Goal: Task Accomplishment & Management: Manage account settings

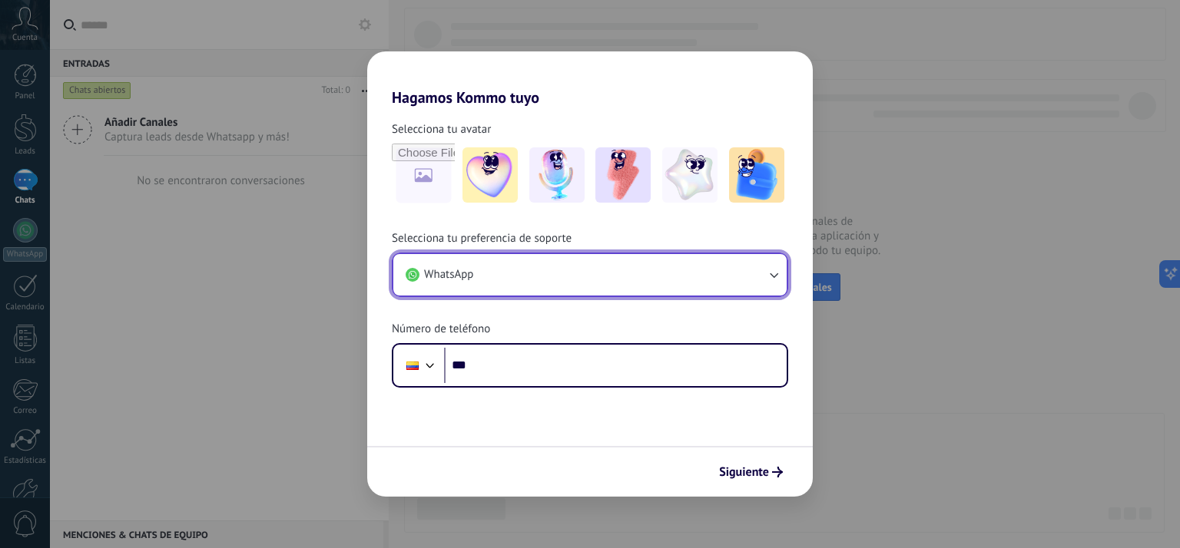
click at [750, 279] on button "WhatsApp" at bounding box center [589, 274] width 393 height 41
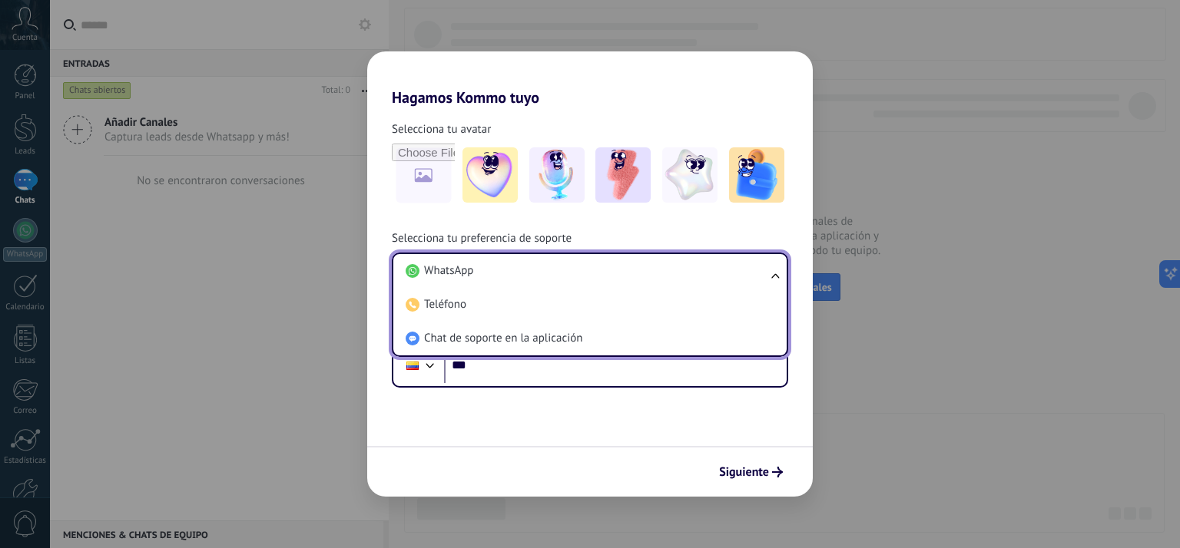
click at [750, 279] on li "WhatsApp" at bounding box center [586, 271] width 375 height 34
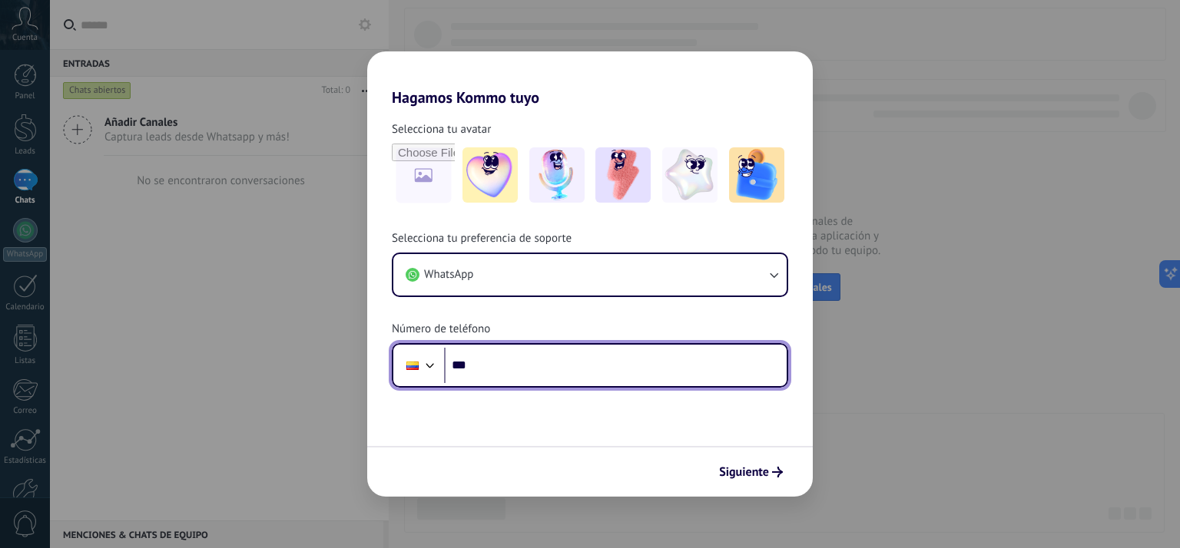
click at [628, 371] on input "***" at bounding box center [615, 365] width 343 height 35
type input "**********"
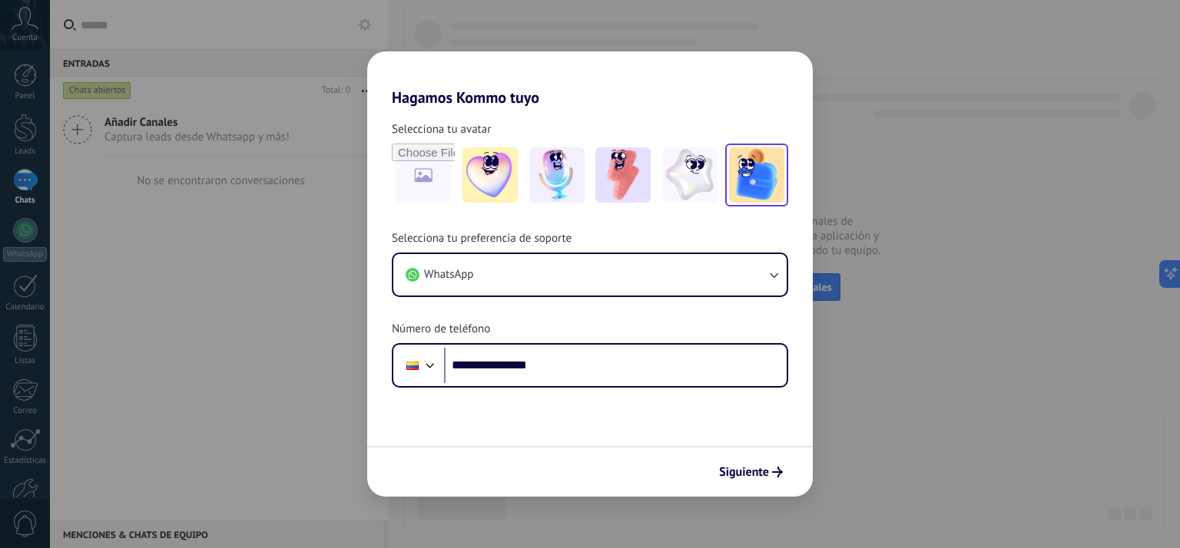
click at [762, 185] on img at bounding box center [756, 174] width 55 height 55
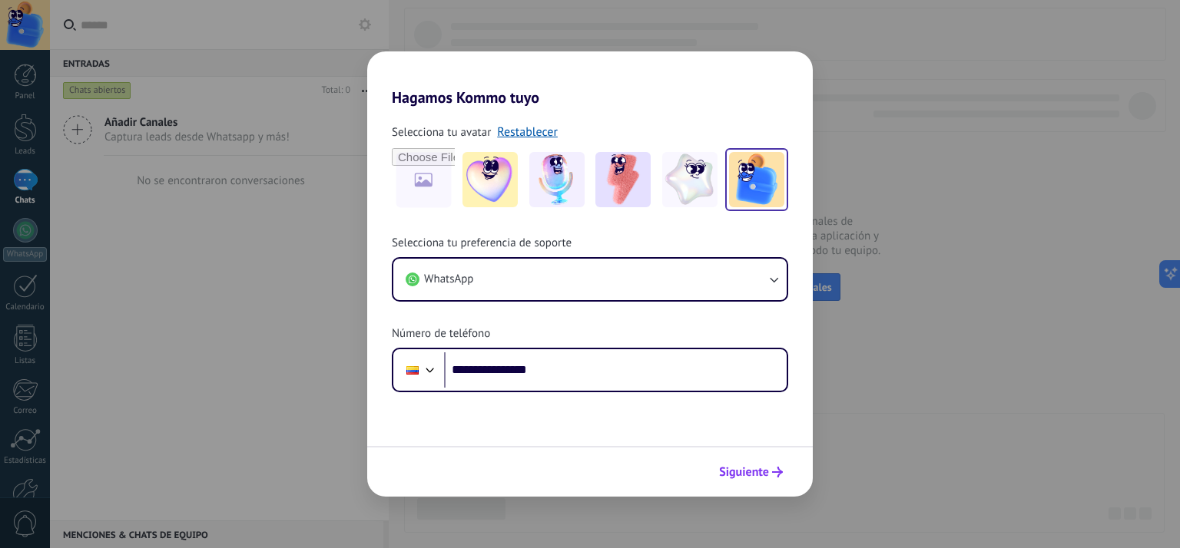
click at [753, 475] on span "Siguiente" at bounding box center [744, 472] width 50 height 11
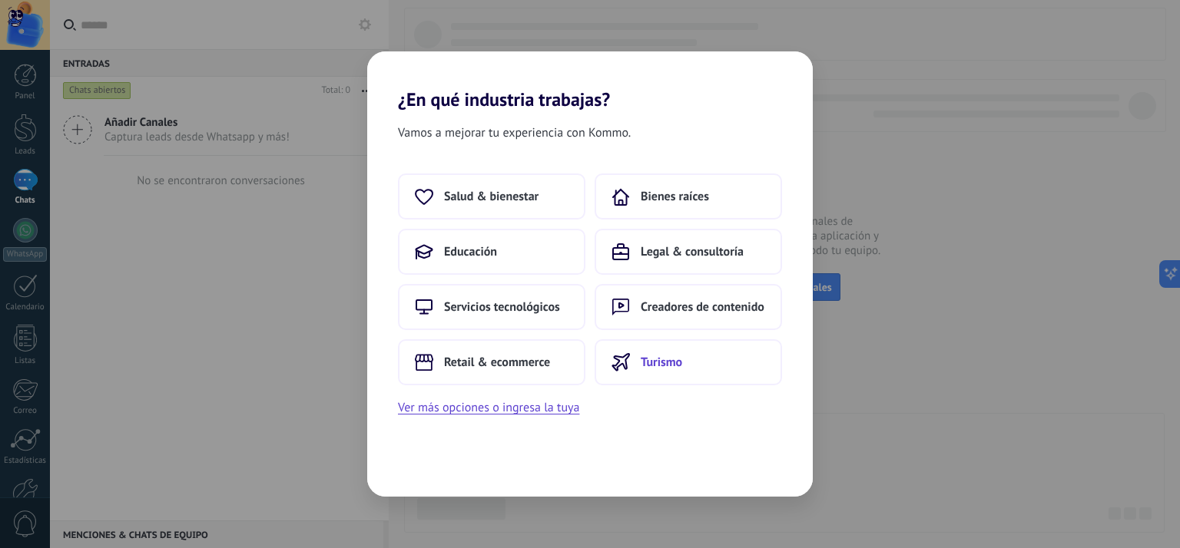
click at [677, 357] on span "Turismo" at bounding box center [660, 362] width 41 height 15
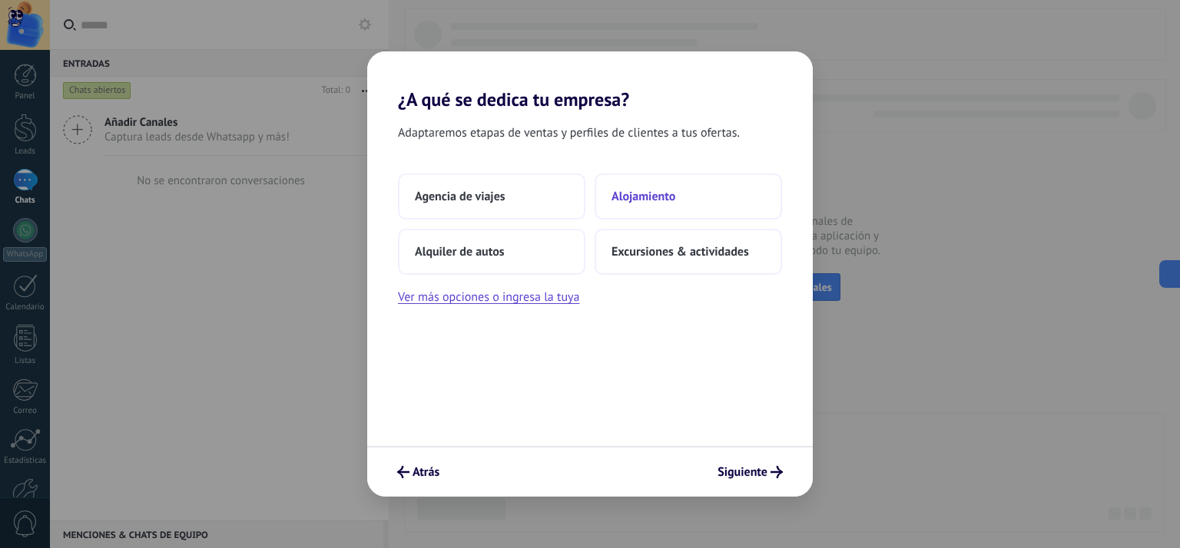
click at [642, 198] on span "Alojamiento" at bounding box center [643, 196] width 64 height 15
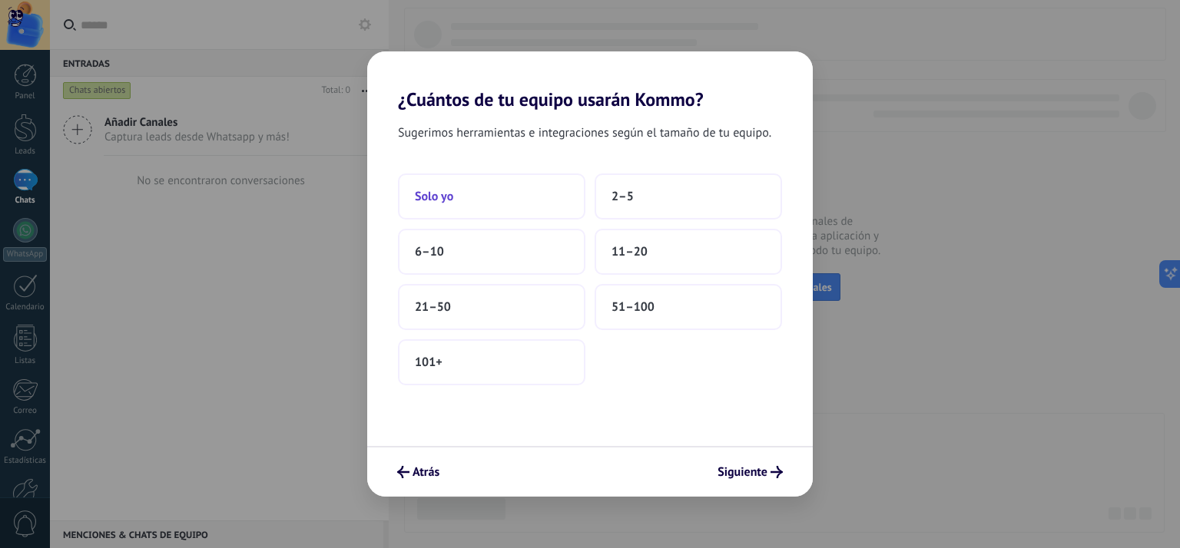
click at [454, 204] on button "Solo yo" at bounding box center [491, 197] width 187 height 46
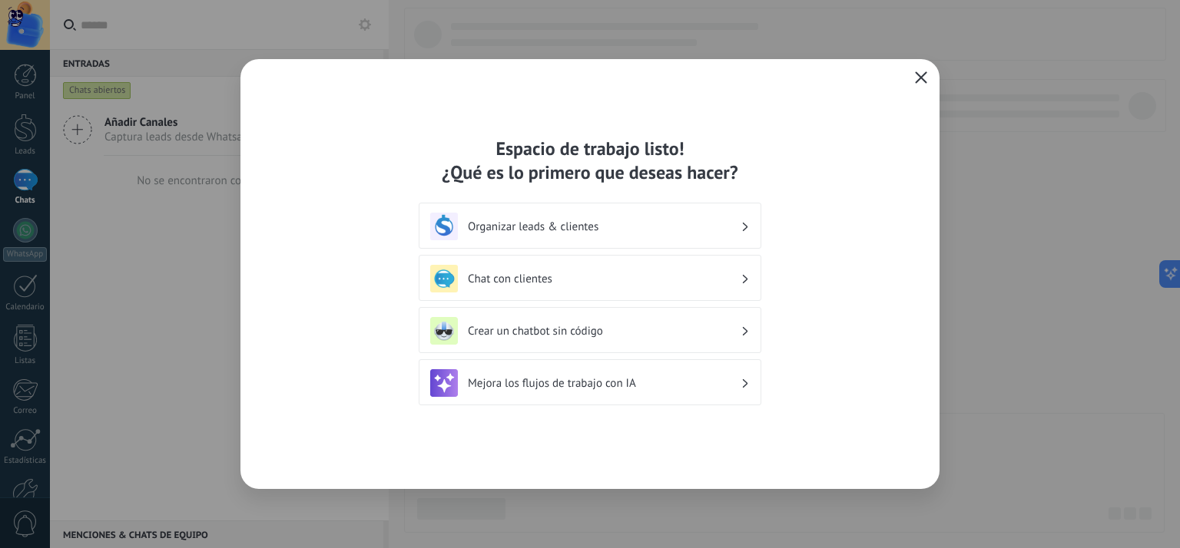
click at [620, 233] on div "Organizar leads & clientes" at bounding box center [589, 227] width 319 height 28
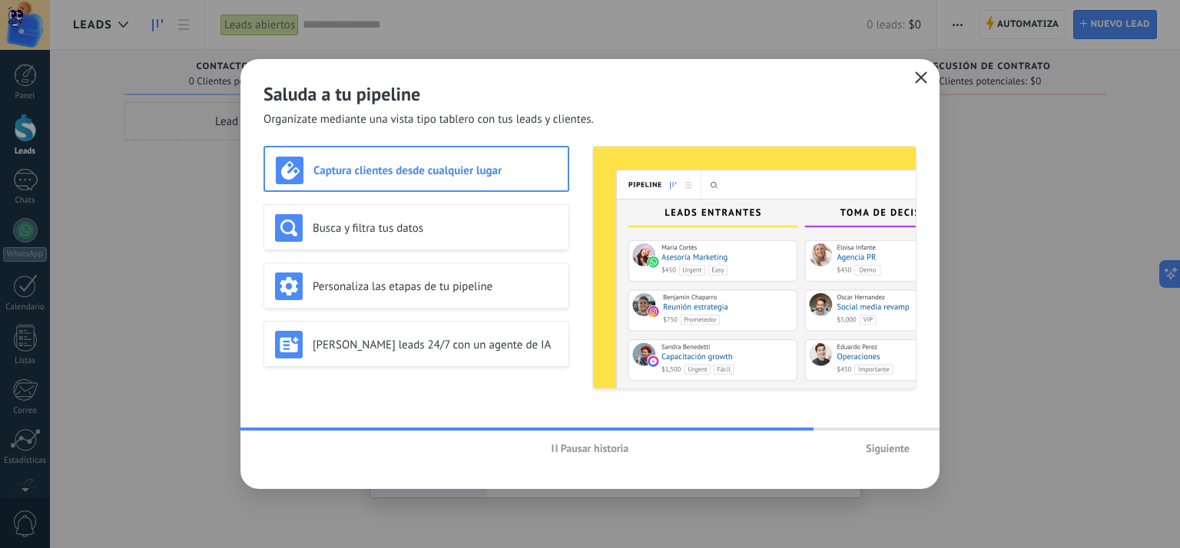
click at [879, 452] on span "Siguiente" at bounding box center [887, 448] width 44 height 11
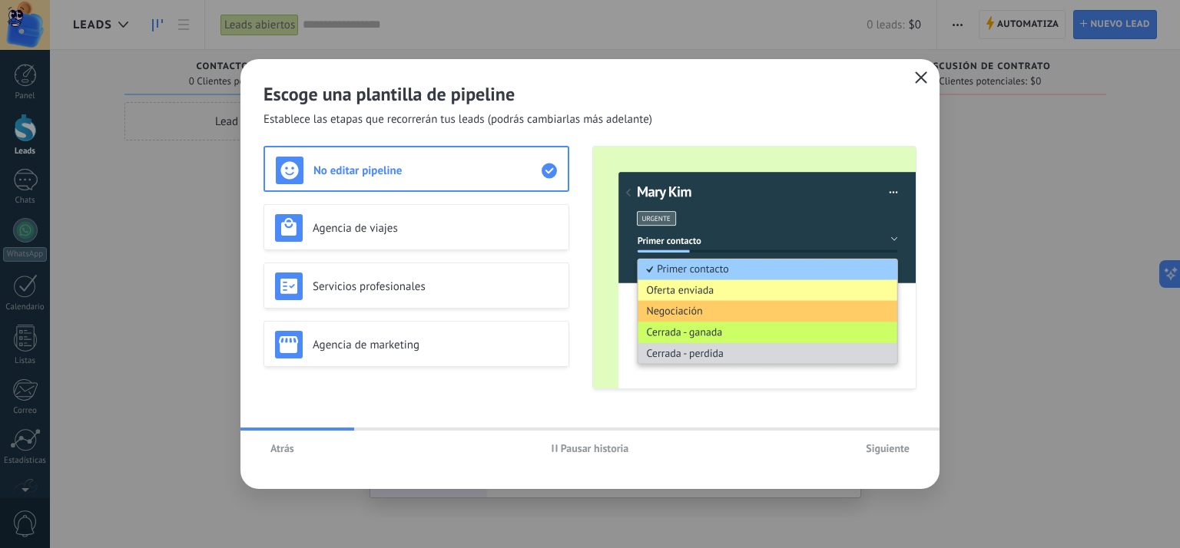
click at [282, 443] on span "Atrás" at bounding box center [282, 448] width 24 height 11
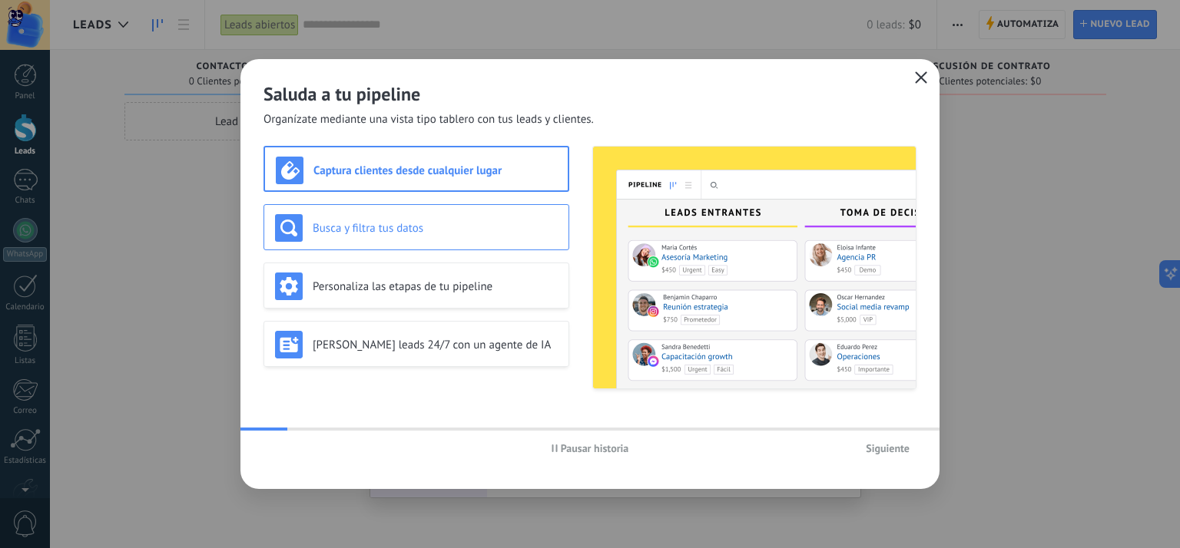
click at [359, 242] on div "Busca y filtra tus datos" at bounding box center [416, 227] width 306 height 46
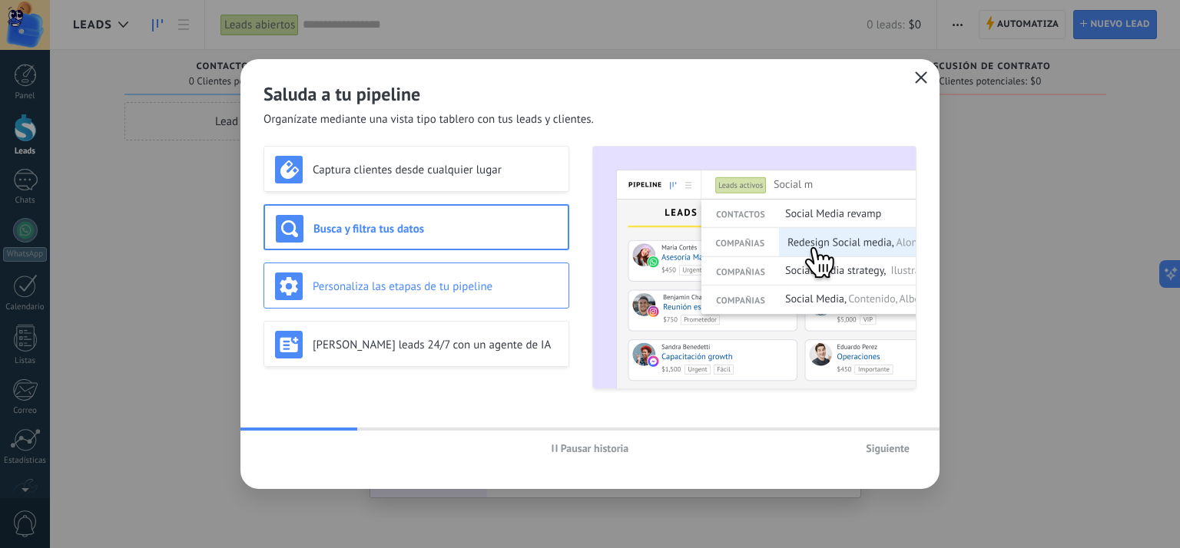
click at [376, 285] on h3 "Personaliza las etapas de tu pipeline" at bounding box center [435, 287] width 245 height 15
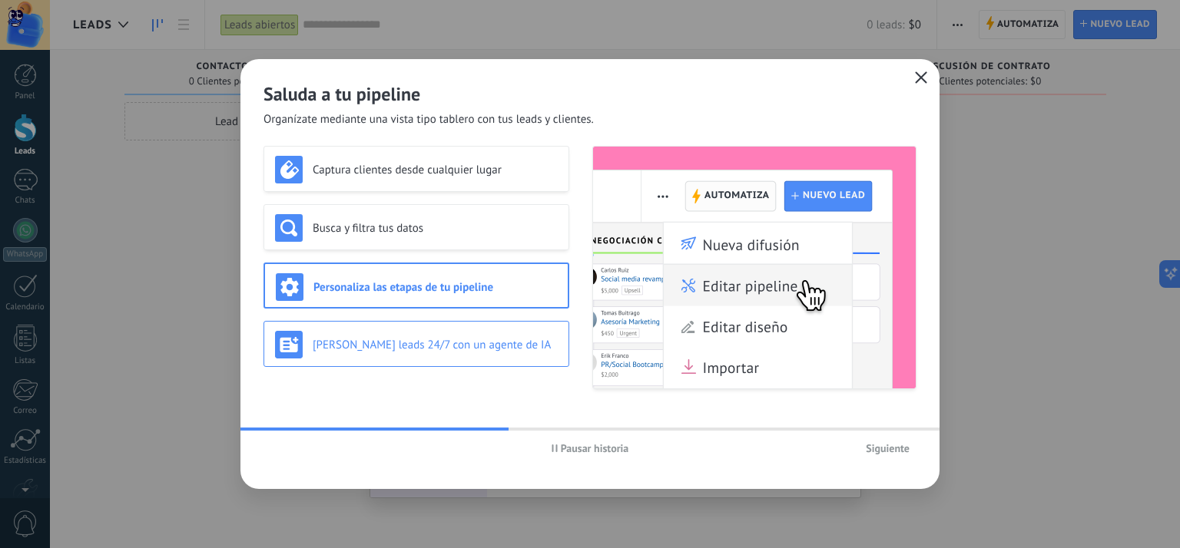
click at [379, 341] on h3 "Genera leads 24/7 con un agente de IA" at bounding box center [435, 345] width 245 height 15
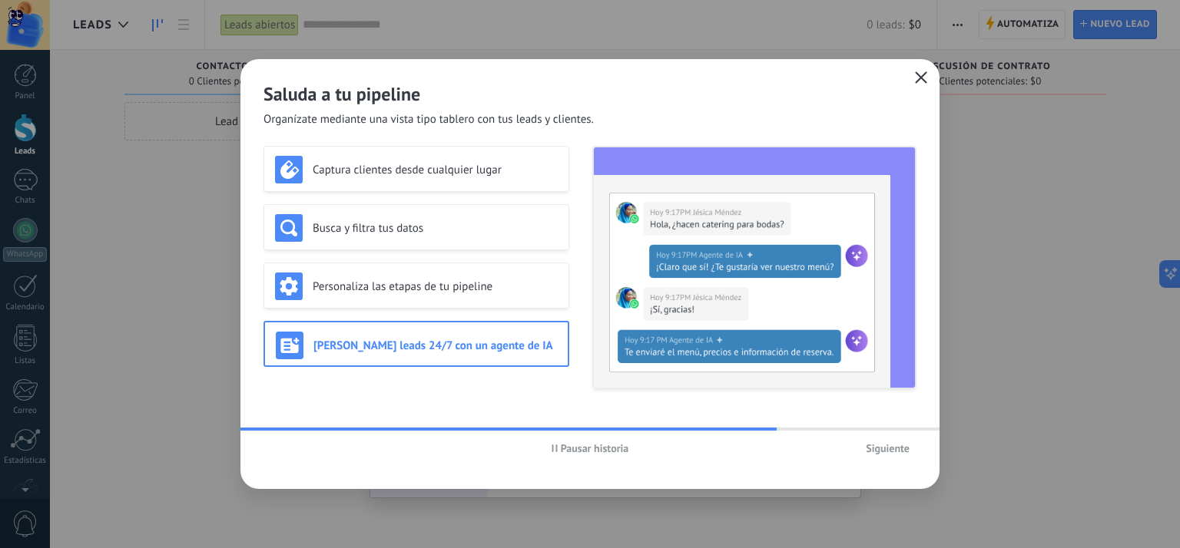
click at [879, 449] on span "Siguiente" at bounding box center [887, 448] width 44 height 11
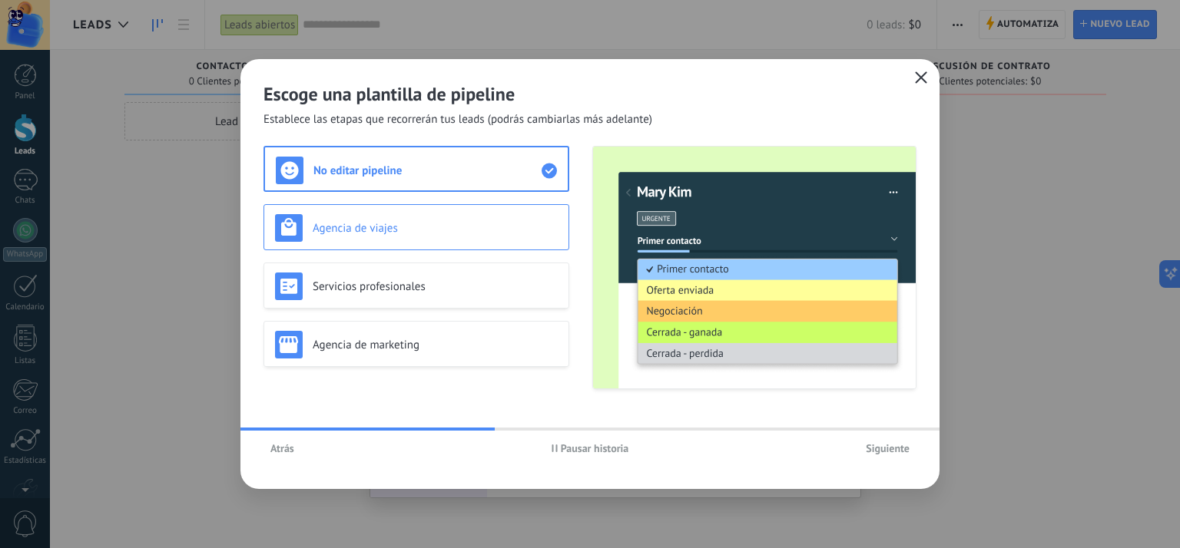
click at [421, 223] on h3 "Agencia de viajes" at bounding box center [435, 228] width 245 height 15
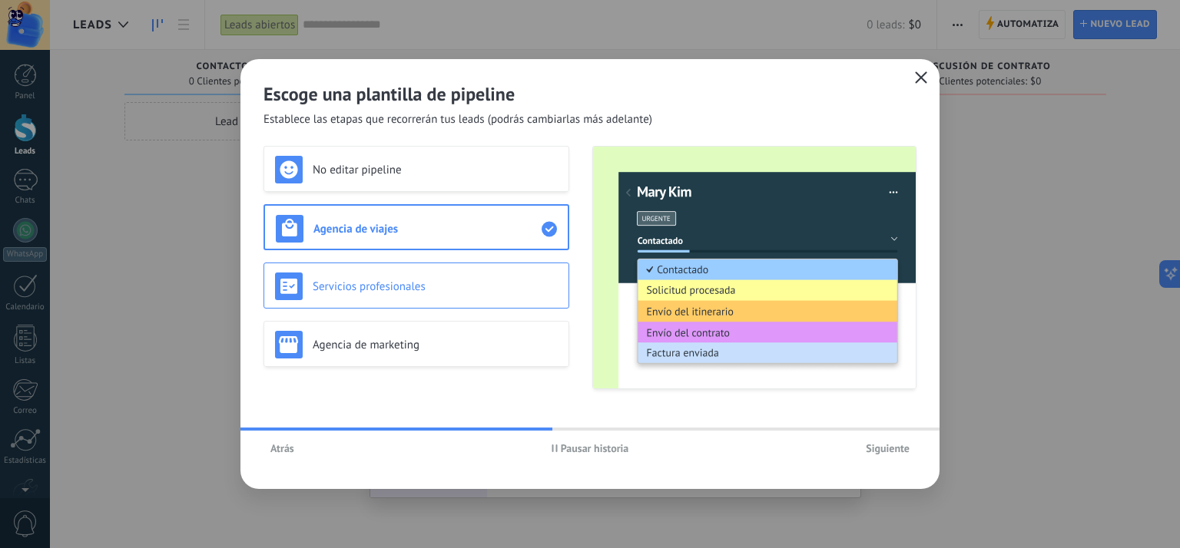
click at [421, 271] on div "Servicios profesionales" at bounding box center [416, 286] width 306 height 46
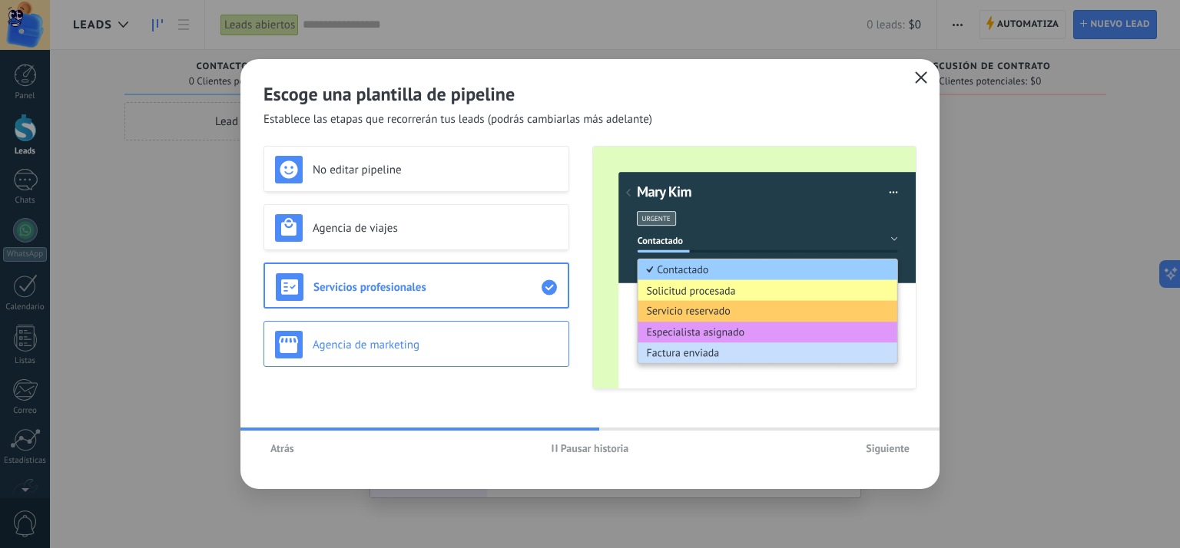
click at [409, 323] on div "Agencia de marketing" at bounding box center [416, 344] width 306 height 46
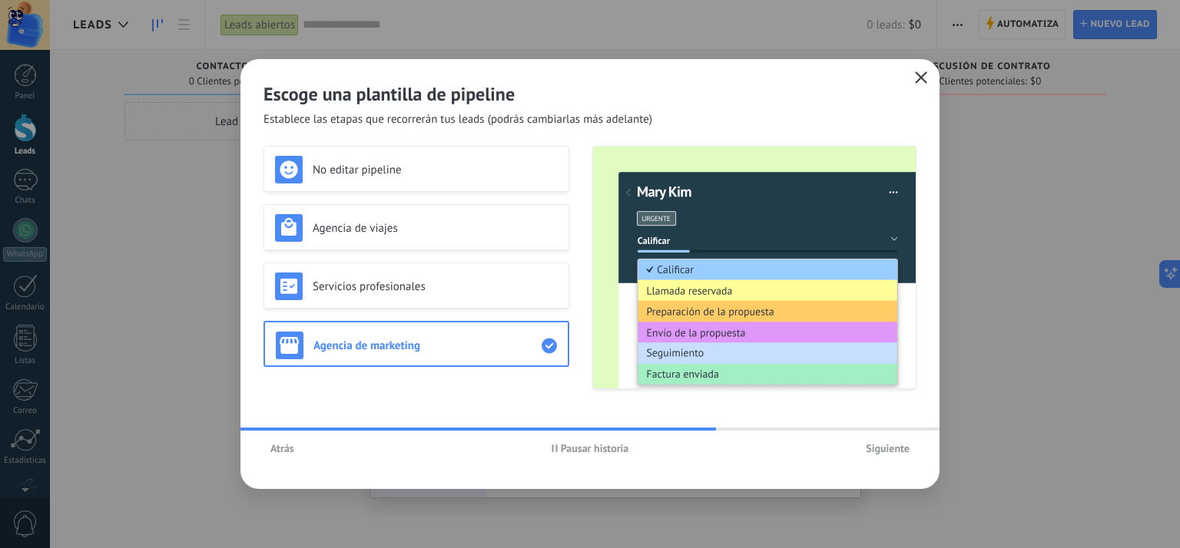
click at [873, 448] on span "Siguiente" at bounding box center [887, 448] width 44 height 11
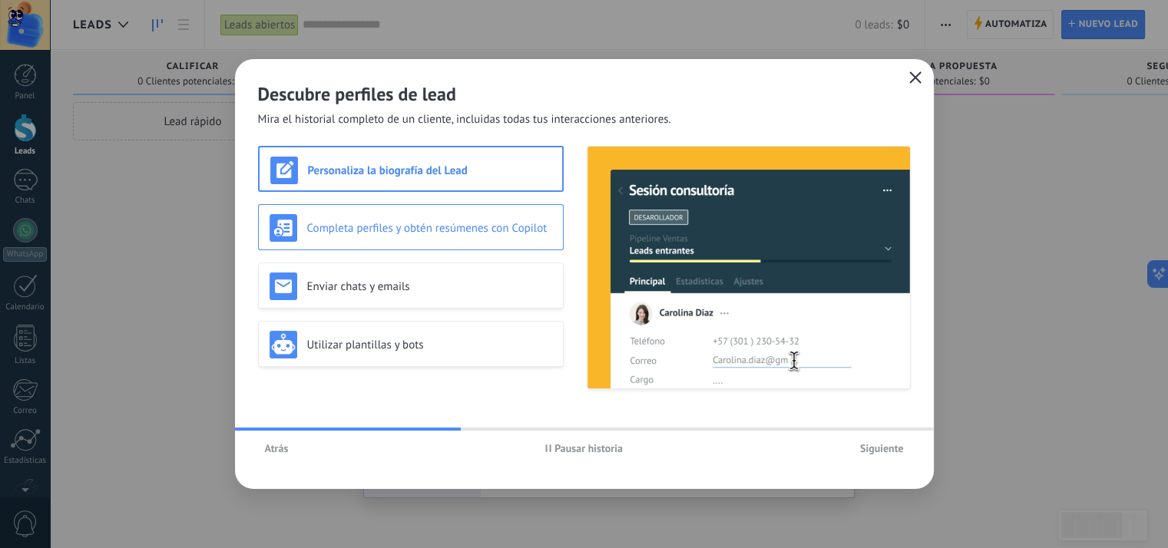
click at [447, 236] on div "Completa perfiles y obtén resúmenes con Copilot" at bounding box center [411, 228] width 283 height 28
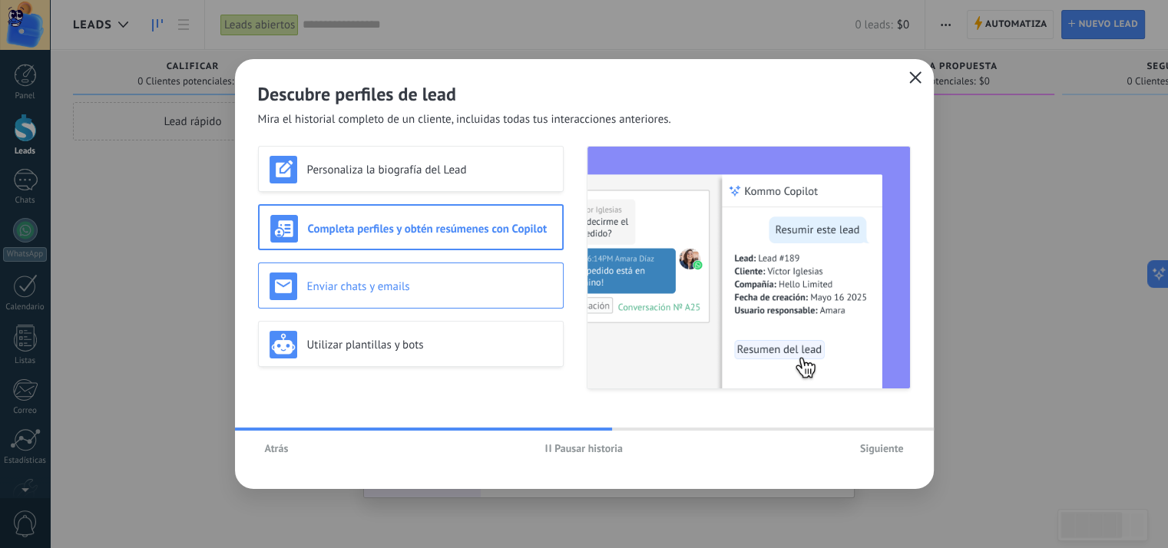
click at [426, 277] on div "Enviar chats y emails" at bounding box center [411, 287] width 283 height 28
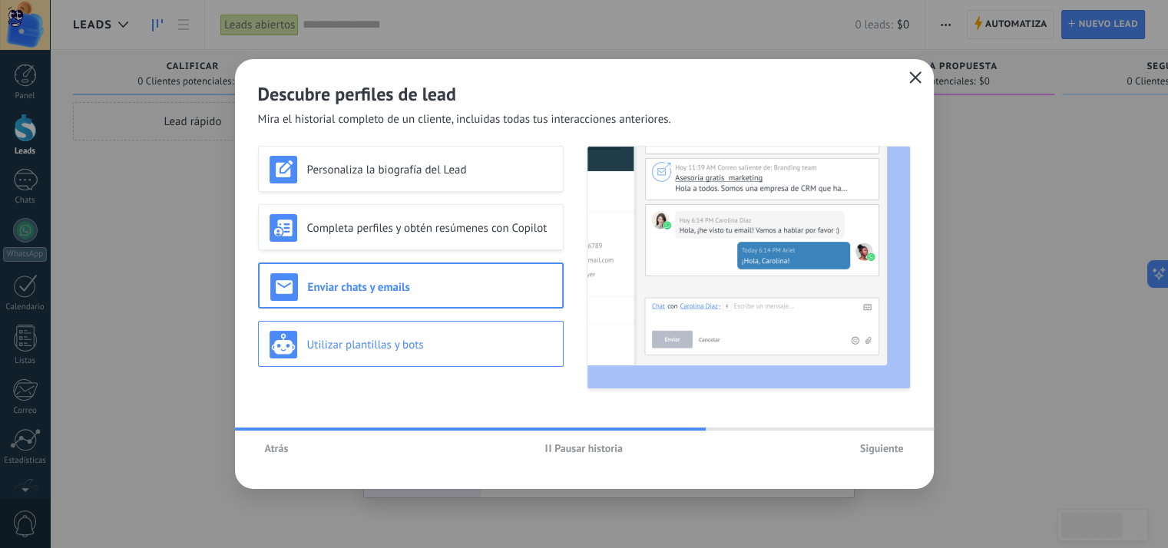
click at [414, 340] on h3 "Utilizar plantillas y bots" at bounding box center [429, 345] width 245 height 15
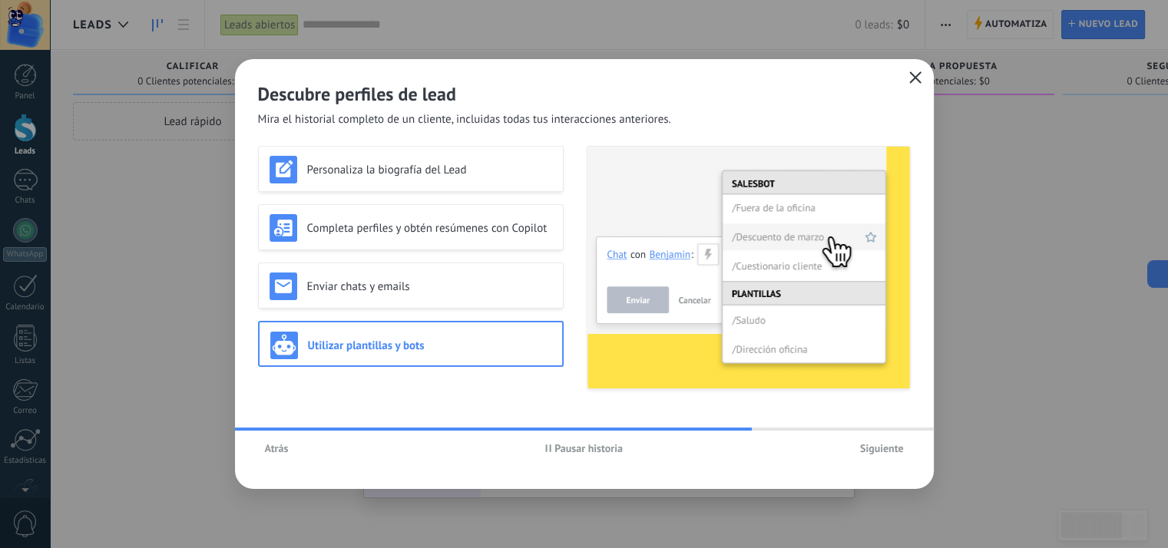
scroll to position [26, 0]
click at [888, 452] on span "Siguiente" at bounding box center [882, 448] width 44 height 11
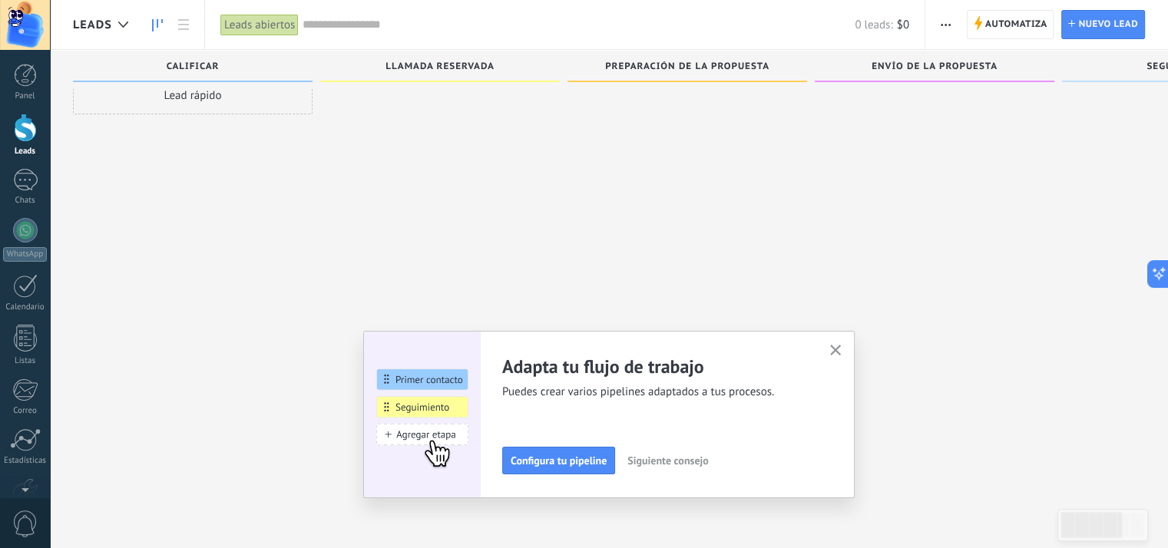
scroll to position [90, 0]
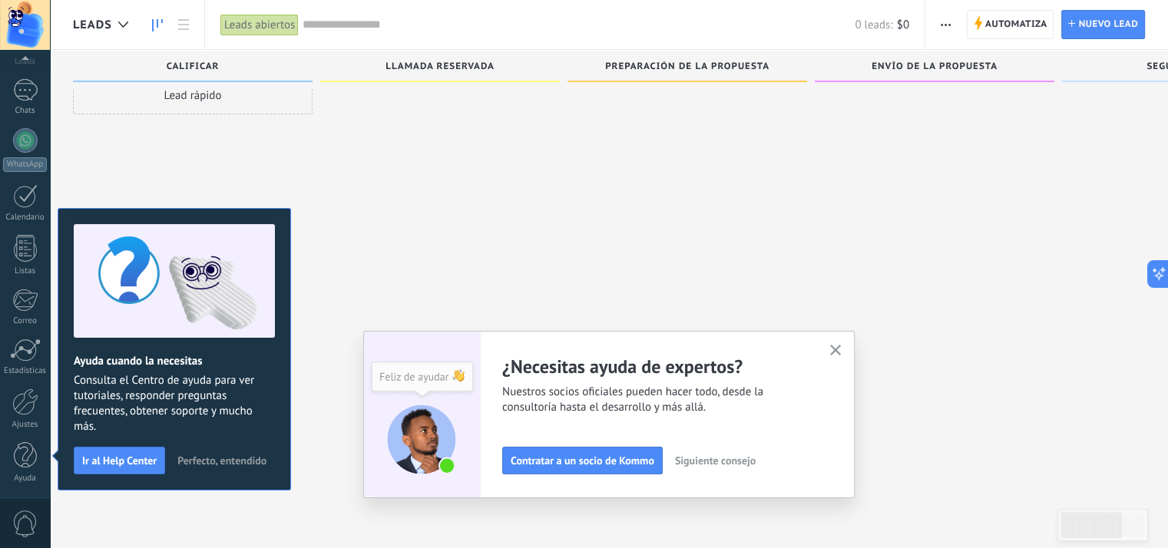
click at [740, 462] on span "Siguiente consejo" at bounding box center [715, 460] width 81 height 11
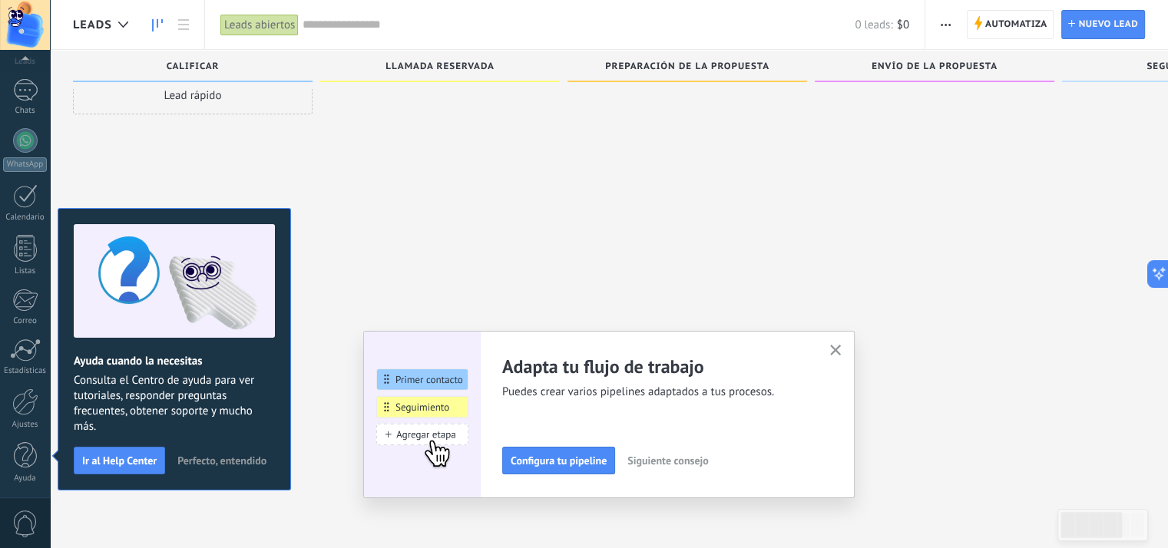
click at [676, 460] on span "Siguiente consejo" at bounding box center [667, 460] width 81 height 11
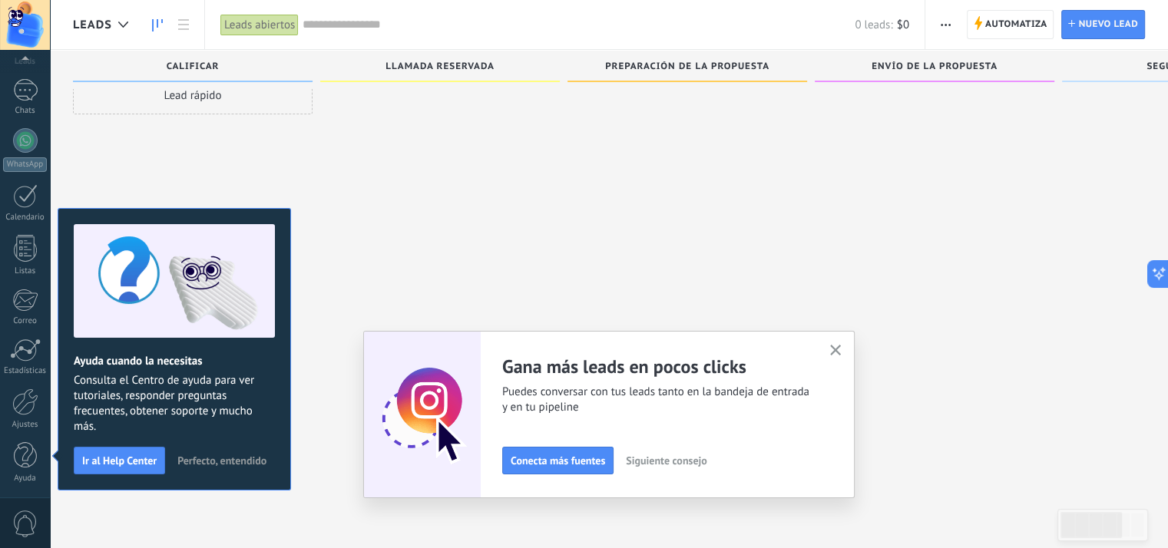
click at [685, 460] on span "Siguiente consejo" at bounding box center [666, 460] width 81 height 11
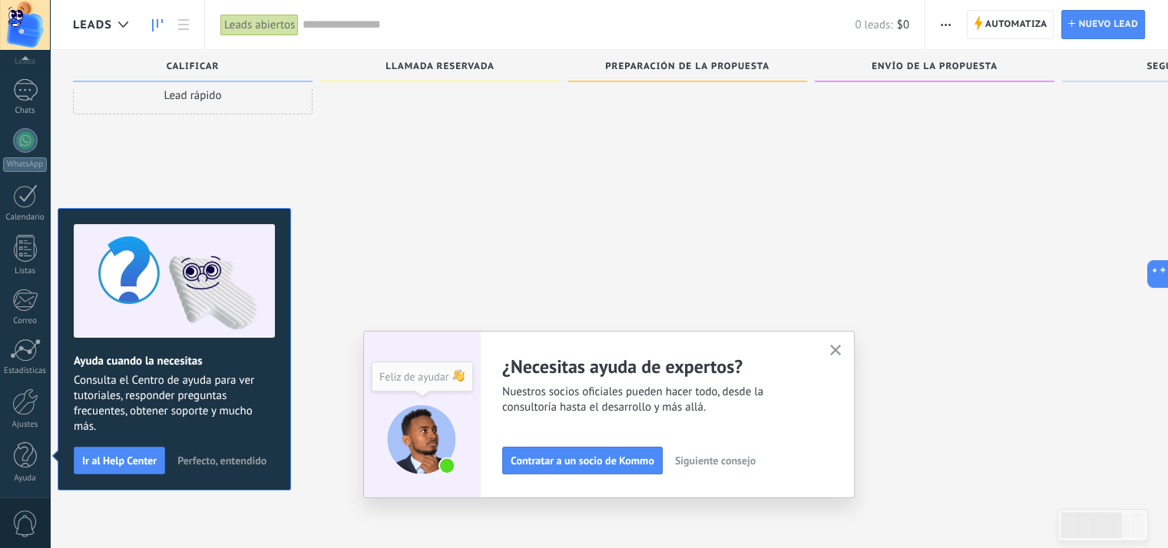
click at [842, 352] on icon "button" at bounding box center [836, 351] width 12 height 12
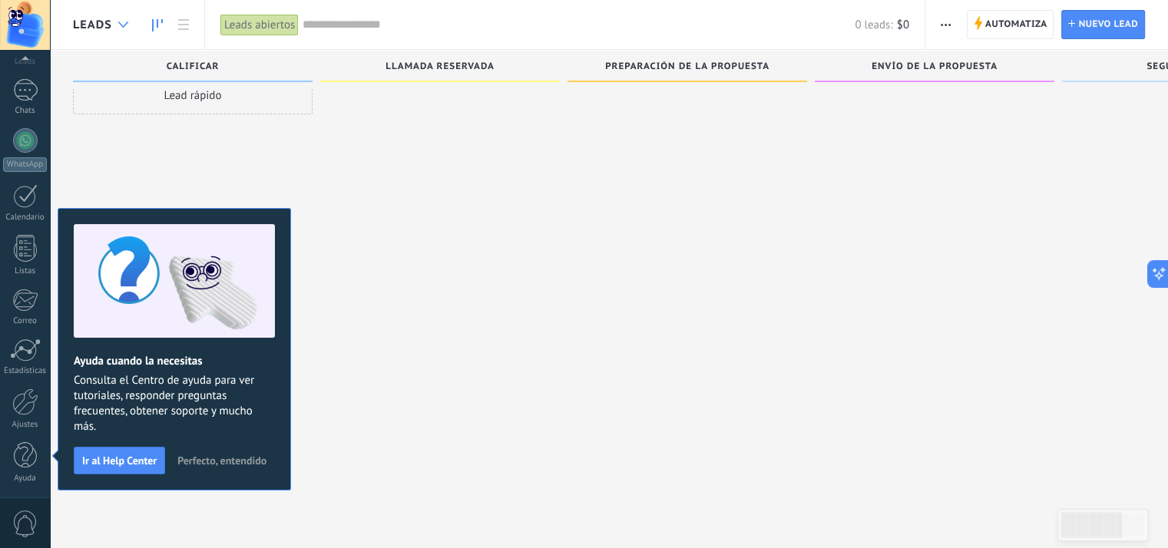
click at [122, 30] on div at bounding box center [123, 25] width 25 height 30
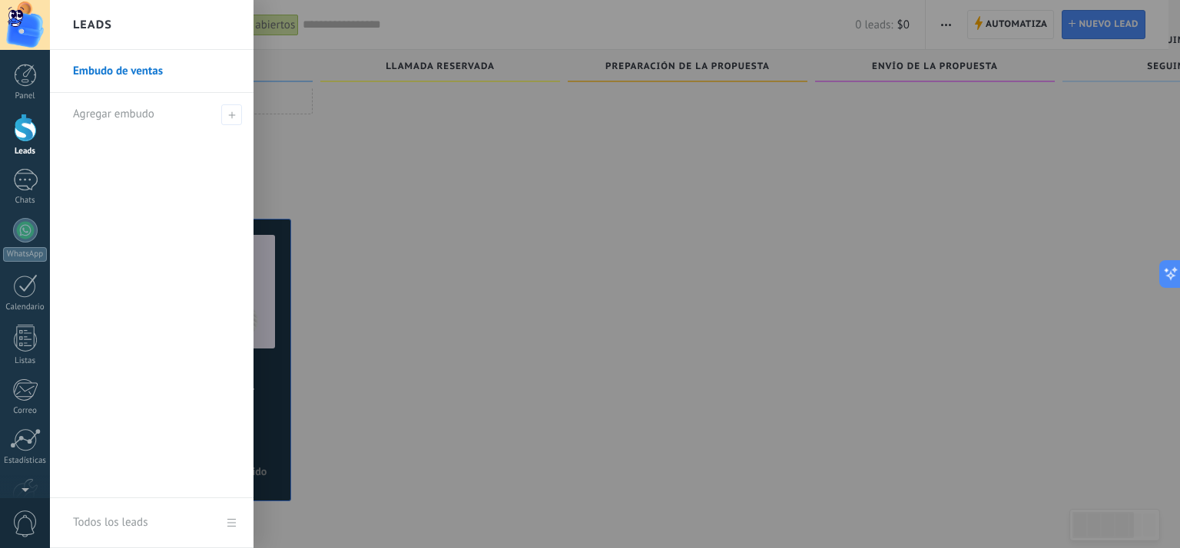
click at [129, 74] on link "Embudo de ventas" at bounding box center [155, 71] width 165 height 43
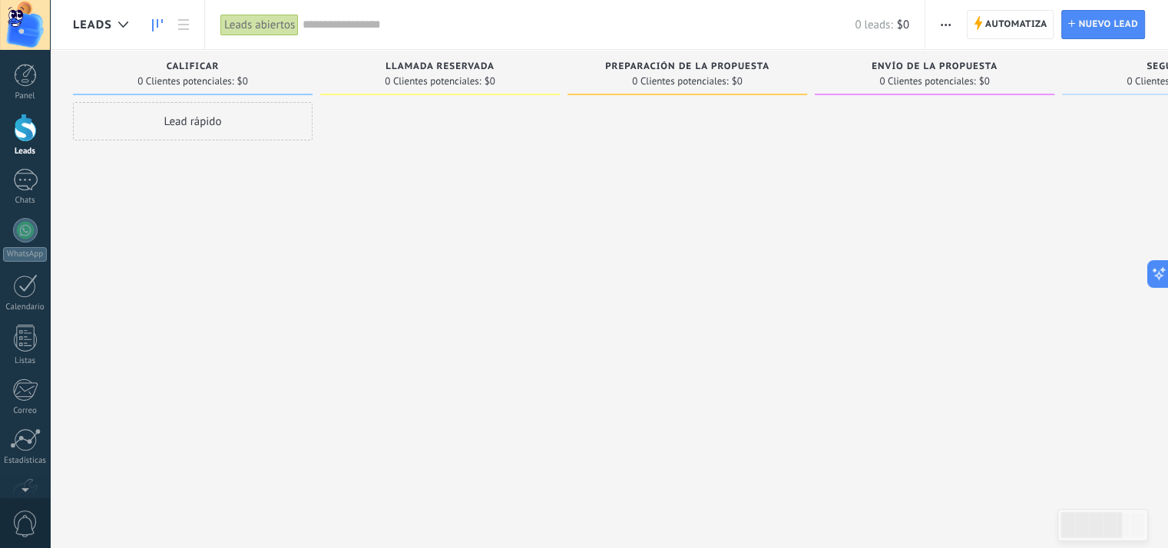
click at [195, 121] on div "Lead rápido" at bounding box center [193, 121] width 240 height 38
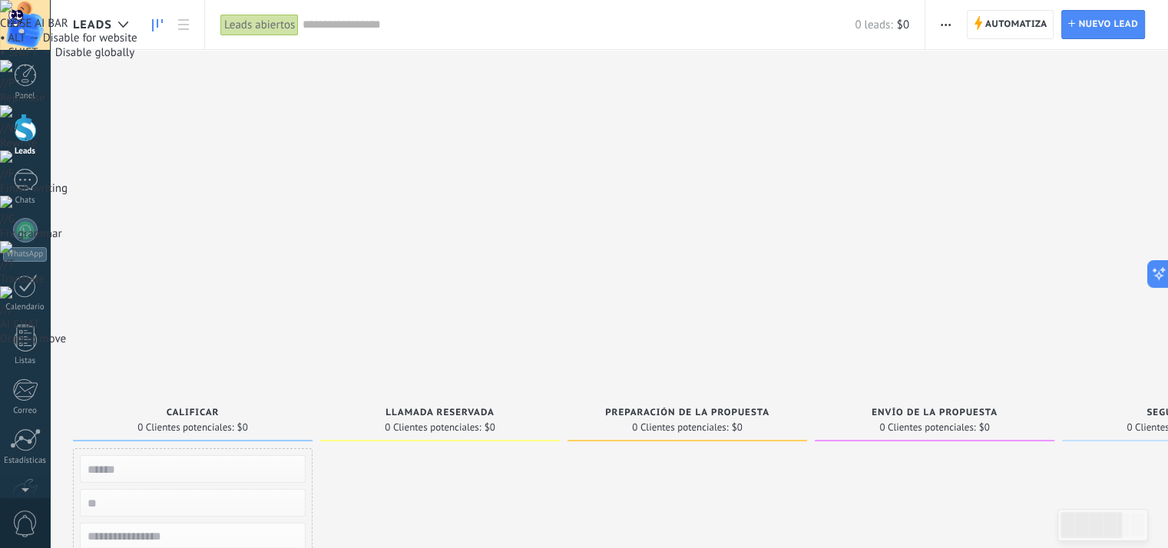
click at [253, 18] on div "Leads abiertos" at bounding box center [259, 25] width 78 height 22
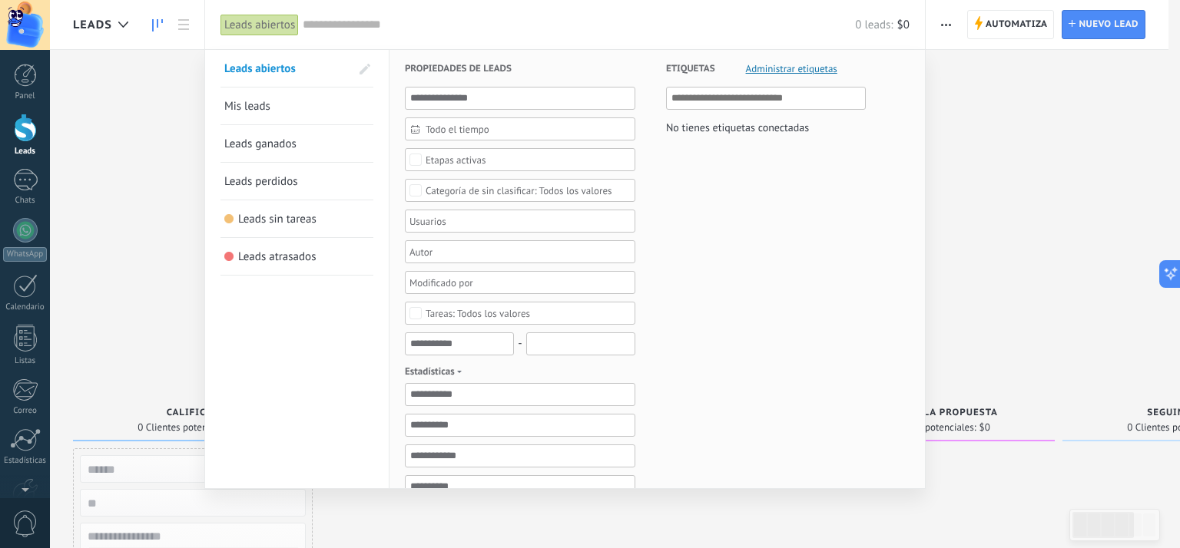
click at [251, 109] on span "Mis leads" at bounding box center [247, 106] width 46 height 15
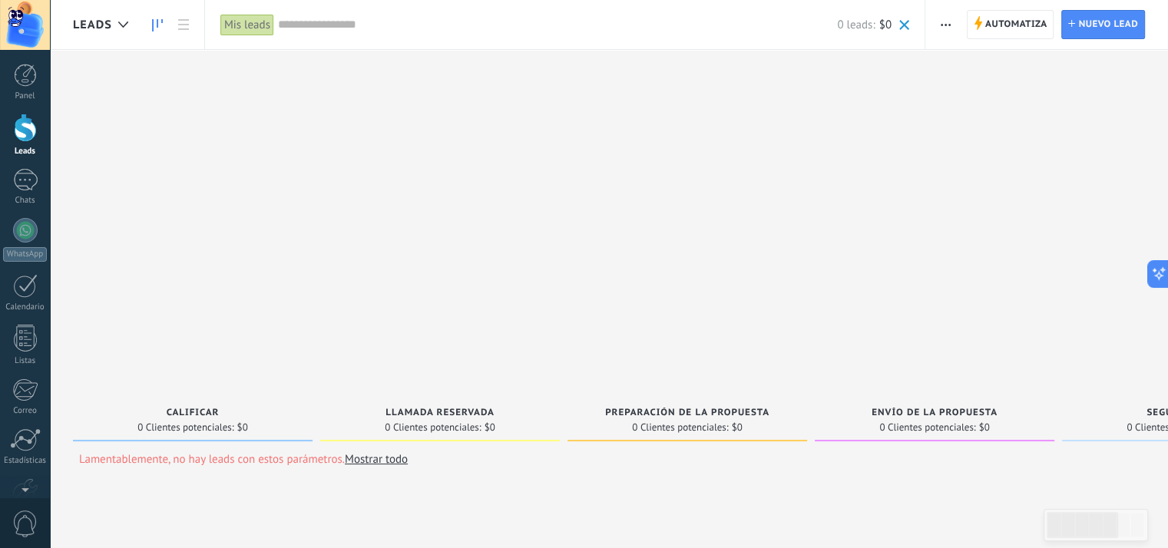
click at [375, 452] on link "Mostrar todo" at bounding box center [376, 459] width 63 height 15
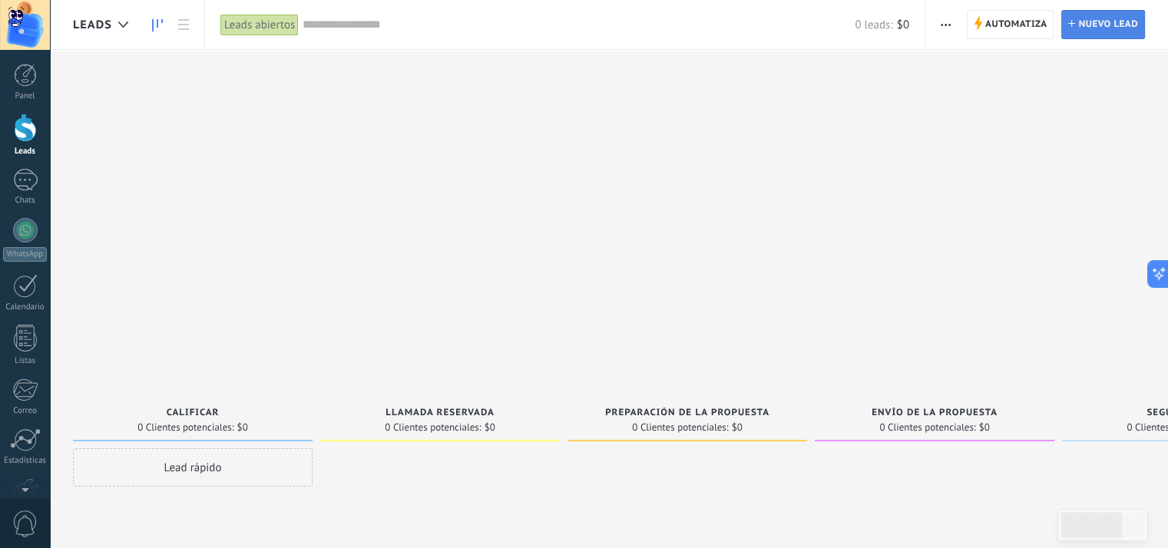
click at [1115, 33] on span "Nuevo lead" at bounding box center [1108, 25] width 60 height 28
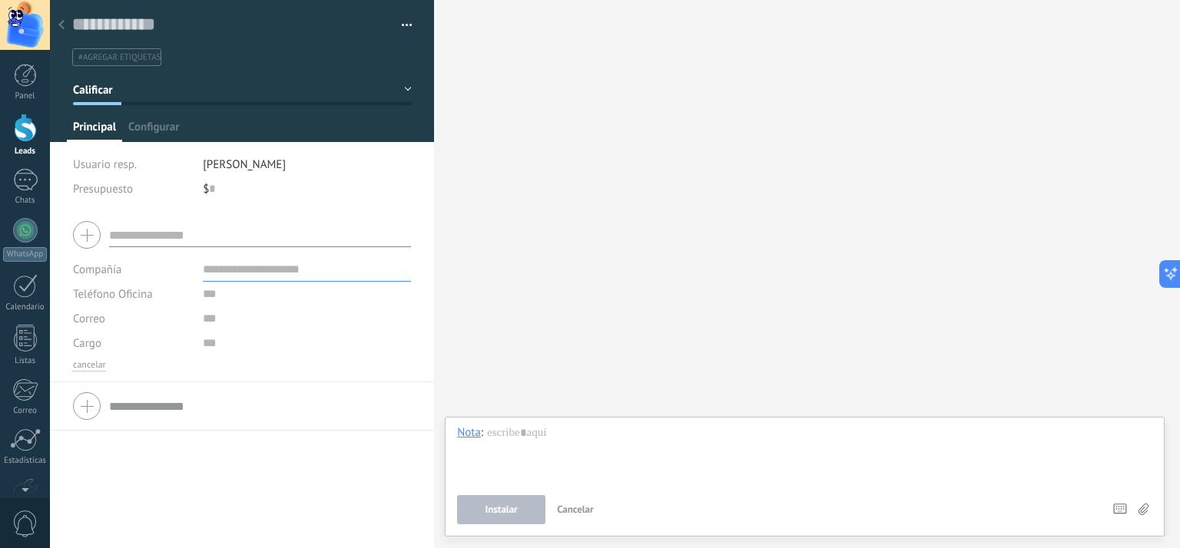
click at [65, 31] on div at bounding box center [62, 26] width 22 height 30
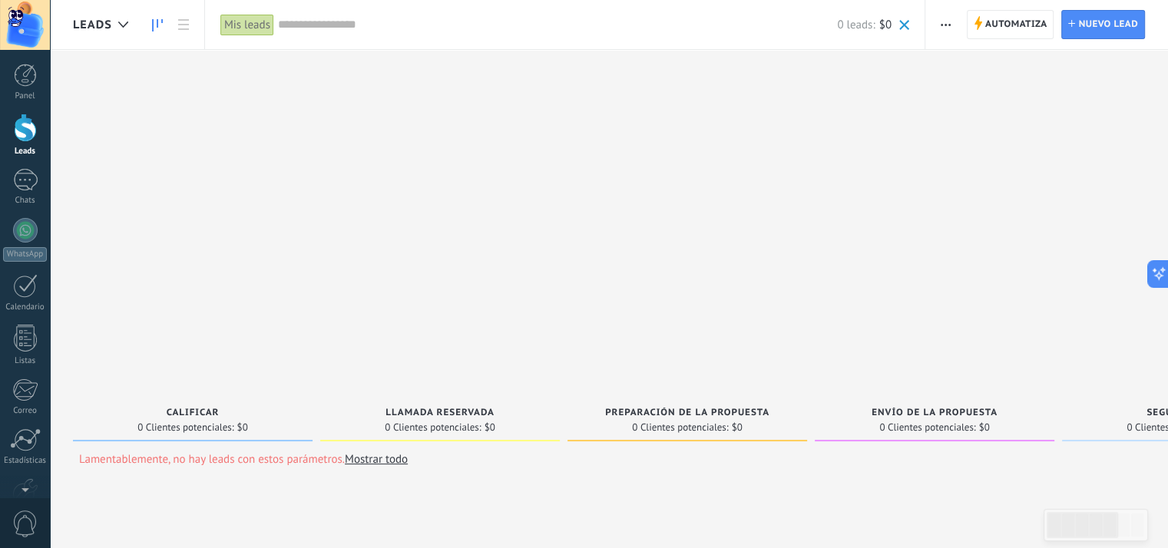
click at [943, 27] on span "button" at bounding box center [946, 24] width 10 height 29
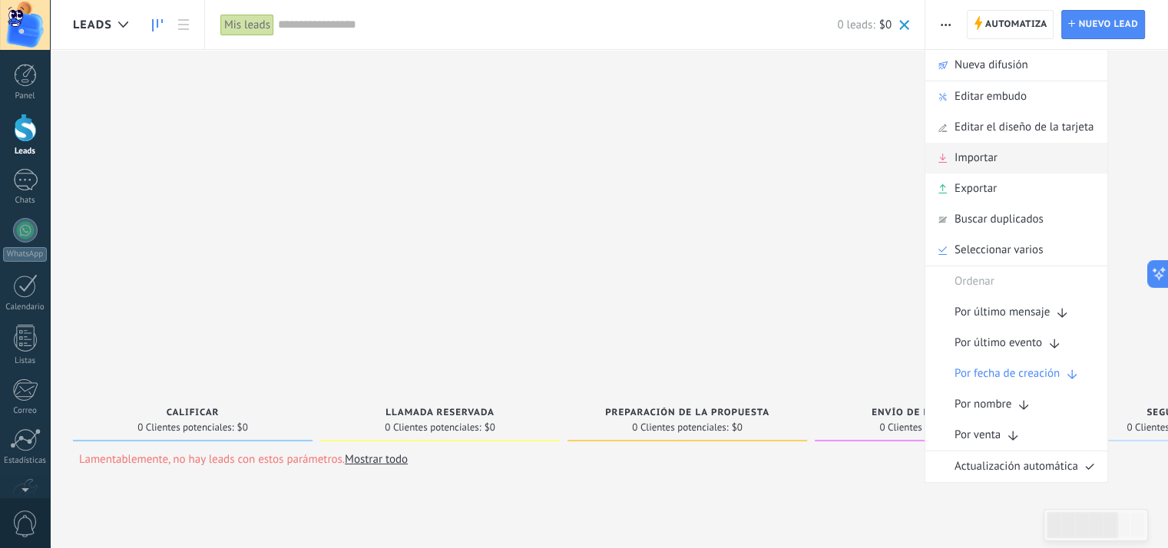
click at [975, 154] on span "Importar" at bounding box center [976, 158] width 43 height 31
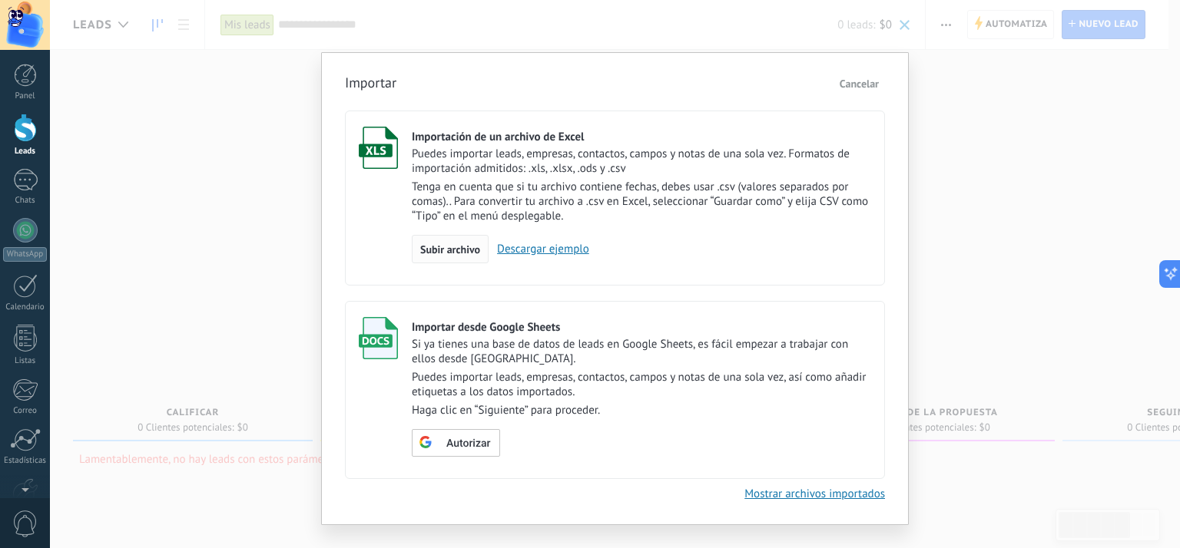
click at [458, 251] on span "Subir archivo" at bounding box center [450, 249] width 60 height 11
click at [0, 0] on input "Importación de un archivo de Excel Puedes importar leads, empresas, contactos, …" at bounding box center [0, 0] width 0 height 0
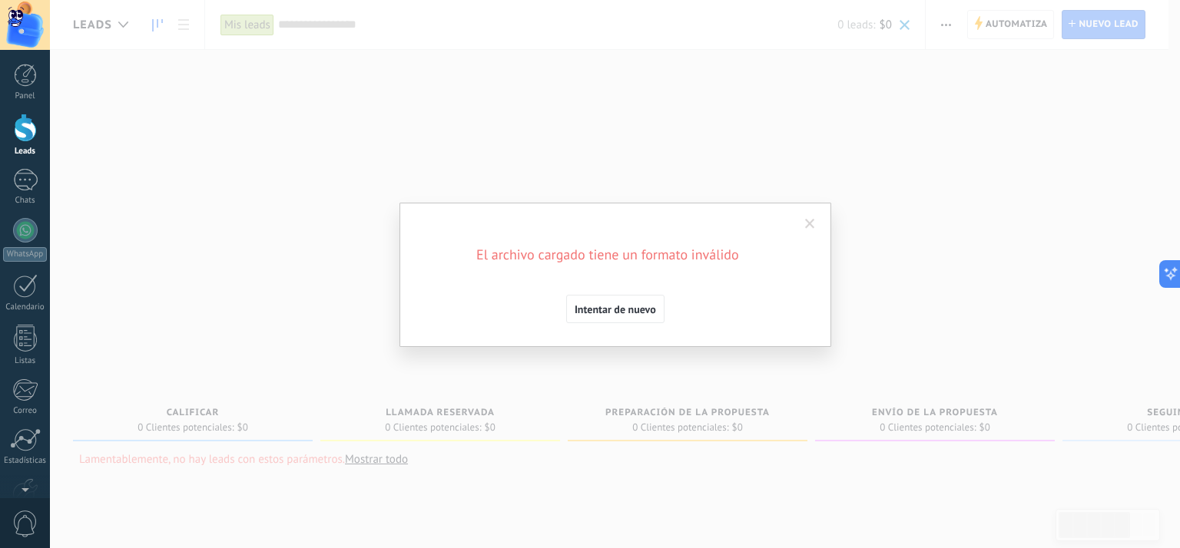
click at [813, 227] on span at bounding box center [810, 224] width 10 height 11
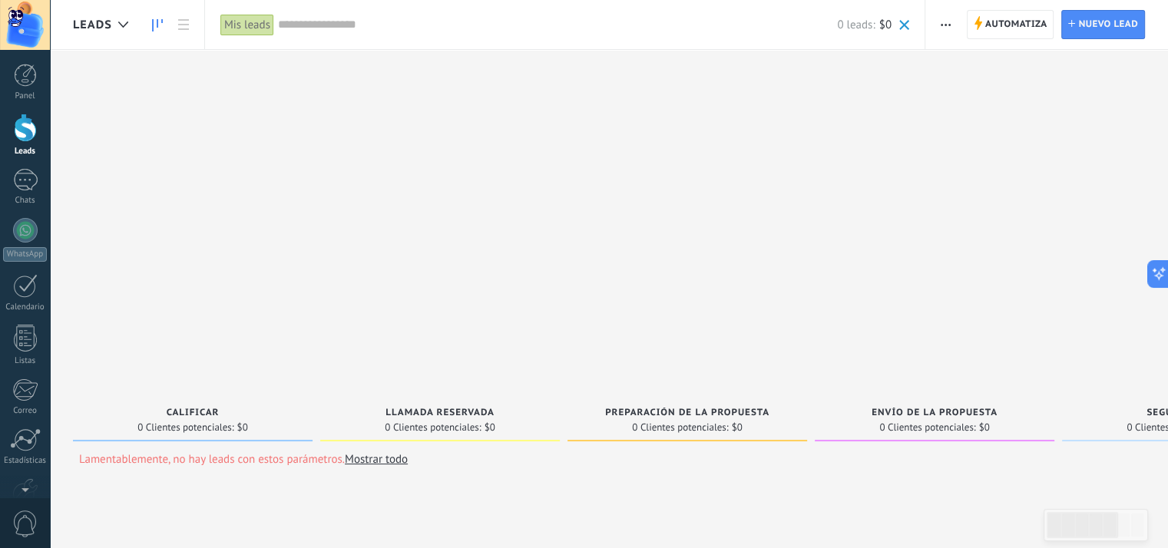
click at [249, 27] on div "Mis leads" at bounding box center [247, 25] width 54 height 22
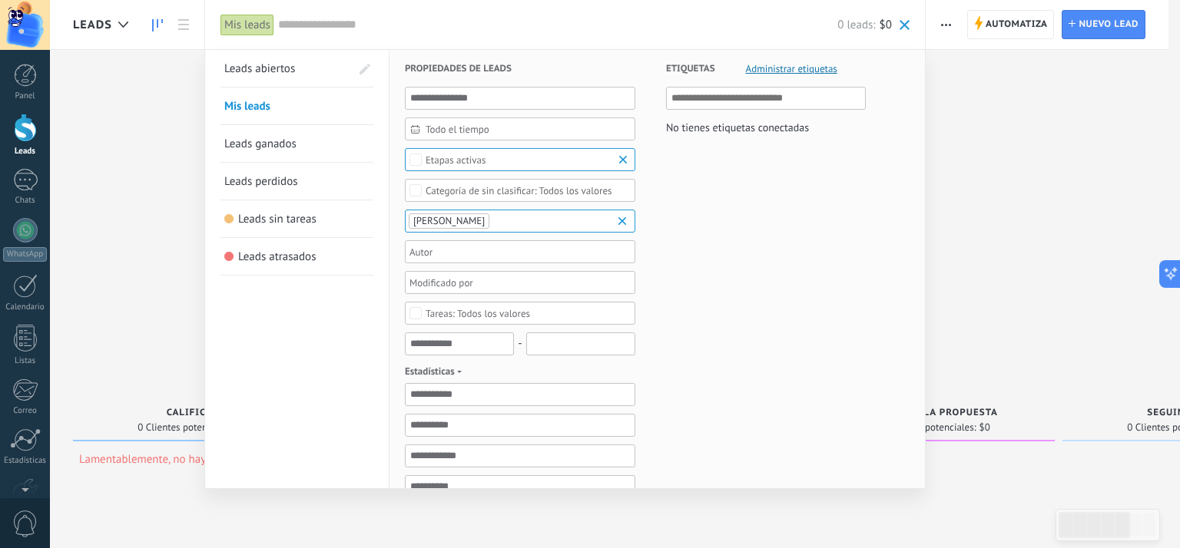
click at [247, 23] on div "Mis leads" at bounding box center [247, 25] width 54 height 22
click at [946, 25] on div at bounding box center [590, 274] width 1180 height 548
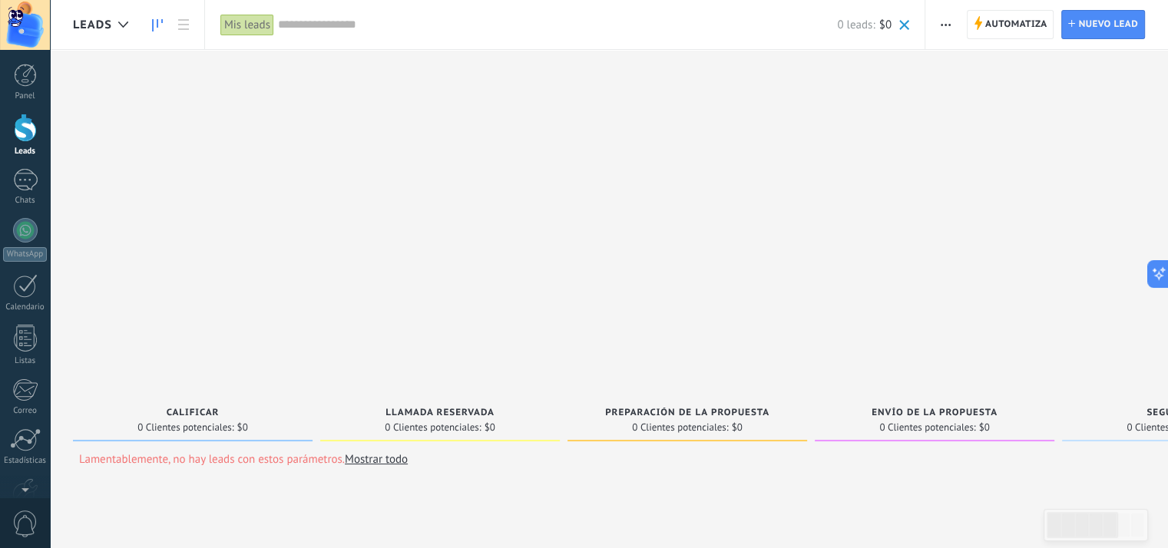
click at [946, 25] on use "button" at bounding box center [946, 25] width 10 height 2
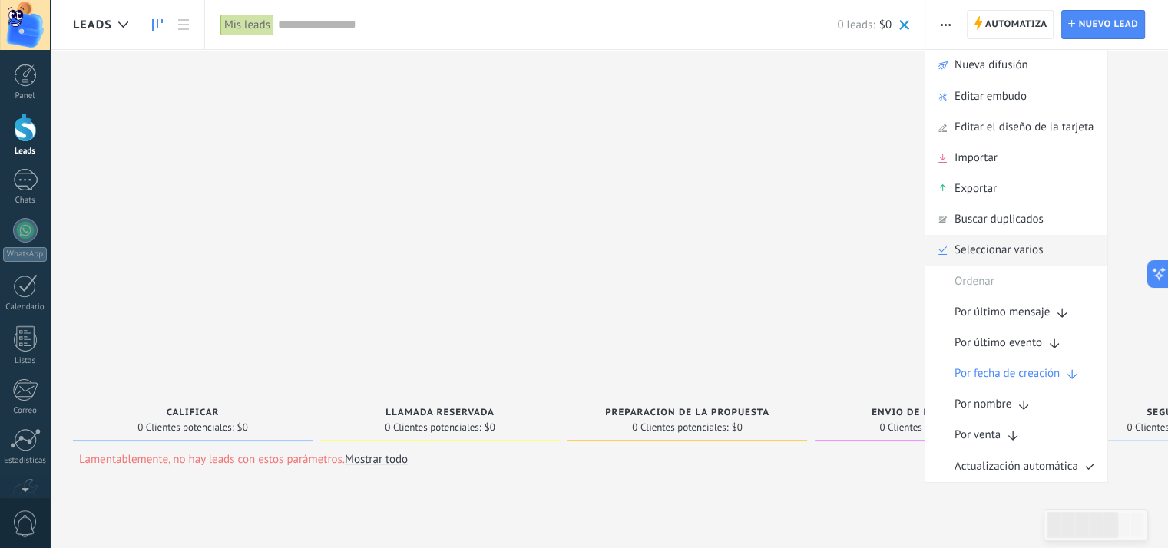
click at [989, 246] on span "Seleccionar varios" at bounding box center [999, 250] width 88 height 31
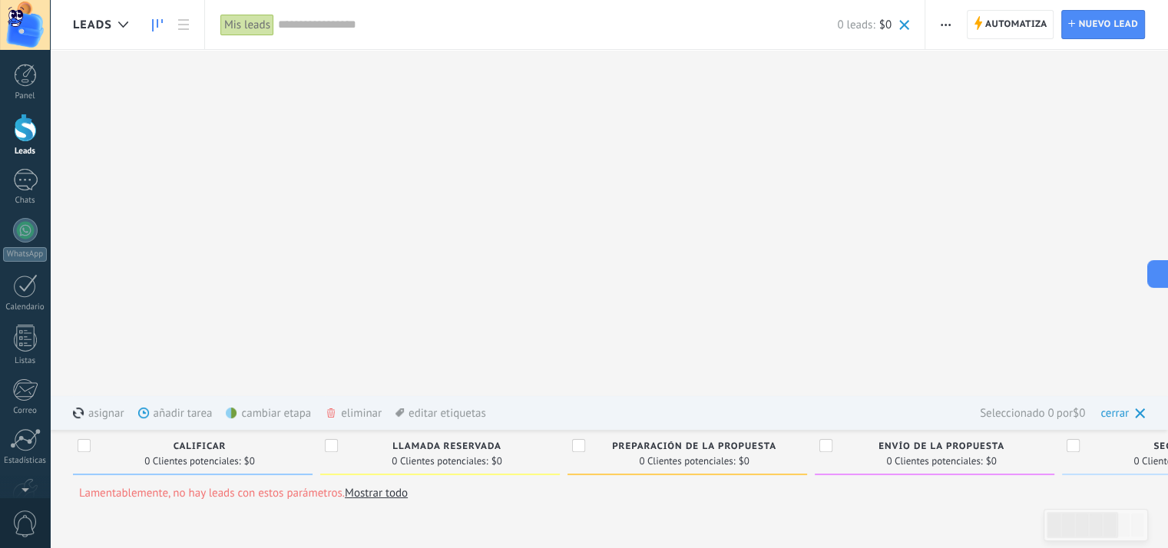
click at [944, 29] on span "button" at bounding box center [946, 24] width 10 height 29
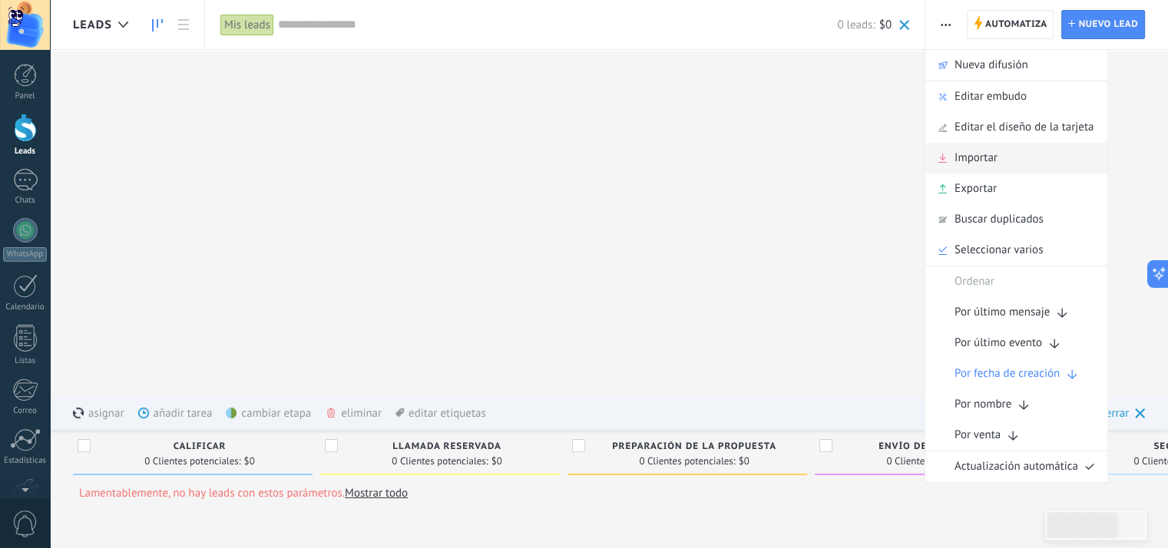
click at [977, 154] on span "Importar" at bounding box center [976, 158] width 43 height 31
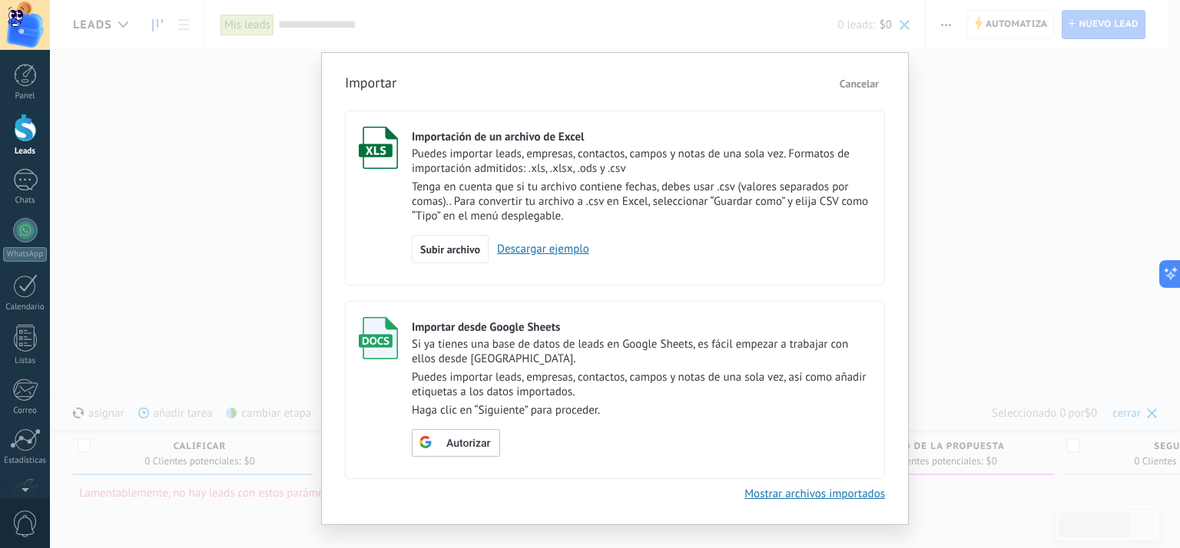
click at [556, 254] on link "Descargar ejemplo" at bounding box center [538, 249] width 101 height 15
click at [799, 491] on link "Mostrar archivos importados" at bounding box center [814, 494] width 141 height 15
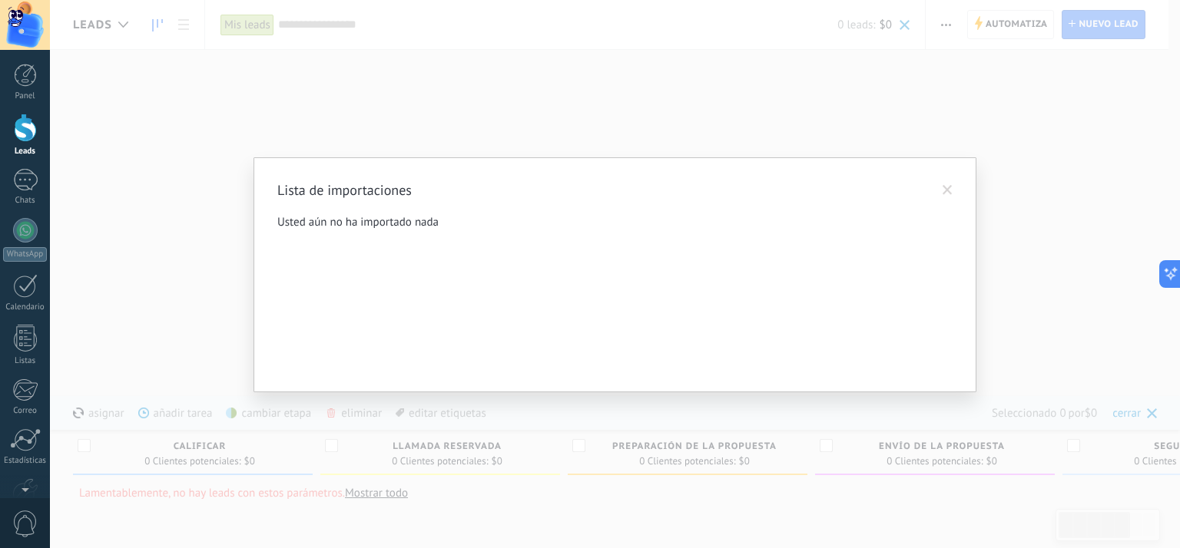
click at [945, 189] on span at bounding box center [947, 190] width 10 height 11
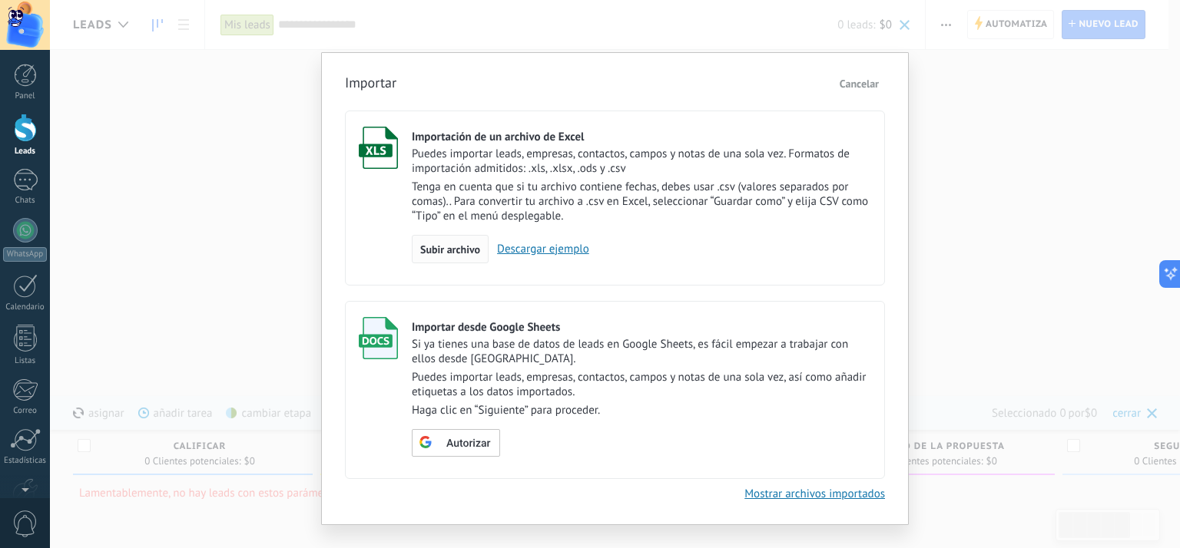
click at [467, 252] on span "Subir archivo" at bounding box center [450, 249] width 60 height 11
click at [0, 0] on input "Importación de un archivo de Excel Puedes importar leads, empresas, contactos, …" at bounding box center [0, 0] width 0 height 0
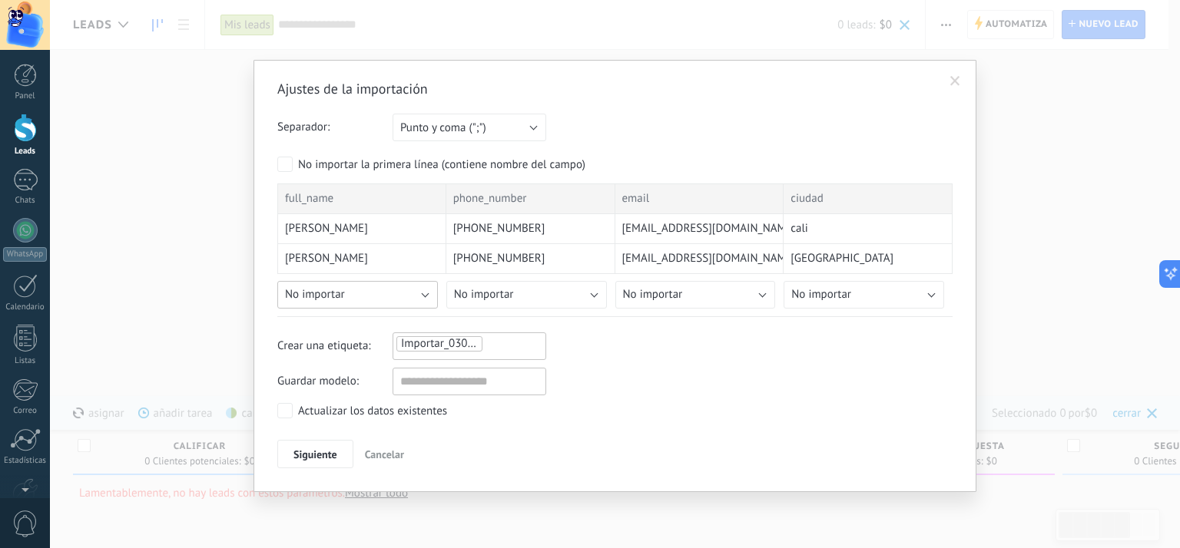
click at [429, 292] on button "No importar" at bounding box center [357, 295] width 161 height 28
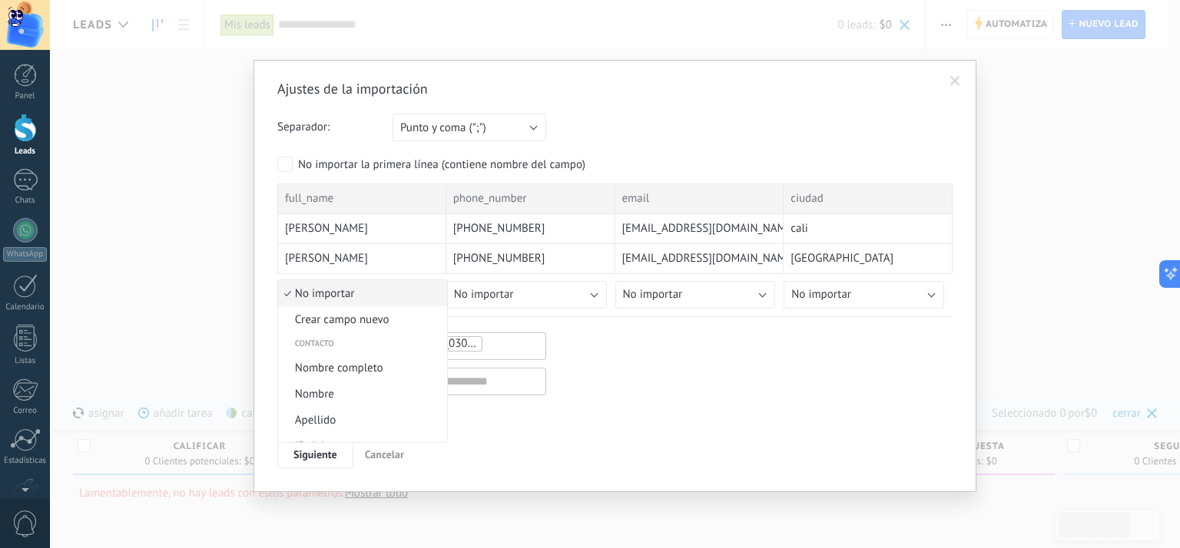
click at [429, 292] on span "No importar" at bounding box center [360, 293] width 164 height 15
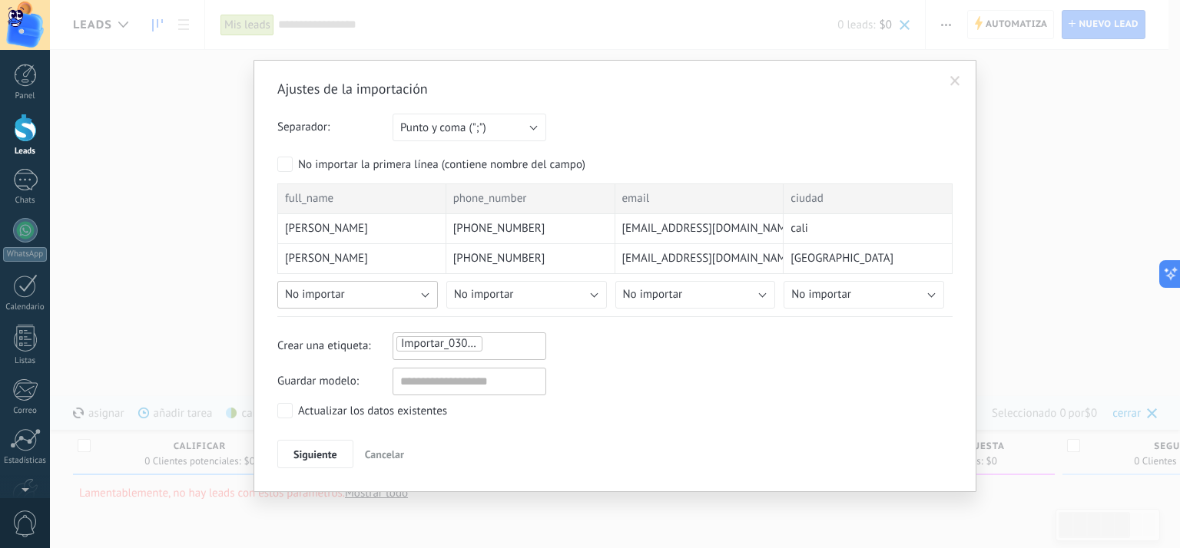
click at [429, 292] on button "No importar" at bounding box center [357, 295] width 161 height 28
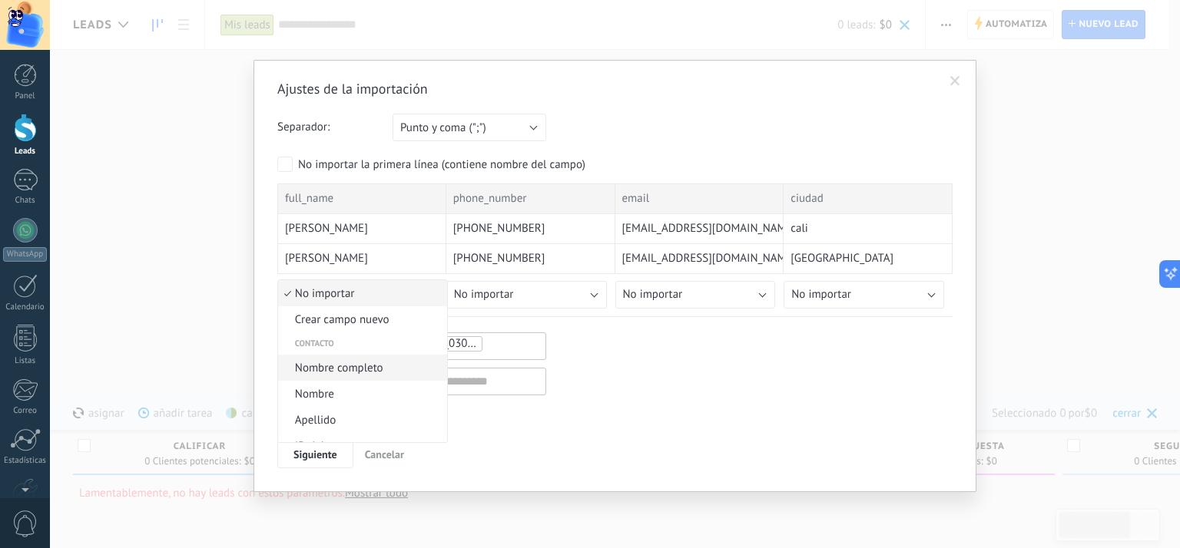
click at [387, 371] on span "Nombre completo" at bounding box center [360, 368] width 164 height 15
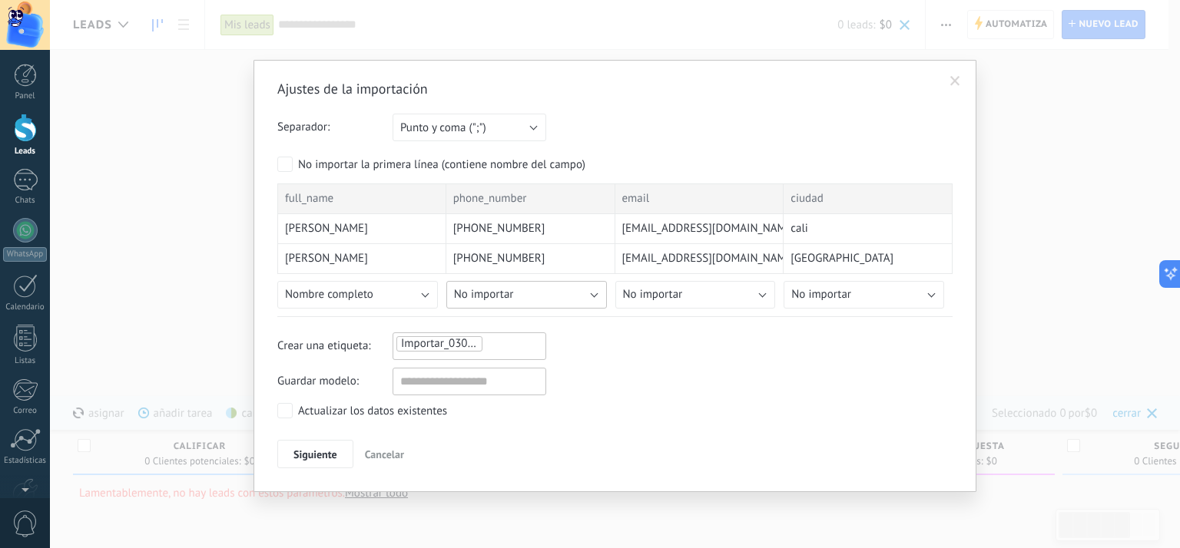
click at [594, 292] on button "No importar" at bounding box center [526, 295] width 161 height 28
click at [545, 373] on span "Teléfono celular" at bounding box center [529, 370] width 164 height 15
click at [763, 293] on button "No importar" at bounding box center [695, 295] width 161 height 28
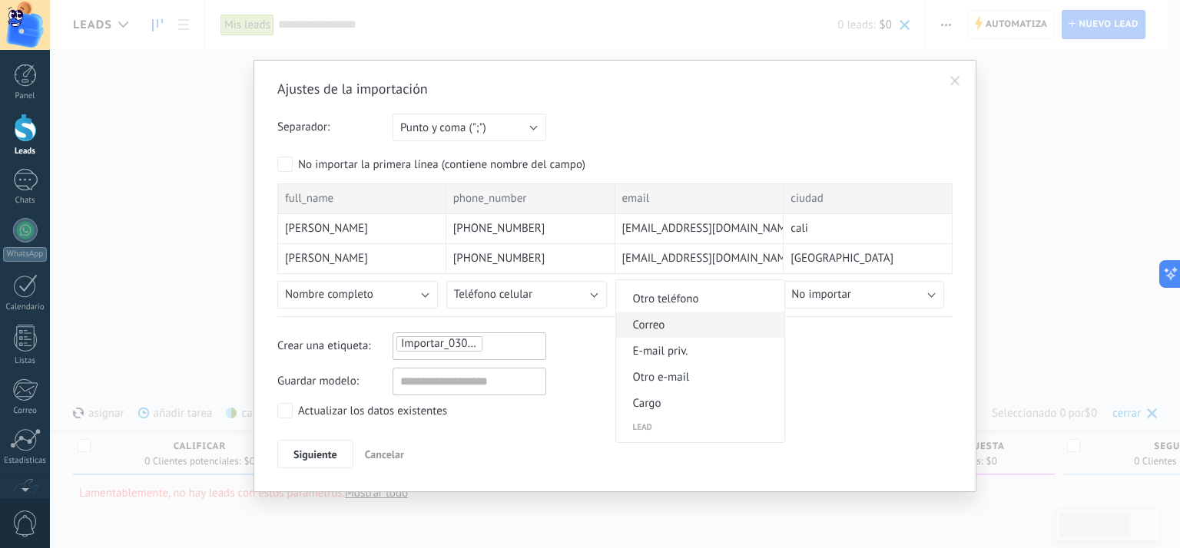
click at [716, 329] on span "Correo" at bounding box center [698, 325] width 164 height 15
click at [928, 297] on button "No importar" at bounding box center [863, 295] width 161 height 28
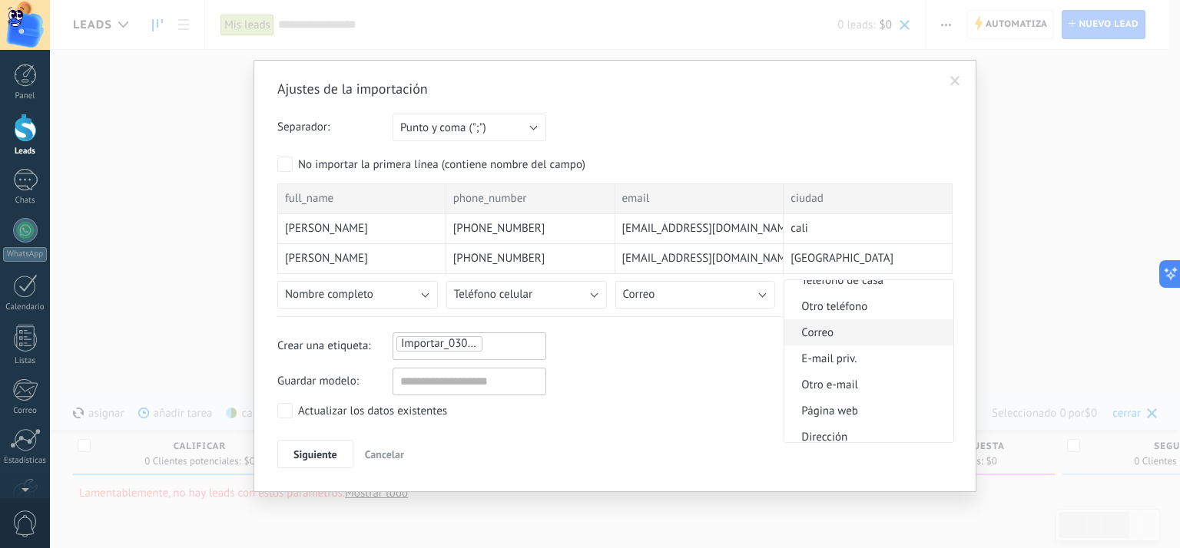
scroll to position [1508, 0]
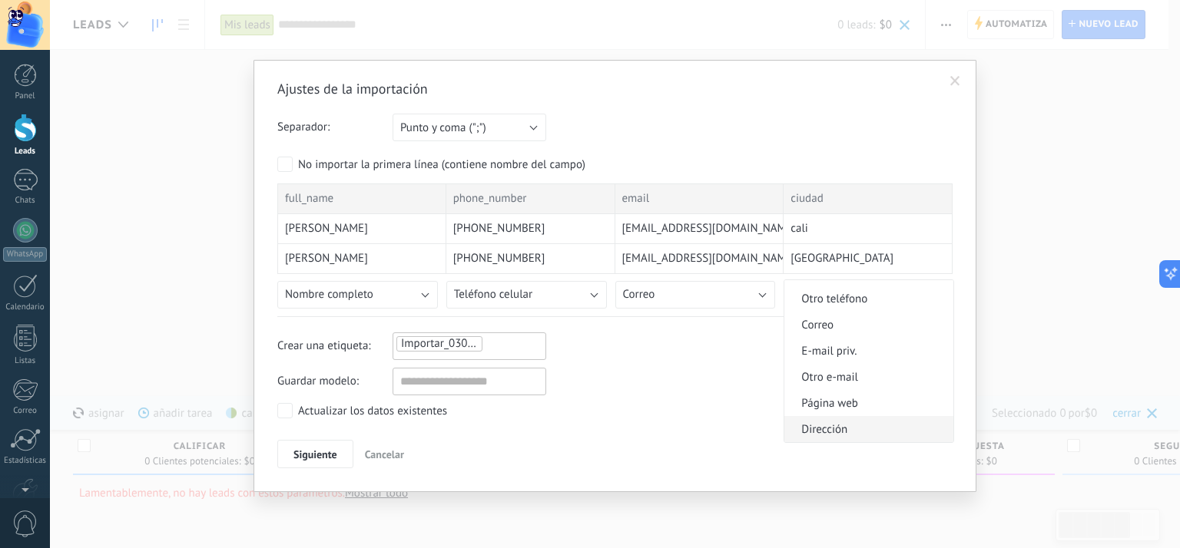
click at [838, 429] on span "Dirección" at bounding box center [866, 429] width 164 height 15
click at [326, 457] on span "Siguiente" at bounding box center [315, 454] width 44 height 11
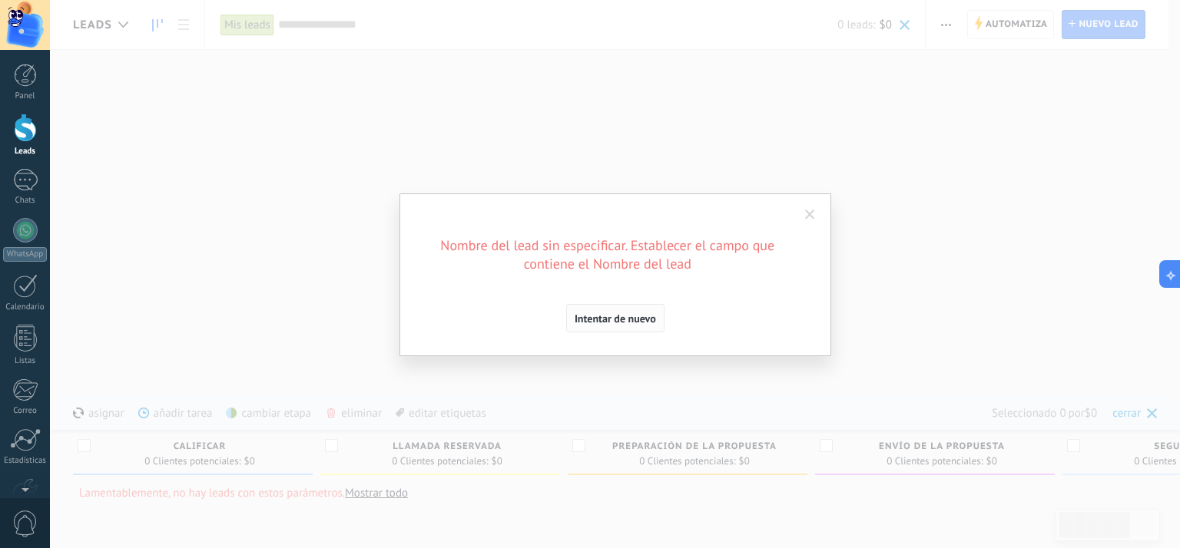
click at [638, 322] on span "Intentar de nuevo" at bounding box center [614, 318] width 81 height 11
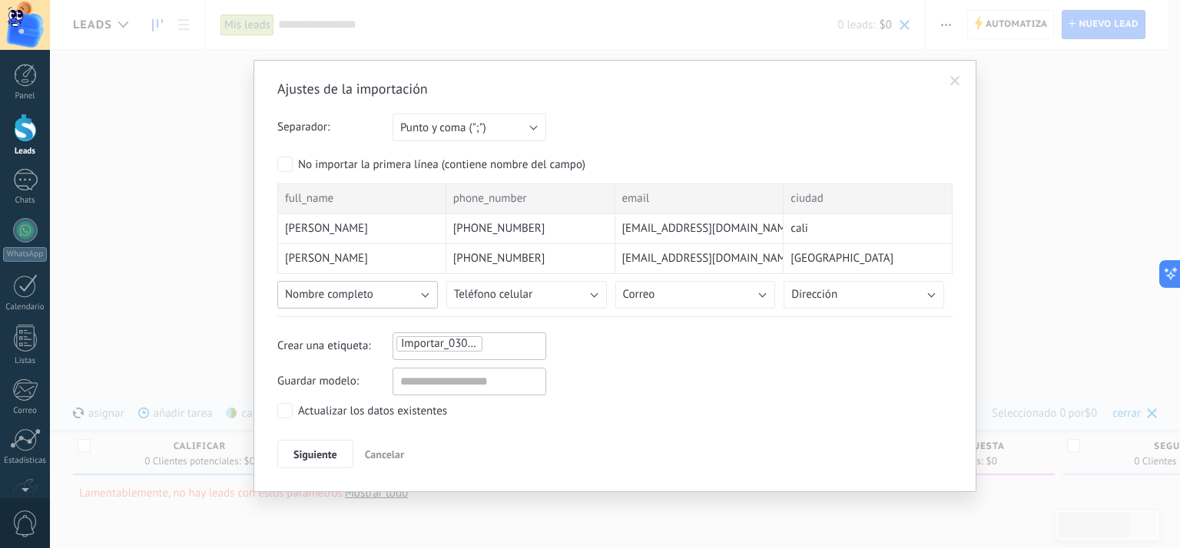
click at [424, 291] on button "Nombre completo" at bounding box center [357, 295] width 161 height 28
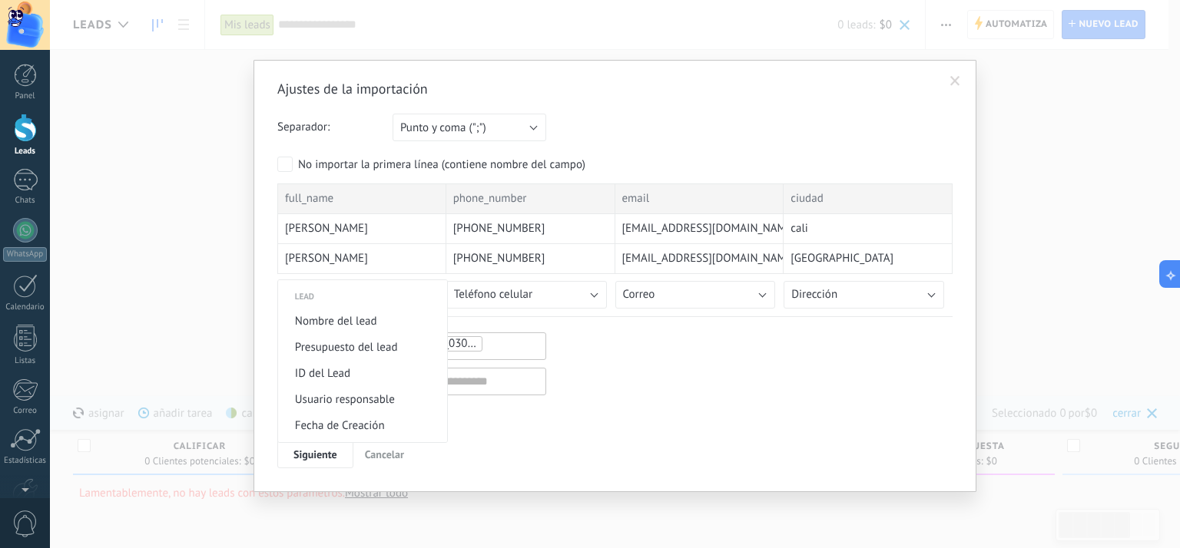
scroll to position [578, 0]
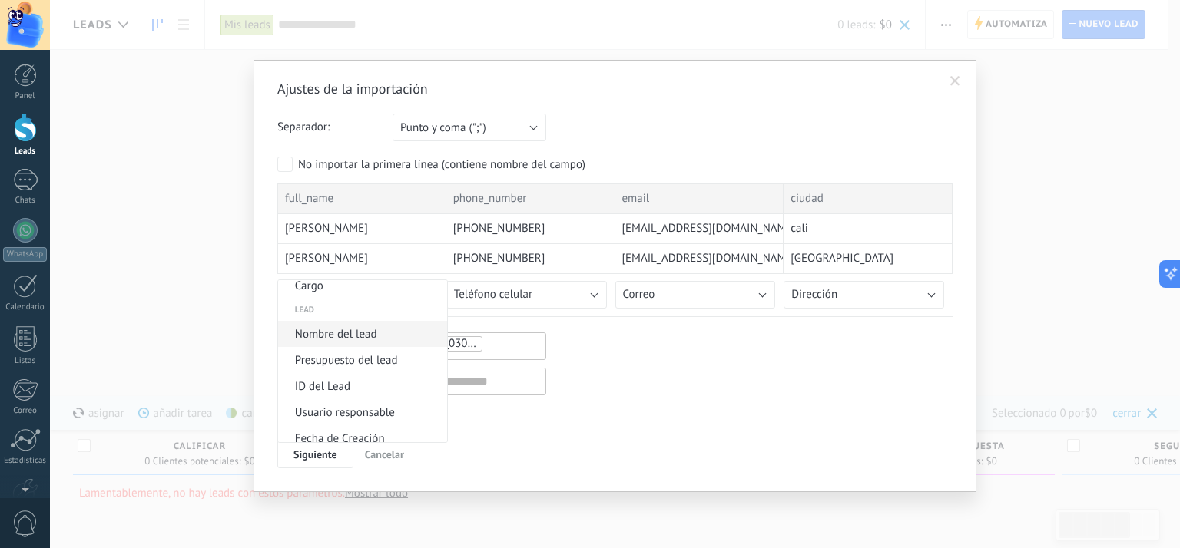
click at [361, 339] on span "Nombre del lead" at bounding box center [360, 334] width 164 height 15
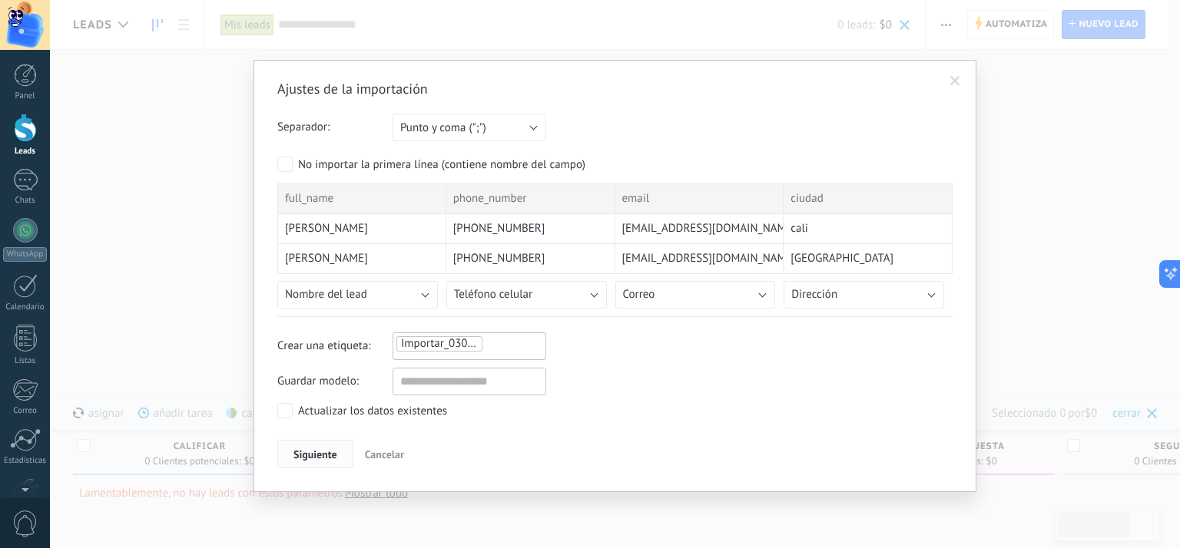
click at [329, 457] on span "Siguiente" at bounding box center [315, 454] width 44 height 11
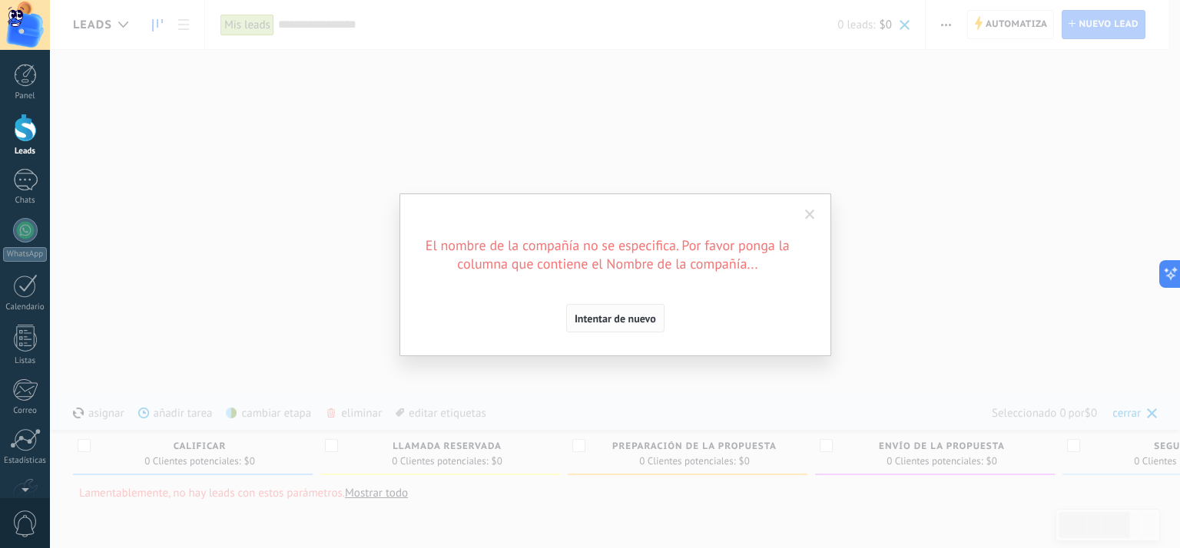
click at [633, 319] on span "Intentar de nuevo" at bounding box center [614, 318] width 81 height 11
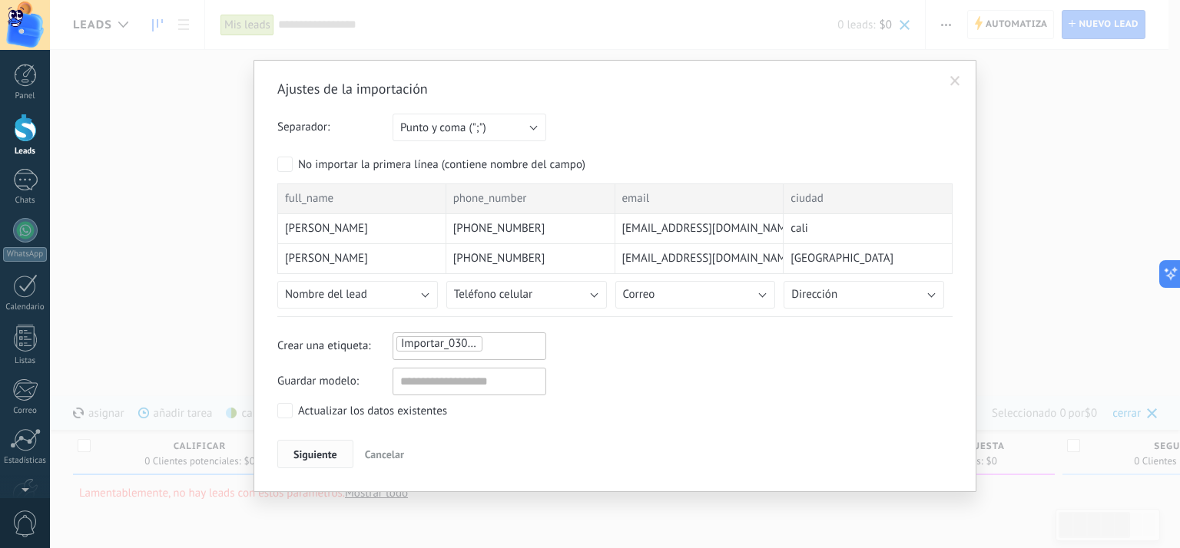
click at [328, 449] on span "Siguiente" at bounding box center [315, 454] width 44 height 11
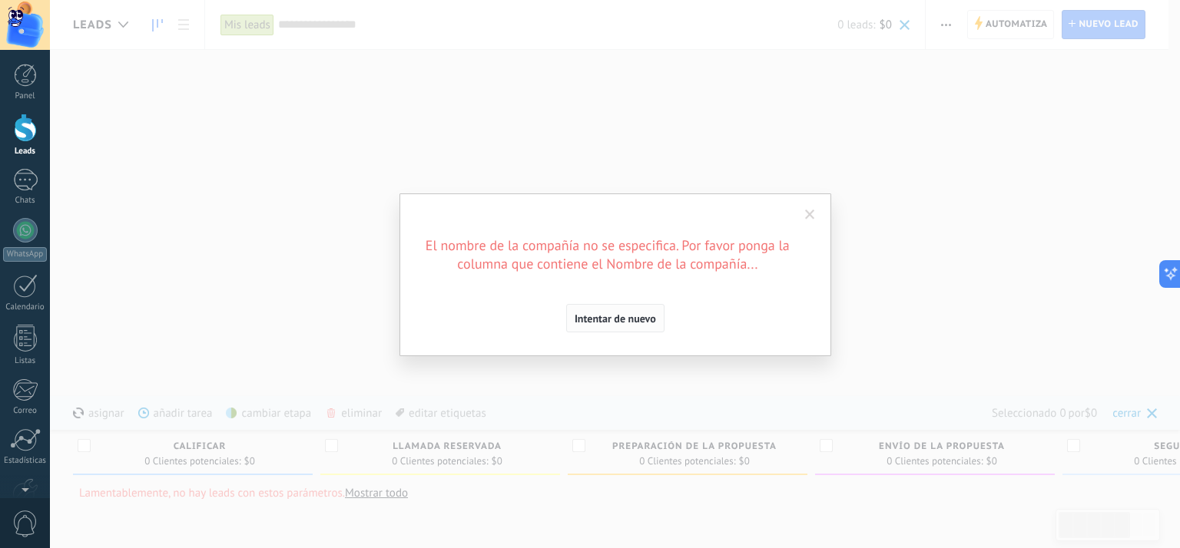
click at [640, 320] on span "Intentar de nuevo" at bounding box center [614, 318] width 81 height 11
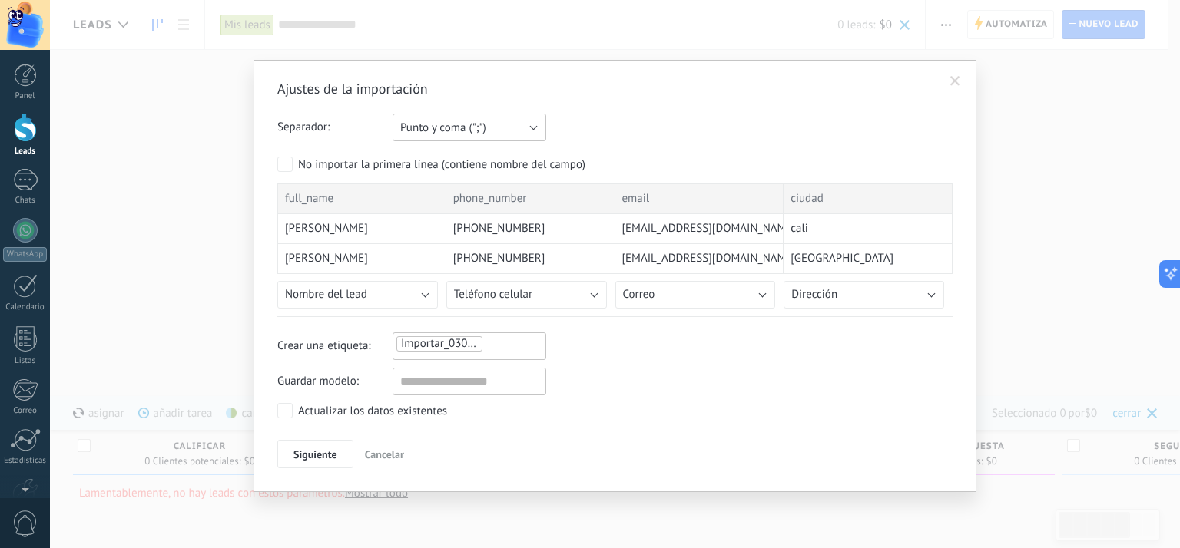
click at [534, 124] on button "Punto y coma (";")" at bounding box center [469, 128] width 154 height 28
click at [534, 124] on span "Punto y coma (";")" at bounding box center [461, 128] width 157 height 15
click at [394, 448] on span "Cancelar" at bounding box center [384, 455] width 39 height 14
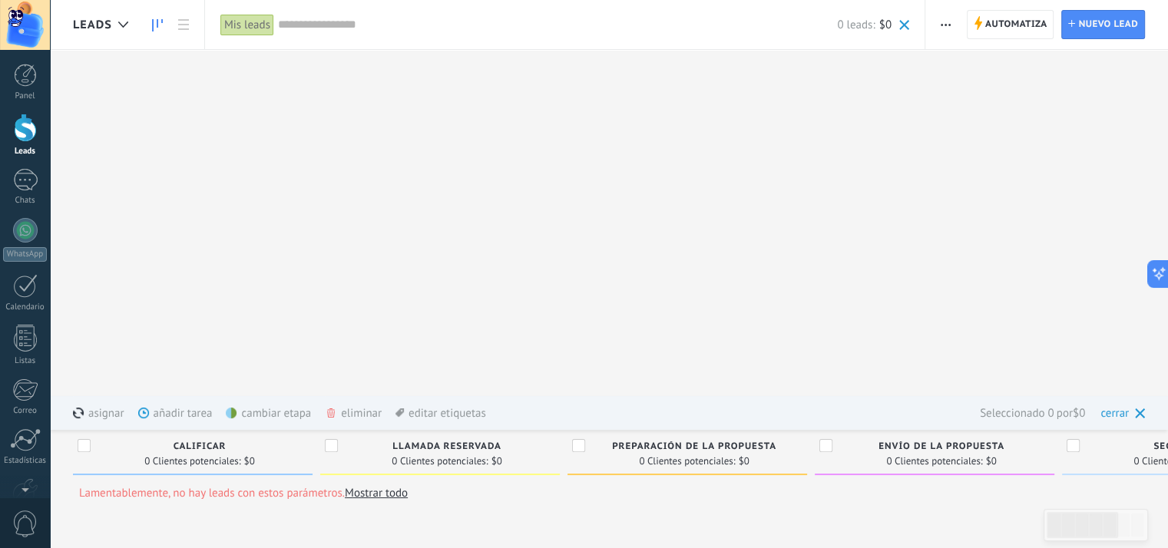
click at [947, 26] on span "button" at bounding box center [946, 24] width 10 height 29
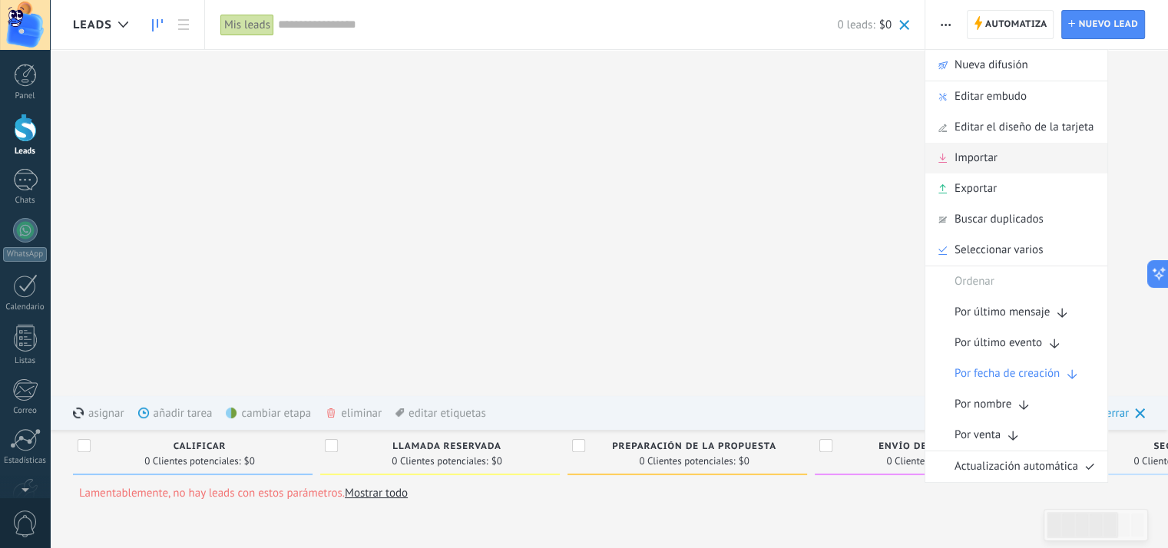
click at [973, 159] on span "Importar" at bounding box center [976, 158] width 43 height 31
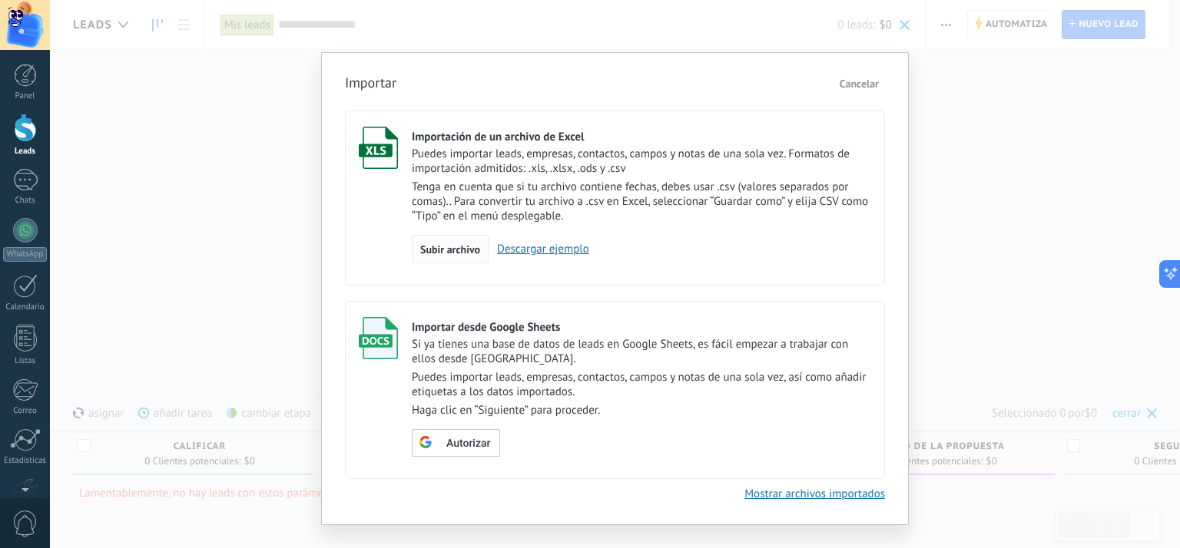
click at [453, 253] on span "Subir archivo" at bounding box center [450, 249] width 60 height 11
click at [0, 0] on input "Importación de un archivo de Excel Puedes importar leads, empresas, contactos, …" at bounding box center [0, 0] width 0 height 0
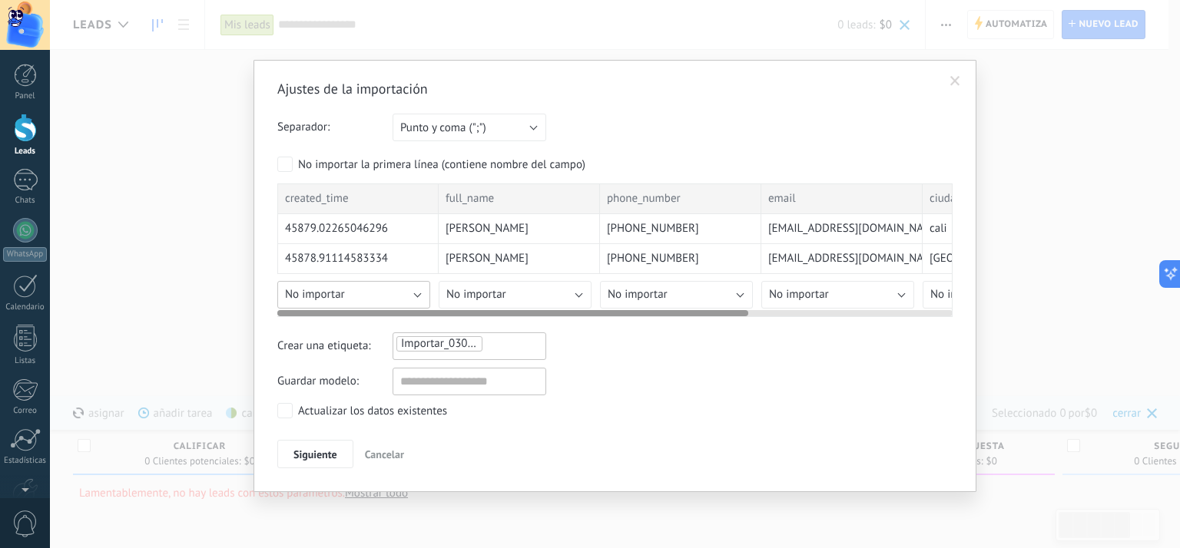
click at [416, 291] on button "No importar" at bounding box center [353, 295] width 153 height 28
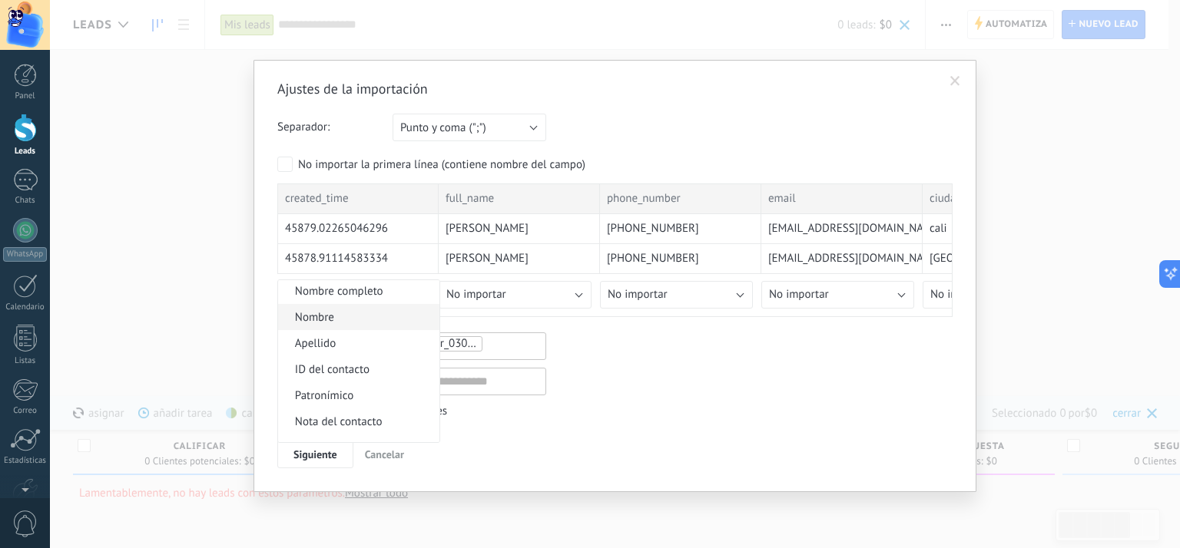
scroll to position [154, 0]
click at [381, 395] on span "Fecha de Creación" at bounding box center [356, 397] width 157 height 15
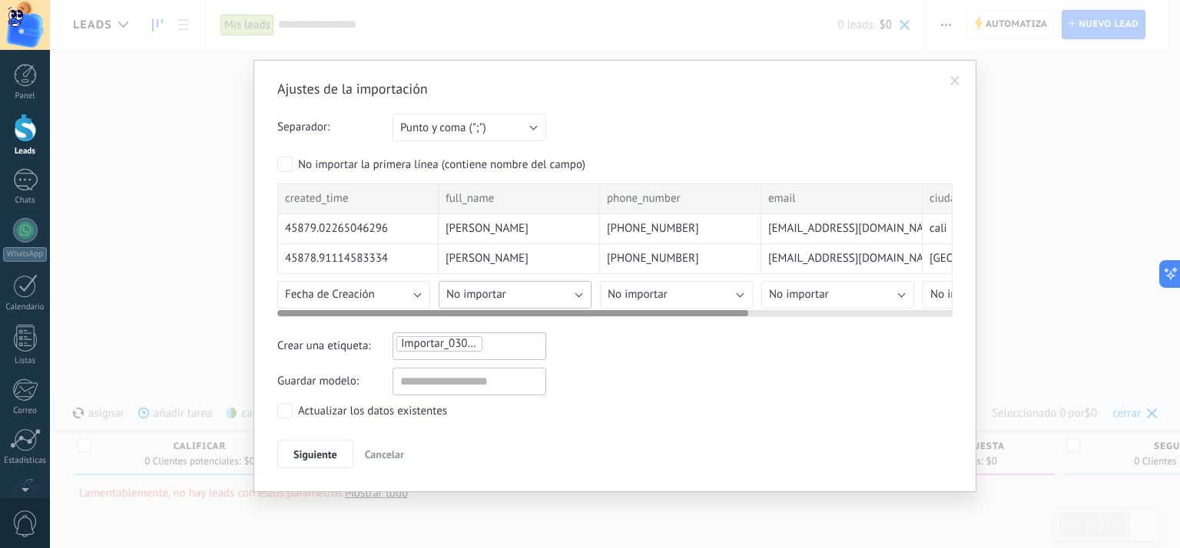
click at [571, 296] on button "No importar" at bounding box center [515, 295] width 153 height 28
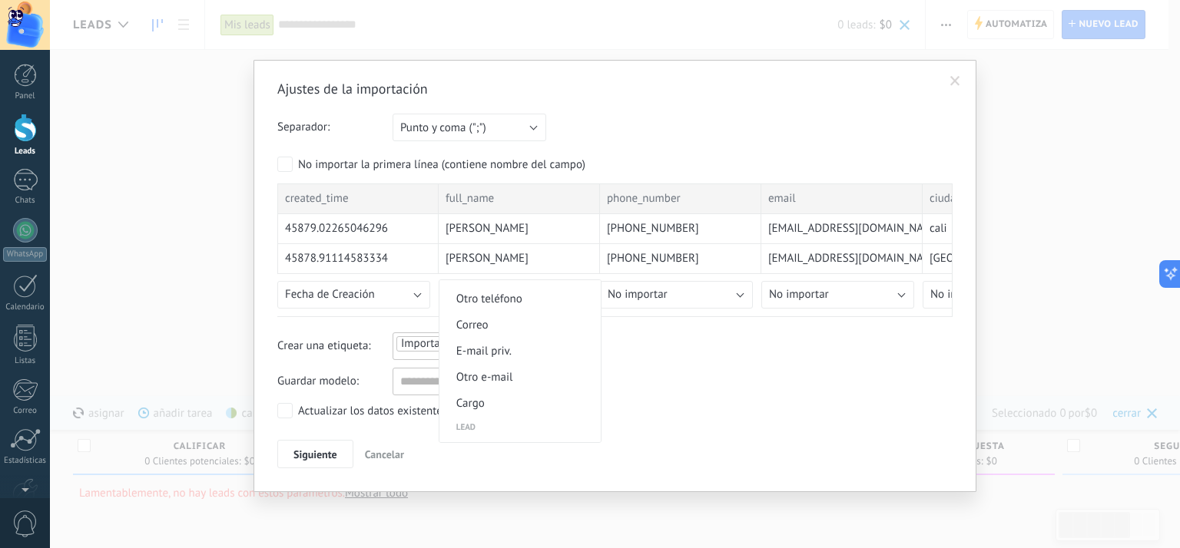
scroll to position [538, 0]
drag, startPoint x: 538, startPoint y: 378, endPoint x: 581, endPoint y: 366, distance: 44.5
click at [537, 378] on span "Nombre del lead" at bounding box center [517, 375] width 157 height 15
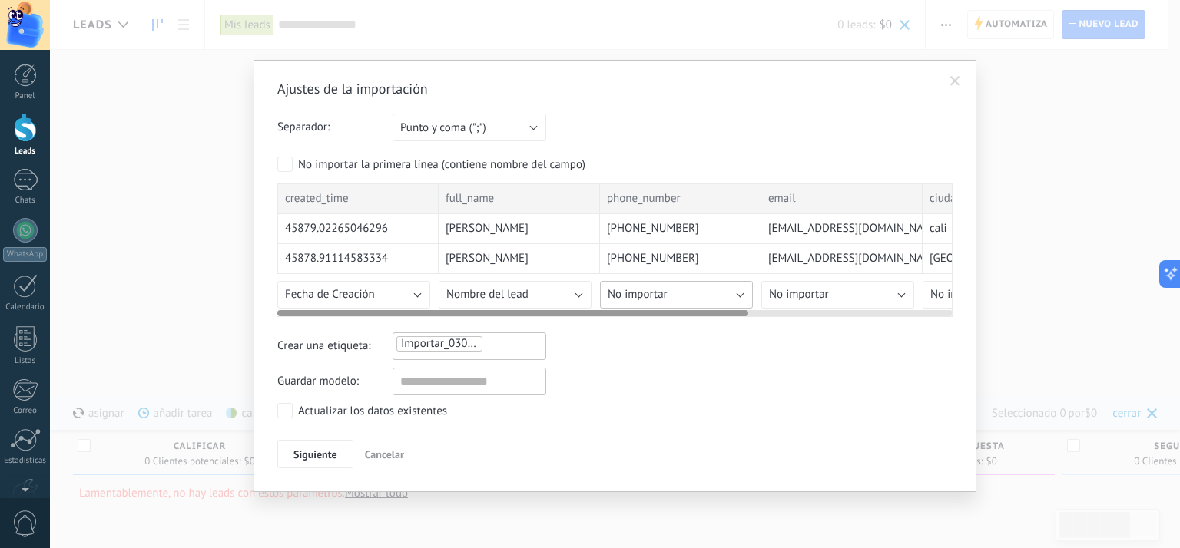
click at [729, 296] on button "No importar" at bounding box center [676, 295] width 153 height 28
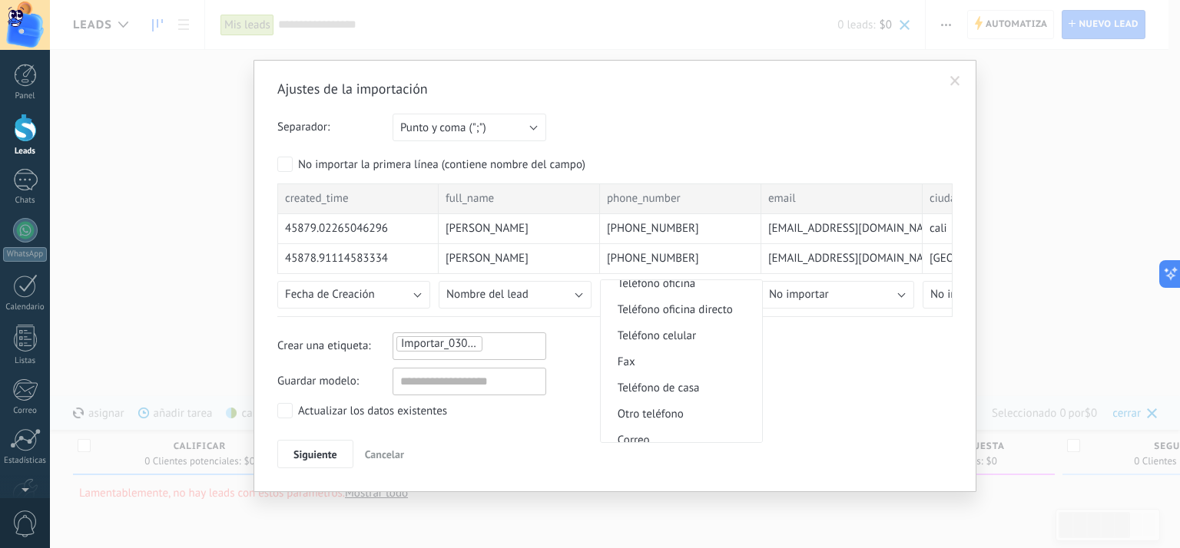
scroll to position [1459, 0]
click at [686, 371] on span "Correo" at bounding box center [679, 363] width 157 height 15
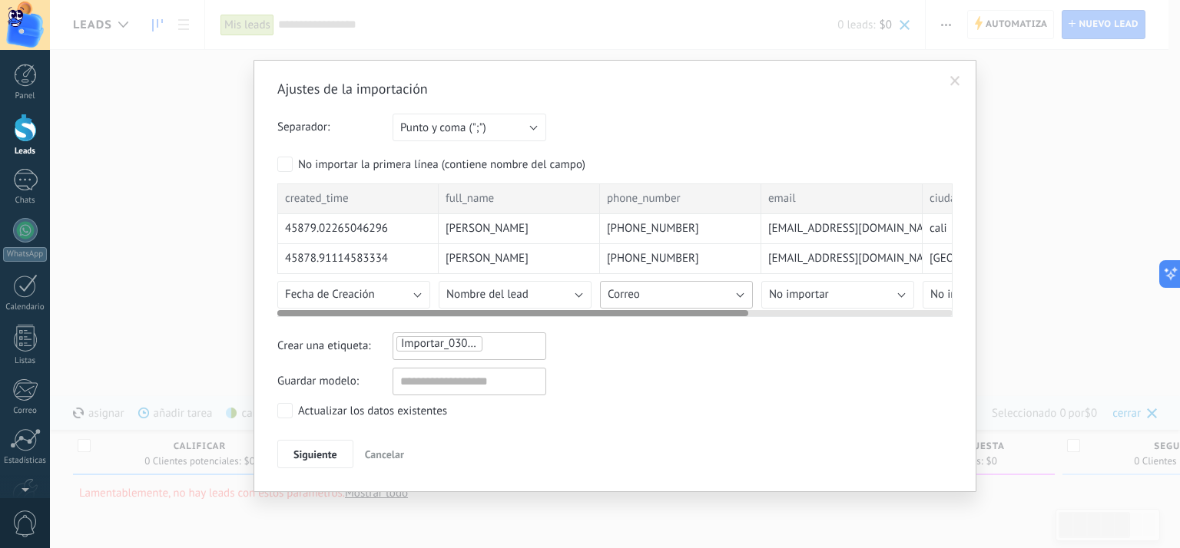
click at [745, 292] on button "Correo" at bounding box center [676, 295] width 153 height 28
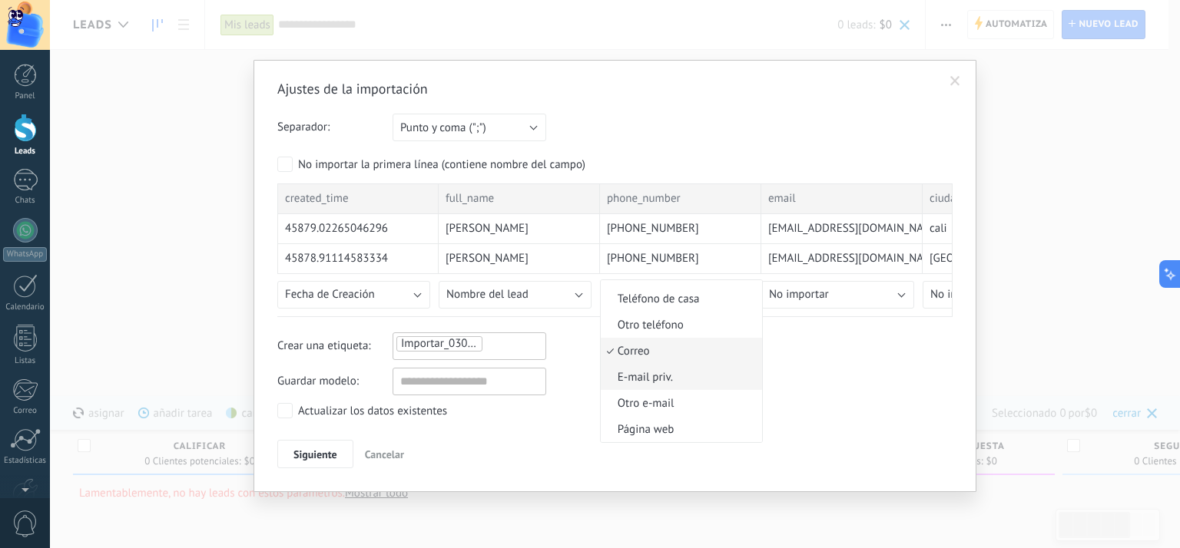
scroll to position [1508, 0]
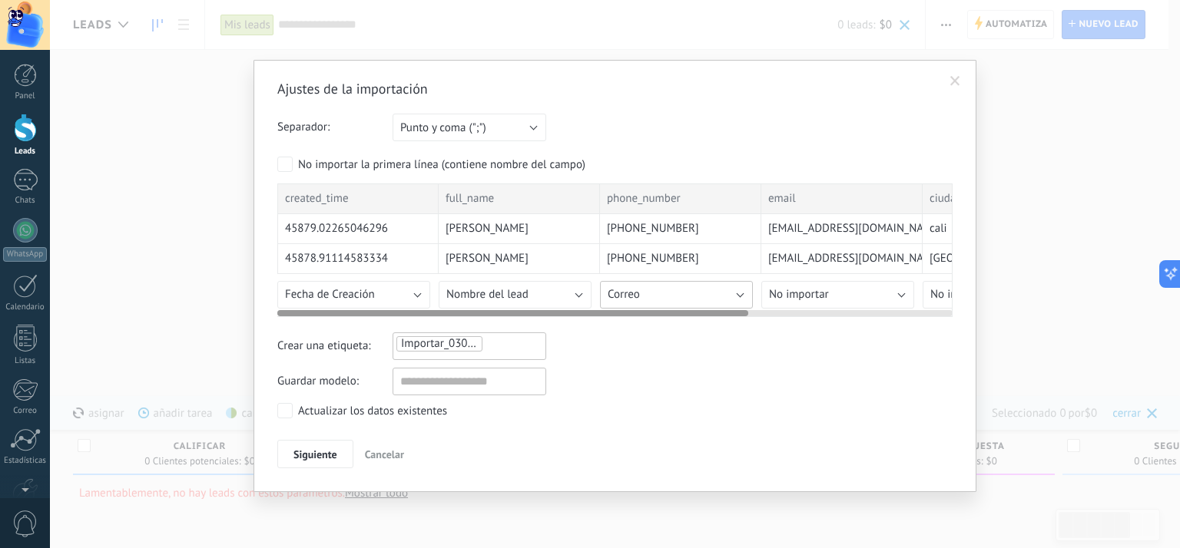
click at [710, 294] on button "Correo" at bounding box center [676, 295] width 153 height 28
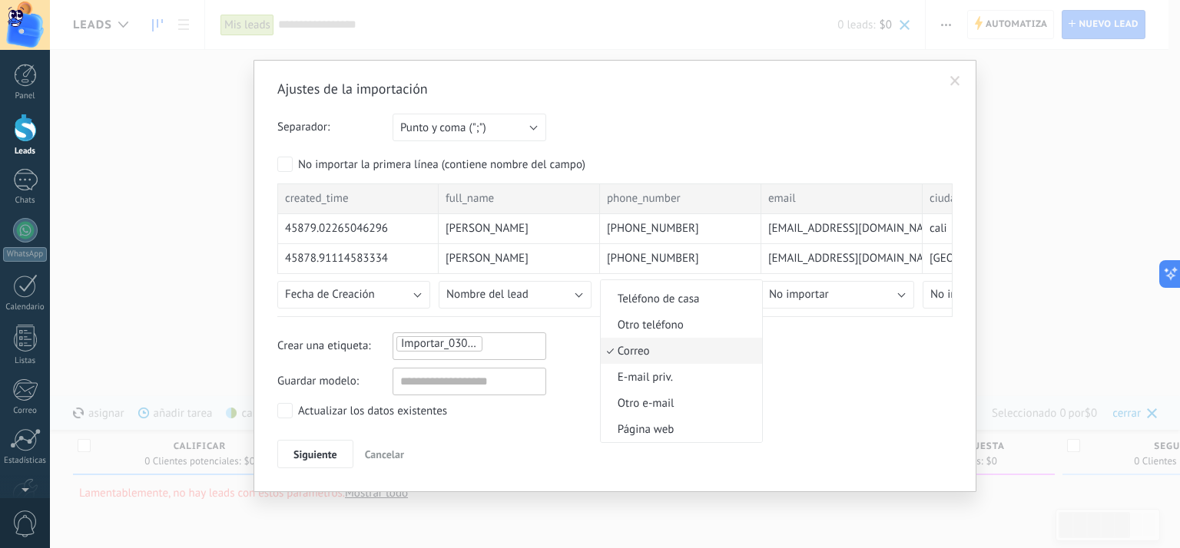
scroll to position [1395, 0]
click at [692, 331] on span "Teléfono celular" at bounding box center [679, 323] width 157 height 15
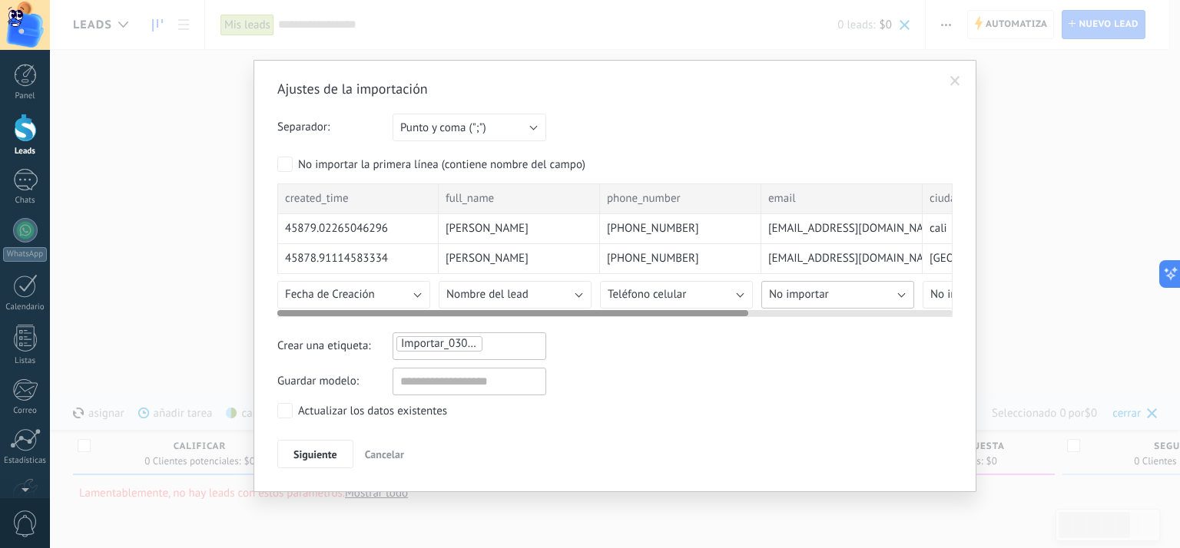
click at [858, 300] on button "No importar" at bounding box center [837, 295] width 153 height 28
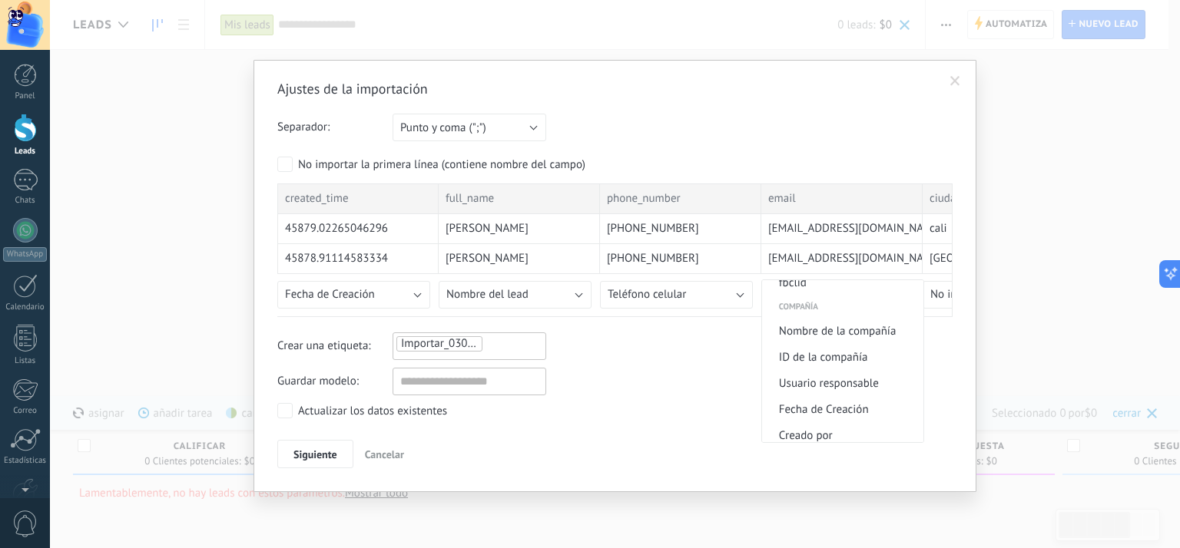
scroll to position [1459, 0]
click at [822, 371] on span "Correo" at bounding box center [840, 363] width 157 height 15
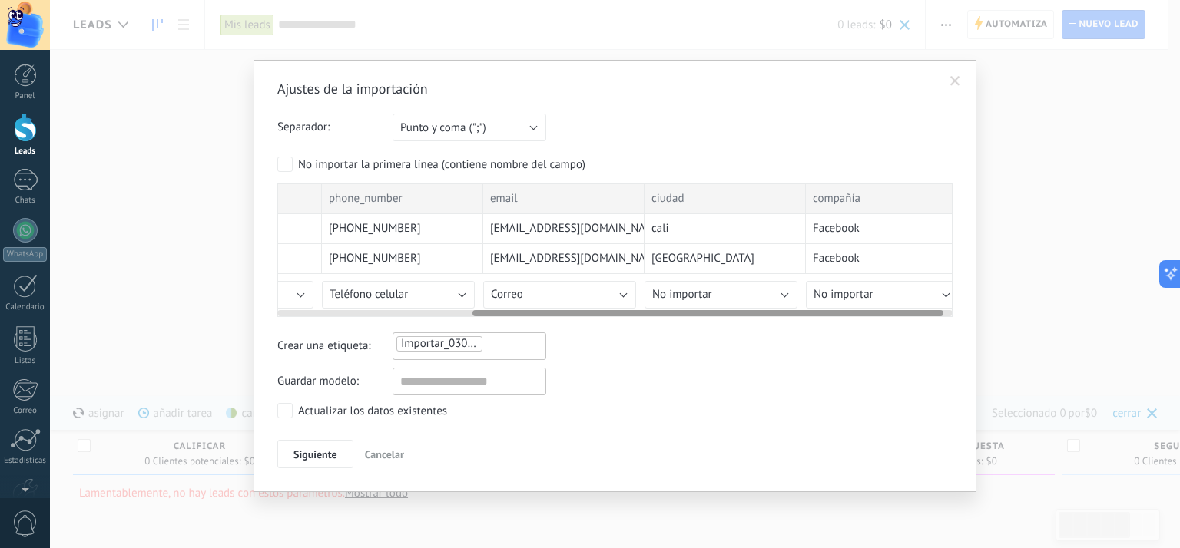
scroll to position [0, 280]
drag, startPoint x: 736, startPoint y: 309, endPoint x: 933, endPoint y: 336, distance: 199.2
click at [933, 336] on div "Ajustes de la importación Separador: Punto y coma (";") Coma (",") Tabulación (…" at bounding box center [614, 274] width 675 height 389
click at [783, 297] on button "No importar" at bounding box center [719, 295] width 153 height 28
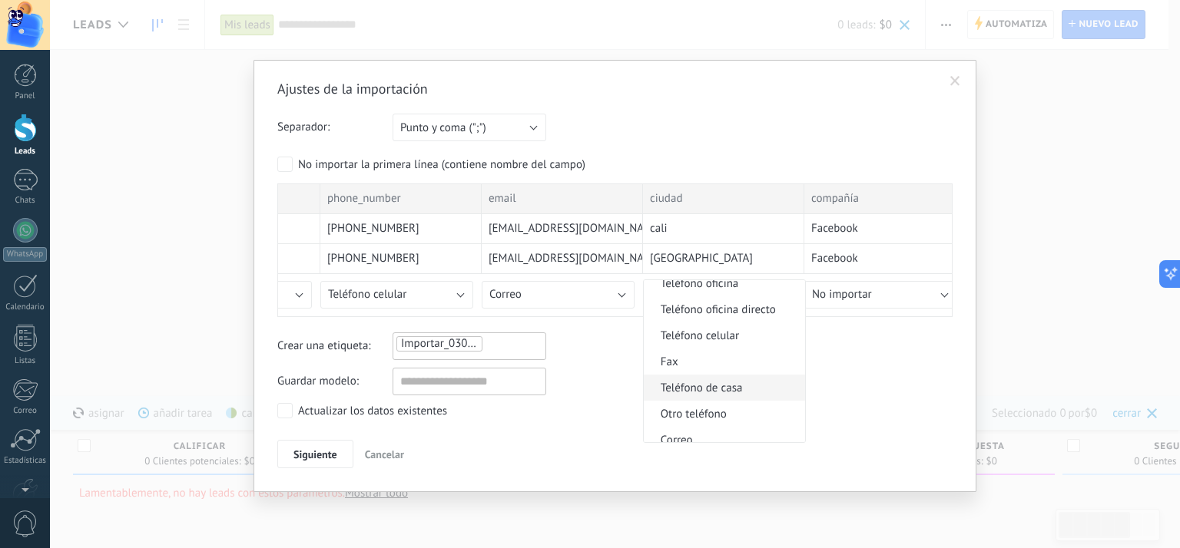
scroll to position [1508, 0]
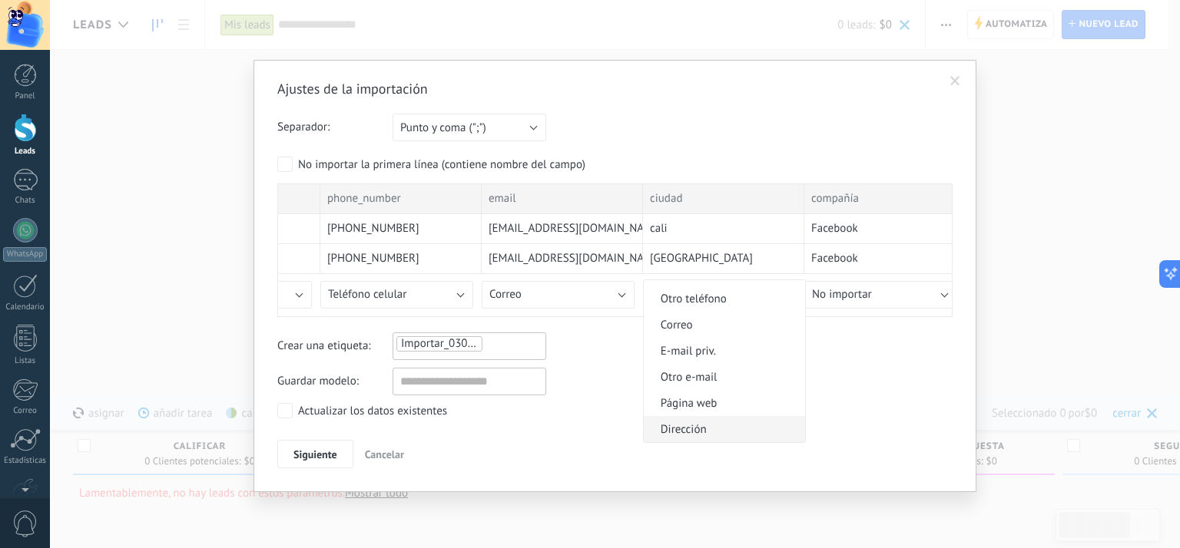
click at [724, 432] on span "Dirección" at bounding box center [722, 429] width 157 height 15
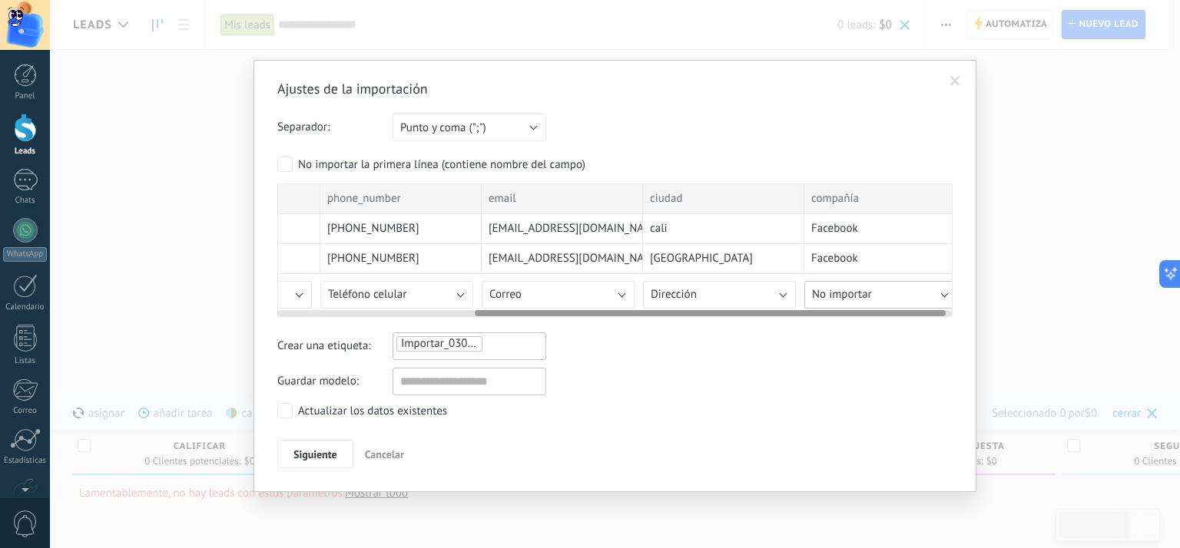
click at [943, 297] on button "No importar" at bounding box center [880, 295] width 153 height 28
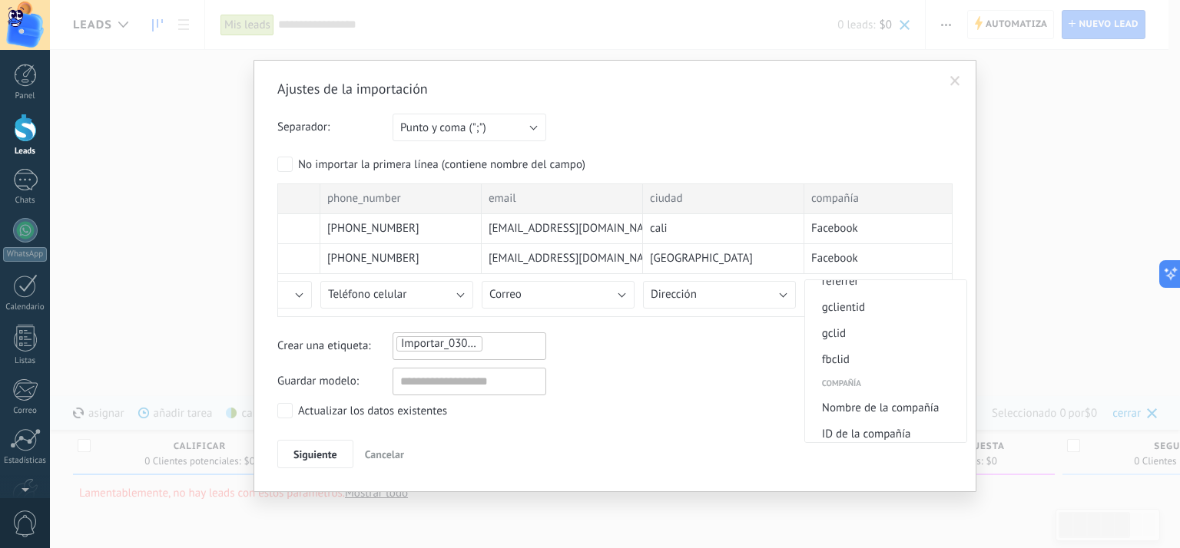
scroll to position [1152, 0]
click at [908, 339] on span "Nombre de la compañía" at bounding box center [883, 331] width 157 height 15
click at [325, 457] on span "Siguiente" at bounding box center [315, 454] width 44 height 11
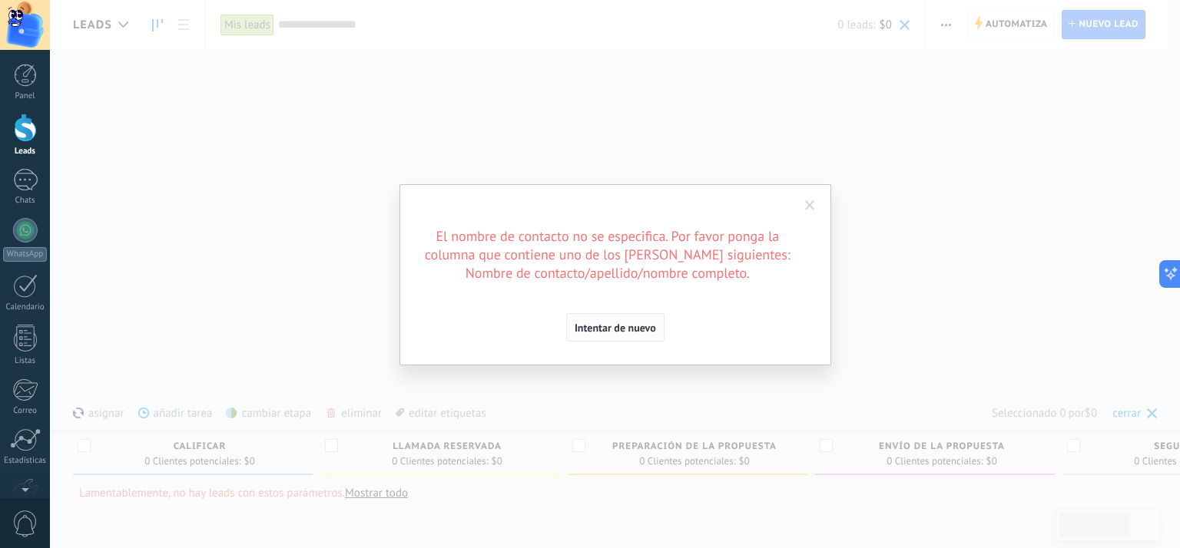
click at [619, 328] on span "Intentar de nuevo" at bounding box center [614, 328] width 81 height 11
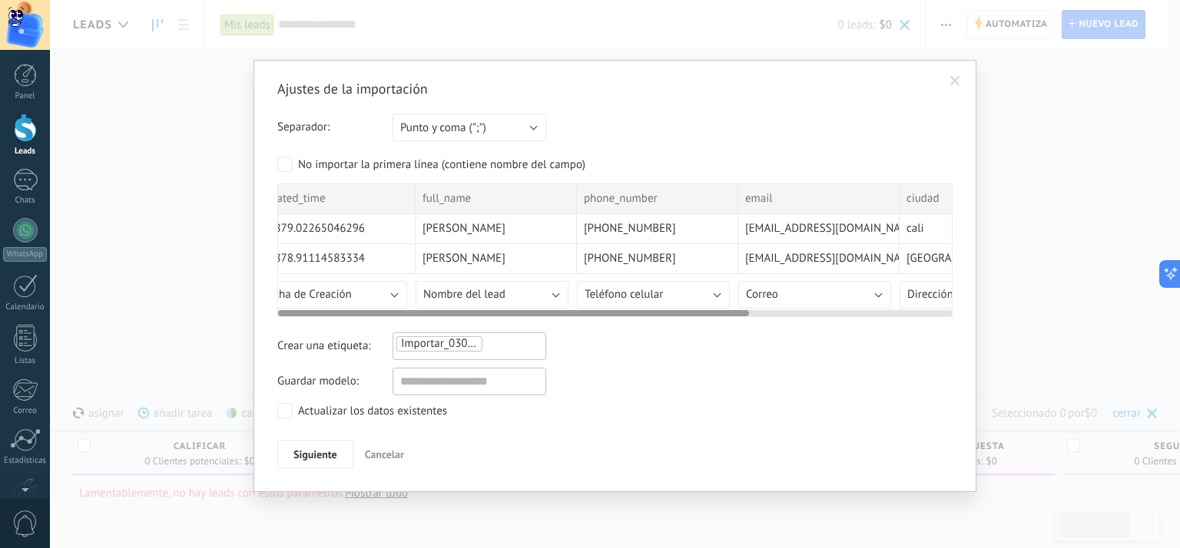
scroll to position [0, 0]
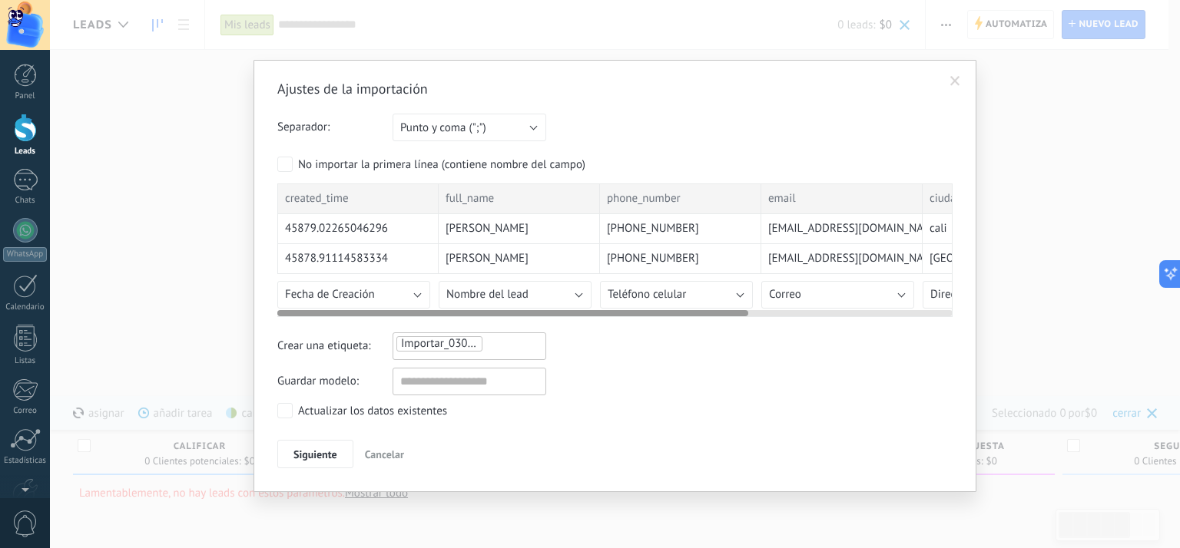
drag, startPoint x: 605, startPoint y: 311, endPoint x: 389, endPoint y: 319, distance: 215.9
click at [389, 319] on div "Ajustes de la importación Separador: Punto y coma (";") Coma (",") Tabulación (…" at bounding box center [614, 274] width 675 height 389
drag, startPoint x: 631, startPoint y: 309, endPoint x: 564, endPoint y: 314, distance: 67.7
click at [564, 314] on div at bounding box center [512, 313] width 471 height 6
click at [578, 298] on button "Nombre del lead" at bounding box center [515, 295] width 153 height 28
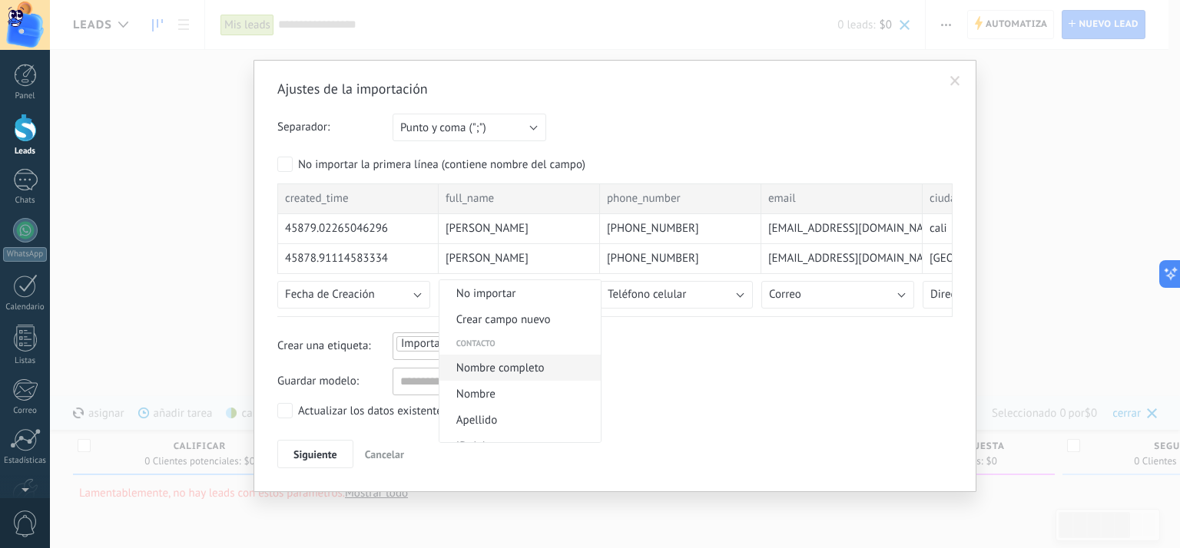
click at [544, 366] on span "Nombre completo" at bounding box center [517, 368] width 157 height 15
click at [331, 457] on span "Siguiente" at bounding box center [315, 454] width 44 height 11
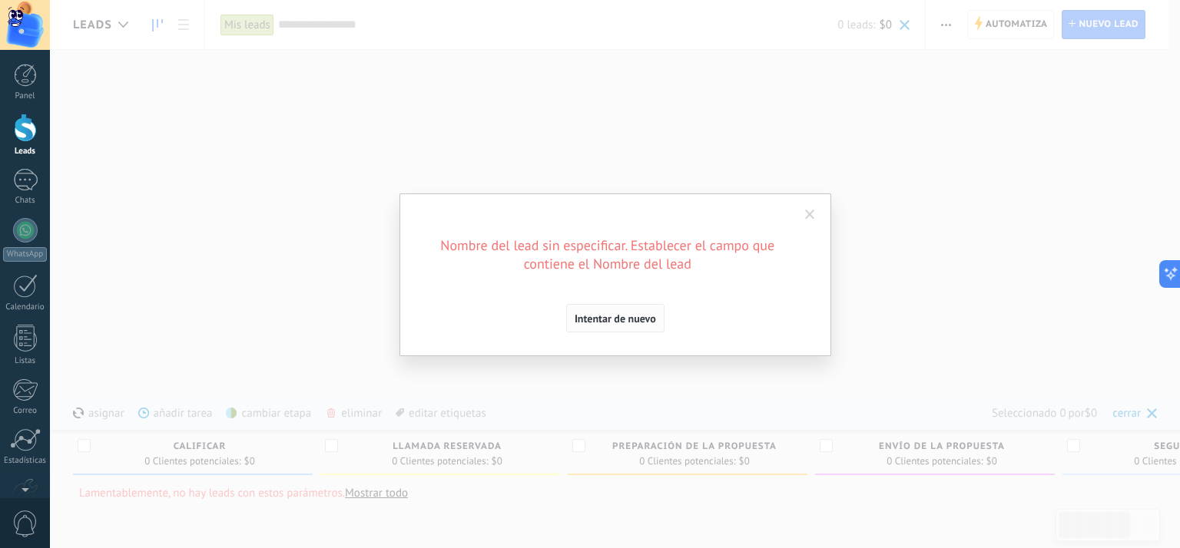
click at [629, 321] on span "Intentar de nuevo" at bounding box center [614, 318] width 81 height 11
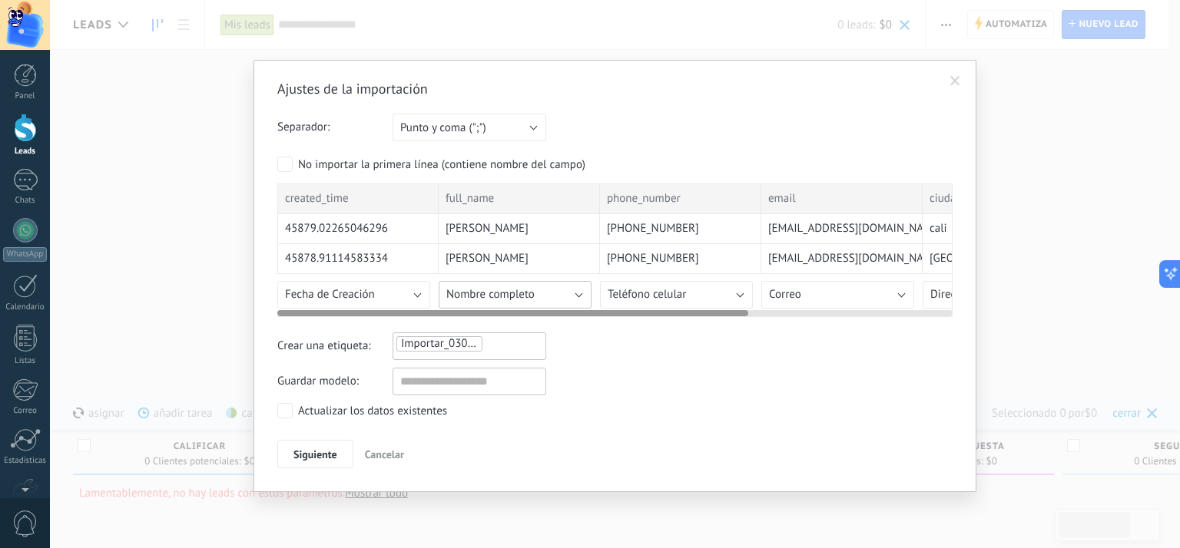
click at [567, 295] on button "Nombre completo" at bounding box center [515, 295] width 153 height 28
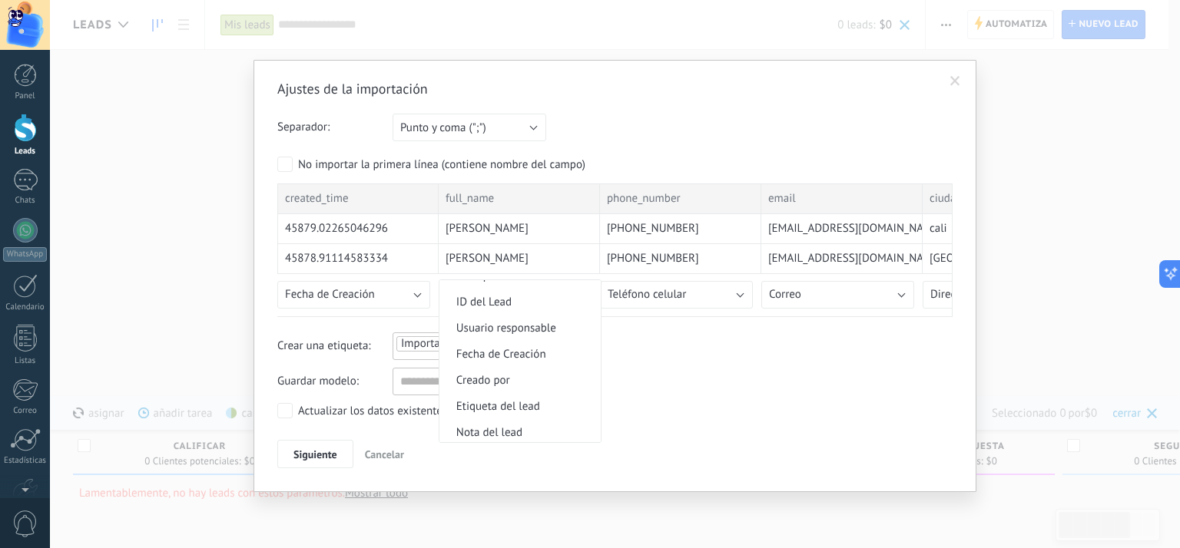
scroll to position [586, 0]
click at [534, 334] on span "Nombre del lead" at bounding box center [517, 326] width 157 height 15
click at [398, 450] on span "Cancelar" at bounding box center [384, 455] width 39 height 14
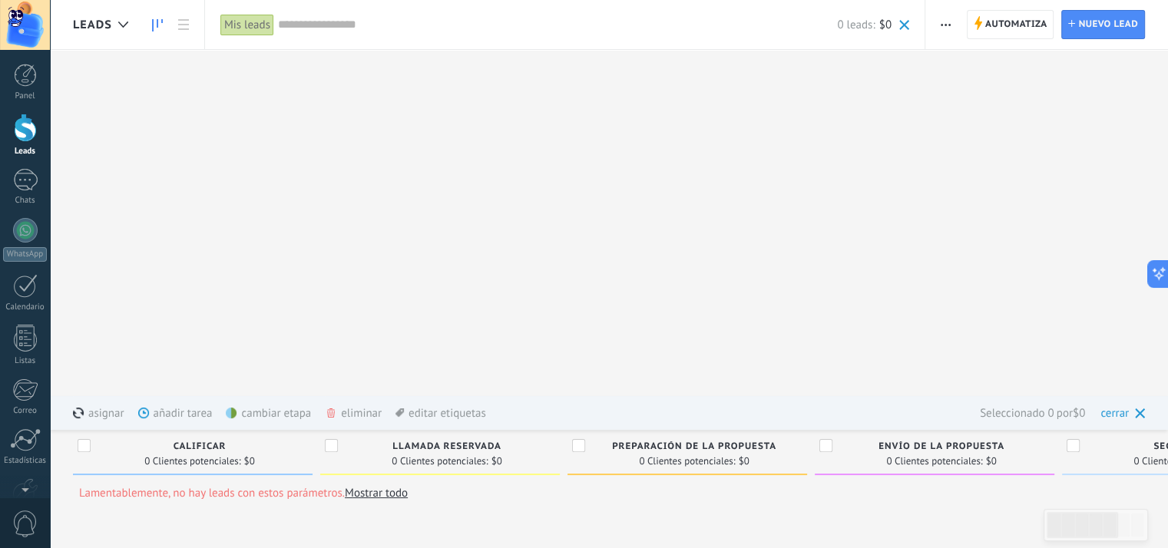
click at [942, 22] on span "button" at bounding box center [946, 24] width 10 height 29
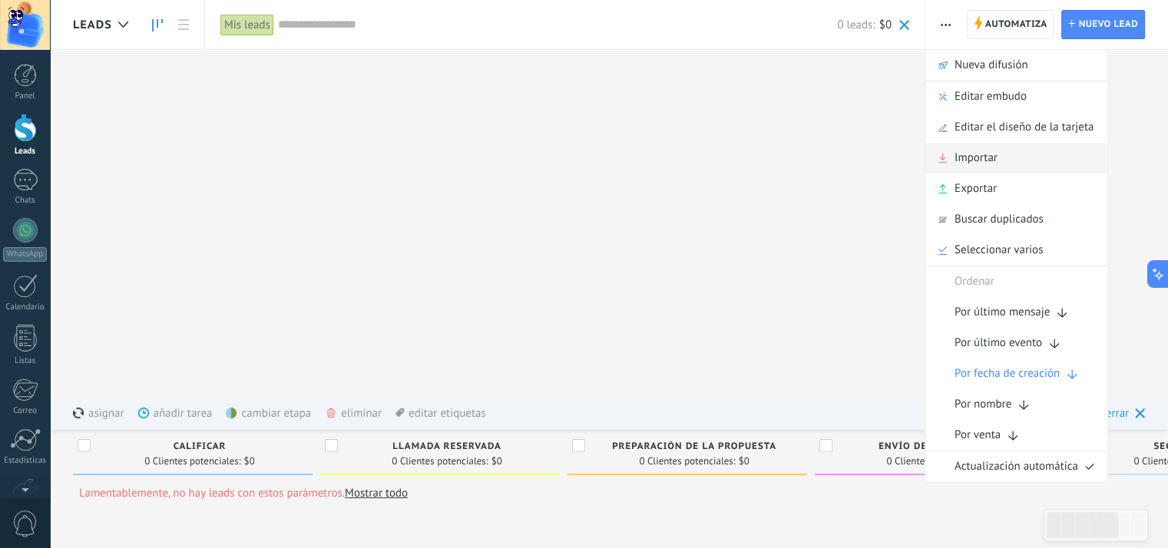
click at [976, 162] on span "Importar" at bounding box center [976, 158] width 43 height 31
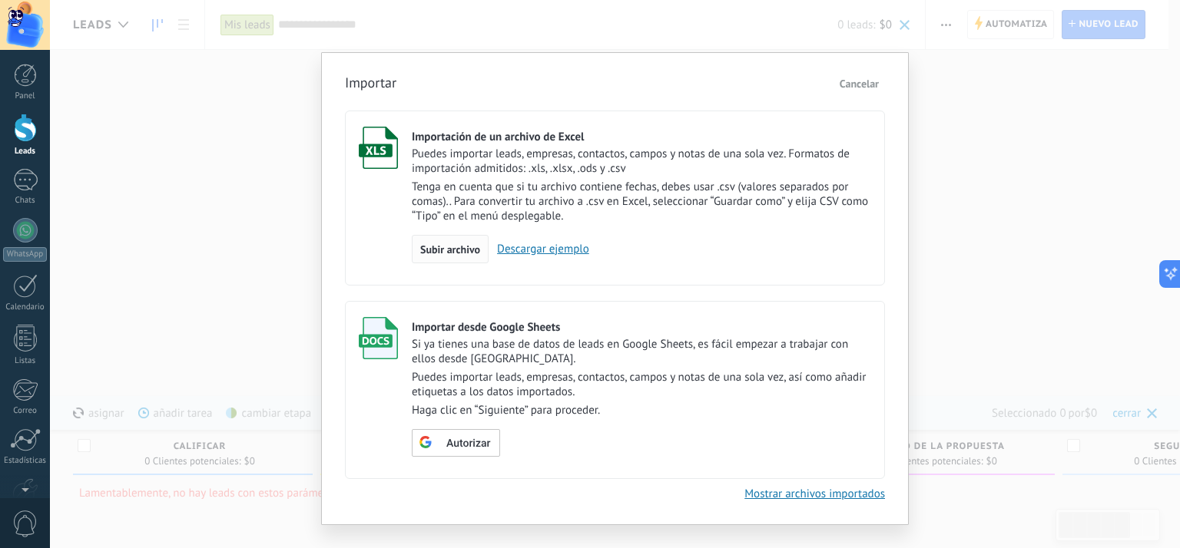
click at [445, 253] on span "Subir archivo" at bounding box center [450, 249] width 60 height 11
click at [0, 0] on input "Importación de un archivo de Excel Puedes importar leads, empresas, contactos, …" at bounding box center [0, 0] width 0 height 0
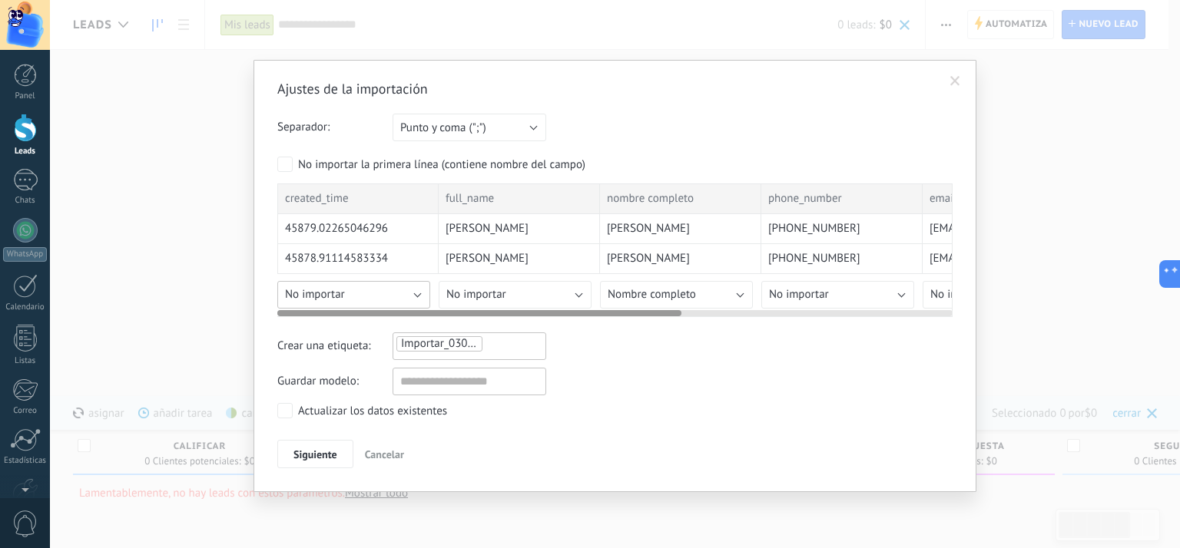
click at [371, 297] on button "No importar" at bounding box center [353, 295] width 153 height 28
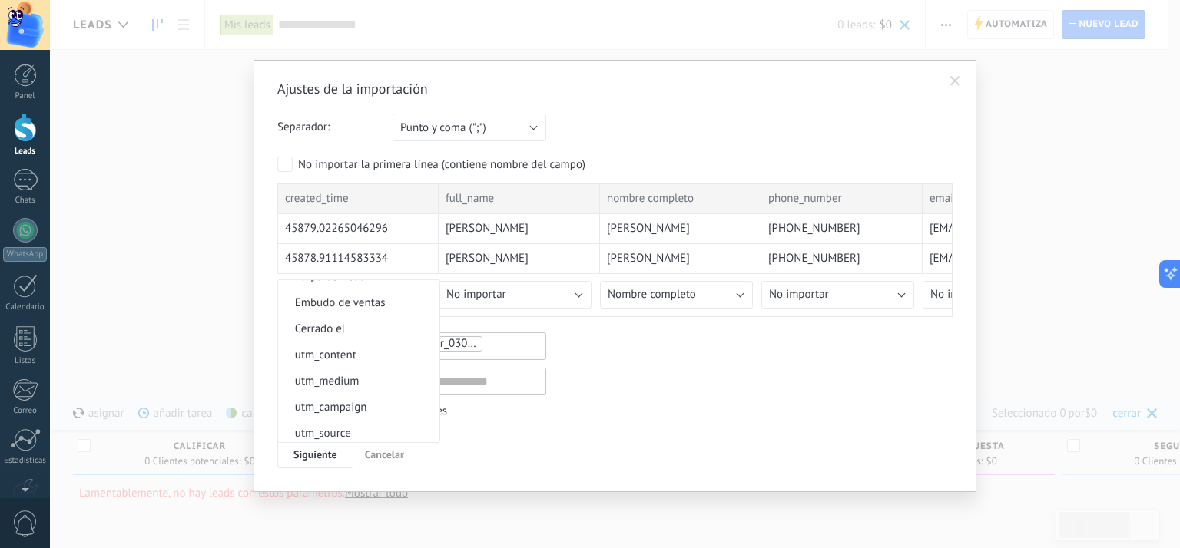
scroll to position [691, 0]
click at [364, 325] on span "Fecha de Creación" at bounding box center [356, 326] width 157 height 15
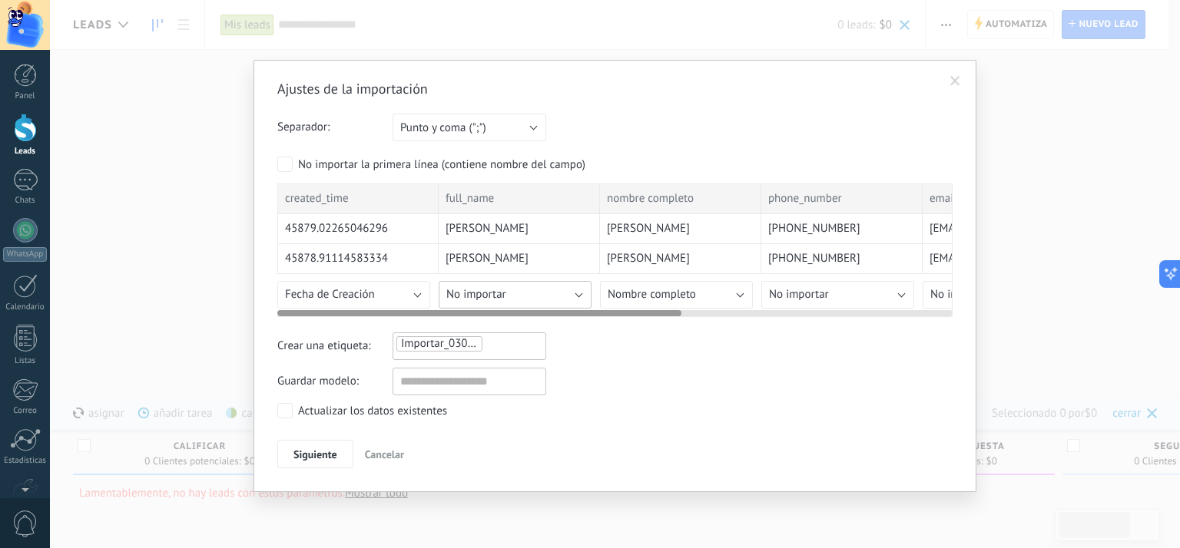
click at [581, 294] on button "No importar" at bounding box center [515, 295] width 153 height 28
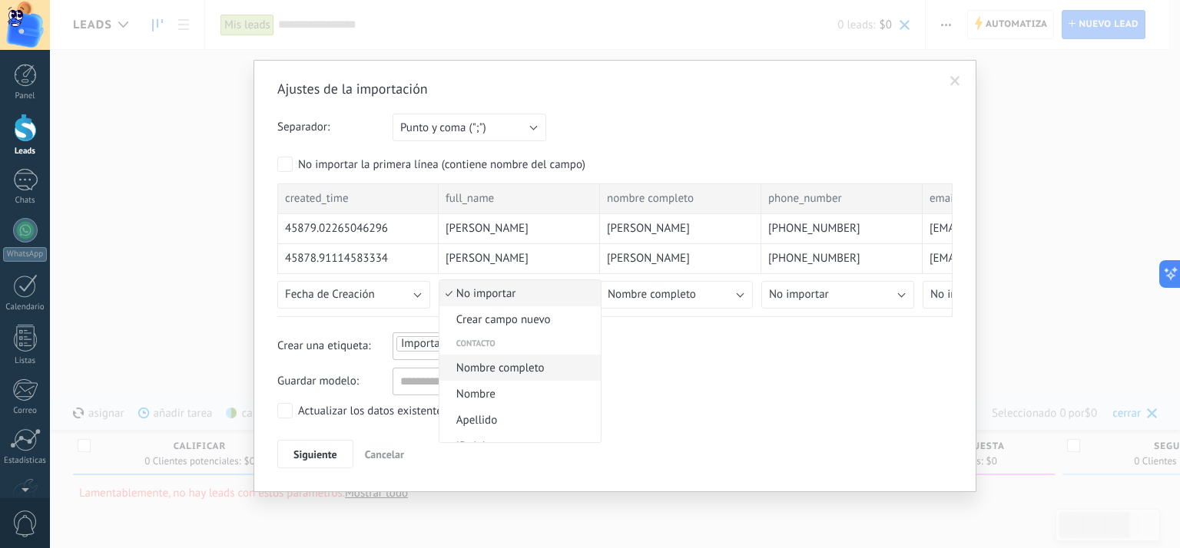
click at [550, 370] on span "Nombre completo" at bounding box center [517, 368] width 157 height 15
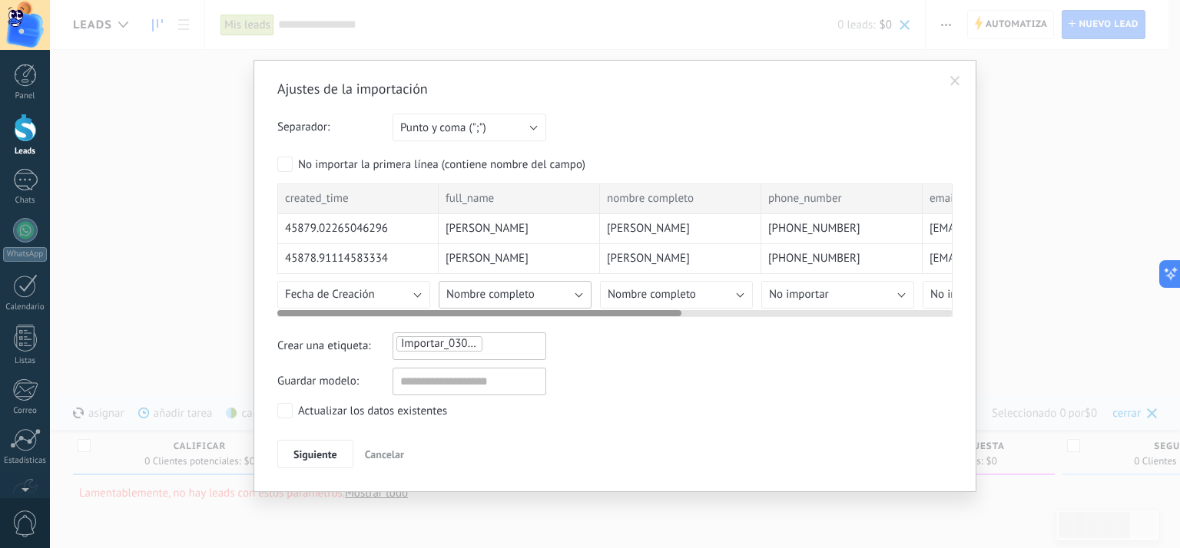
click at [578, 292] on button "Nombre completo" at bounding box center [515, 295] width 153 height 28
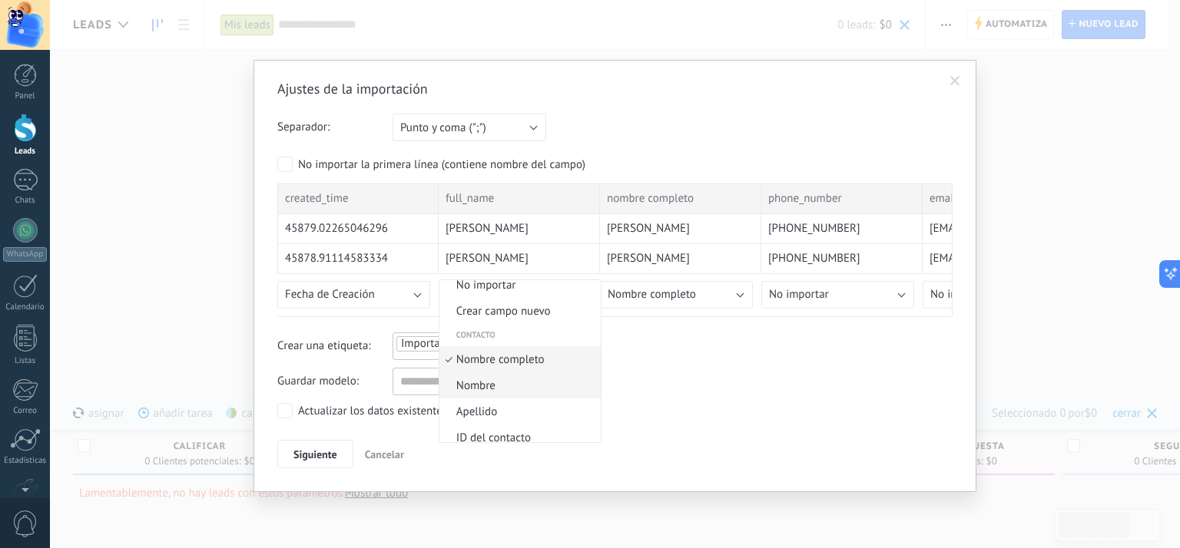
scroll to position [0, 0]
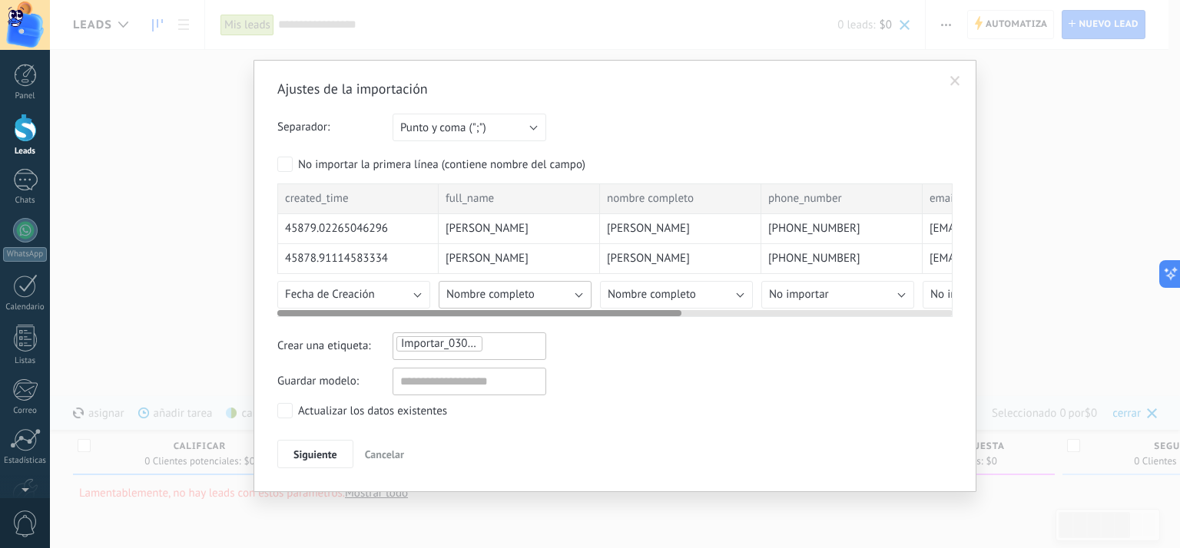
click at [544, 295] on button "Nombre completo" at bounding box center [515, 295] width 153 height 28
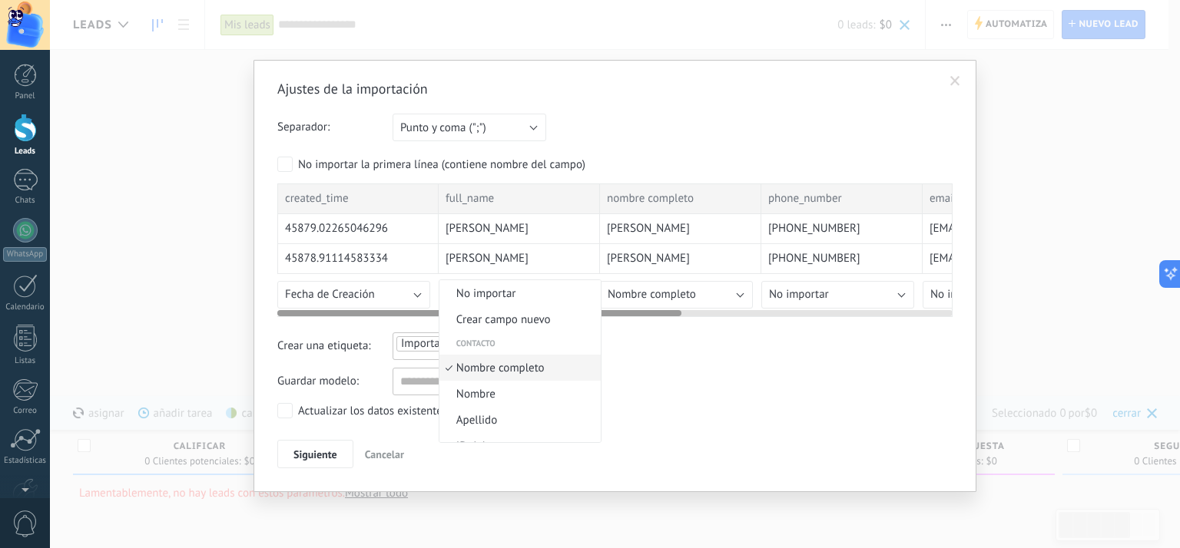
scroll to position [8, 0]
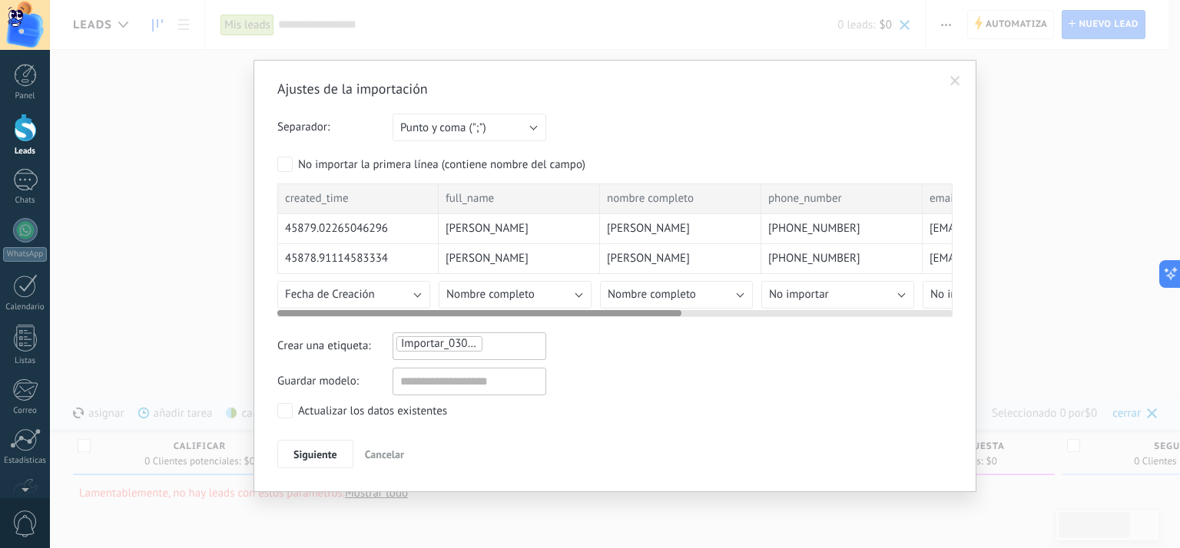
click at [953, 81] on span at bounding box center [955, 81] width 10 height 11
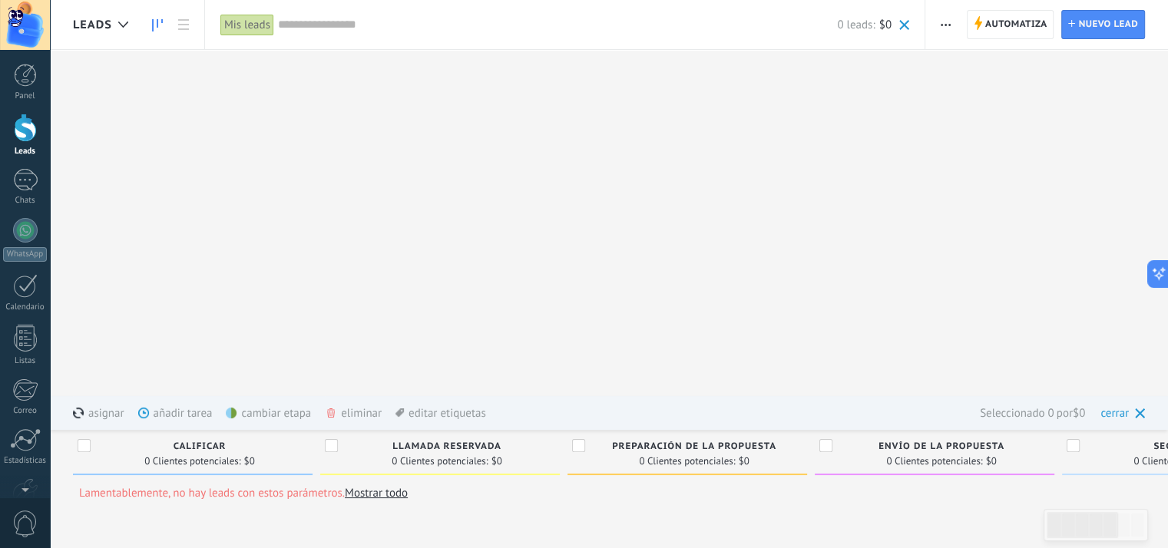
click at [951, 28] on span "button" at bounding box center [946, 24] width 10 height 29
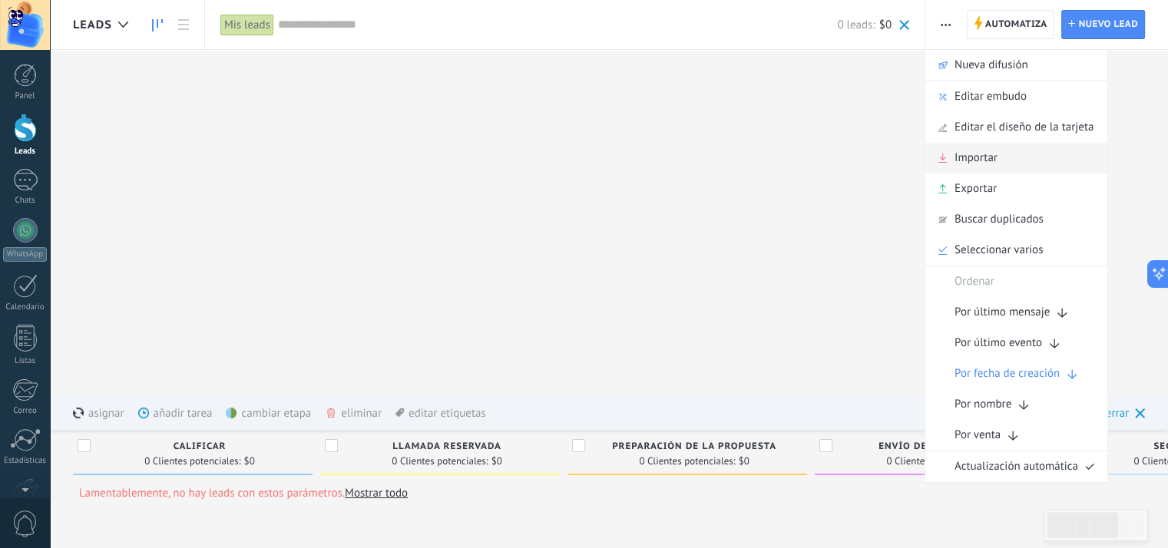
click at [972, 151] on span "Importar" at bounding box center [976, 158] width 43 height 31
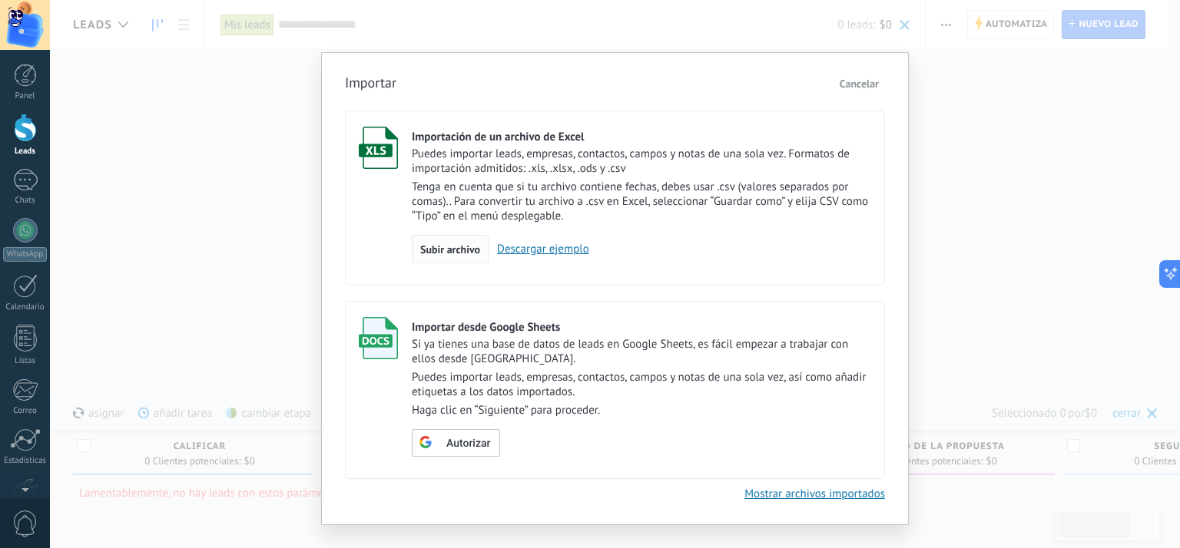
click at [454, 245] on span "Subir archivo" at bounding box center [450, 249] width 60 height 11
click at [0, 0] on input "Importación de un archivo de Excel Puedes importar leads, empresas, contactos, …" at bounding box center [0, 0] width 0 height 0
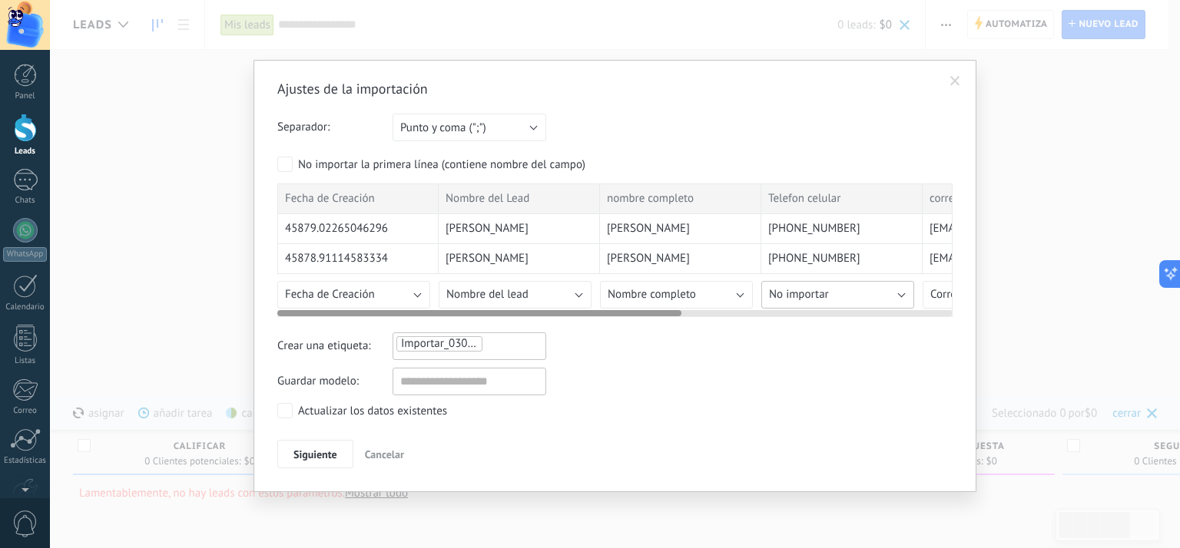
click at [896, 297] on button "No importar" at bounding box center [837, 295] width 153 height 28
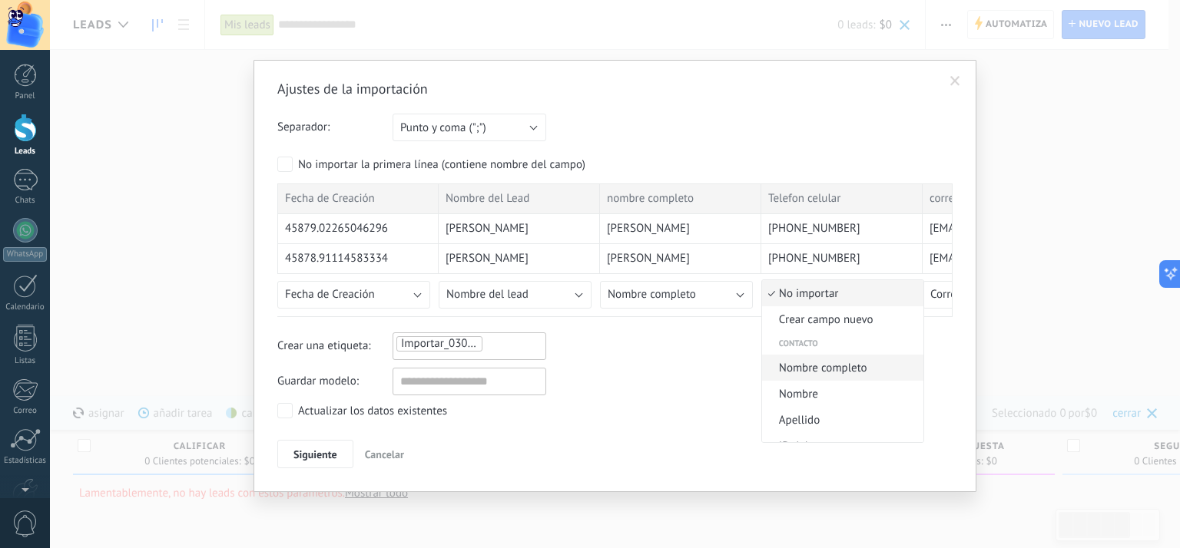
scroll to position [307, 0]
click at [842, 377] on span "Teléfono celular" at bounding box center [840, 374] width 157 height 15
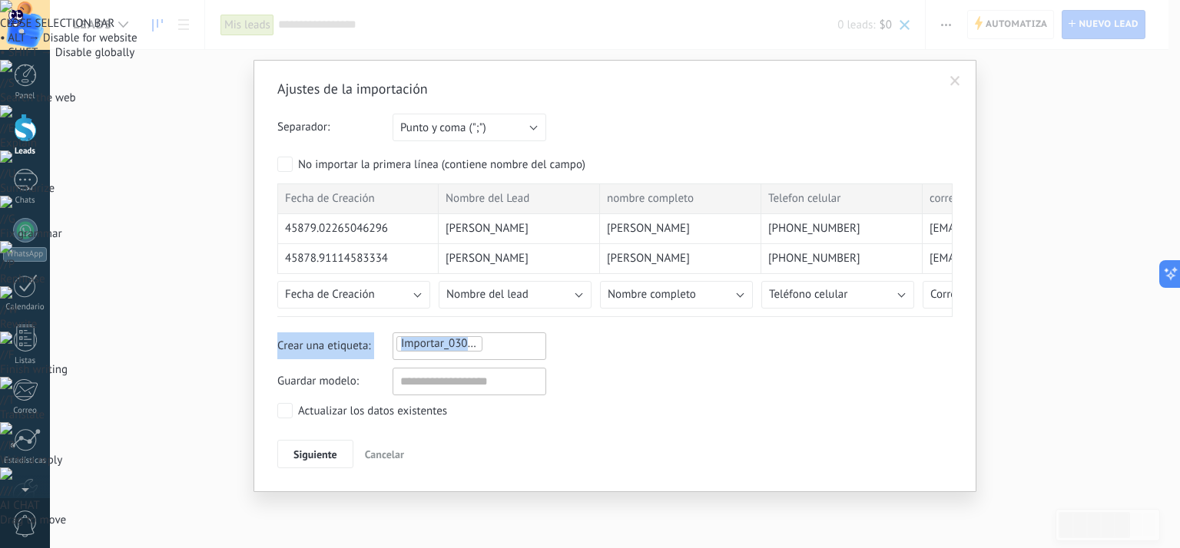
drag, startPoint x: 575, startPoint y: 307, endPoint x: 717, endPoint y: 328, distance: 143.6
click at [717, 328] on div "Ajustes de la importación Separador: Punto y coma (";") Coma (",") Tabulación (…" at bounding box center [614, 274] width 675 height 389
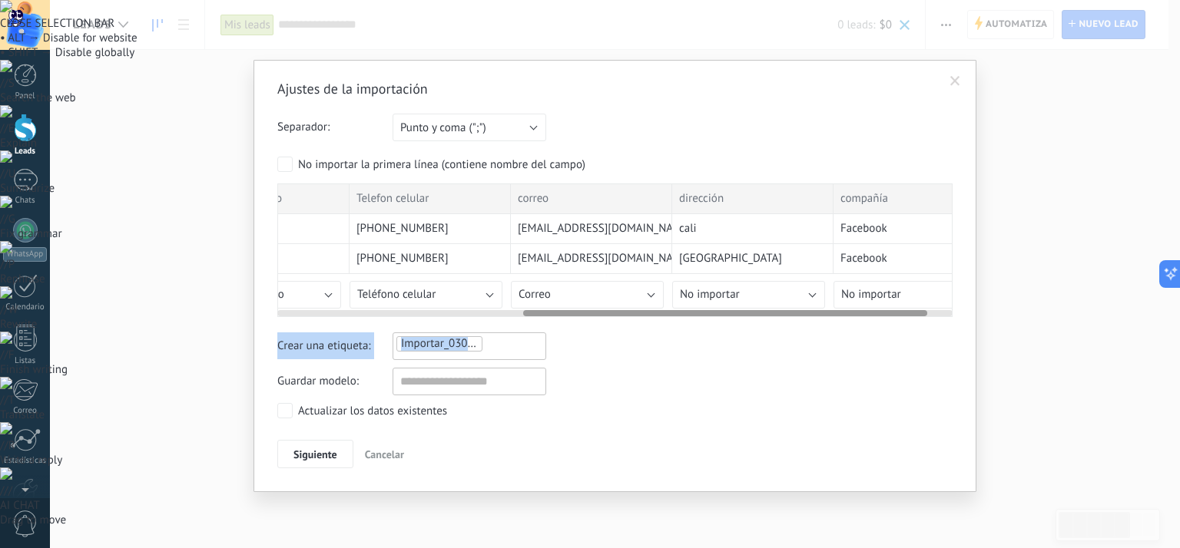
scroll to position [0, 412]
drag, startPoint x: 618, startPoint y: 311, endPoint x: 865, endPoint y: 346, distance: 249.8
click at [865, 346] on div "Ajustes de la importación Separador: Punto y coma (";") Coma (",") Tabulación (…" at bounding box center [614, 274] width 675 height 389
click at [808, 295] on button "No importar" at bounding box center [747, 295] width 153 height 28
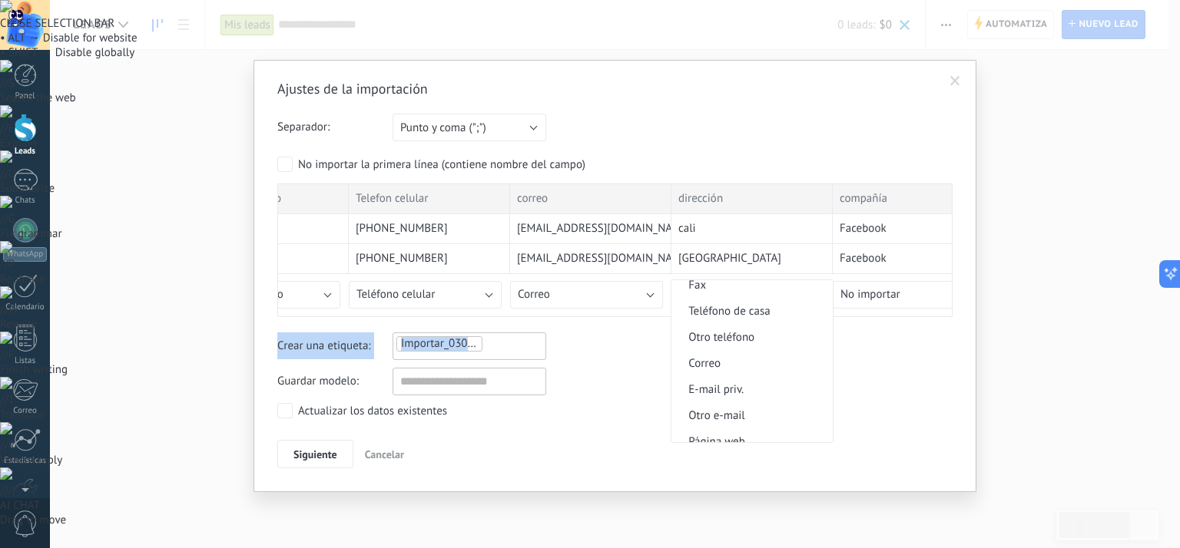
scroll to position [1508, 0]
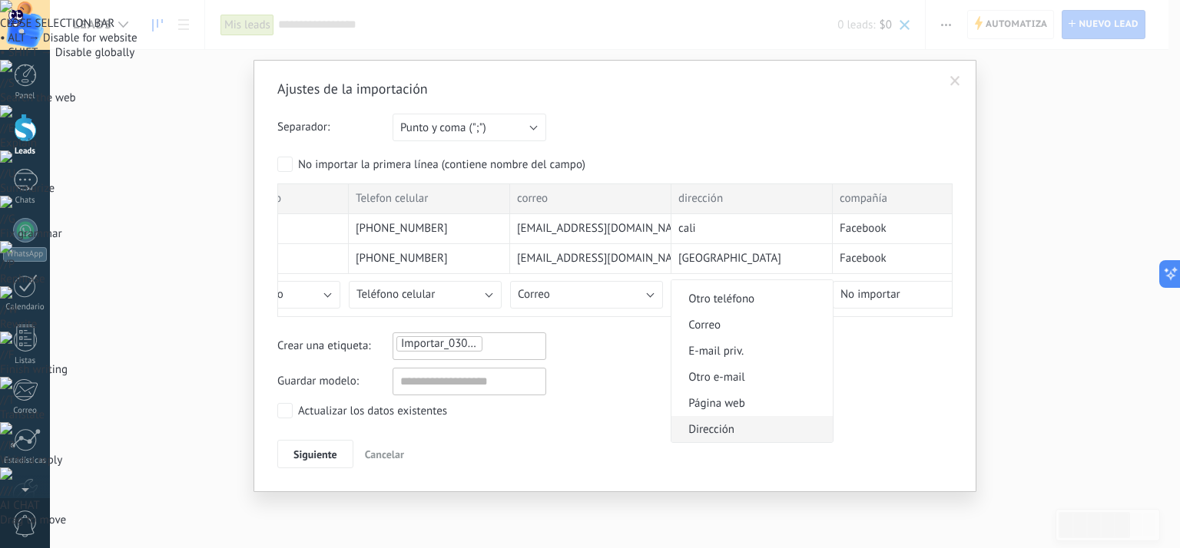
click at [741, 429] on span "Dirección" at bounding box center [749, 429] width 157 height 15
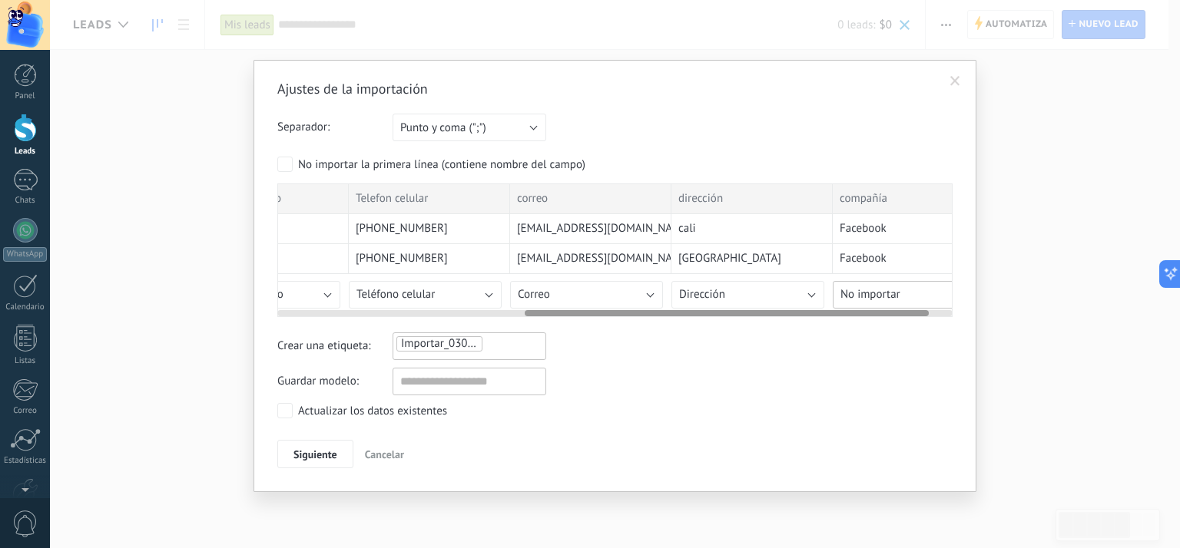
click at [920, 297] on button "No importar" at bounding box center [908, 295] width 153 height 28
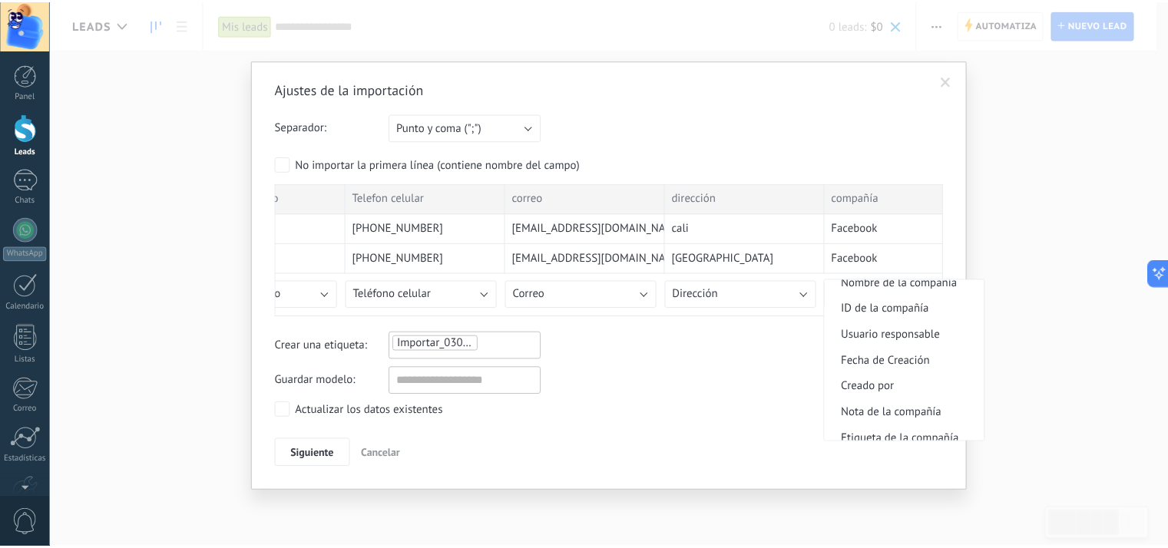
scroll to position [1124, 0]
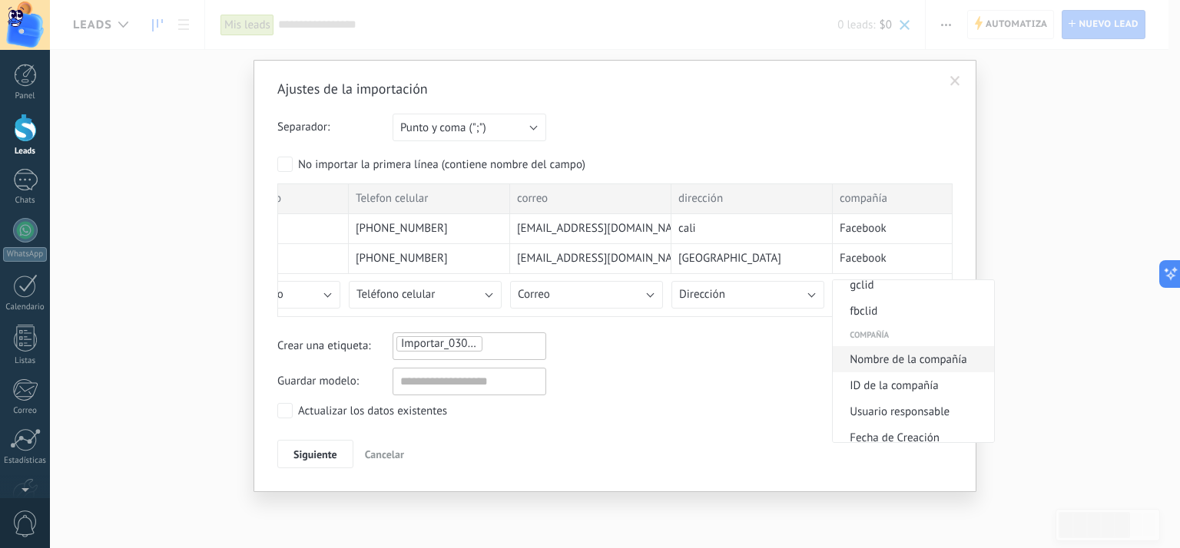
click at [922, 367] on span "Nombre de la compañía" at bounding box center [910, 359] width 157 height 15
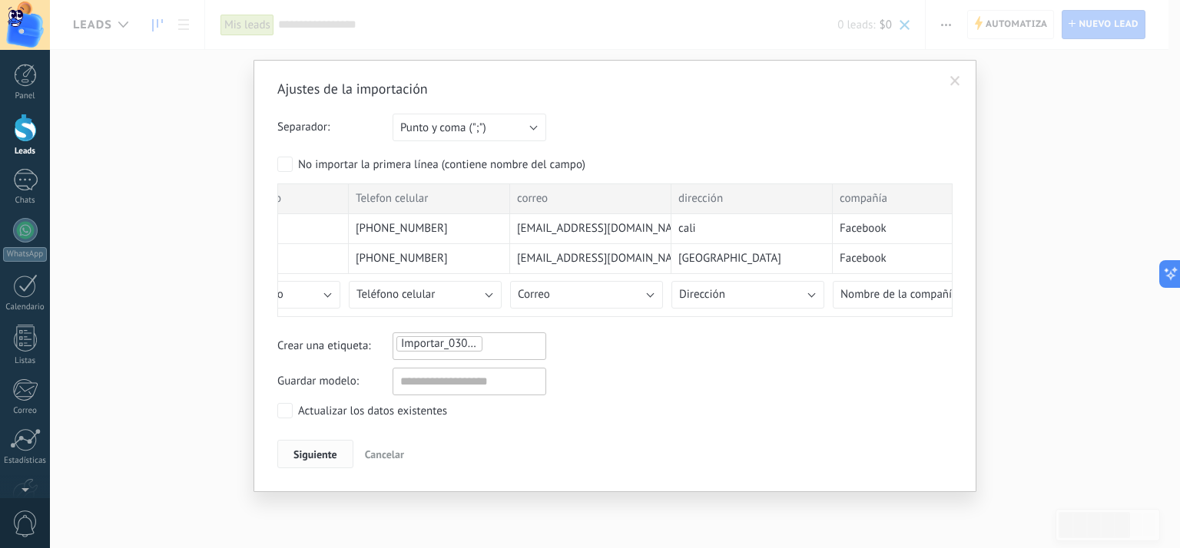
click at [309, 454] on span "Siguiente" at bounding box center [315, 454] width 44 height 11
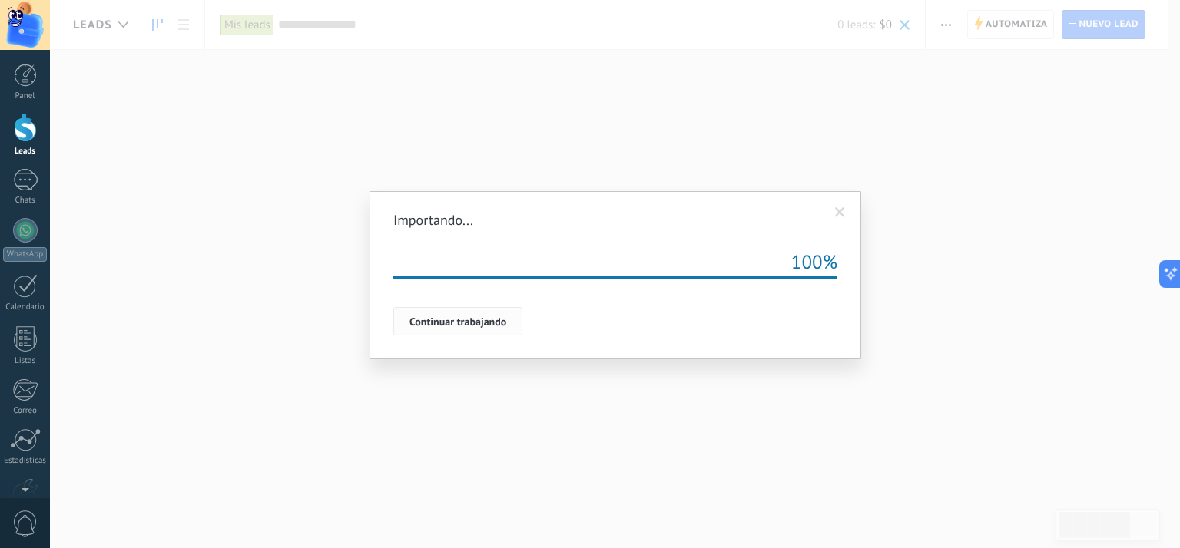
click at [470, 325] on span "Continuar trabajando" at bounding box center [457, 321] width 97 height 11
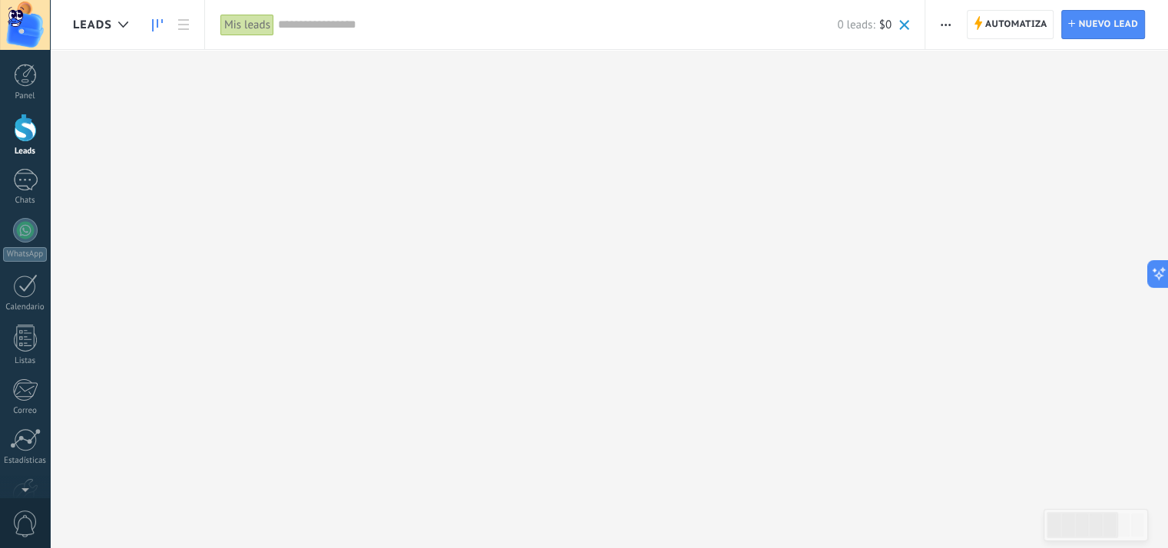
click at [94, 24] on span "Leads" at bounding box center [92, 25] width 39 height 15
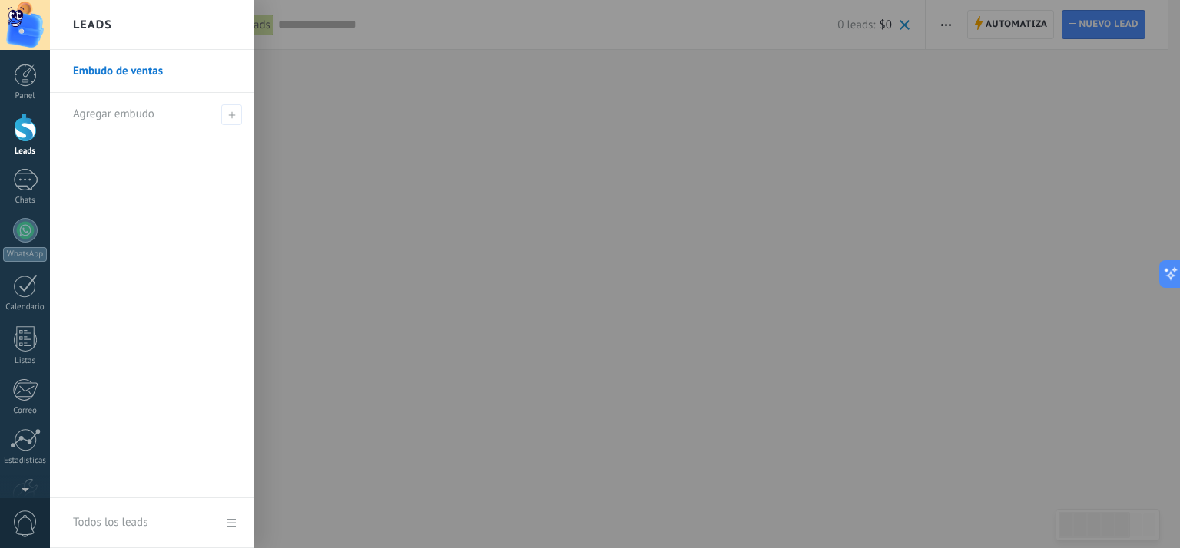
click at [94, 24] on h2 "Leads" at bounding box center [92, 25] width 39 height 48
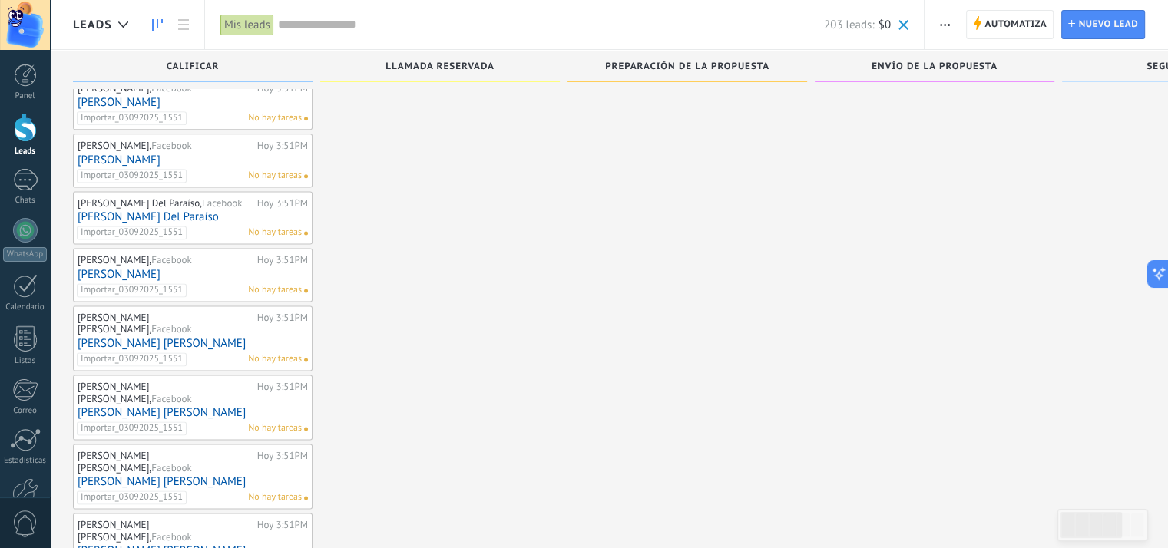
scroll to position [1474, 0]
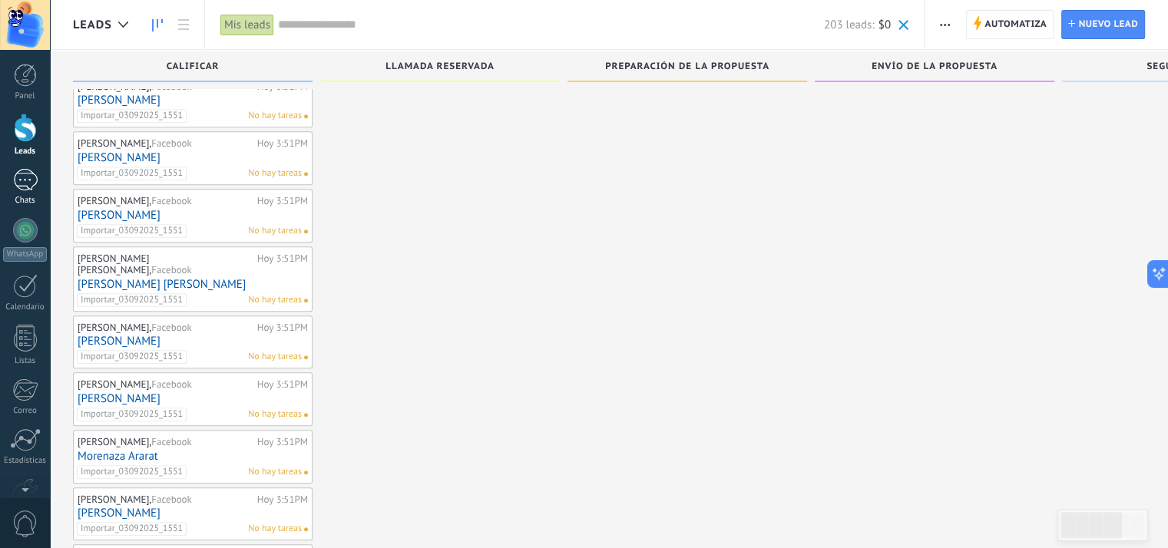
click at [25, 188] on div at bounding box center [25, 180] width 25 height 22
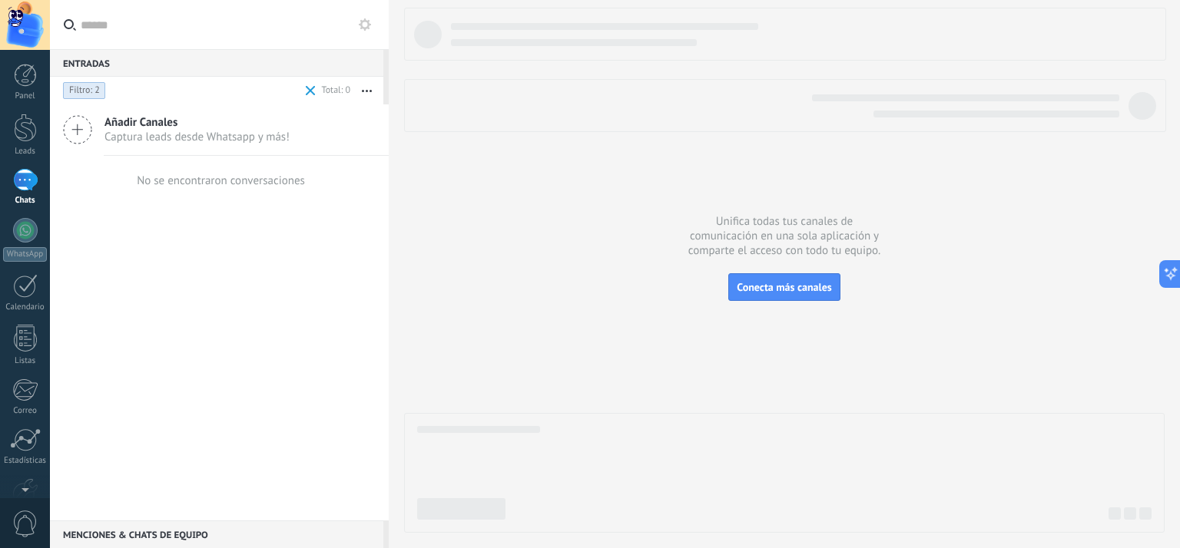
click at [192, 137] on span "Captura leads desde Whatsapp y más!" at bounding box center [196, 137] width 185 height 15
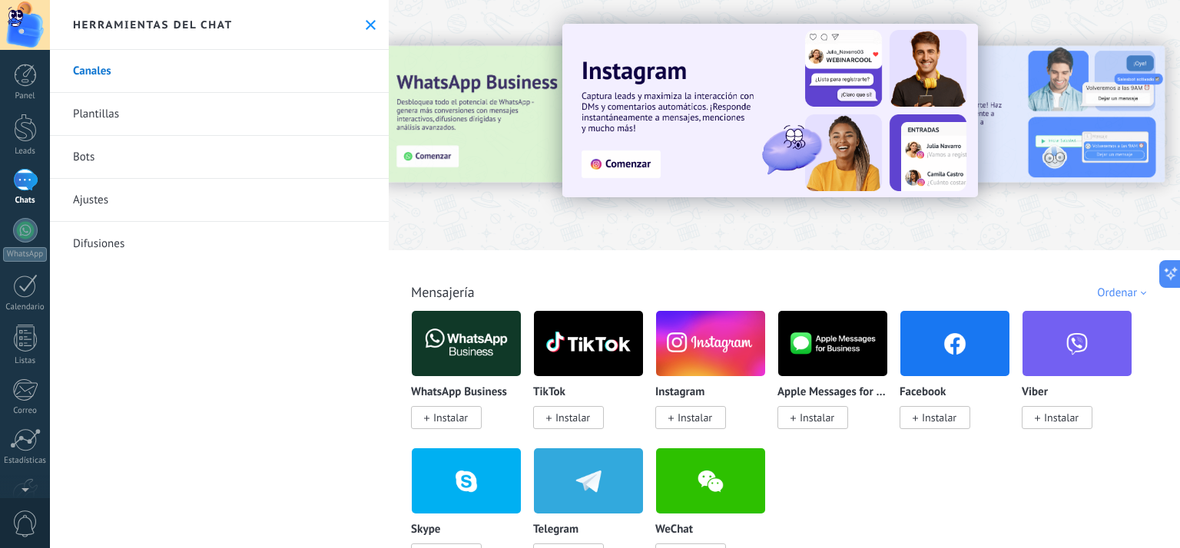
click at [461, 354] on img at bounding box center [466, 343] width 109 height 74
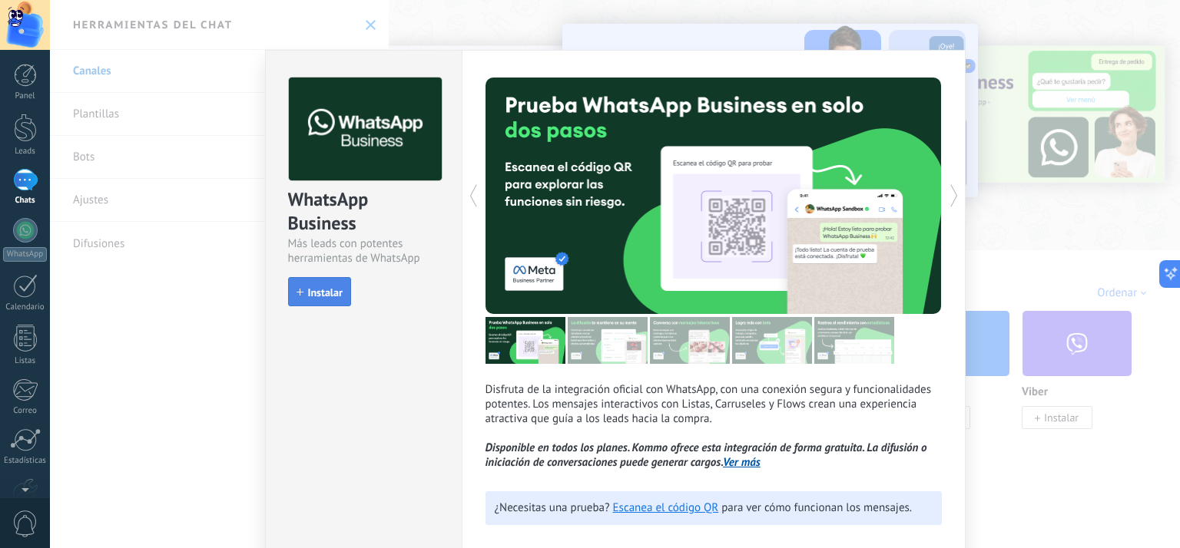
click at [327, 293] on span "Instalar" at bounding box center [325, 292] width 35 height 11
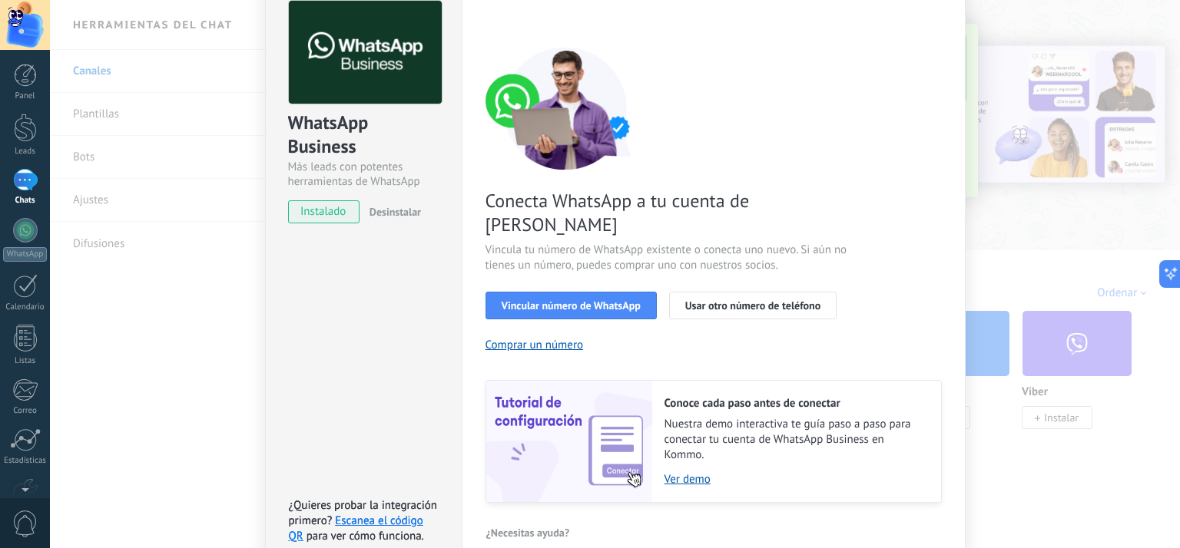
scroll to position [134, 0]
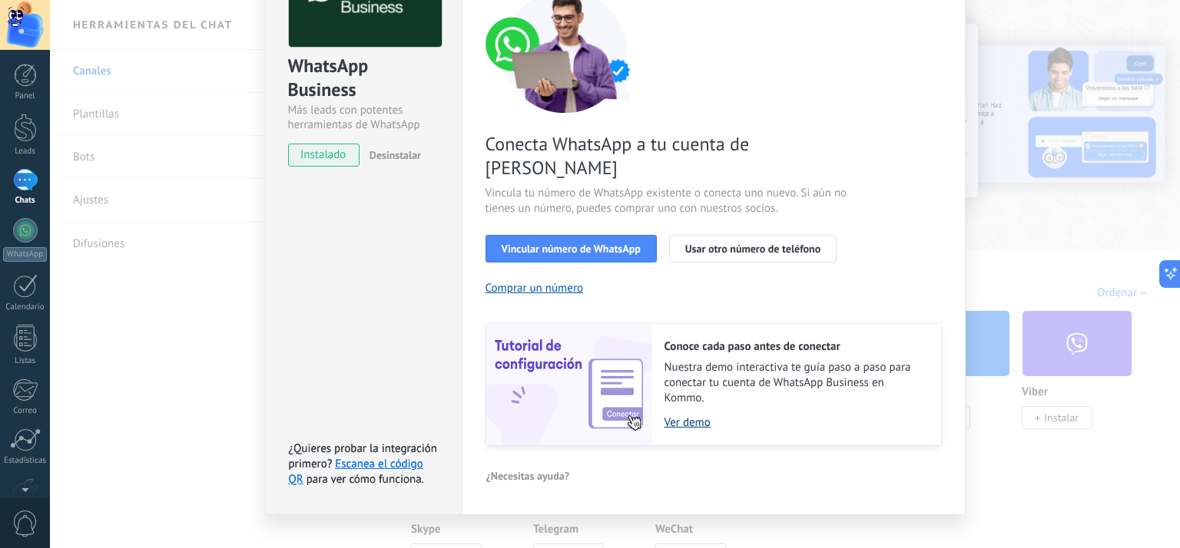
click at [694, 415] on link "Ver demo" at bounding box center [794, 422] width 261 height 15
click at [391, 457] on link "Escanea el código QR" at bounding box center [356, 472] width 134 height 30
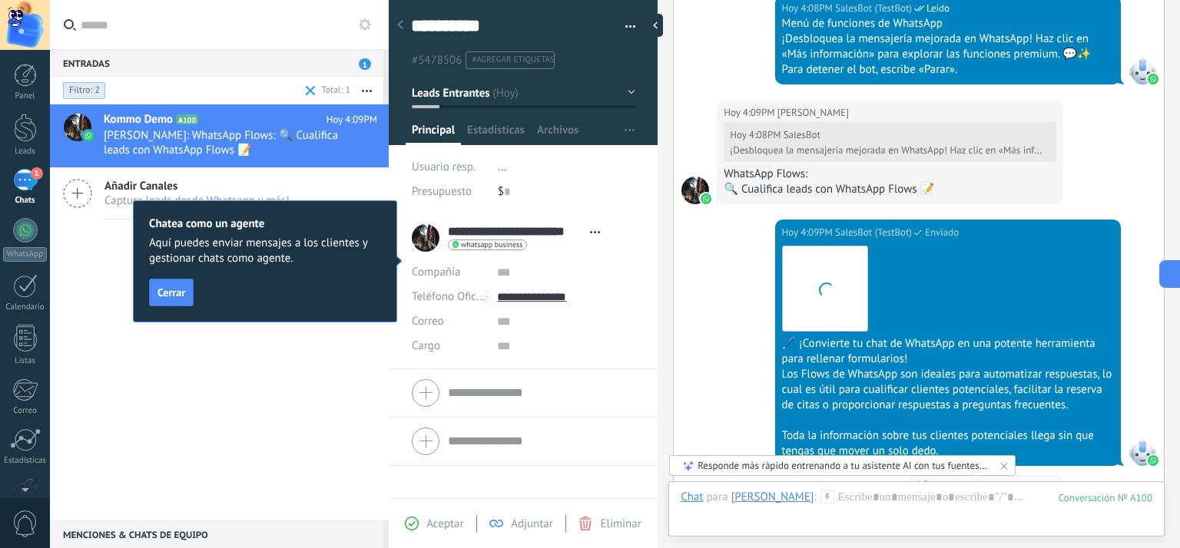
scroll to position [1723, 0]
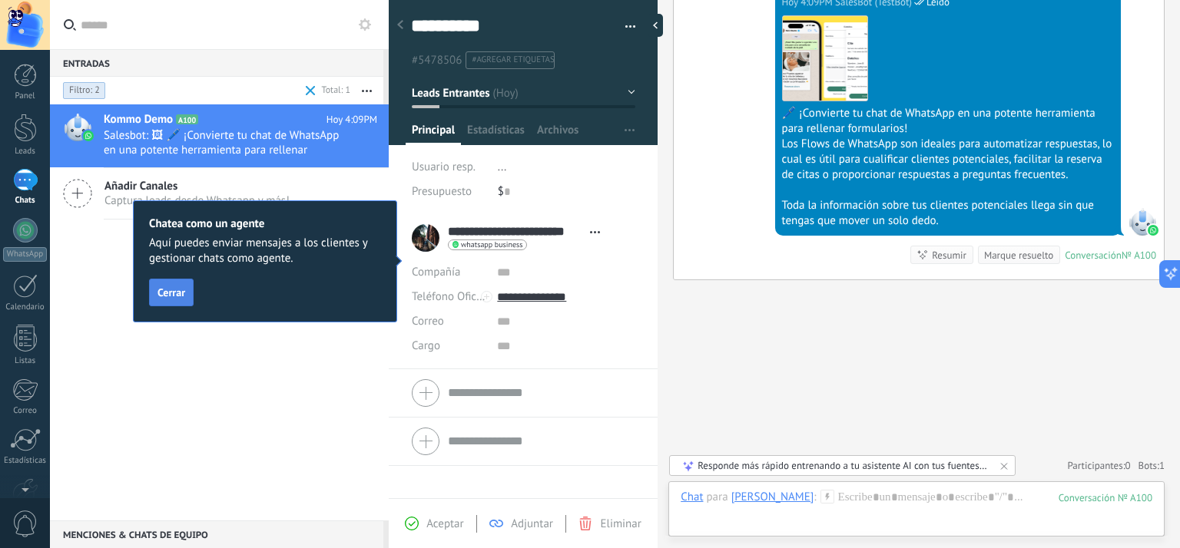
click at [180, 300] on button "Cerrar" at bounding box center [171, 293] width 45 height 28
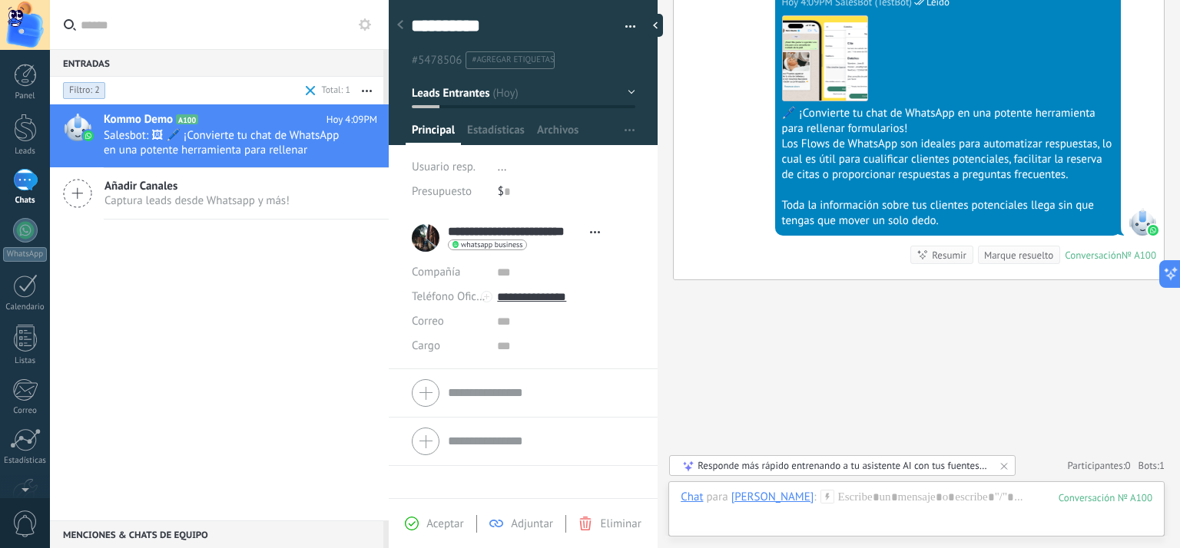
click at [204, 201] on span "Captura leads desde Whatsapp y más!" at bounding box center [196, 201] width 185 height 15
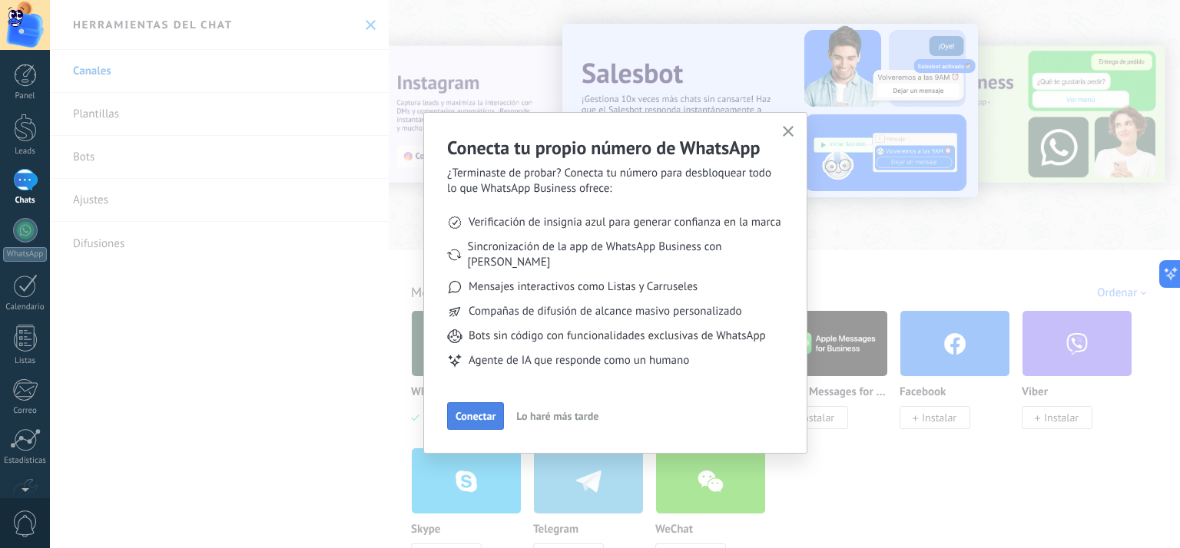
click at [489, 402] on button "Conectar" at bounding box center [475, 416] width 57 height 28
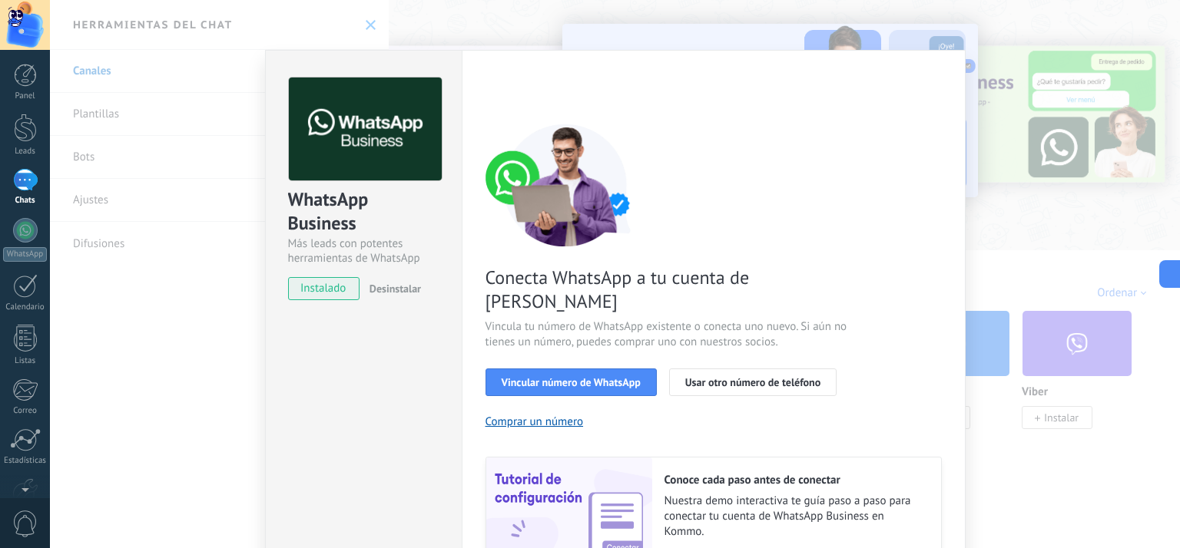
scroll to position [134, 0]
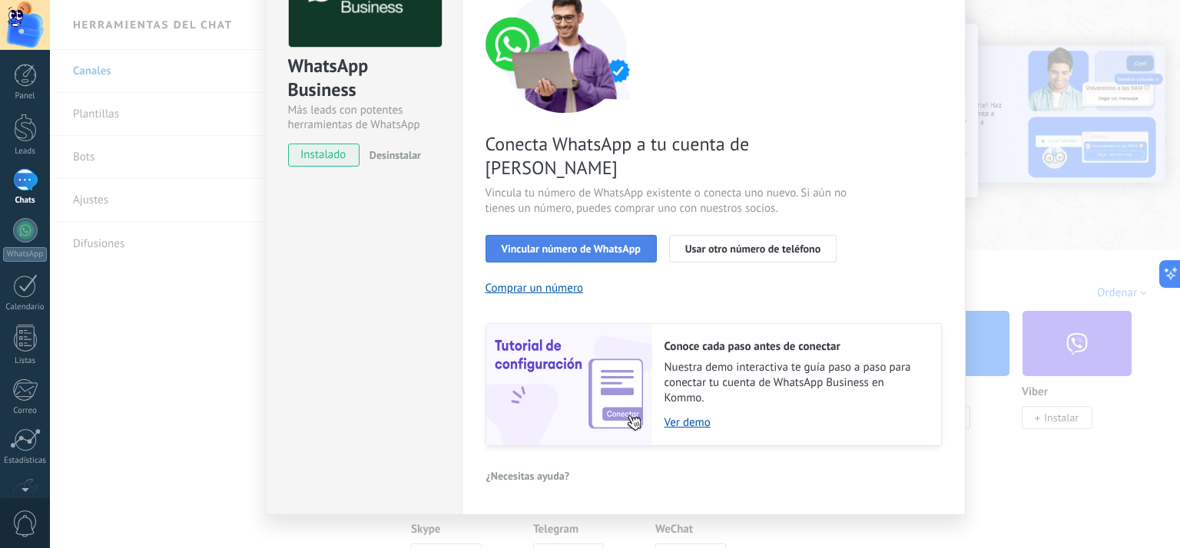
click at [621, 235] on button "Vincular número de WhatsApp" at bounding box center [570, 249] width 171 height 28
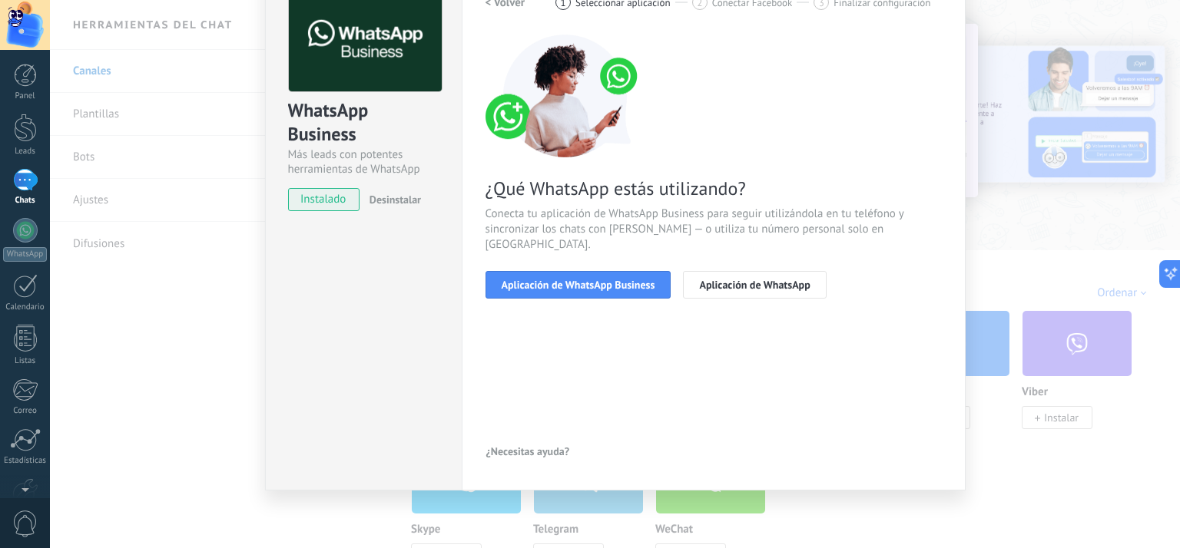
scroll to position [0, 0]
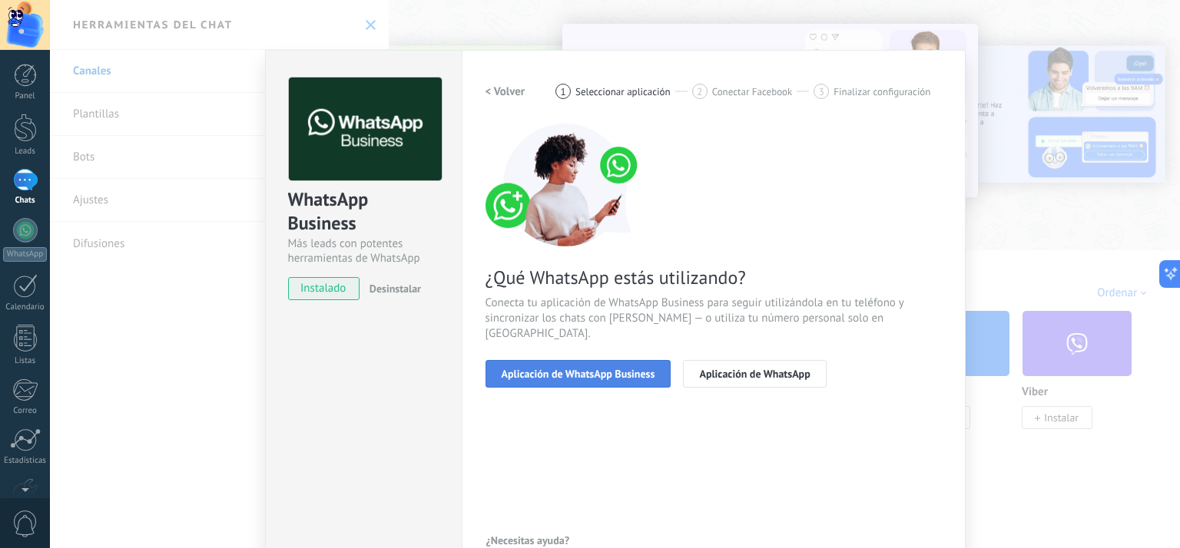
click at [591, 365] on button "Aplicación de WhatsApp Business" at bounding box center [578, 374] width 186 height 28
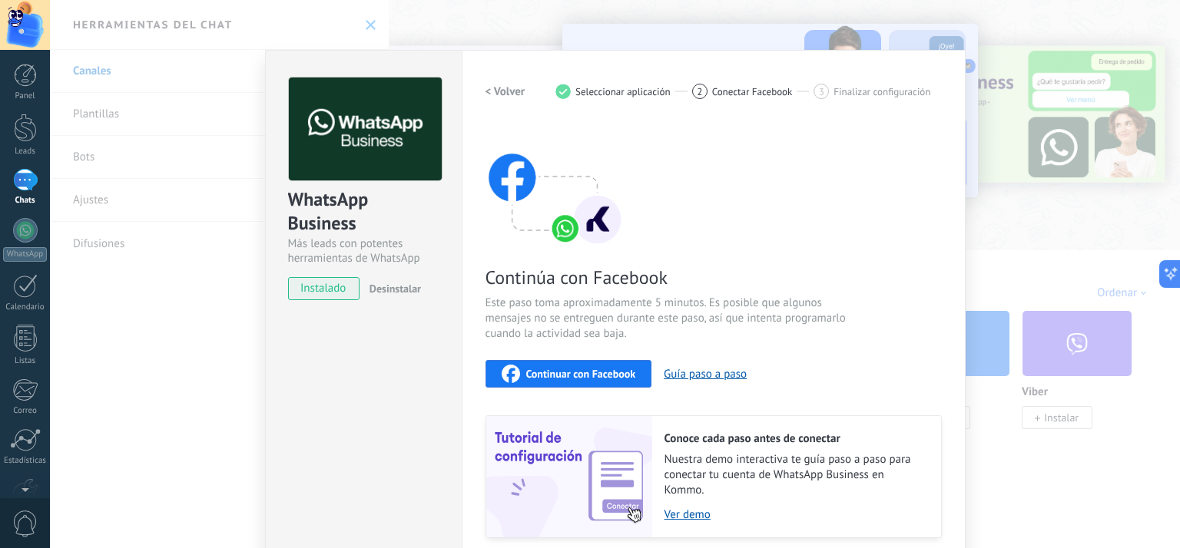
scroll to position [116, 0]
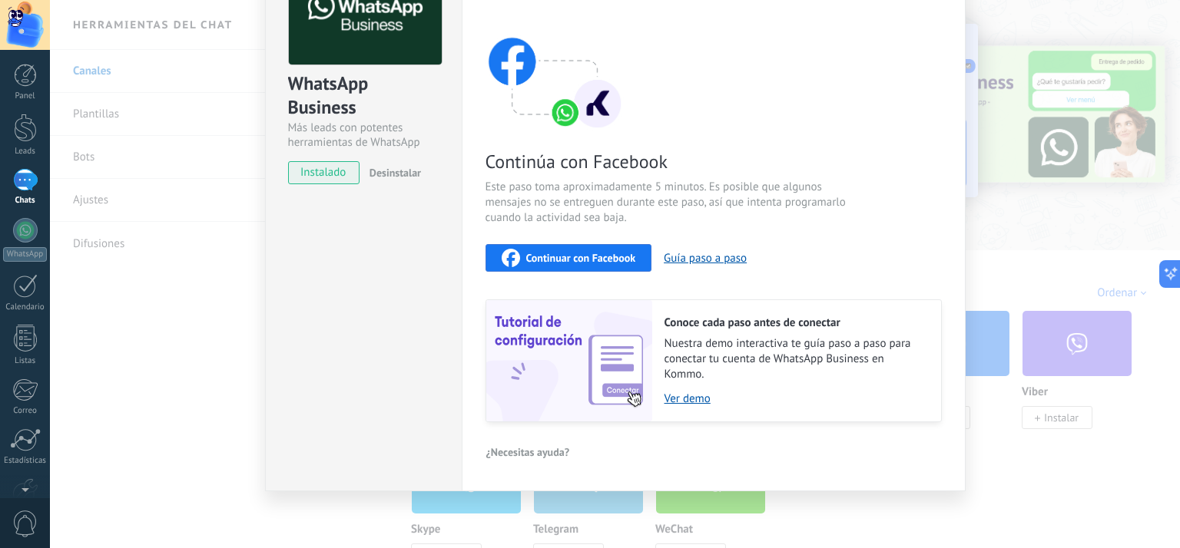
click at [609, 266] on button "Continuar con Facebook" at bounding box center [568, 258] width 167 height 28
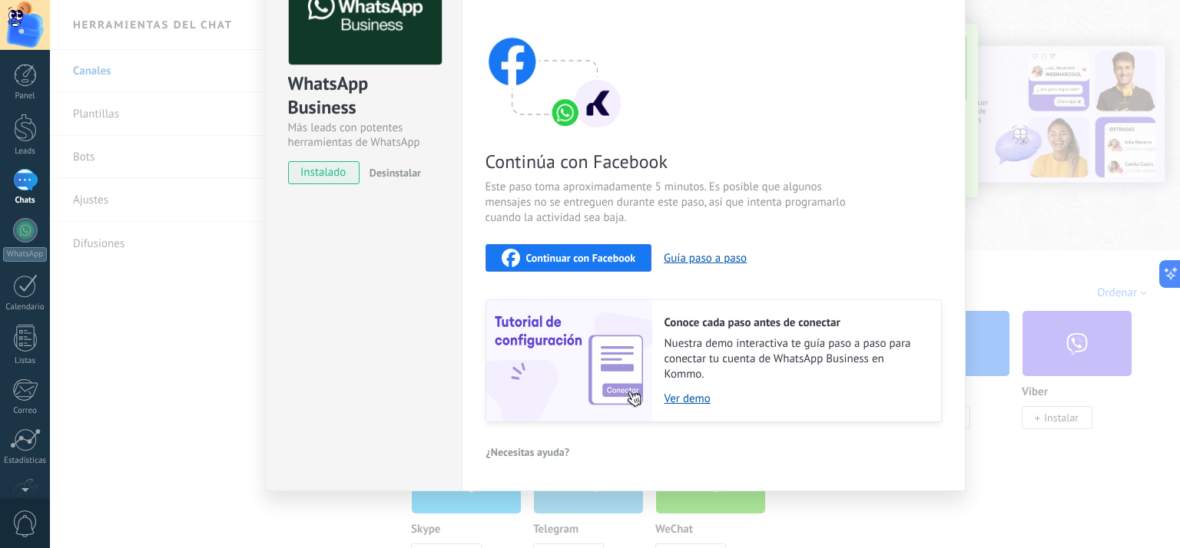
scroll to position [0, 0]
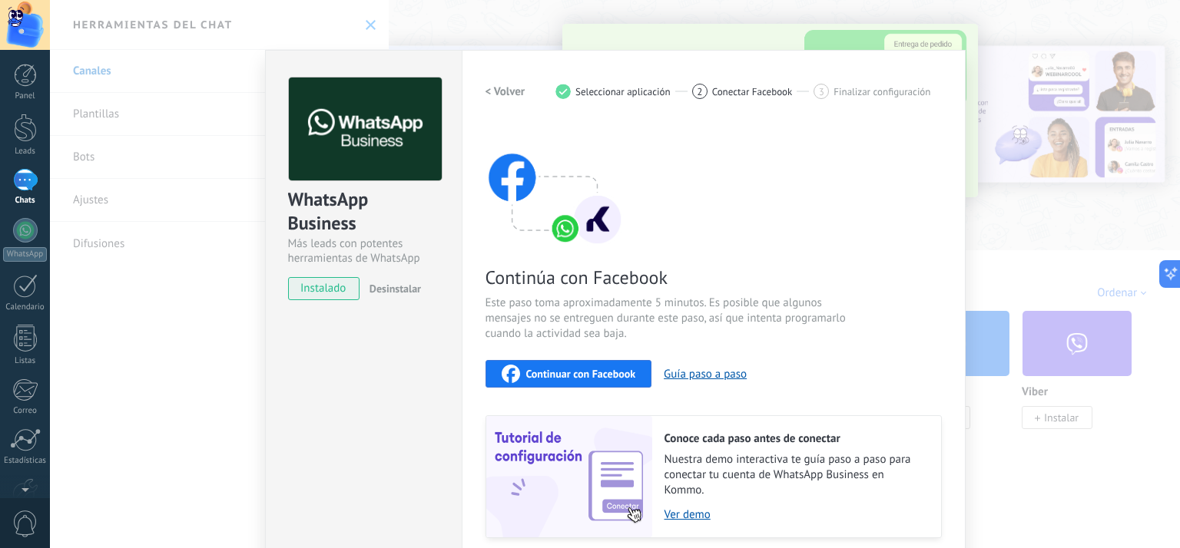
click at [601, 369] on span "Continuar con Facebook" at bounding box center [581, 374] width 110 height 11
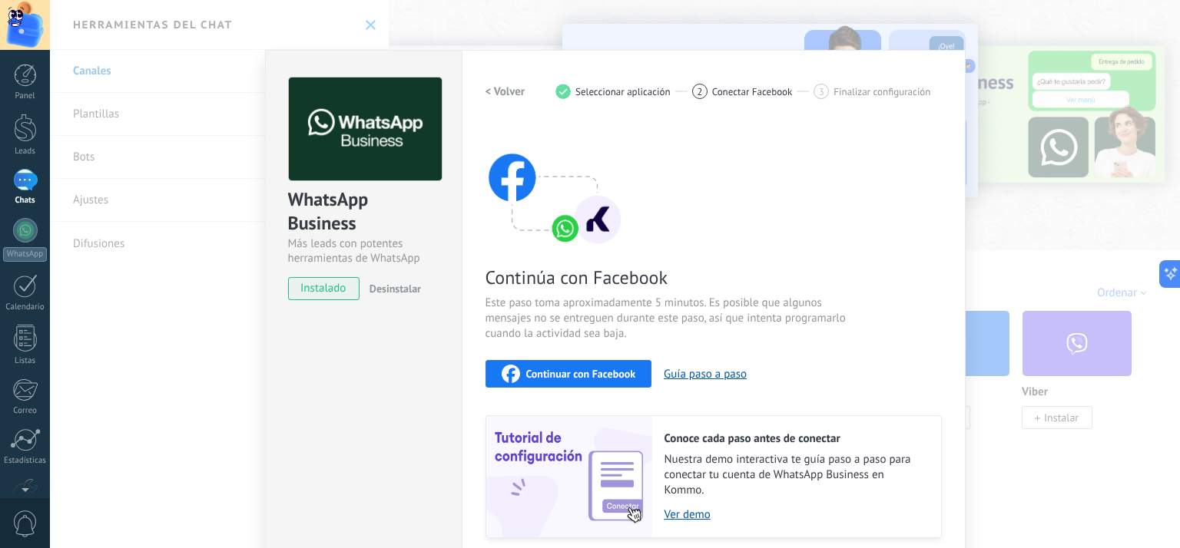
scroll to position [116, 0]
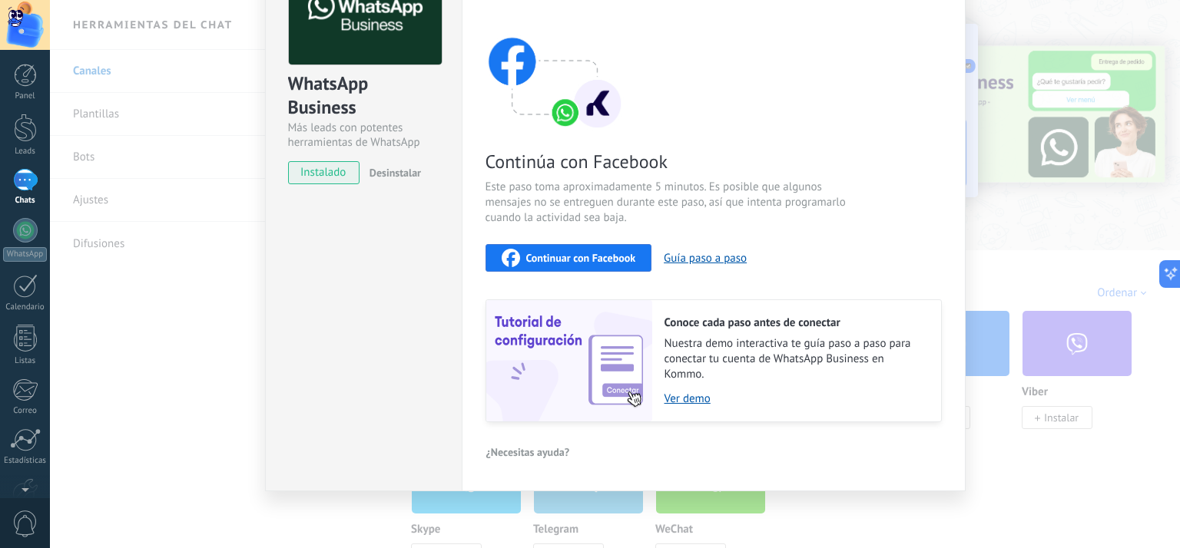
click at [538, 454] on span "¿Necesitas ayuda?" at bounding box center [528, 452] width 84 height 11
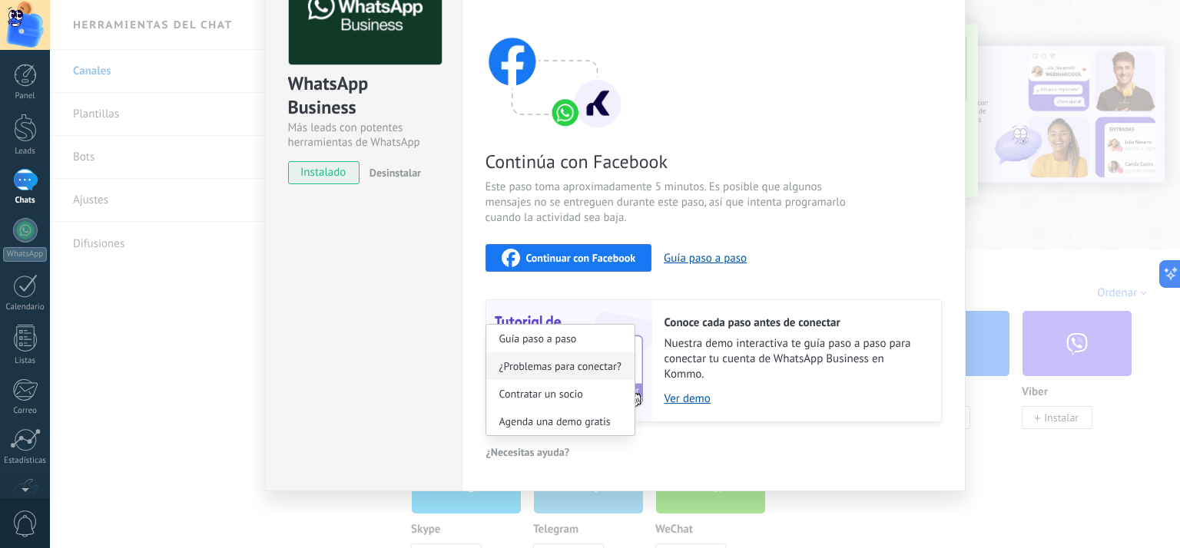
click at [554, 369] on span "¿Problemas para conectar?" at bounding box center [560, 366] width 122 height 11
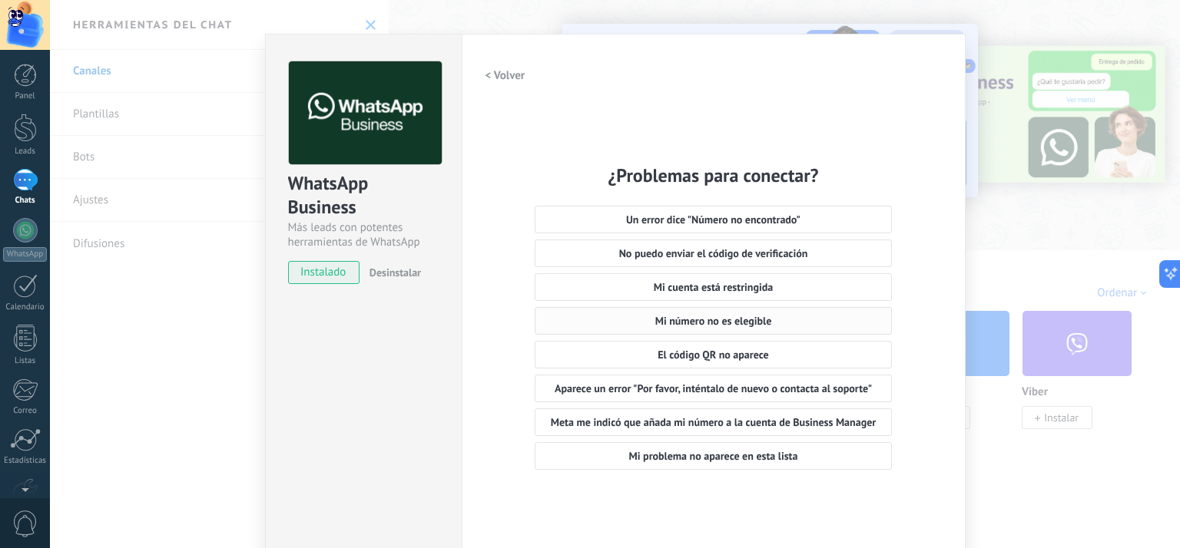
click at [704, 324] on span "Mi número no es elegible" at bounding box center [713, 321] width 117 height 11
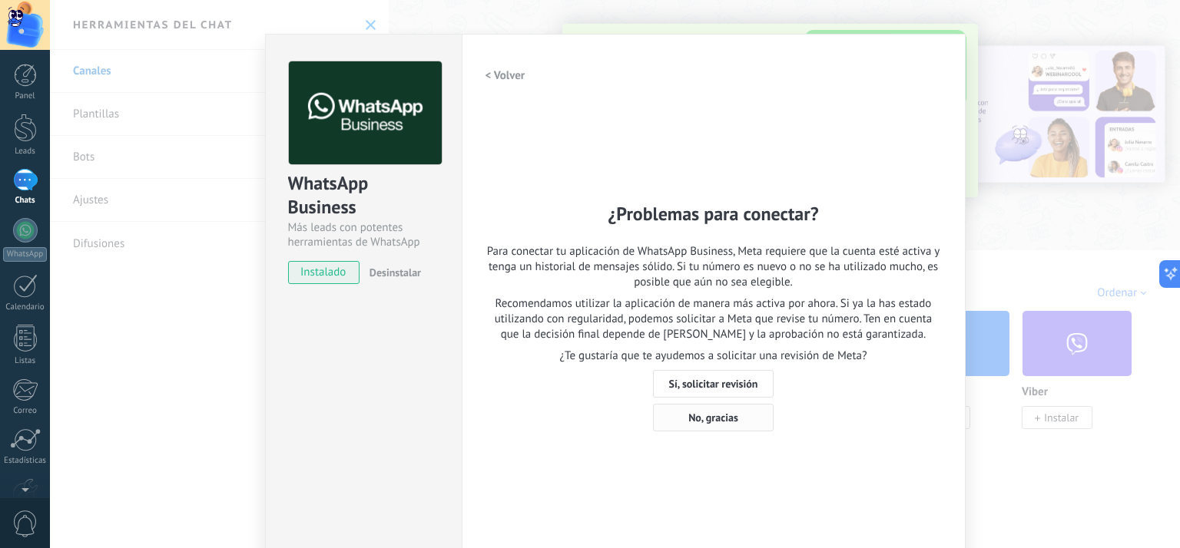
click at [710, 422] on span "No, gracias" at bounding box center [713, 417] width 50 height 11
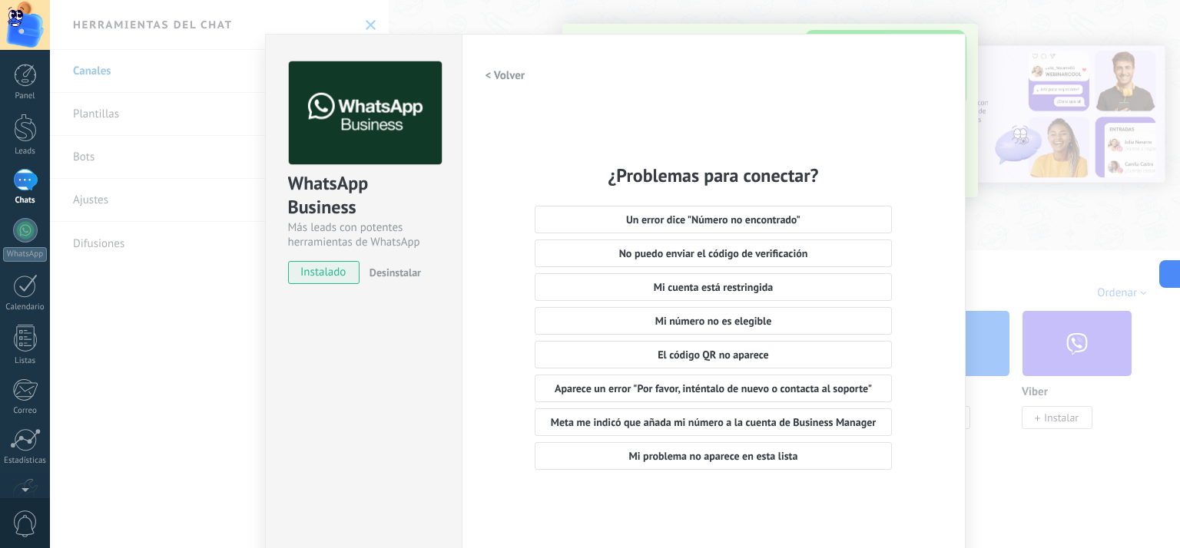
click at [367, 25] on div "WhatsApp Business Más leads con potentes herramientas de WhatsApp instalado Des…" at bounding box center [615, 274] width 1130 height 548
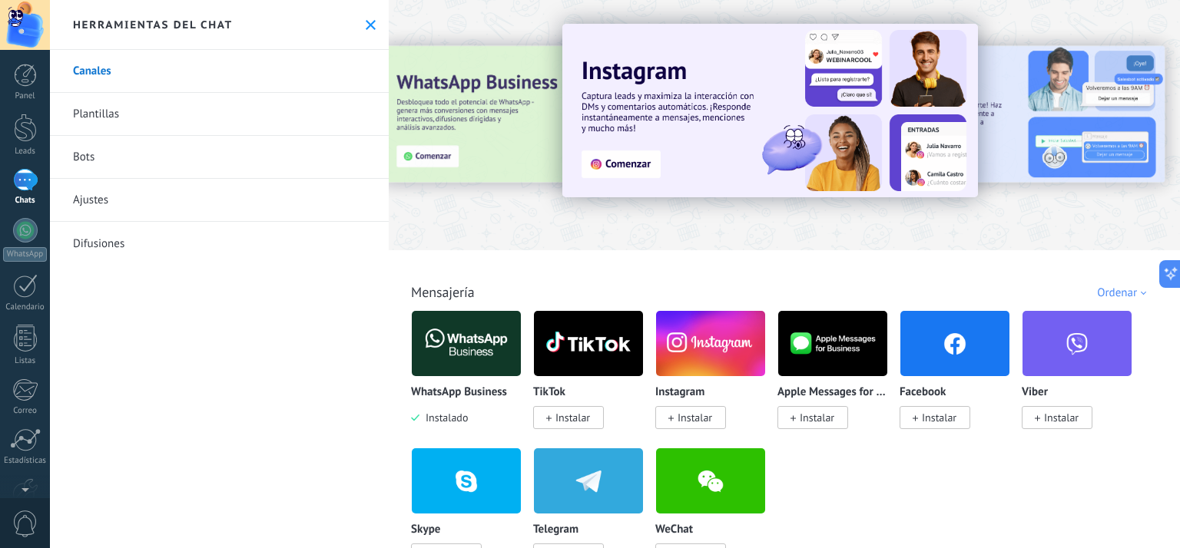
click at [1021, 99] on div at bounding box center [1165, 124] width 346 height 138
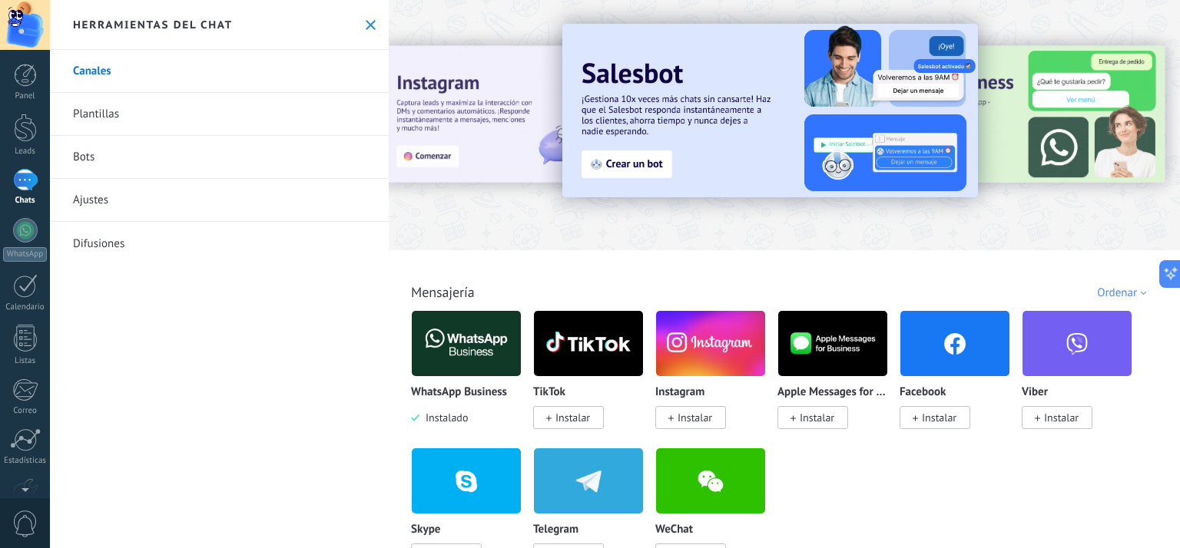
click at [1032, 117] on div at bounding box center [1165, 124] width 346 height 138
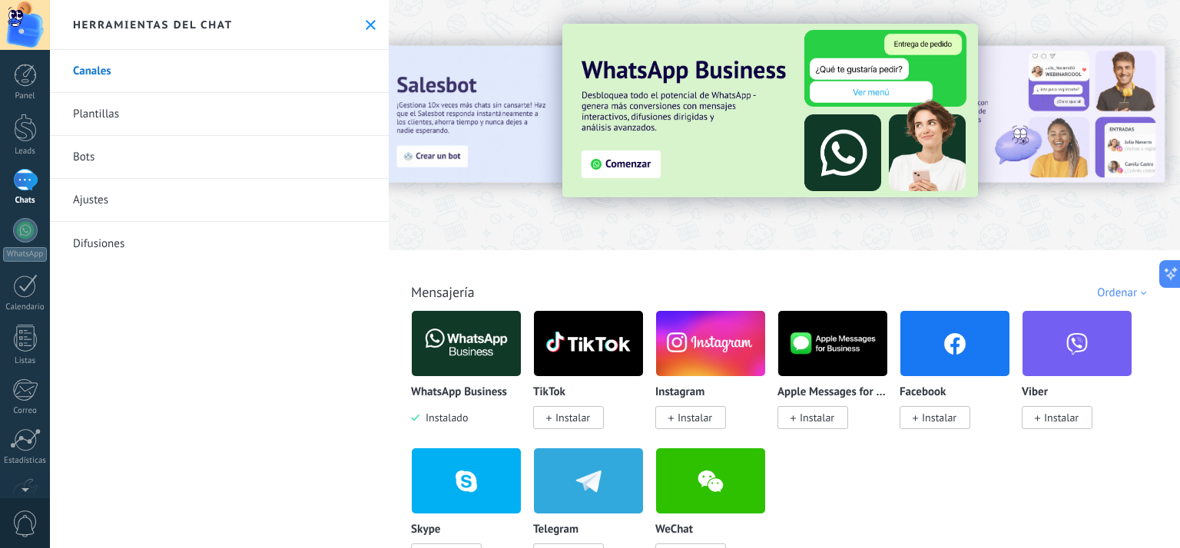
click at [1029, 115] on div at bounding box center [1165, 124] width 346 height 138
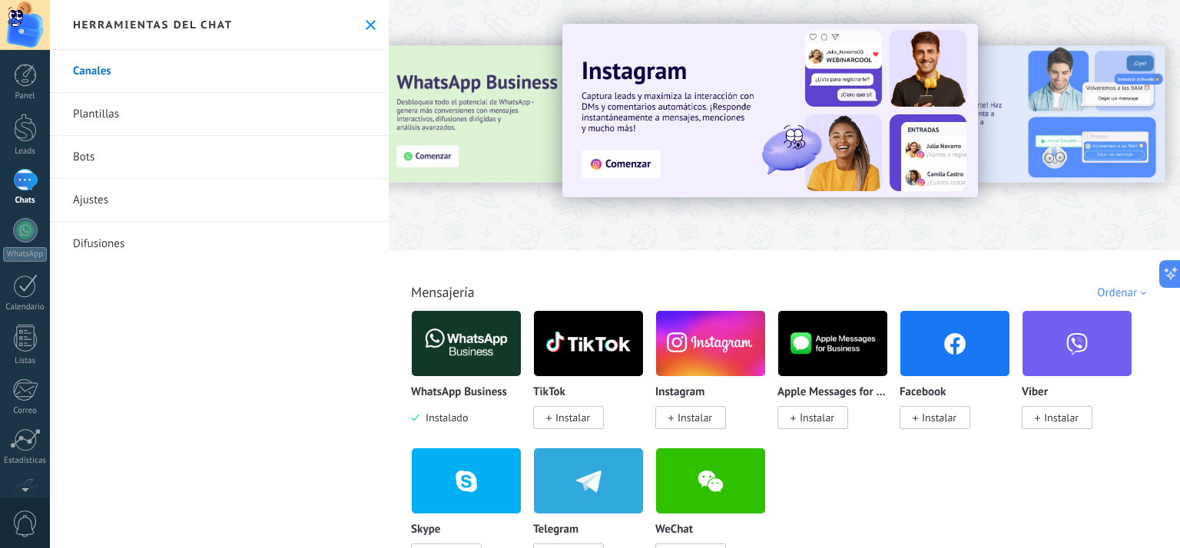
click at [1007, 160] on div at bounding box center [1165, 124] width 346 height 138
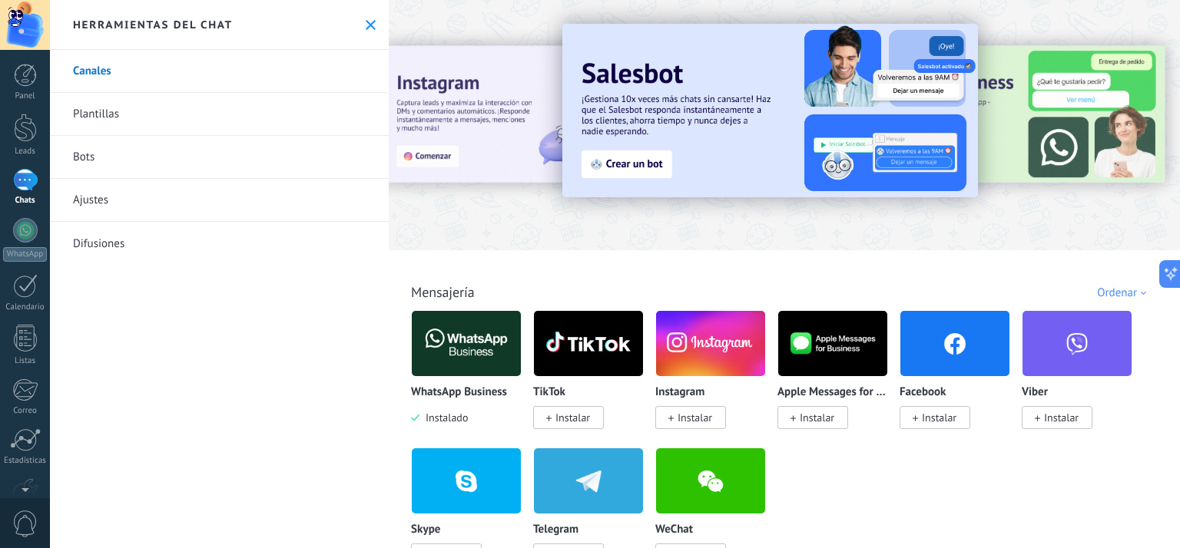
click at [367, 24] on use at bounding box center [371, 25] width 10 height 10
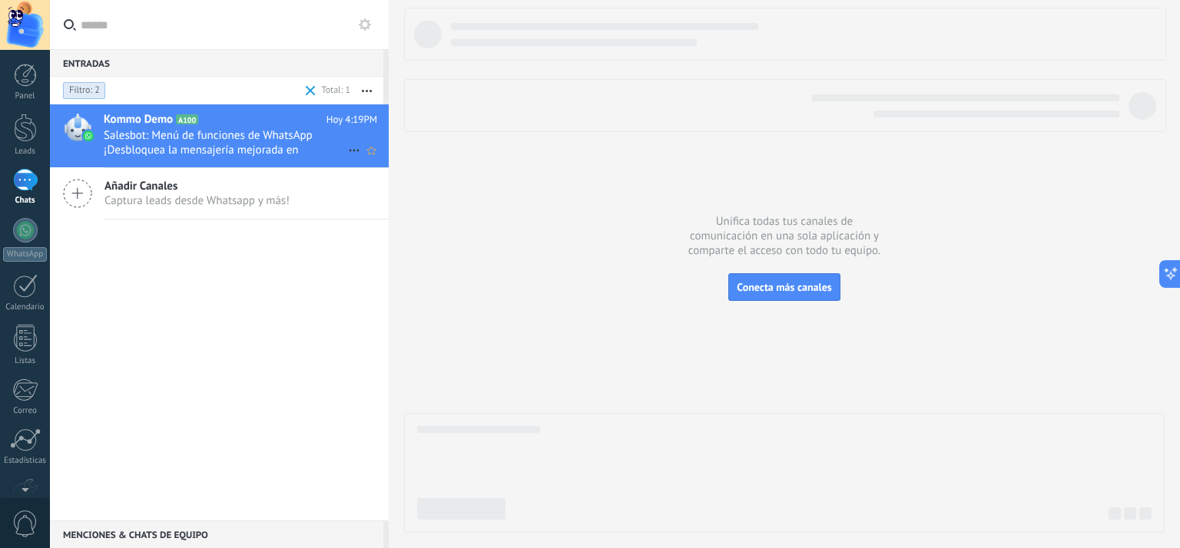
click at [225, 140] on span "Salesbot: Menú de funciones de WhatsApp ¡Desbloquea la mensajería mejorada en W…" at bounding box center [226, 142] width 244 height 29
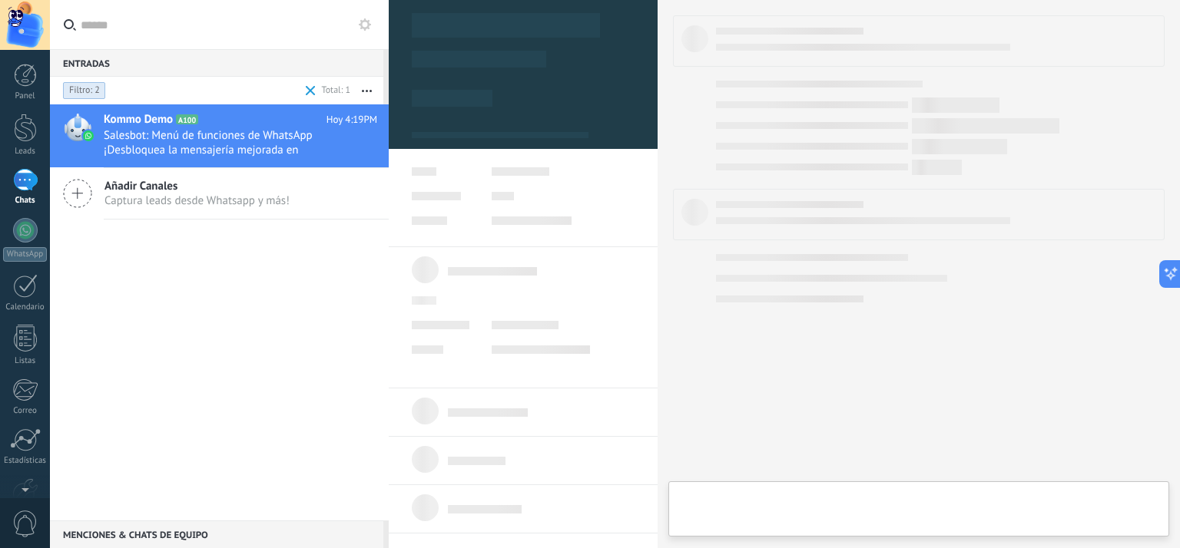
type textarea "**********"
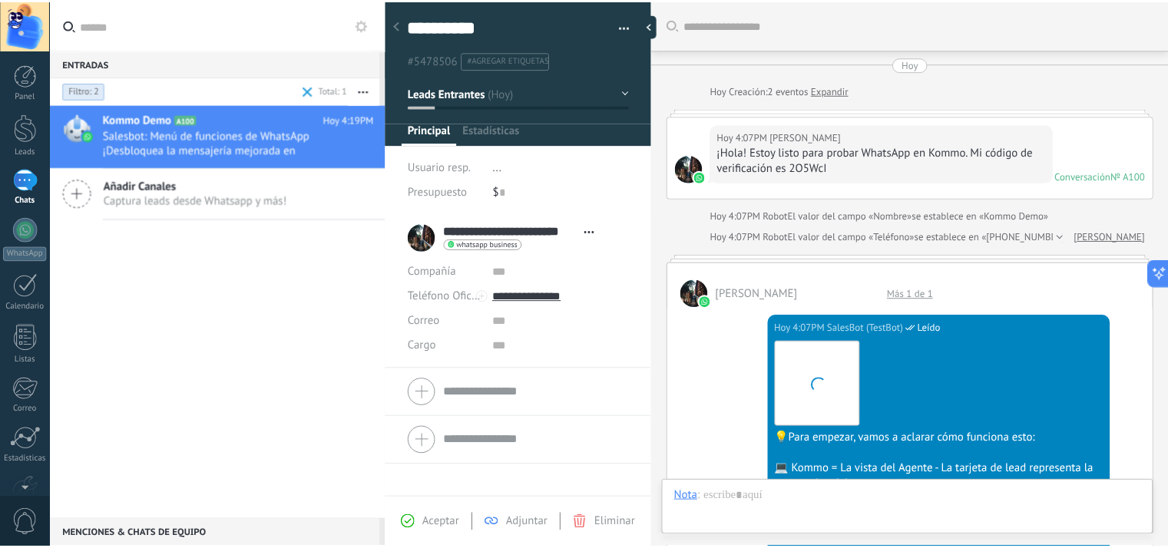
scroll to position [1659, 0]
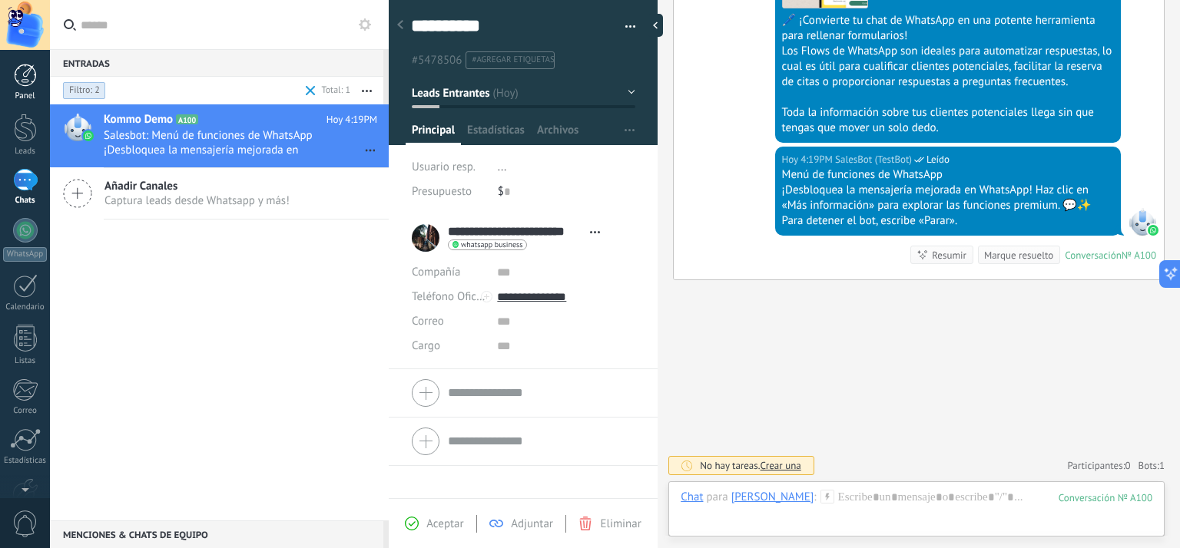
click at [20, 74] on div at bounding box center [25, 75] width 23 height 23
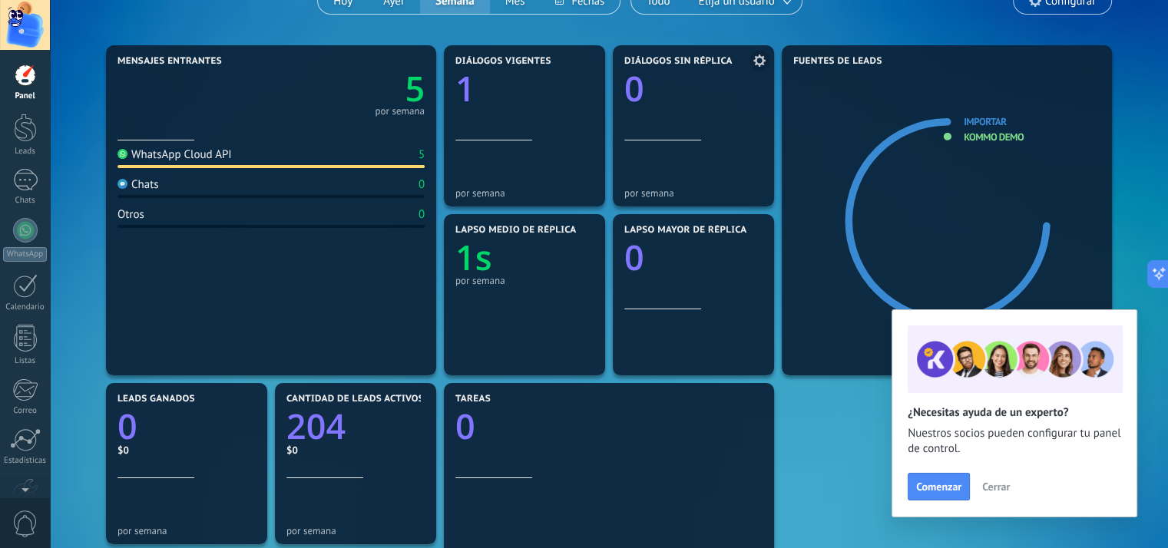
scroll to position [384, 0]
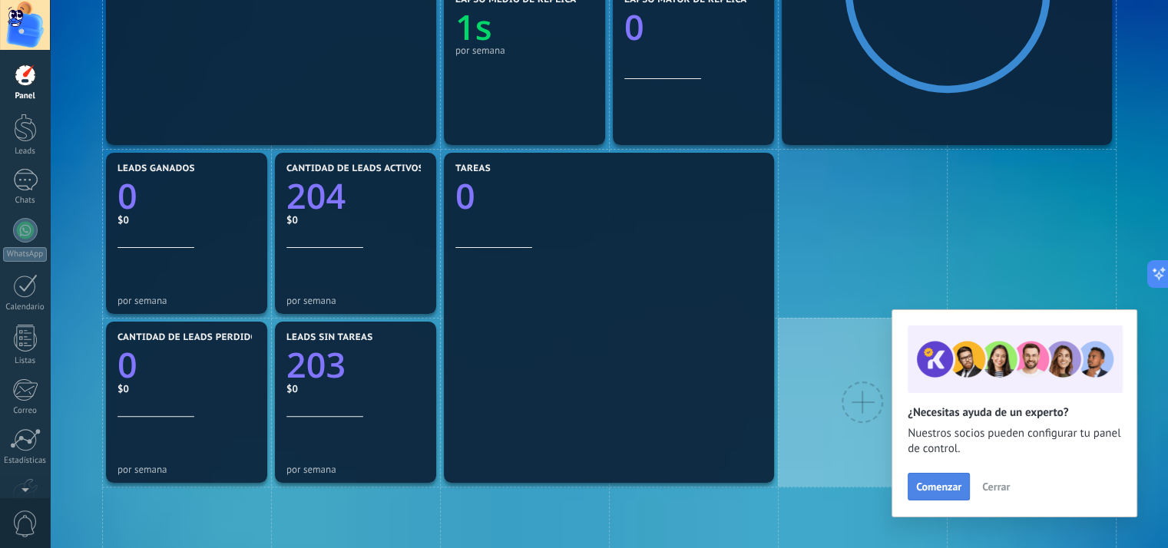
click at [946, 486] on span "Comenzar" at bounding box center [938, 487] width 45 height 11
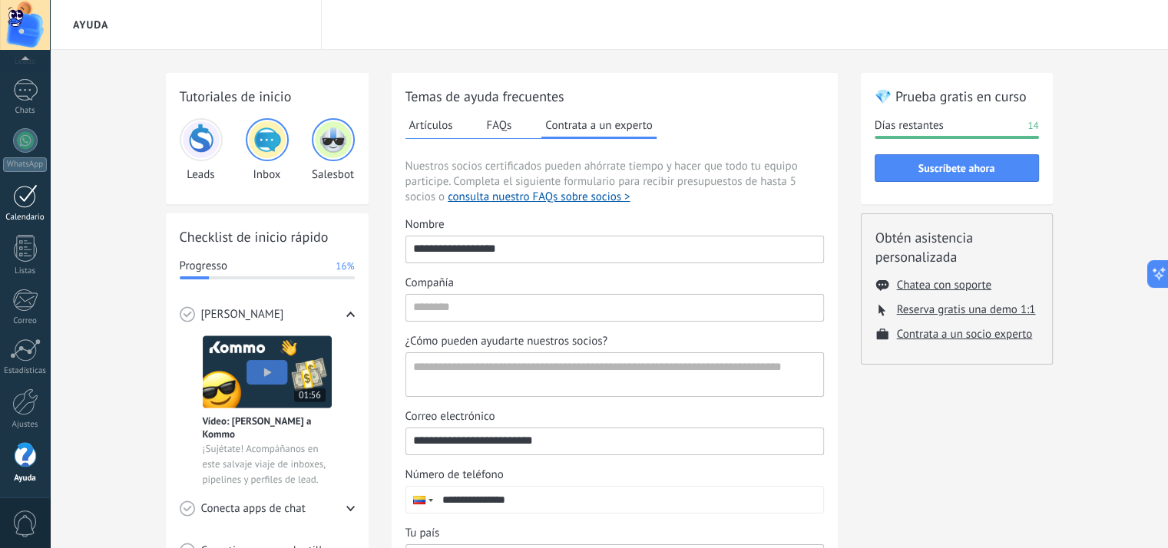
click at [28, 203] on div at bounding box center [25, 196] width 25 height 24
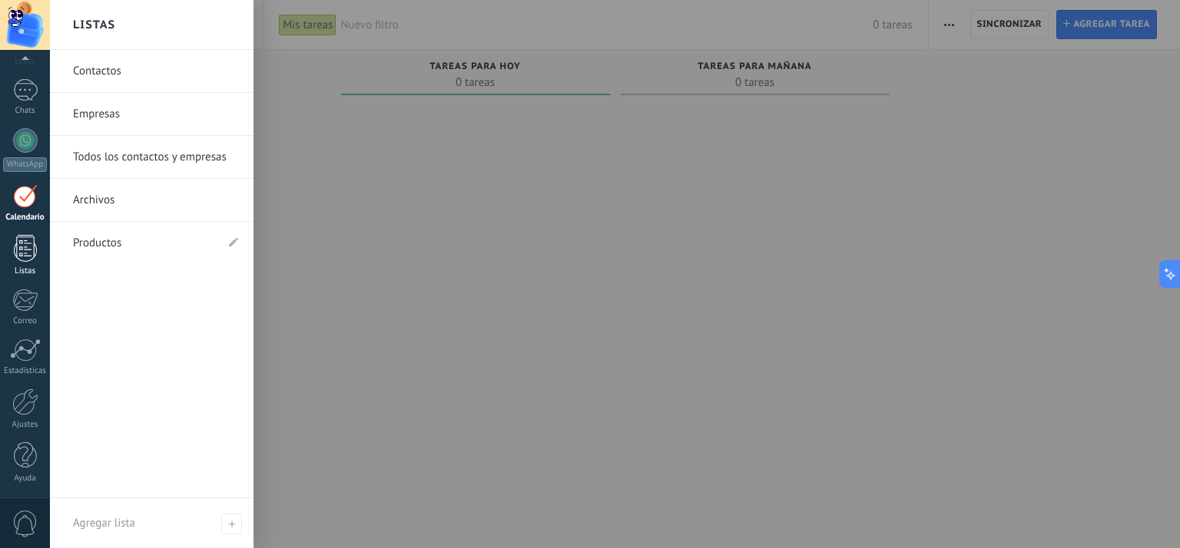
click at [28, 249] on div at bounding box center [25, 248] width 23 height 27
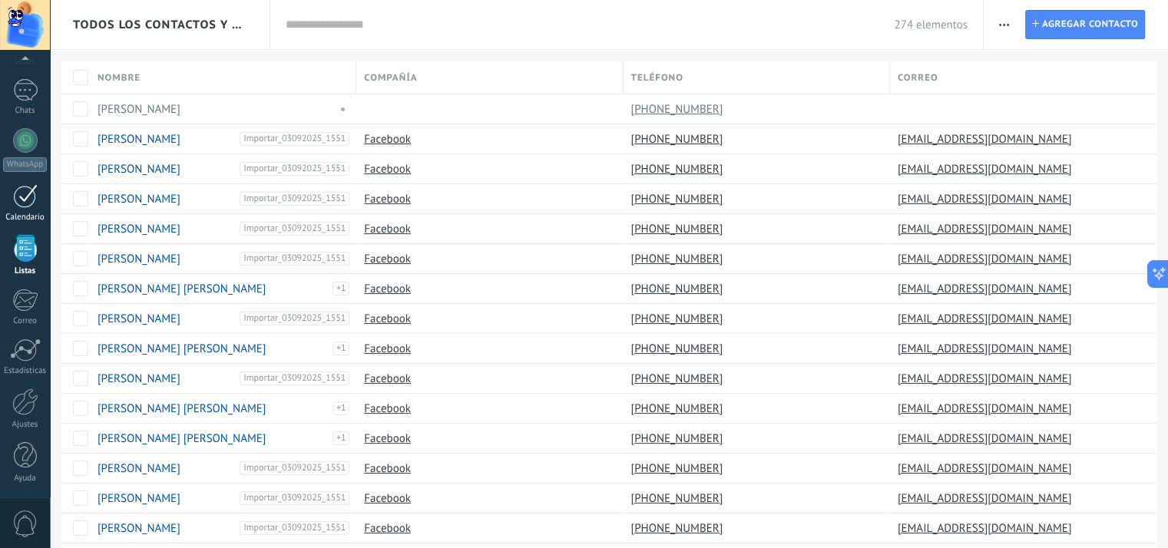
click at [25, 208] on link "Calendario" at bounding box center [25, 203] width 50 height 38
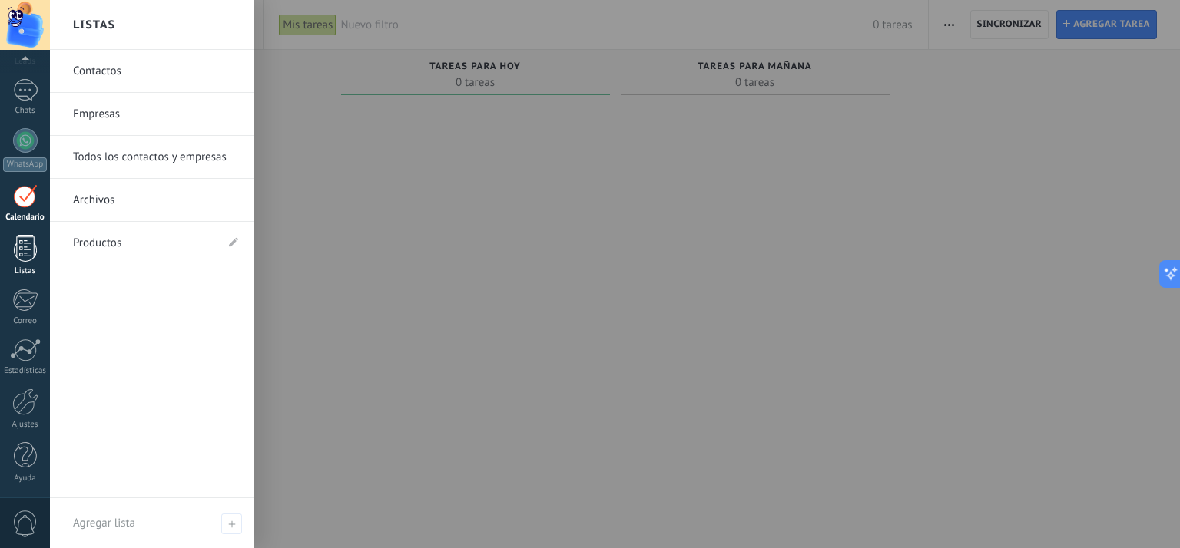
click at [22, 247] on div at bounding box center [25, 248] width 23 height 27
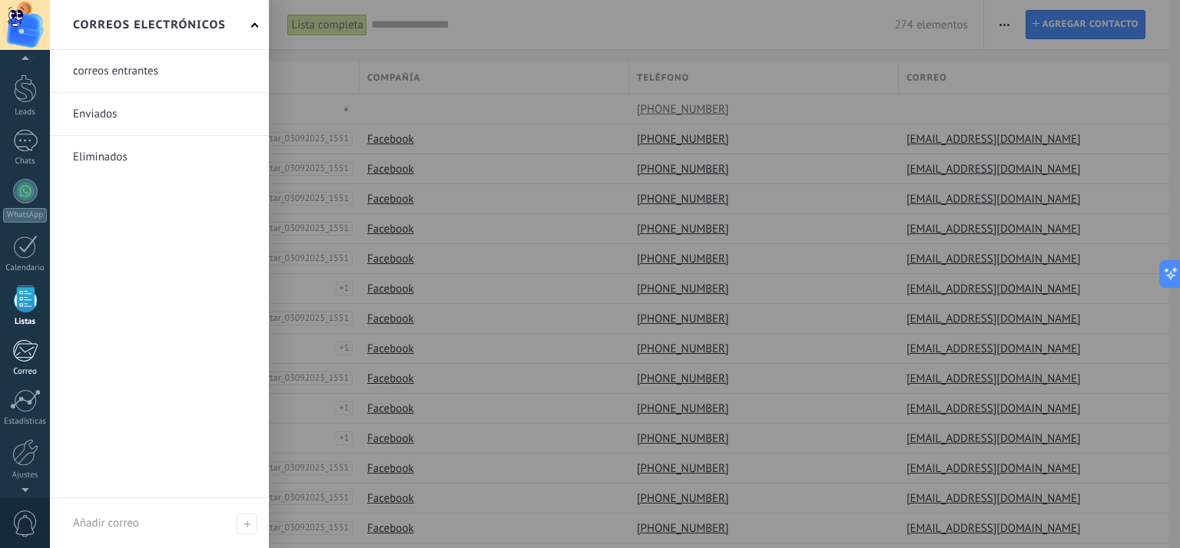
click at [31, 358] on div at bounding box center [24, 350] width 25 height 23
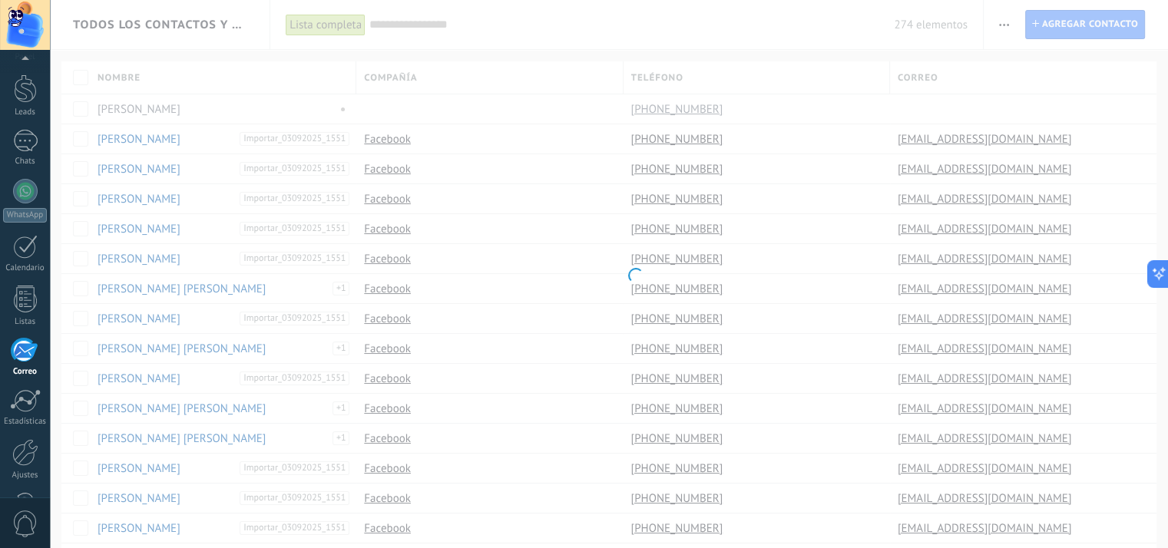
scroll to position [90, 0]
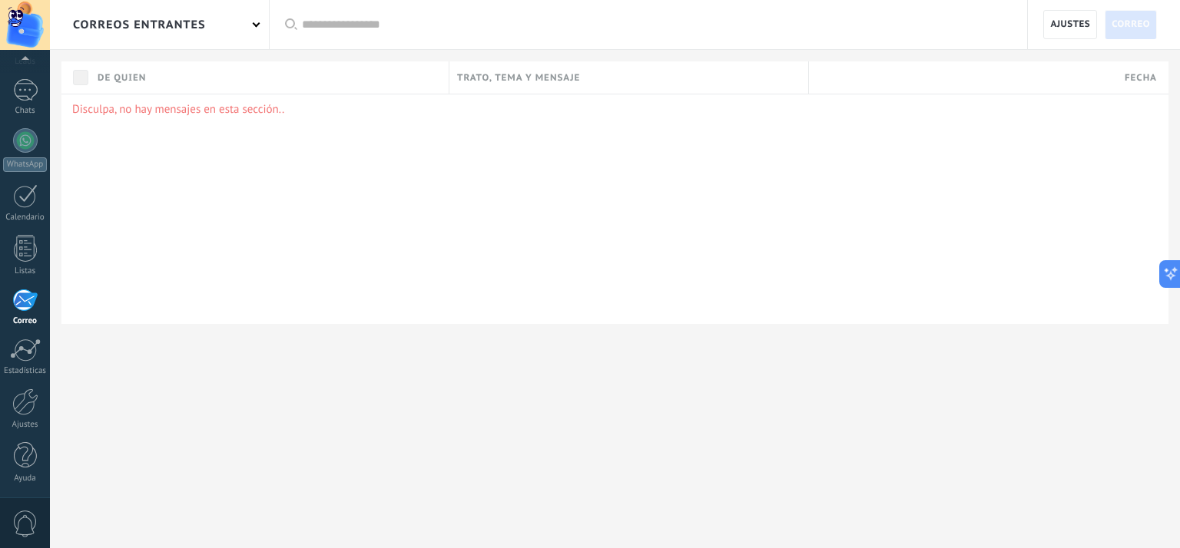
click at [255, 28] on div "correos entrantes" at bounding box center [159, 24] width 219 height 49
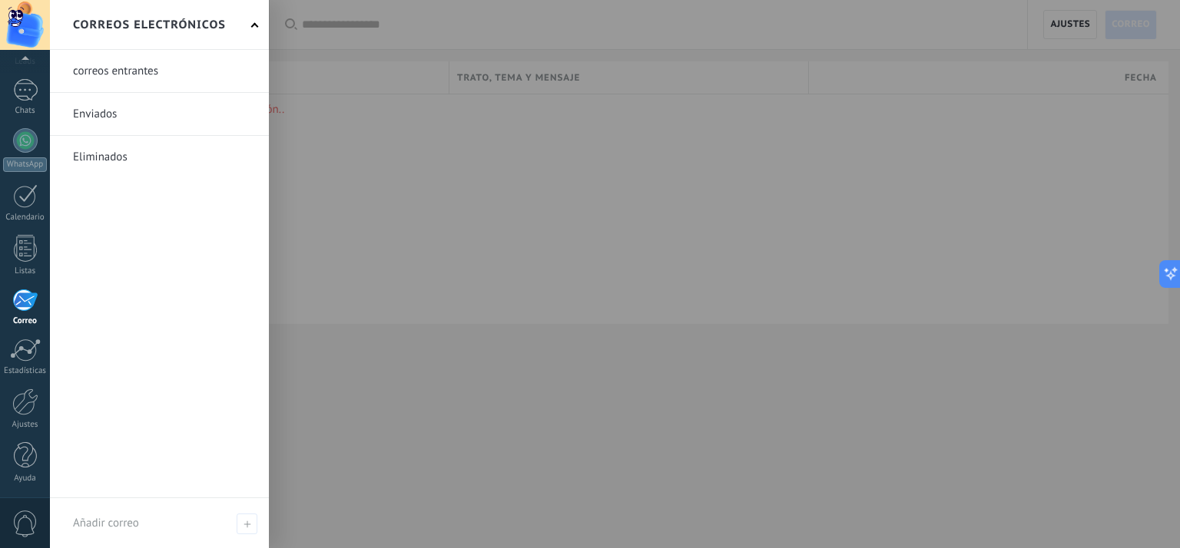
click at [106, 116] on link at bounding box center [159, 114] width 219 height 42
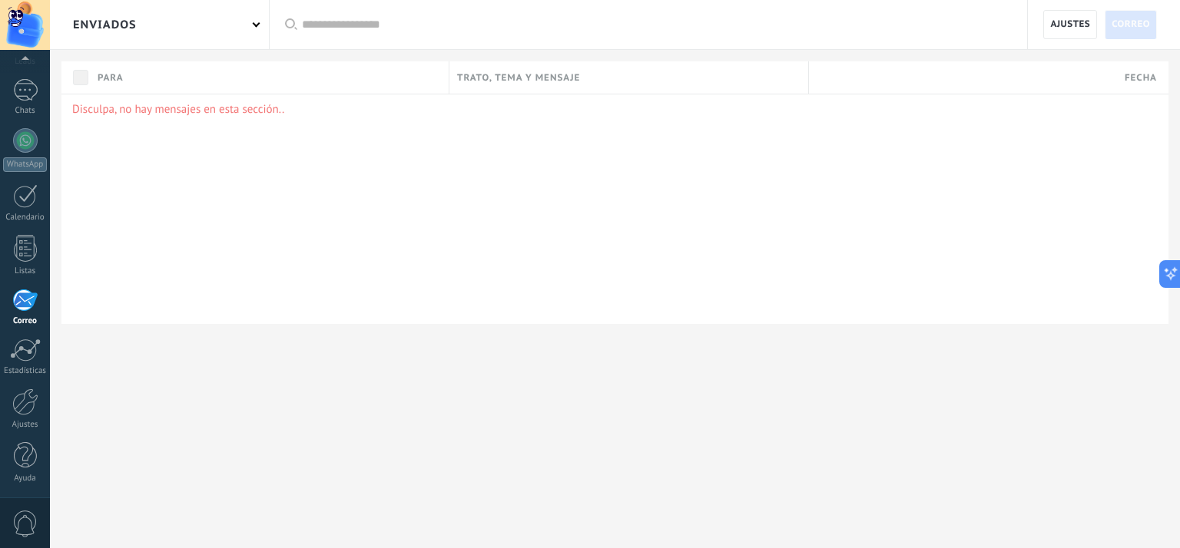
click at [258, 25] on div "Enviados" at bounding box center [159, 24] width 219 height 49
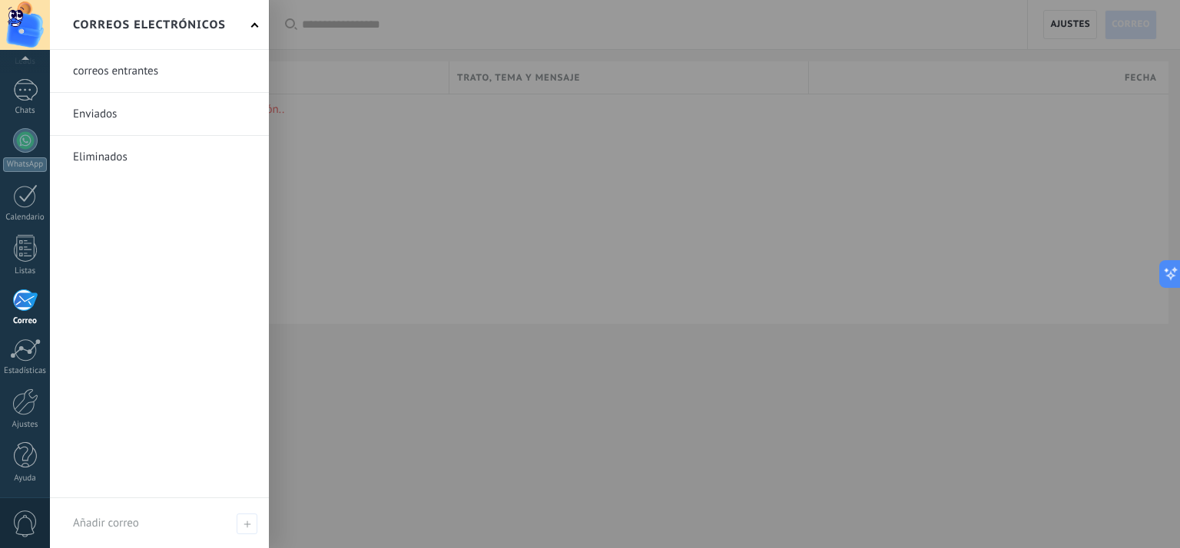
click at [111, 157] on link at bounding box center [159, 157] width 219 height 42
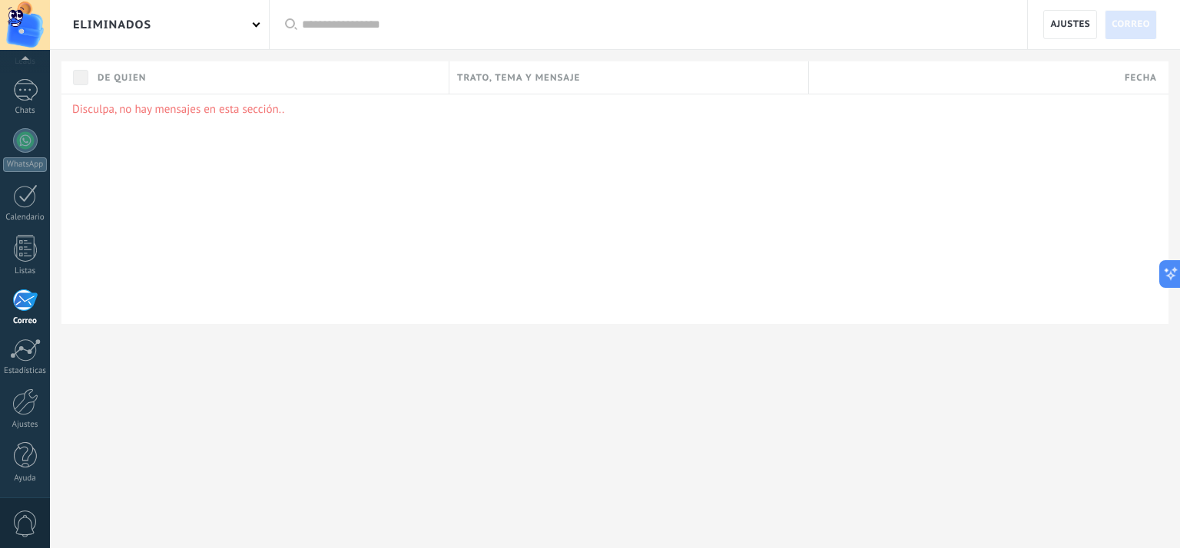
click at [255, 30] on div "Eliminados" at bounding box center [159, 24] width 219 height 49
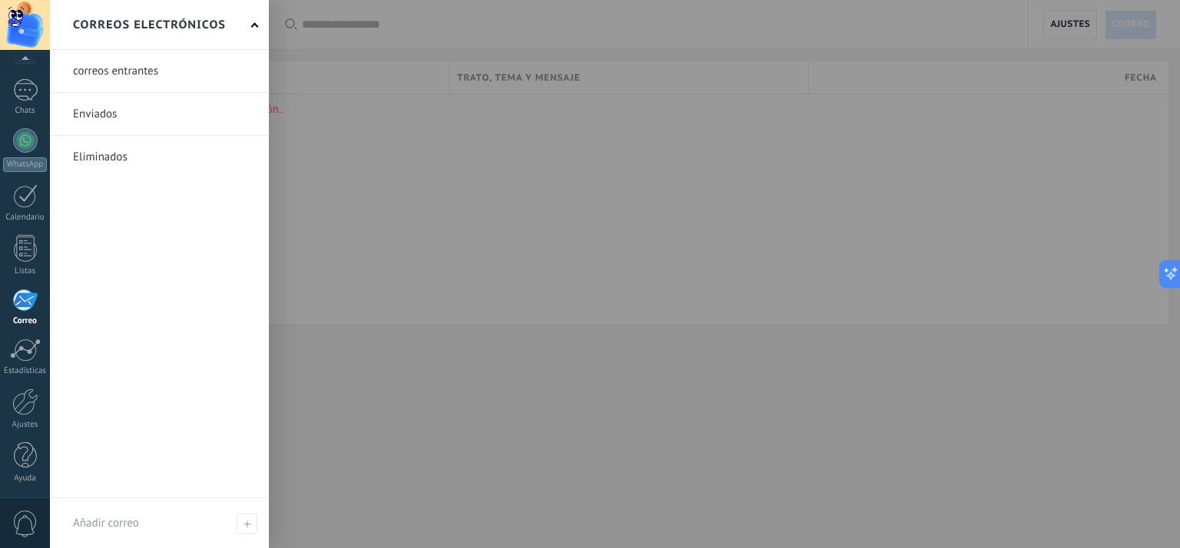
click at [134, 79] on link at bounding box center [159, 71] width 219 height 42
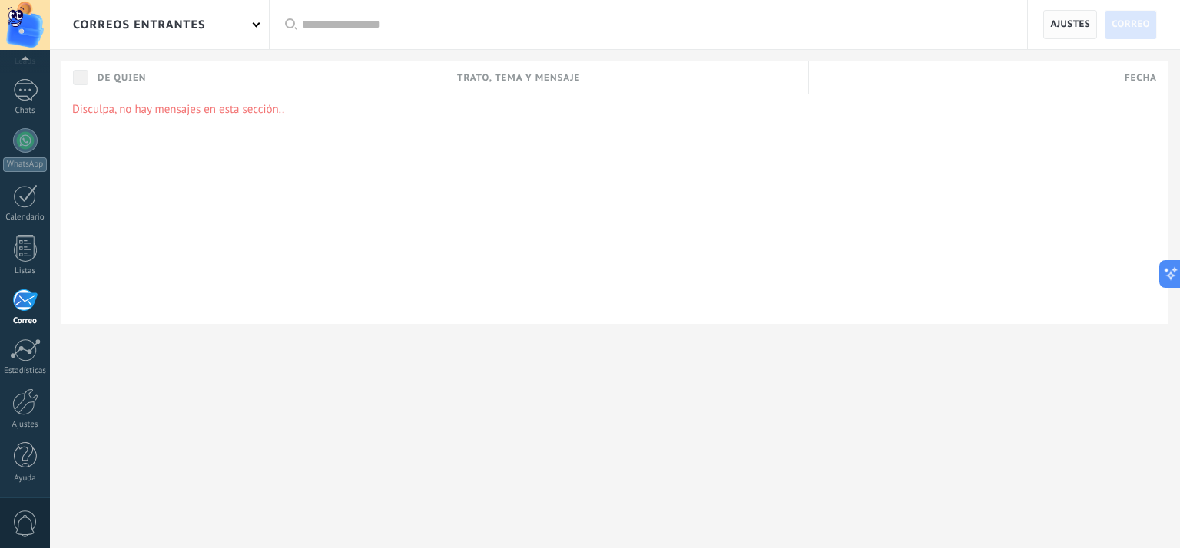
click at [1055, 21] on span "Ajustes" at bounding box center [1070, 25] width 40 height 28
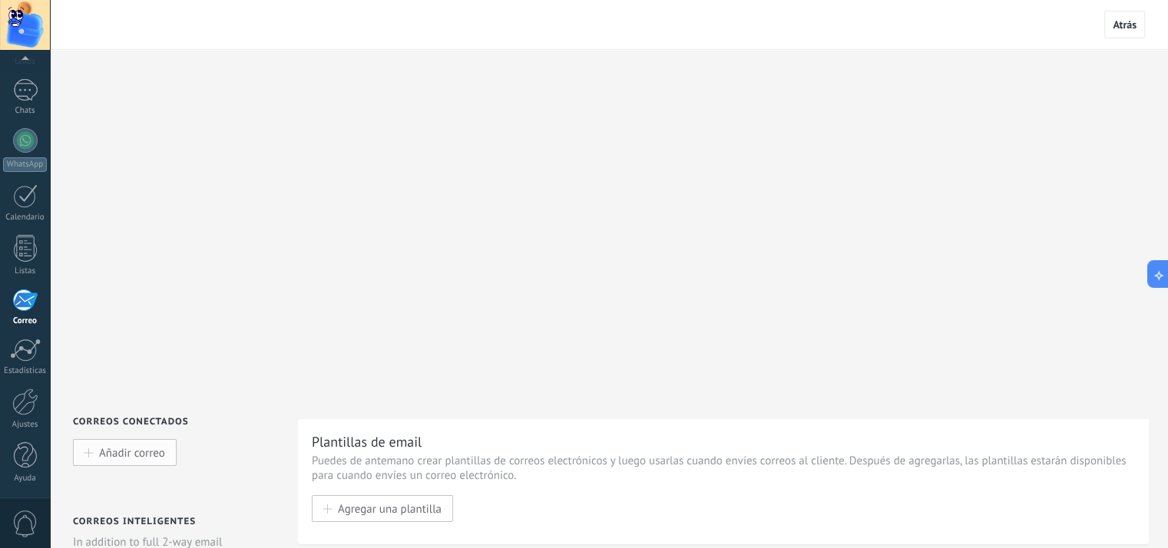
click at [167, 439] on button "Añadir correo" at bounding box center [125, 452] width 104 height 27
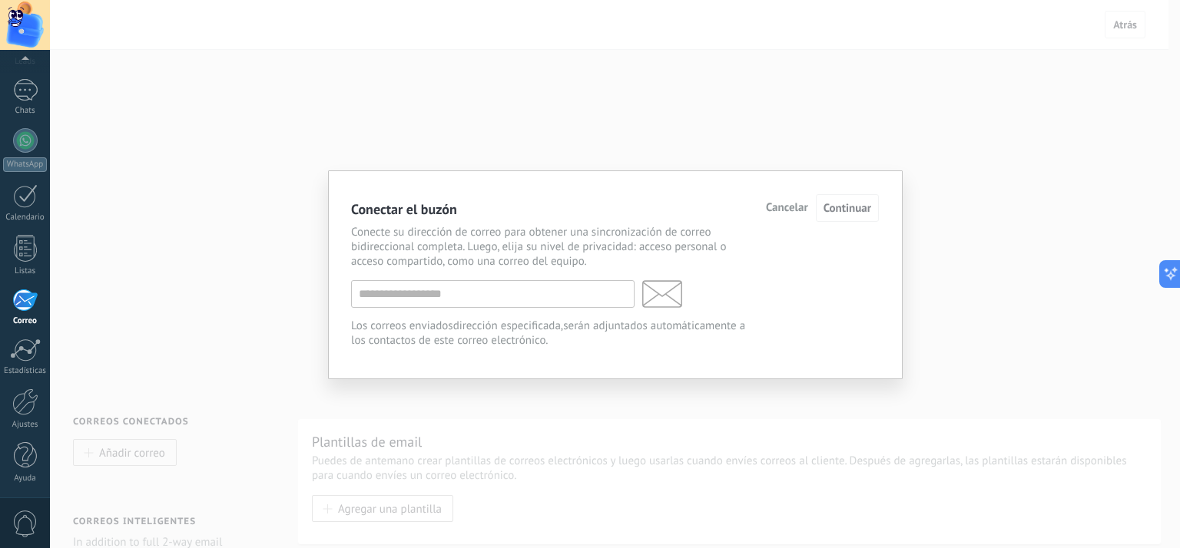
click at [792, 210] on span "Cancelar" at bounding box center [787, 208] width 42 height 11
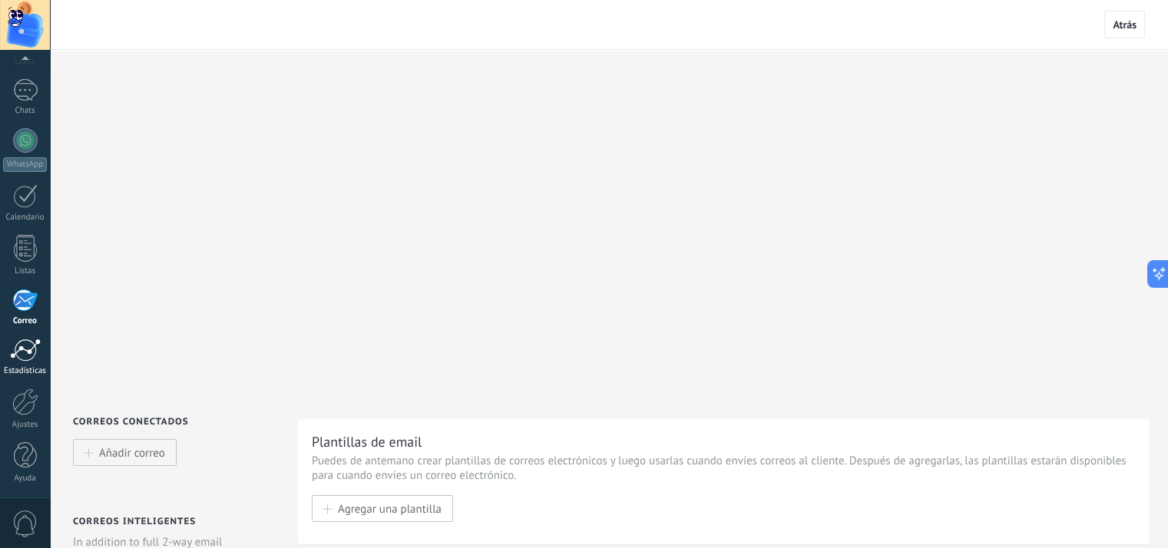
click at [29, 352] on div at bounding box center [25, 350] width 31 height 23
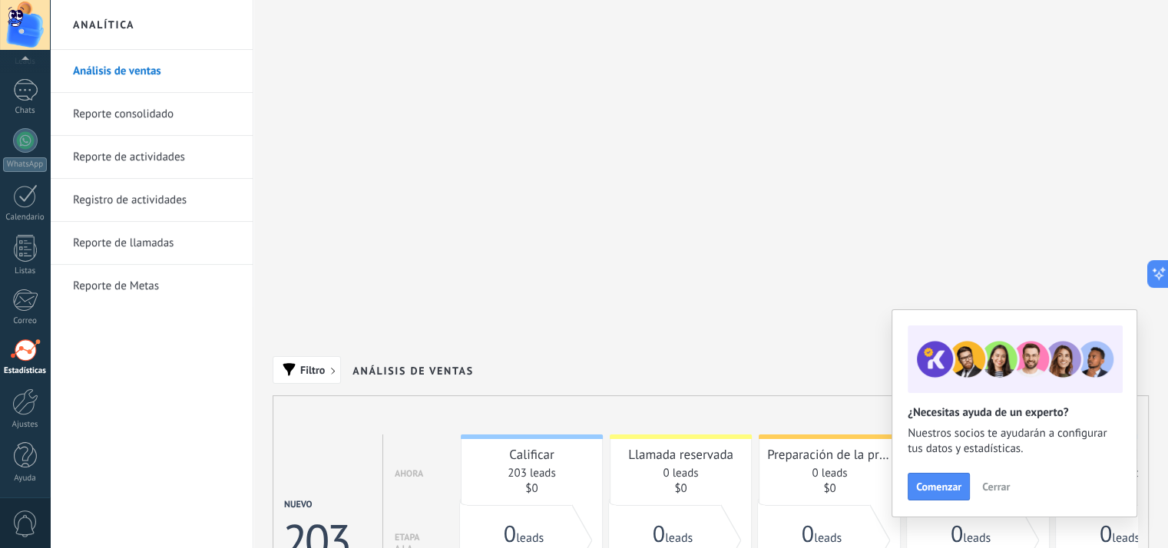
click at [1004, 489] on span "Cerrar" at bounding box center [996, 487] width 28 height 11
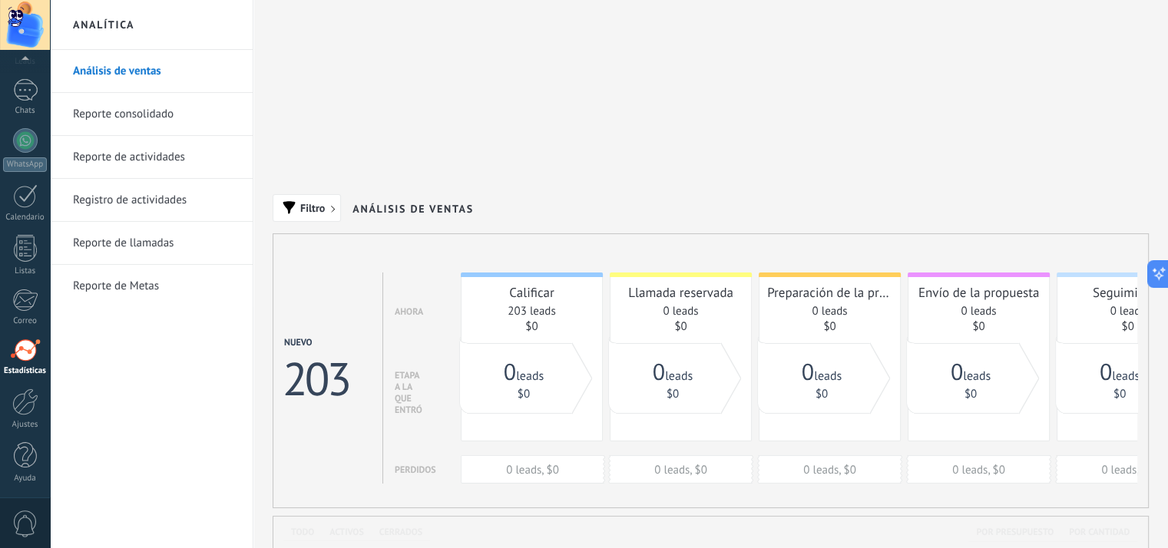
scroll to position [85, 0]
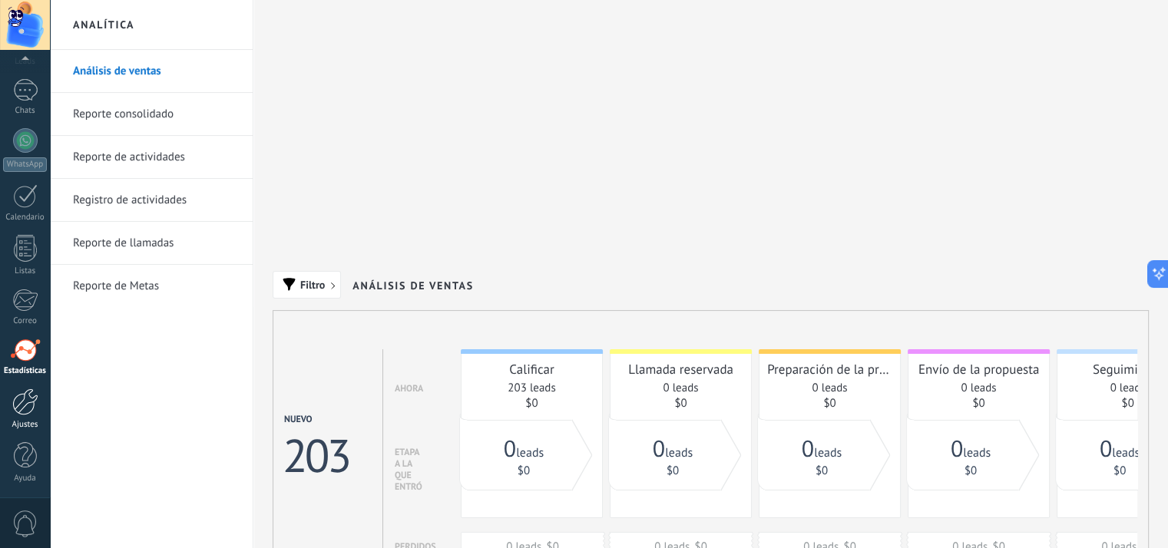
click at [27, 404] on div at bounding box center [25, 402] width 26 height 27
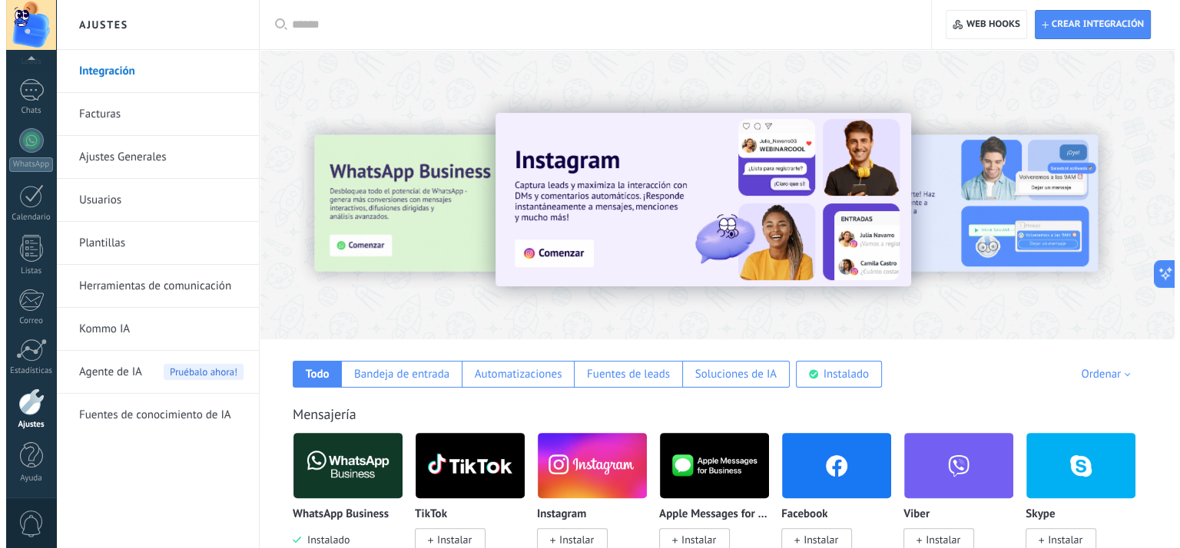
scroll to position [154, 0]
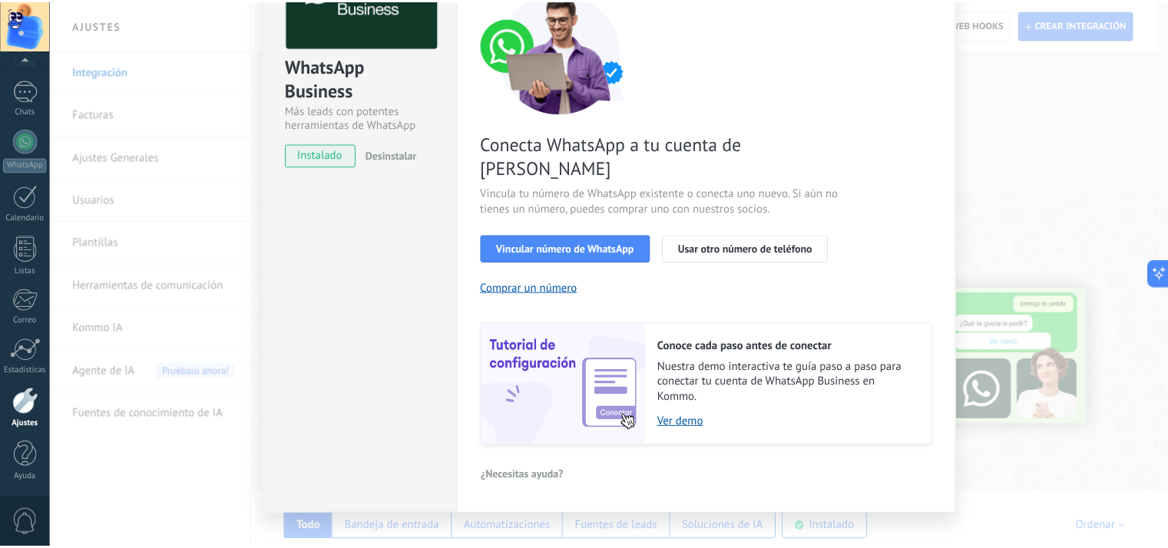
scroll to position [0, 0]
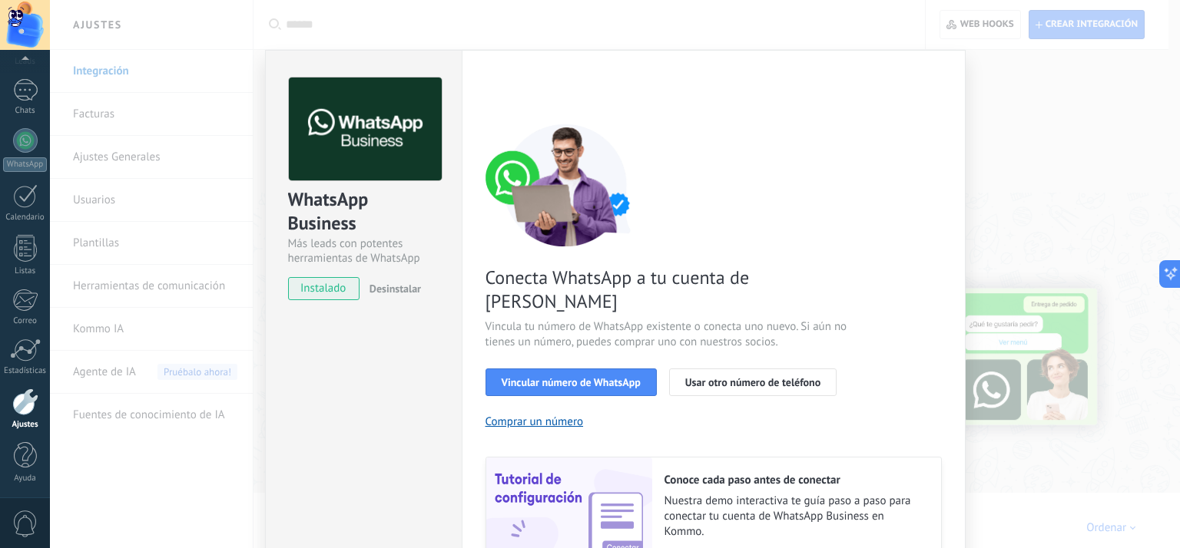
click at [227, 86] on div "WhatsApp Business Más leads con potentes herramientas de WhatsApp instalado Des…" at bounding box center [615, 274] width 1130 height 548
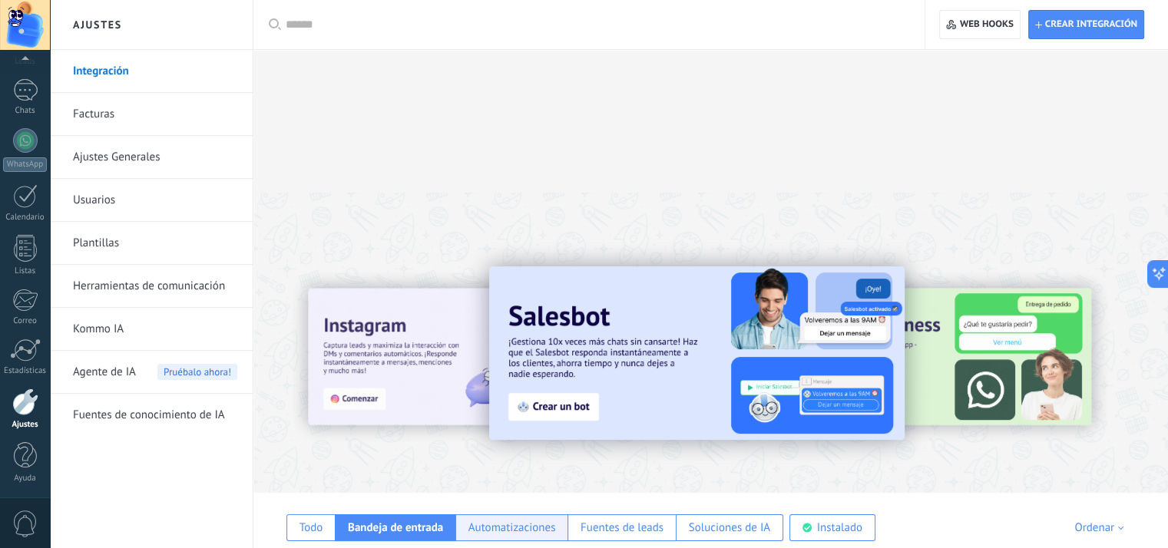
click at [510, 521] on div "Automatizaciones" at bounding box center [512, 528] width 88 height 15
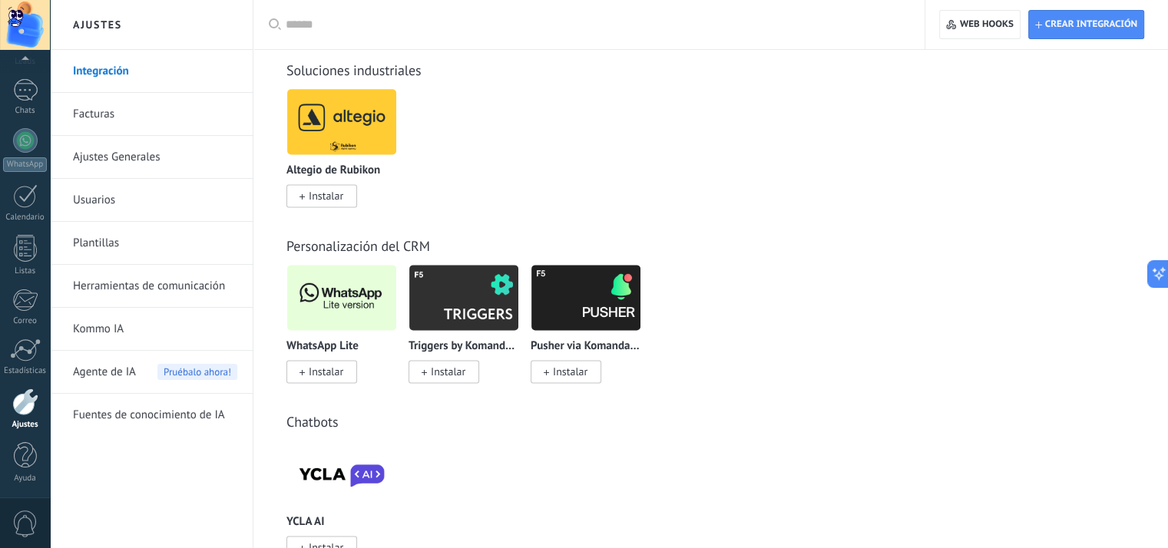
scroll to position [1828, 0]
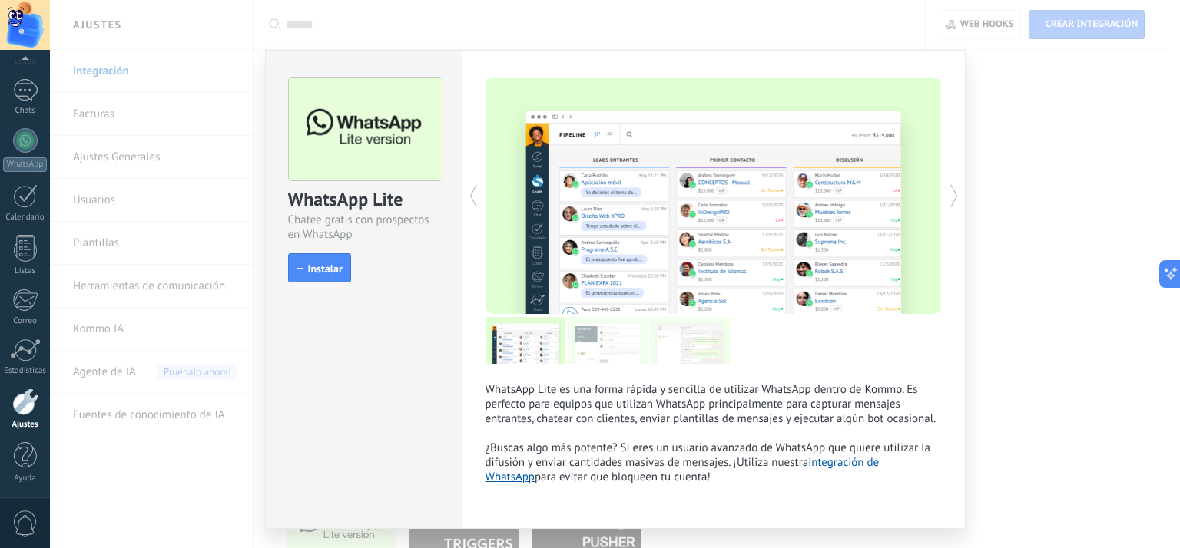
click at [1008, 207] on div "WhatsApp Lite Chatee gratis con prospectos en WhatsApp install Instalar WhatsAp…" at bounding box center [615, 274] width 1130 height 548
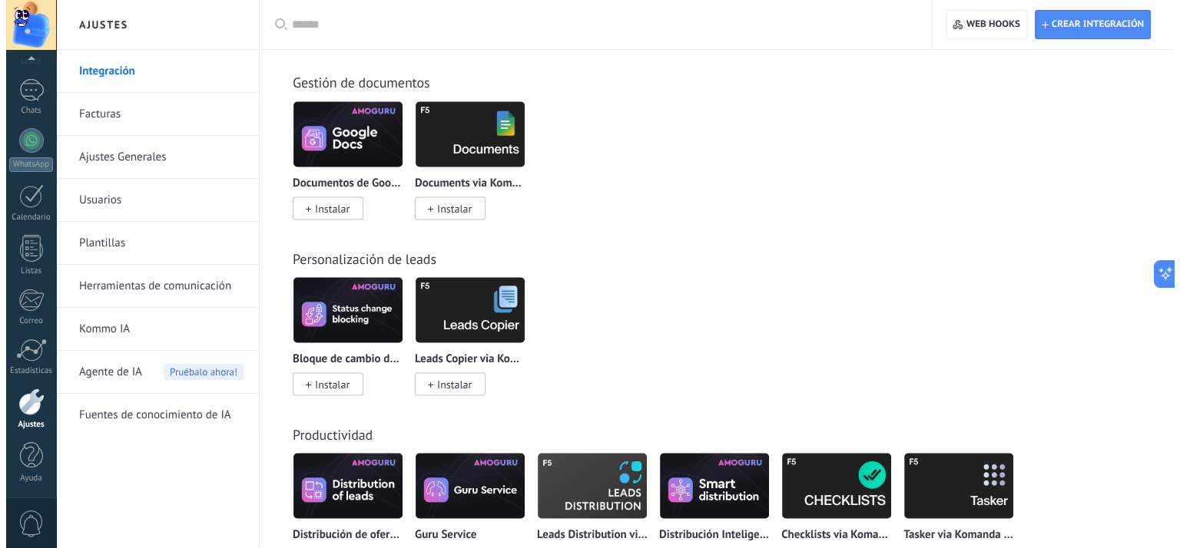
scroll to position [2826, 0]
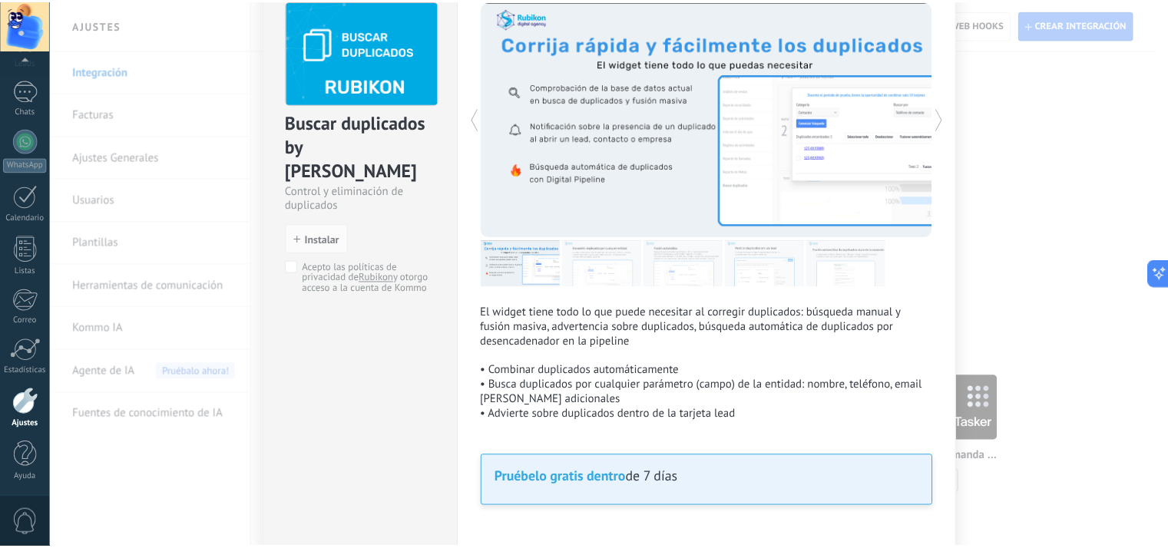
scroll to position [0, 0]
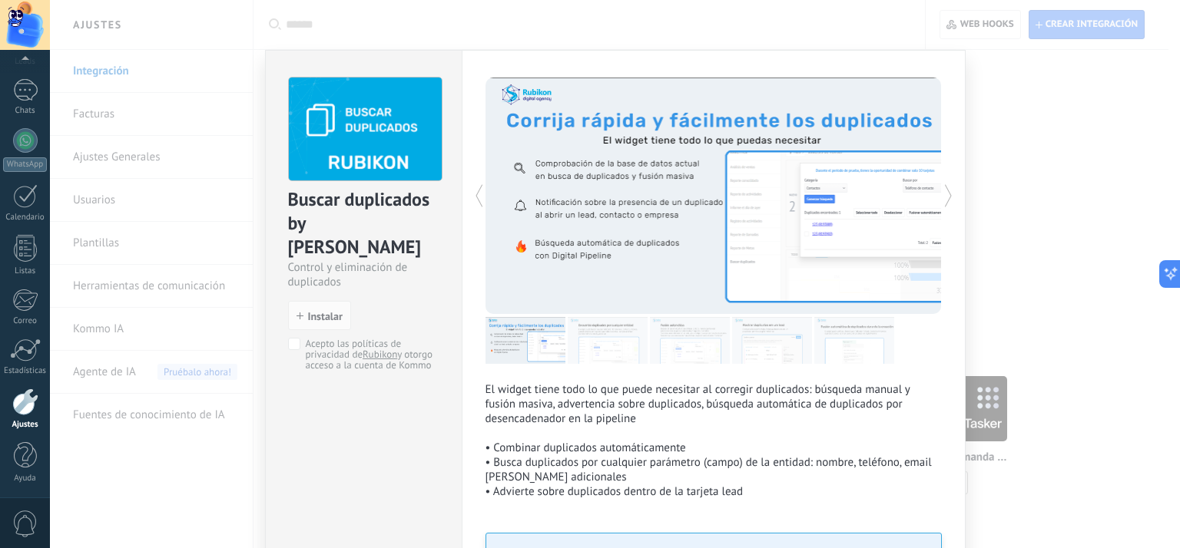
click at [1052, 306] on div "Buscar duplicados by Rubikon Control y eliminación de duplicados install Instal…" at bounding box center [615, 274] width 1130 height 548
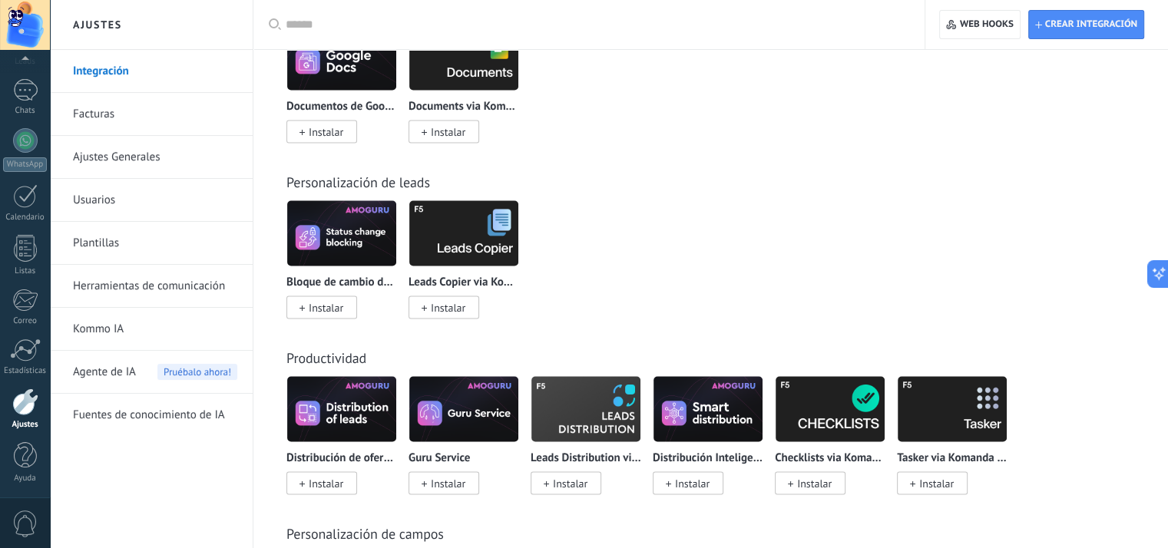
click at [106, 368] on span "Agente de IA" at bounding box center [104, 372] width 63 height 43
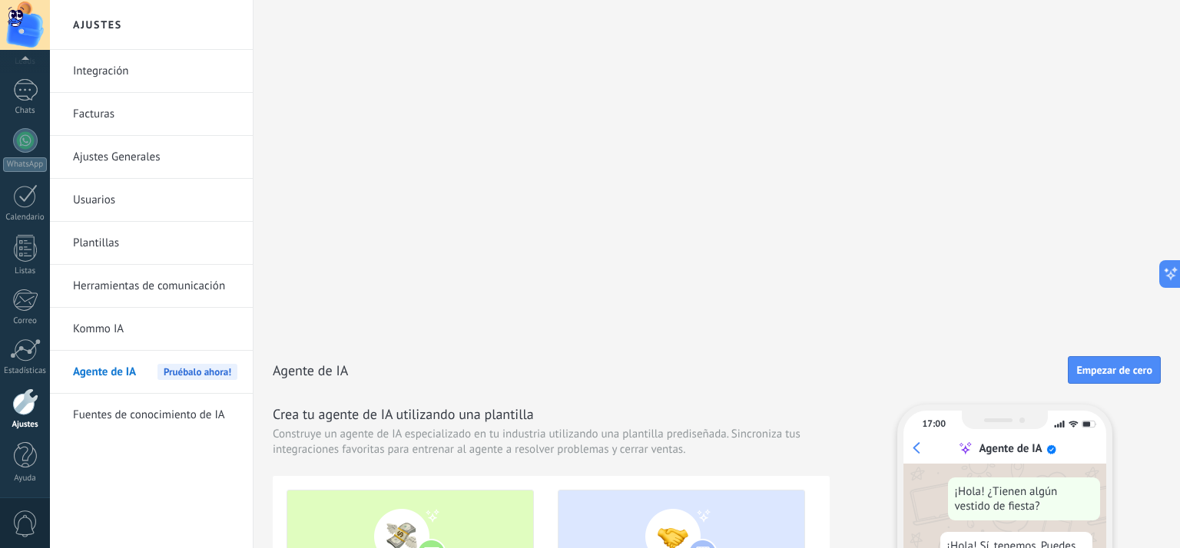
scroll to position [49, 0]
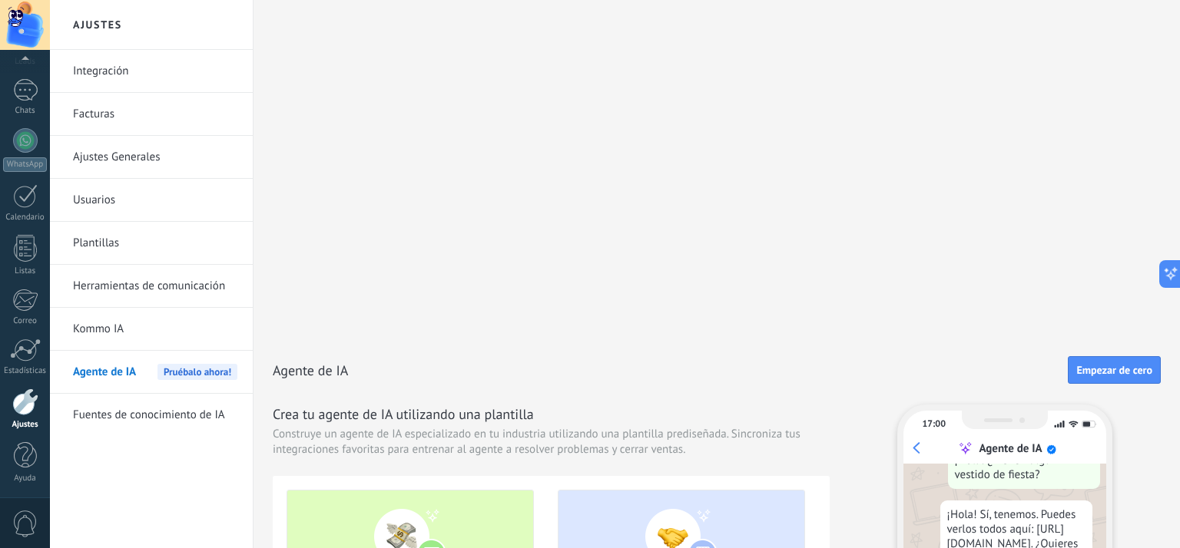
click at [111, 328] on link "Kommo IA" at bounding box center [155, 329] width 164 height 43
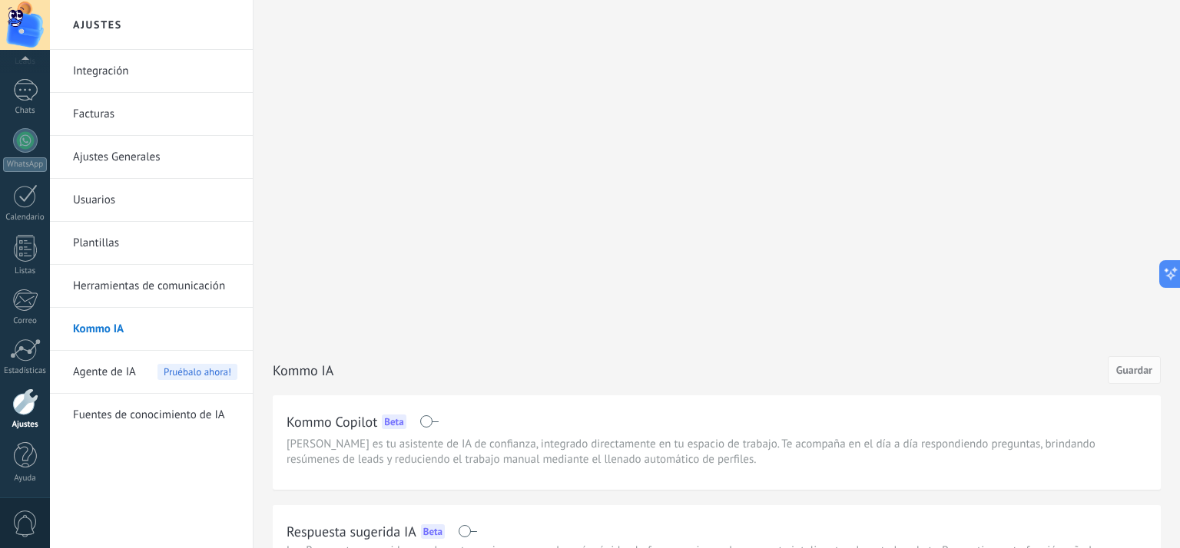
click at [124, 413] on link "Fuentes de conocimiento de IA" at bounding box center [155, 415] width 164 height 43
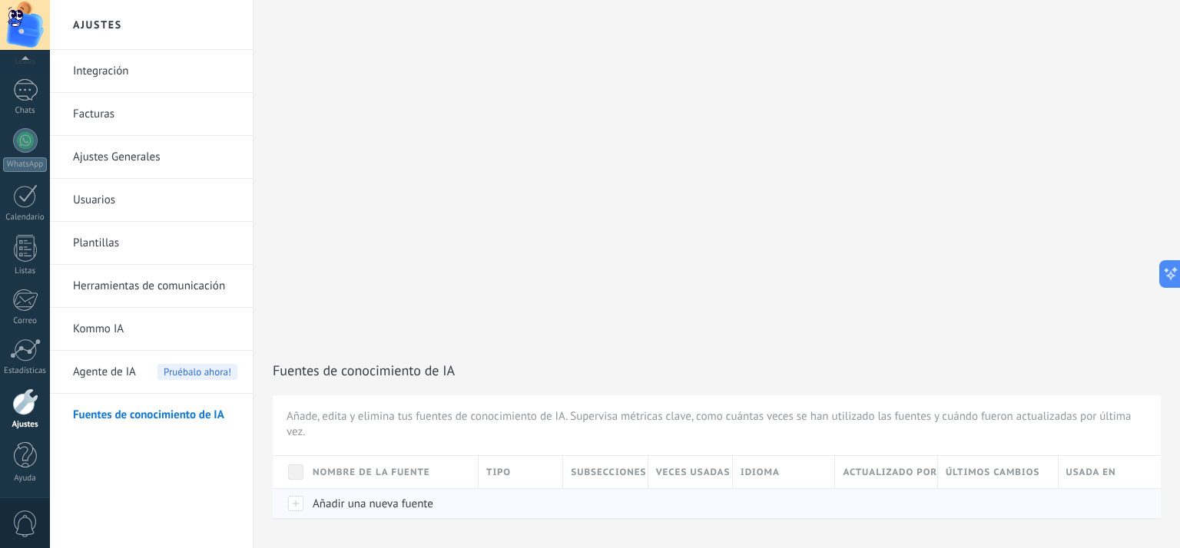
click at [368, 497] on span "Añadir una nueva fuente" at bounding box center [373, 504] width 121 height 15
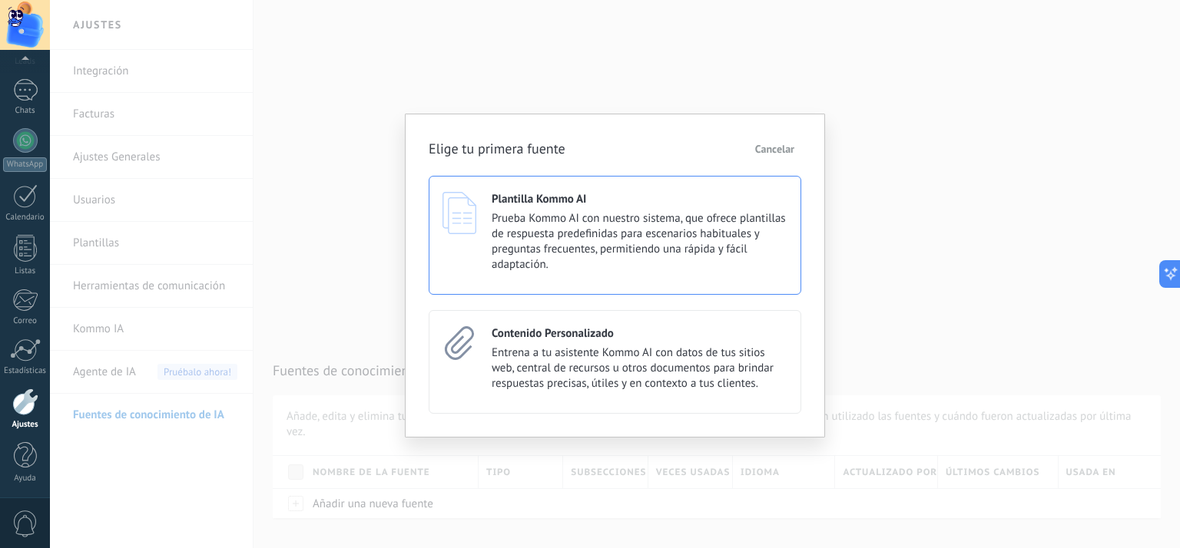
click at [684, 211] on span "Prueba Kommo AI con nuestro sistema, que ofrece plantillas de respuesta predefi…" at bounding box center [639, 241] width 296 height 61
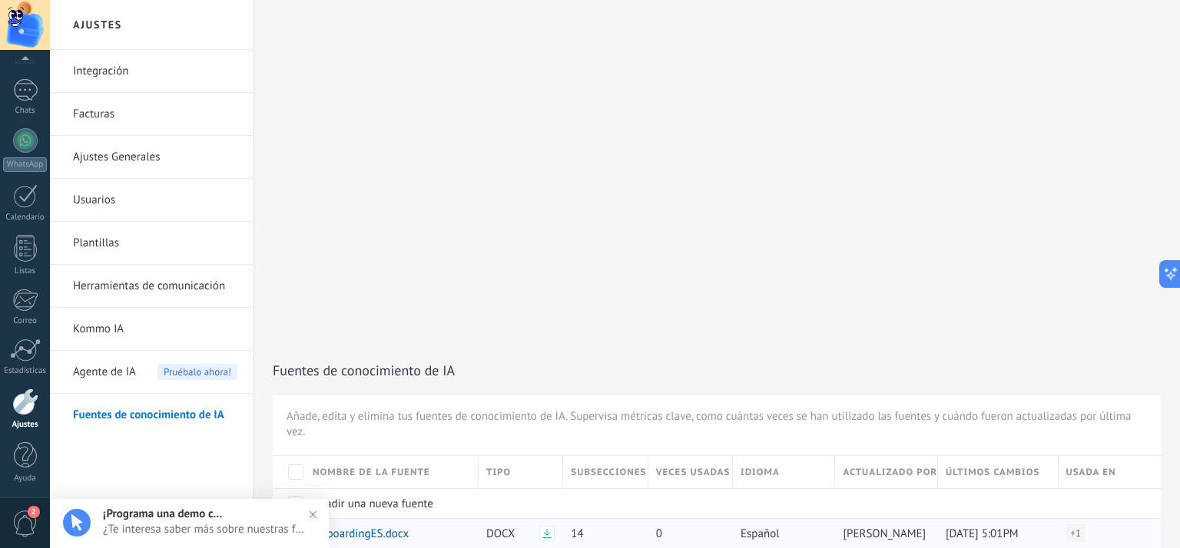
click at [298, 526] on span at bounding box center [295, 533] width 15 height 15
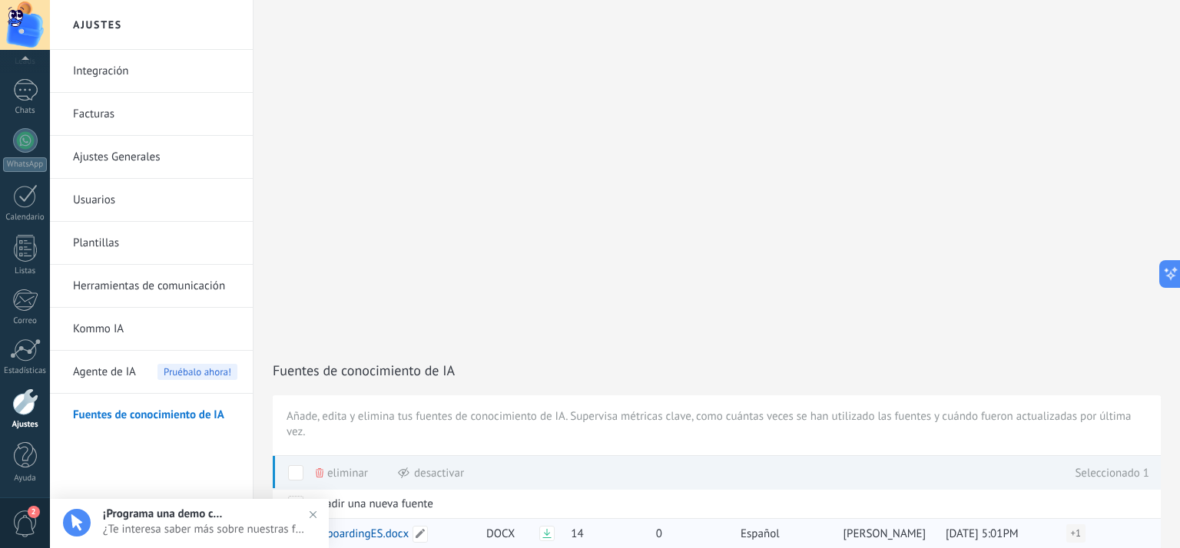
click at [372, 527] on span "OnboardingES.docx" at bounding box center [361, 534] width 96 height 15
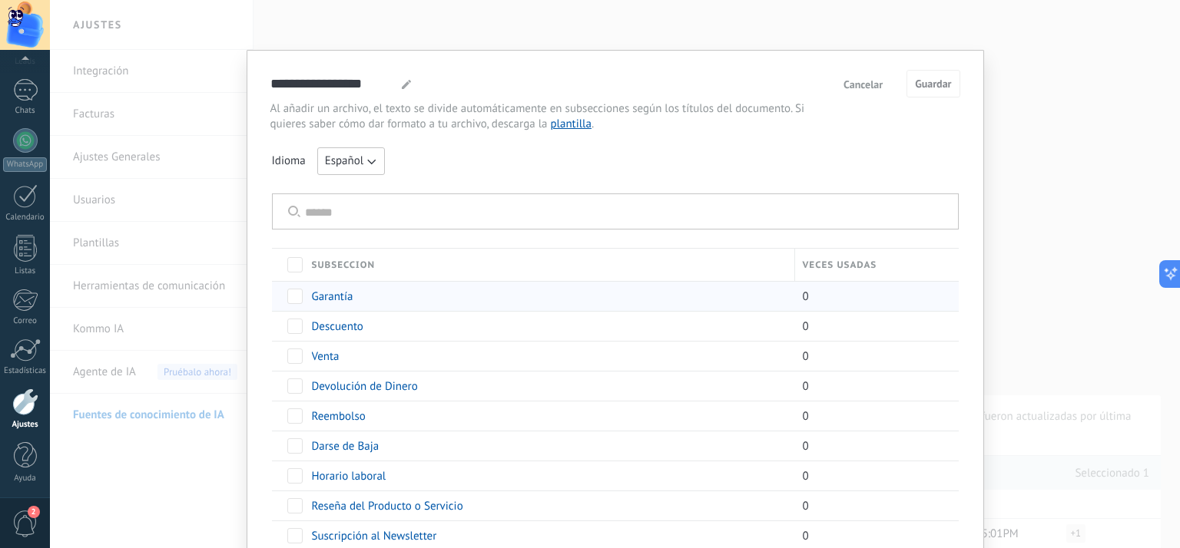
click at [334, 297] on span "Garantía" at bounding box center [332, 297] width 41 height 15
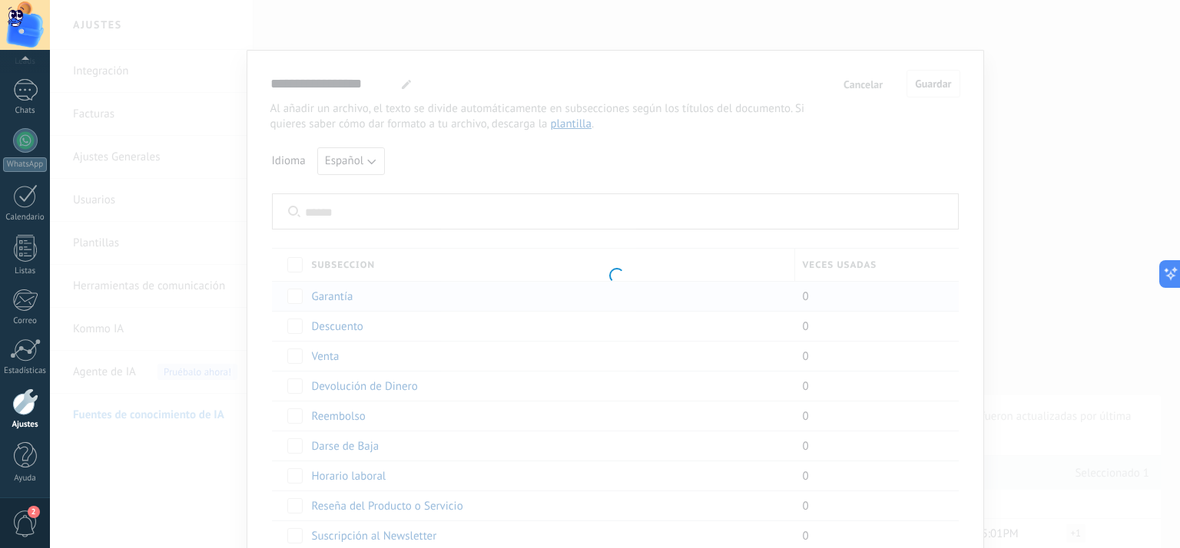
type input "********"
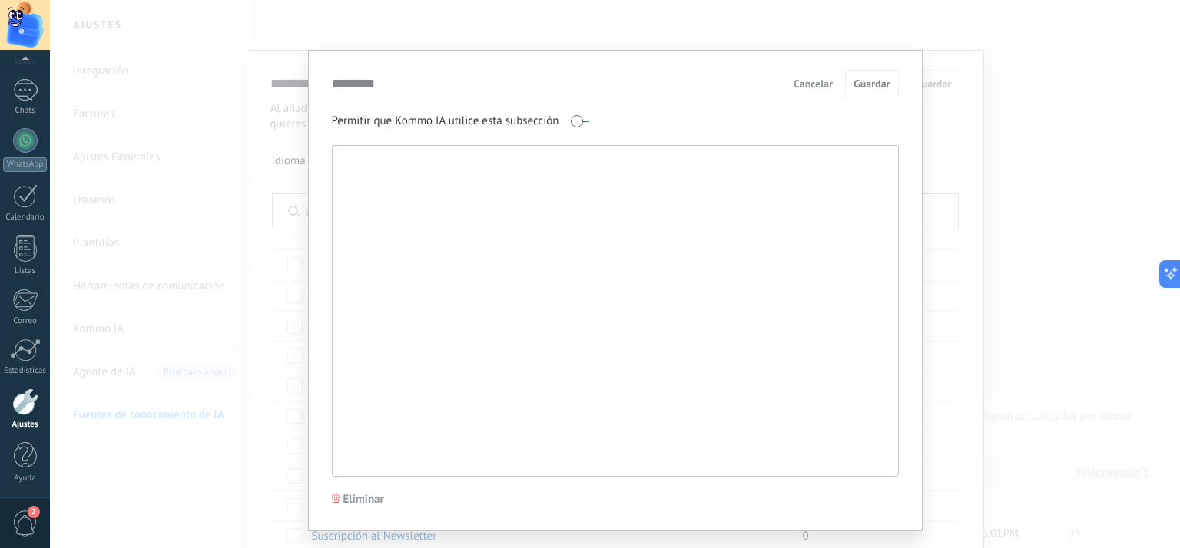
click at [805, 88] on span "Cancelar" at bounding box center [812, 83] width 39 height 11
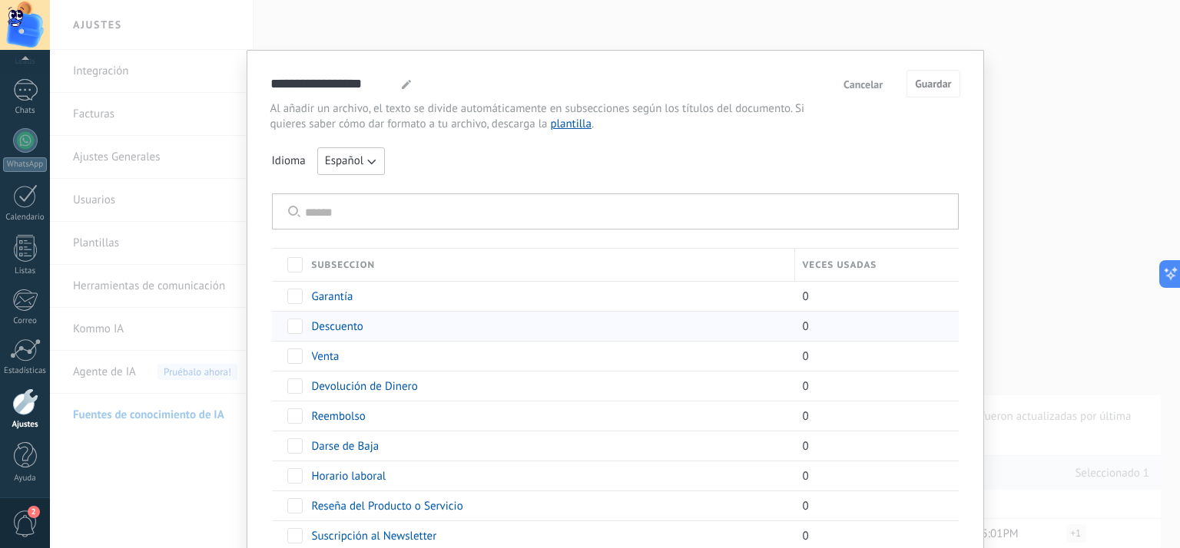
click at [353, 326] on span "Descuento" at bounding box center [337, 326] width 51 height 15
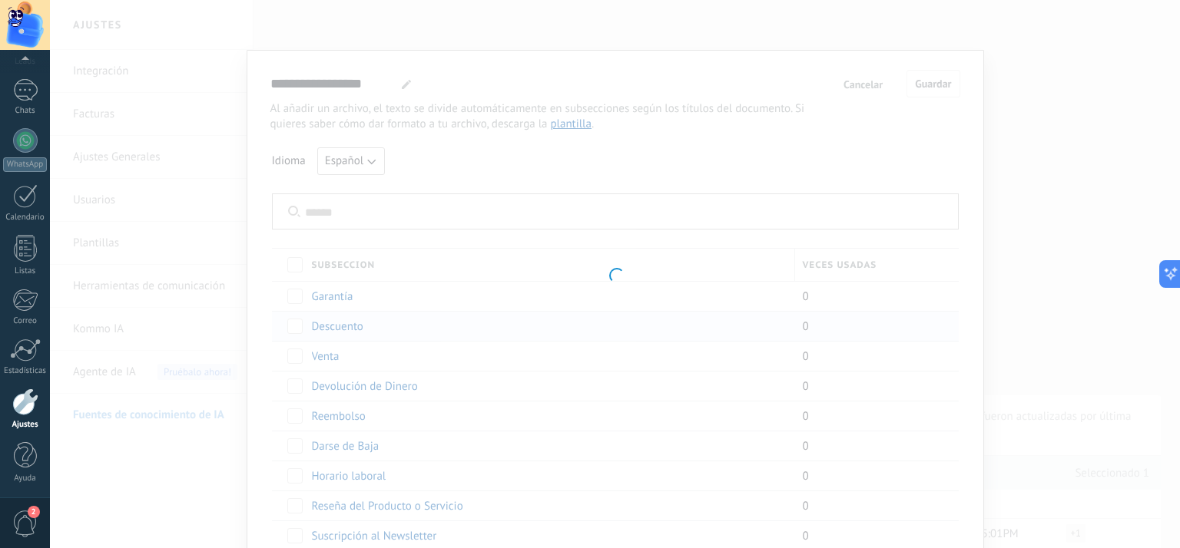
type input "*********"
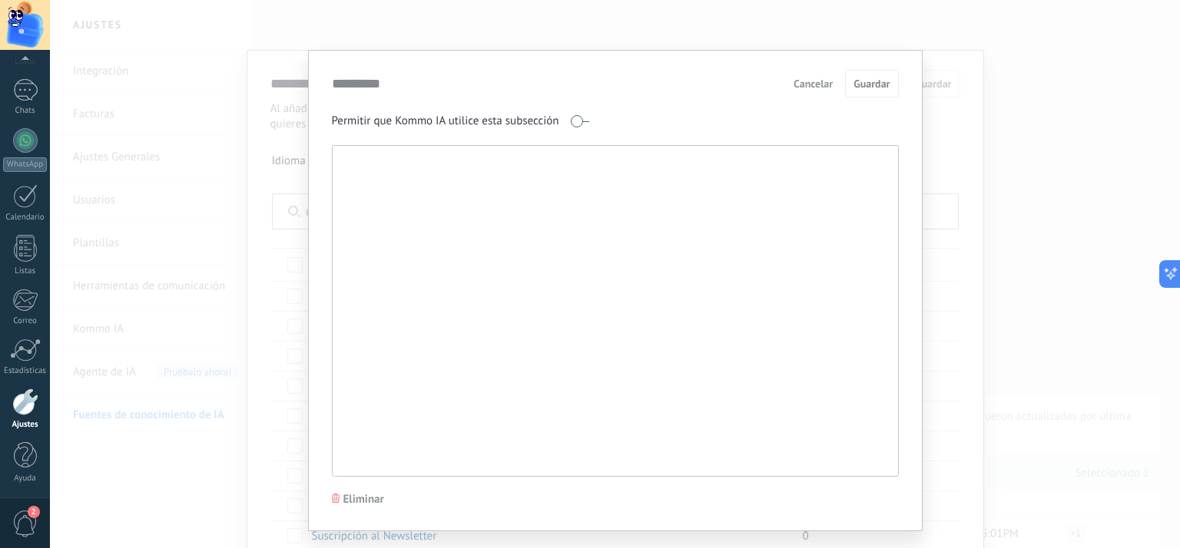
click at [813, 85] on span "Cancelar" at bounding box center [812, 83] width 39 height 11
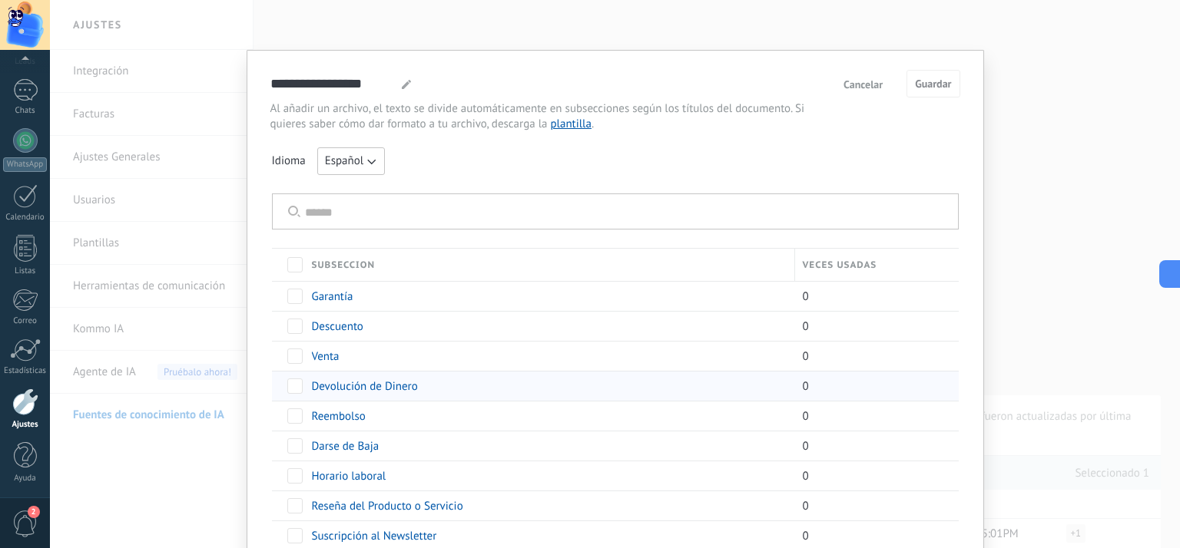
scroll to position [77, 0]
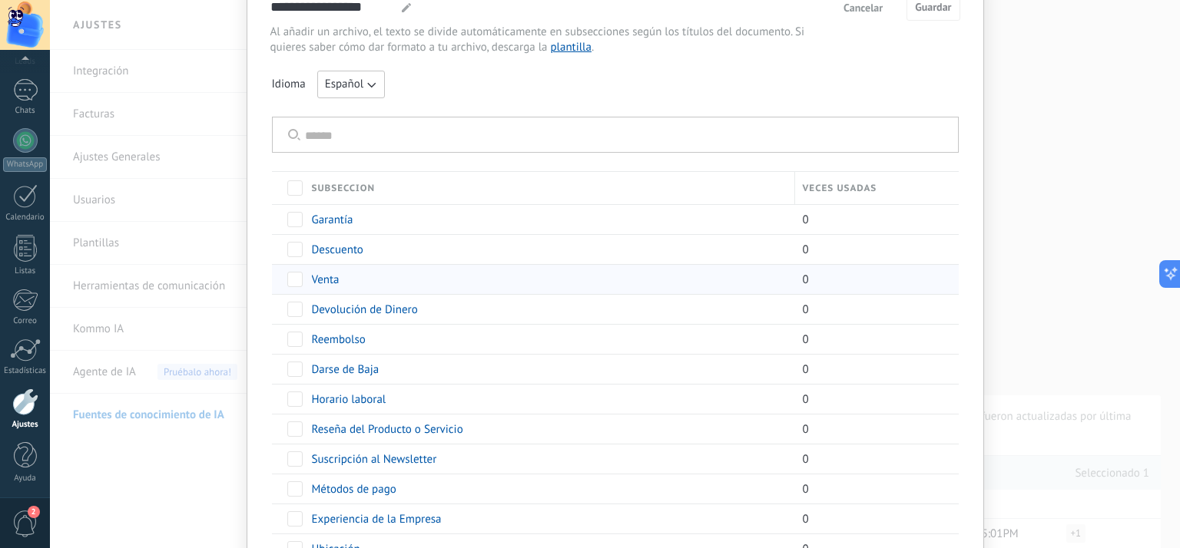
click at [328, 277] on span "Venta" at bounding box center [326, 280] width 28 height 15
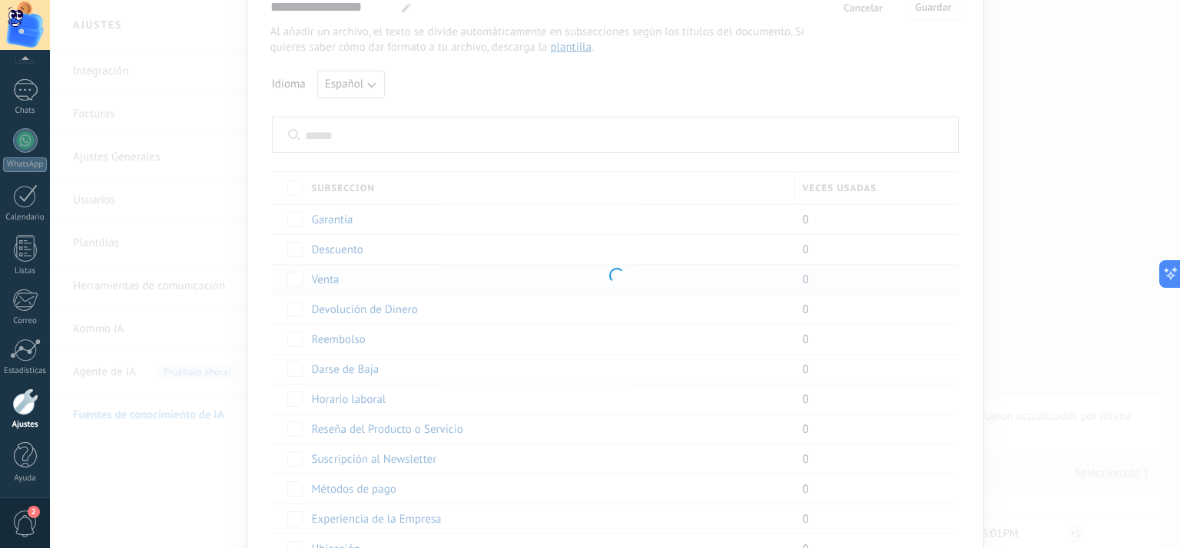
type input "*****"
type textarea "**********"
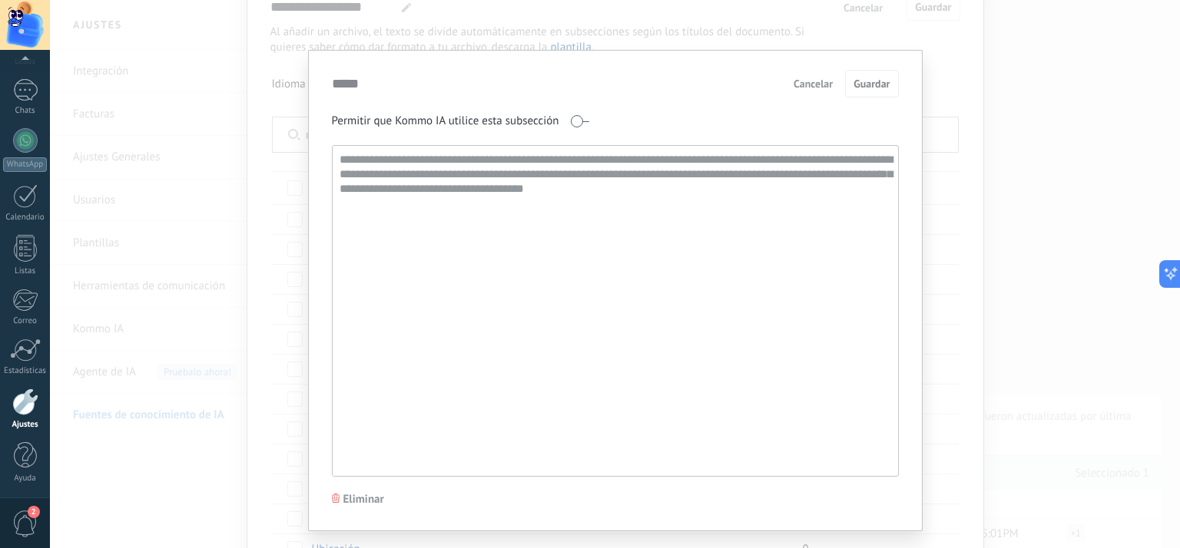
scroll to position [32, 0]
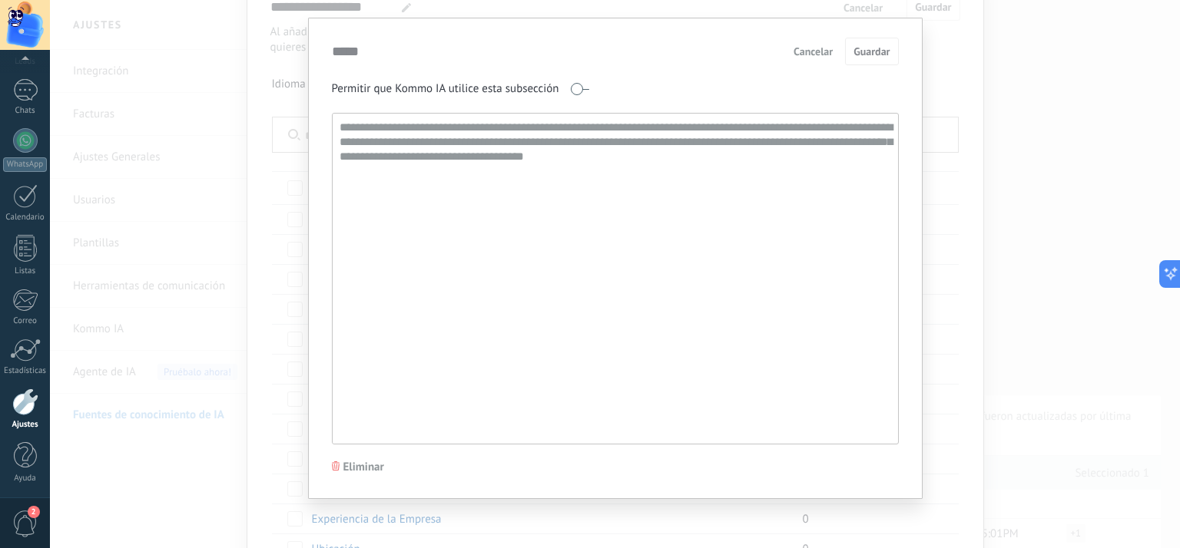
click at [482, 144] on textarea "**********" at bounding box center [614, 279] width 563 height 330
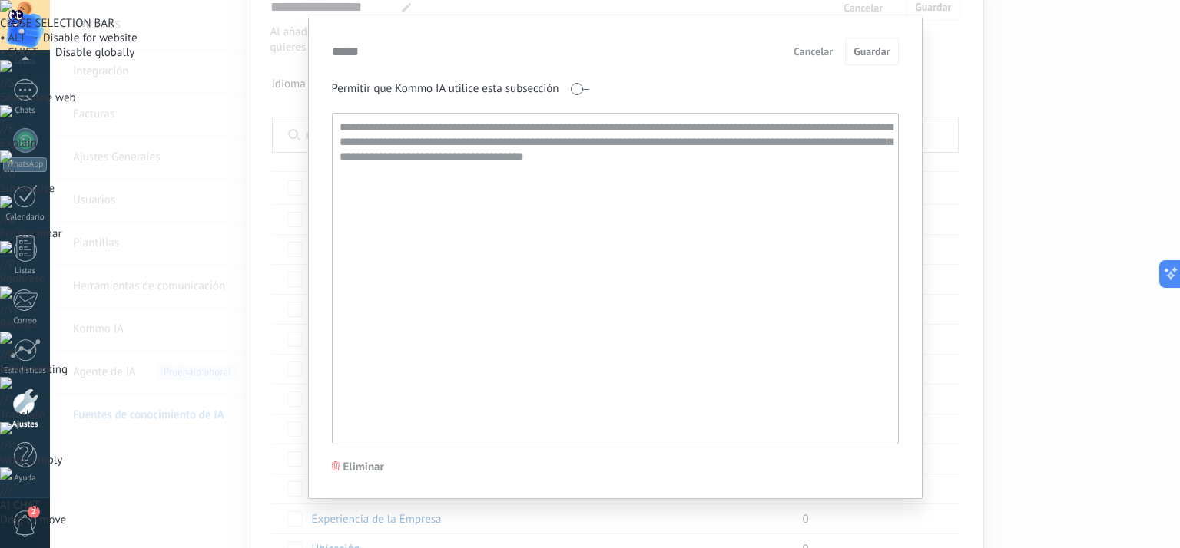
drag, startPoint x: 541, startPoint y: 157, endPoint x: 448, endPoint y: 144, distance: 93.2
click at [448, 144] on textarea "**********" at bounding box center [614, 279] width 563 height 330
click at [538, 188] on textarea "**********" at bounding box center [614, 279] width 563 height 330
click at [690, 146] on textarea "**********" at bounding box center [614, 279] width 563 height 330
click at [661, 165] on textarea "**********" at bounding box center [614, 279] width 563 height 330
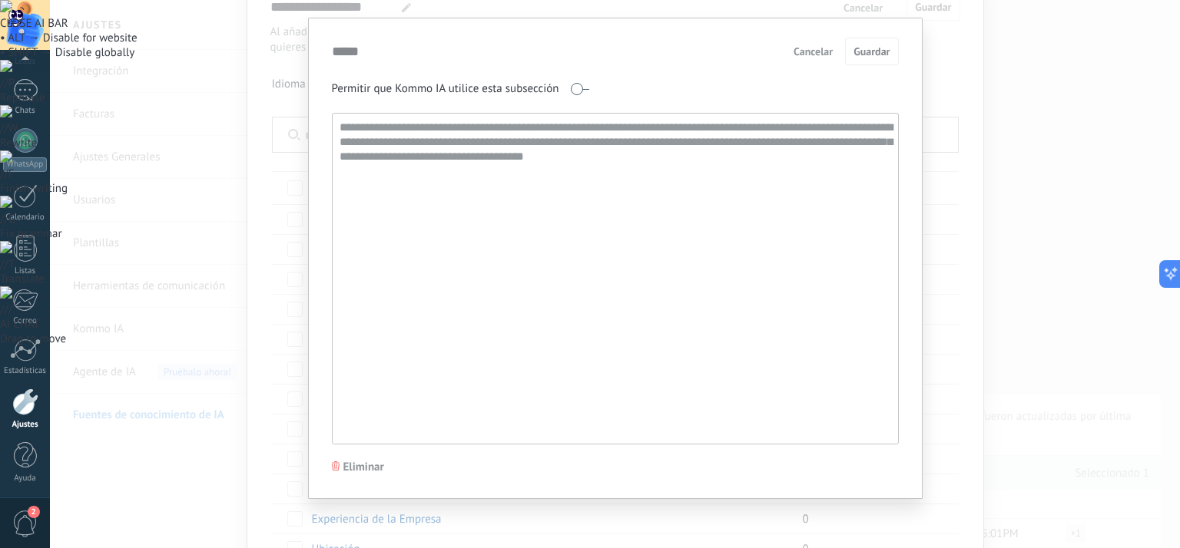
drag, startPoint x: 660, startPoint y: 194, endPoint x: 648, endPoint y: 212, distance: 21.5
click at [655, 200] on textarea "**********" at bounding box center [614, 279] width 563 height 330
click at [812, 55] on span "Cancelar" at bounding box center [812, 51] width 39 height 11
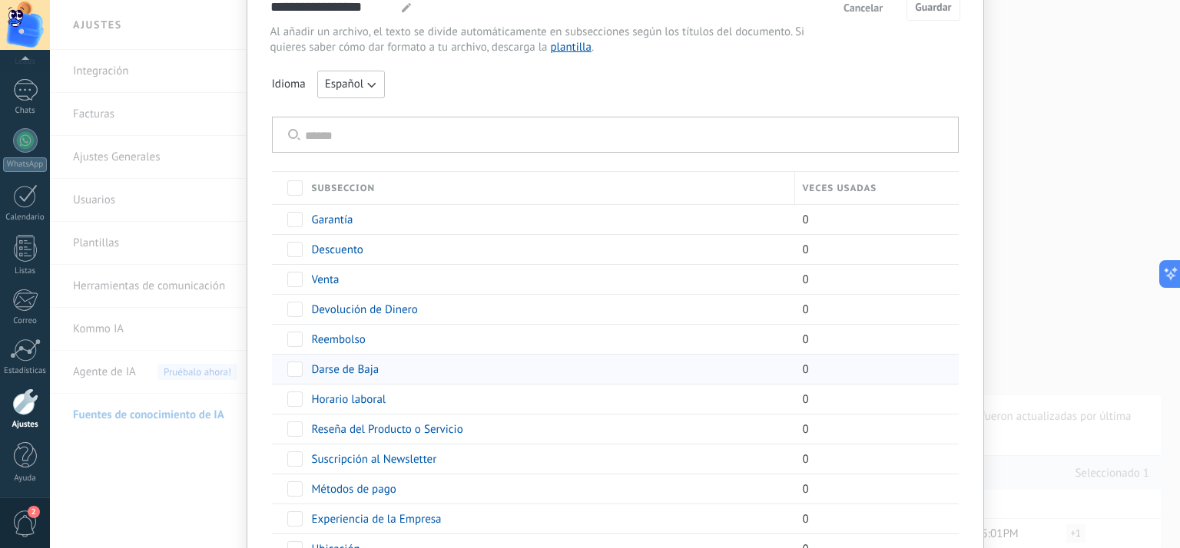
scroll to position [224, 0]
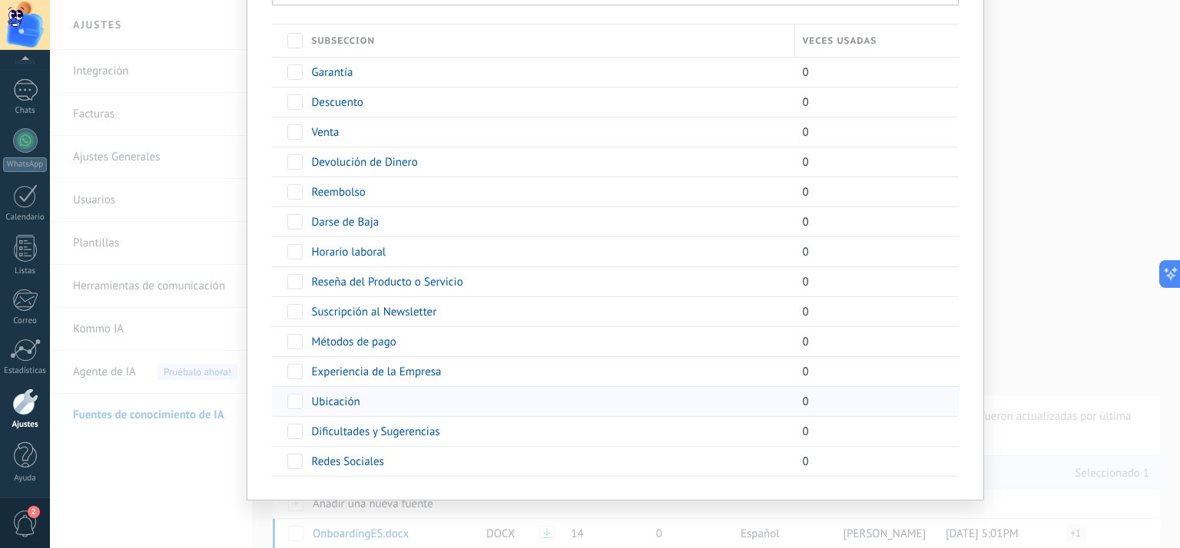
click at [328, 399] on span "Ubicación" at bounding box center [336, 402] width 48 height 15
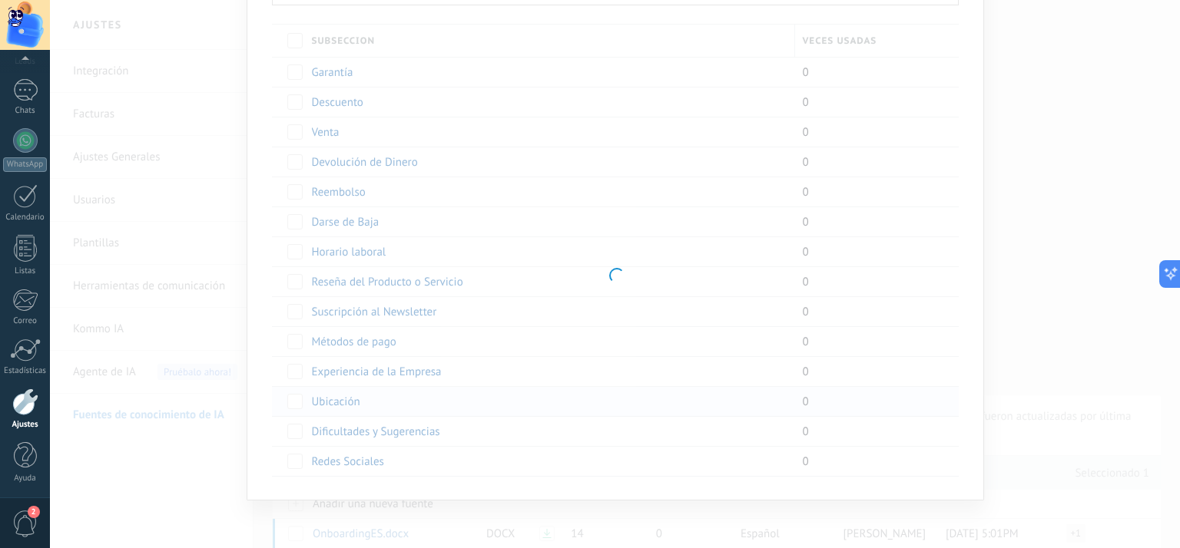
type input "*********"
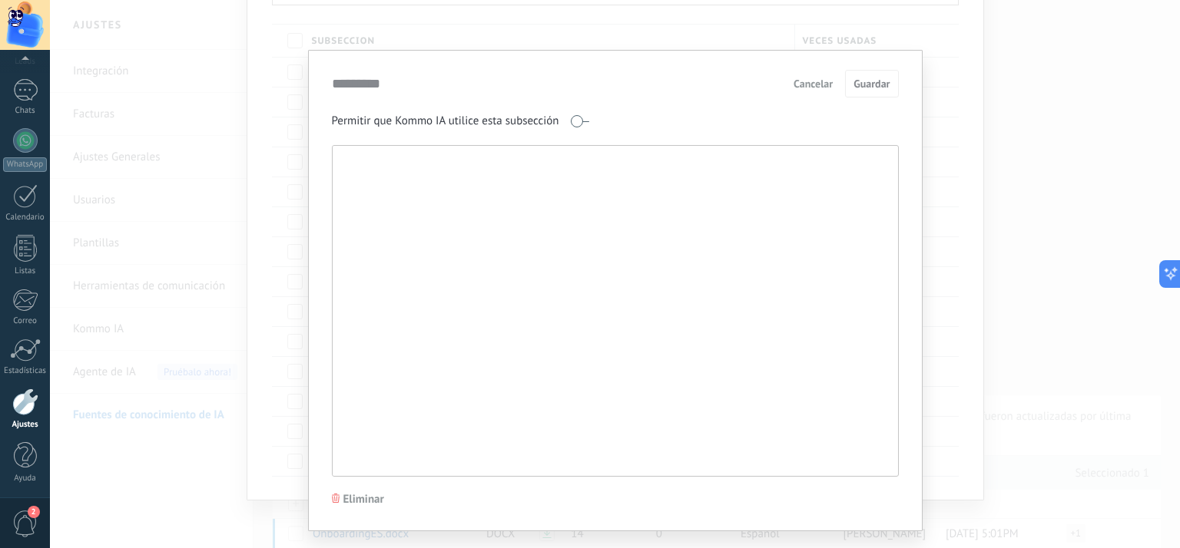
scroll to position [32, 0]
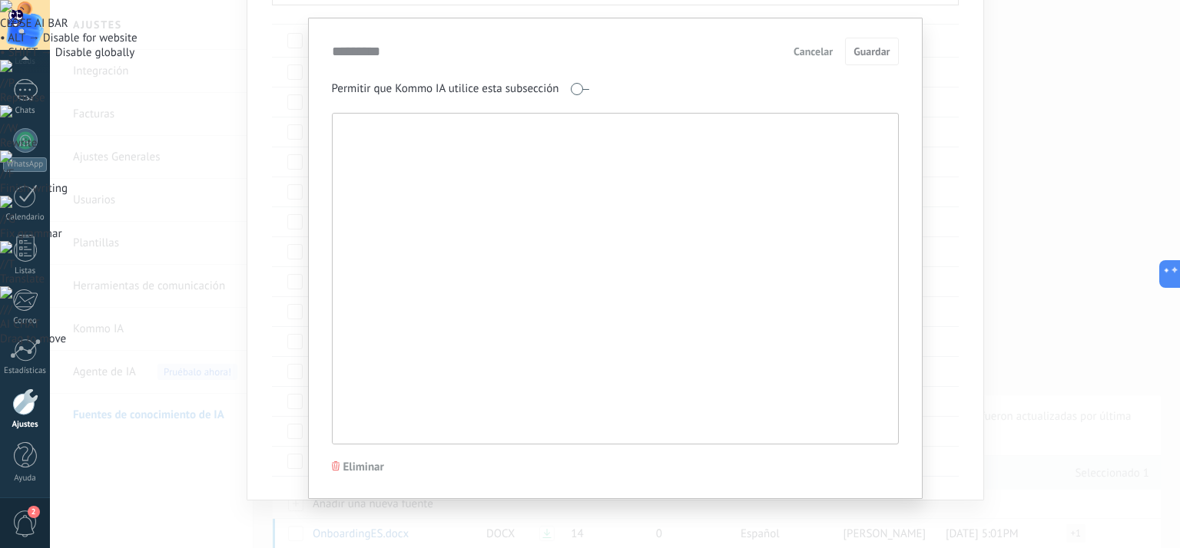
click at [568, 349] on textarea at bounding box center [614, 279] width 562 height 330
click at [416, 156] on textarea at bounding box center [614, 279] width 562 height 330
click at [573, 90] on span at bounding box center [579, 89] width 19 height 12
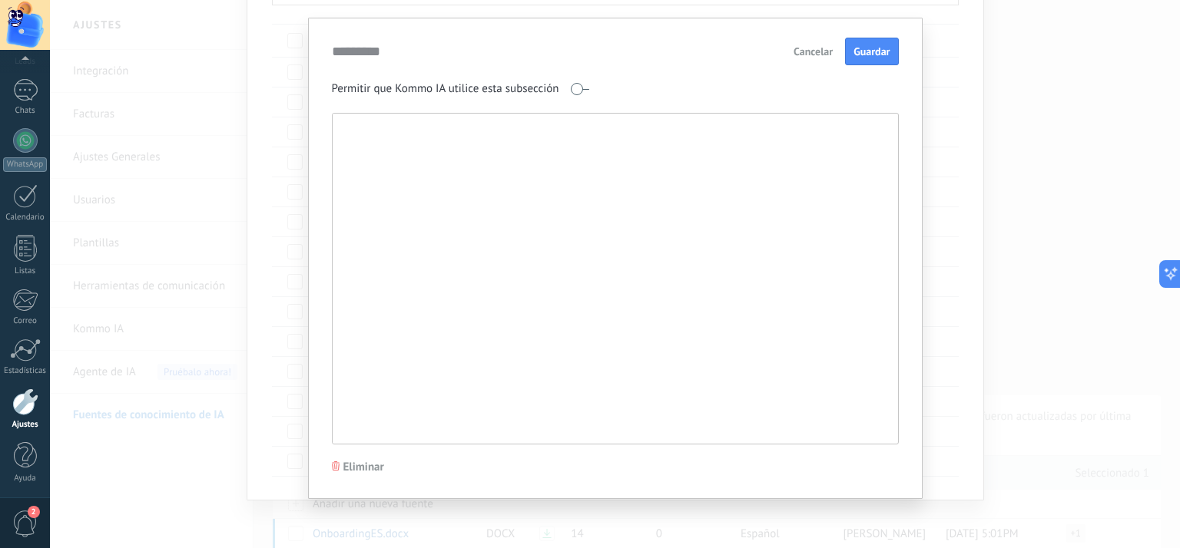
click at [573, 90] on span at bounding box center [579, 89] width 19 height 12
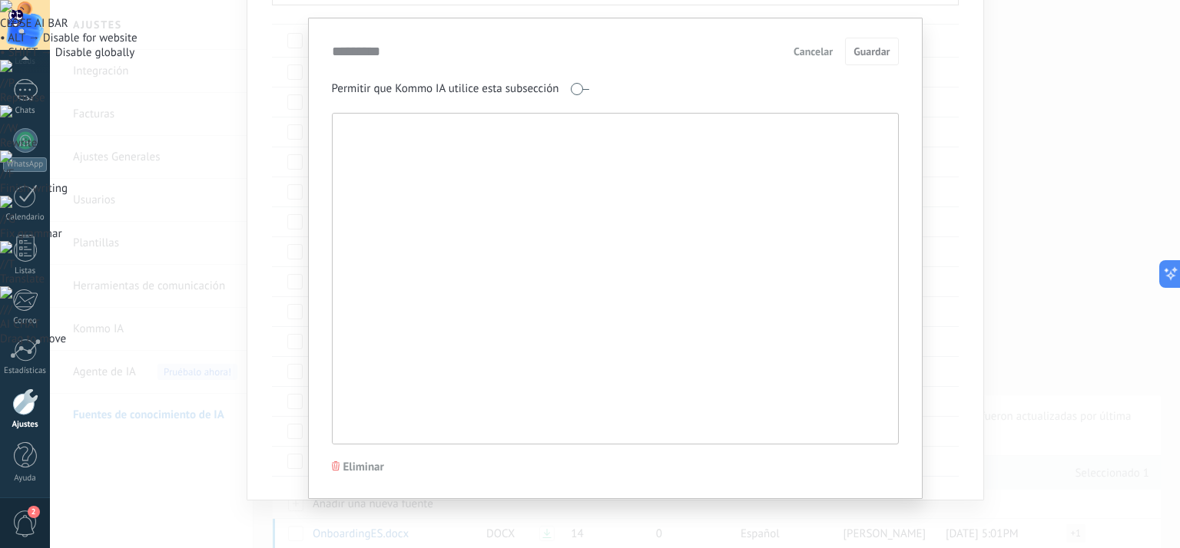
click at [551, 189] on textarea at bounding box center [614, 279] width 562 height 330
click at [813, 55] on span "Cancelar" at bounding box center [812, 51] width 39 height 11
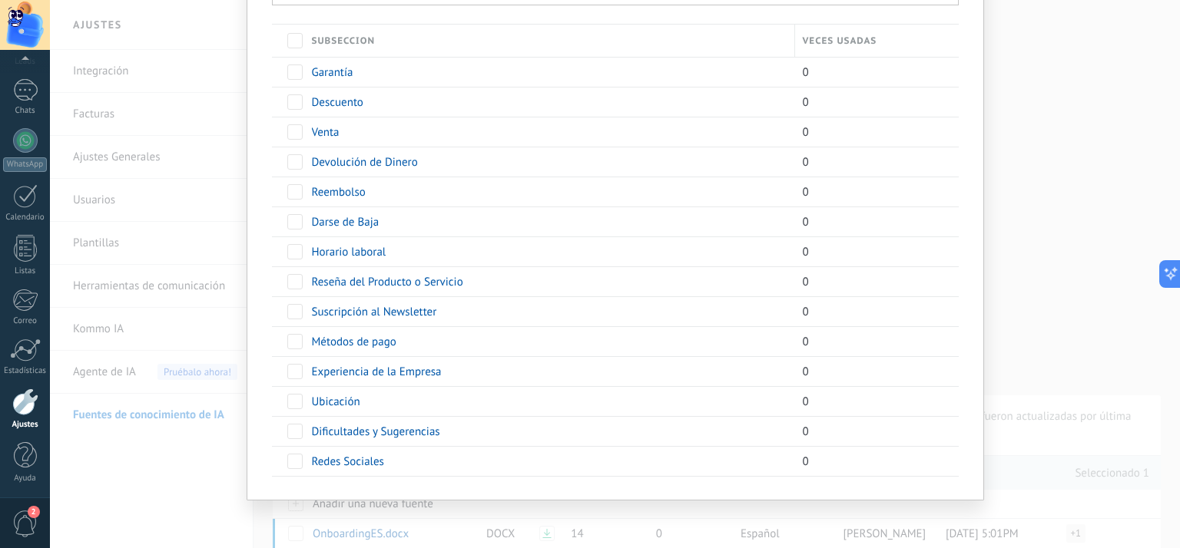
click at [1083, 234] on div "**********" at bounding box center [615, 274] width 1130 height 548
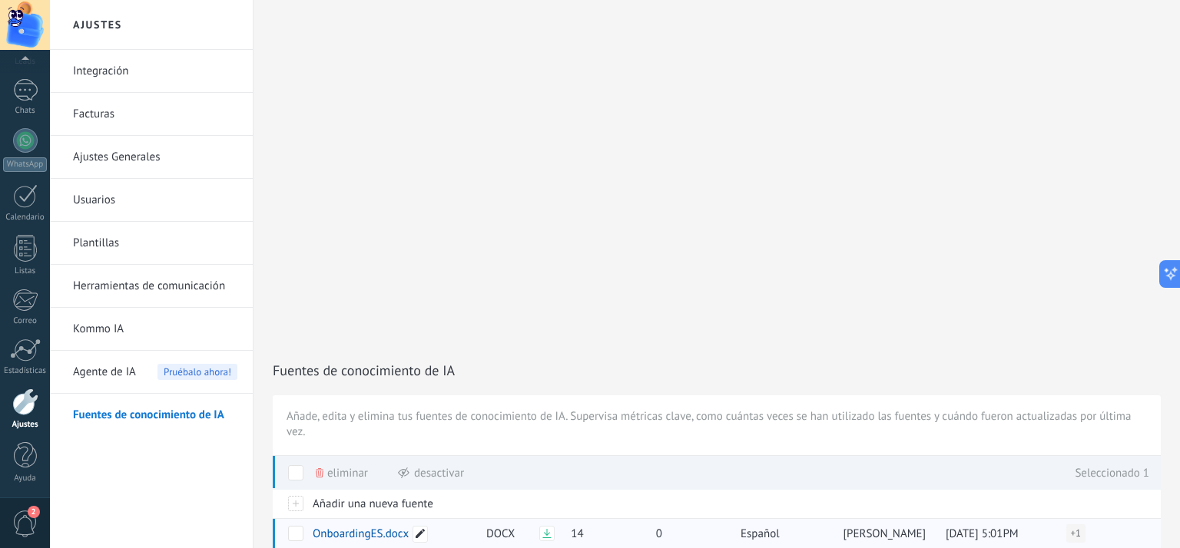
click at [418, 529] on use at bounding box center [419, 533] width 9 height 9
click at [409, 548] on span "Cancelar" at bounding box center [398, 558] width 39 height 11
click at [354, 458] on span "Eliminar" at bounding box center [347, 473] width 41 height 30
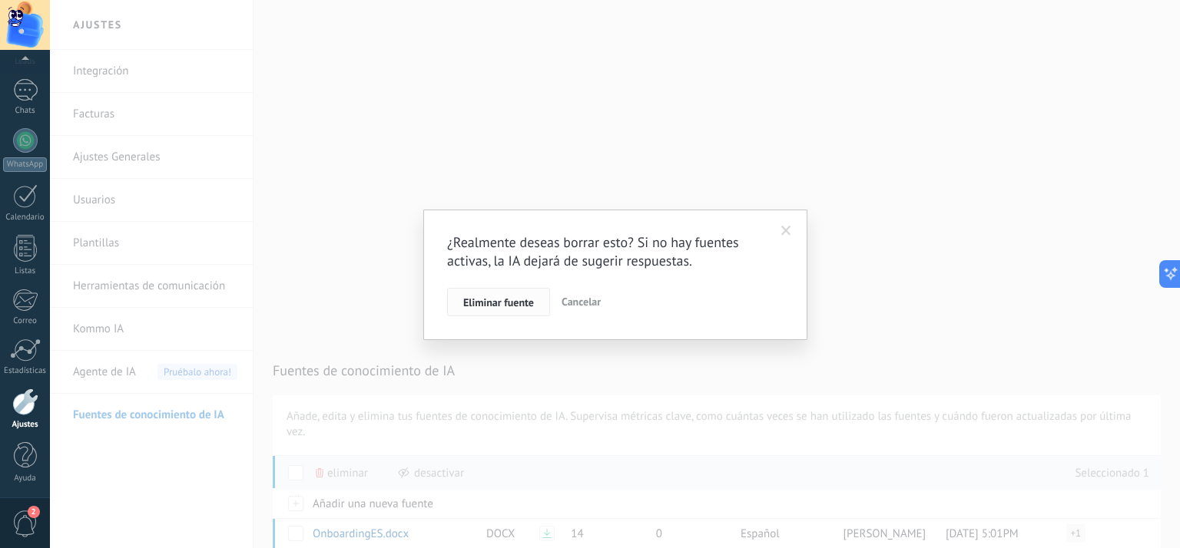
click at [520, 306] on span "Eliminar fuente" at bounding box center [498, 302] width 71 height 11
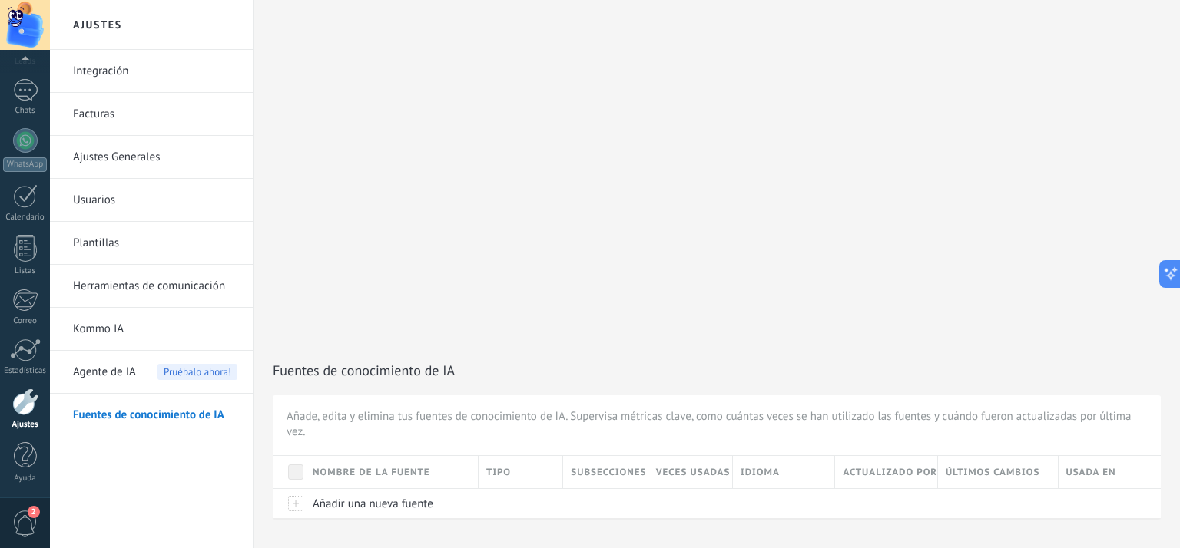
click at [111, 245] on link "Plantillas" at bounding box center [155, 243] width 164 height 43
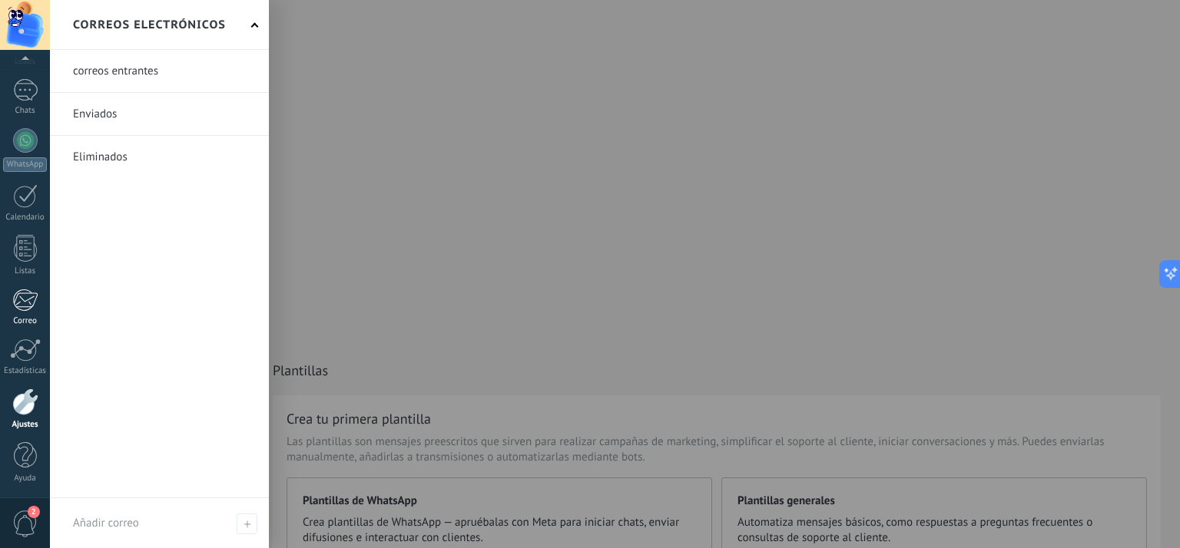
click at [29, 296] on div at bounding box center [24, 300] width 25 height 23
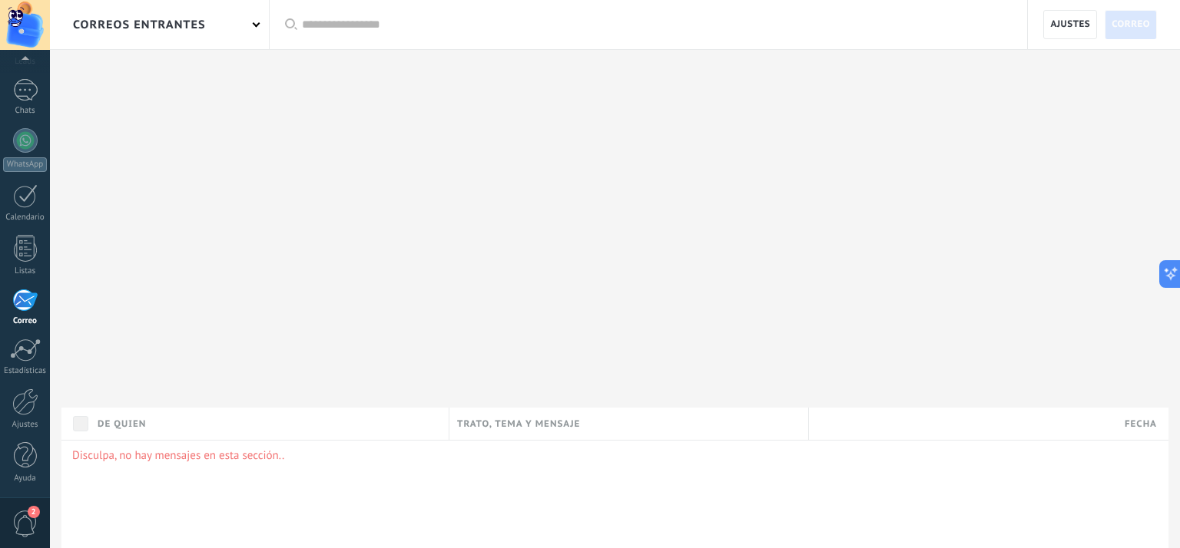
click at [25, 518] on span "2" at bounding box center [25, 524] width 26 height 27
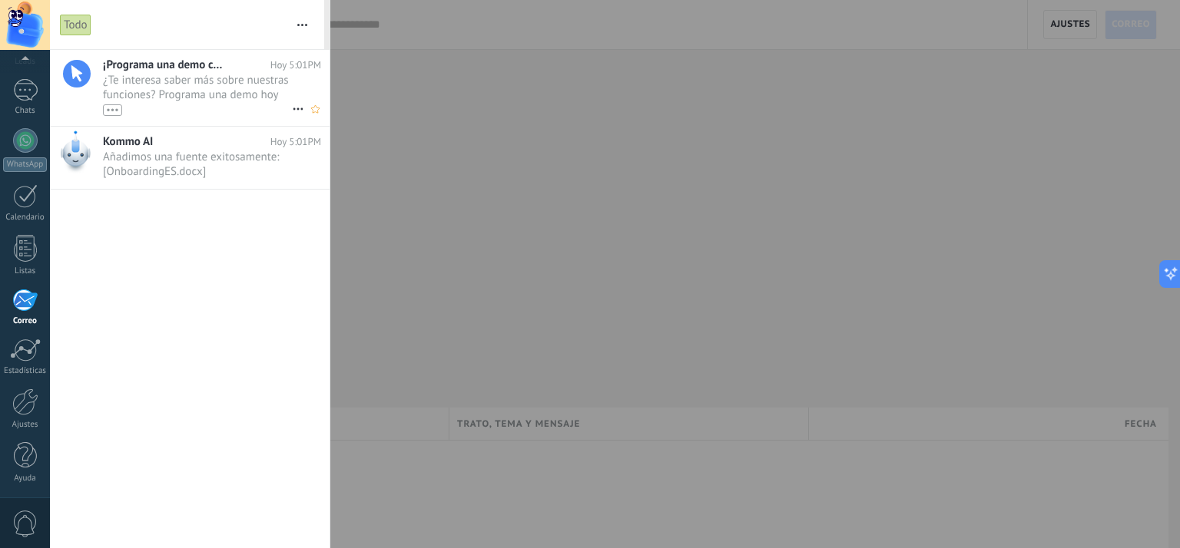
click at [111, 108] on div "•••" at bounding box center [112, 110] width 19 height 12
click at [175, 103] on span "¿Te interesa saber más sobre nuestras funciones? Programa una demo hoy mismo! •…" at bounding box center [197, 101] width 189 height 57
click at [303, 31] on button "button" at bounding box center [302, 24] width 33 height 49
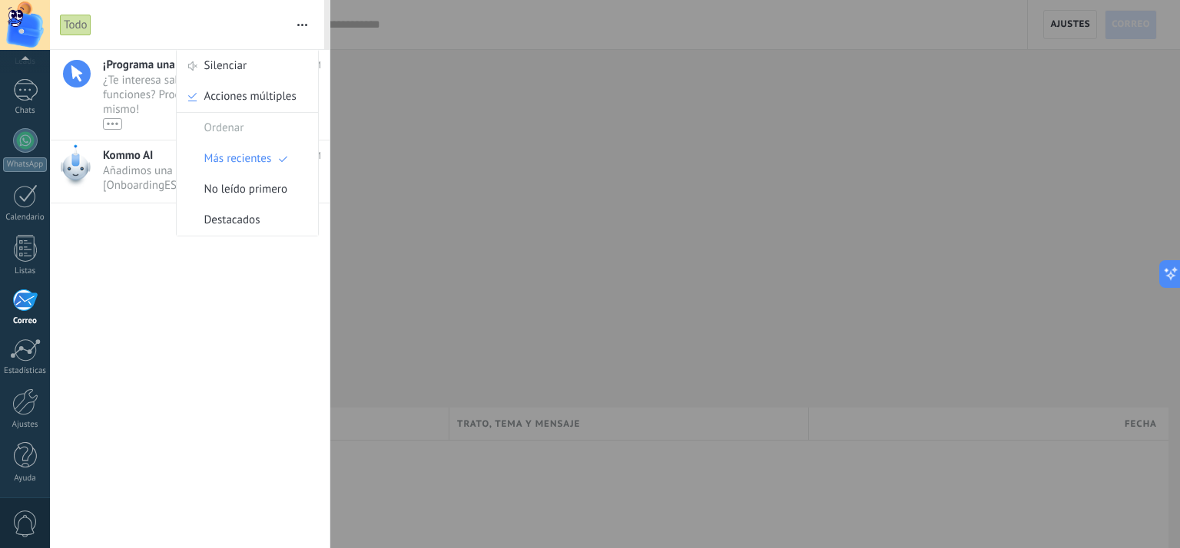
click at [304, 31] on button "button" at bounding box center [302, 24] width 33 height 49
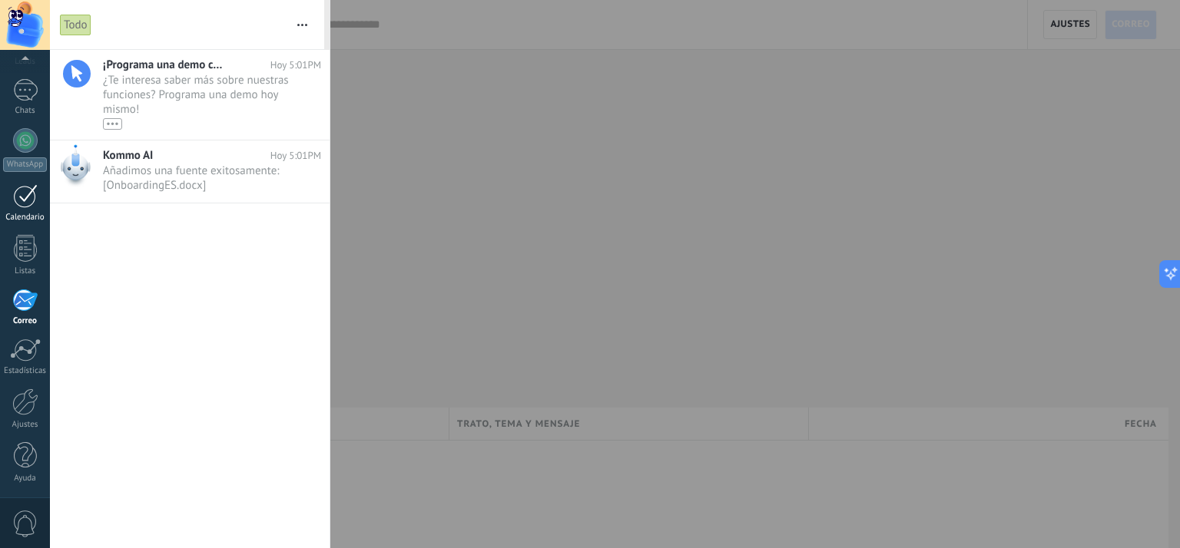
click at [18, 204] on div at bounding box center [25, 196] width 25 height 24
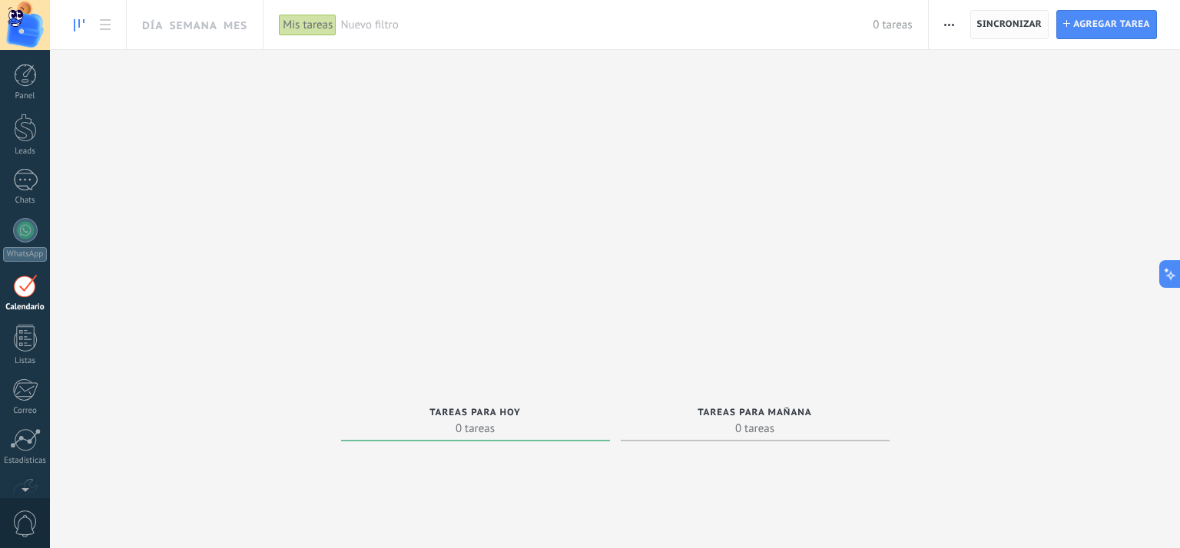
click at [1001, 27] on span "Sincronizar" at bounding box center [1009, 24] width 65 height 9
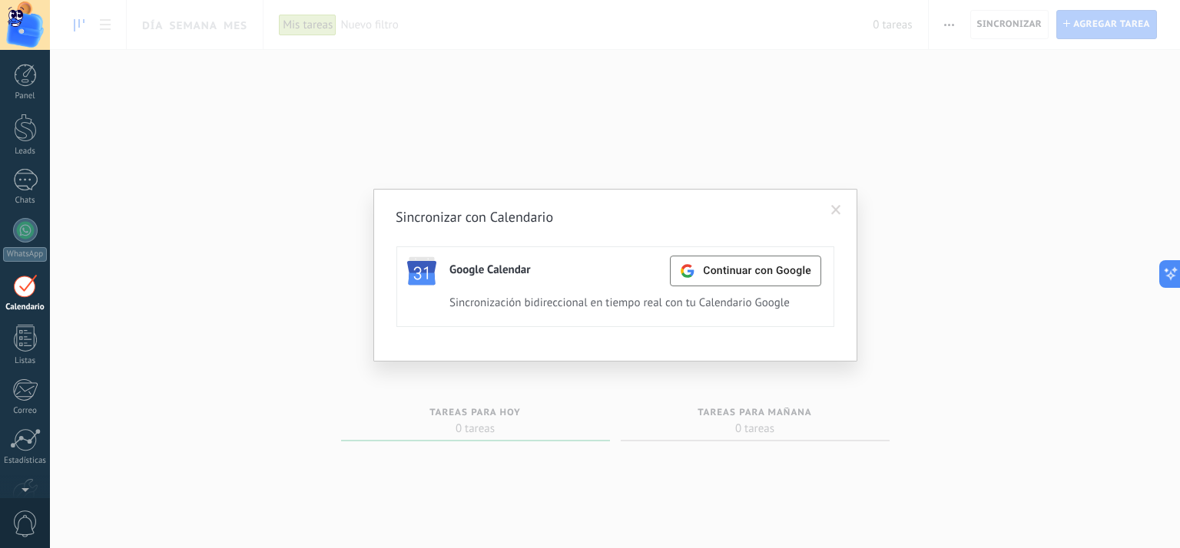
click at [837, 214] on span at bounding box center [836, 210] width 10 height 11
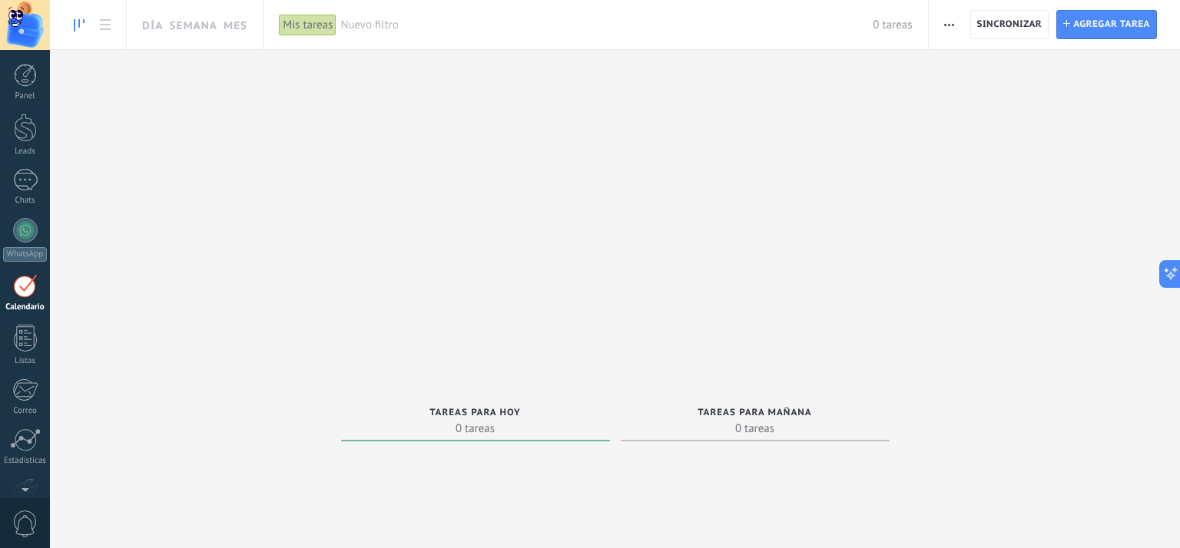
click at [943, 28] on button "button" at bounding box center [949, 24] width 22 height 29
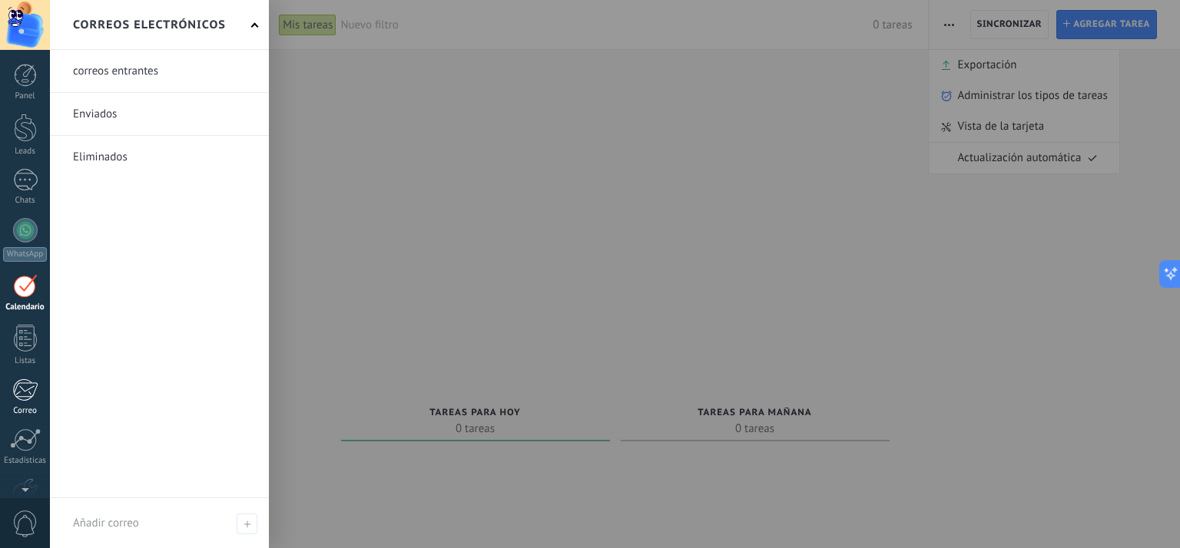
click at [24, 397] on div at bounding box center [24, 390] width 25 height 23
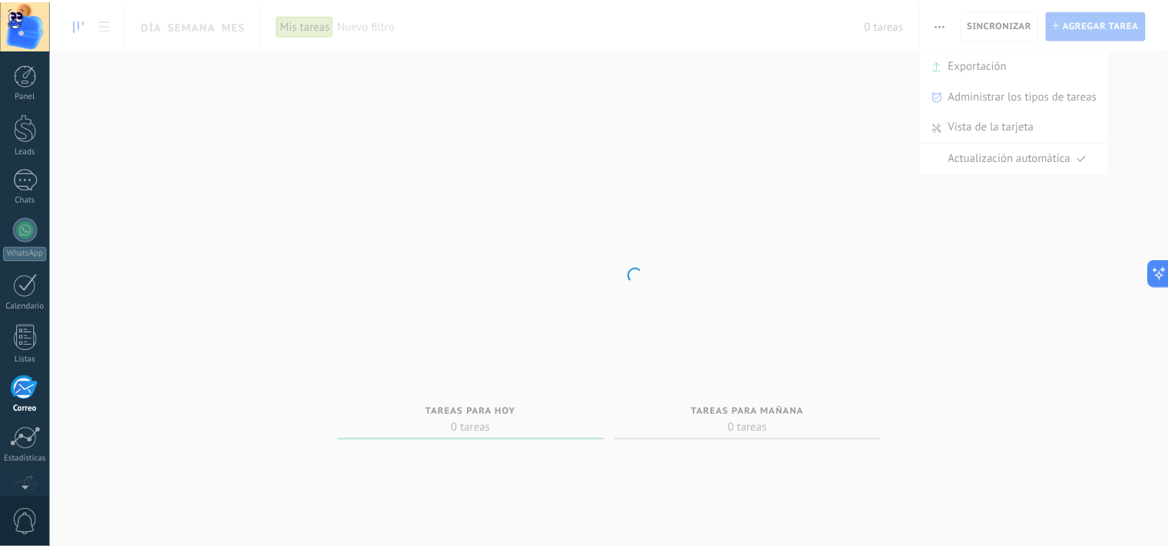
scroll to position [90, 0]
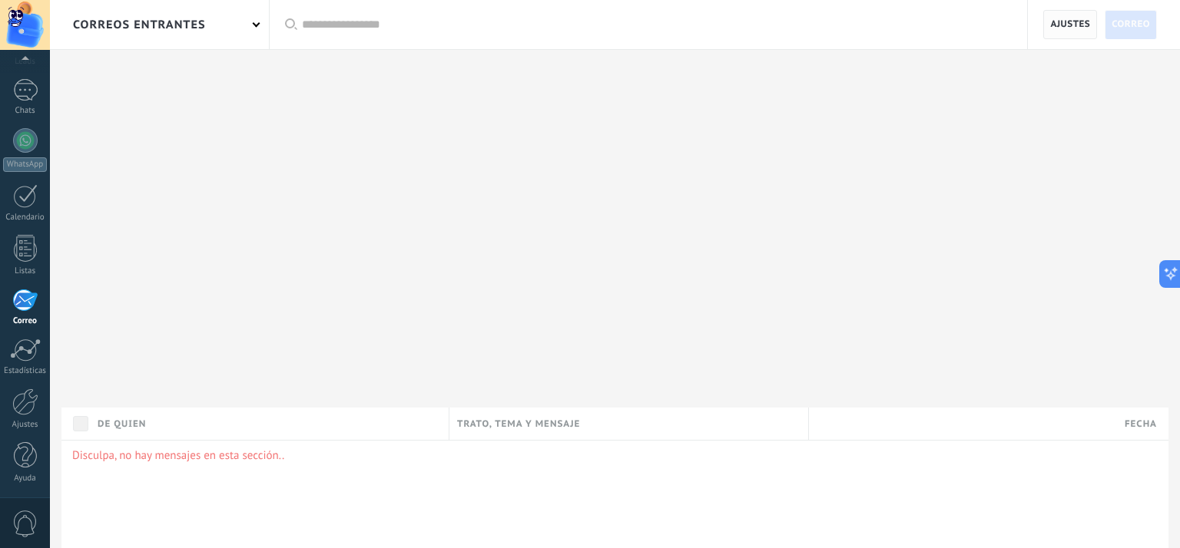
click at [1071, 27] on span "Ajustes" at bounding box center [1070, 25] width 40 height 28
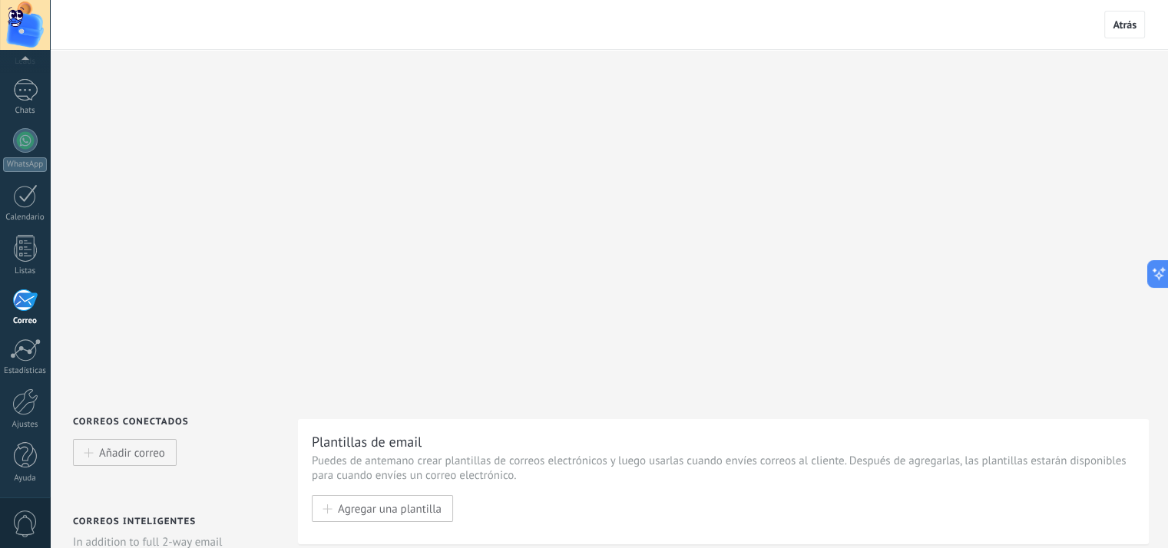
scroll to position [77, 0]
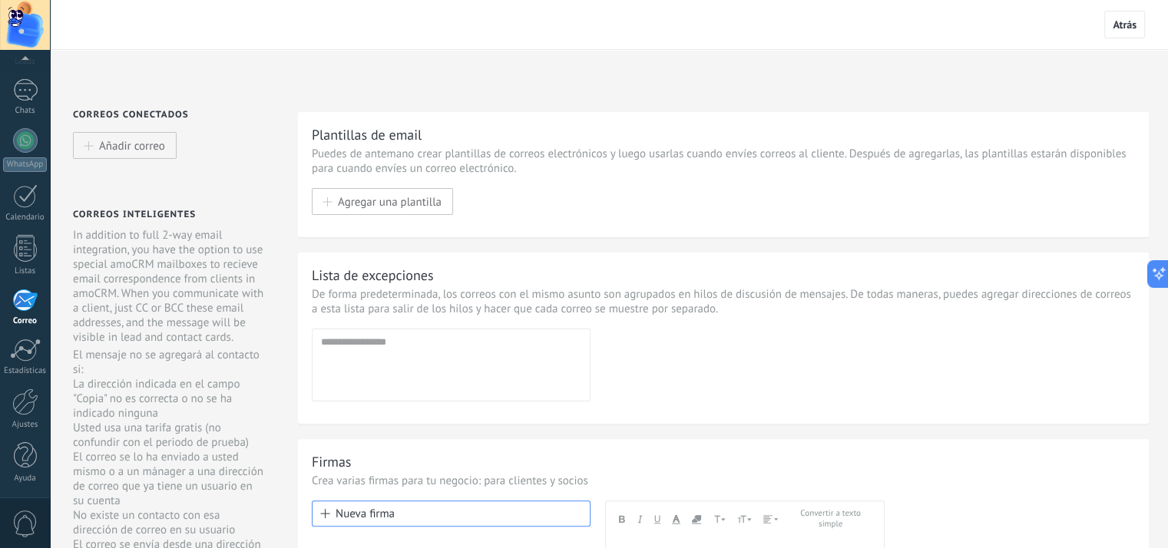
scroll to position [384, 0]
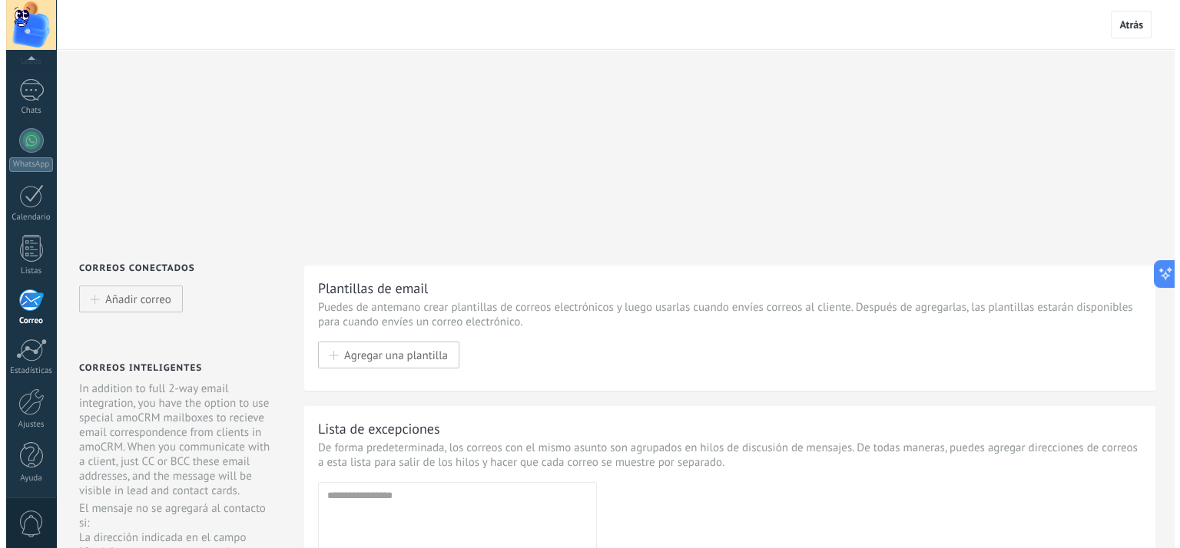
scroll to position [0, 0]
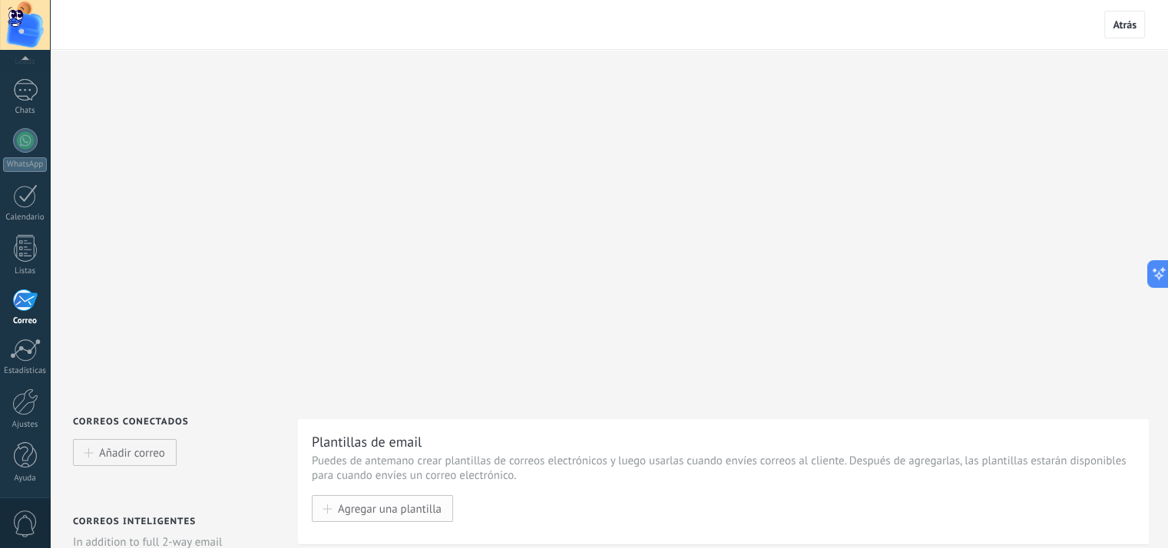
click at [396, 502] on span "Agregar una plantilla" at bounding box center [390, 508] width 104 height 13
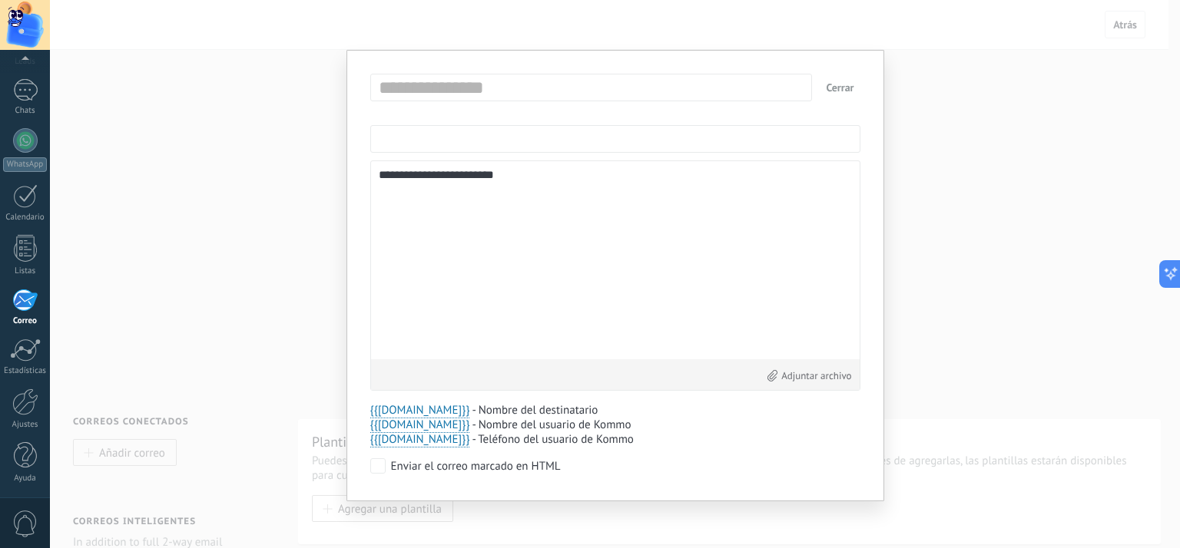
click at [451, 147] on input "text" at bounding box center [615, 139] width 490 height 28
click at [477, 141] on input "text" at bounding box center [615, 139] width 490 height 28
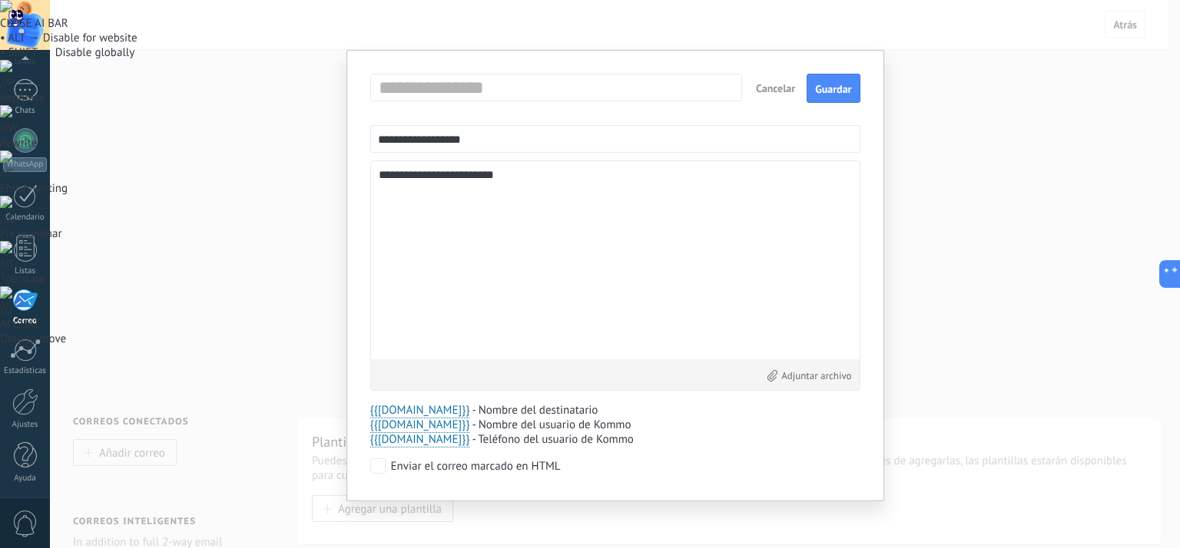
type input "**********"
click at [544, 237] on textarea "**********" at bounding box center [615, 260] width 473 height 183
click at [476, 206] on textarea "**********" at bounding box center [615, 260] width 473 height 183
click at [531, 216] on textarea "**********" at bounding box center [615, 260] width 473 height 183
click at [409, 245] on textarea "**********" at bounding box center [615, 260] width 473 height 183
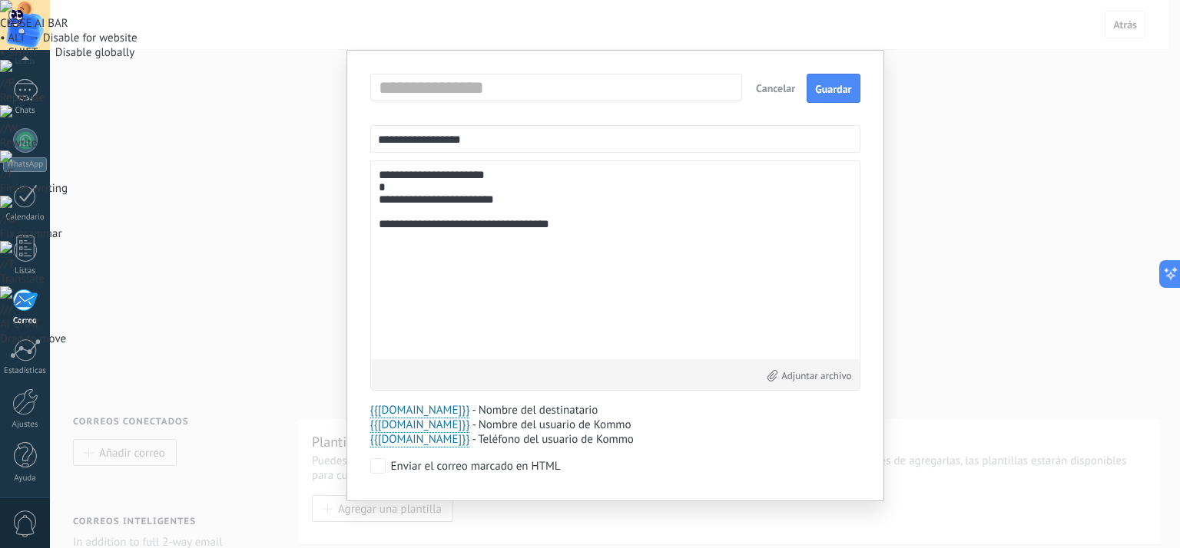
click at [409, 242] on textarea "**********" at bounding box center [615, 260] width 473 height 183
click at [0, 0] on lt-span "********" at bounding box center [0, 0] width 0 height 0
click at [596, 227] on textarea "**********" at bounding box center [615, 260] width 473 height 183
click at [591, 233] on textarea "**********" at bounding box center [615, 260] width 473 height 183
click at [423, 426] on span "{{[DOMAIN_NAME]}}" at bounding box center [420, 425] width 100 height 15
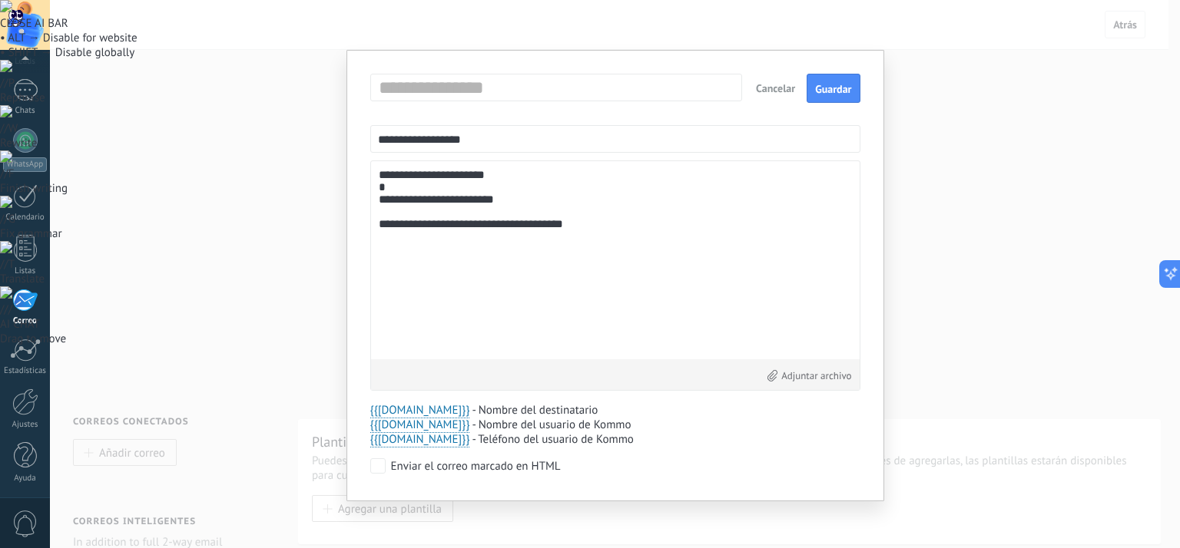
type textarea "**********"
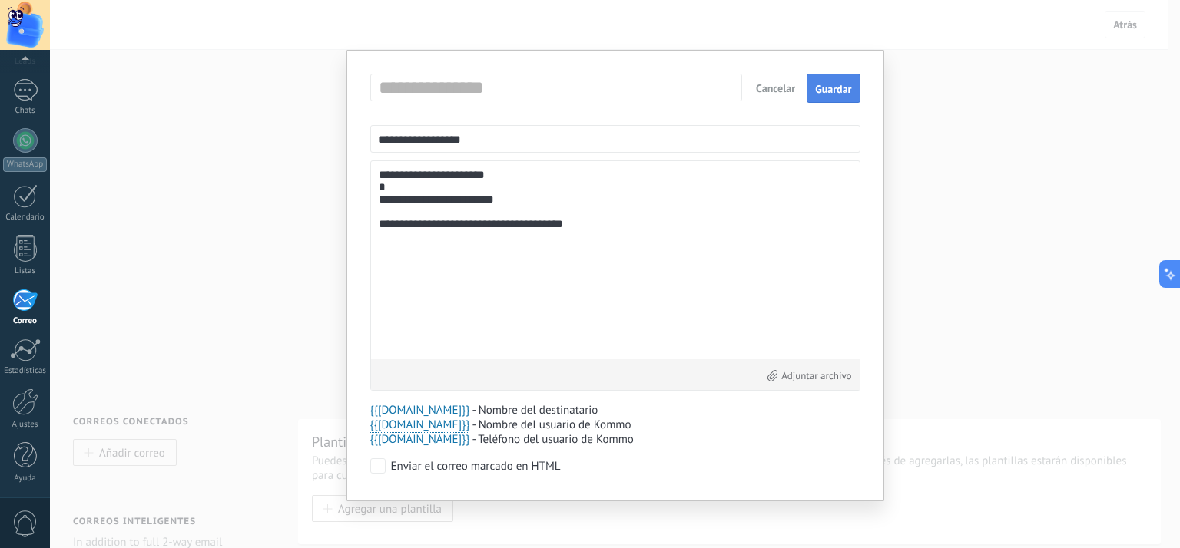
click at [823, 88] on span "Guardar" at bounding box center [833, 89] width 36 height 11
click at [799, 380] on label "Adjuntar archivo" at bounding box center [809, 375] width 84 height 13
click at [0, 0] on input "Adjuntar archivo" at bounding box center [0, 0] width 0 height 0
click at [822, 94] on span "Guardar" at bounding box center [833, 89] width 36 height 11
click at [829, 87] on button "Cerrar" at bounding box center [839, 88] width 40 height 28
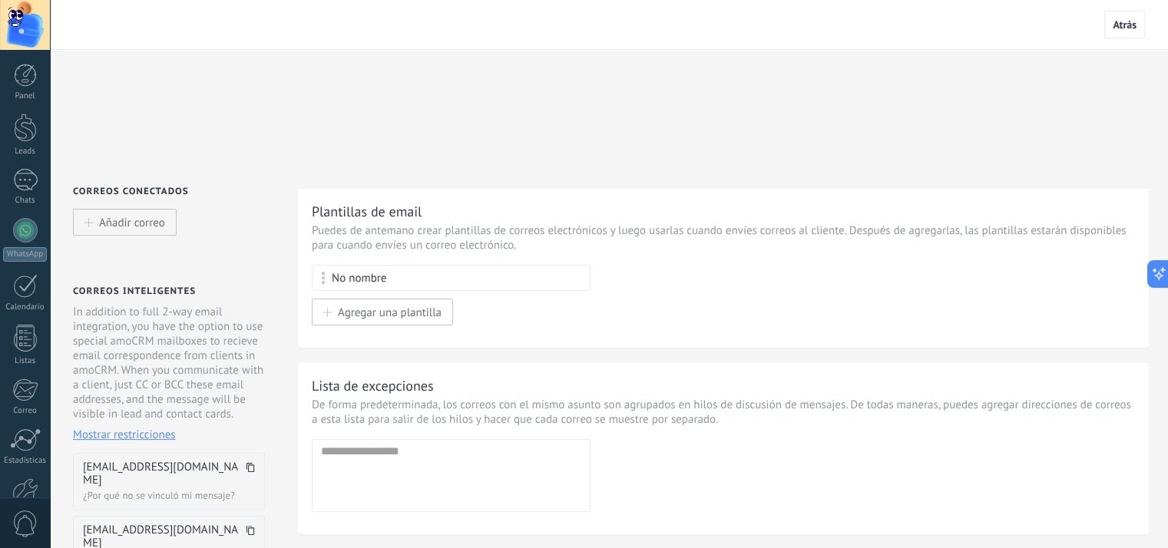
scroll to position [243, 0]
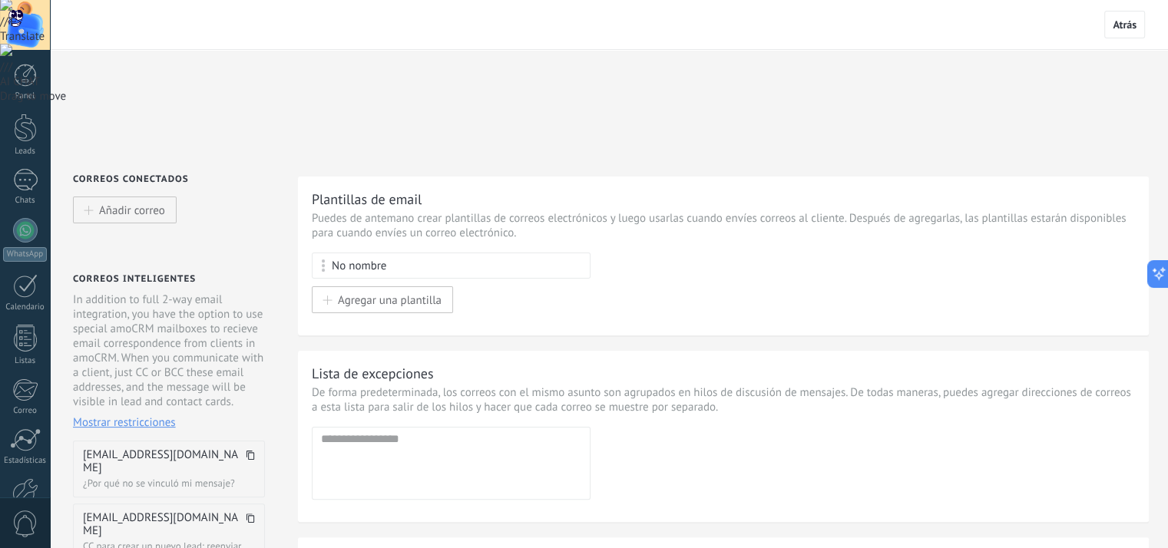
click at [0, 0] on lt-span "*********" at bounding box center [0, 0] width 0 height 0
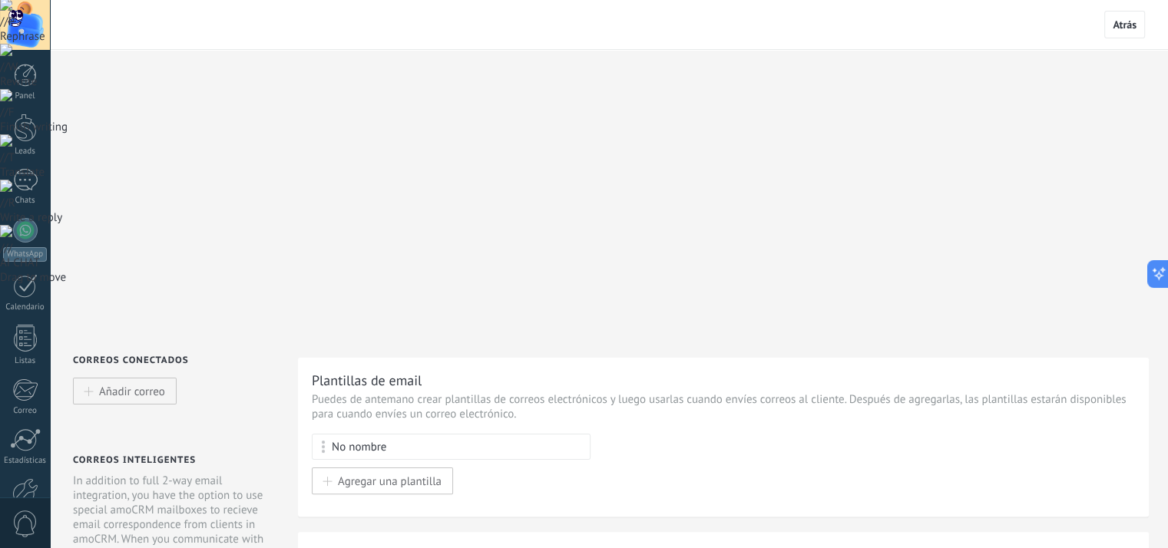
drag, startPoint x: 617, startPoint y: 296, endPoint x: 710, endPoint y: 292, distance: 92.3
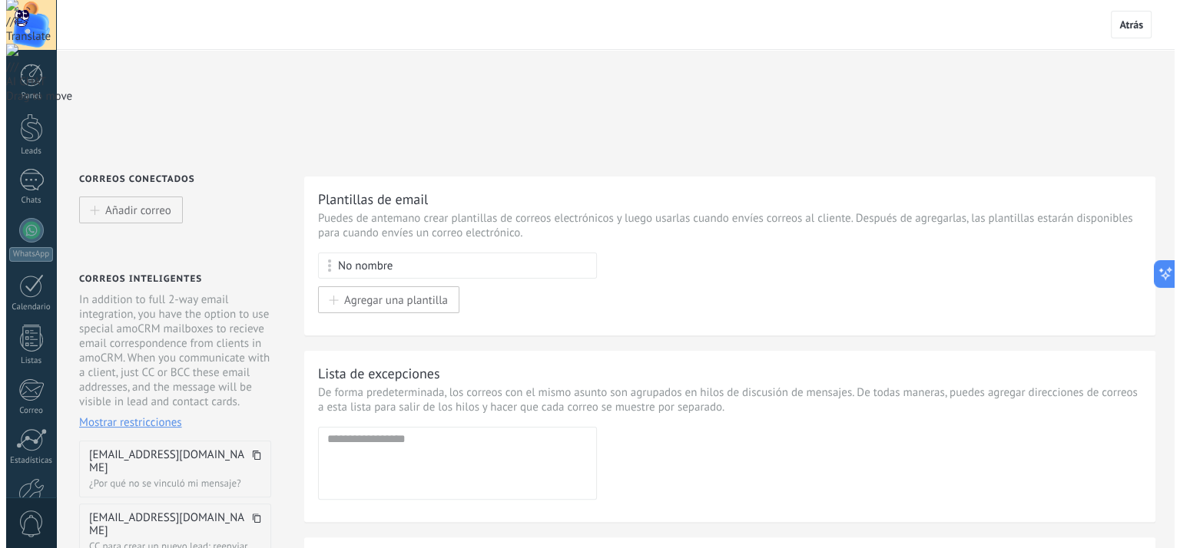
scroll to position [0, 0]
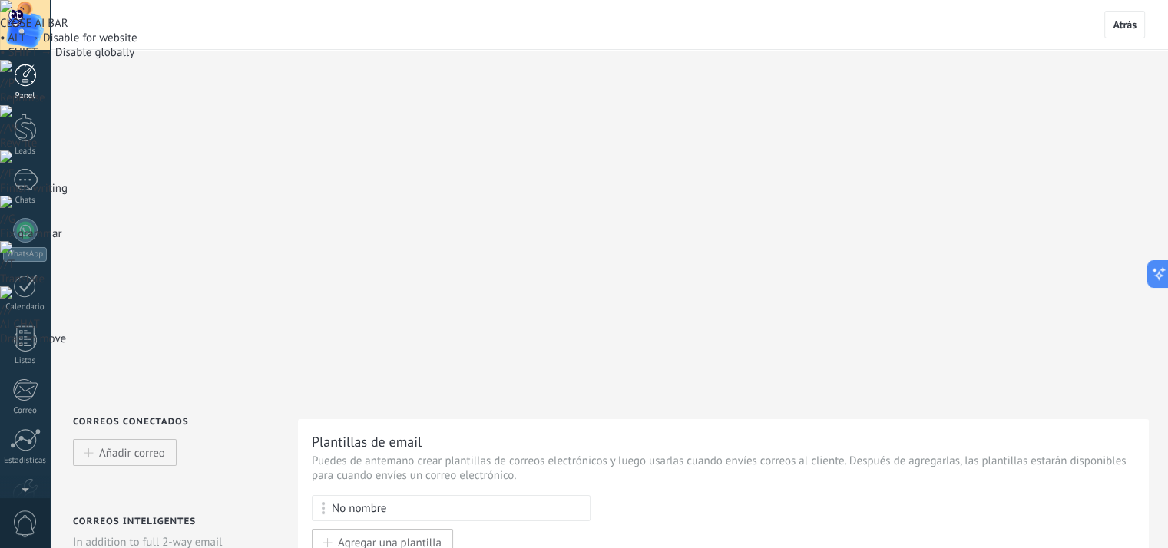
click at [28, 78] on div at bounding box center [25, 75] width 23 height 23
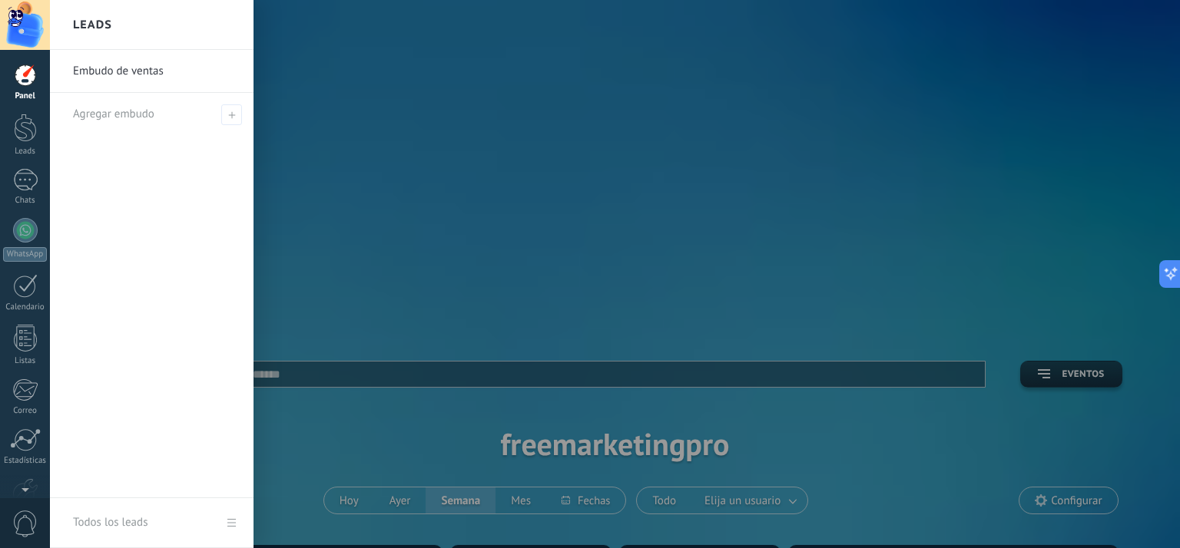
click at [144, 73] on link "Embudo de ventas" at bounding box center [155, 71] width 165 height 43
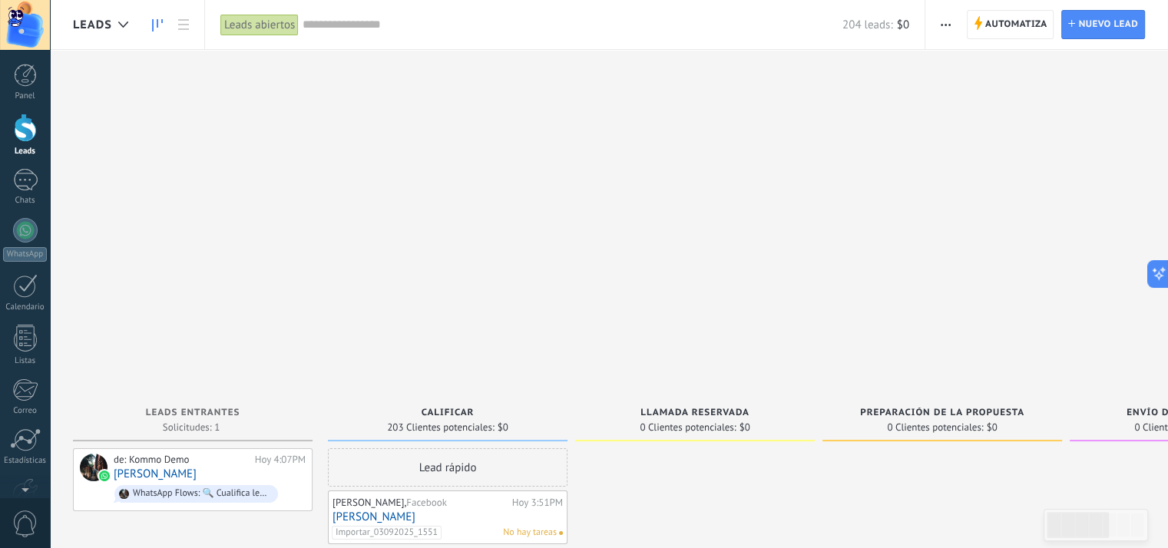
click at [428, 511] on link "[PERSON_NAME]" at bounding box center [448, 517] width 230 height 13
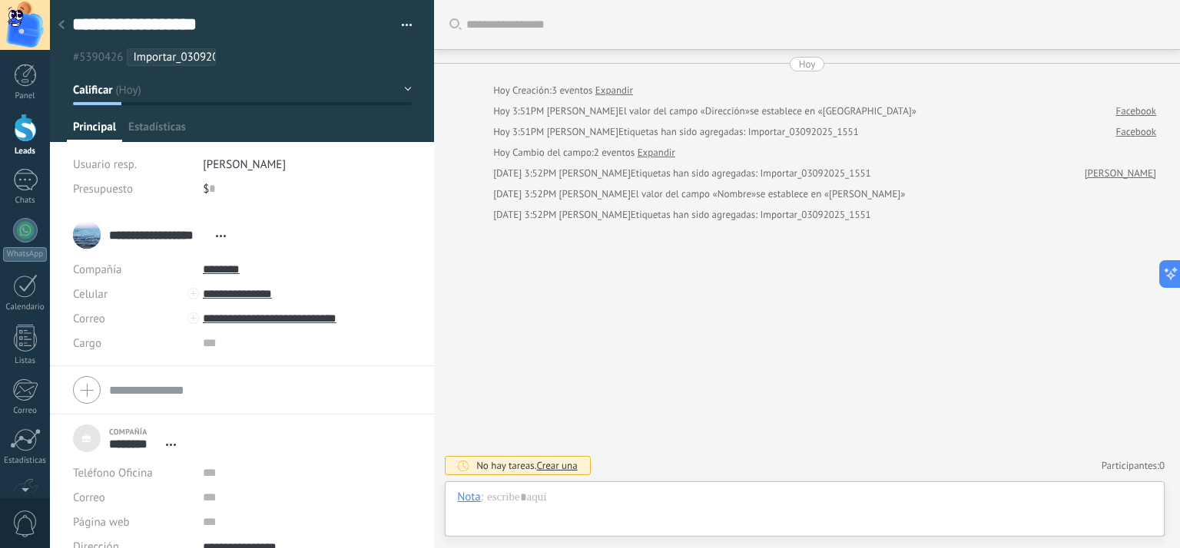
scroll to position [15, 0]
click at [397, 31] on button "button" at bounding box center [401, 25] width 22 height 23
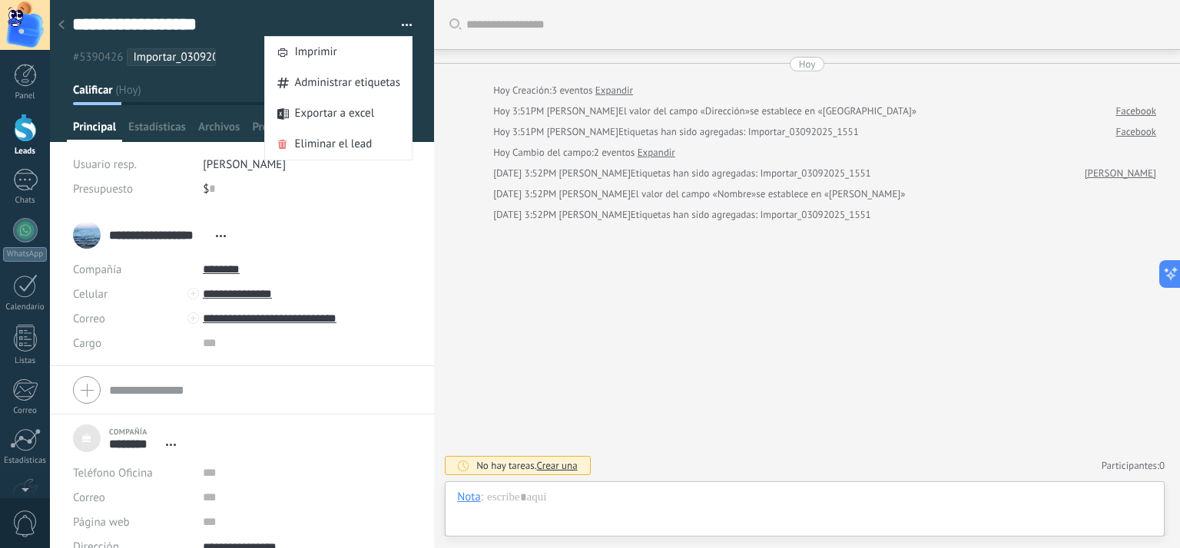
click at [397, 31] on button "button" at bounding box center [401, 25] width 22 height 23
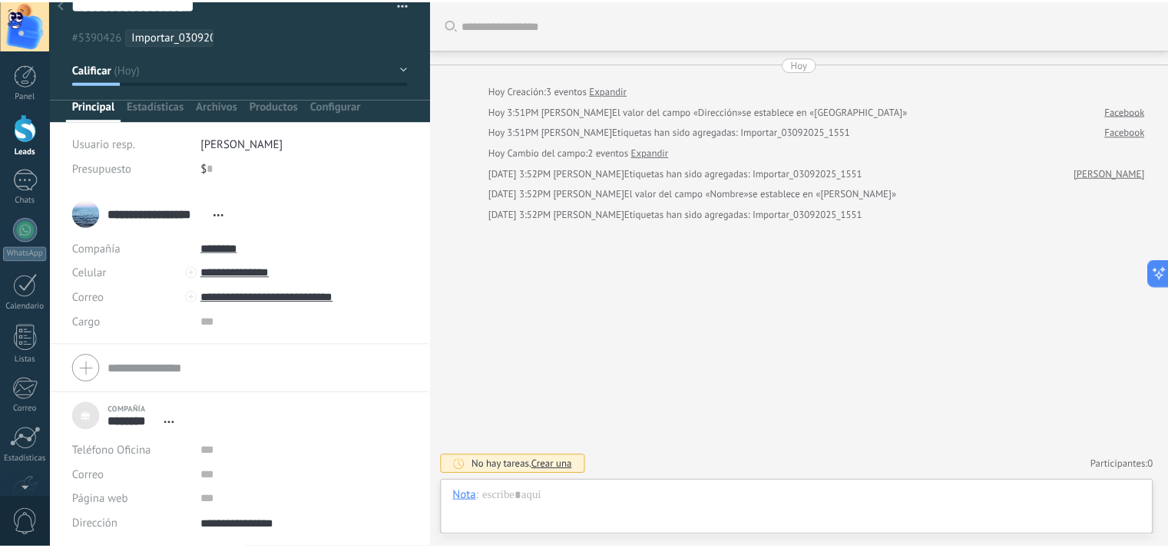
scroll to position [0, 0]
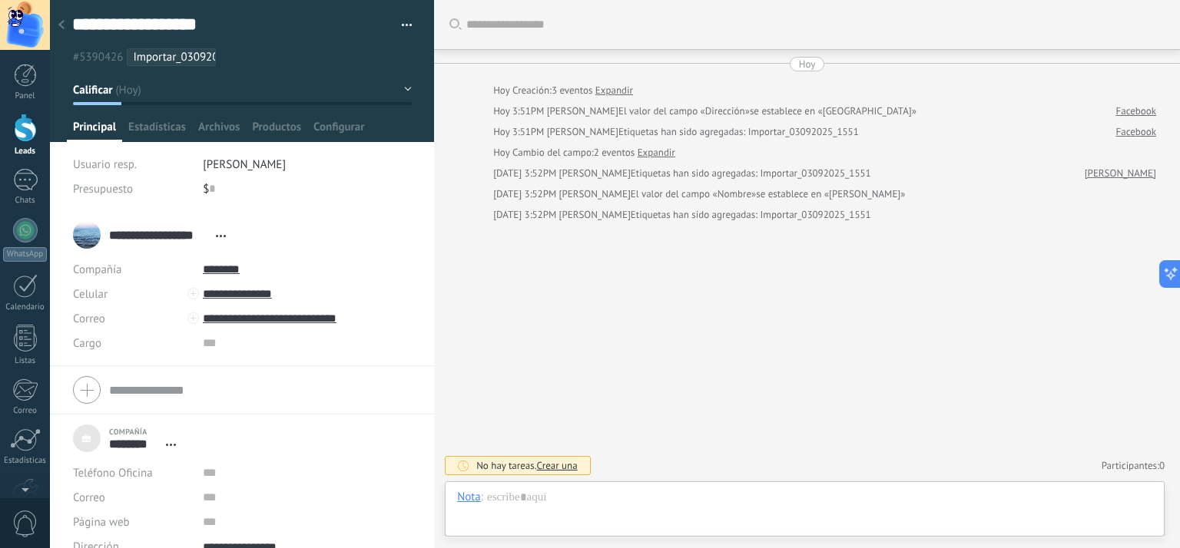
click at [67, 30] on div at bounding box center [62, 26] width 22 height 30
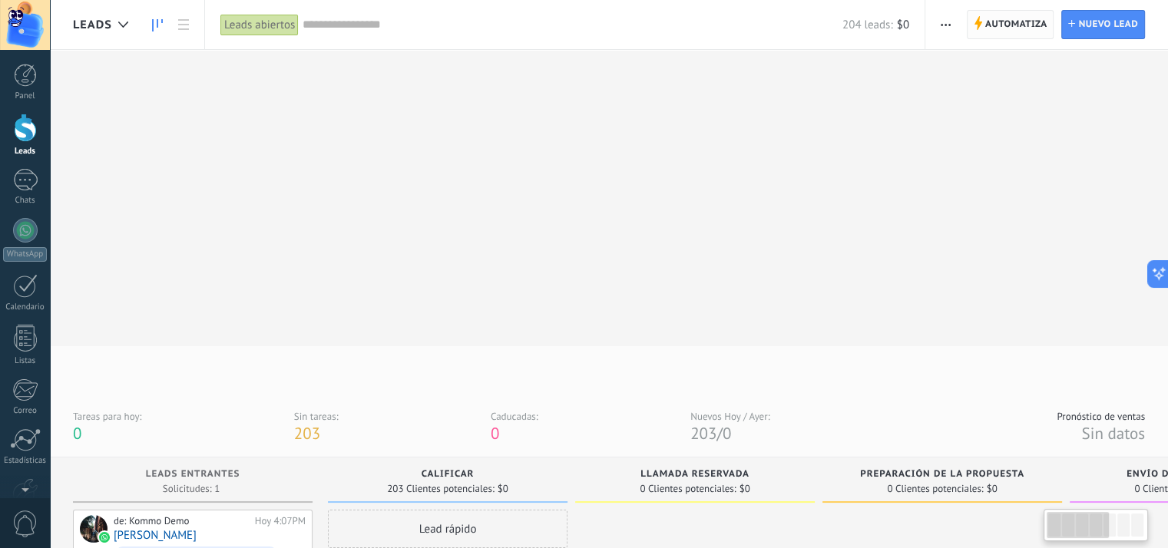
click at [1020, 30] on span "Automatiza" at bounding box center [1016, 25] width 62 height 28
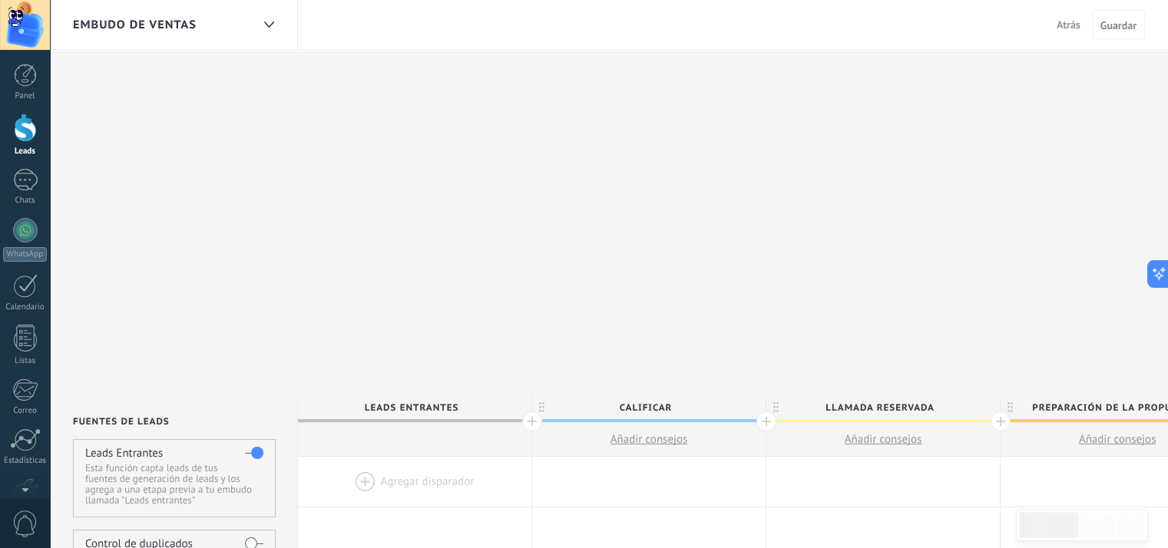
click at [246, 531] on label at bounding box center [254, 543] width 18 height 25
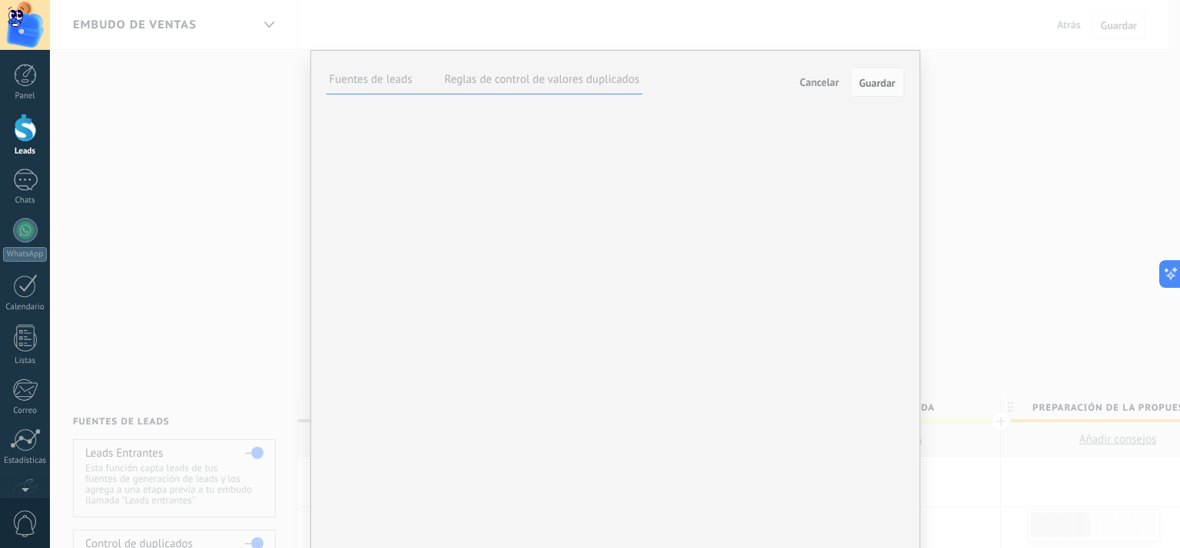
click at [558, 84] on label "Reglas de control de valores duplicados" at bounding box center [542, 79] width 195 height 15
click at [882, 86] on span "Guardar" at bounding box center [877, 83] width 36 height 11
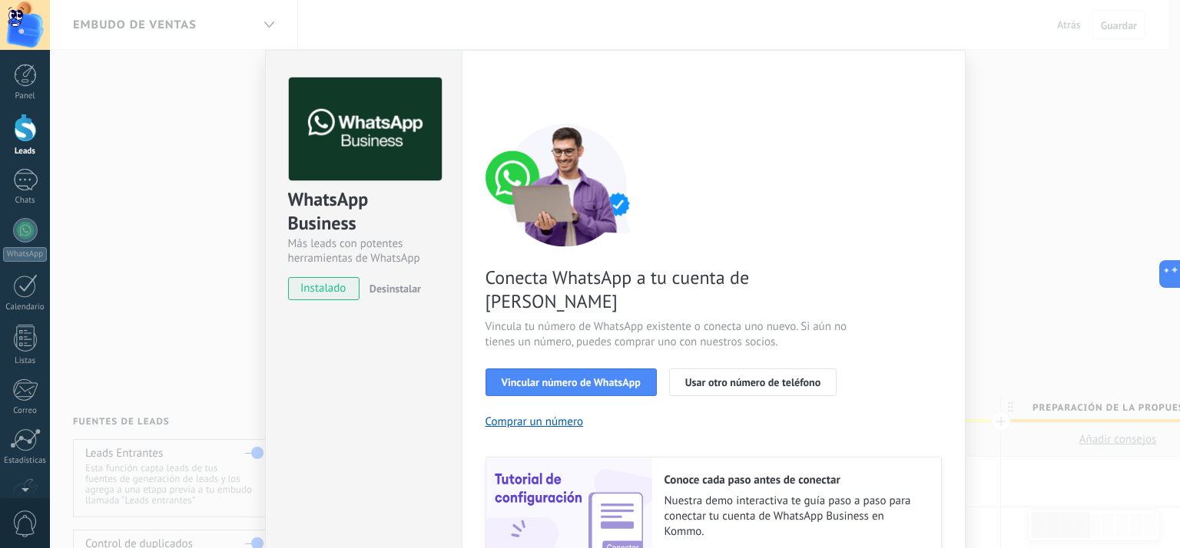
click at [983, 211] on div "WhatsApp Business Más leads con potentes herramientas de WhatsApp instalado Des…" at bounding box center [615, 274] width 1130 height 548
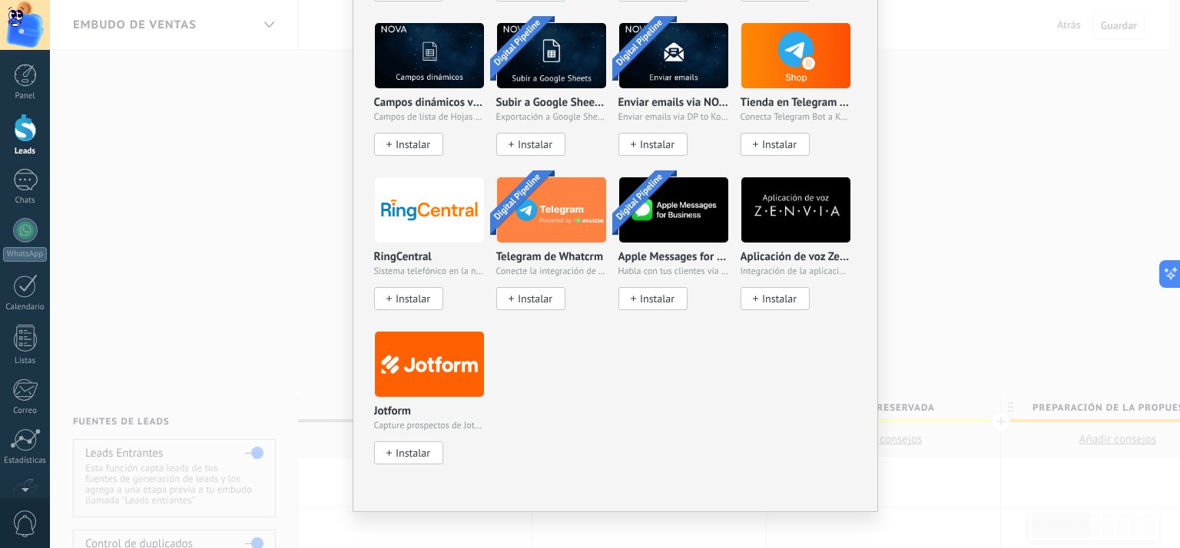
scroll to position [2615, 0]
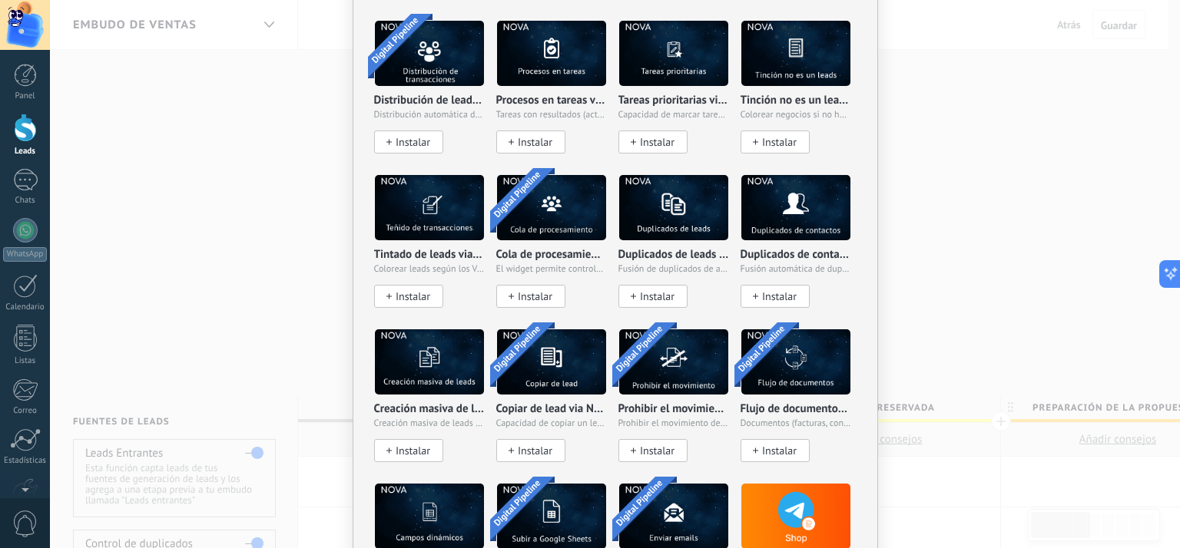
click at [912, 355] on div "No hay resultados Fuentes de leads Agregar fuente Agregar fuentes Agregar fuent…" at bounding box center [615, 274] width 1130 height 548
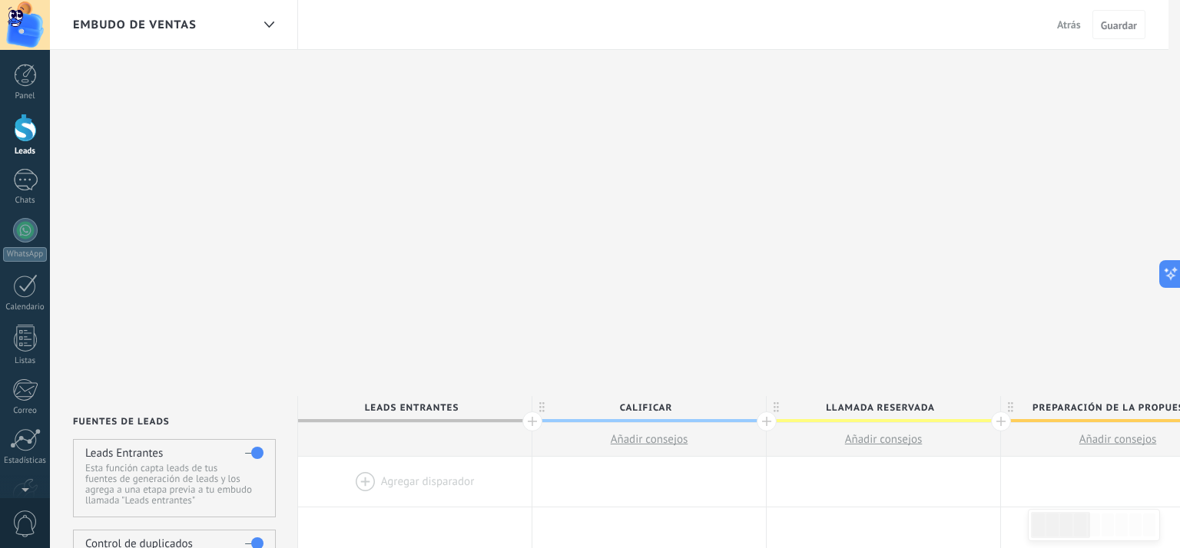
scroll to position [0, 0]
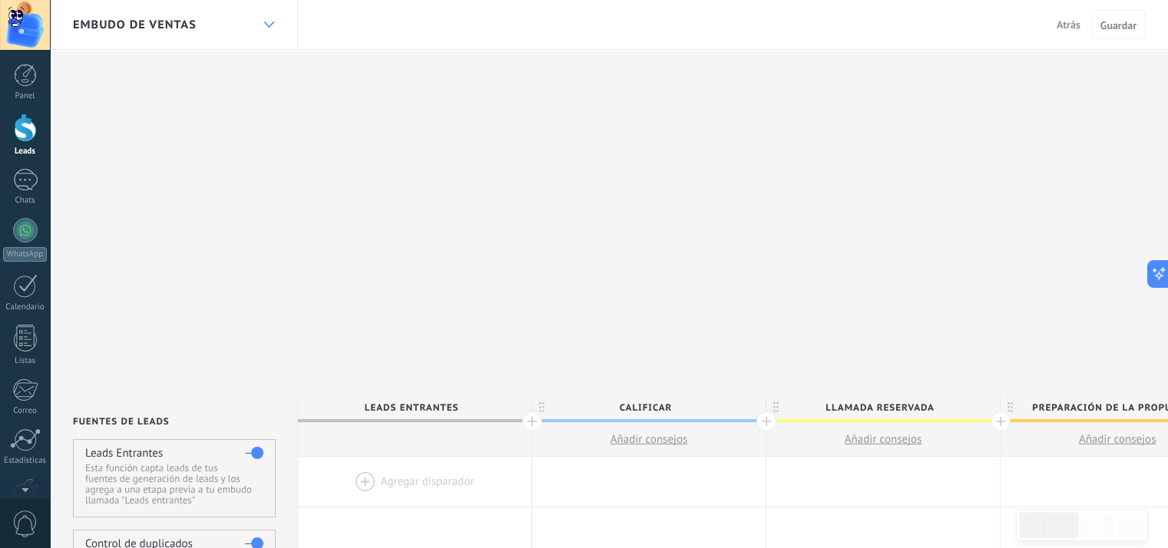
click at [269, 26] on use at bounding box center [268, 25] width 10 height 6
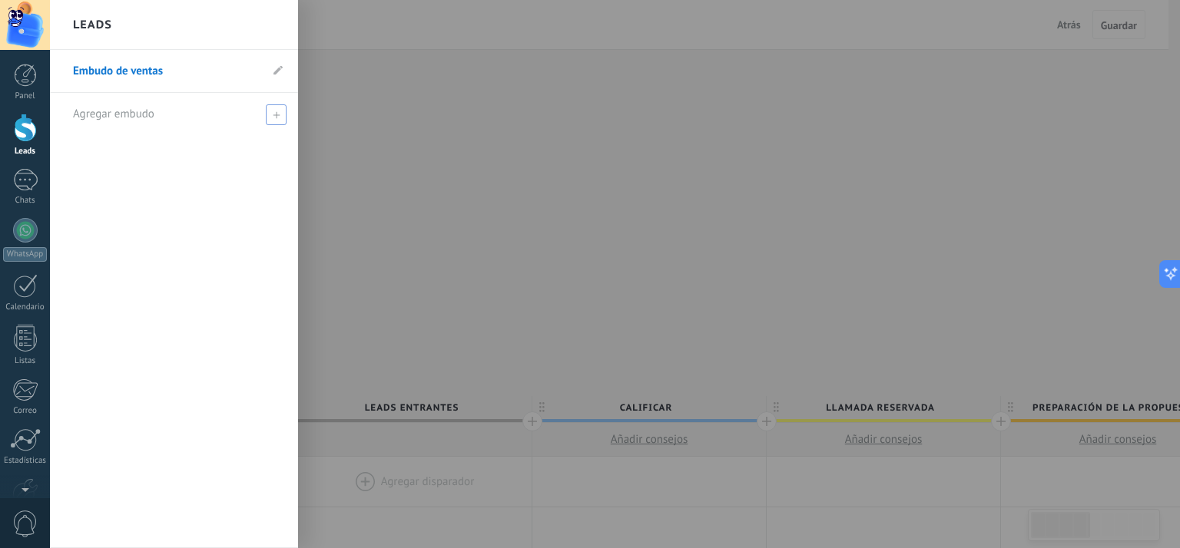
click at [138, 113] on span "Agregar embudo" at bounding box center [113, 114] width 81 height 15
click at [151, 74] on link "Embudo de ventas" at bounding box center [166, 71] width 187 height 43
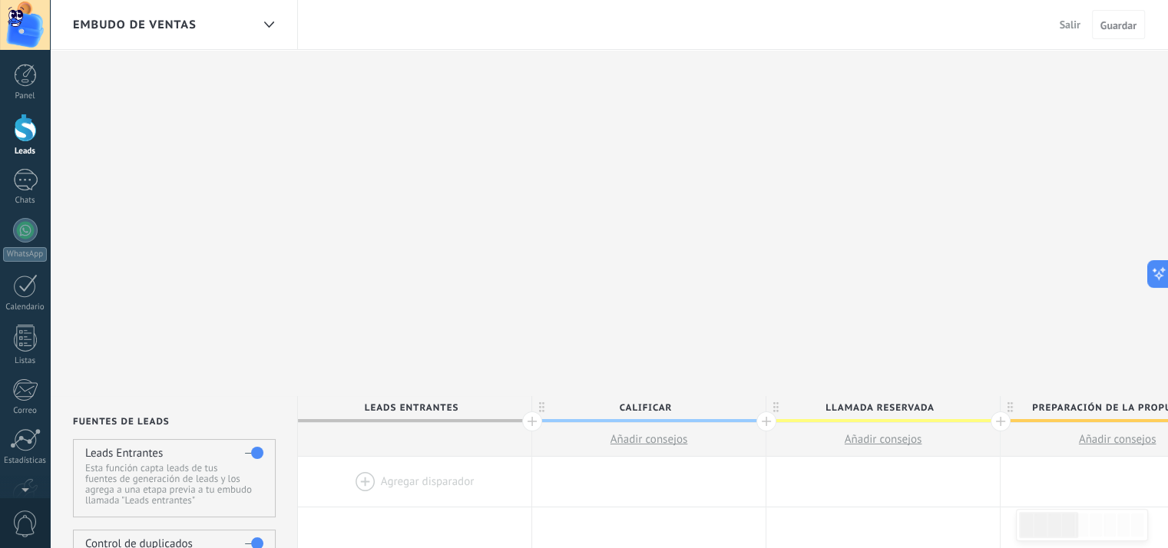
click at [389, 396] on span "Leads Entrantes" at bounding box center [411, 408] width 226 height 24
click at [403, 457] on div at bounding box center [414, 482] width 233 height 50
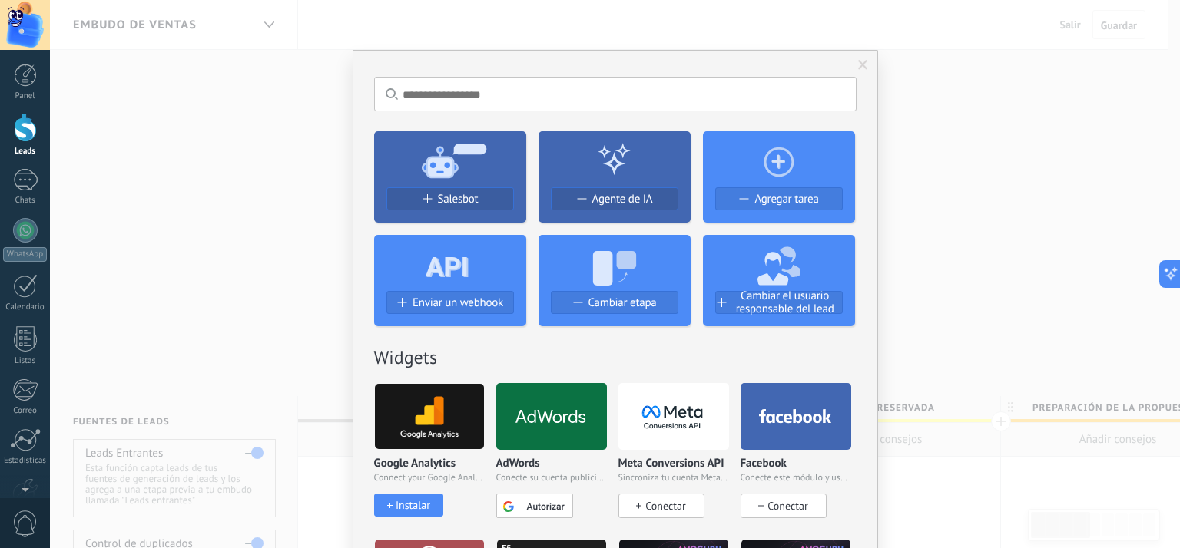
click at [920, 316] on div "No hay resultados Salesbot Agente de IA Agregar tarea Enviar un webhook Cambiar…" at bounding box center [615, 274] width 1130 height 548
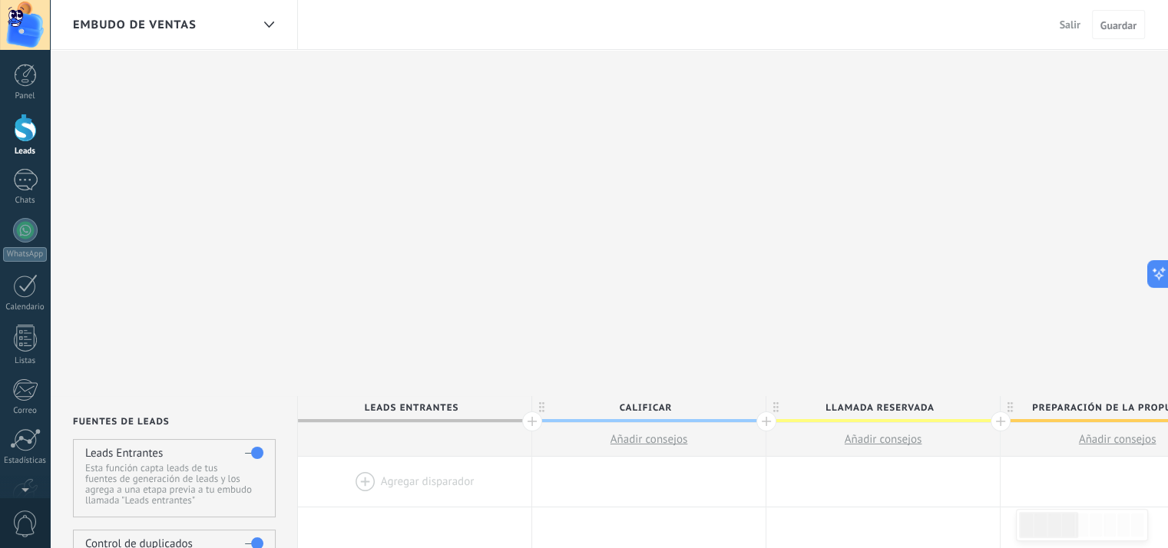
click at [29, 27] on div at bounding box center [25, 25] width 50 height 50
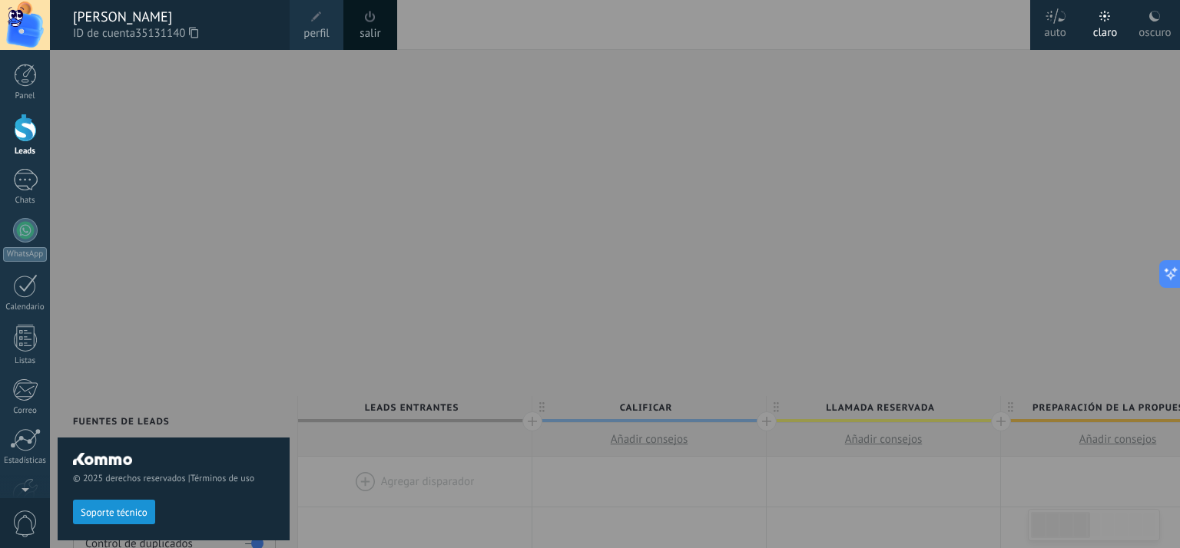
click at [322, 28] on span "perfil" at bounding box center [315, 33] width 25 height 17
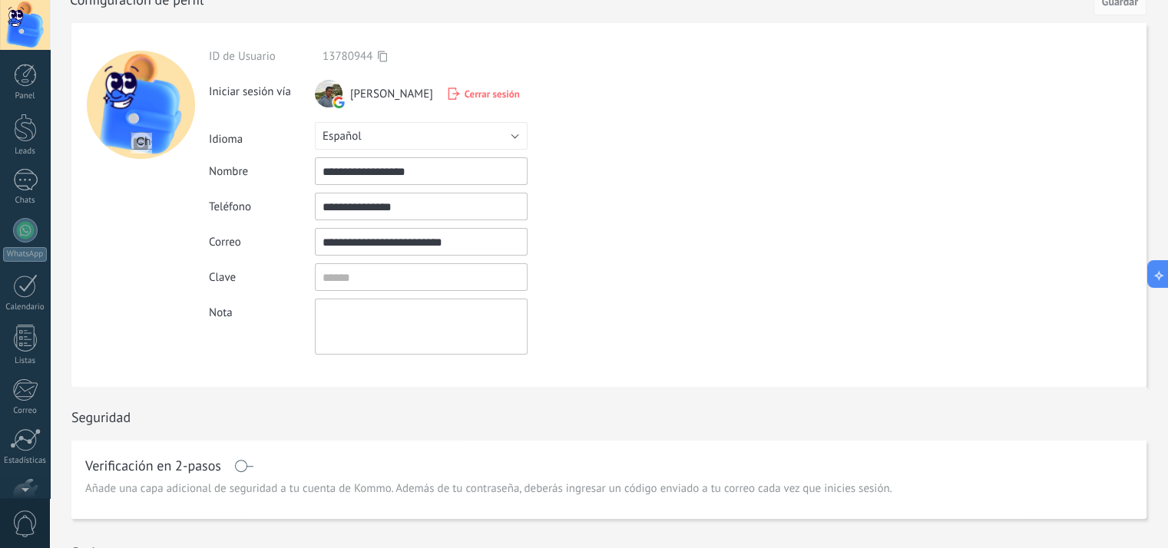
scroll to position [90, 0]
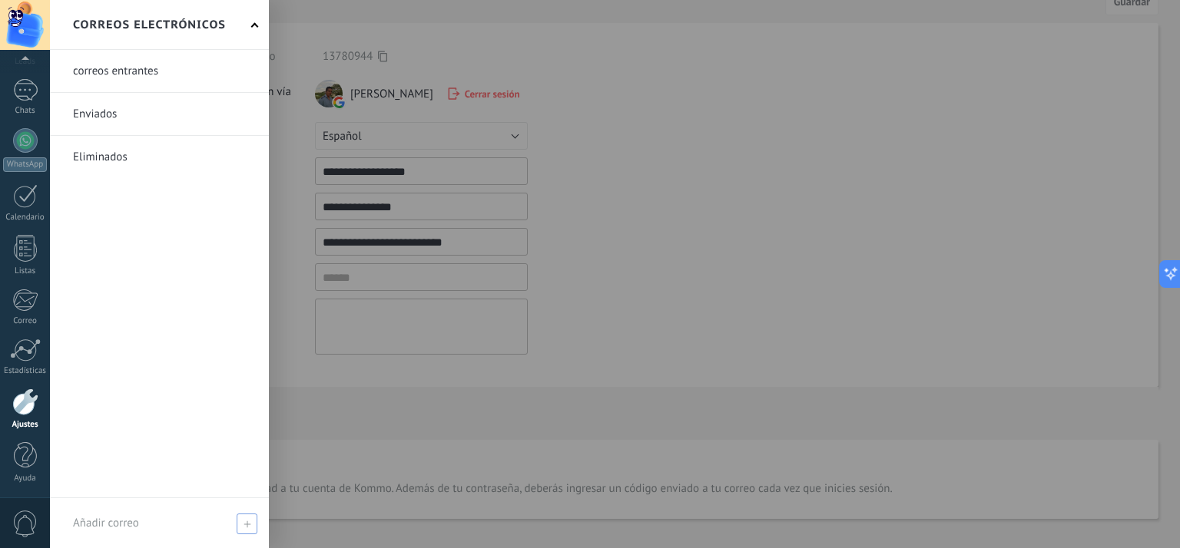
click at [137, 516] on span "Añadir correo" at bounding box center [106, 523] width 66 height 15
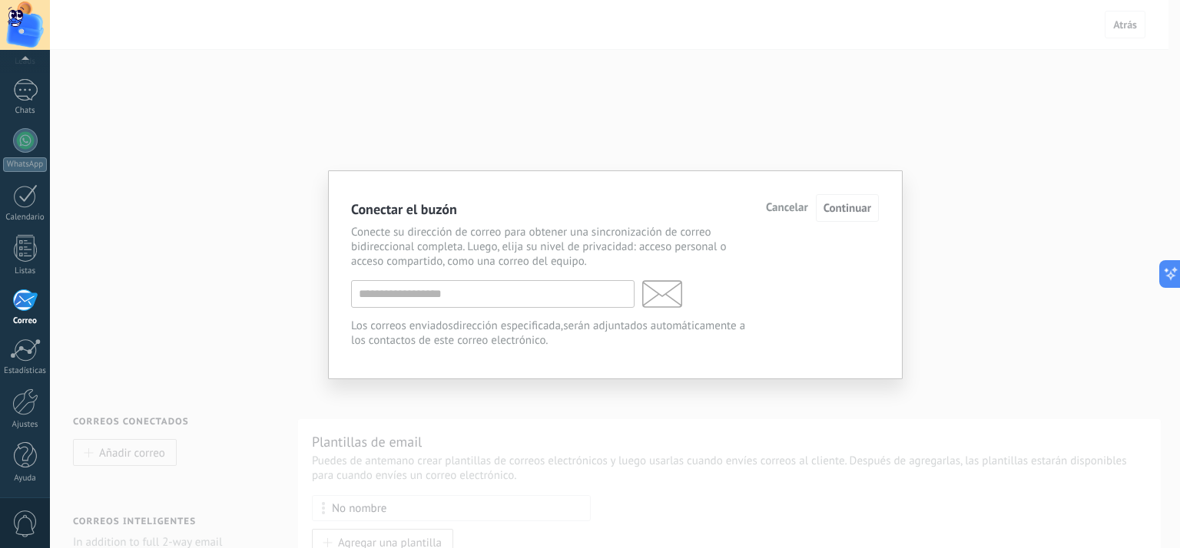
click at [793, 208] on span "Cancelar" at bounding box center [787, 208] width 42 height 11
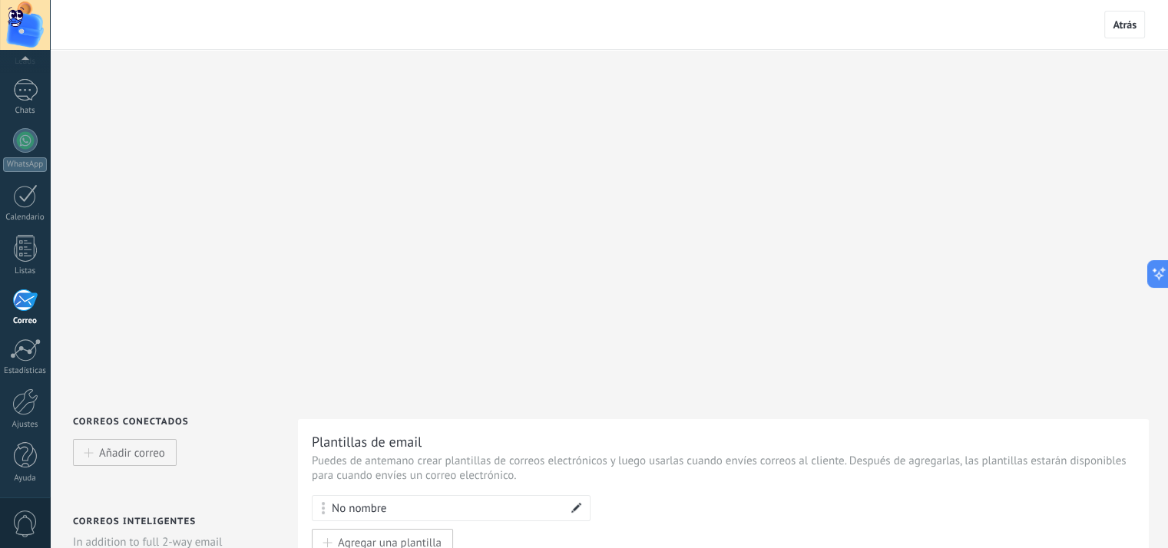
click at [369, 501] on div "No nombre" at bounding box center [363, 508] width 62 height 15
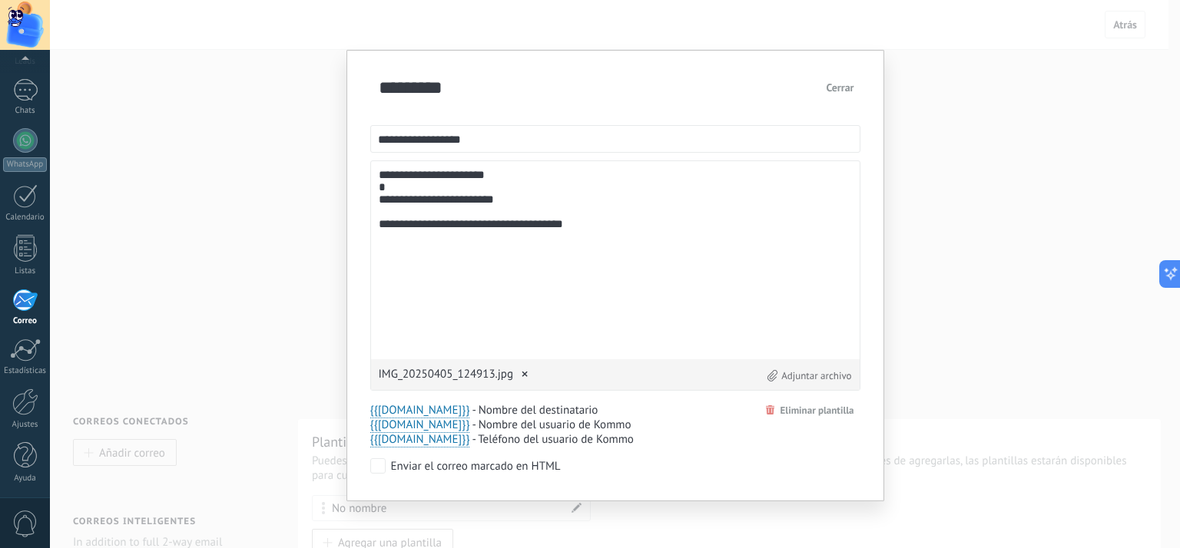
click at [457, 84] on input "*********" at bounding box center [595, 87] width 441 height 25
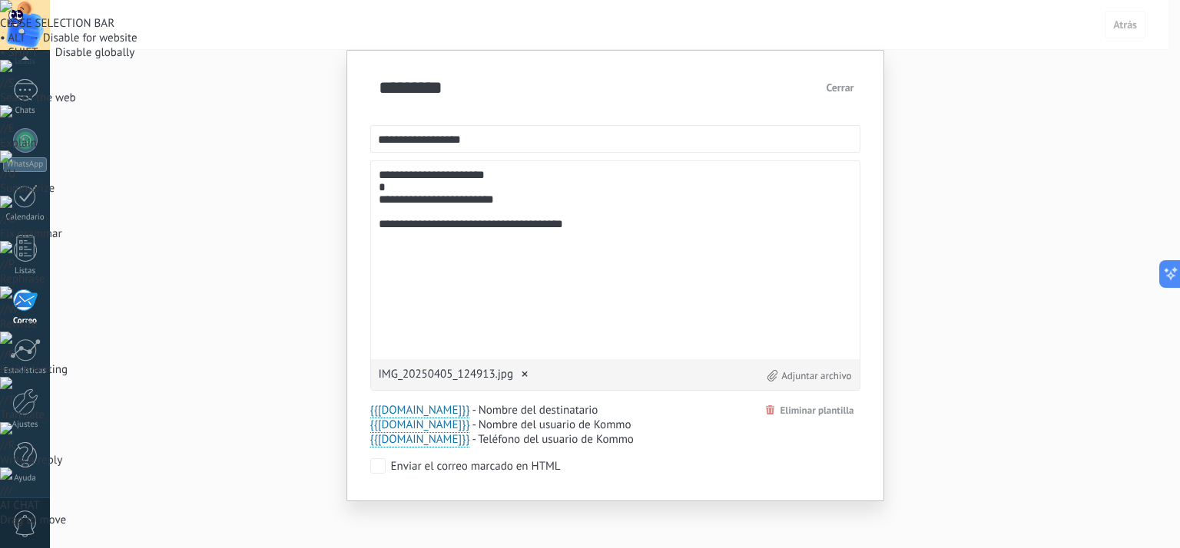
drag, startPoint x: 487, startPoint y: 139, endPoint x: 357, endPoint y: 141, distance: 129.8
click at [347, 131] on div "**********" at bounding box center [615, 276] width 538 height 452
drag, startPoint x: 484, startPoint y: 91, endPoint x: 349, endPoint y: 89, distance: 135.2
click at [349, 89] on div "**********" at bounding box center [615, 276] width 538 height 452
paste input "*********"
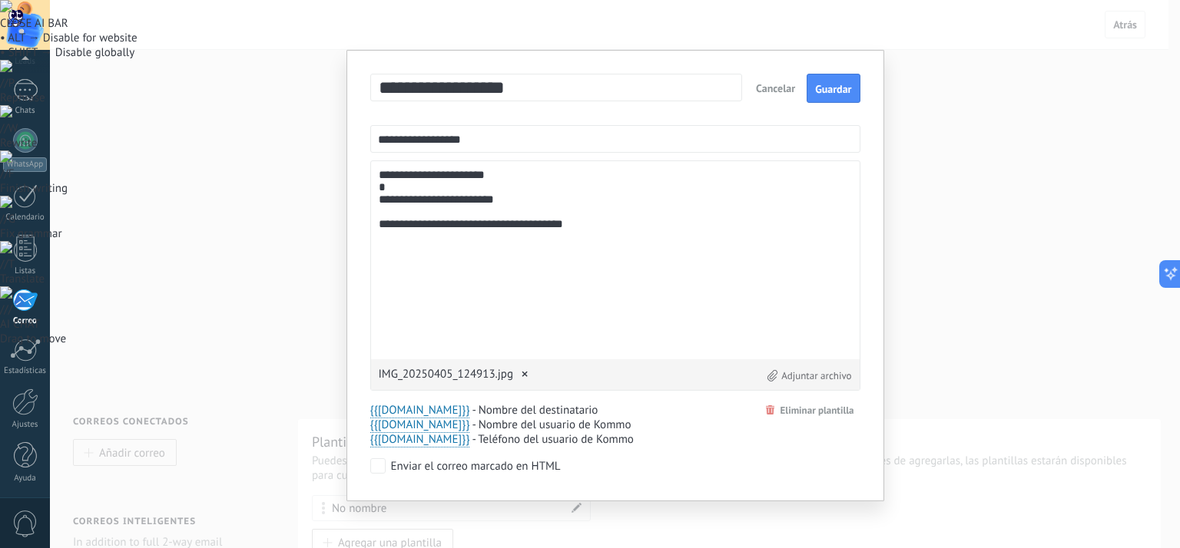
type input "**********"
click at [531, 193] on textarea "**********" at bounding box center [615, 260] width 473 height 183
drag, startPoint x: 497, startPoint y: 141, endPoint x: 307, endPoint y: 141, distance: 189.7
click at [307, 141] on div "**********" at bounding box center [615, 274] width 1130 height 548
click at [497, 263] on textarea "**********" at bounding box center [615, 260] width 473 height 183
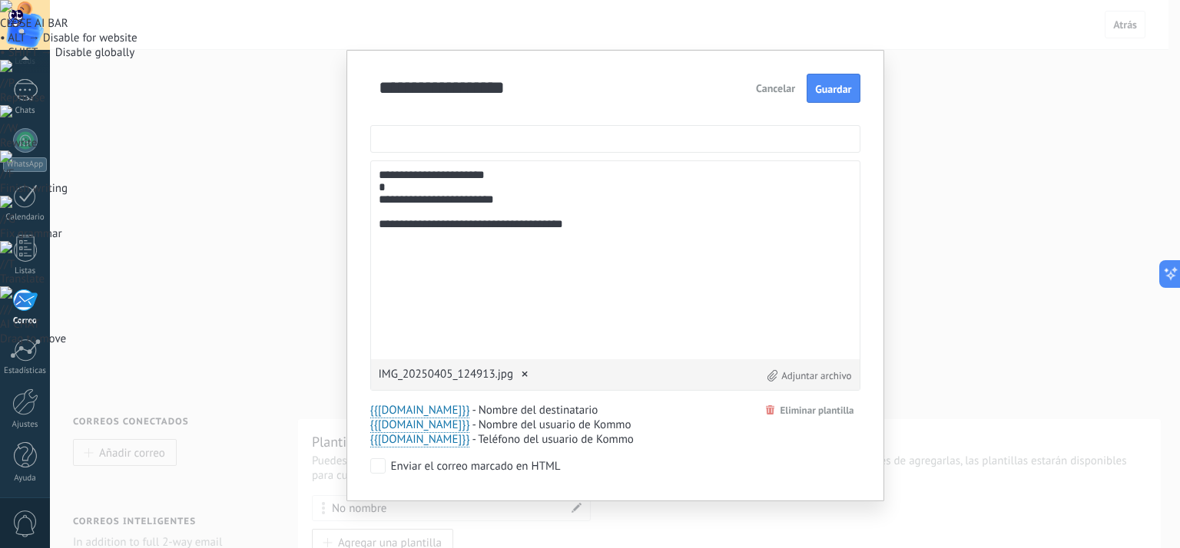
click at [465, 141] on input "text" at bounding box center [615, 139] width 490 height 28
click at [418, 414] on span "{{[DOMAIN_NAME]}}" at bounding box center [420, 410] width 100 height 15
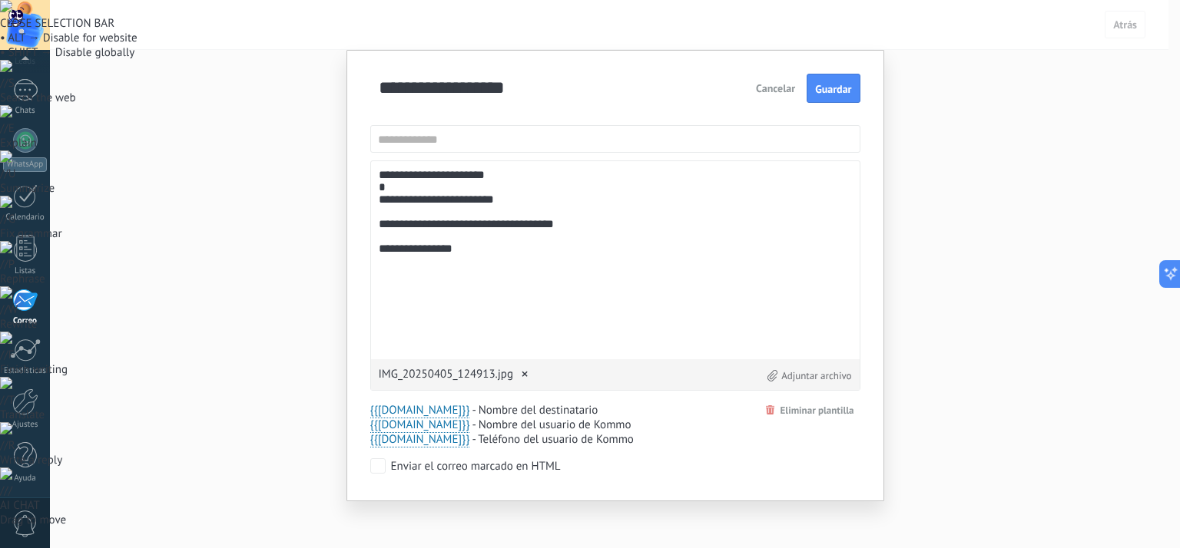
drag, startPoint x: 461, startPoint y: 263, endPoint x: 353, endPoint y: 282, distance: 109.1
click at [353, 282] on div "**********" at bounding box center [615, 276] width 538 height 452
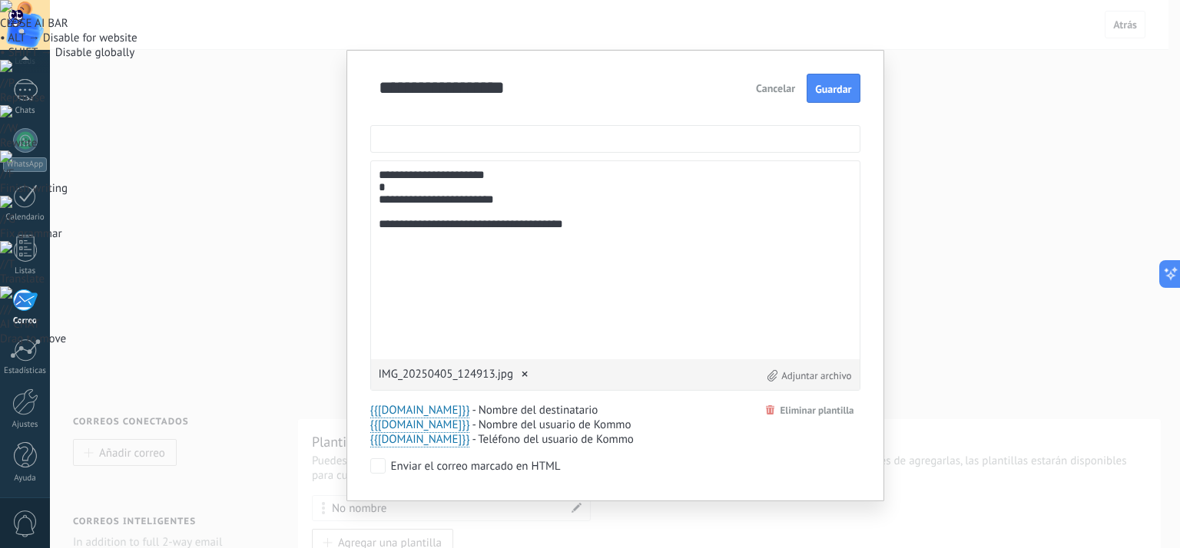
click at [433, 142] on input "text" at bounding box center [615, 139] width 490 height 28
click at [410, 412] on span "{{[DOMAIN_NAME]}}" at bounding box center [420, 410] width 100 height 15
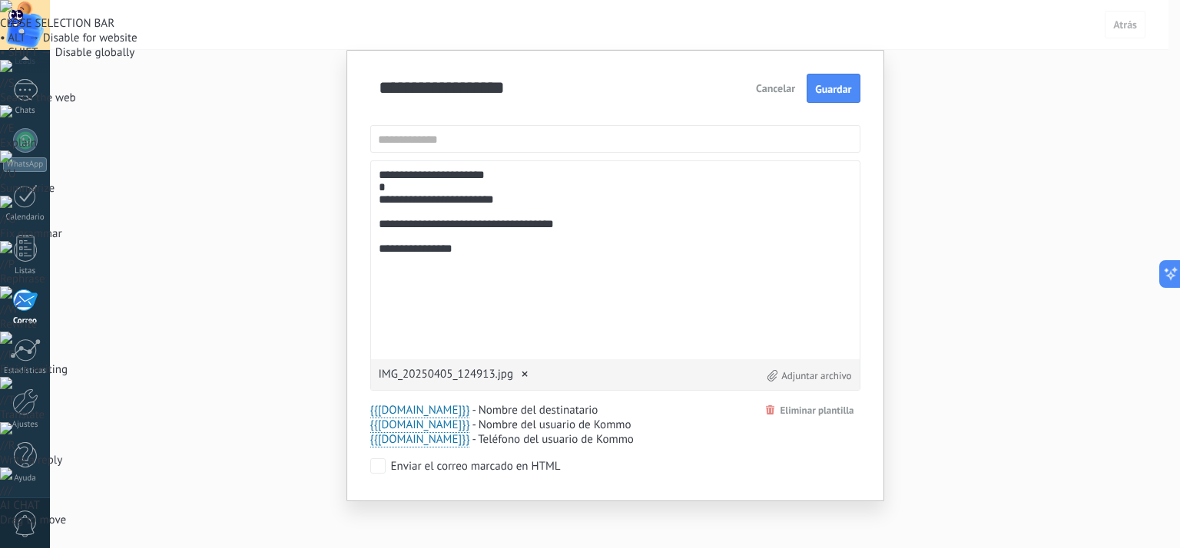
drag, startPoint x: 469, startPoint y: 267, endPoint x: 315, endPoint y: 266, distance: 154.4
click at [315, 266] on div "**********" at bounding box center [615, 274] width 1130 height 548
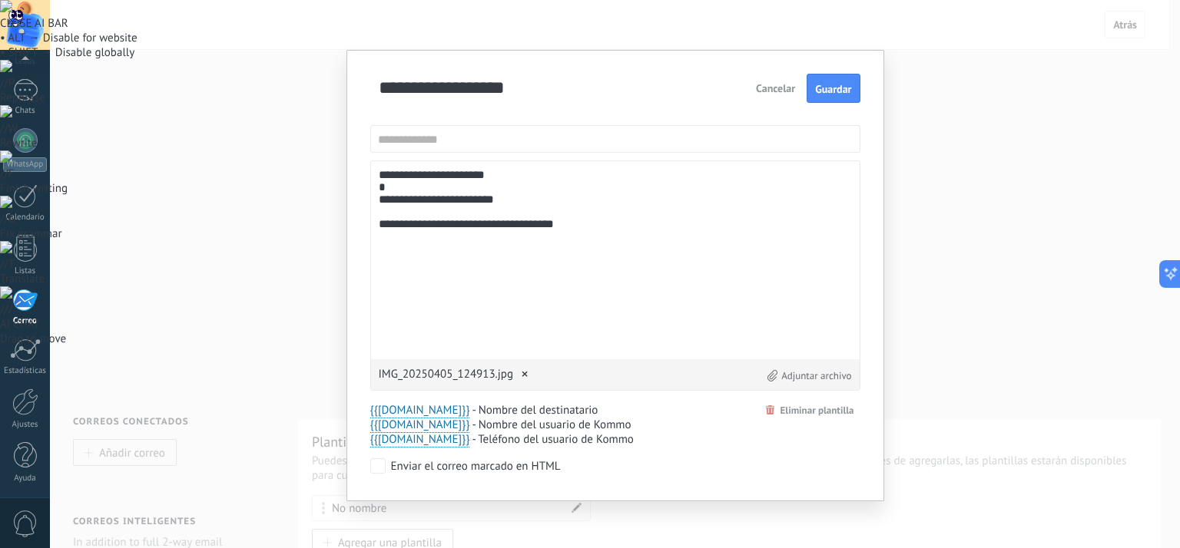
click at [480, 300] on textarea "**********" at bounding box center [615, 260] width 473 height 183
type textarea "**********"
click at [424, 141] on input "text" at bounding box center [615, 139] width 490 height 28
paste input "**********"
click at [615, 139] on input "**********" at bounding box center [615, 139] width 490 height 28
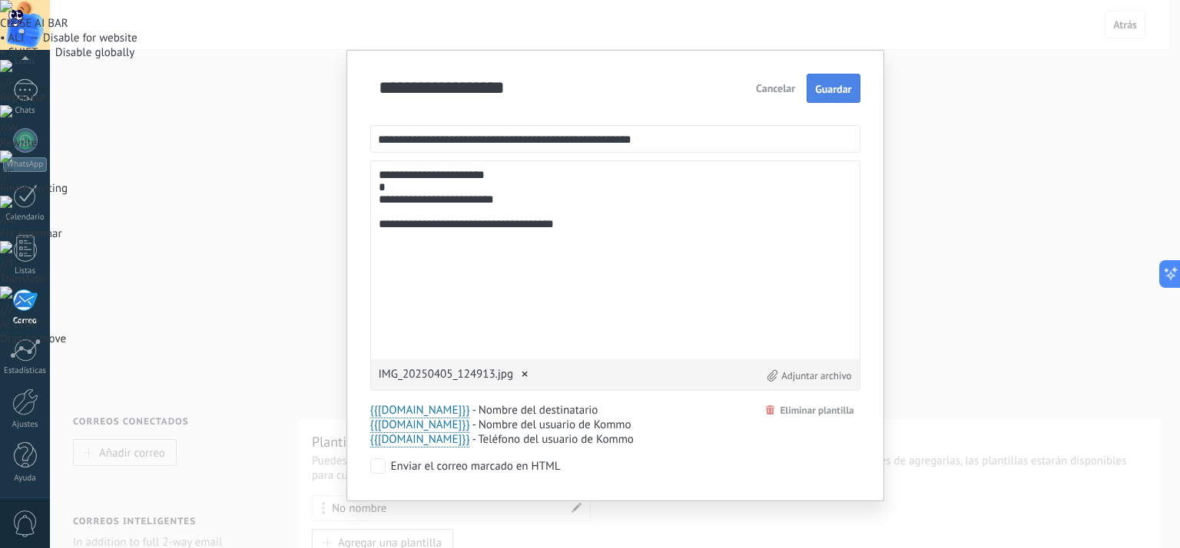
type input "**********"
click at [828, 92] on span "Guardar" at bounding box center [833, 89] width 36 height 11
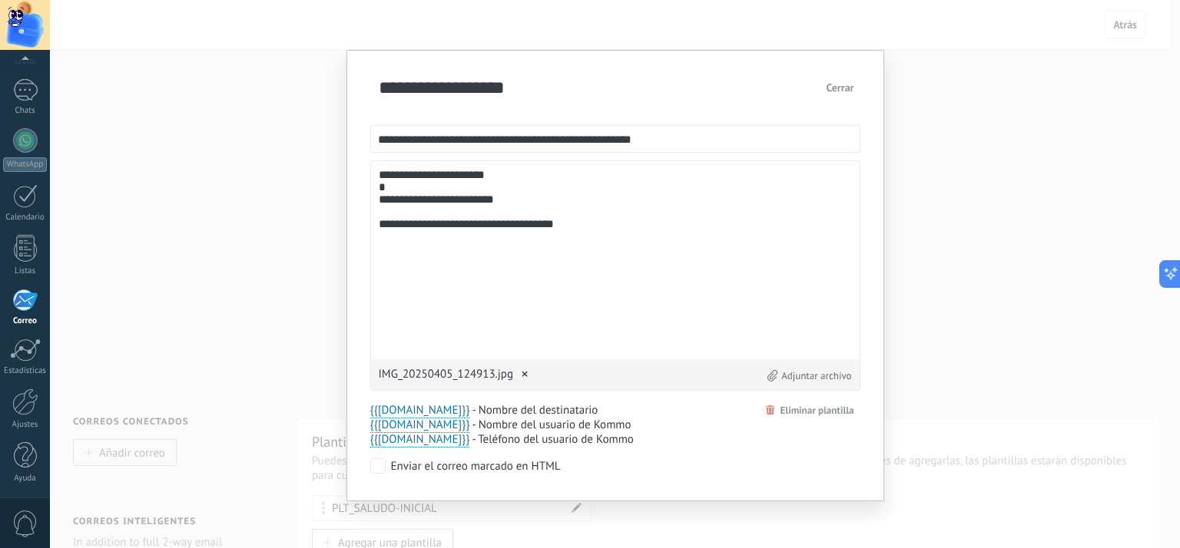
click at [848, 91] on button "Cerrar" at bounding box center [839, 88] width 40 height 28
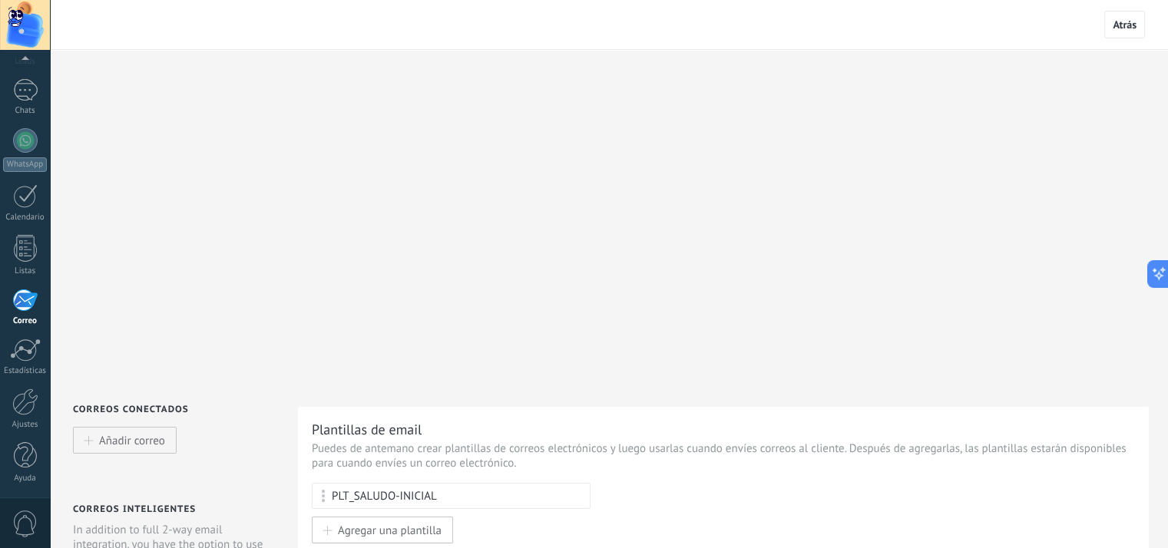
scroll to position [243, 0]
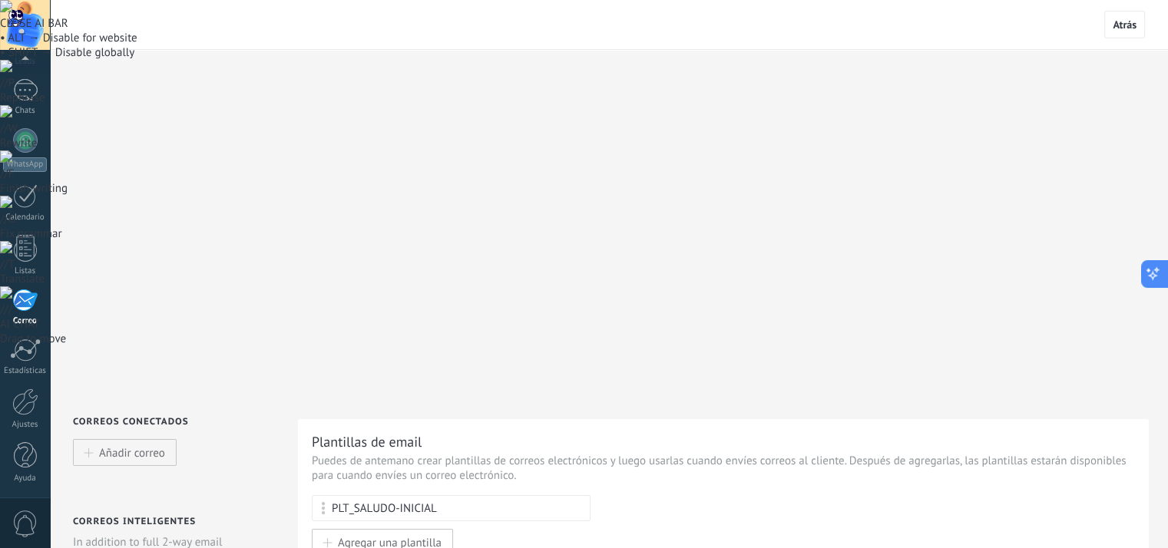
click at [1157, 276] on icon at bounding box center [1153, 274] width 16 height 16
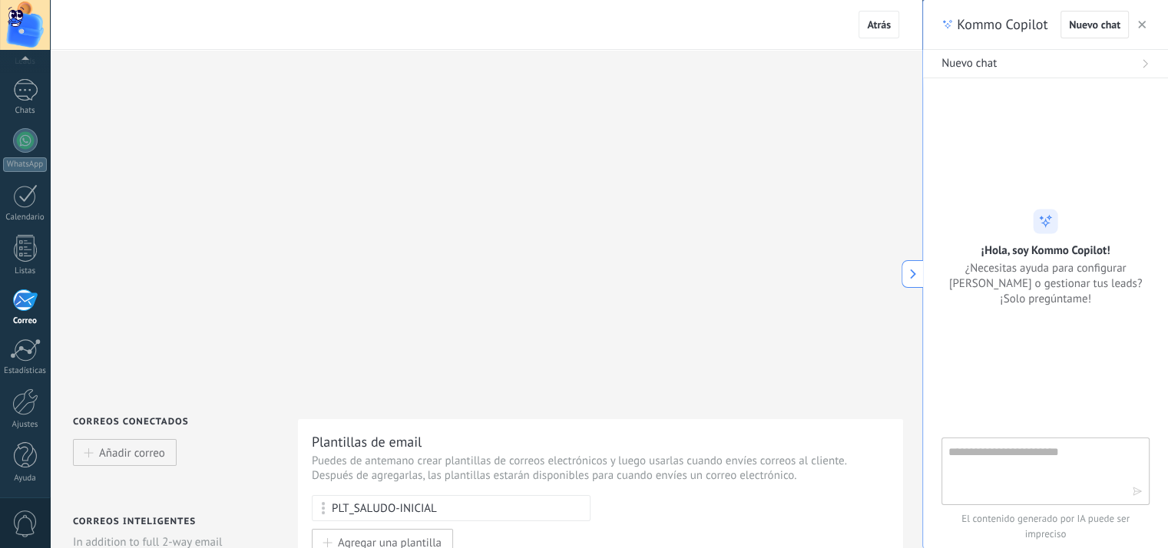
type textarea "**********"
click at [1054, 467] on textarea at bounding box center [1034, 470] width 173 height 55
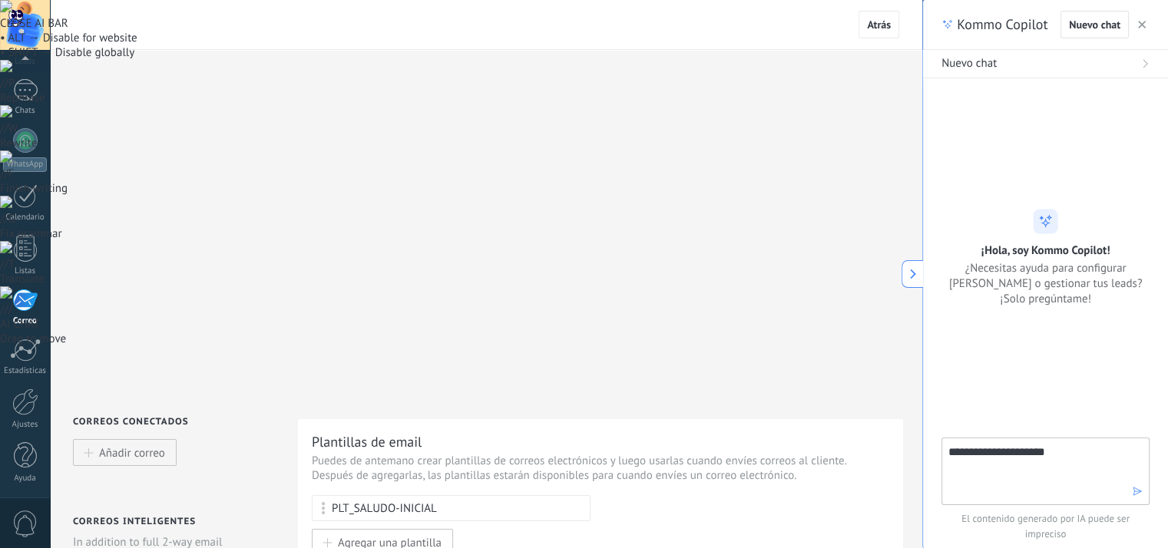
type textarea "**********"
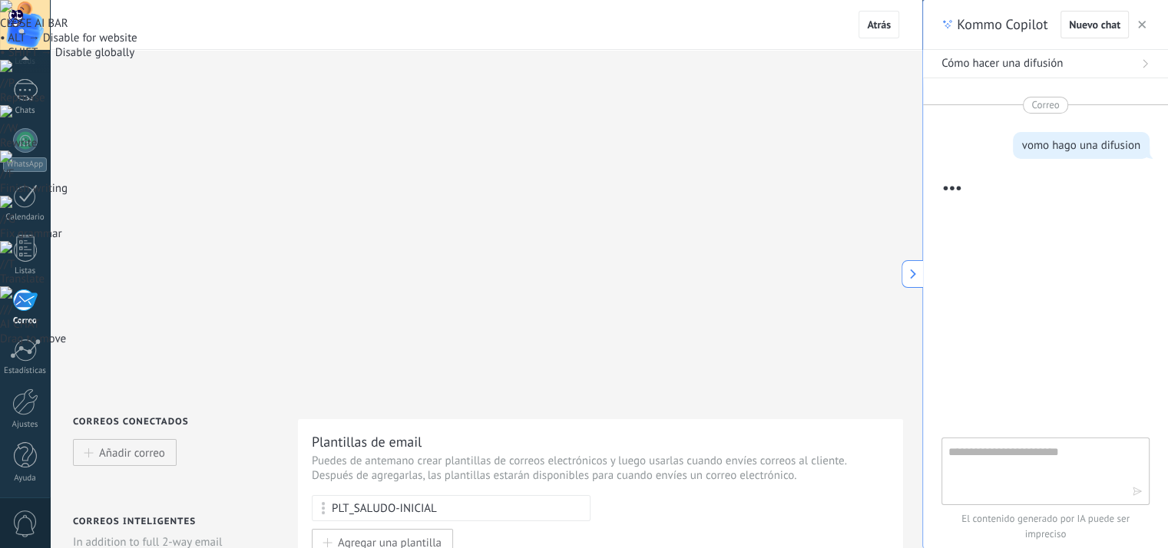
click at [1163, 346] on div "// / AI CHAT Drag to move" at bounding box center [584, 316] width 1168 height 60
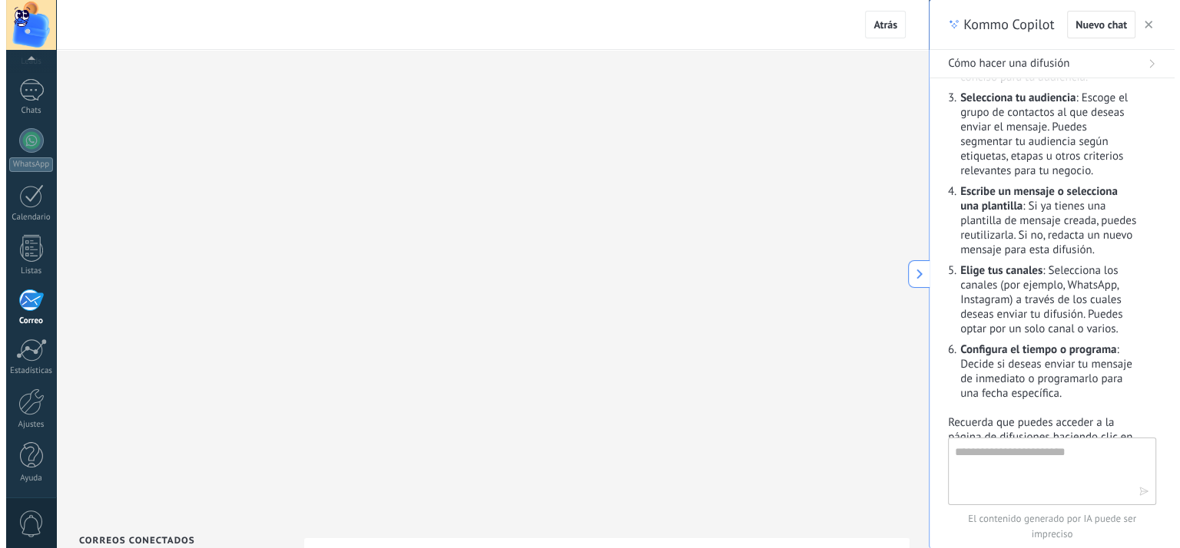
scroll to position [461, 0]
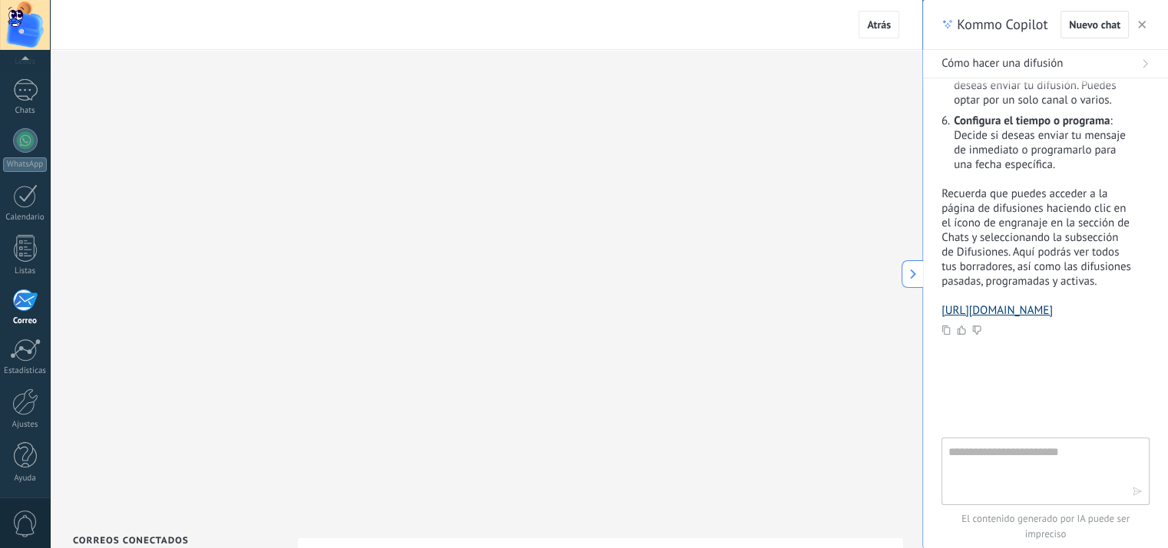
click at [1047, 318] on link "[URL][DOMAIN_NAME]" at bounding box center [997, 310] width 111 height 15
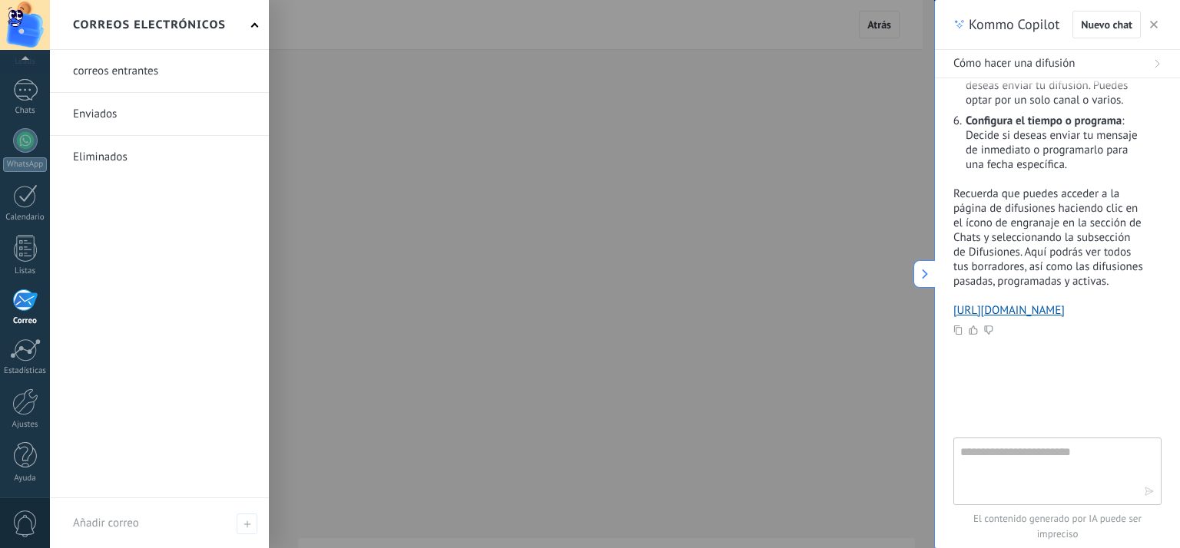
click at [31, 310] on link "Correo" at bounding box center [25, 308] width 50 height 38
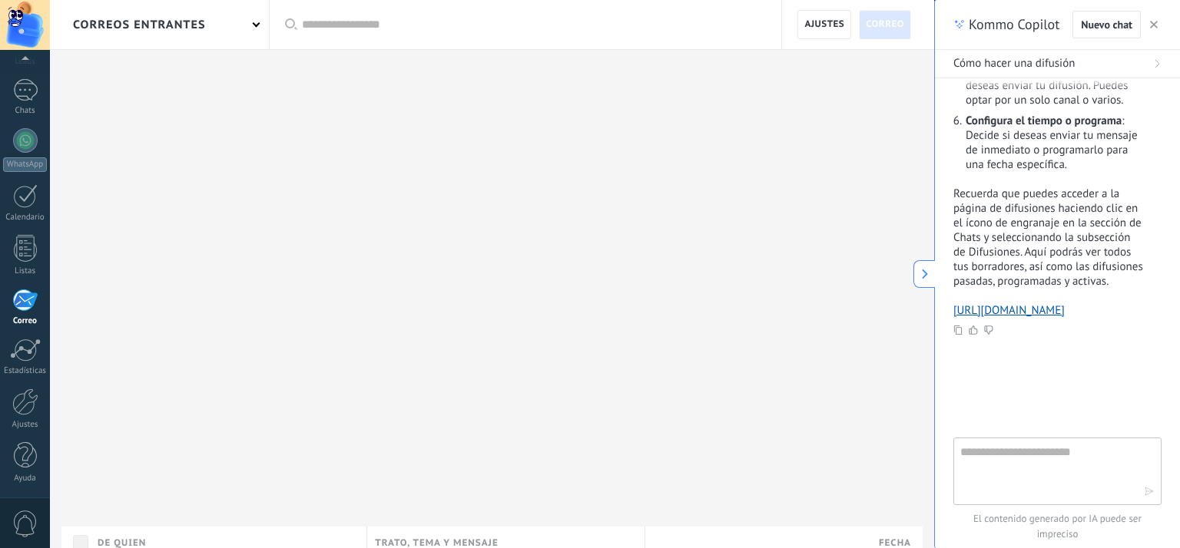
click at [1020, 451] on textarea at bounding box center [1046, 470] width 173 height 55
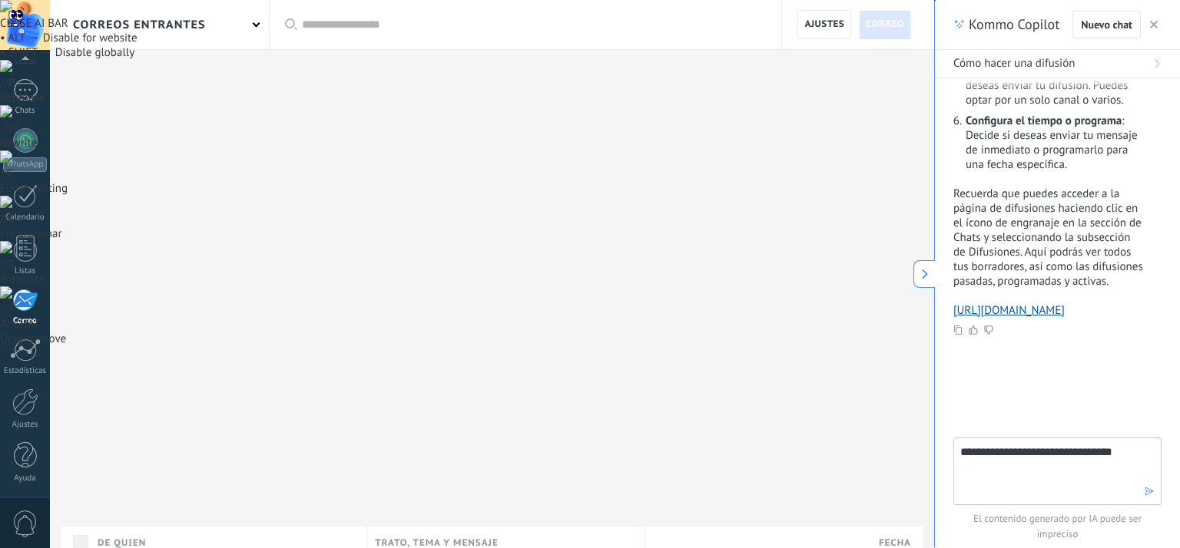
type textarea "**********"
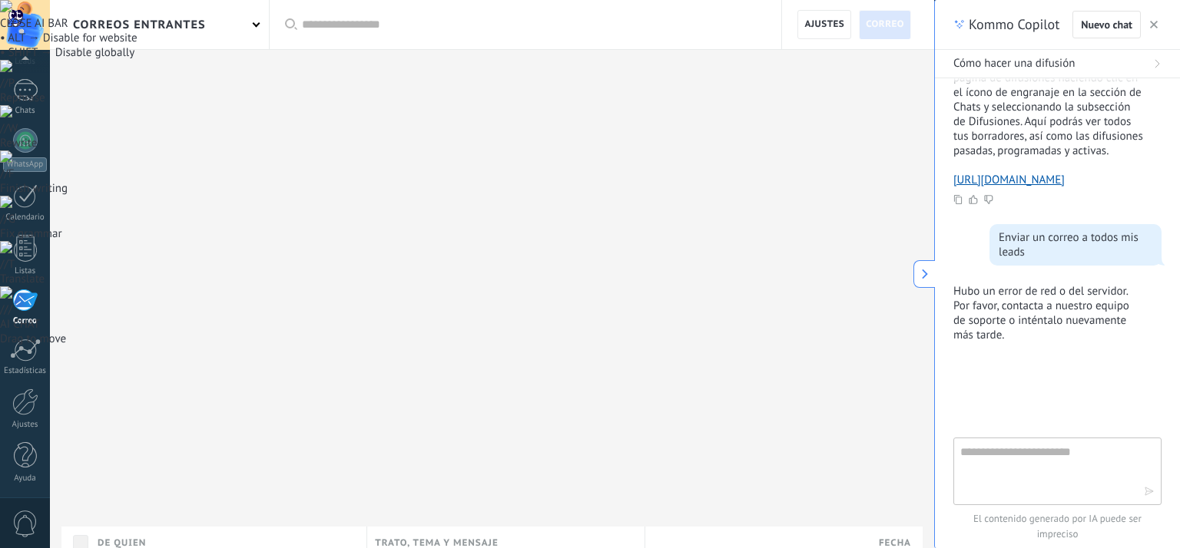
scroll to position [646, 0]
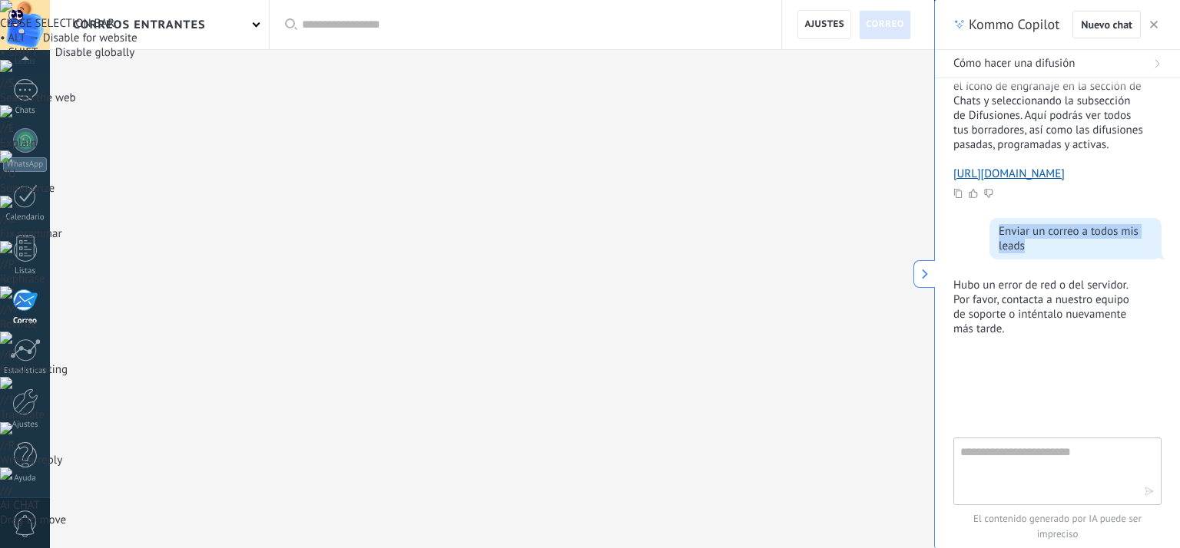
drag, startPoint x: 995, startPoint y: 230, endPoint x: 1035, endPoint y: 250, distance: 45.0
click at [1035, 250] on div "Enviar un correo a todos mis leads" at bounding box center [1075, 238] width 154 height 29
copy div "Enviar un correo a todos mis leads"
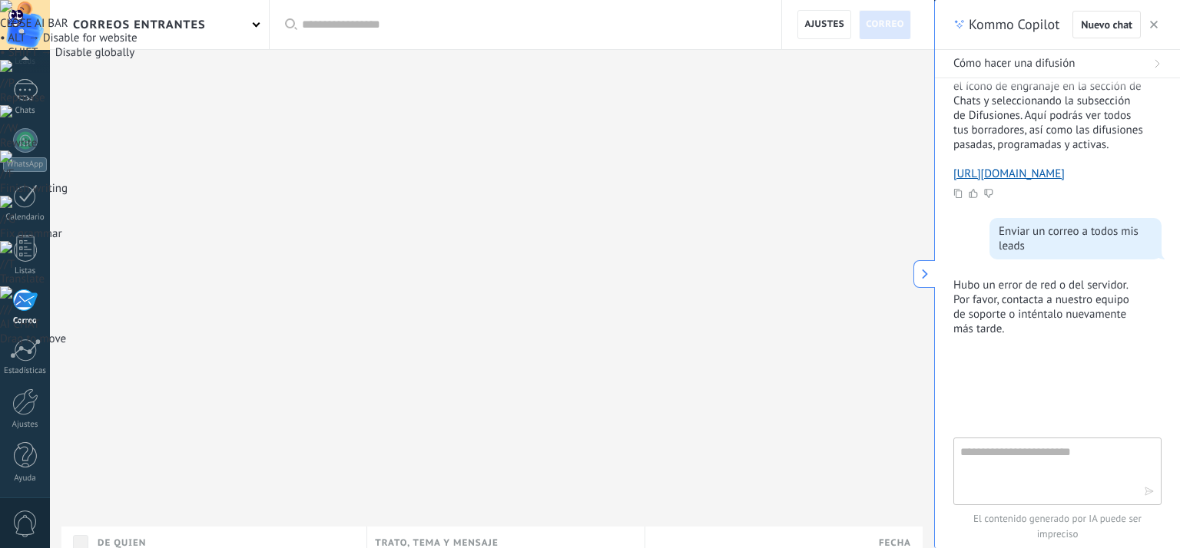
click at [1016, 460] on textarea at bounding box center [1046, 470] width 173 height 55
paste textarea "**********"
type textarea "**********"
click at [1146, 495] on icon "button" at bounding box center [1148, 491] width 11 height 11
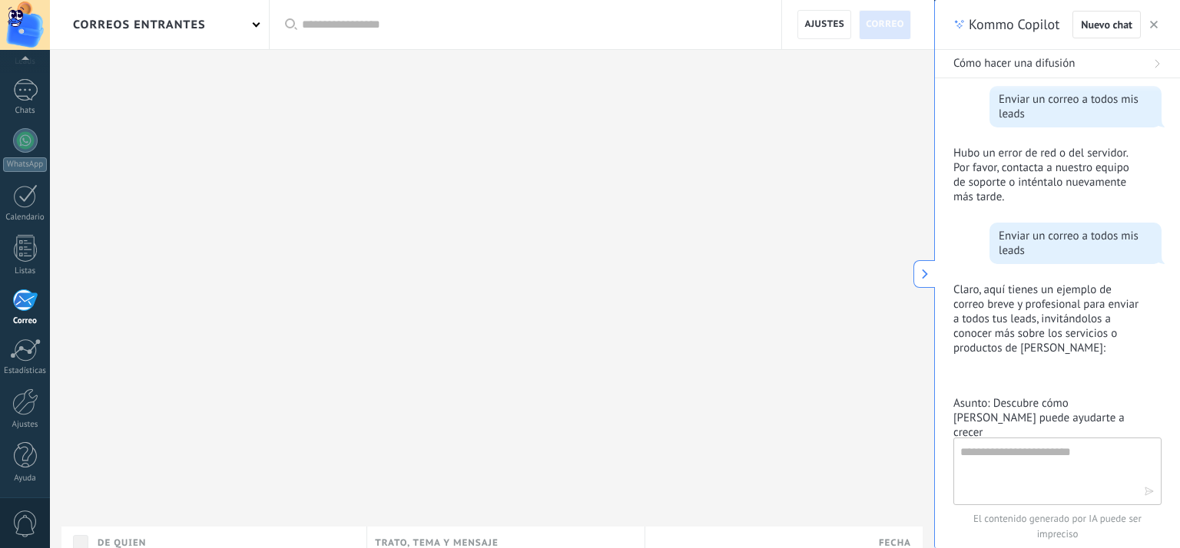
scroll to position [1297, 0]
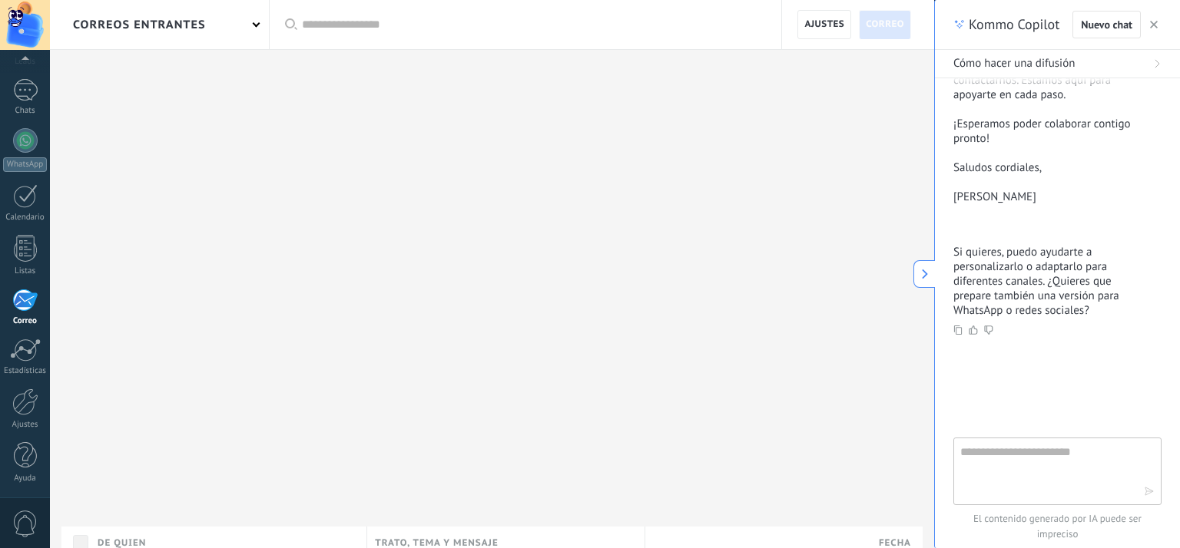
click at [260, 24] on div "correos entrantes" at bounding box center [159, 24] width 219 height 49
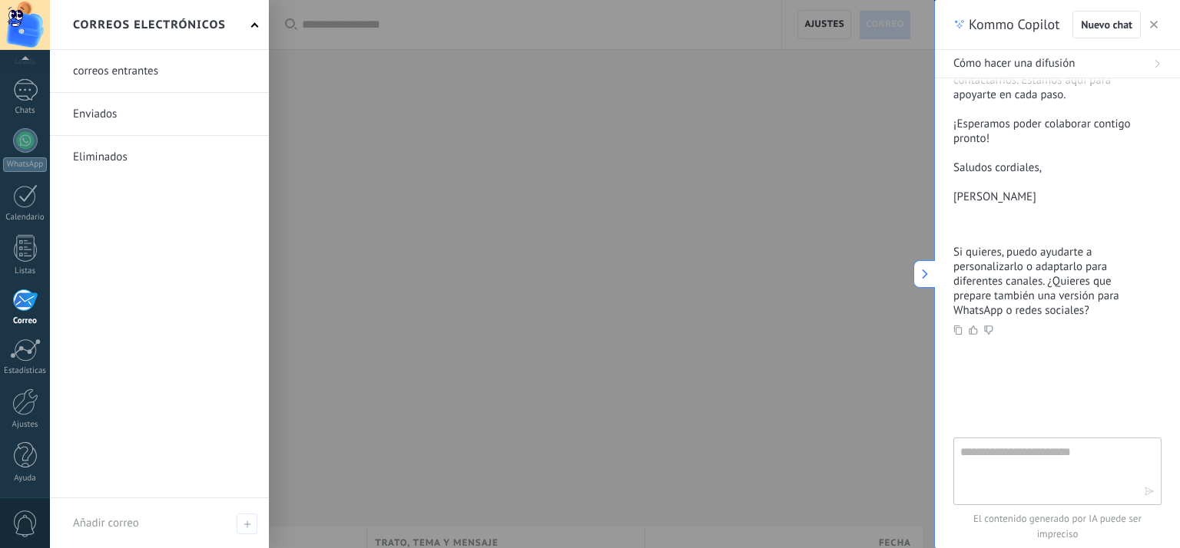
click at [15, 25] on div at bounding box center [25, 25] width 50 height 50
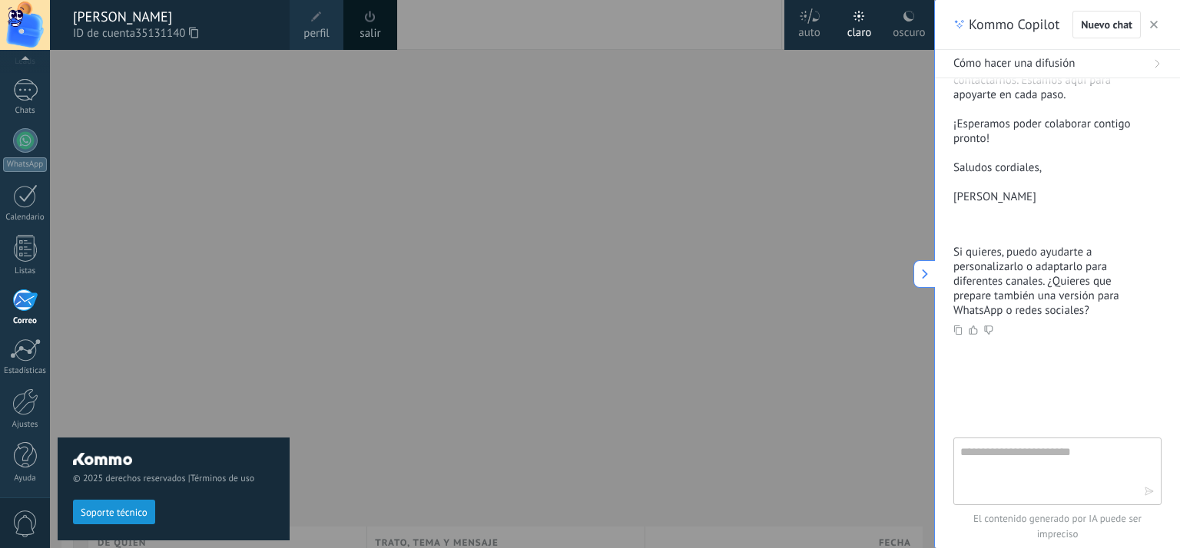
click at [15, 25] on div at bounding box center [25, 25] width 50 height 50
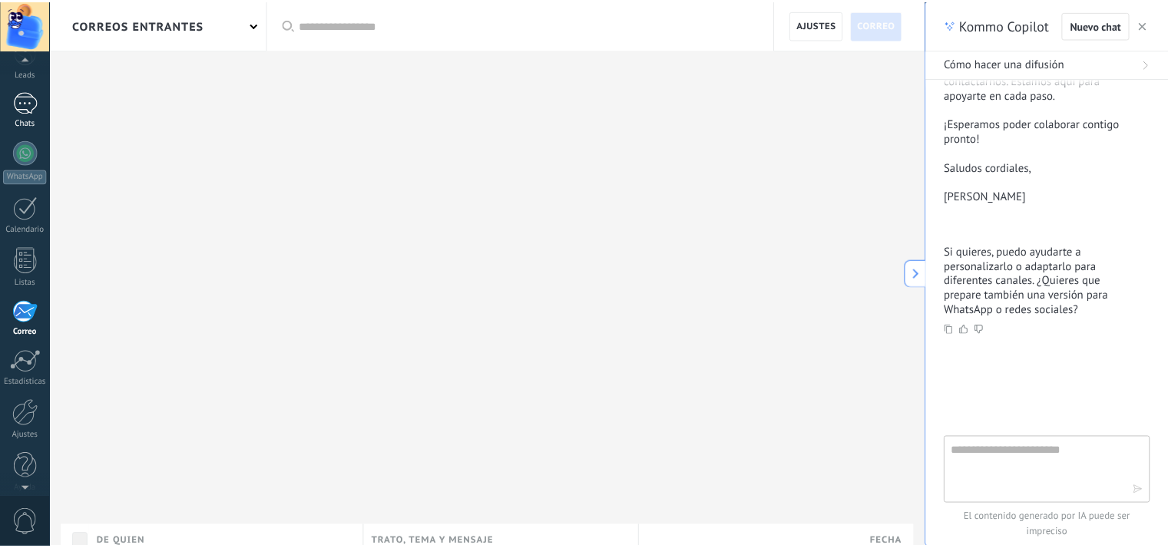
scroll to position [0, 0]
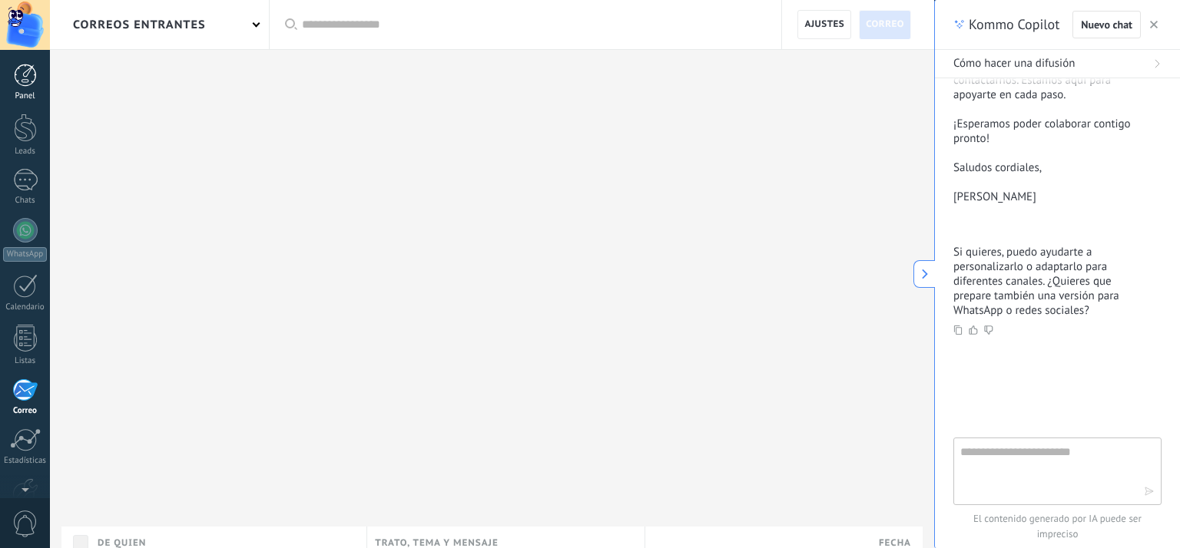
click at [26, 78] on div at bounding box center [25, 75] width 23 height 23
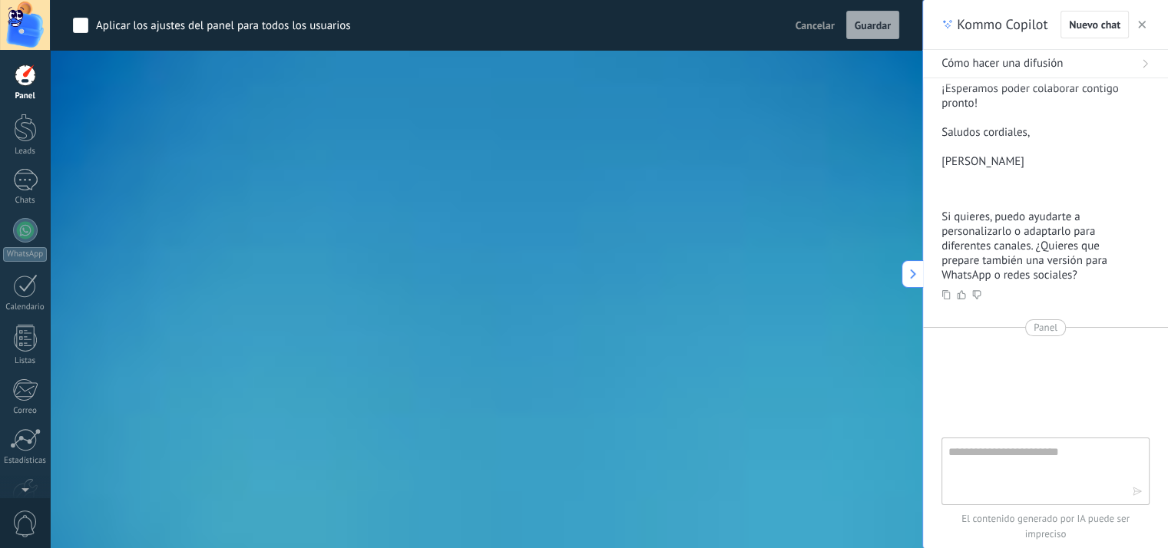
click at [805, 30] on span "Cancelar" at bounding box center [815, 25] width 39 height 14
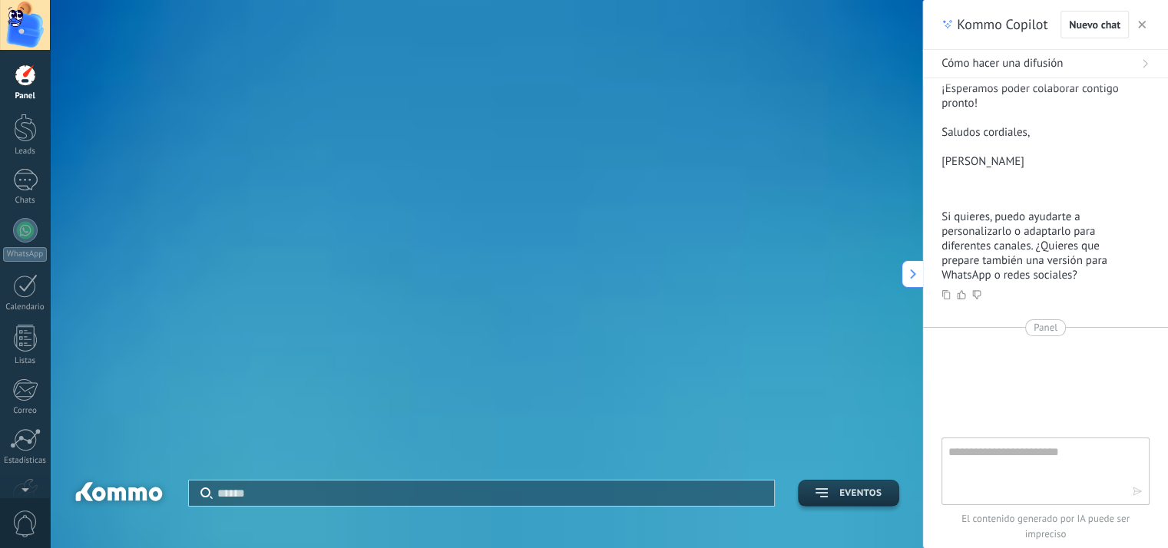
click at [843, 488] on span "Eventos" at bounding box center [860, 493] width 42 height 11
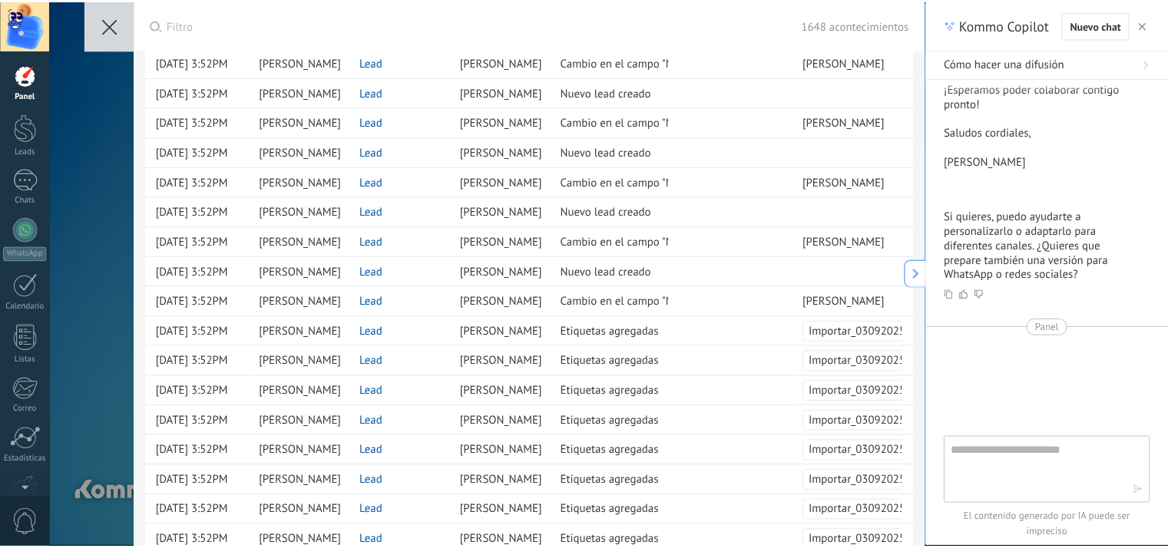
scroll to position [922, 0]
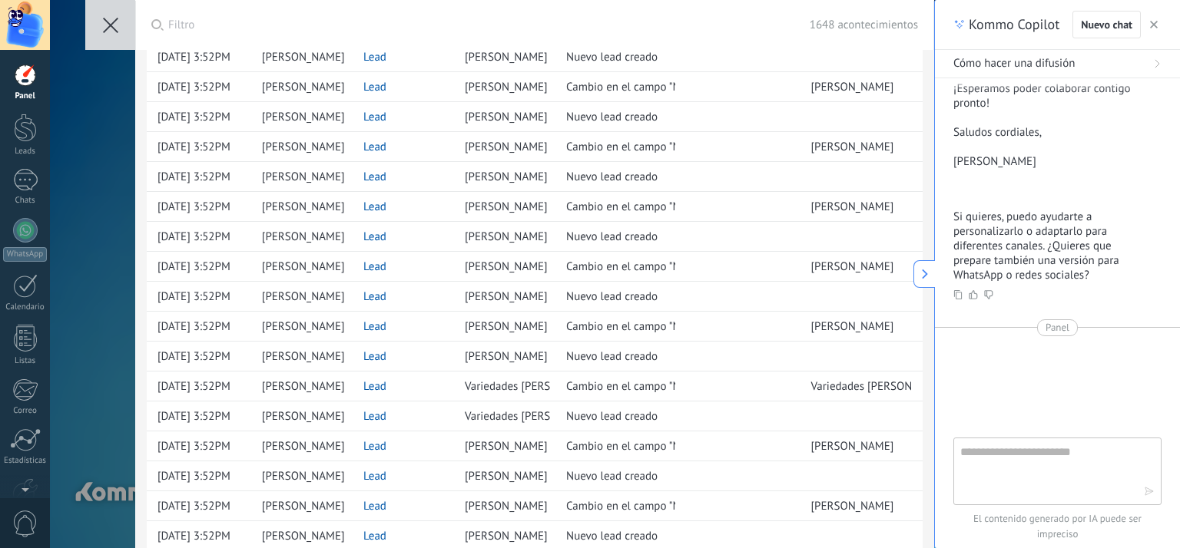
click at [108, 22] on use at bounding box center [110, 25] width 15 height 15
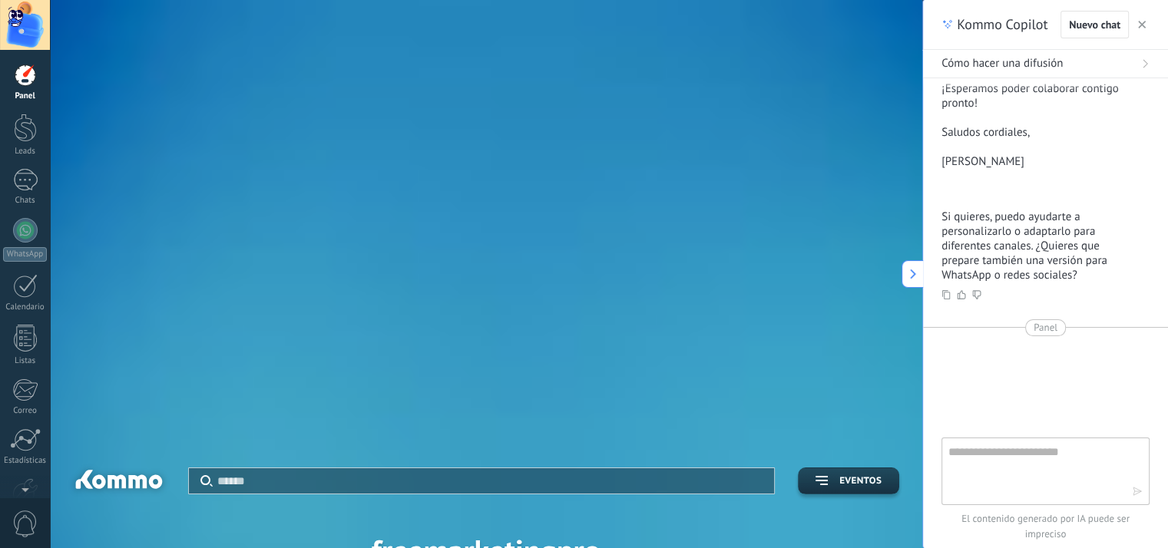
scroll to position [0, 0]
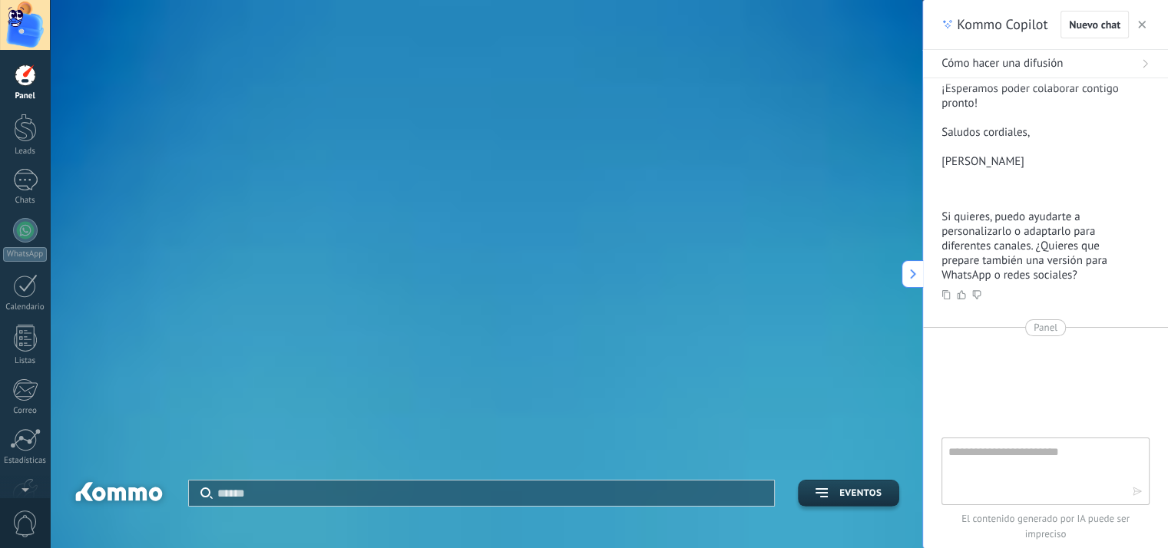
click at [915, 274] on icon at bounding box center [913, 274] width 11 height 11
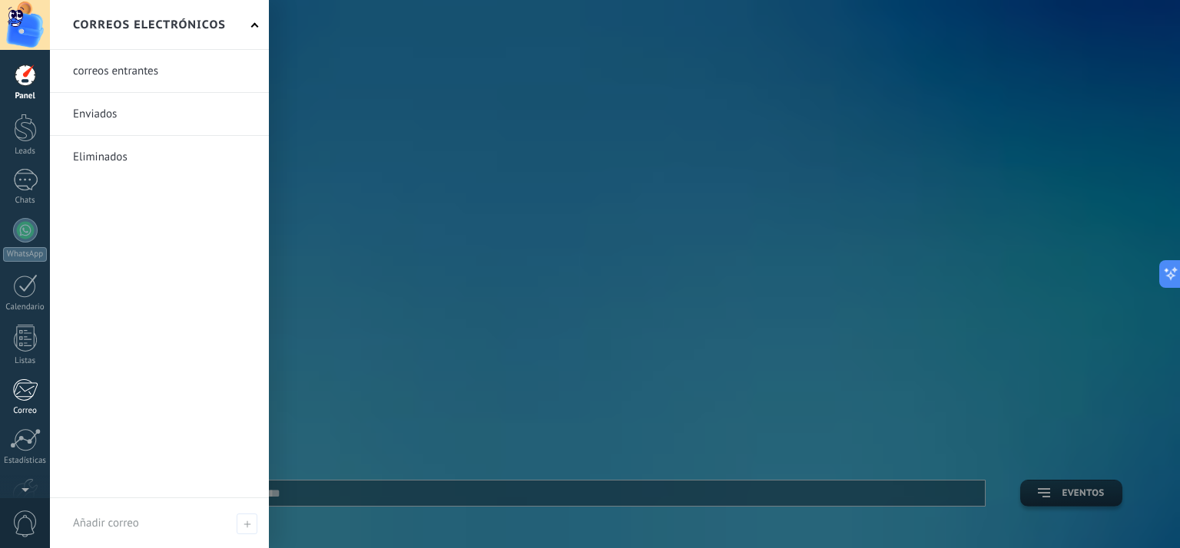
click at [35, 393] on div at bounding box center [24, 390] width 25 height 23
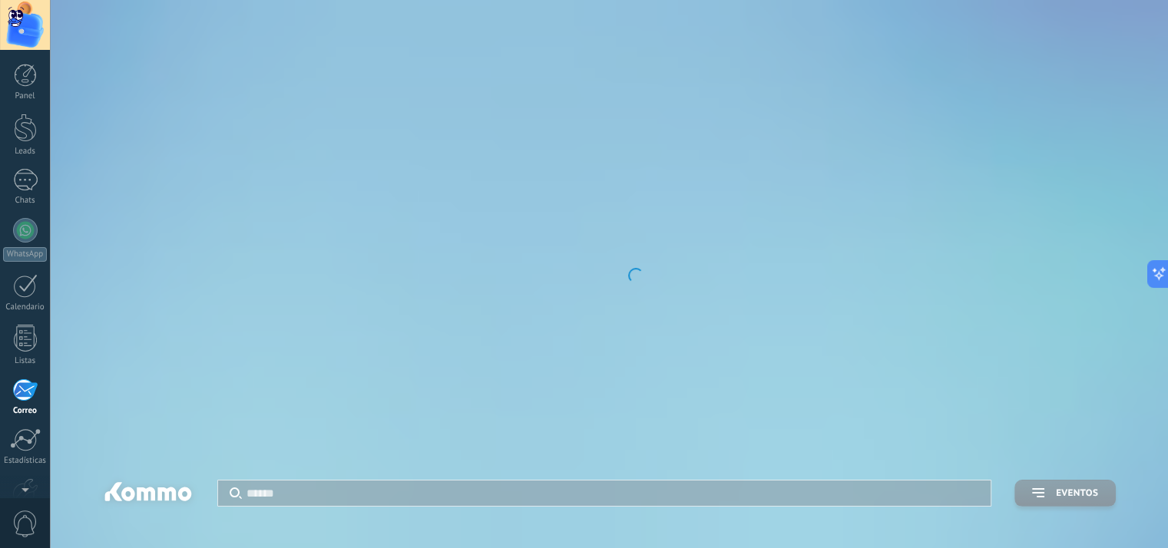
scroll to position [90, 0]
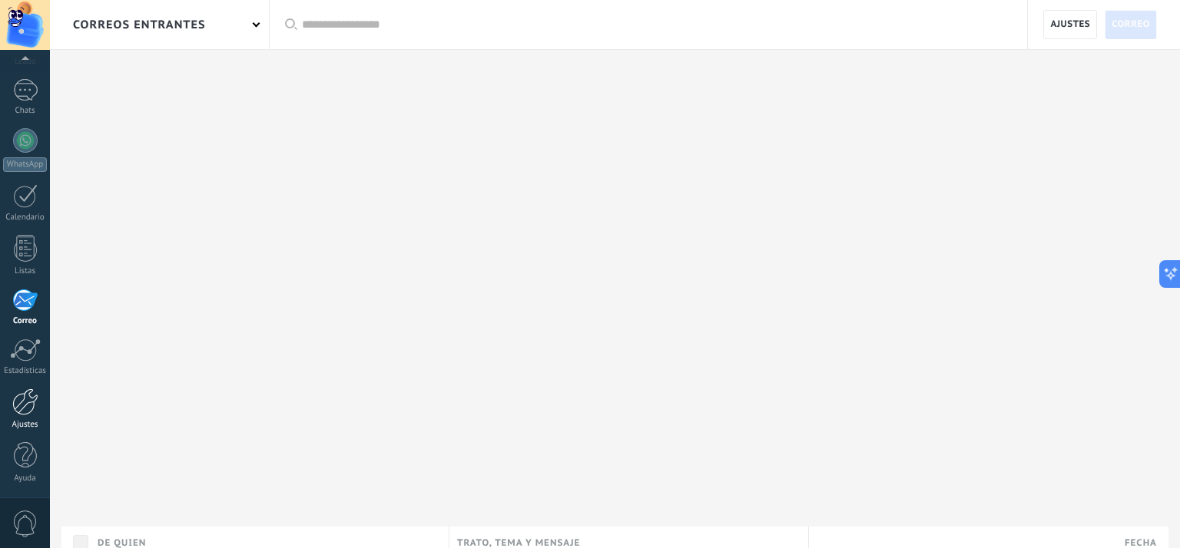
click at [35, 406] on div at bounding box center [25, 402] width 26 height 27
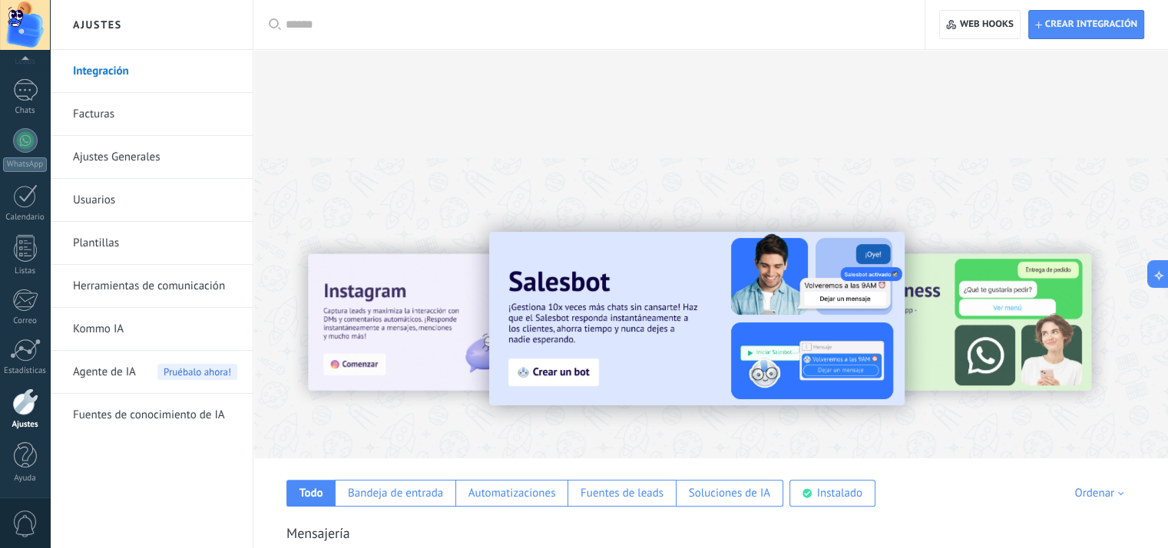
scroll to position [614, 0]
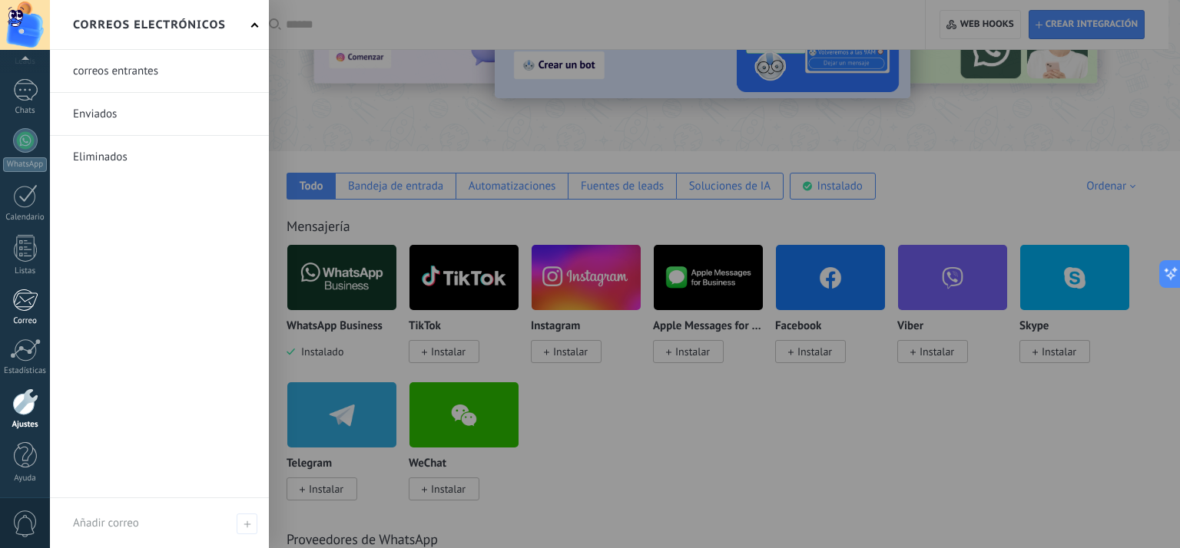
click at [22, 313] on link "Correo" at bounding box center [25, 308] width 50 height 38
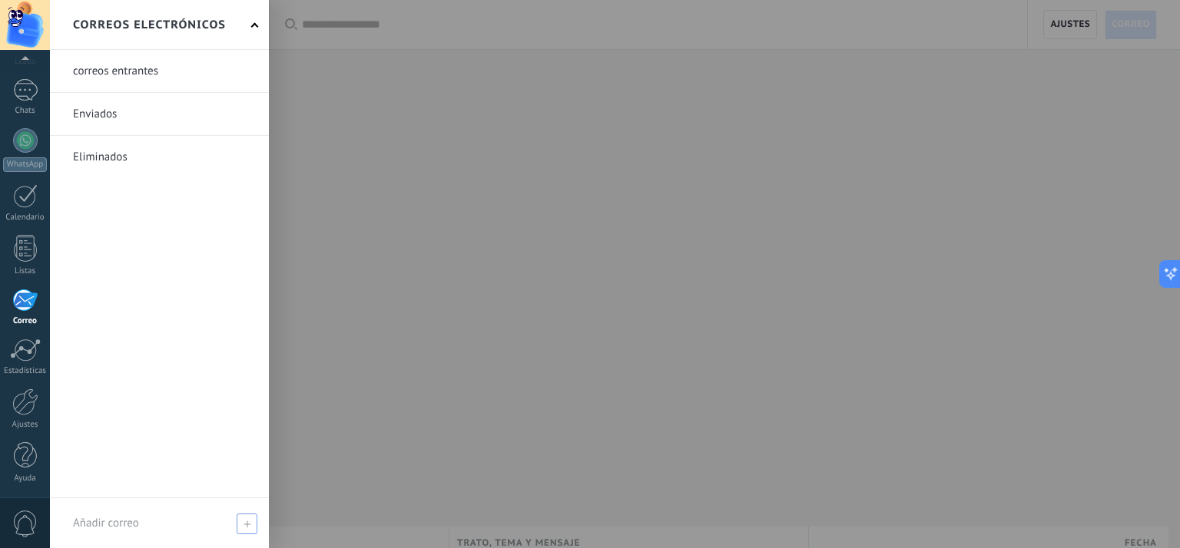
click at [128, 521] on span "Añadir correo" at bounding box center [106, 523] width 66 height 15
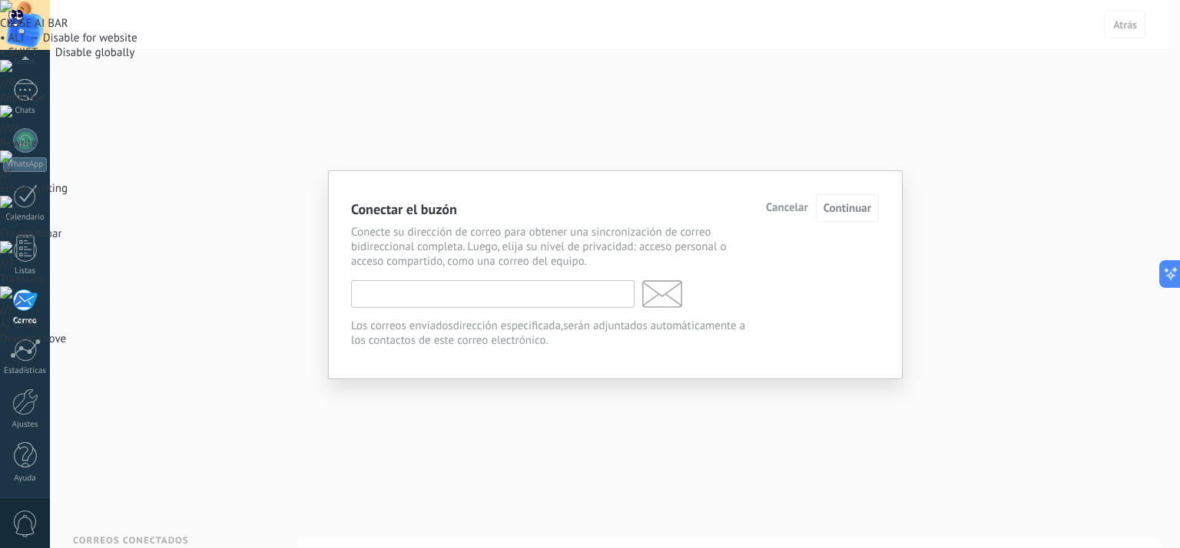
click at [500, 290] on input "text" at bounding box center [492, 294] width 283 height 28
paste input "**********"
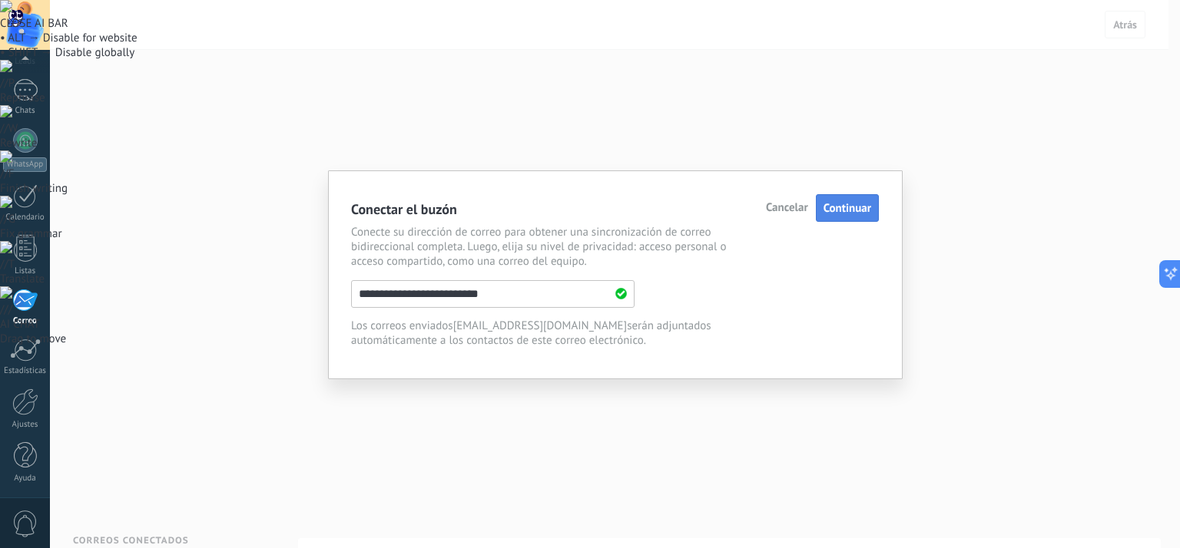
type input "**********"
click at [837, 213] on span "Continuar" at bounding box center [847, 208] width 48 height 15
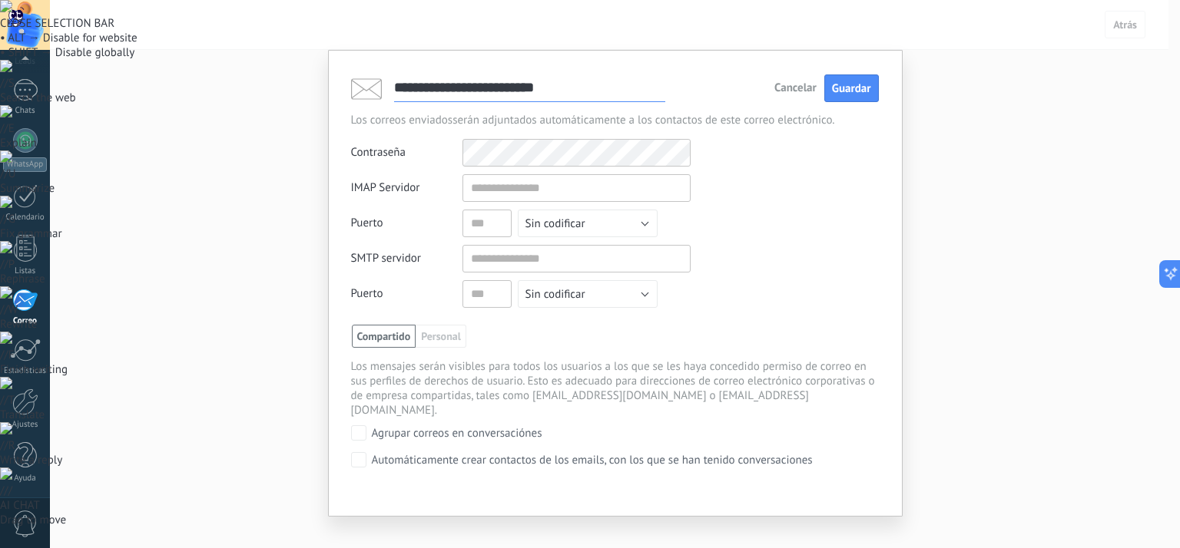
click at [445, 142] on div "Contraseña Otros IMAP nombre de usuario y contraseña" at bounding box center [615, 153] width 528 height 28
click at [430, 147] on div "Contraseña Otros IMAP nombre de usuario y contraseña" at bounding box center [615, 153] width 528 height 28
click at [489, 187] on input "text" at bounding box center [576, 188] width 228 height 28
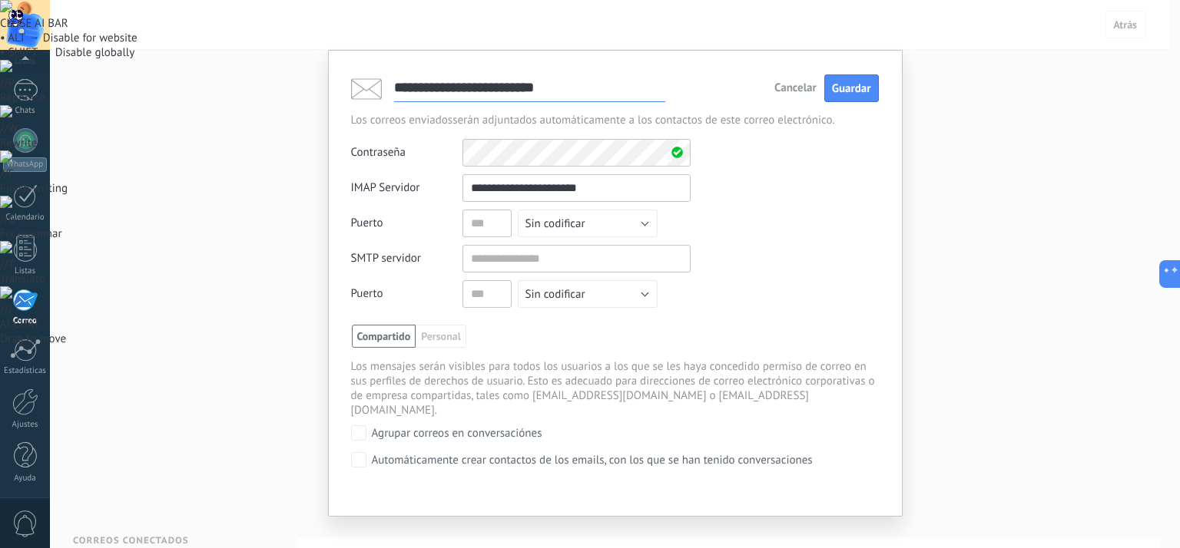
type input "**********"
click at [642, 230] on button "Sin codificar" at bounding box center [588, 224] width 140 height 28
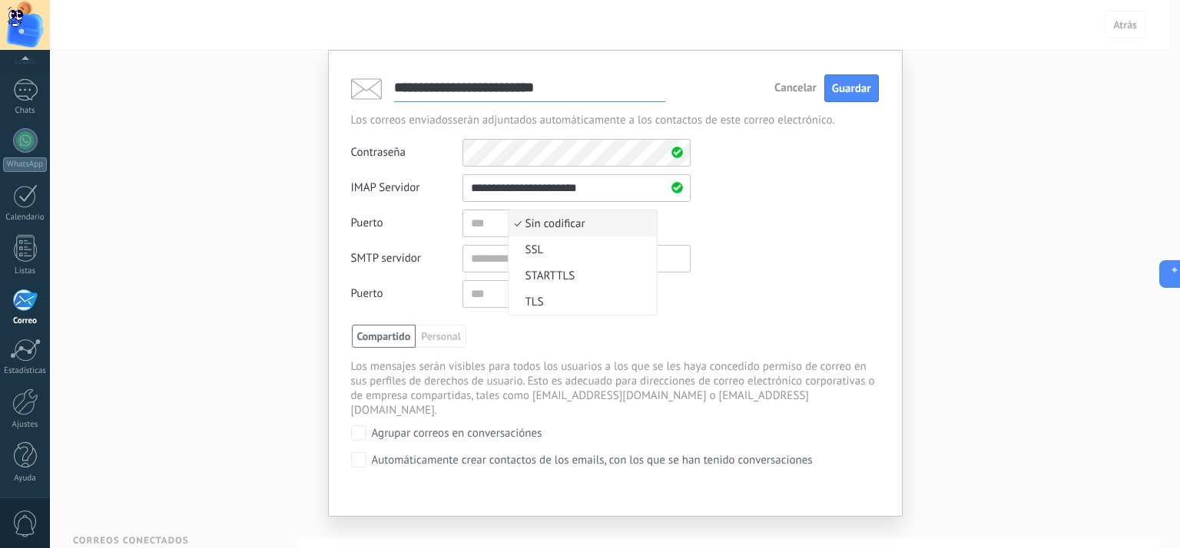
scroll to position [2, 0]
click at [588, 244] on span "SSL" at bounding box center [580, 247] width 144 height 15
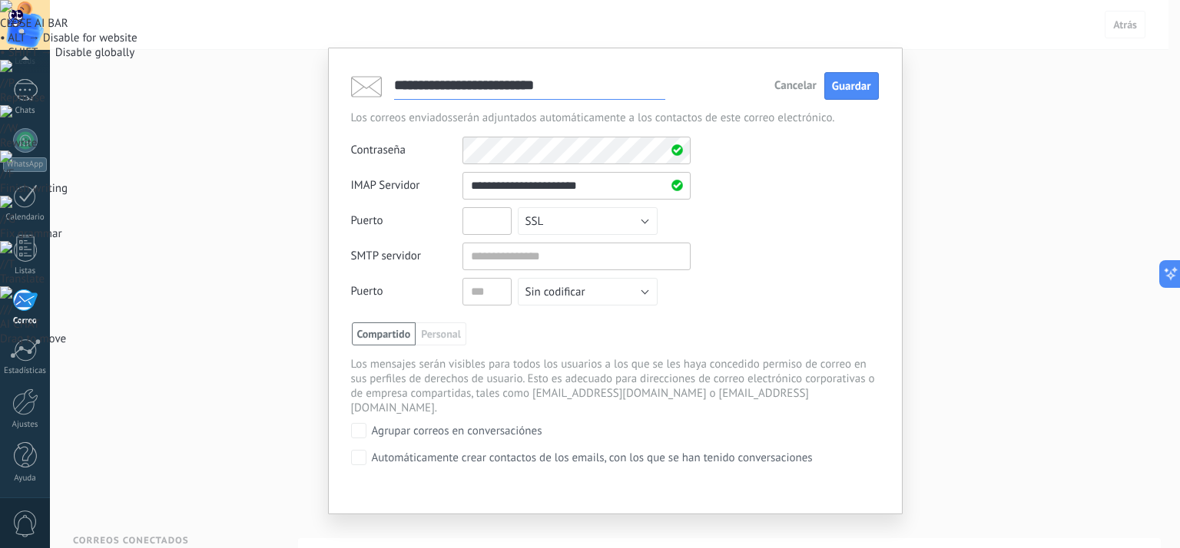
click at [482, 227] on input "text" at bounding box center [486, 221] width 49 height 28
type input "***"
drag, startPoint x: 602, startPoint y: 184, endPoint x: 440, endPoint y: 185, distance: 162.0
click at [440, 187] on div "**********" at bounding box center [520, 186] width 339 height 28
click at [479, 256] on input "text" at bounding box center [576, 257] width 228 height 28
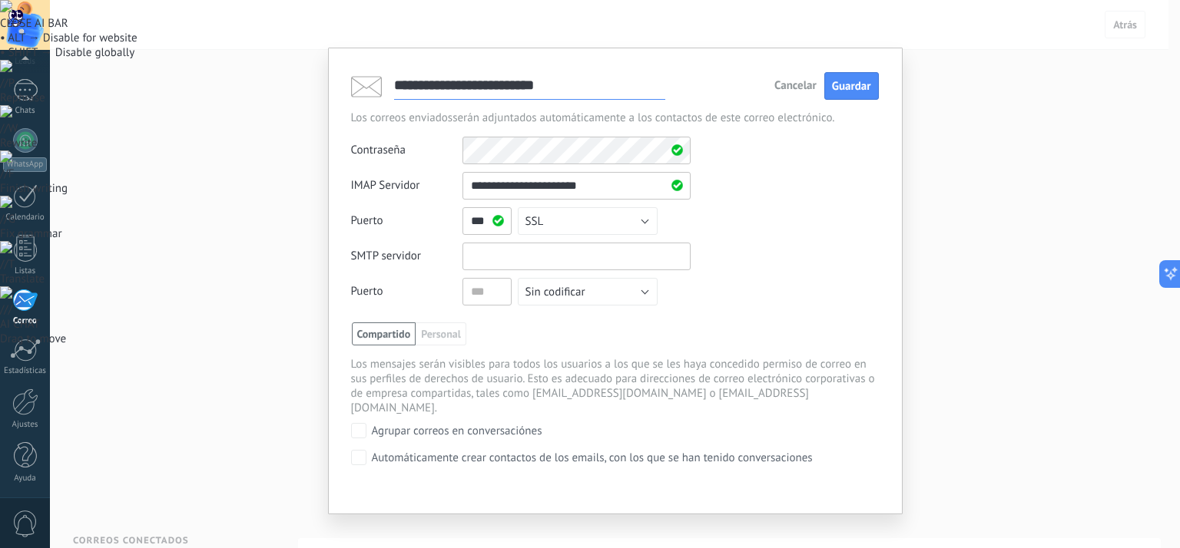
paste input "**********"
type input "**********"
click at [485, 293] on input "text" at bounding box center [486, 292] width 49 height 28
type input "***"
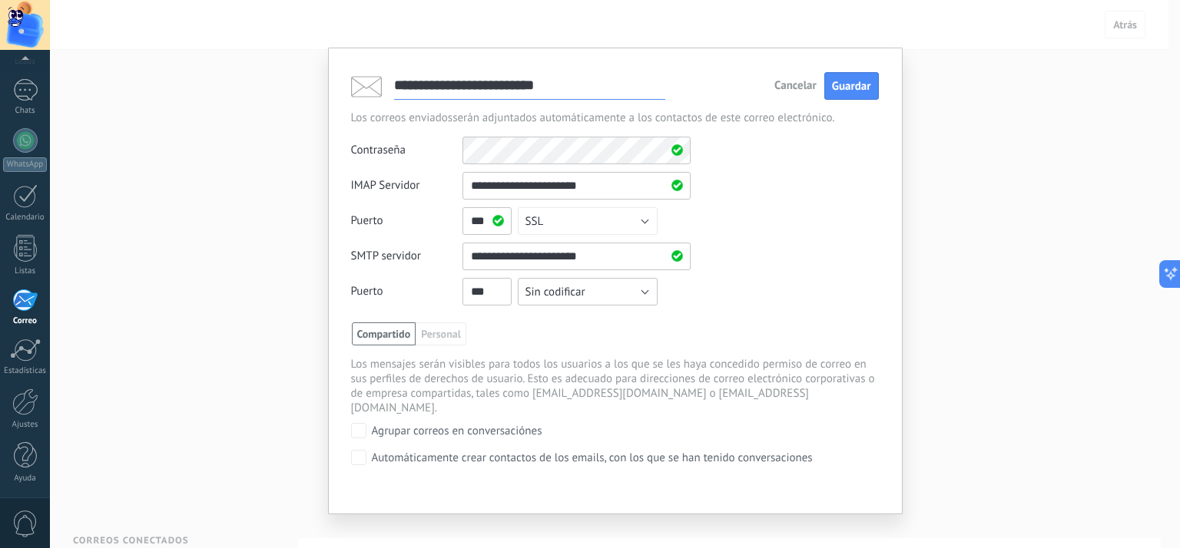
click at [546, 298] on span "Sin codificar" at bounding box center [555, 292] width 60 height 15
click at [554, 324] on span "SSL" at bounding box center [580, 318] width 144 height 15
click at [453, 339] on span "Personal" at bounding box center [440, 334] width 51 height 23
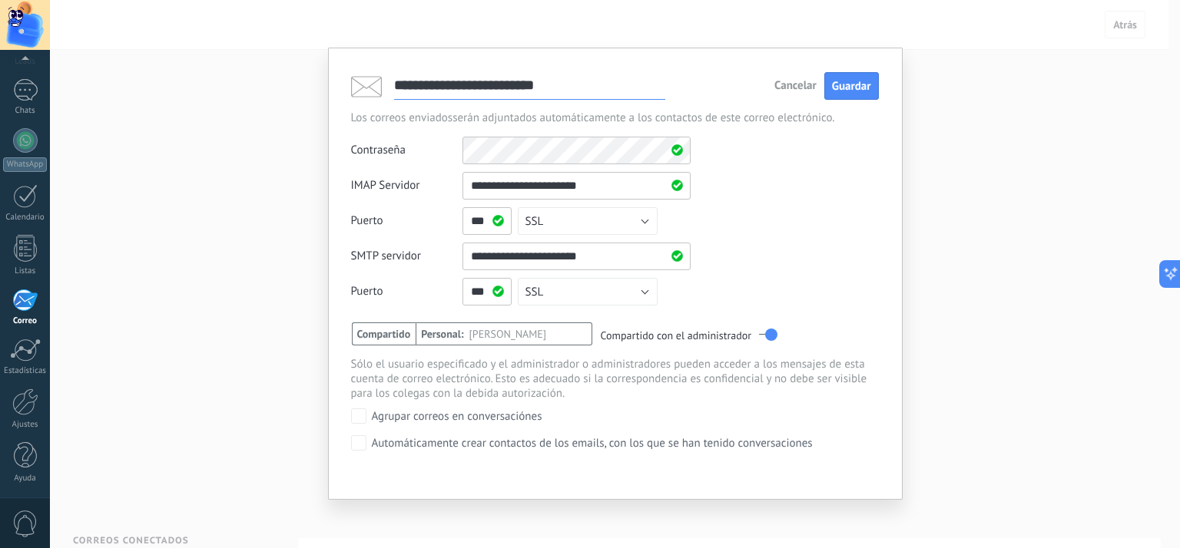
click at [383, 339] on span "Compartido" at bounding box center [384, 334] width 65 height 23
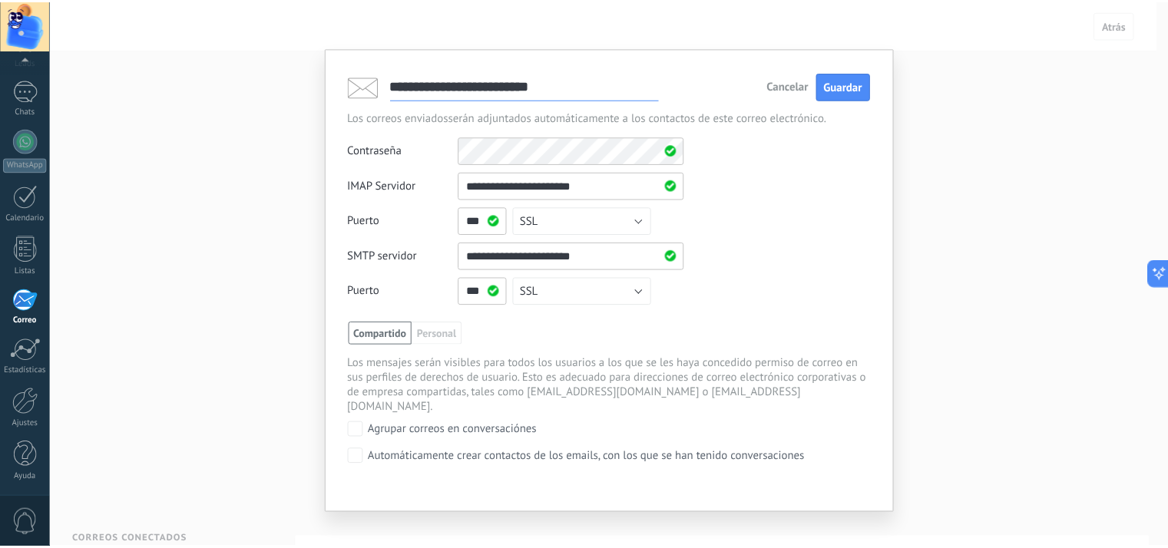
scroll to position [0, 0]
click at [842, 94] on span "Guardar" at bounding box center [851, 88] width 39 height 15
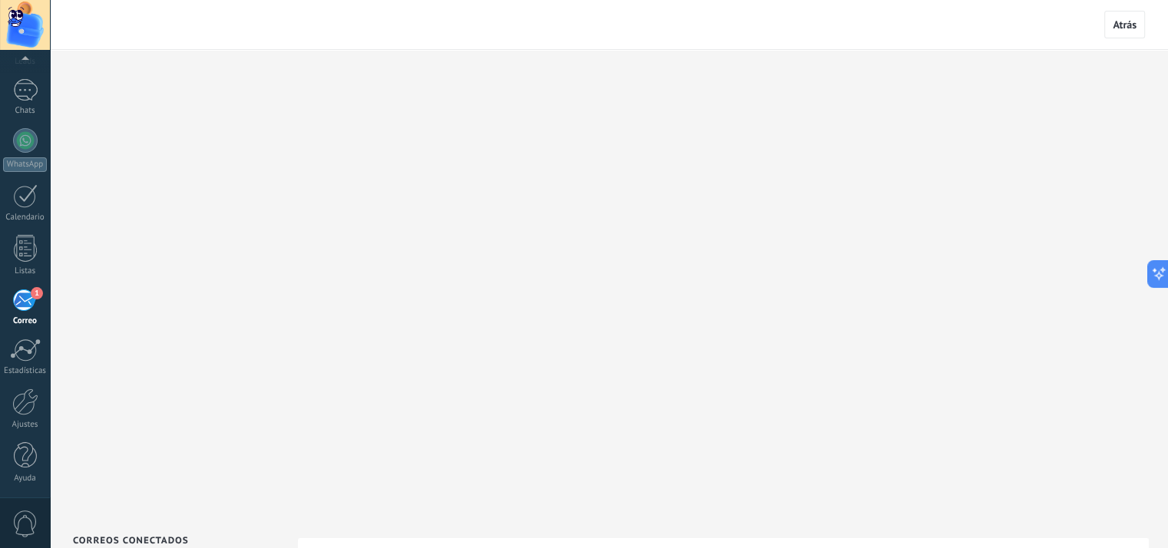
click at [26, 303] on div "1" at bounding box center [24, 300] width 25 height 23
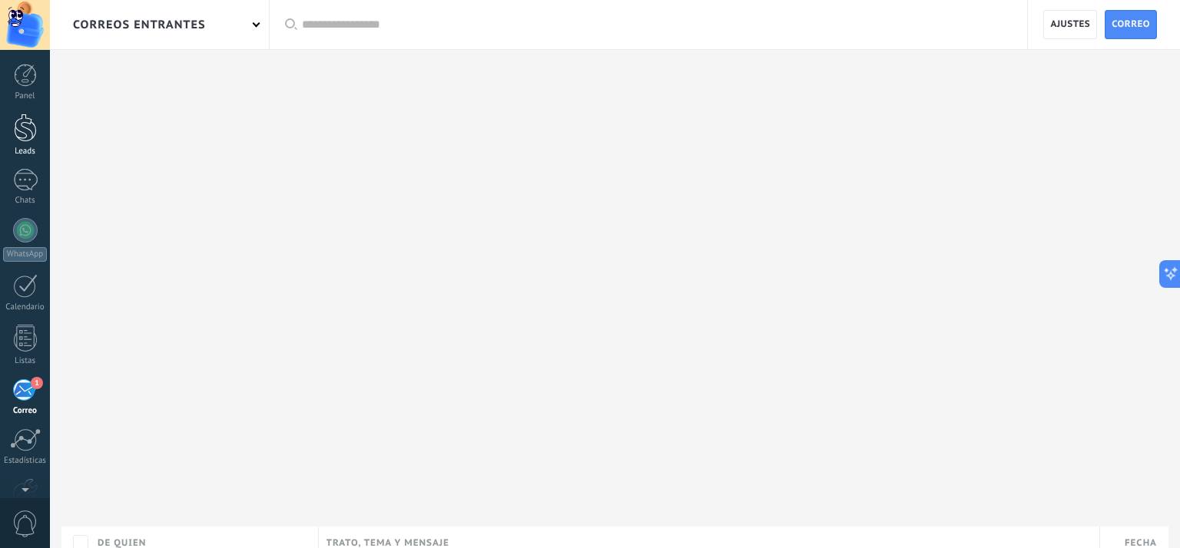
click at [29, 131] on div at bounding box center [25, 128] width 23 height 28
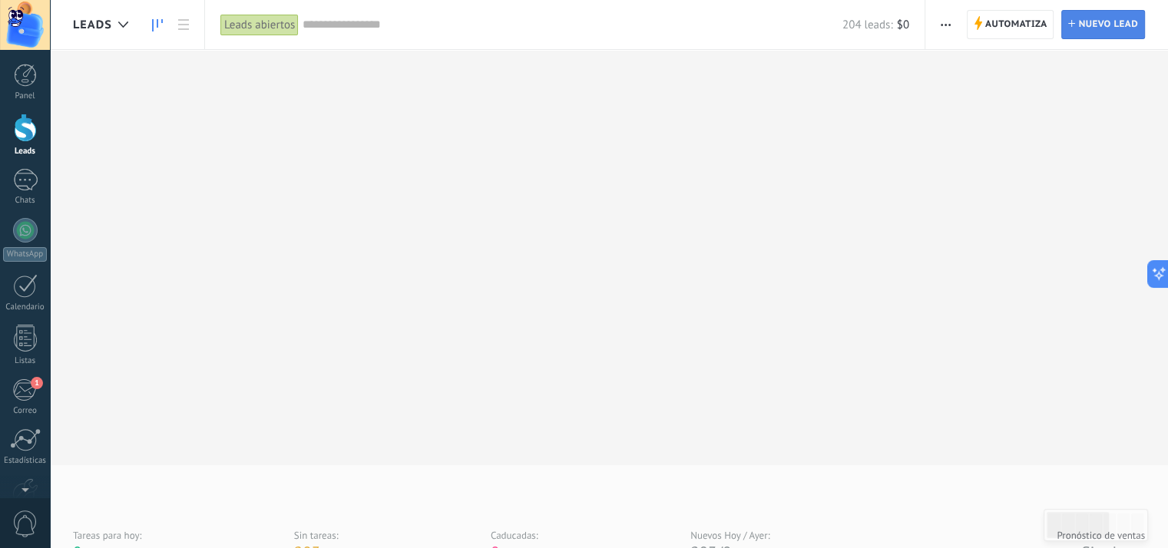
click at [1091, 28] on span "Nuevo lead" at bounding box center [1108, 25] width 60 height 28
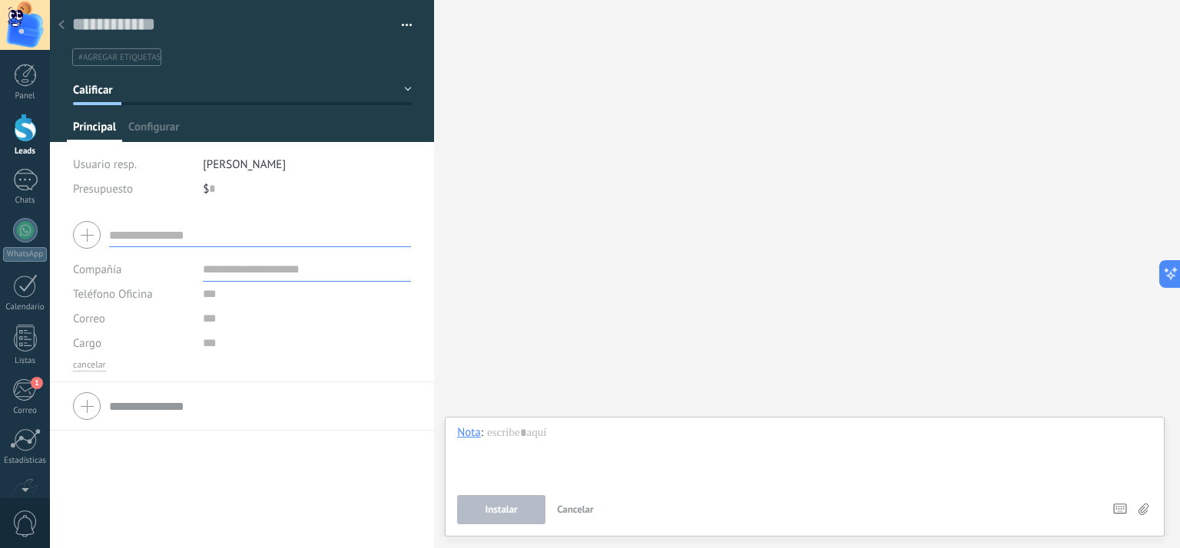
click at [243, 185] on div "$ 0" at bounding box center [307, 189] width 209 height 25
click at [187, 236] on input "text" at bounding box center [260, 235] width 302 height 25
click at [132, 243] on input "text" at bounding box center [260, 235] width 302 height 25
click at [91, 240] on div at bounding box center [242, 235] width 338 height 38
click at [157, 238] on input "text" at bounding box center [260, 235] width 302 height 25
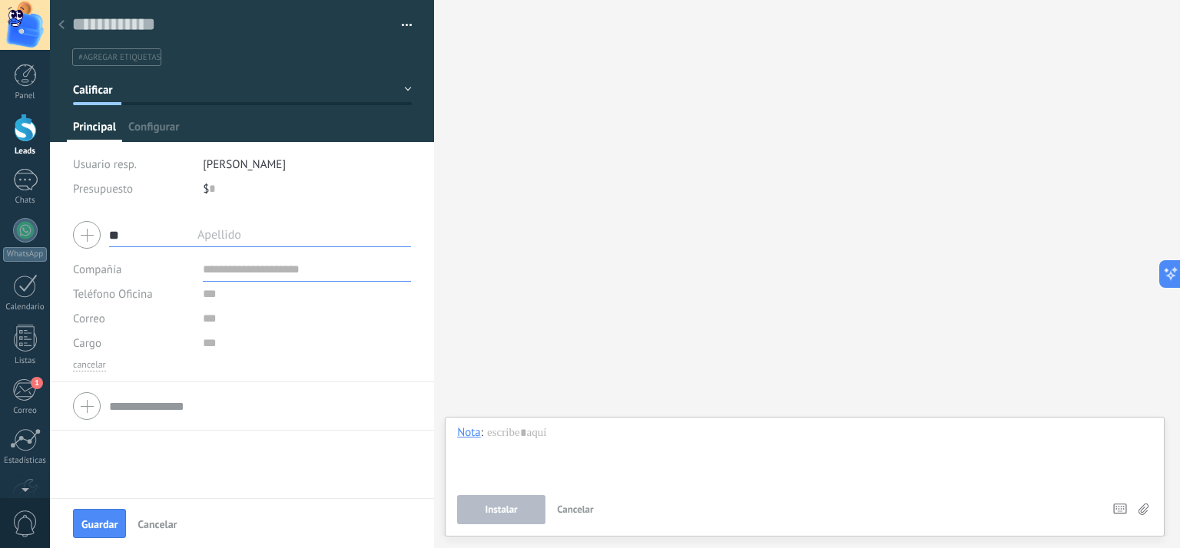
type input "*"
type input "**********"
click at [251, 272] on input "text" at bounding box center [307, 269] width 208 height 25
drag, startPoint x: 256, startPoint y: 263, endPoint x: 263, endPoint y: 288, distance: 25.3
click at [259, 263] on input "**********" at bounding box center [307, 269] width 208 height 25
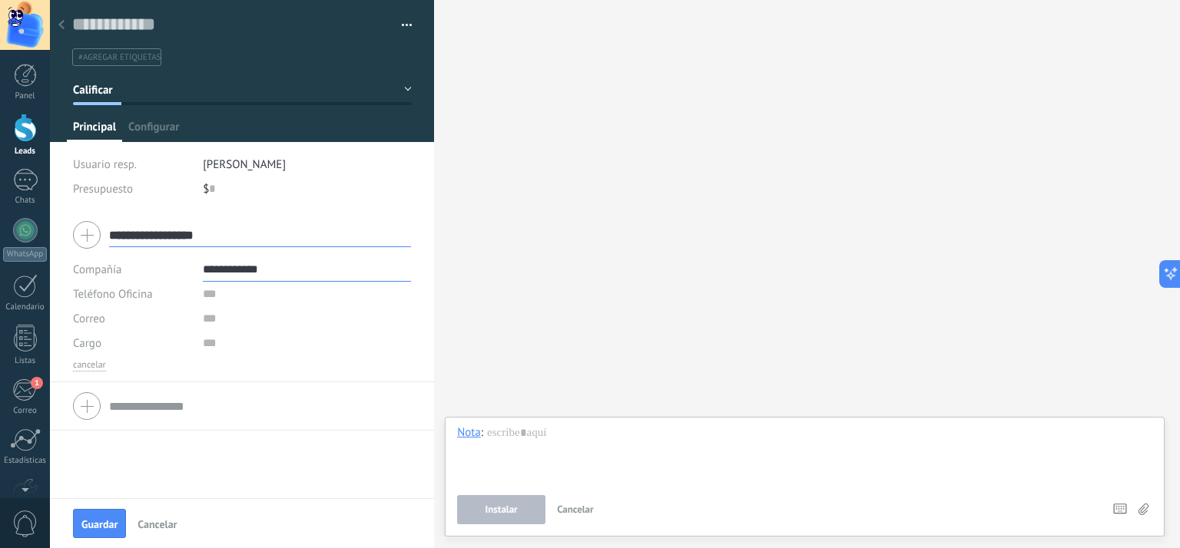
type input "**********"
click at [233, 297] on input "text" at bounding box center [307, 294] width 208 height 25
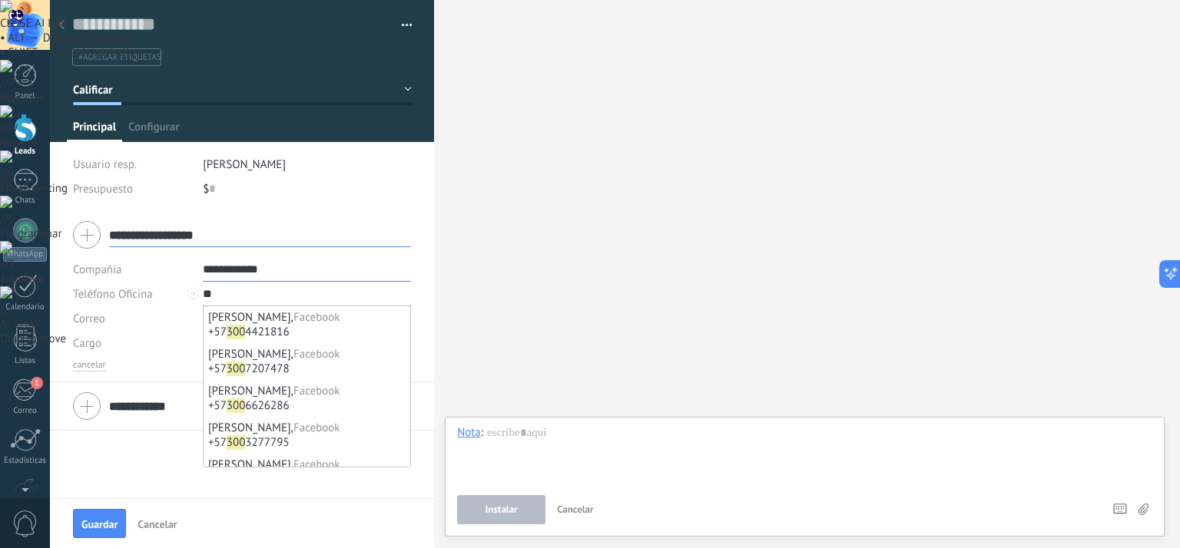
type input "*"
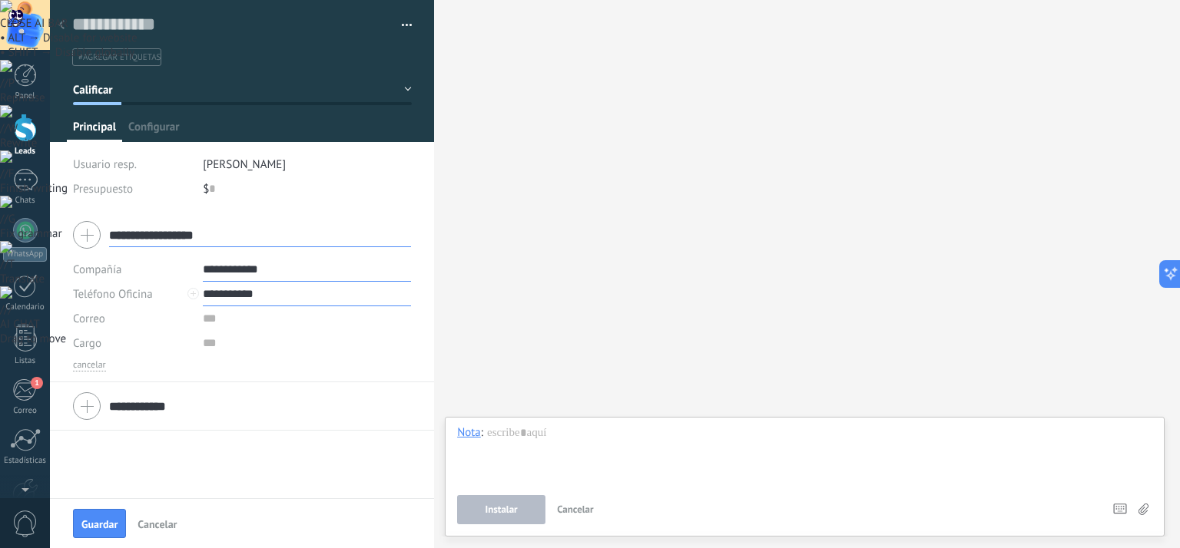
type input "**********"
click at [220, 319] on input "text" at bounding box center [307, 318] width 208 height 25
type input "**********"
click at [218, 344] on input "text" at bounding box center [307, 343] width 208 height 25
type input "*******"
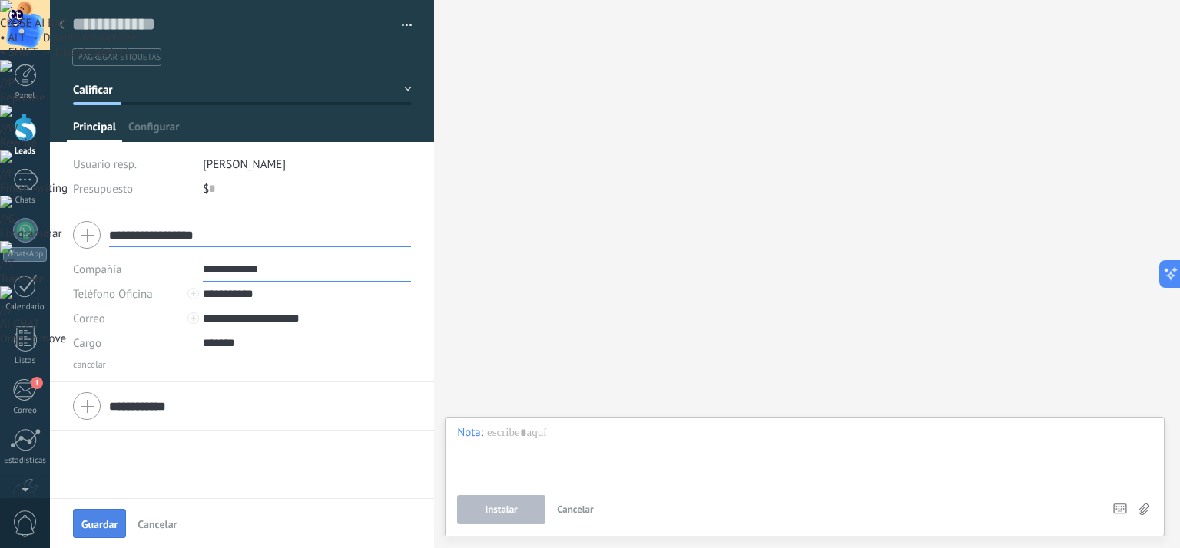
click at [108, 515] on button "Guardar" at bounding box center [99, 523] width 53 height 29
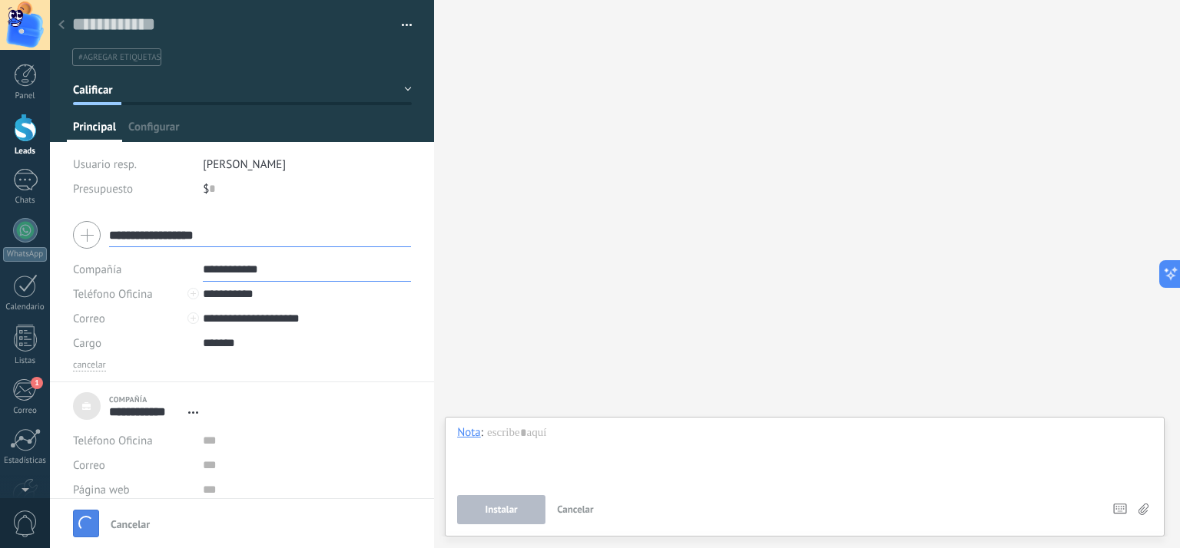
type textarea "***"
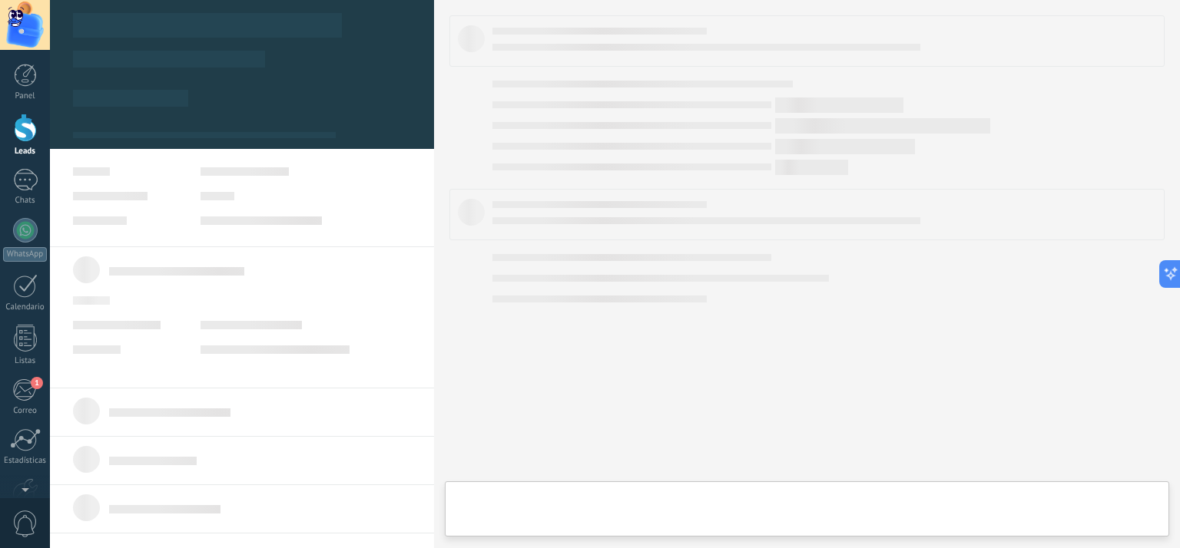
type textarea "***"
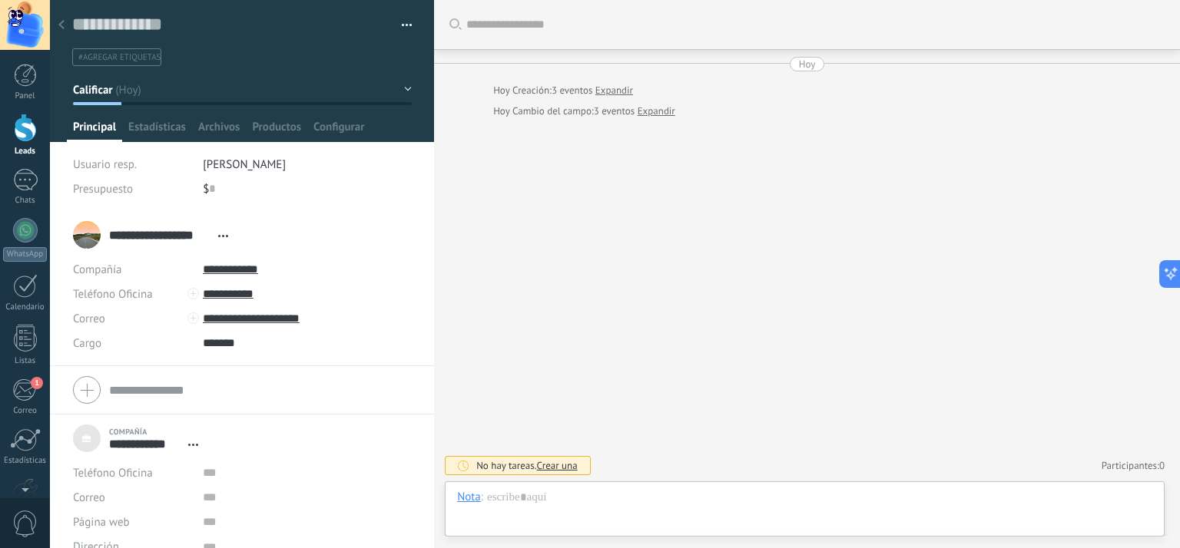
scroll to position [21, 0]
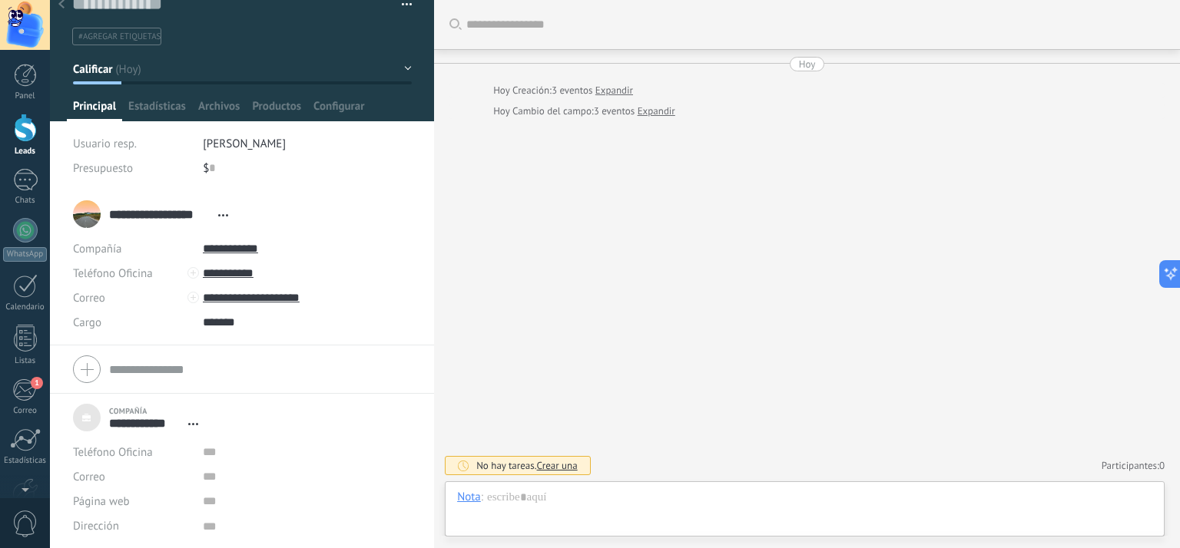
click at [568, 466] on span "Crear una" at bounding box center [557, 465] width 41 height 13
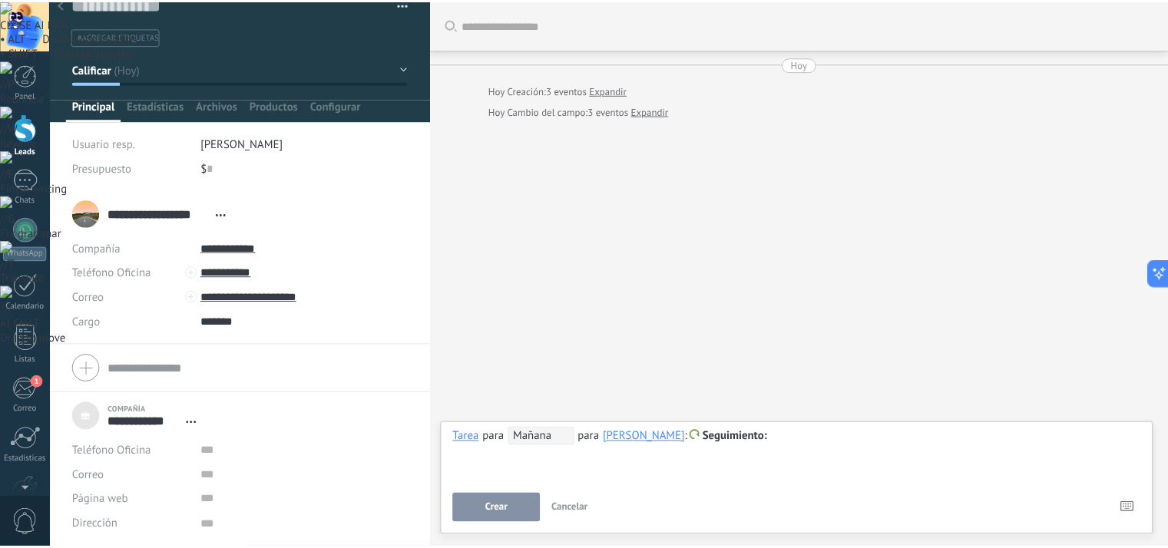
scroll to position [0, 0]
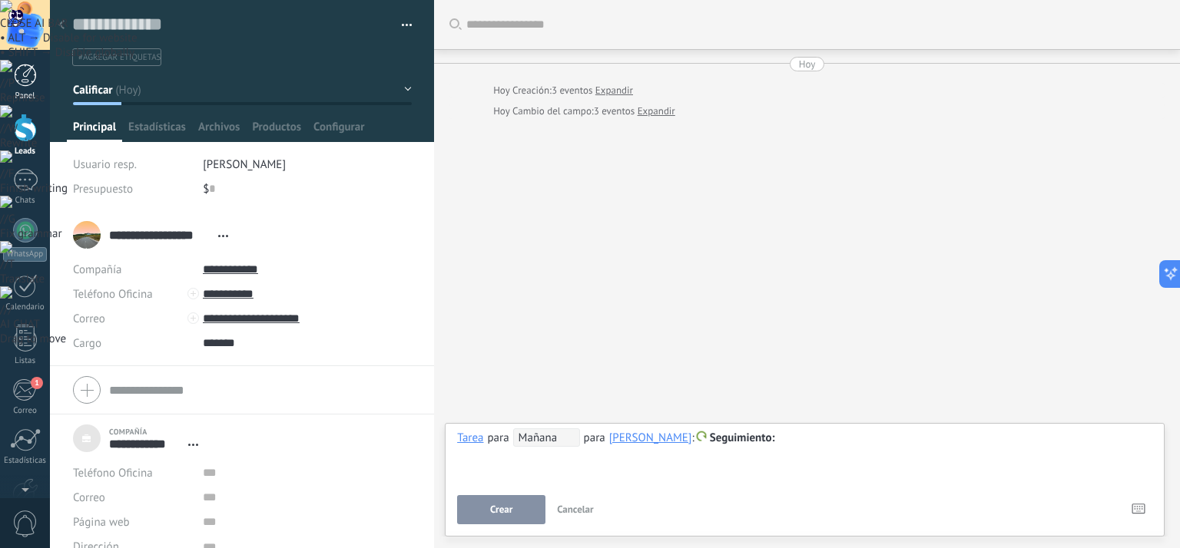
click at [25, 84] on div at bounding box center [25, 75] width 23 height 23
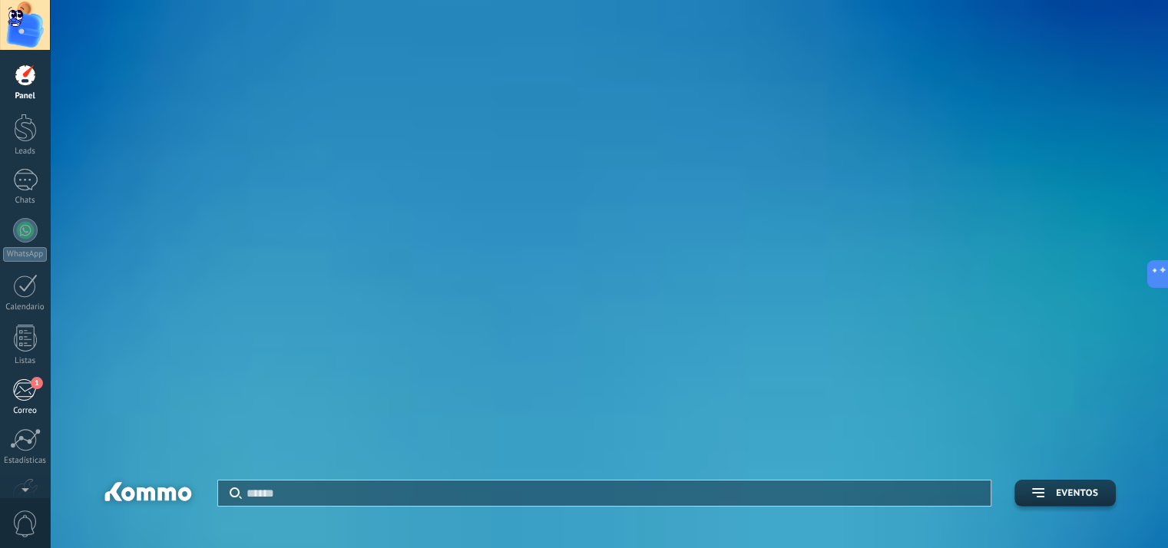
click at [20, 395] on div "1" at bounding box center [24, 390] width 25 height 23
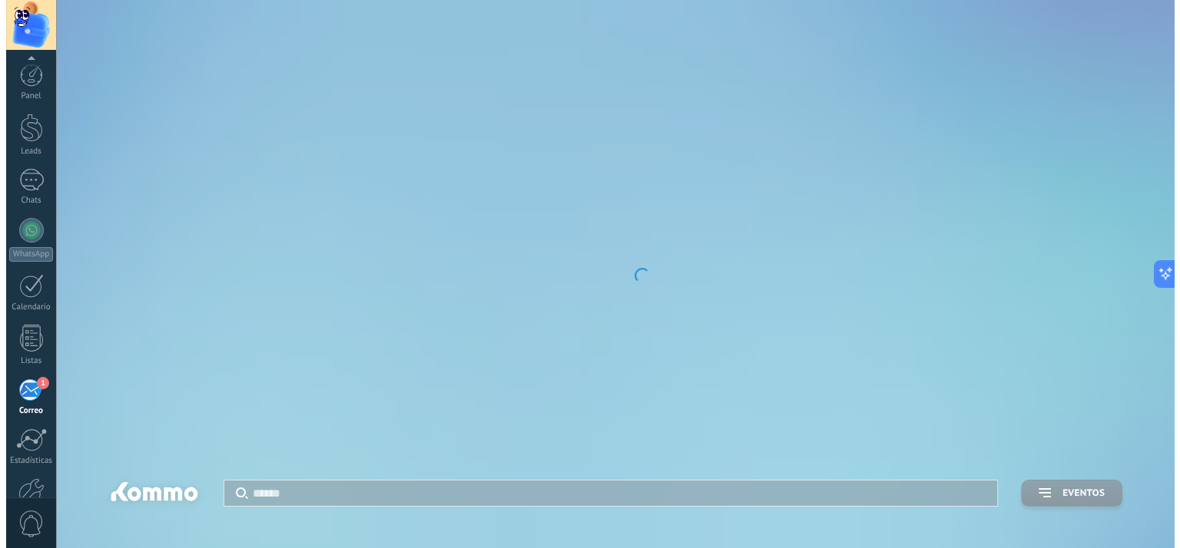
scroll to position [90, 0]
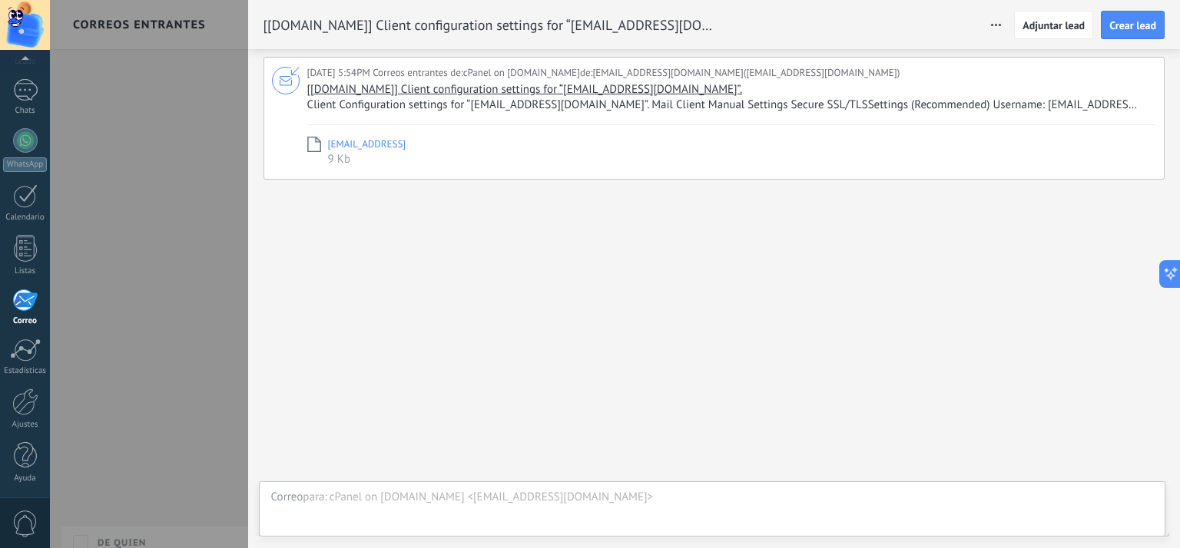
click at [444, 104] on span "Client Configuration settings for “[EMAIL_ADDRESS][DOMAIN_NAME]”. Mail Client M…" at bounding box center [729, 105] width 845 height 15
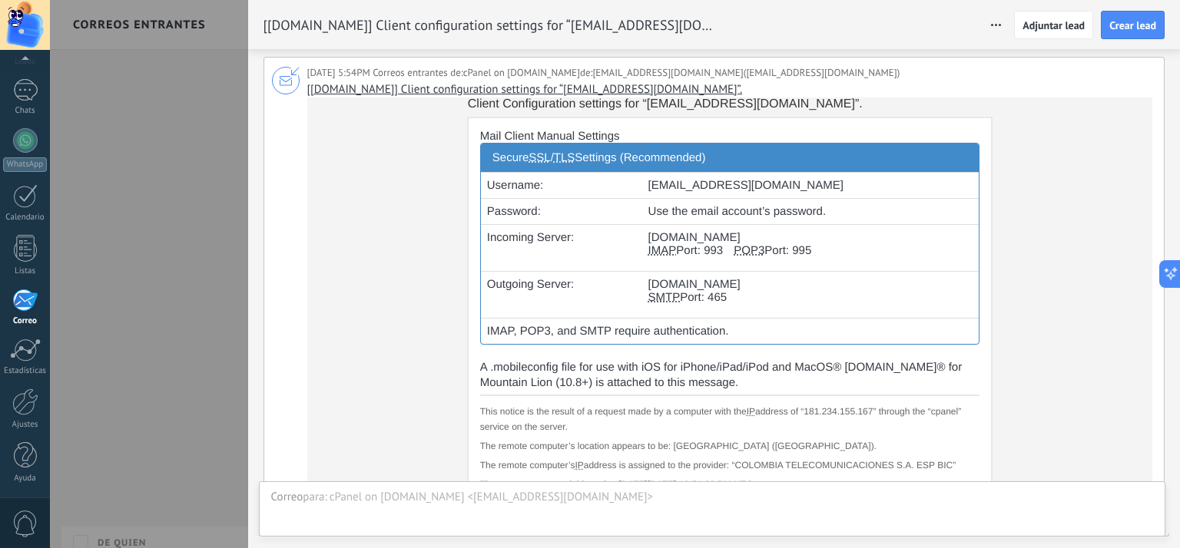
click at [995, 24] on icon "button" at bounding box center [996, 25] width 10 height 2
click at [1045, 164] on td "Client Configuration settings for “[EMAIL_ADDRESS][DOMAIN_NAME]”. Mail Client M…" at bounding box center [729, 334] width 845 height 473
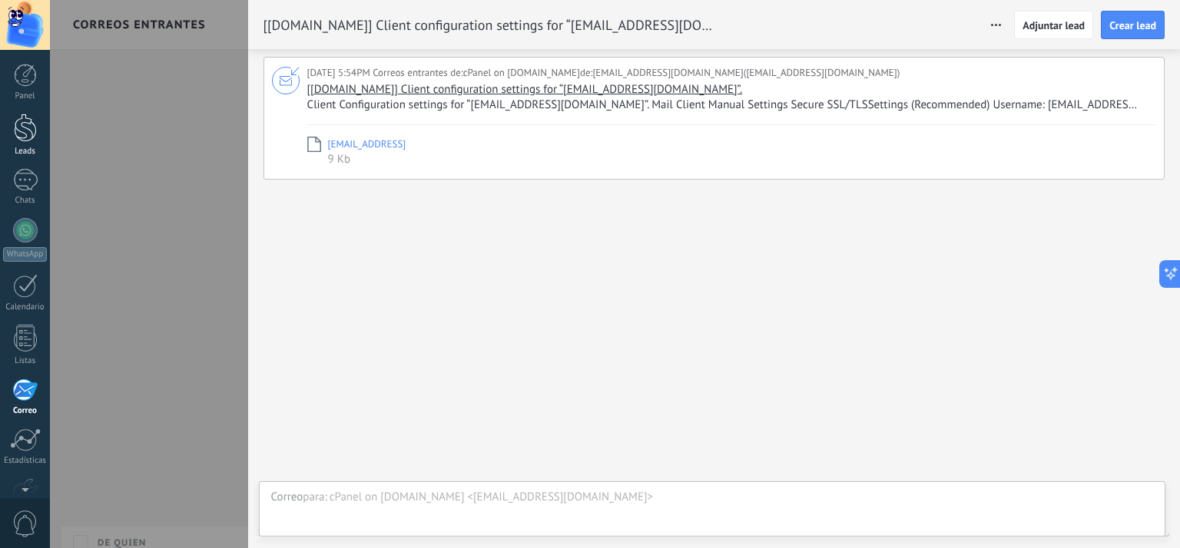
click at [25, 131] on div at bounding box center [25, 128] width 23 height 28
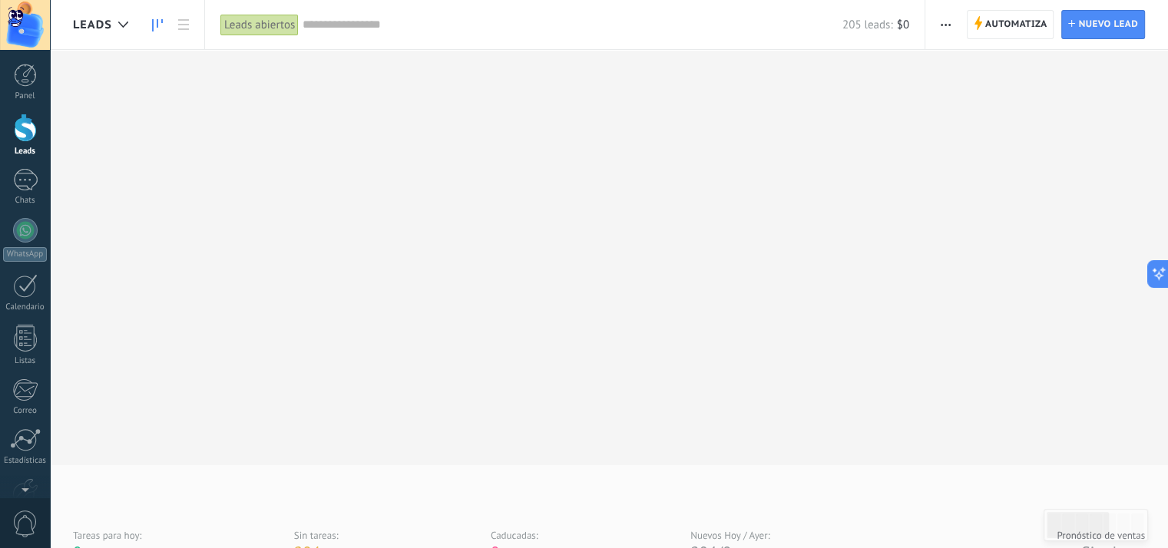
click at [418, 28] on input "text" at bounding box center [573, 25] width 540 height 16
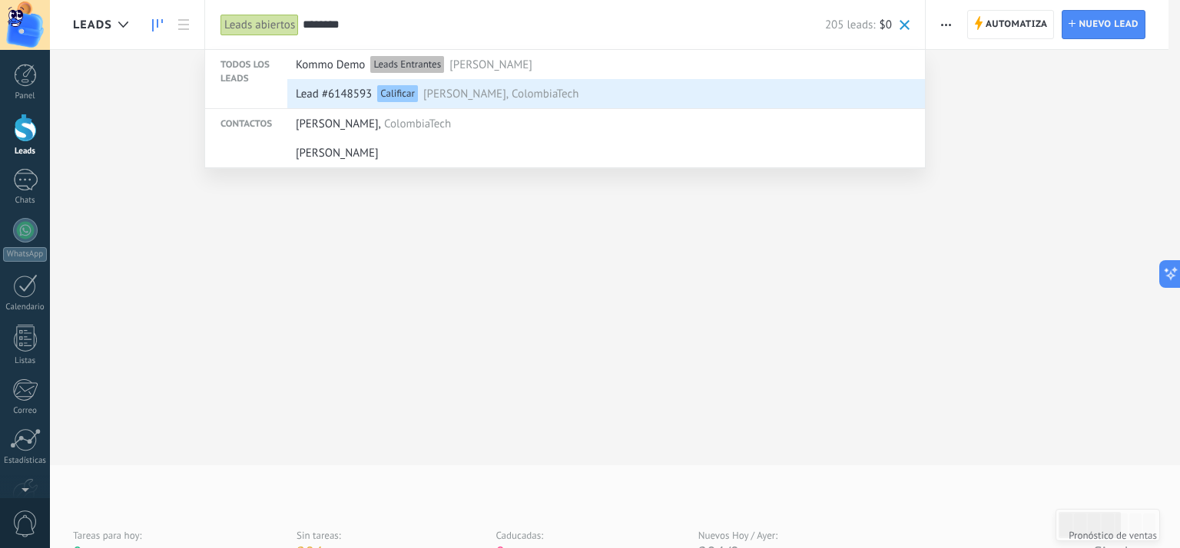
type input "********"
click at [533, 99] on span "ColombiaTech" at bounding box center [544, 94] width 67 height 28
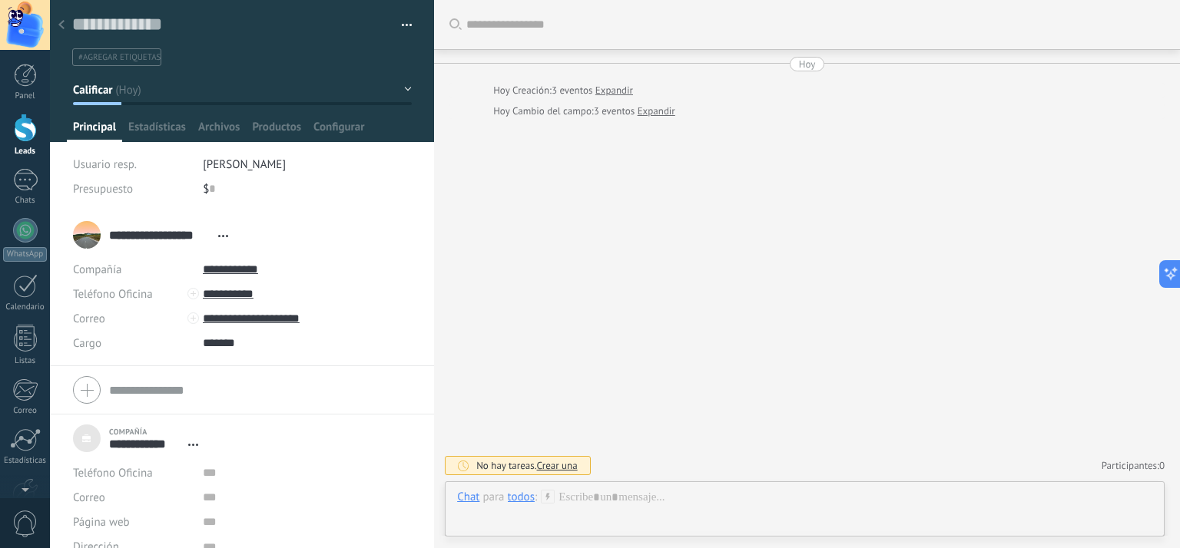
type textarea "***"
type input "**********"
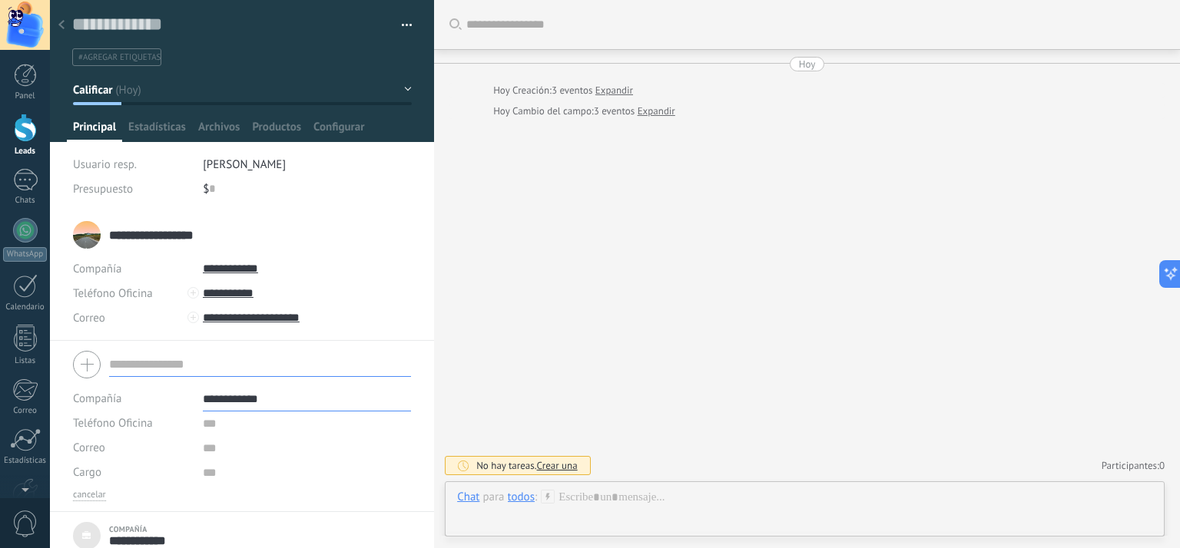
click at [176, 393] on form "**********" at bounding box center [242, 424] width 338 height 156
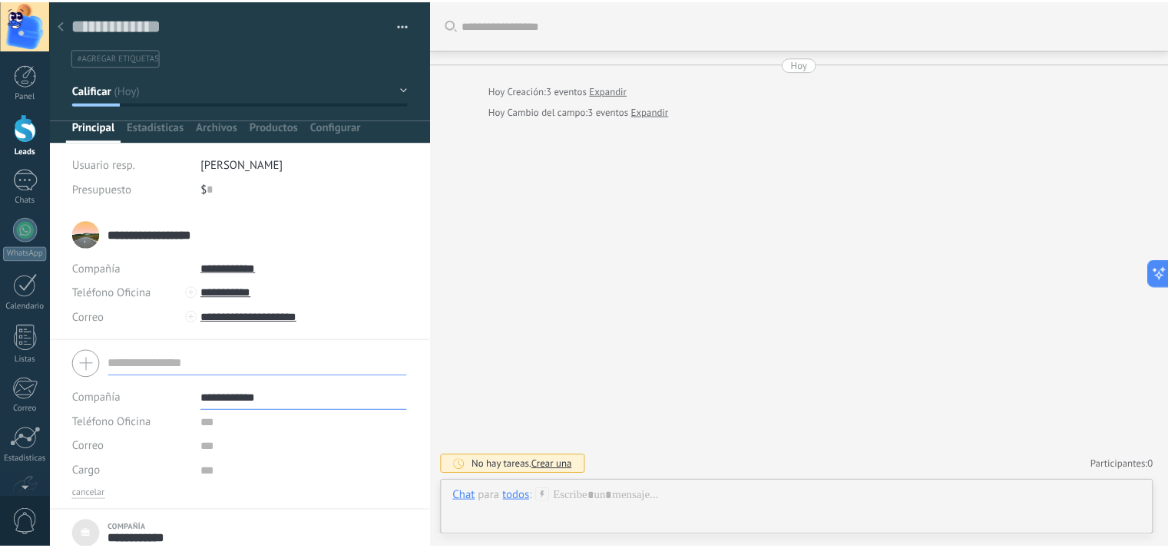
scroll to position [15, 0]
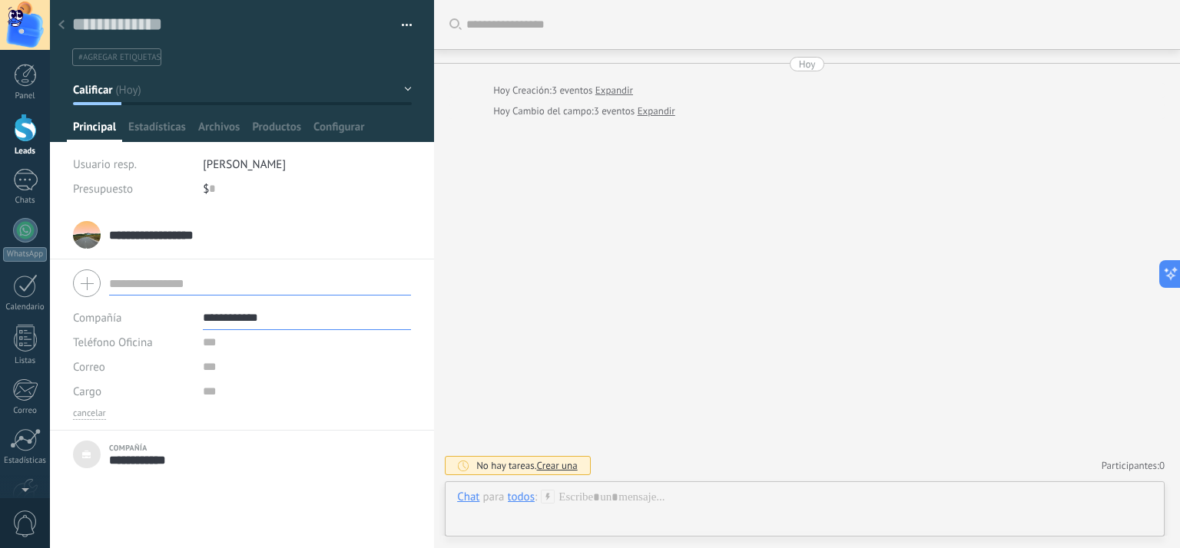
click at [187, 236] on input "**********" at bounding box center [159, 234] width 101 height 15
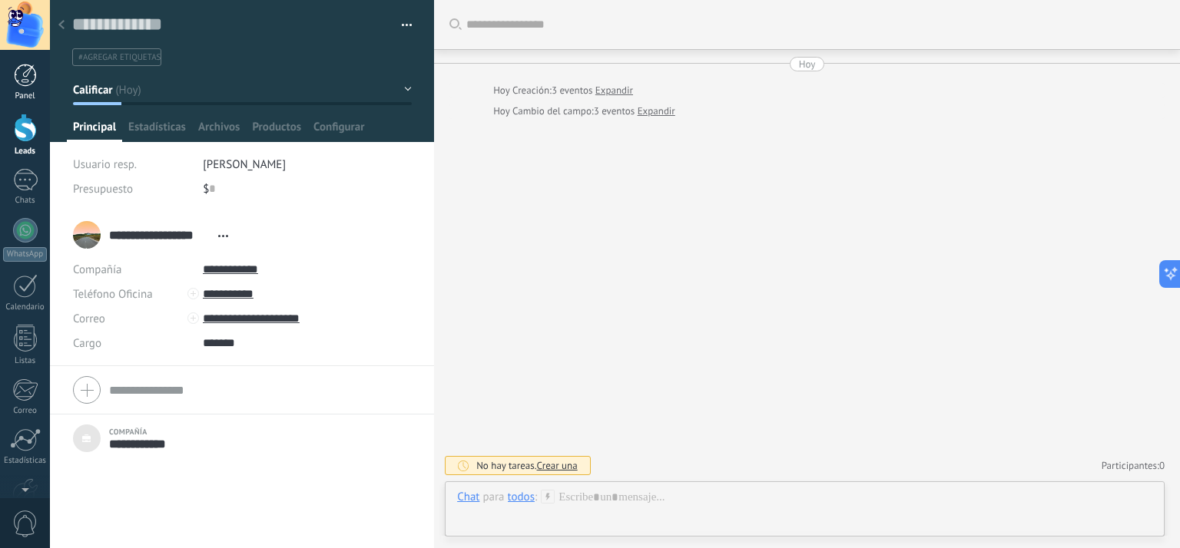
click at [28, 81] on div at bounding box center [25, 75] width 23 height 23
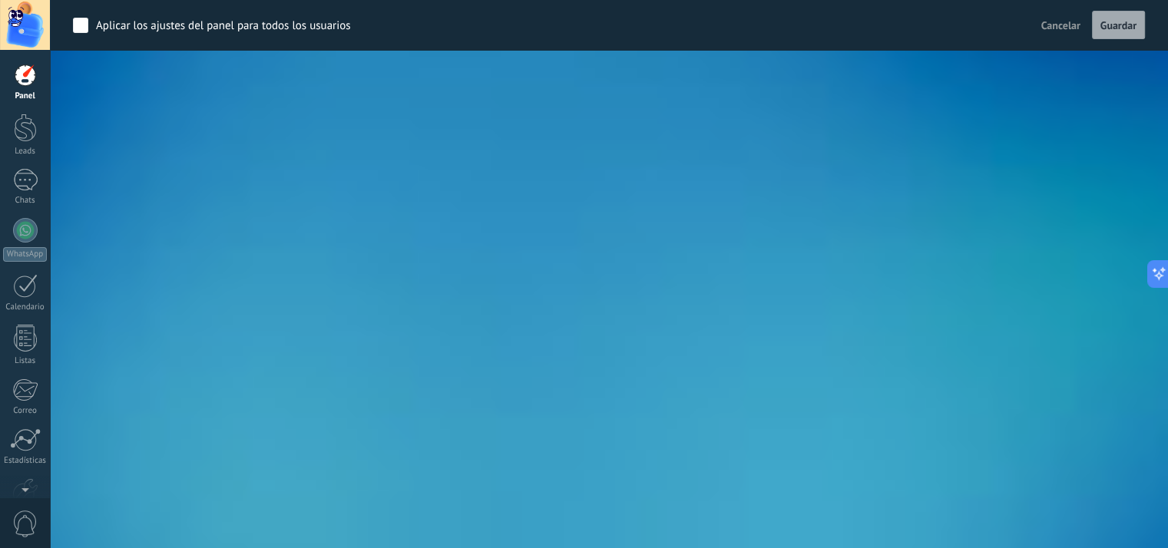
click at [1044, 28] on span "Cancelar" at bounding box center [1060, 25] width 39 height 14
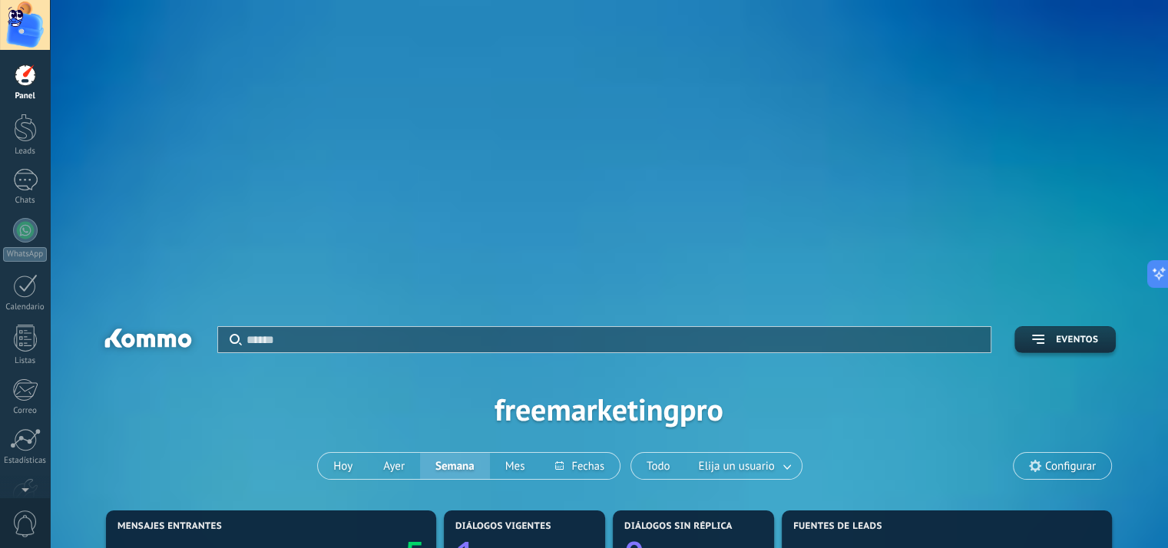
click at [28, 36] on div at bounding box center [25, 25] width 50 height 50
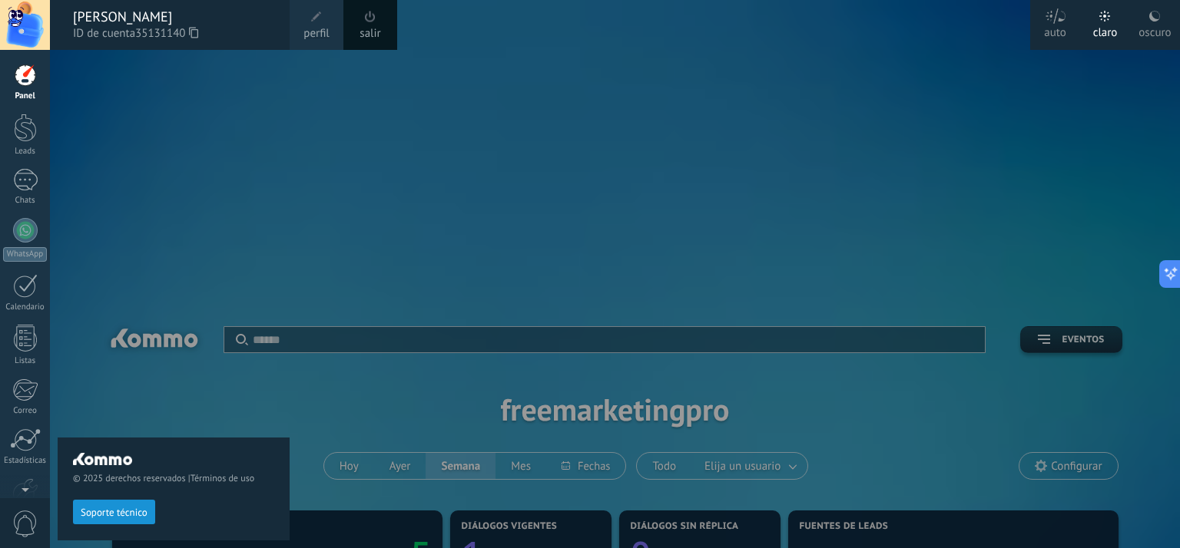
click at [321, 22] on span at bounding box center [316, 16] width 17 height 17
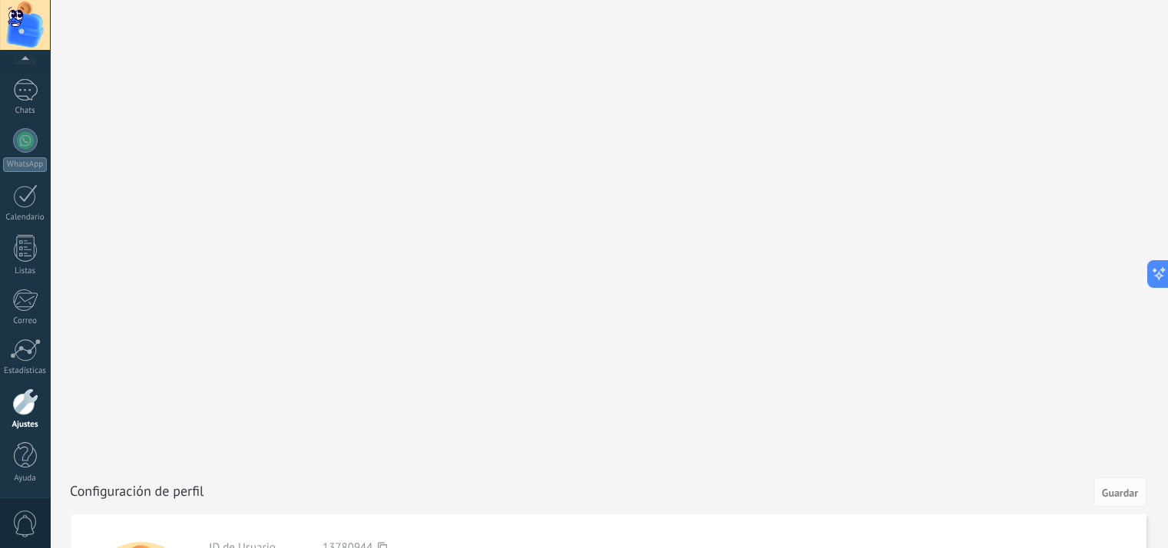
scroll to position [449, 0]
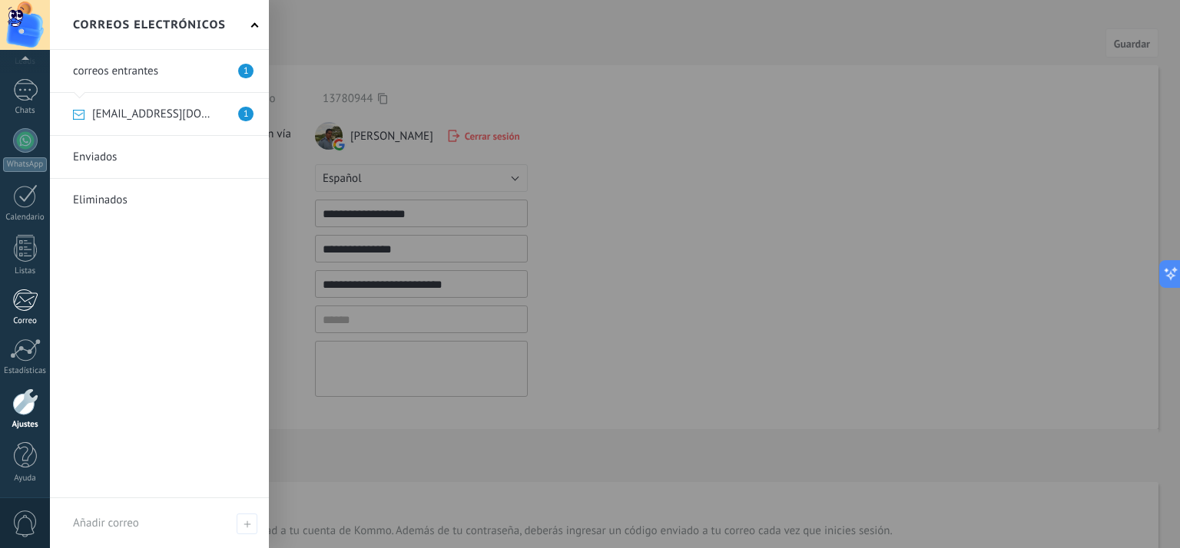
click at [23, 308] on div "1" at bounding box center [24, 300] width 25 height 23
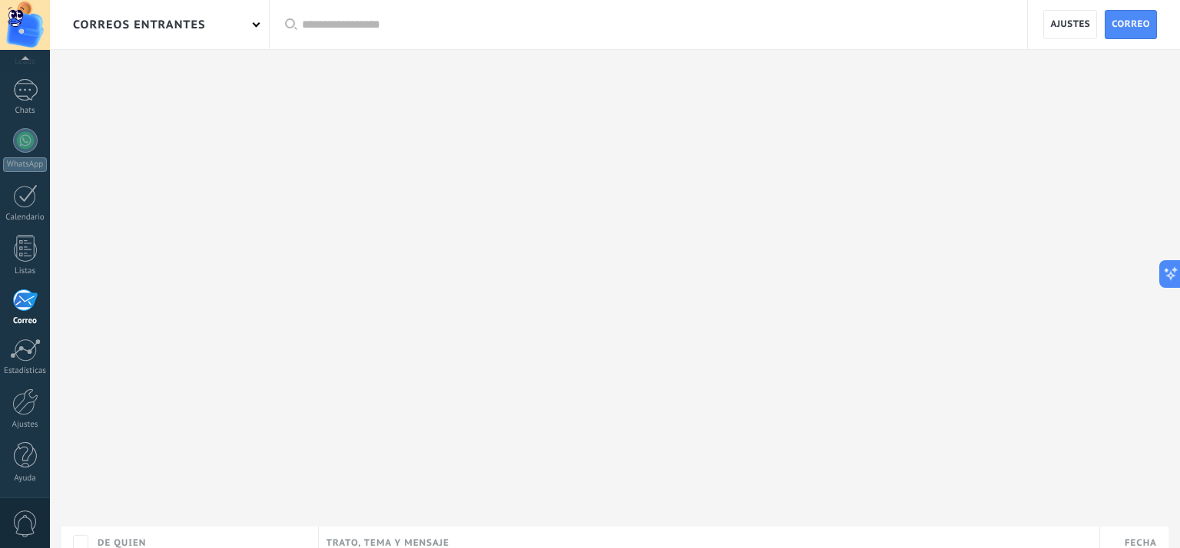
click at [248, 21] on div "correos entrantes" at bounding box center [159, 24] width 219 height 49
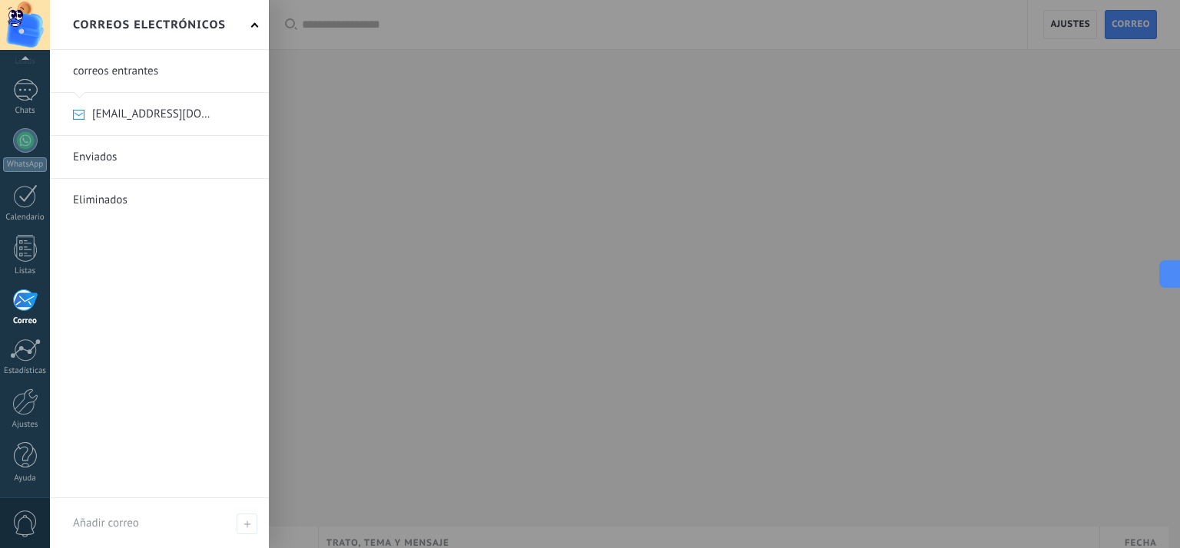
click at [109, 160] on link at bounding box center [159, 157] width 219 height 42
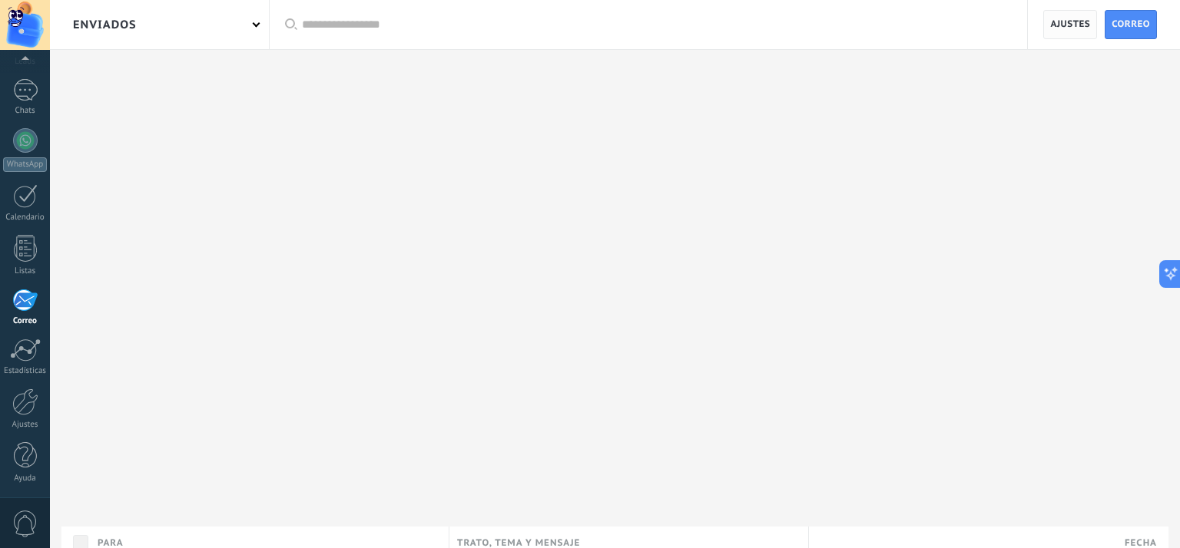
click at [1069, 27] on span "Ajustes" at bounding box center [1070, 25] width 40 height 28
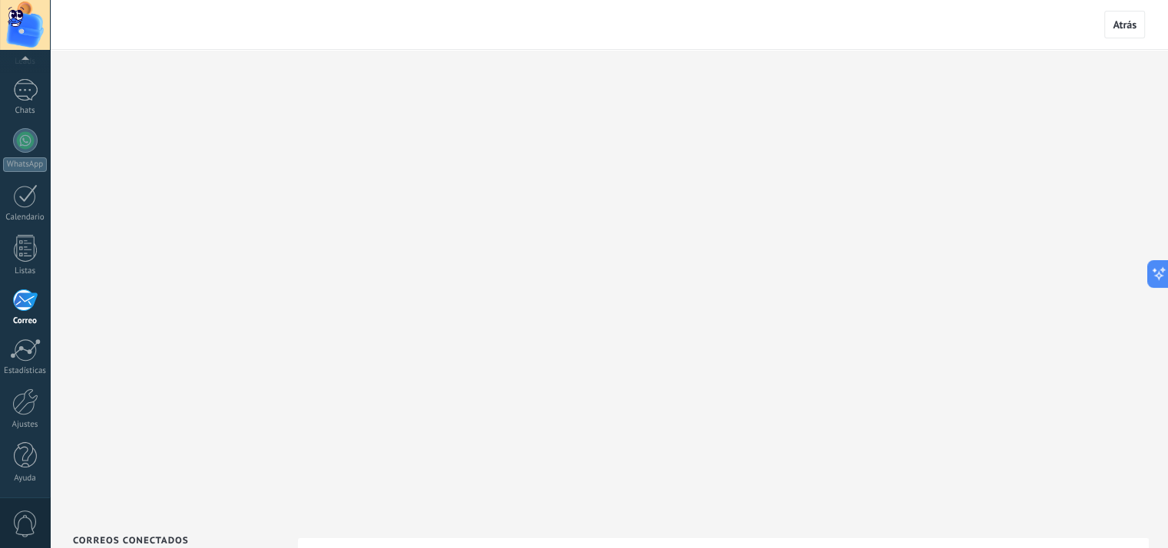
scroll to position [243, 0]
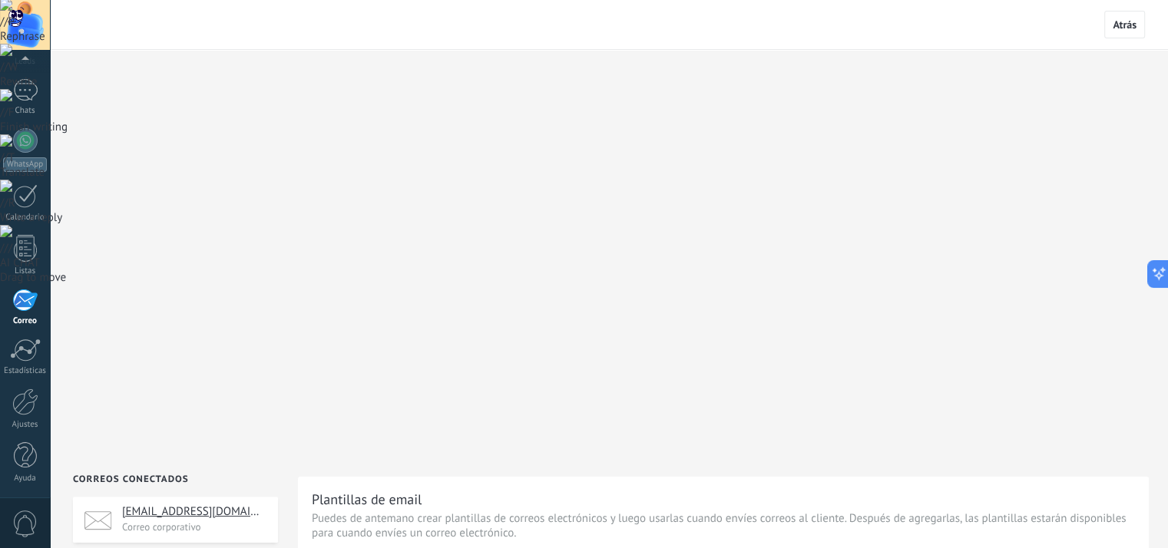
drag, startPoint x: 713, startPoint y: 294, endPoint x: 603, endPoint y: 298, distance: 109.9
copy div "**********"
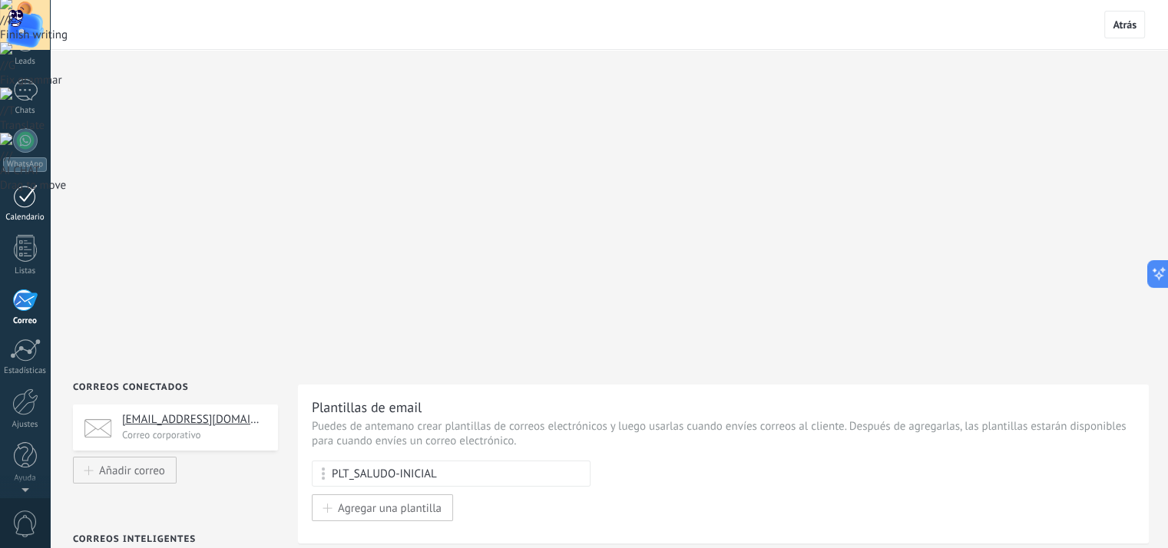
scroll to position [0, 0]
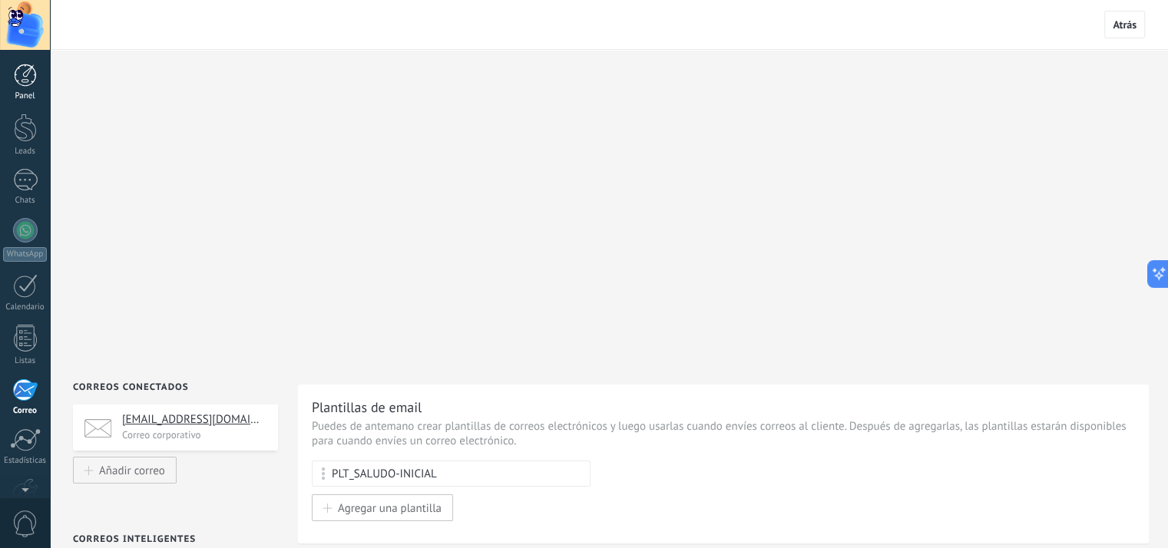
click at [34, 78] on div at bounding box center [25, 75] width 23 height 23
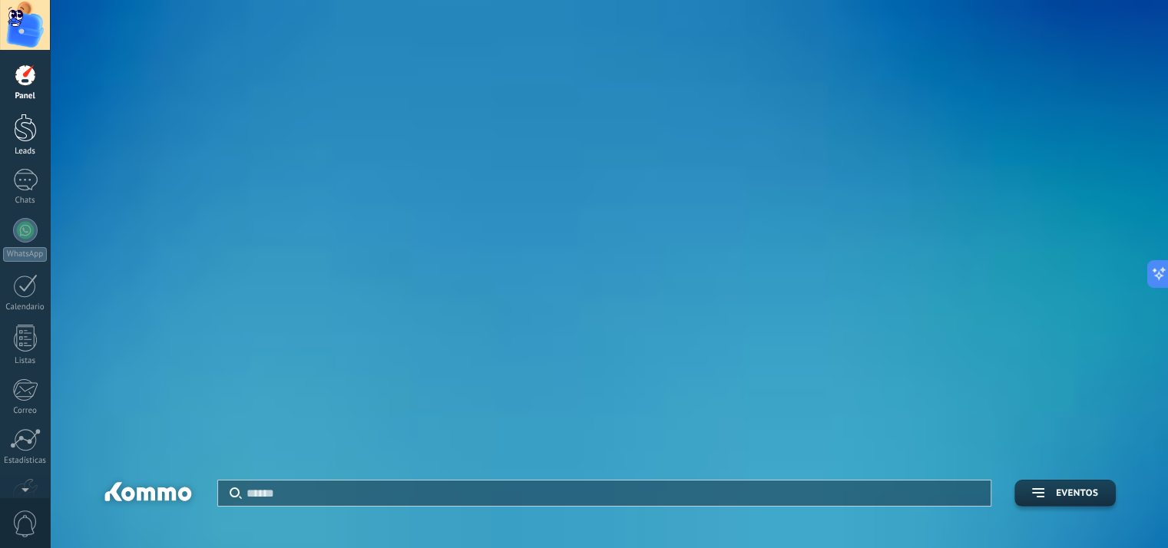
click at [25, 132] on div at bounding box center [25, 128] width 23 height 28
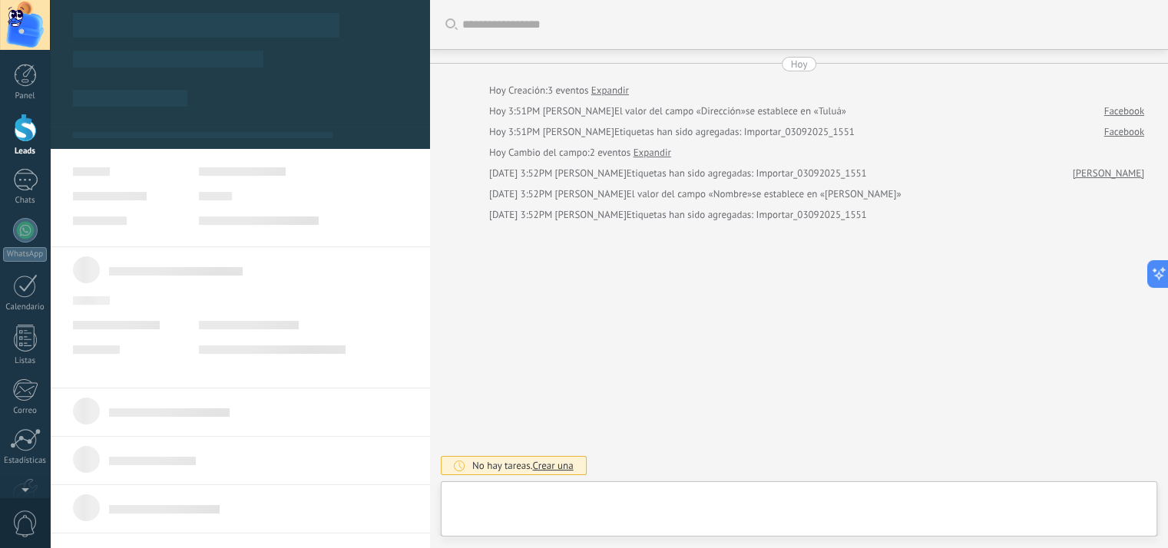
type textarea "*****"
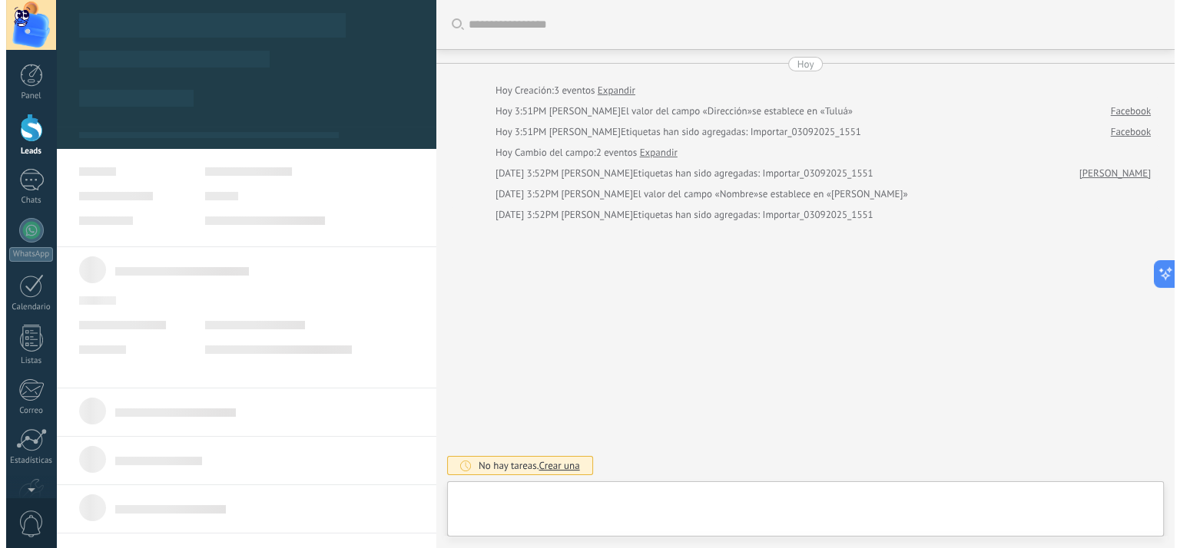
scroll to position [15, 0]
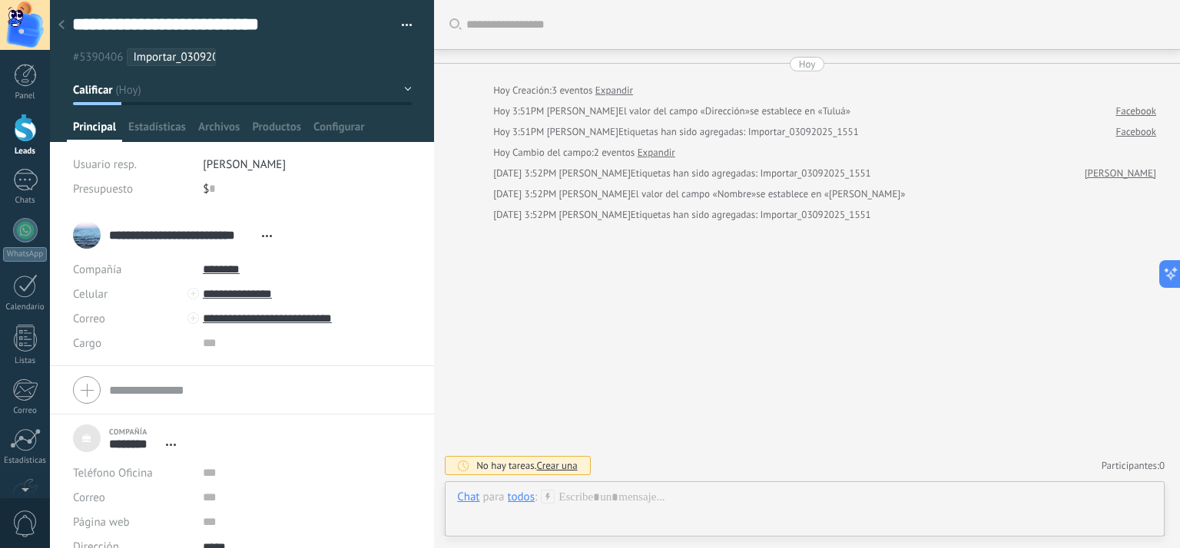
click at [61, 29] on icon at bounding box center [61, 24] width 6 height 9
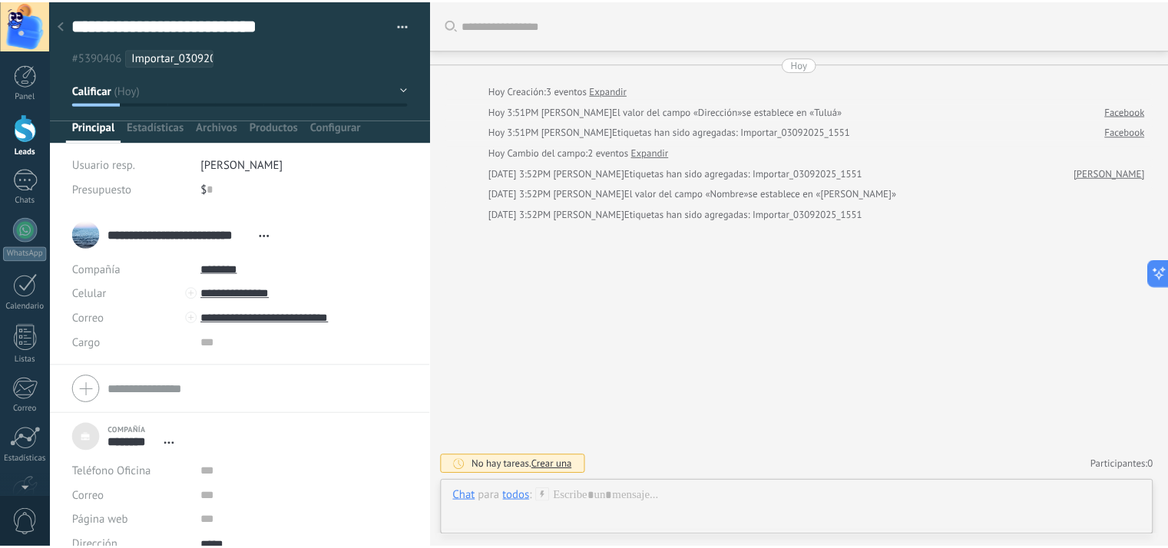
scroll to position [691, 0]
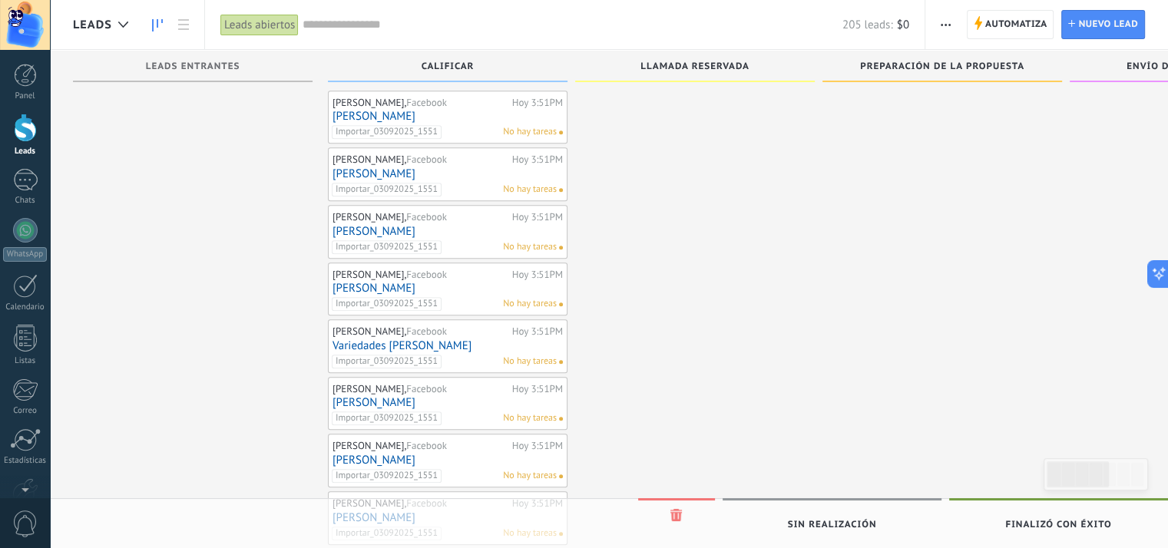
drag, startPoint x: 514, startPoint y: 107, endPoint x: 531, endPoint y: 118, distance: 21.1
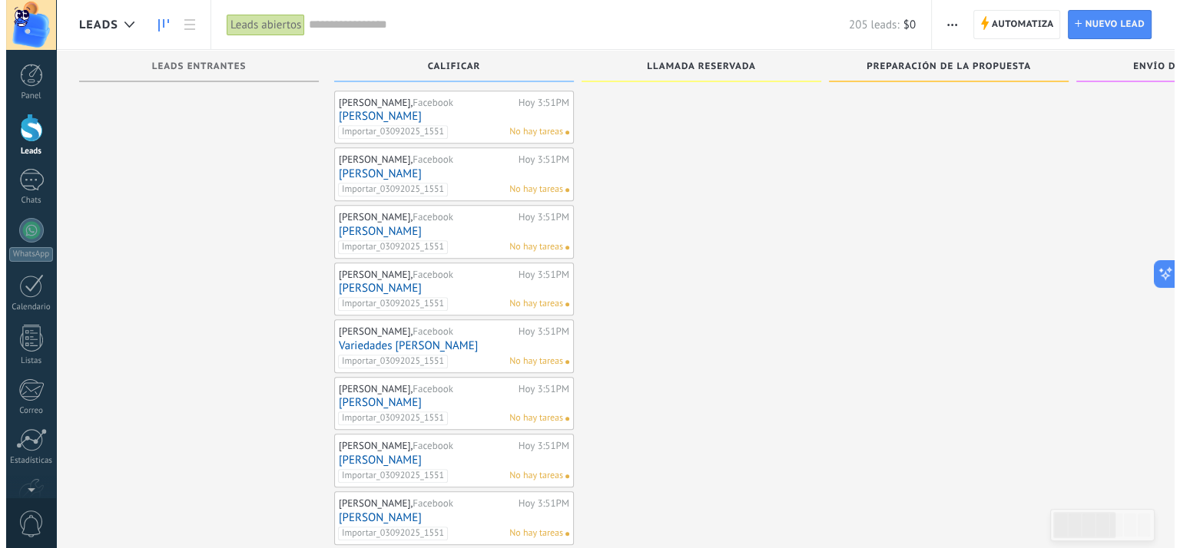
scroll to position [384, 0]
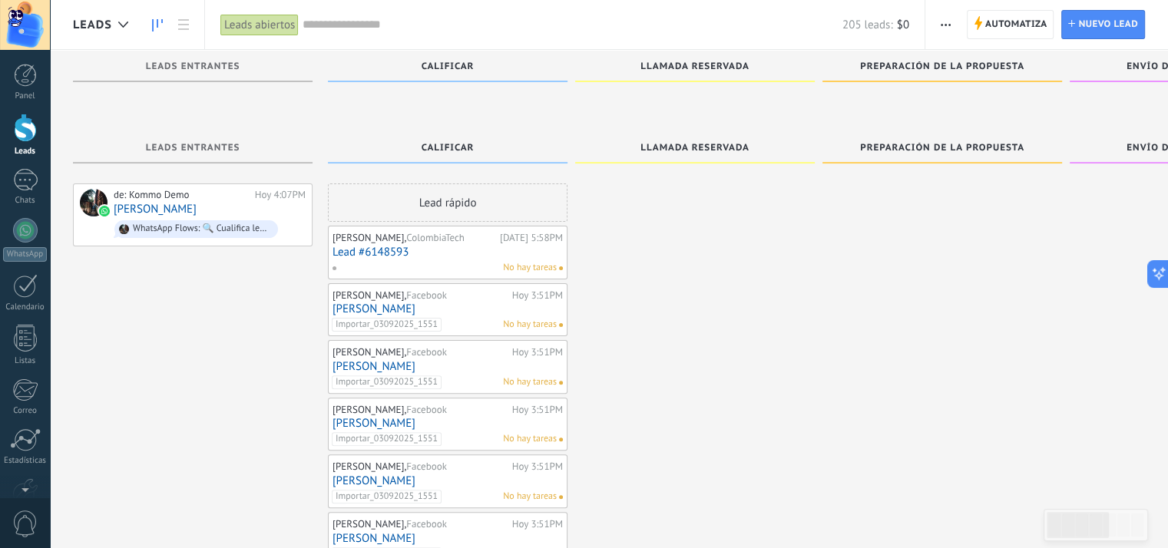
click at [386, 21] on input "text" at bounding box center [573, 25] width 540 height 16
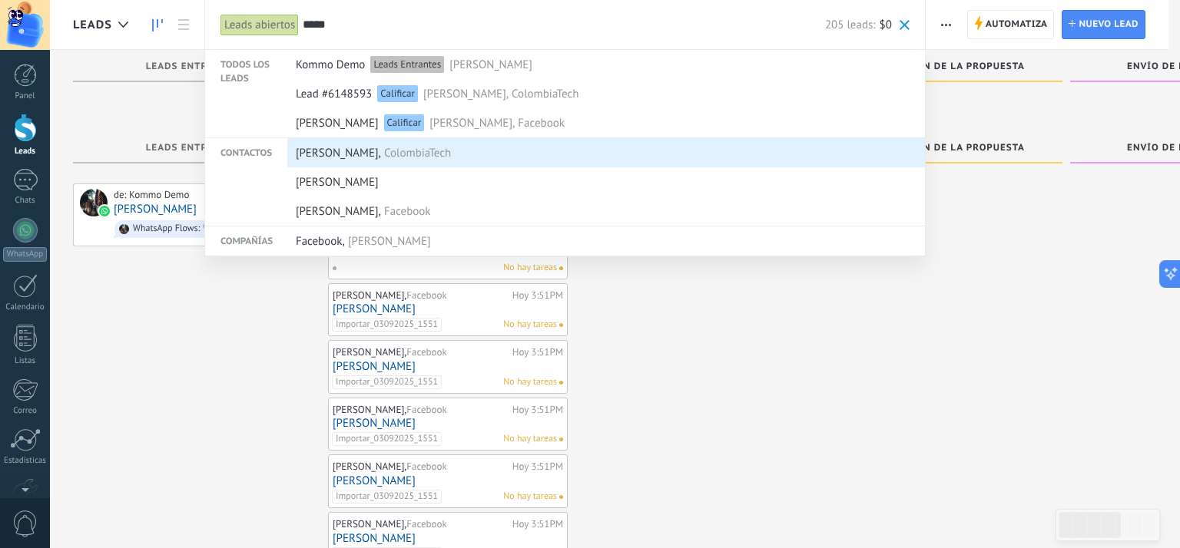
type input "*****"
click at [415, 156] on span "ColombiaTech" at bounding box center [417, 153] width 67 height 28
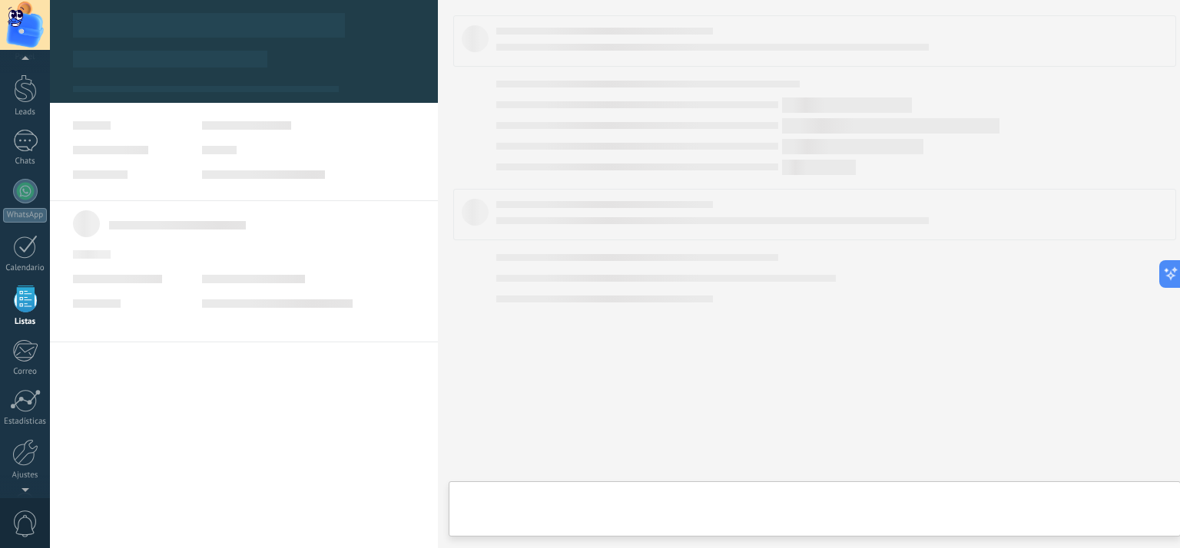
scroll to position [15, 0]
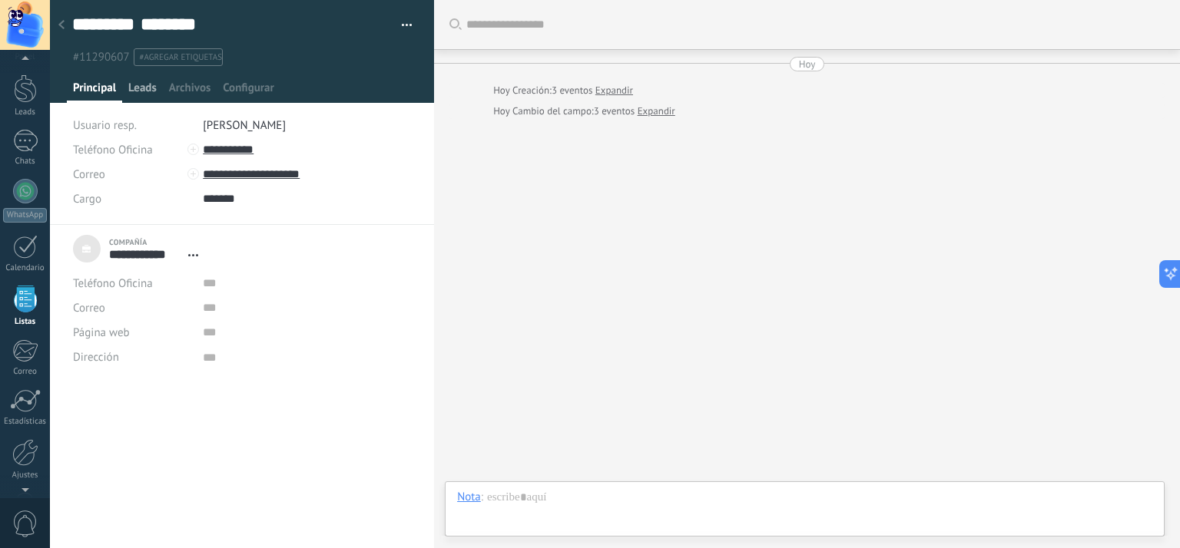
click at [148, 91] on span "Leads" at bounding box center [142, 92] width 28 height 22
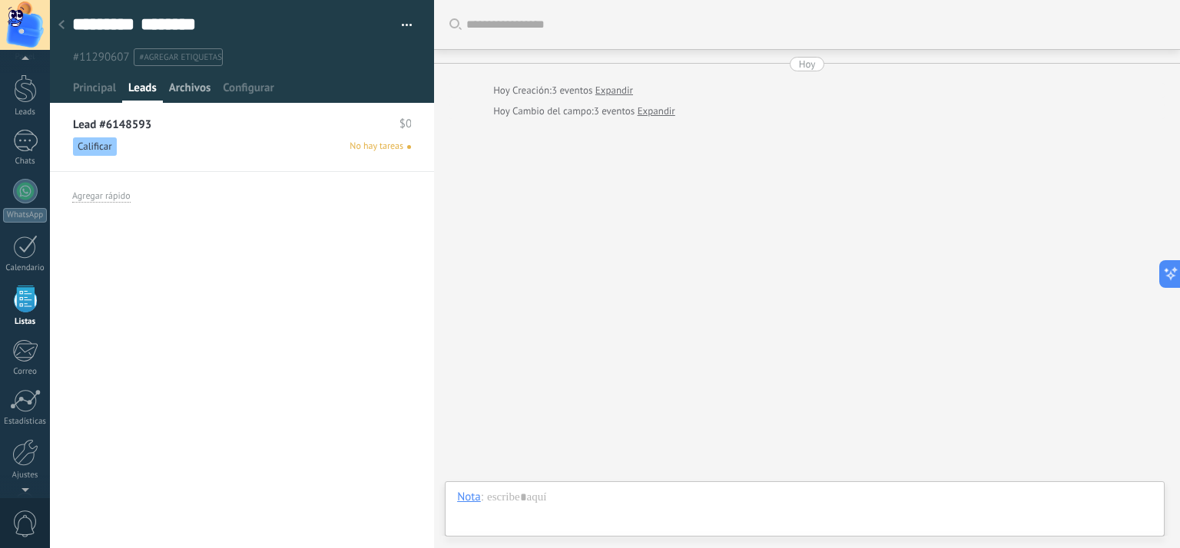
click at [187, 91] on span "Archivos" at bounding box center [189, 92] width 41 height 22
click at [252, 94] on span "Configurar" at bounding box center [248, 92] width 51 height 22
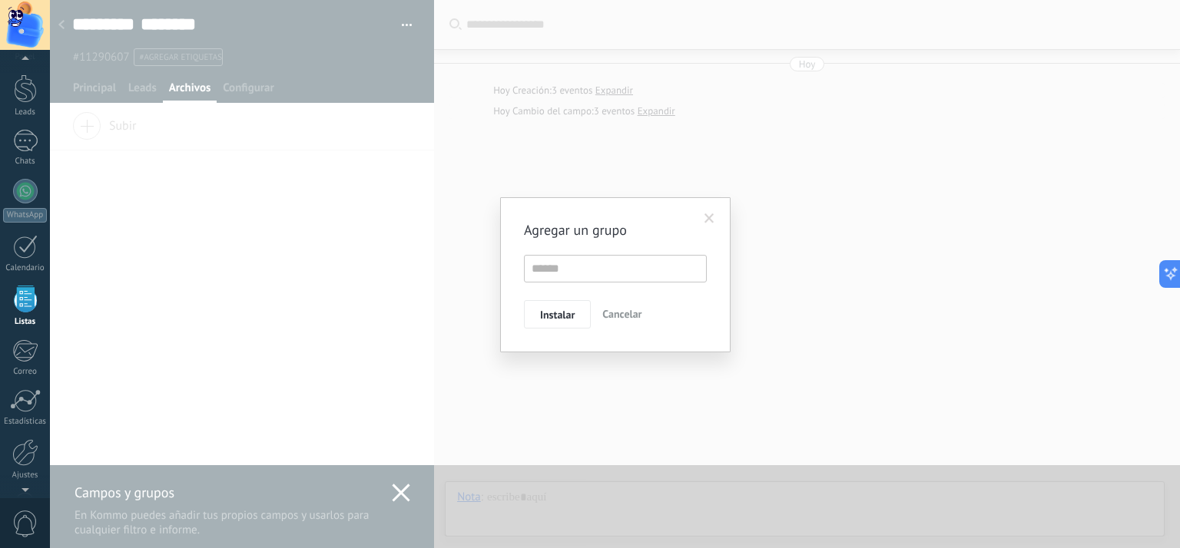
click at [707, 216] on span at bounding box center [709, 218] width 10 height 11
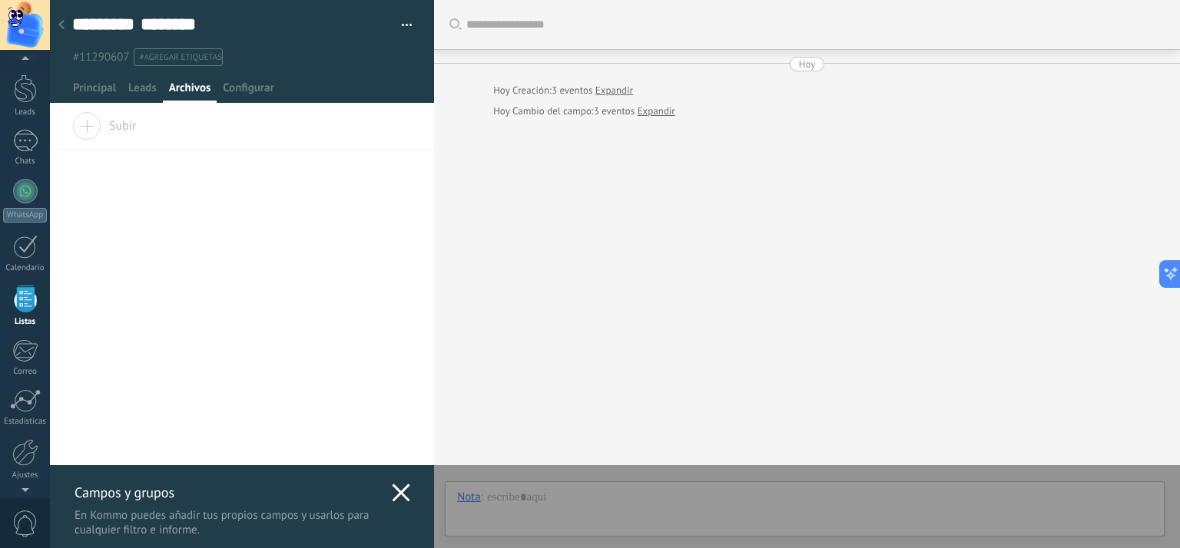
click at [402, 484] on use at bounding box center [401, 493] width 18 height 18
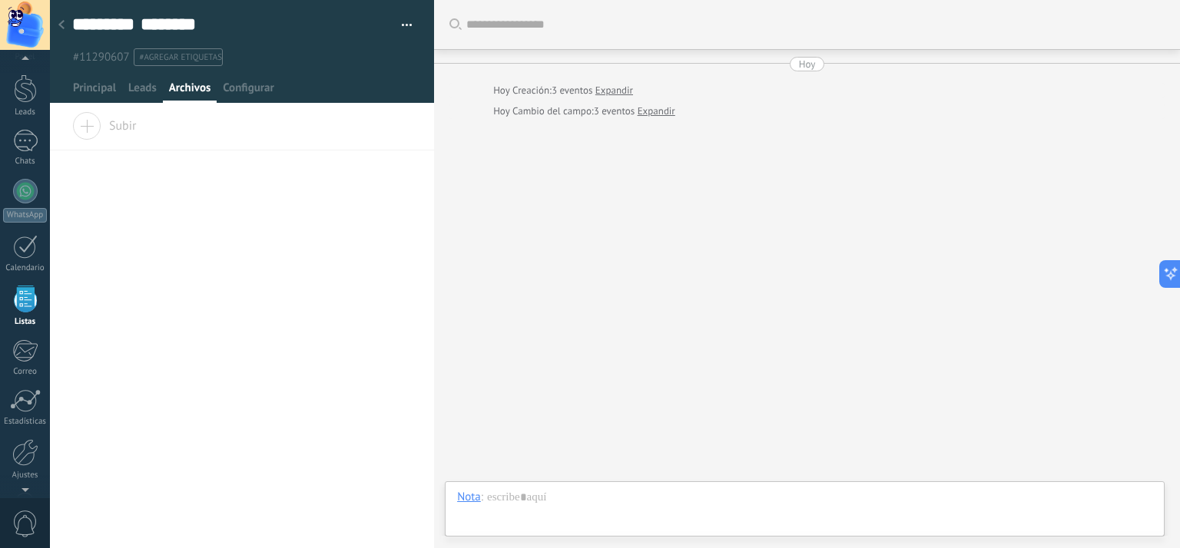
click at [67, 27] on div at bounding box center [62, 26] width 22 height 30
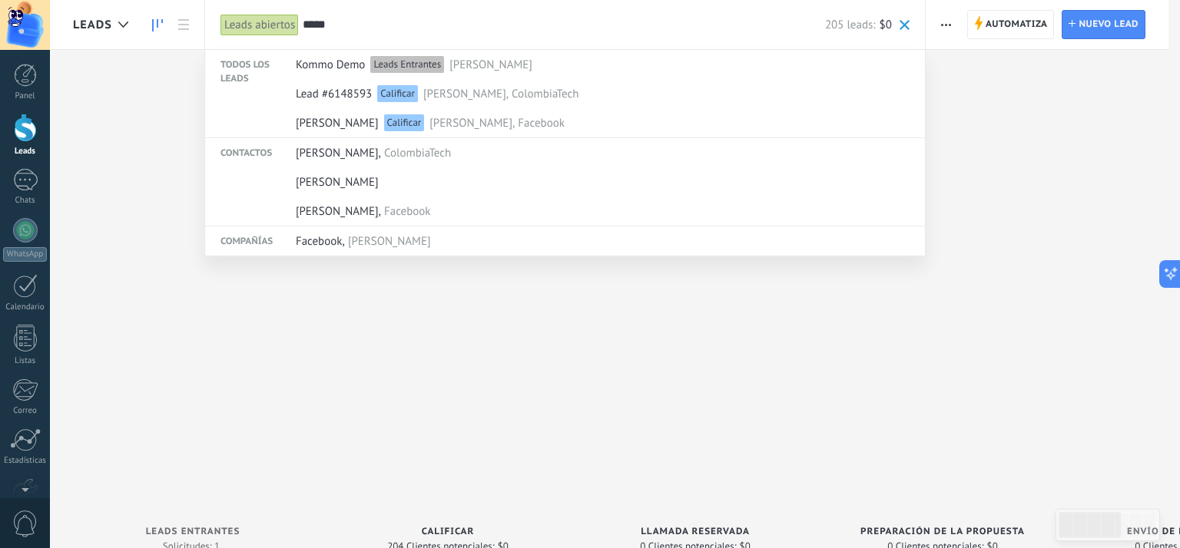
click at [164, 215] on div at bounding box center [590, 274] width 1180 height 548
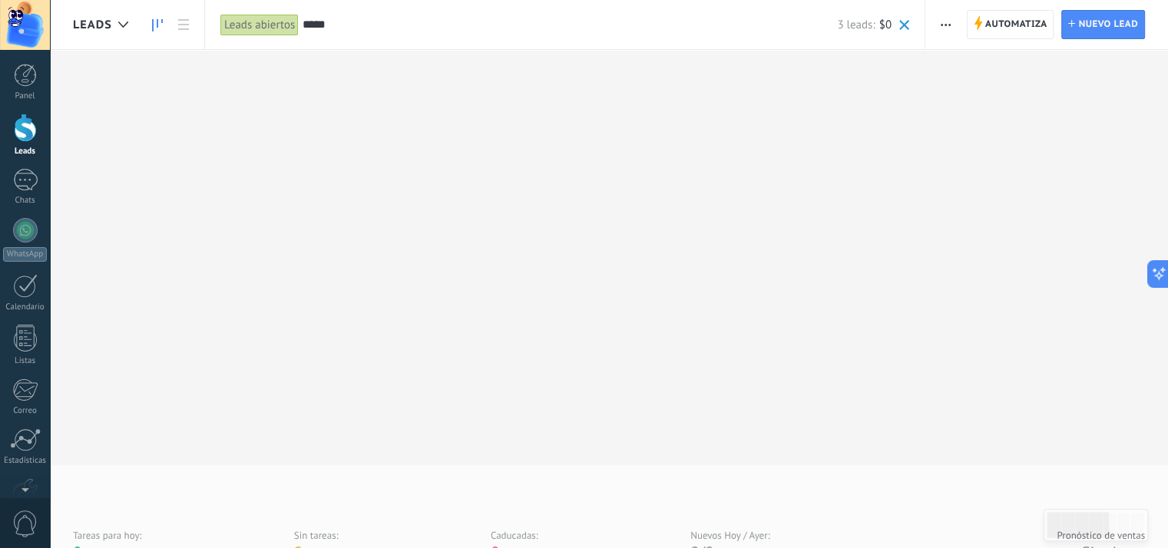
click at [997, 24] on span "Automatiza" at bounding box center [1016, 25] width 62 height 28
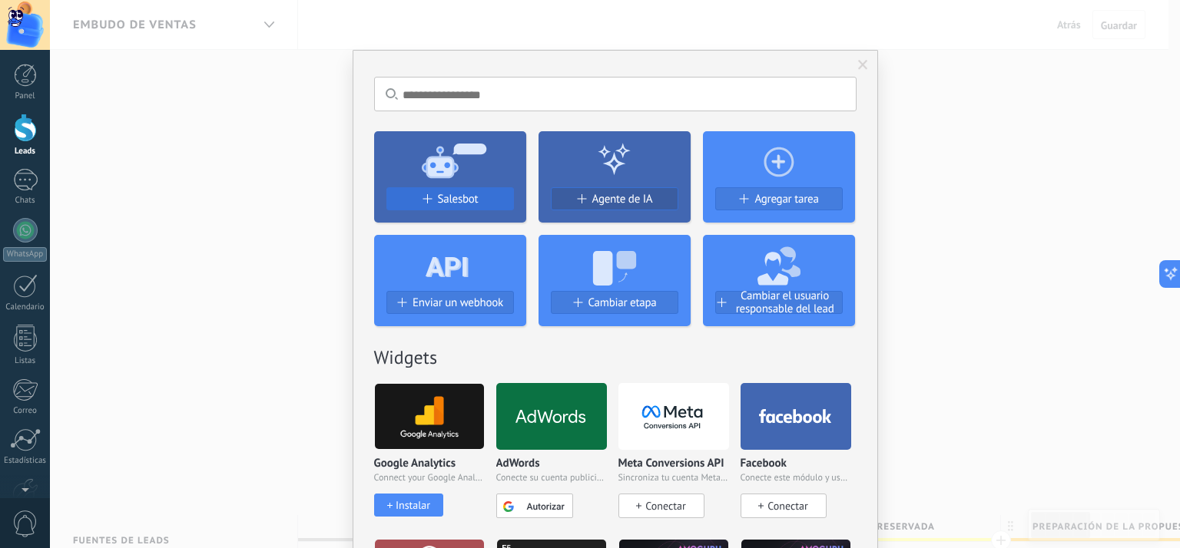
click at [475, 196] on div "Salesbot" at bounding box center [450, 199] width 126 height 13
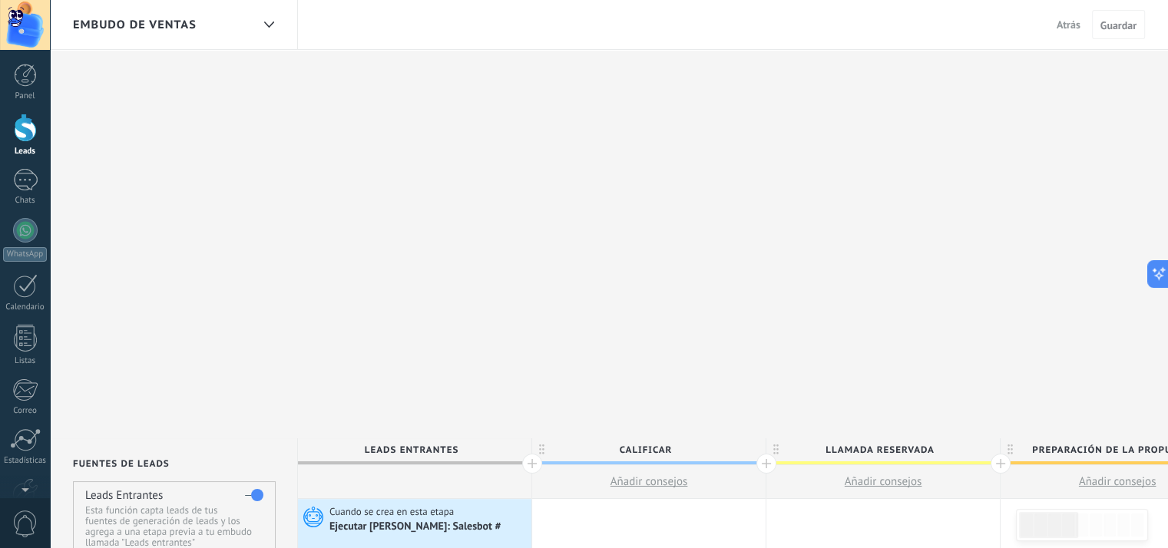
click at [37, 135] on link "Leads" at bounding box center [25, 135] width 50 height 43
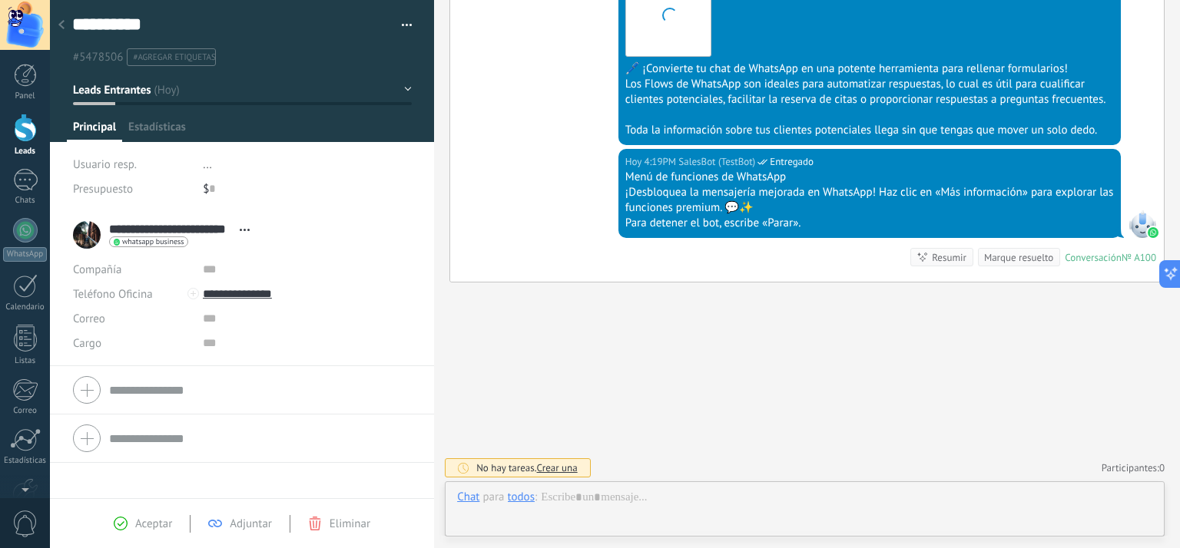
scroll to position [22, 0]
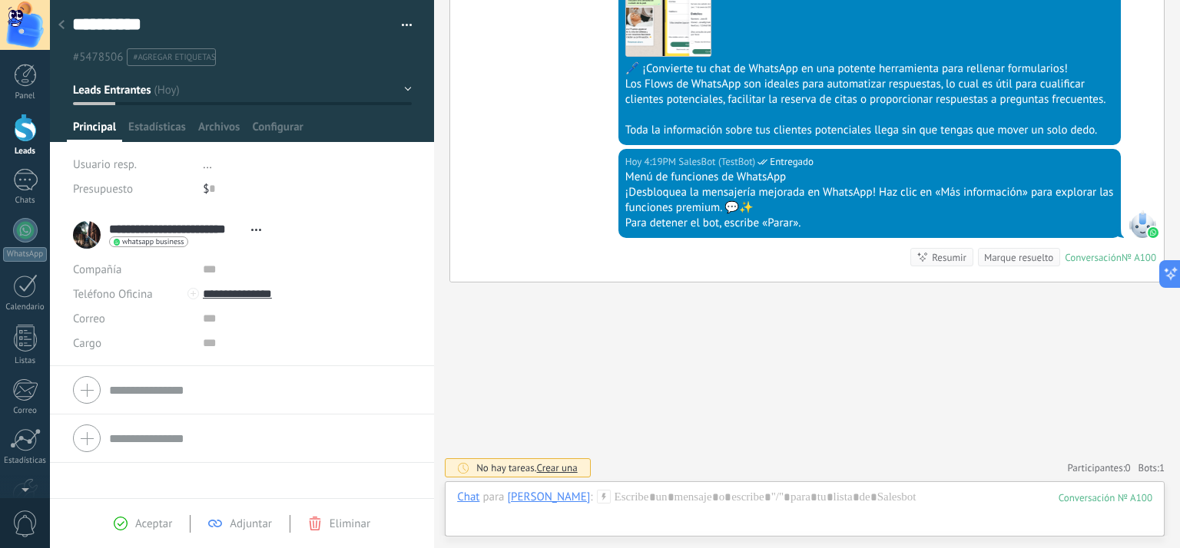
click at [88, 232] on div "**********" at bounding box center [171, 235] width 196 height 38
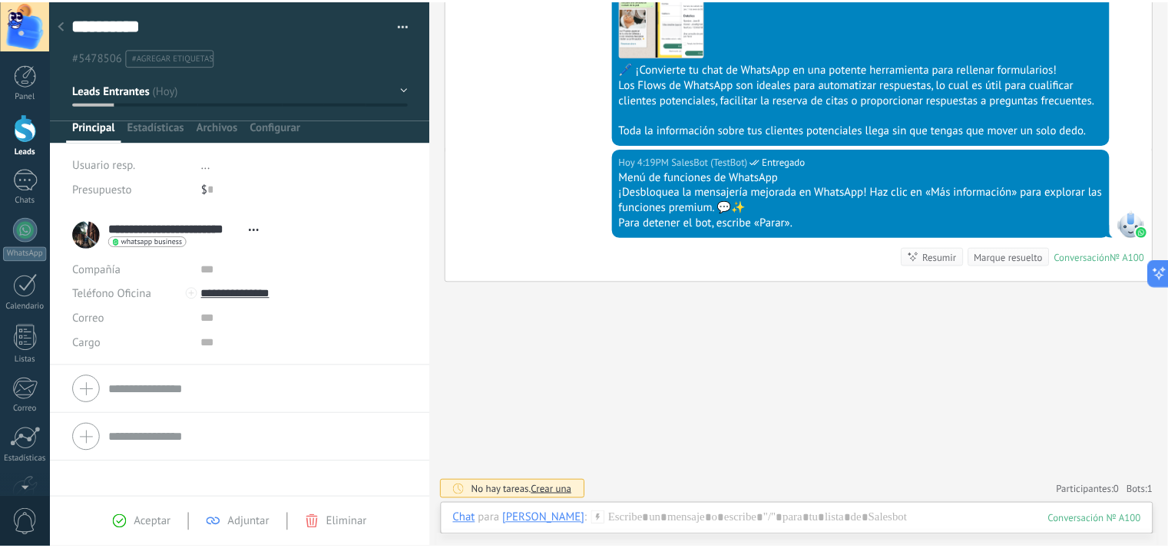
scroll to position [1354, 0]
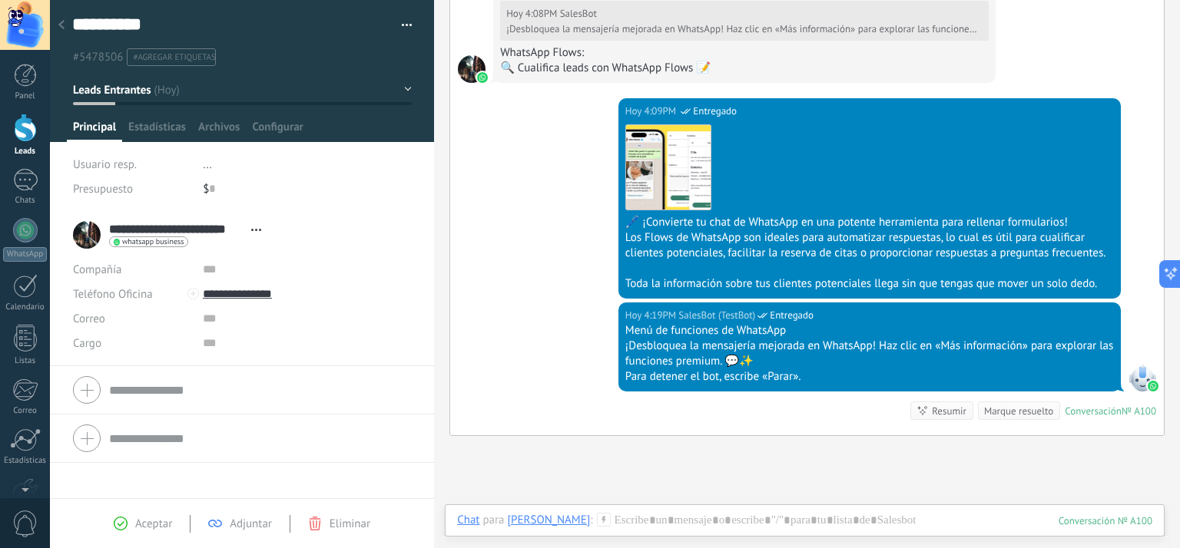
click at [35, 125] on div at bounding box center [25, 128] width 23 height 28
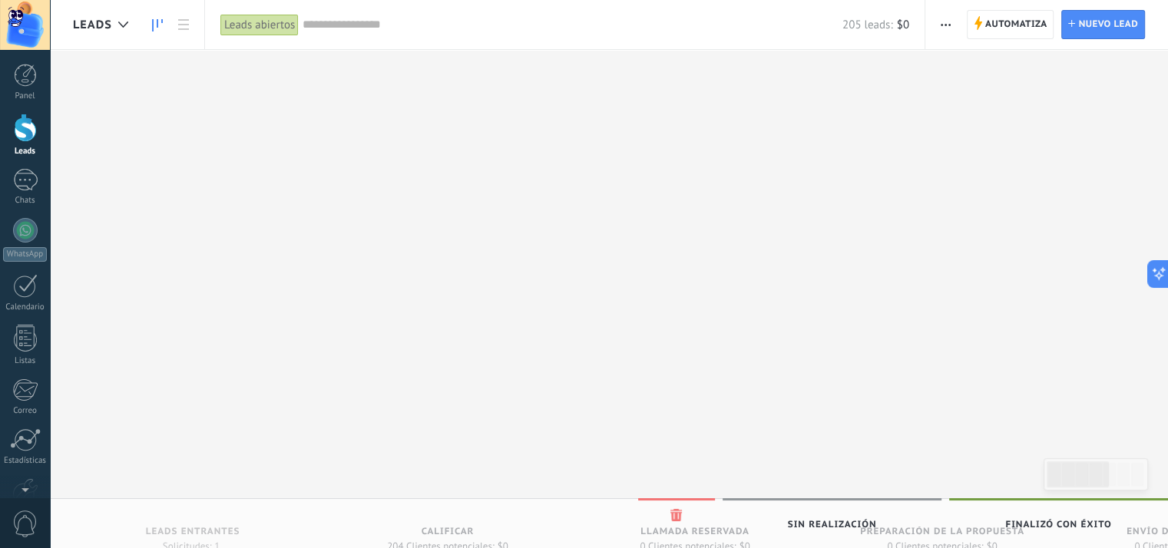
drag, startPoint x: 177, startPoint y: 126, endPoint x: 426, endPoint y: 116, distance: 249.0
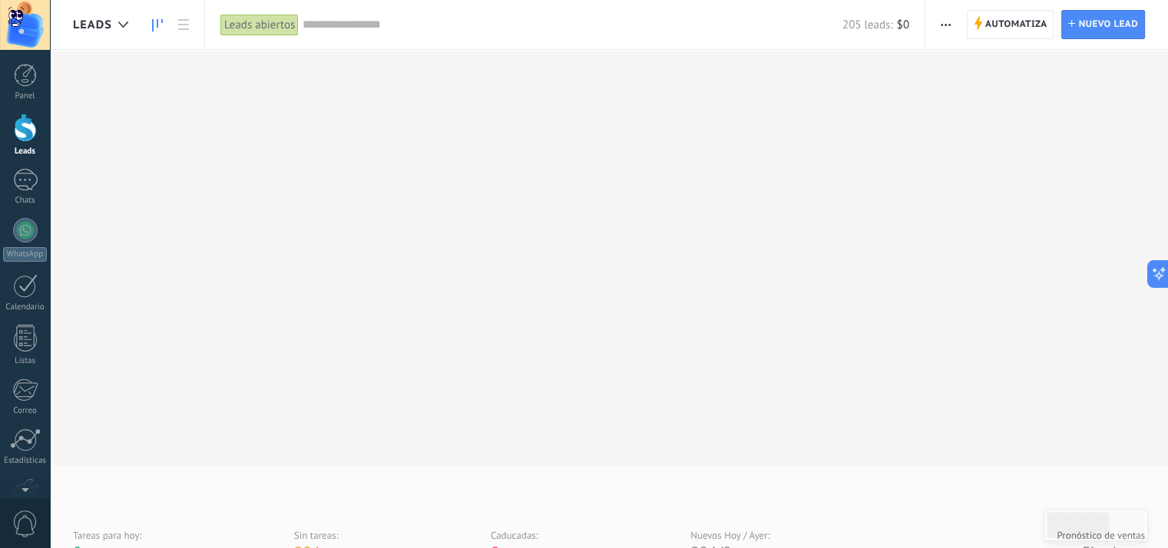
click at [335, 23] on input "text" at bounding box center [573, 25] width 540 height 16
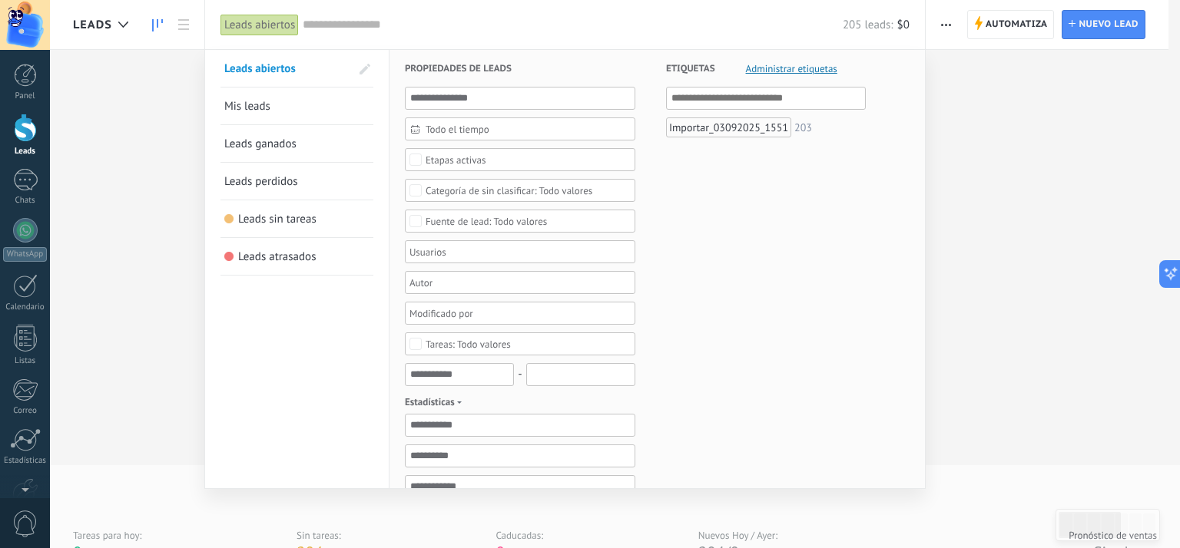
click at [117, 186] on div at bounding box center [590, 274] width 1180 height 548
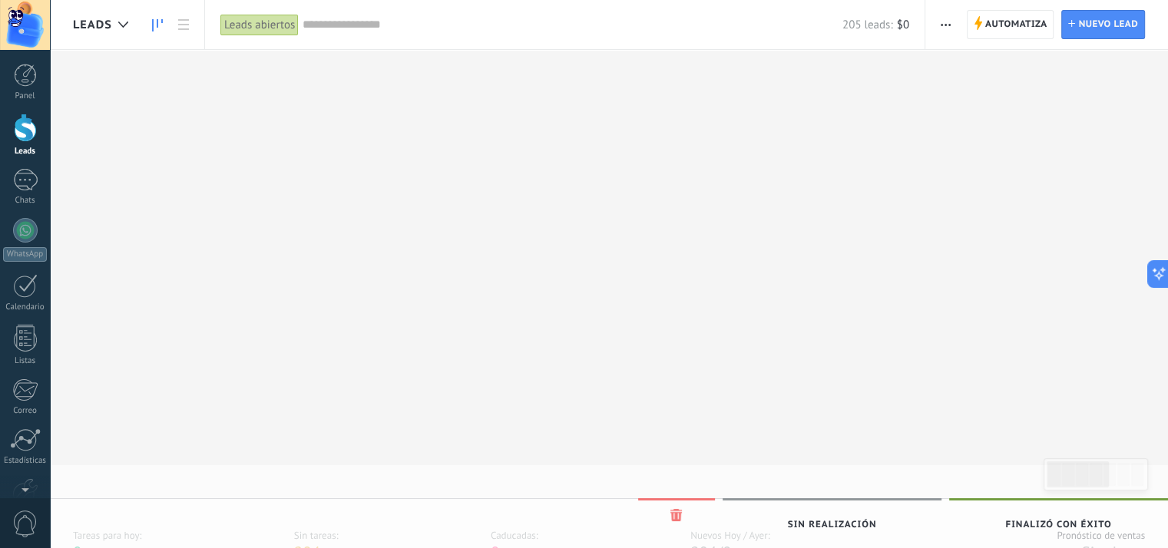
drag, startPoint x: 445, startPoint y: 242, endPoint x: 225, endPoint y: 202, distance: 223.2
drag, startPoint x: 440, startPoint y: 233, endPoint x: 196, endPoint y: 178, distance: 250.4
drag, startPoint x: 452, startPoint y: 240, endPoint x: 227, endPoint y: 134, distance: 249.4
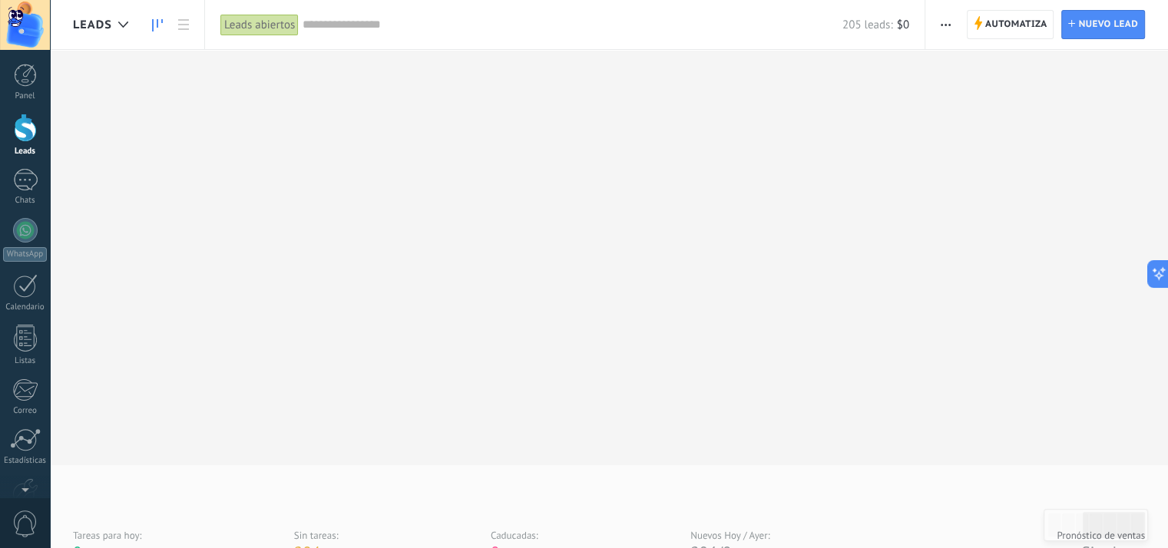
drag, startPoint x: 1023, startPoint y: 187, endPoint x: 1026, endPoint y: 266, distance: 79.2
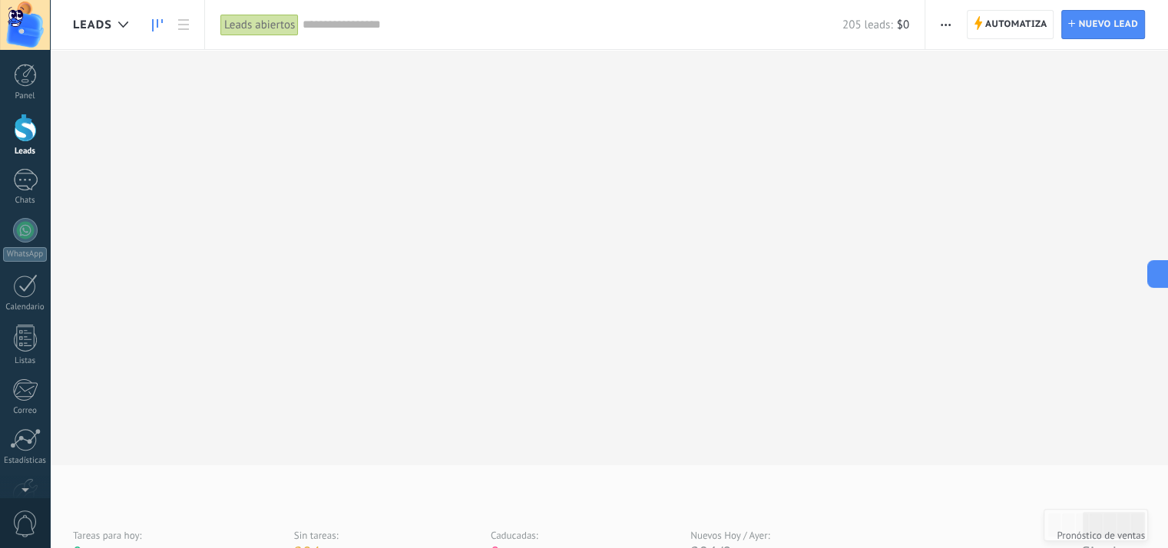
click at [1002, 24] on span "Automatiza" at bounding box center [1016, 25] width 62 height 28
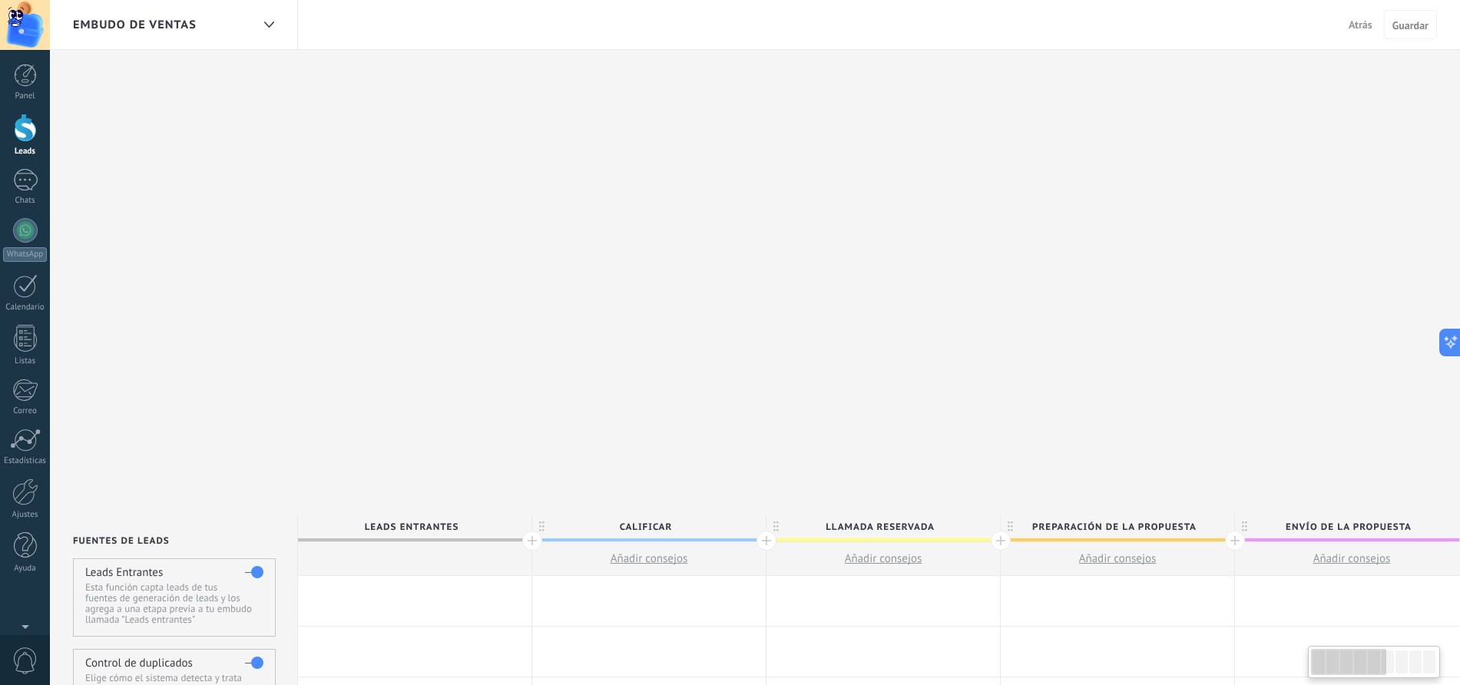
type textarea "**********"
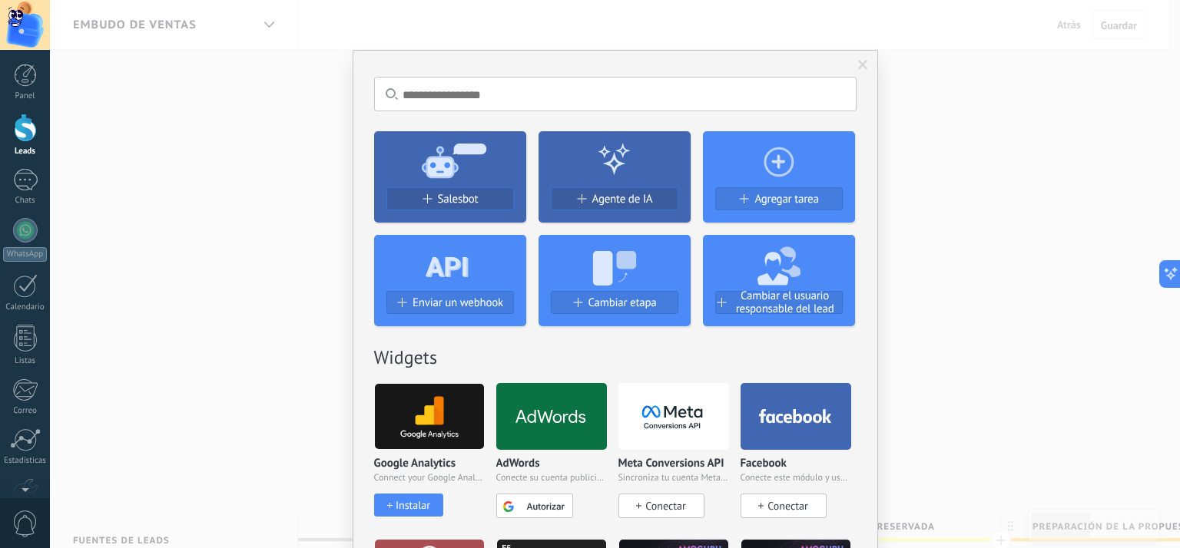
click at [528, 95] on input "text" at bounding box center [615, 94] width 482 height 35
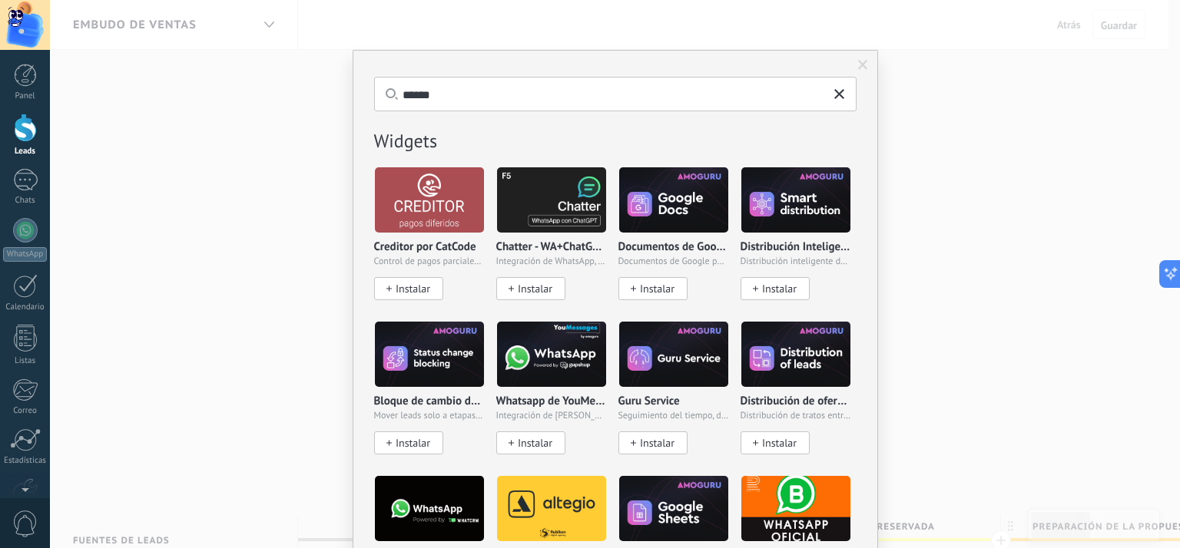
type input "******"
click at [840, 95] on icon at bounding box center [839, 94] width 10 height 10
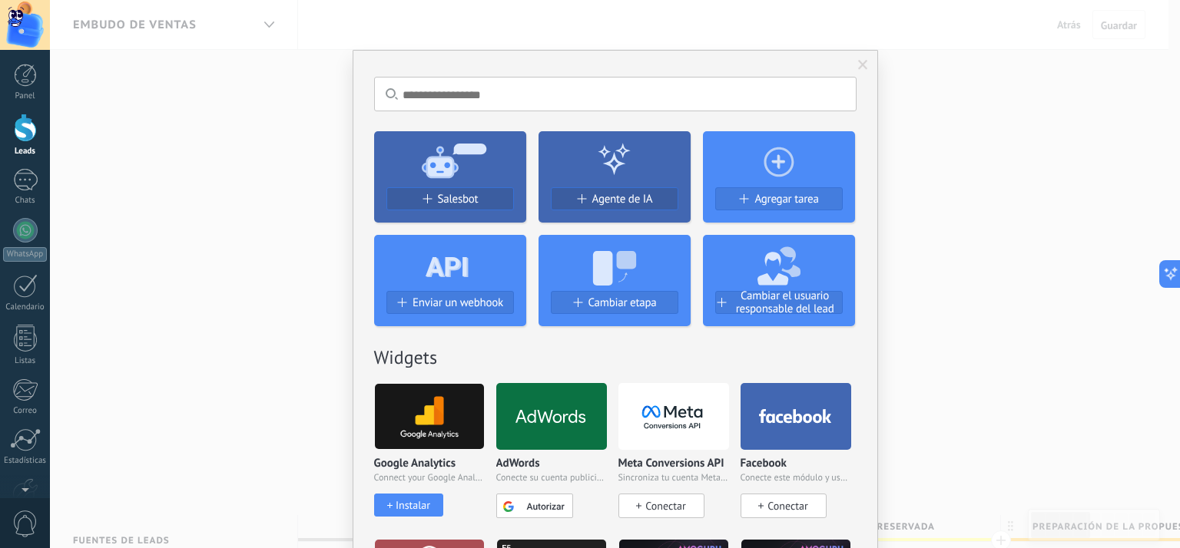
click at [917, 180] on div "No hay resultados Salesbot Agente de IA Agregar tarea Enviar un webhook Cambiar…" at bounding box center [615, 274] width 1130 height 548
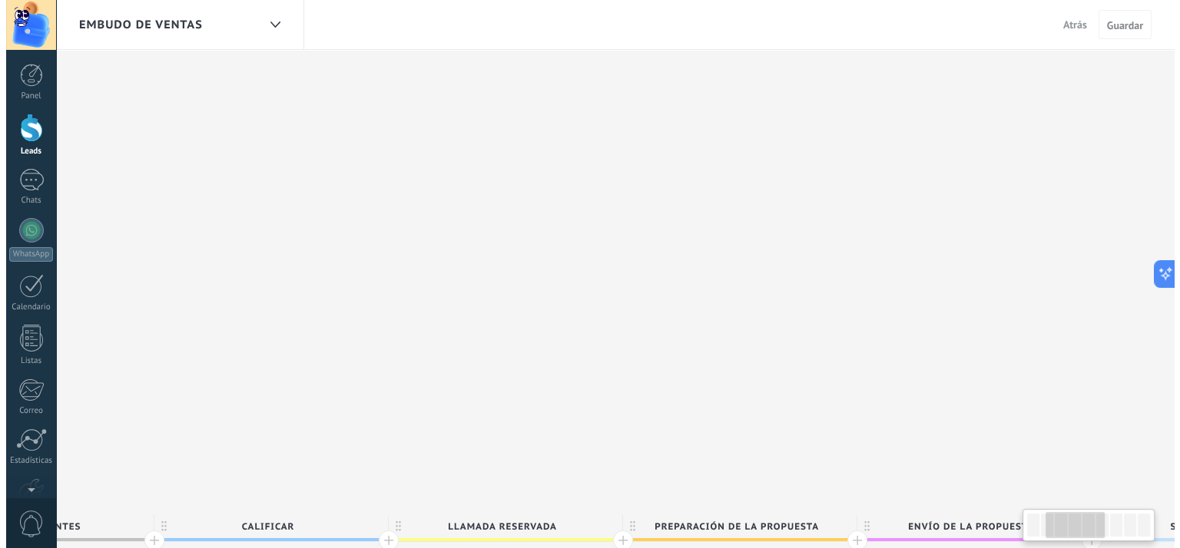
scroll to position [0, 538]
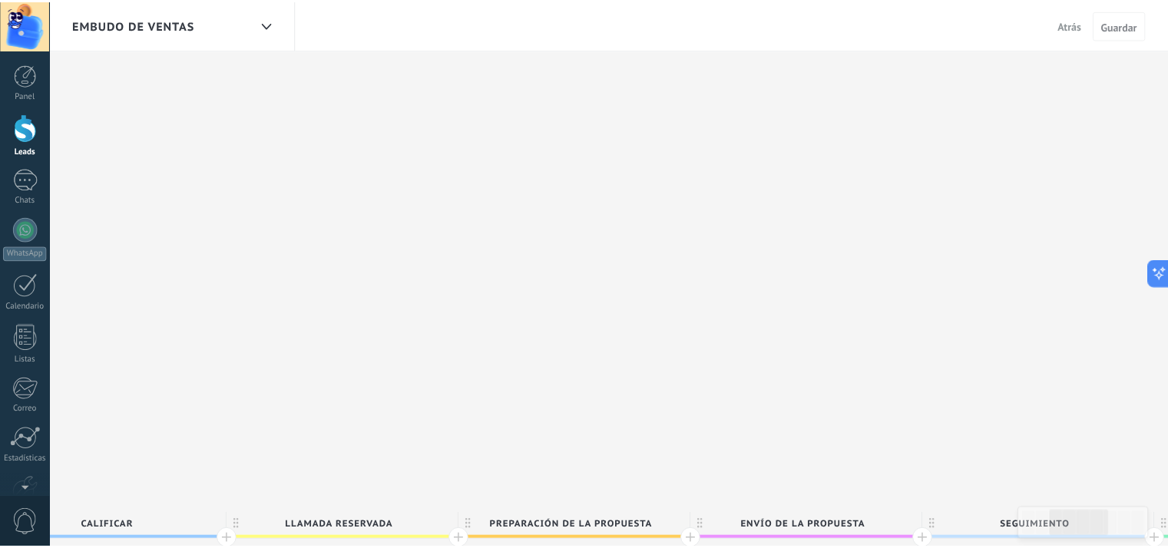
scroll to position [15, 0]
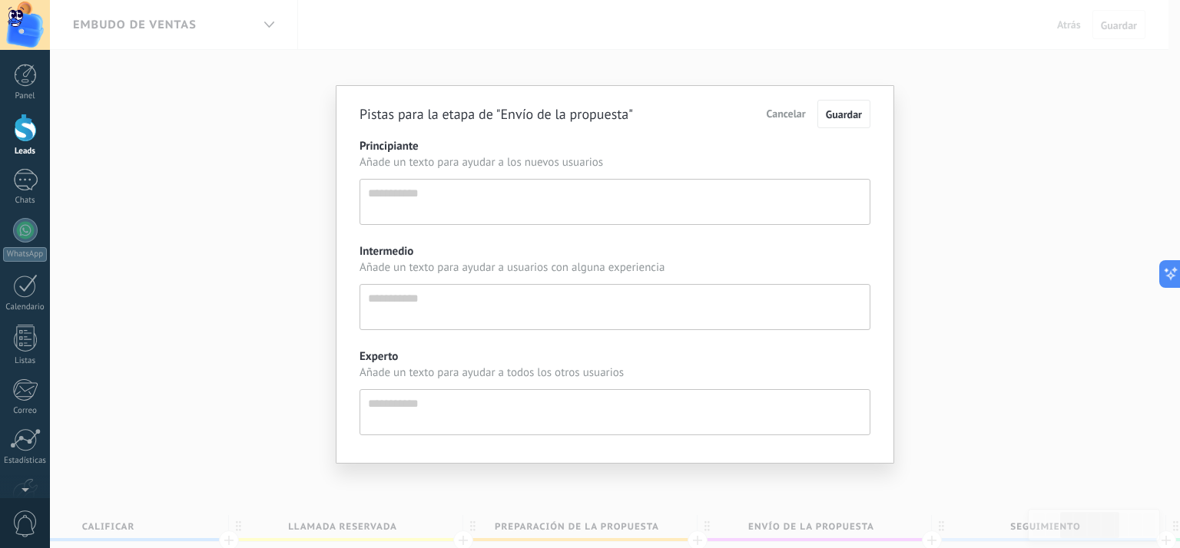
click at [779, 116] on span "Cancelar" at bounding box center [785, 114] width 39 height 14
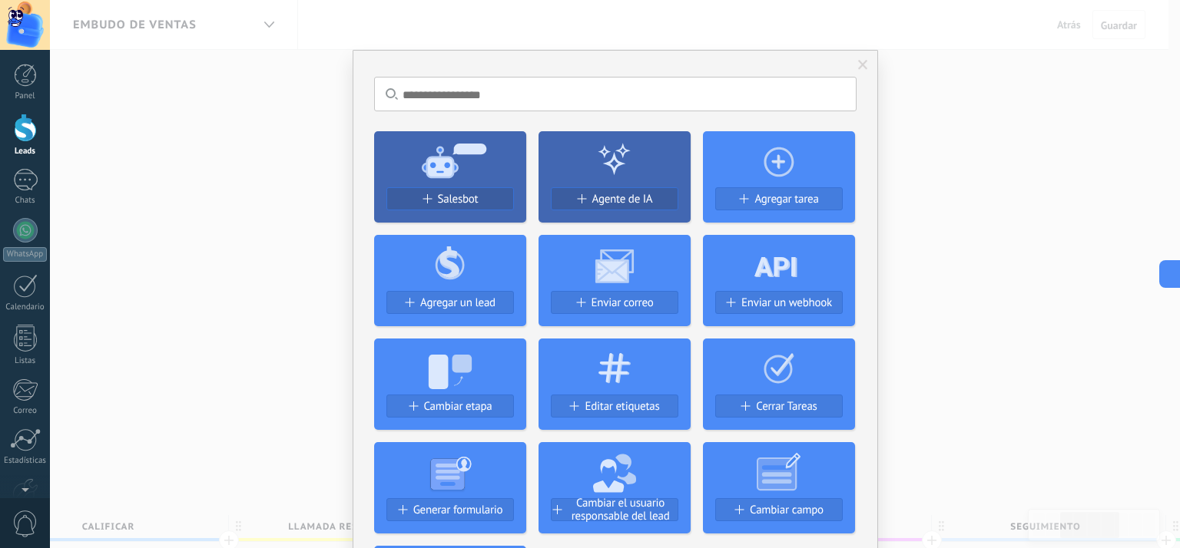
click at [928, 235] on div "No hay resultados Salesbot Agente de IA Agregar tarea Agregar un lead Enviar co…" at bounding box center [615, 274] width 1130 height 548
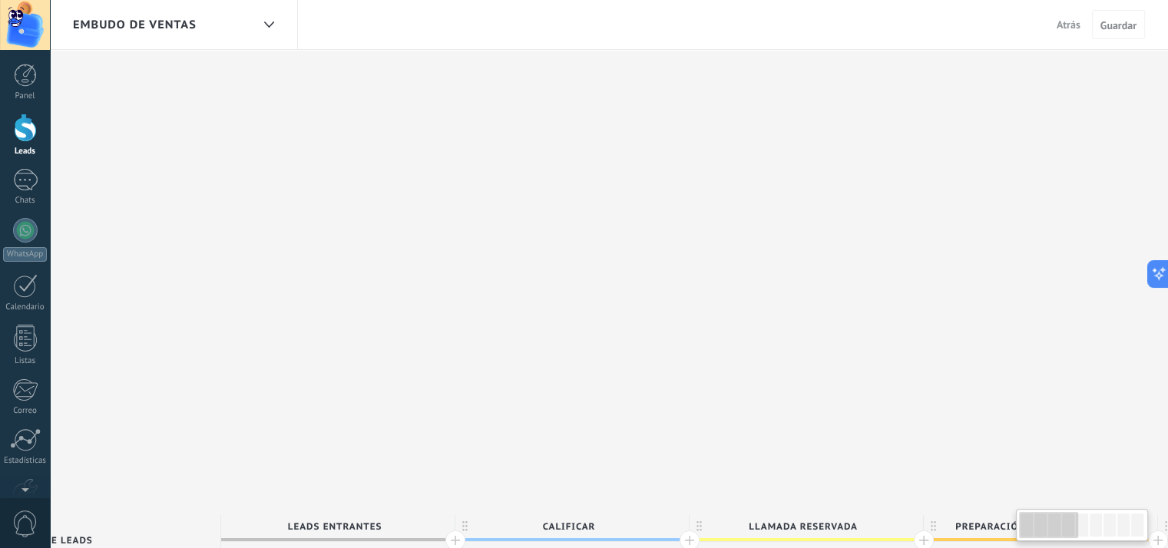
scroll to position [0, 0]
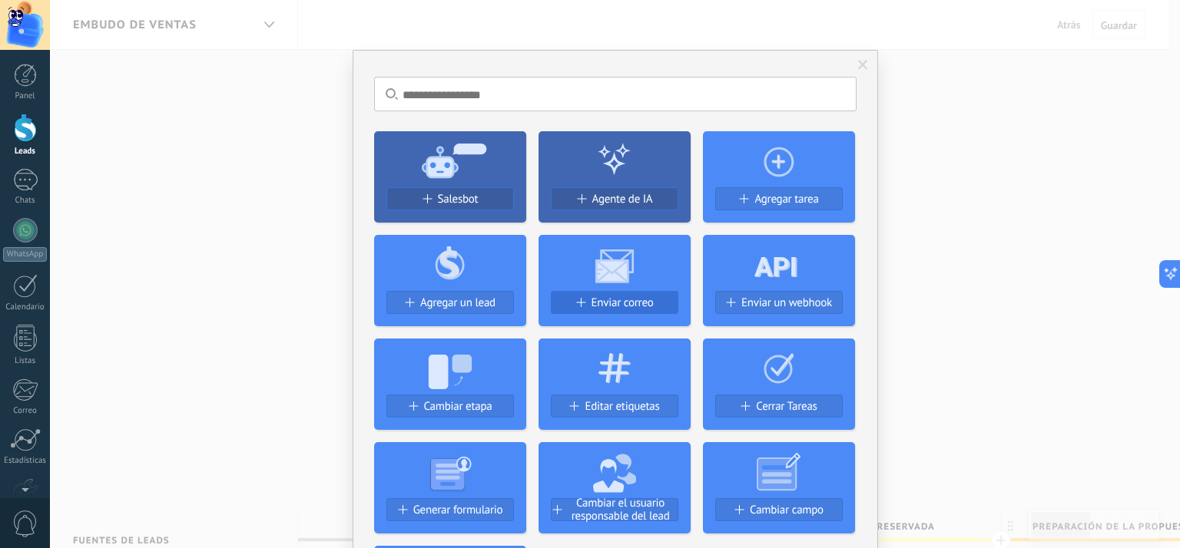
click at [610, 303] on span "Enviar correo" at bounding box center [622, 302] width 62 height 13
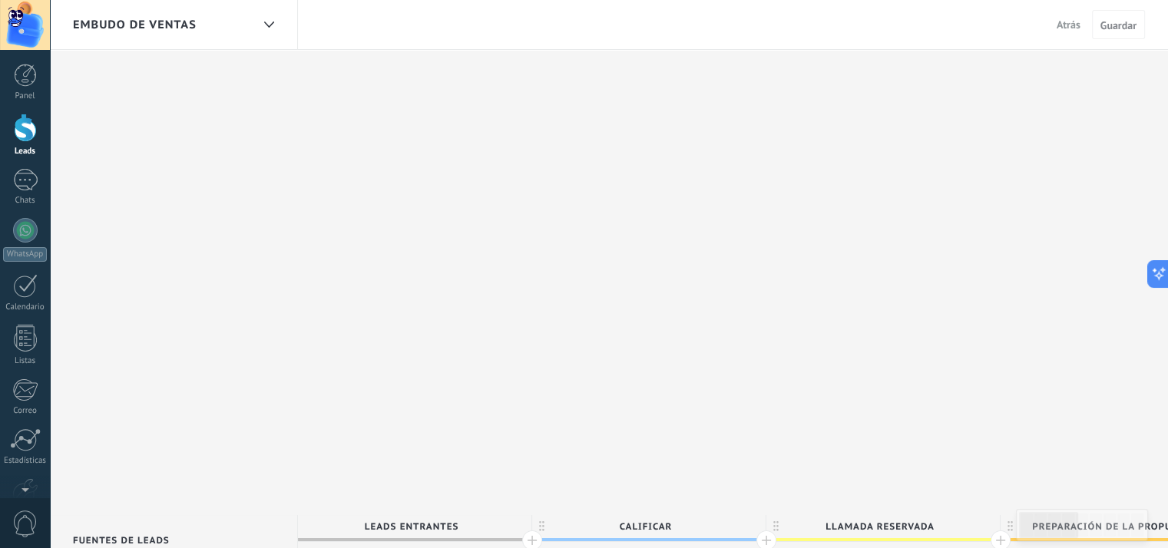
click at [641, 515] on span "Calificar" at bounding box center [645, 527] width 226 height 24
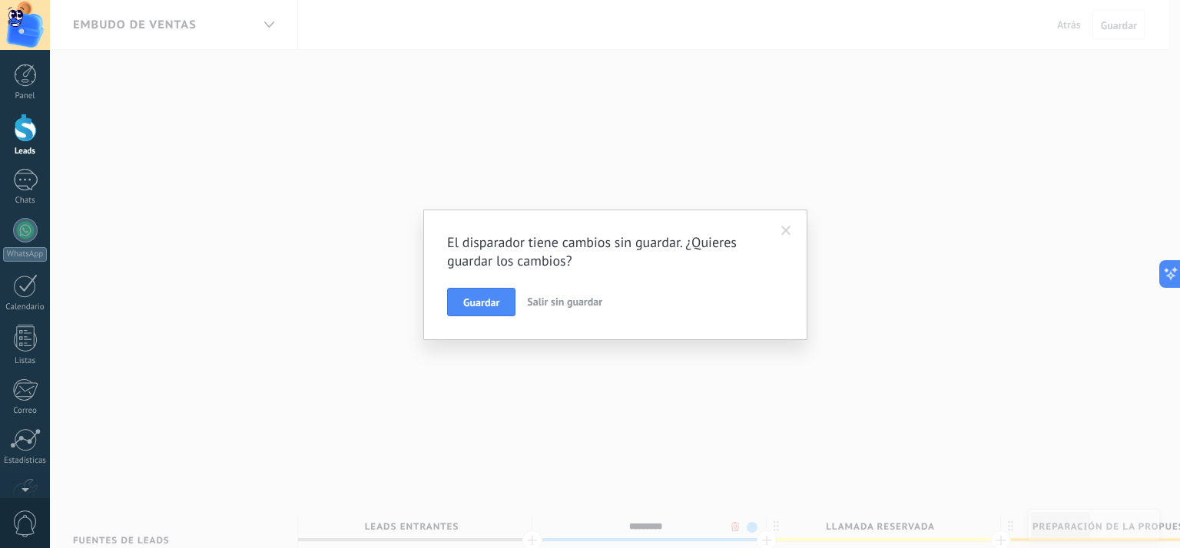
click at [547, 300] on span "Salir sin guardar" at bounding box center [564, 302] width 75 height 14
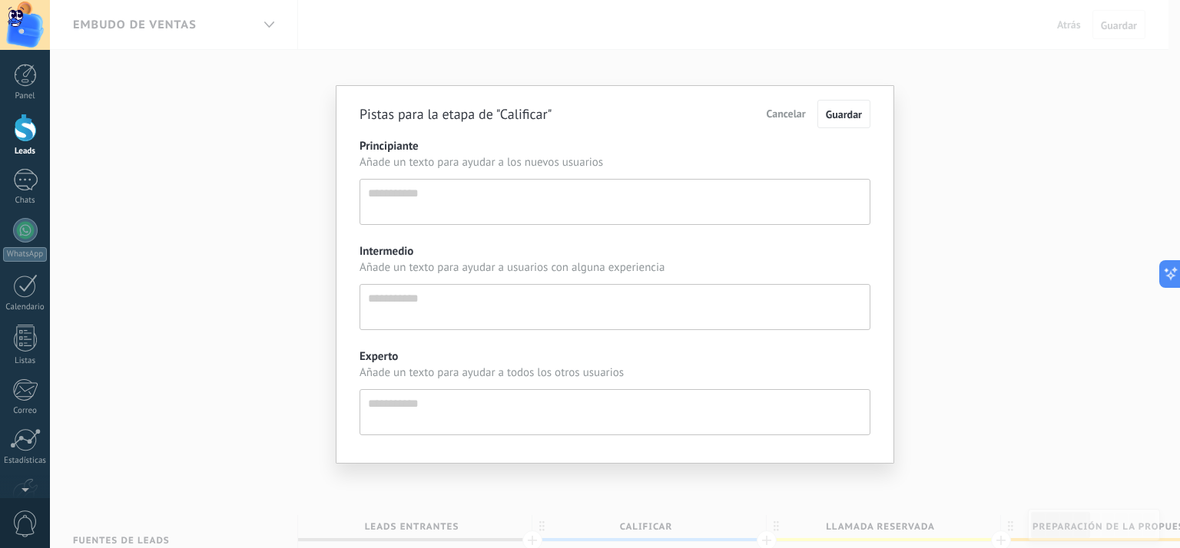
scroll to position [15, 0]
click at [571, 194] on textarea "Principiante" at bounding box center [614, 202] width 511 height 46
click at [540, 313] on textarea "Intermedio" at bounding box center [614, 307] width 511 height 46
click at [789, 114] on span "Cancelar" at bounding box center [785, 114] width 39 height 14
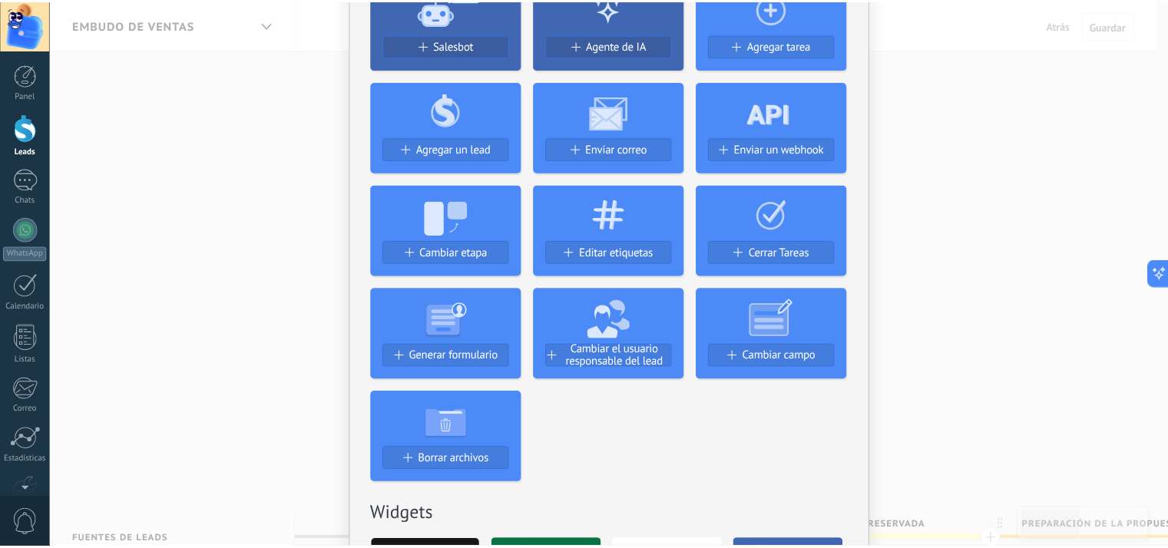
scroll to position [0, 0]
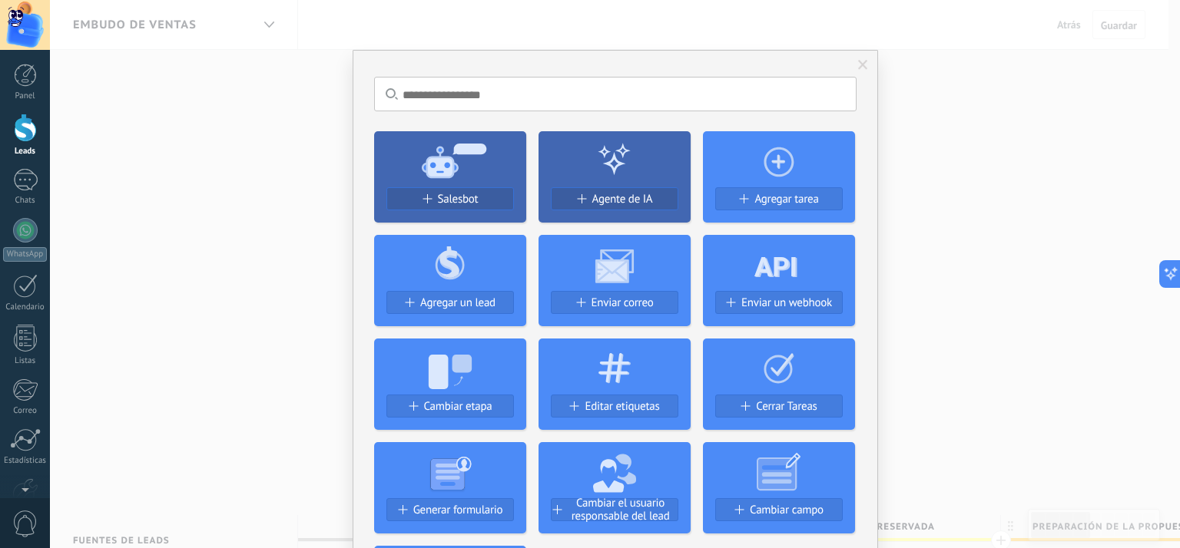
click at [967, 190] on div "No hay resultados Salesbot Agente de IA Agregar tarea Agregar un lead Enviar co…" at bounding box center [615, 274] width 1130 height 548
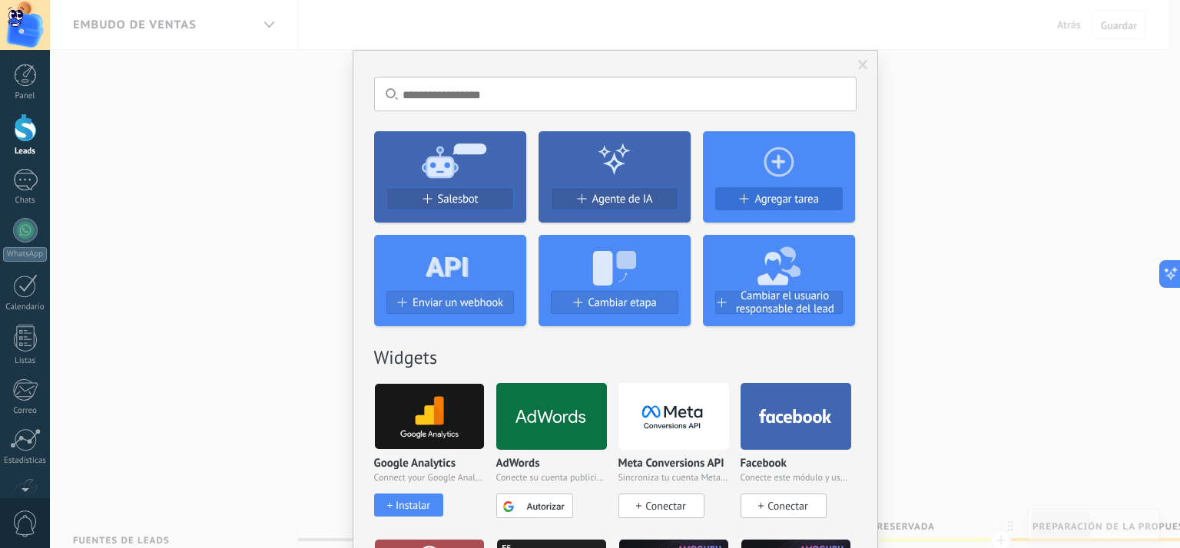
click at [771, 195] on span "Agregar tarea" at bounding box center [786, 199] width 64 height 13
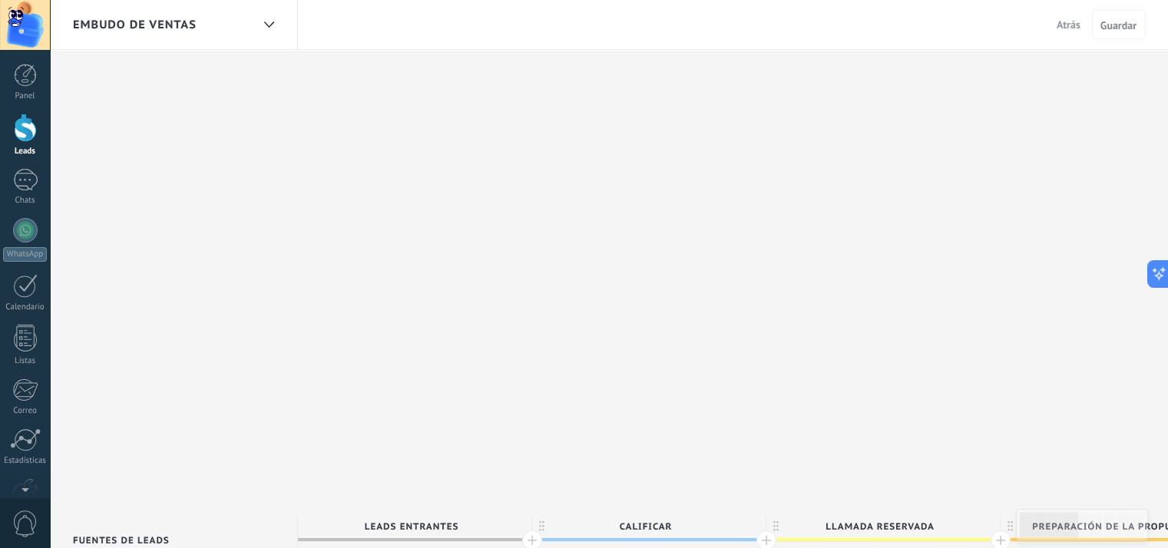
scroll to position [77, 0]
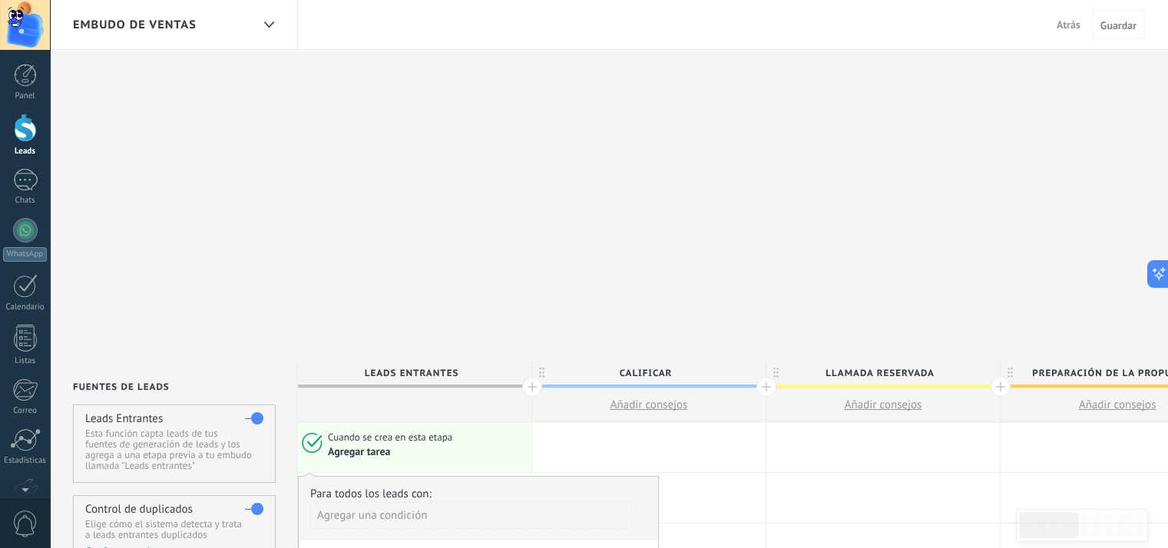
scroll to position [230, 0]
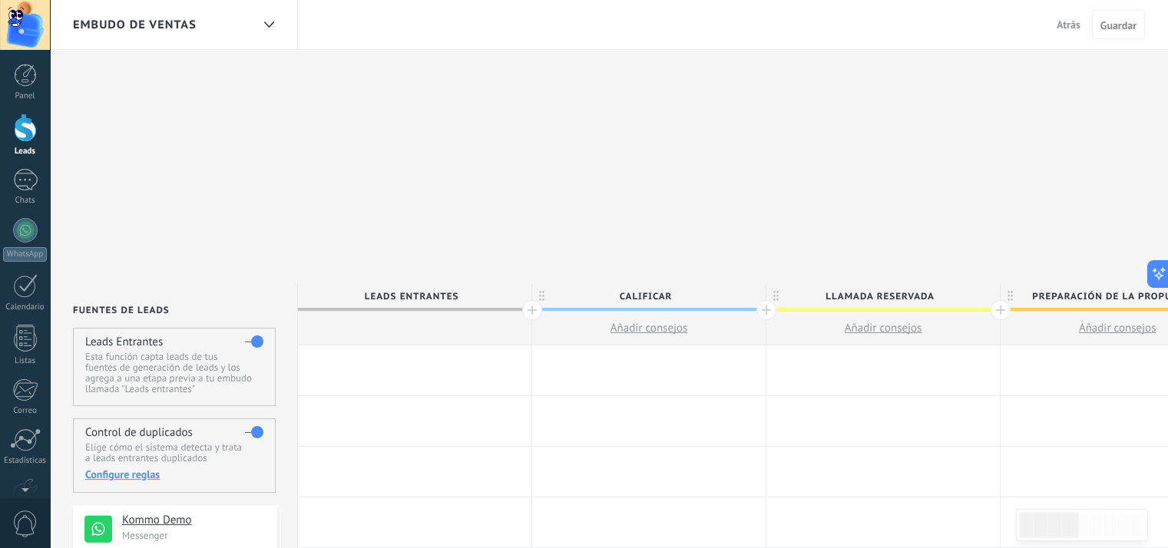
scroll to position [0, 0]
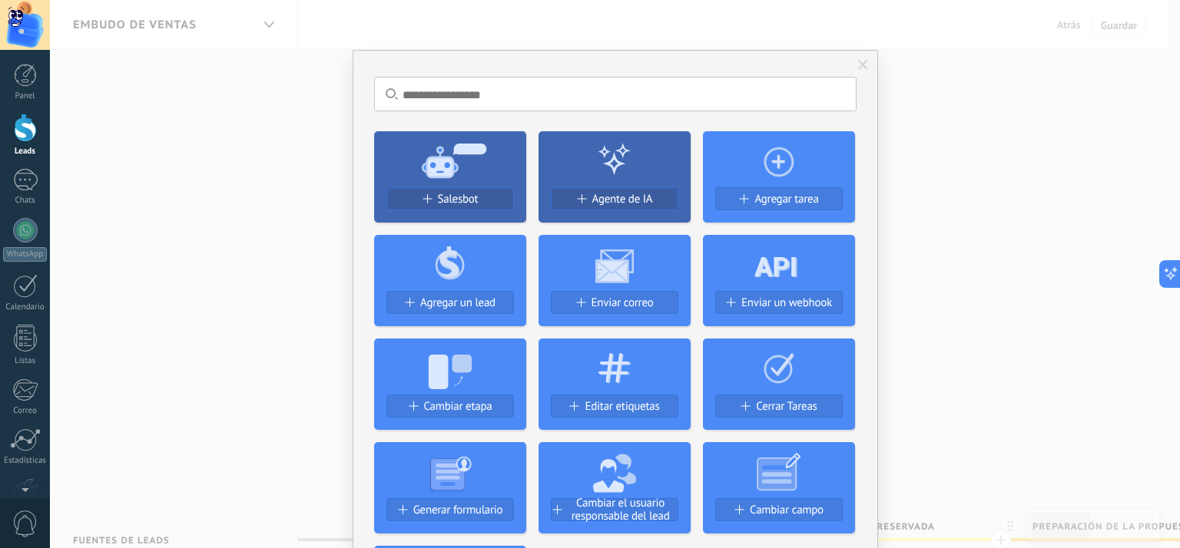
click at [618, 271] on use at bounding box center [613, 267] width 38 height 34
click at [614, 300] on span "Enviar correo" at bounding box center [622, 302] width 62 height 13
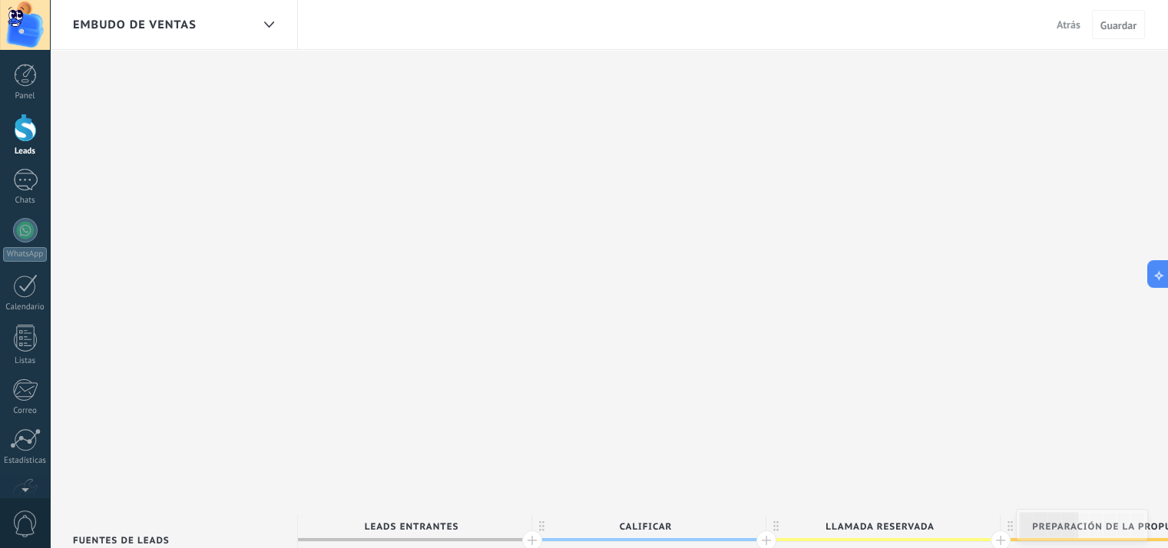
click at [26, 124] on div at bounding box center [25, 128] width 23 height 28
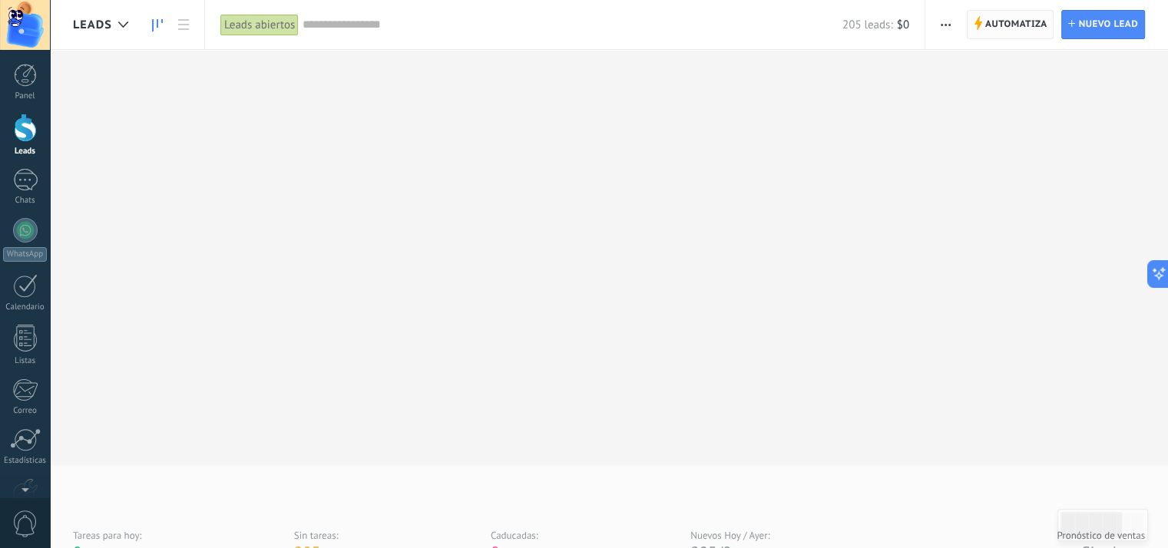
click at [999, 21] on span "Automatiza" at bounding box center [1016, 25] width 62 height 28
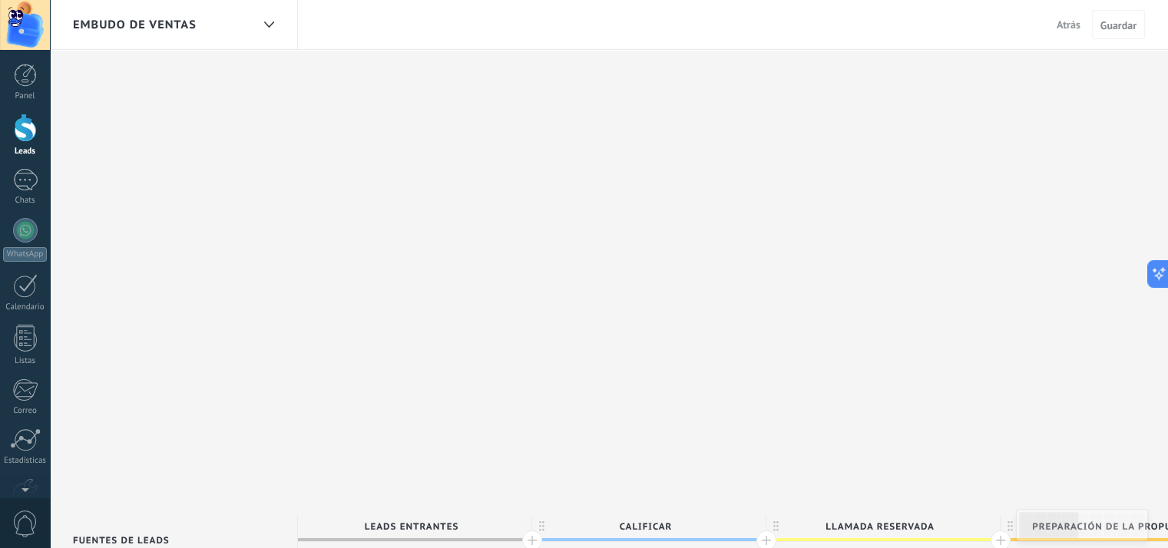
click at [25, 131] on div at bounding box center [25, 128] width 23 height 28
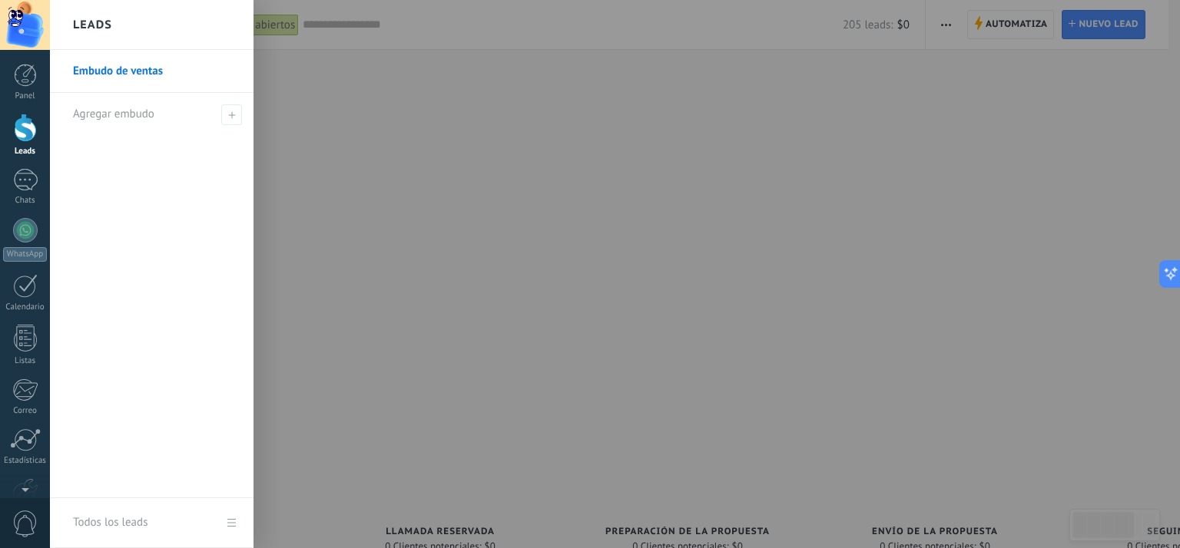
click at [128, 514] on div "Todos los leads" at bounding box center [110, 522] width 74 height 43
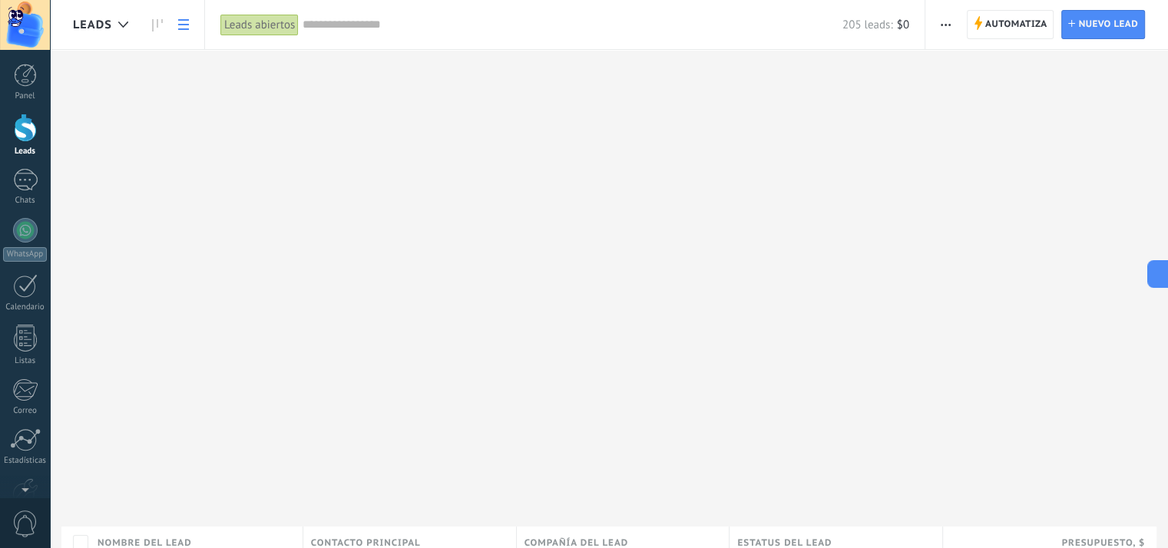
click at [21, 132] on div at bounding box center [25, 128] width 23 height 28
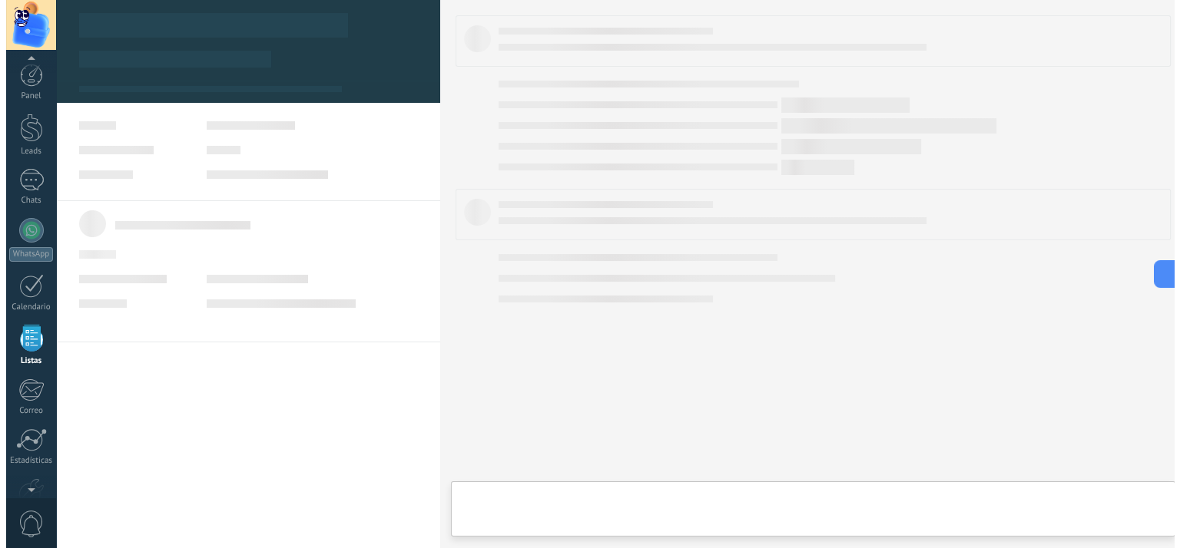
scroll to position [39, 0]
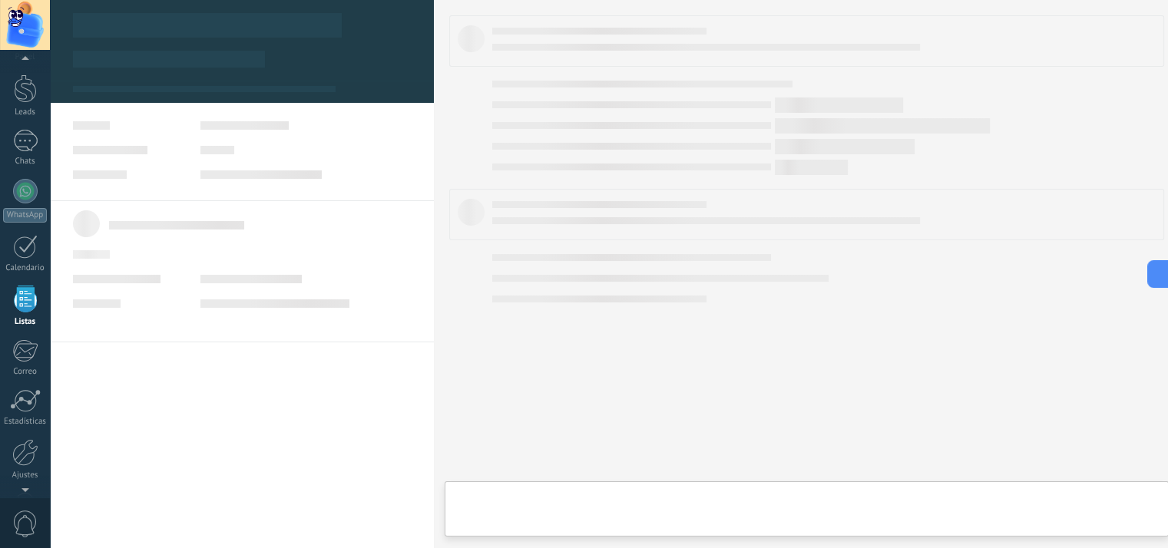
type textarea "***"
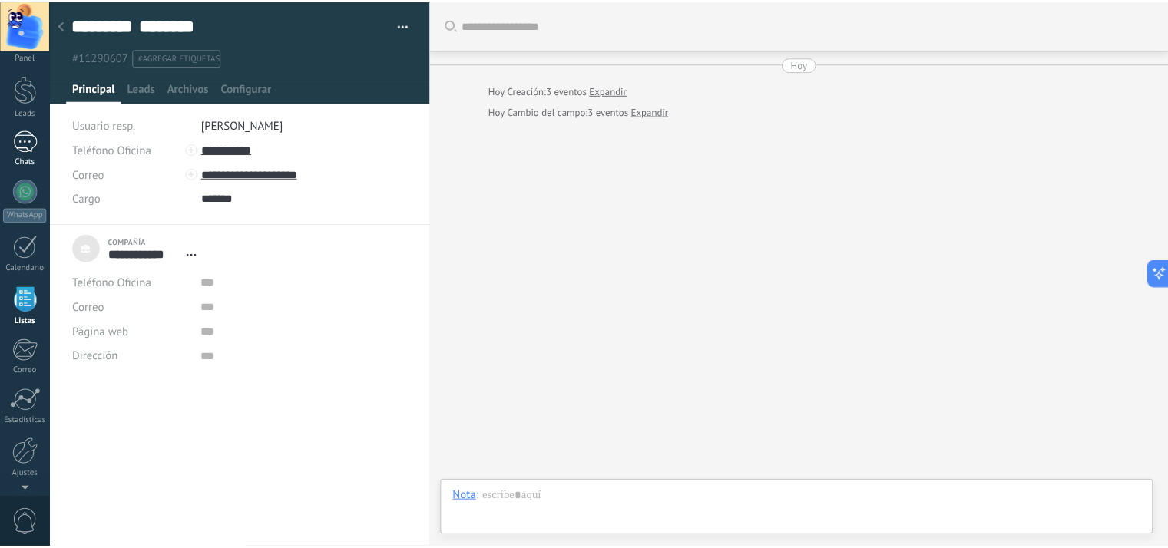
scroll to position [0, 0]
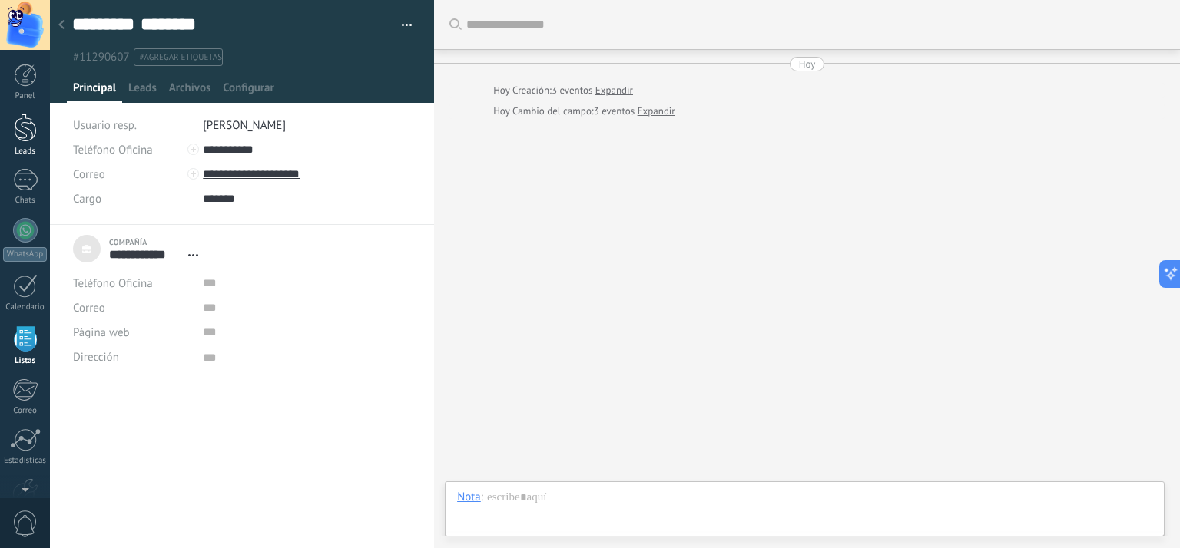
click at [27, 132] on div at bounding box center [25, 128] width 23 height 28
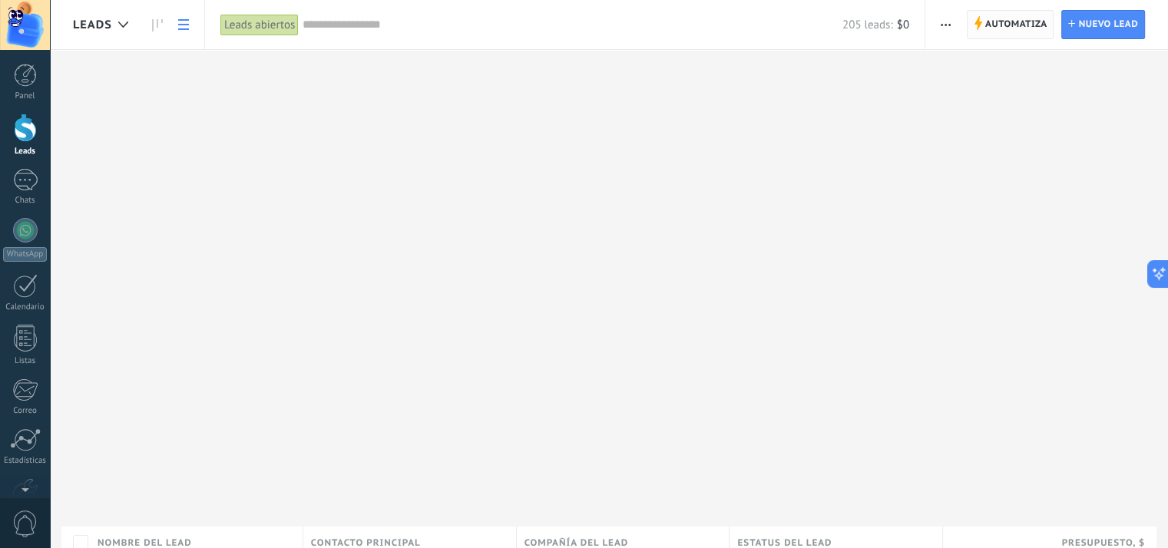
click at [1004, 31] on span "Automatiza" at bounding box center [1016, 25] width 62 height 28
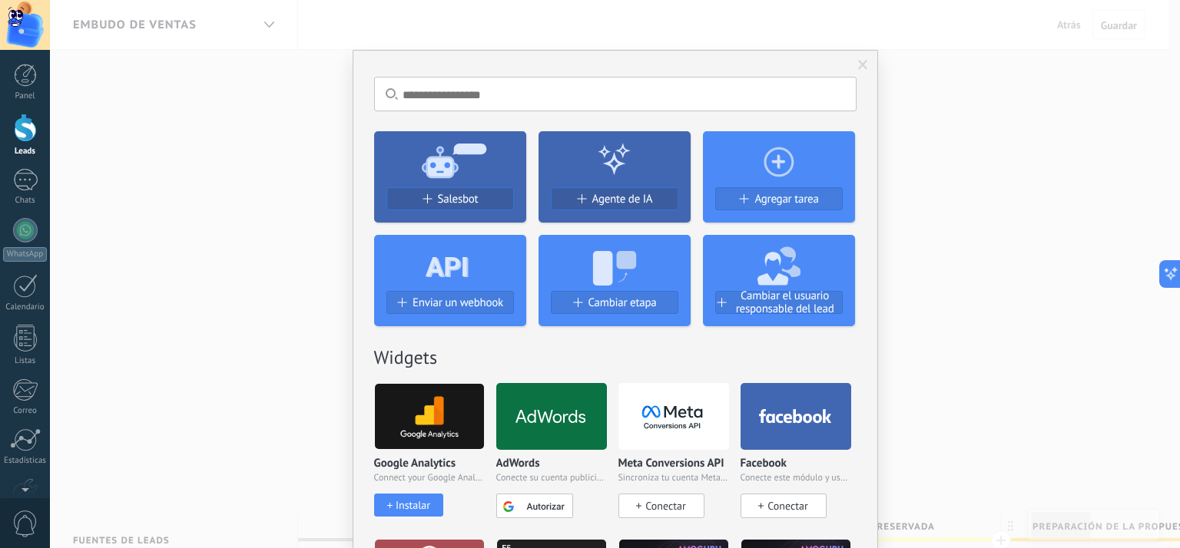
click at [866, 67] on span at bounding box center [862, 65] width 25 height 26
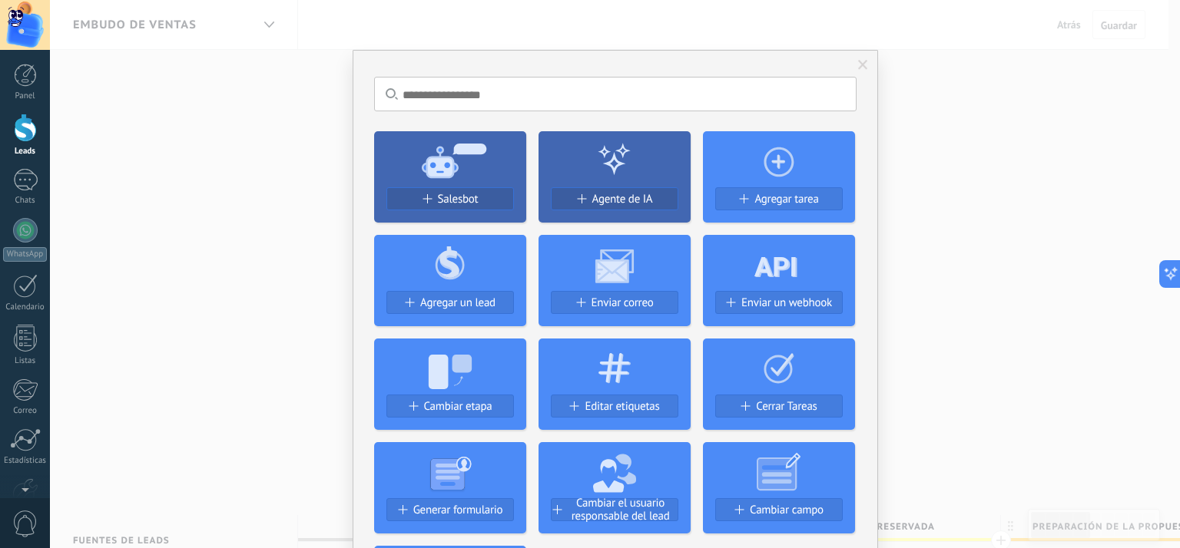
click at [601, 273] on use at bounding box center [613, 267] width 38 height 34
click at [608, 300] on span "Enviar correo" at bounding box center [622, 302] width 62 height 13
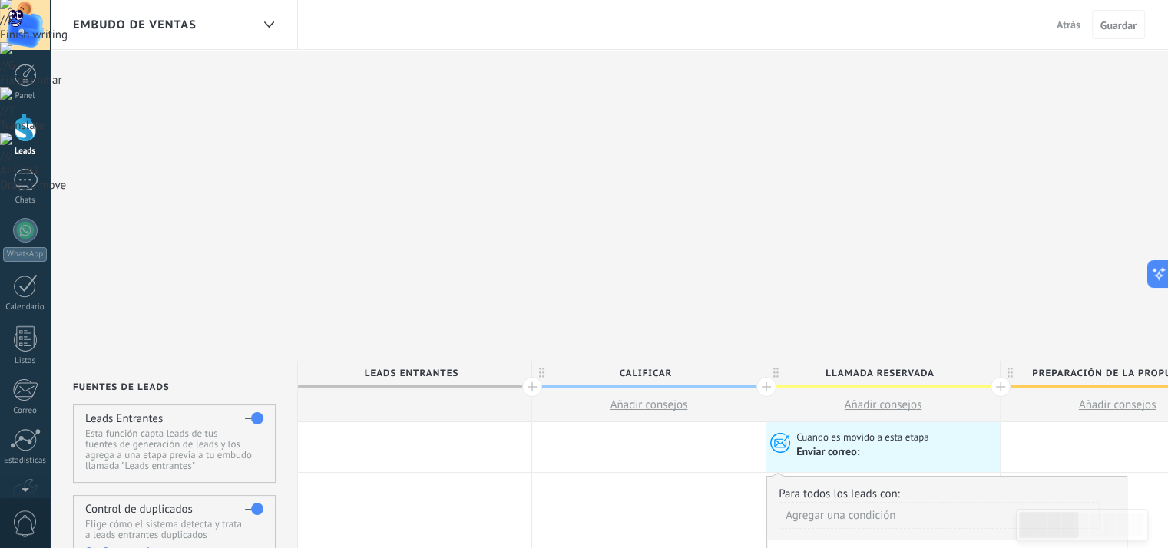
type input "**********"
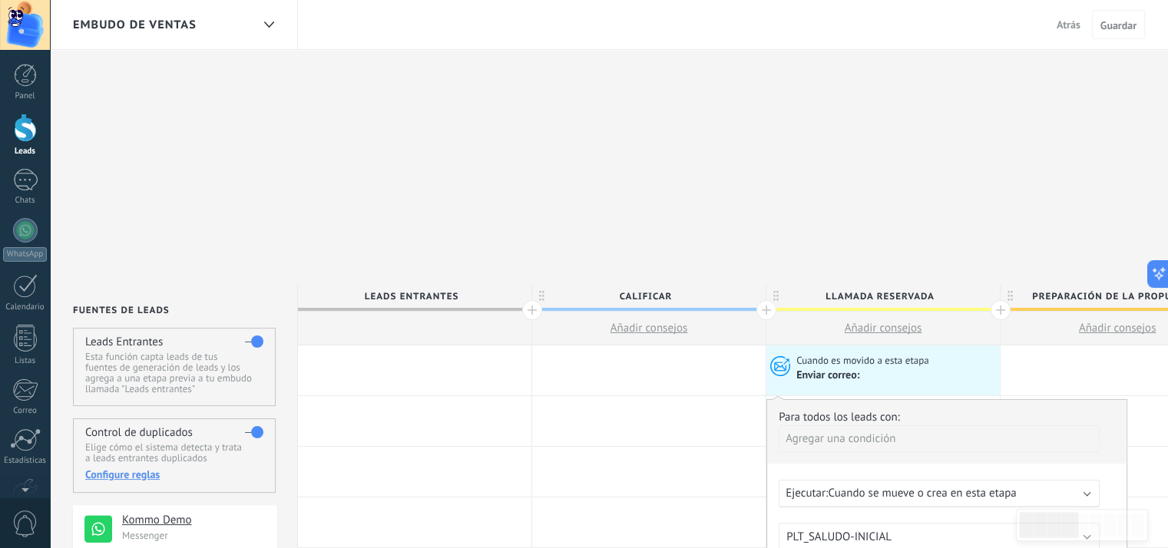
scroll to position [307, 0]
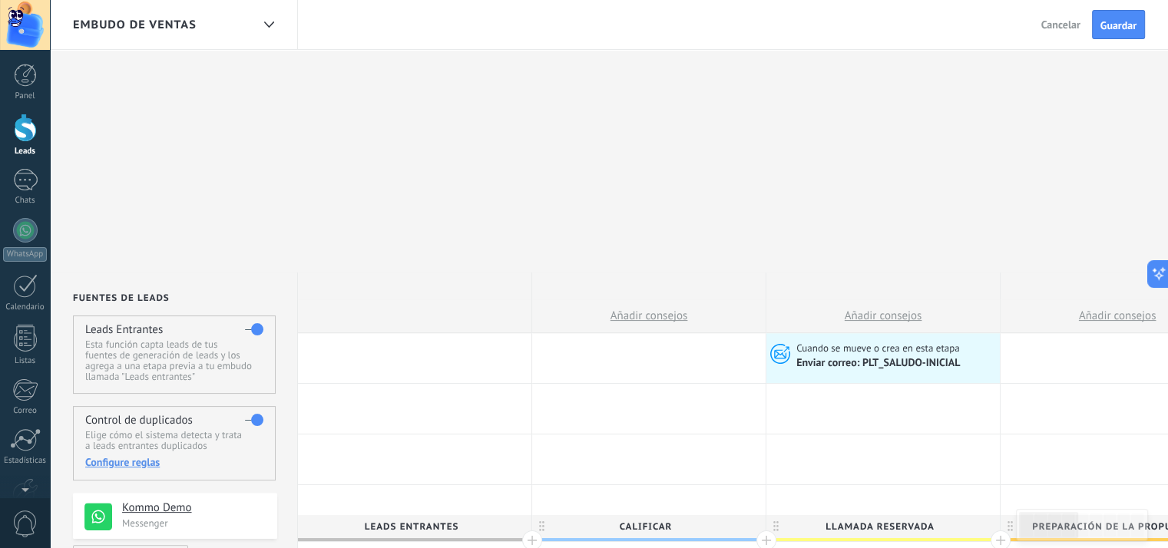
scroll to position [0, 0]
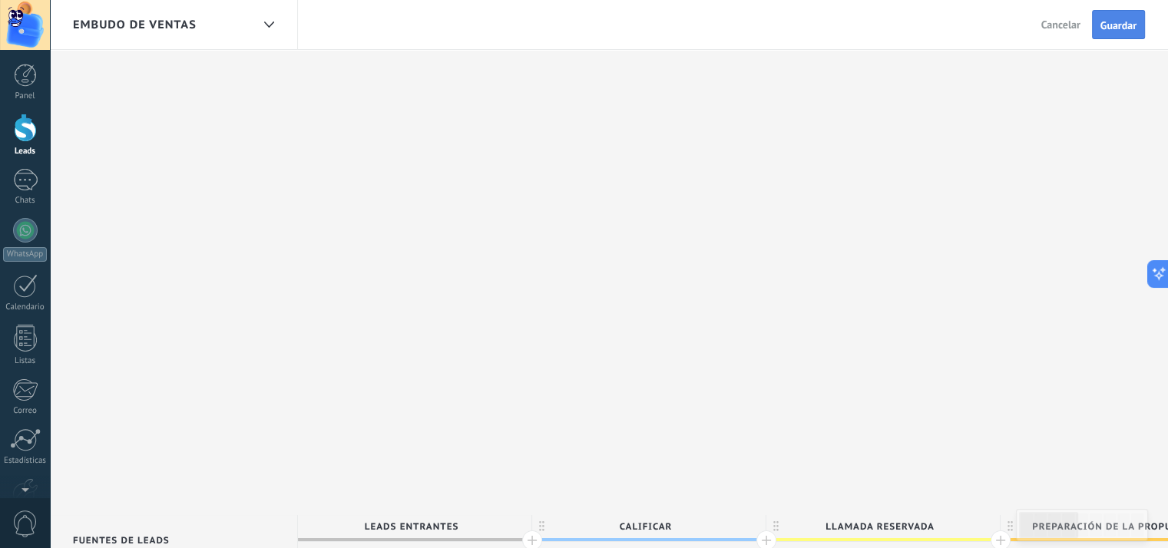
click at [1121, 21] on span "Guardar" at bounding box center [1118, 25] width 36 height 11
click at [22, 136] on div at bounding box center [25, 128] width 23 height 28
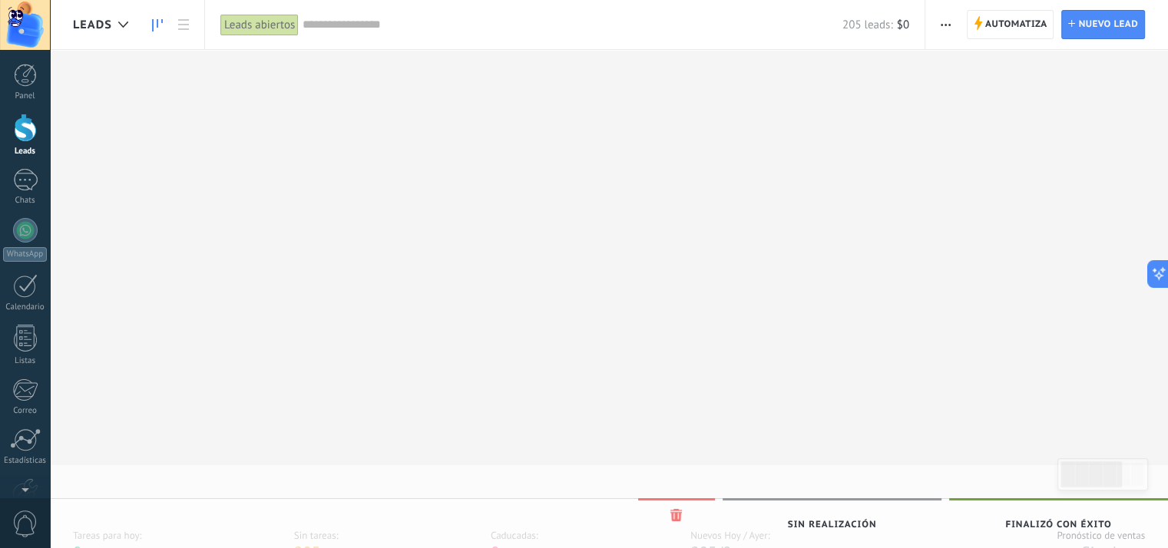
drag, startPoint x: 165, startPoint y: 228, endPoint x: 409, endPoint y: 234, distance: 243.5
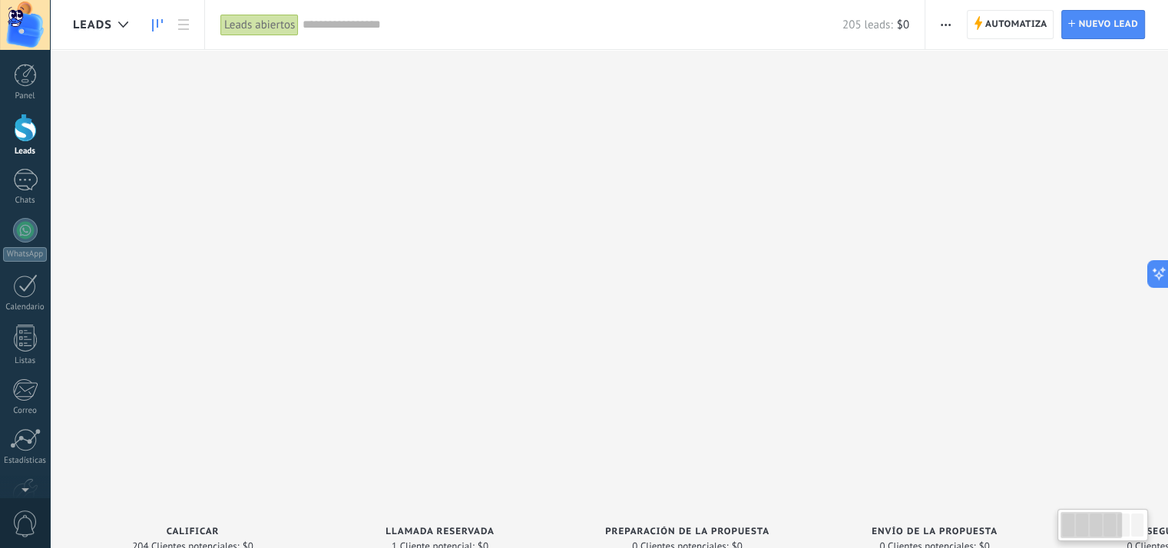
click at [1104, 529] on div at bounding box center [1091, 525] width 61 height 26
click at [1134, 346] on div "CLOSE AI BAR • ALT → Disable for website • SHIFT → Disable globally // P Rephra…" at bounding box center [584, 173] width 1168 height 346
click at [1094, 525] on div at bounding box center [1091, 525] width 61 height 26
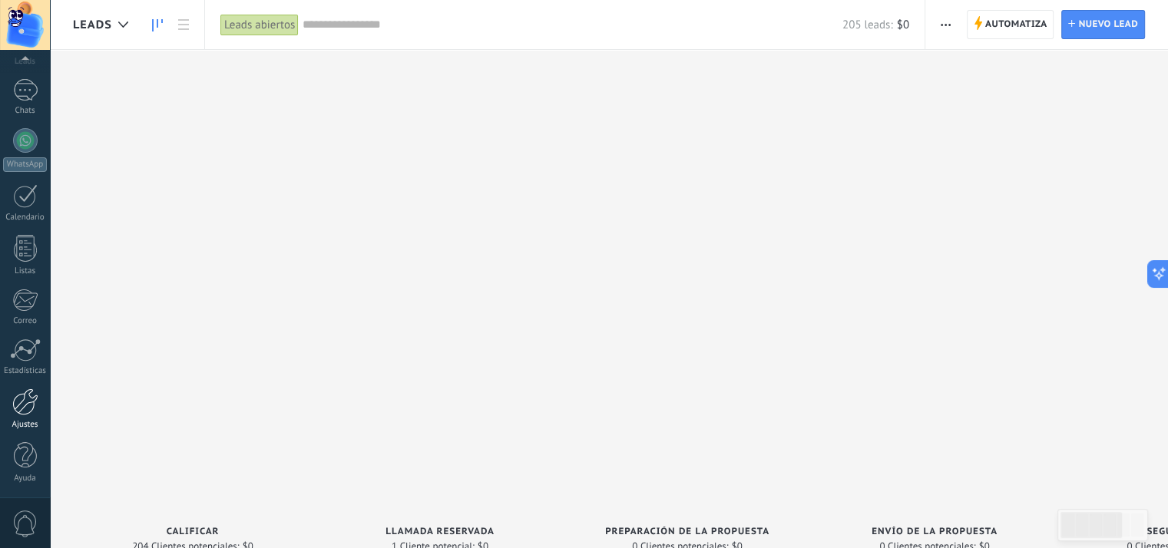
scroll to position [154, 0]
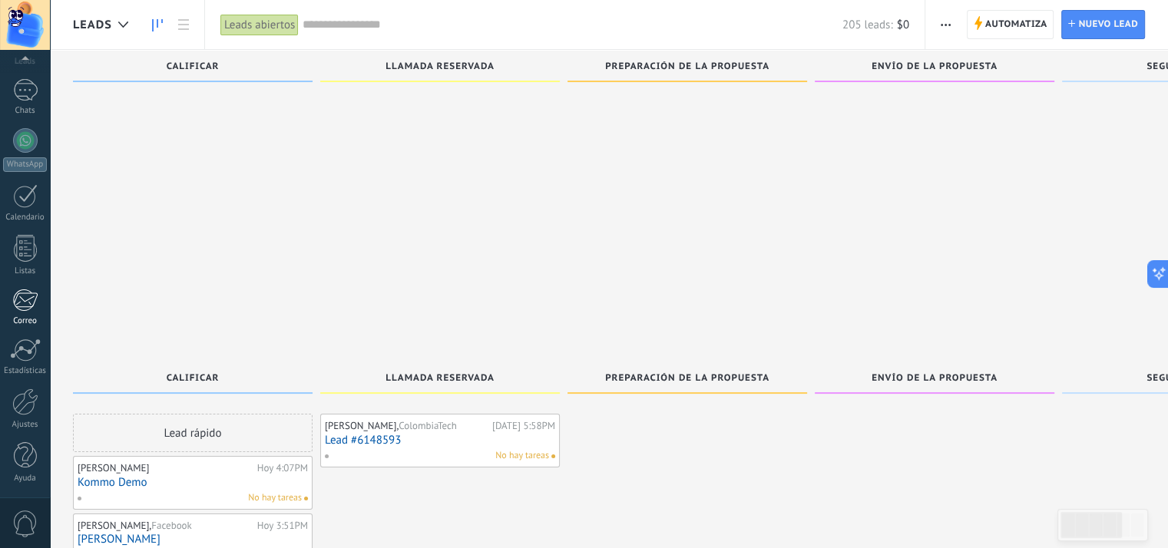
click at [25, 307] on div "1" at bounding box center [24, 300] width 25 height 23
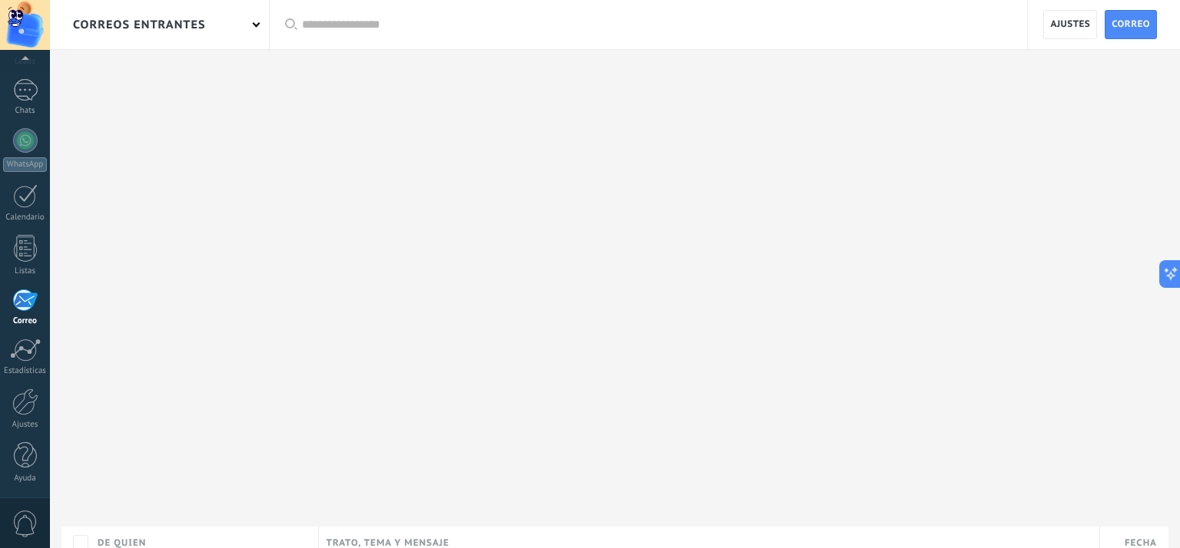
click at [21, 298] on div "1" at bounding box center [24, 300] width 25 height 23
click at [22, 404] on div at bounding box center [25, 402] width 26 height 27
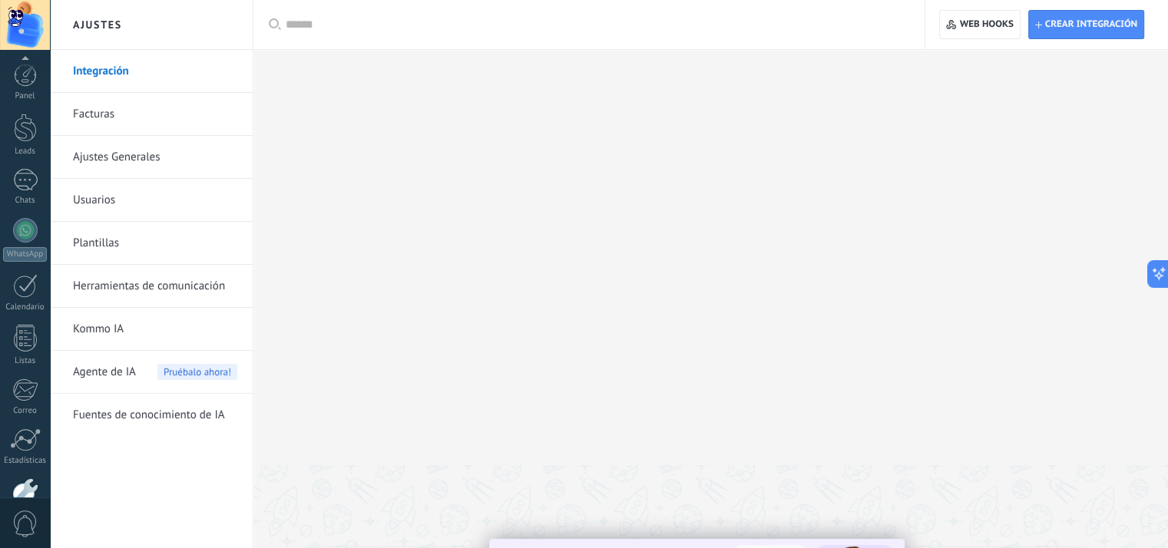
scroll to position [15, 0]
click at [98, 241] on link "Plantillas" at bounding box center [155, 243] width 164 height 43
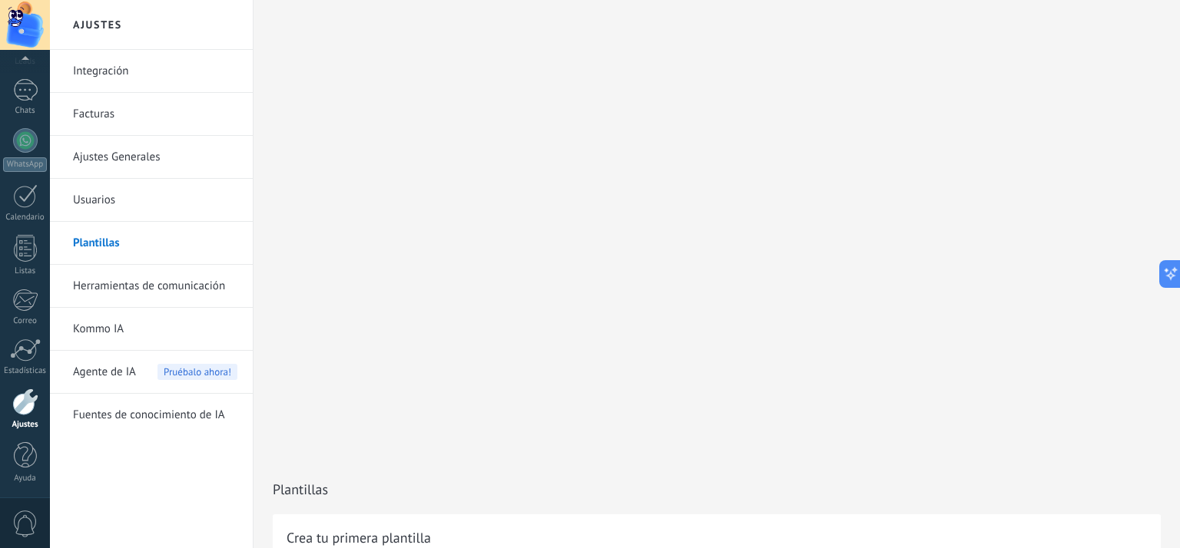
click at [130, 286] on link "Herramientas de comunicación" at bounding box center [155, 286] width 164 height 43
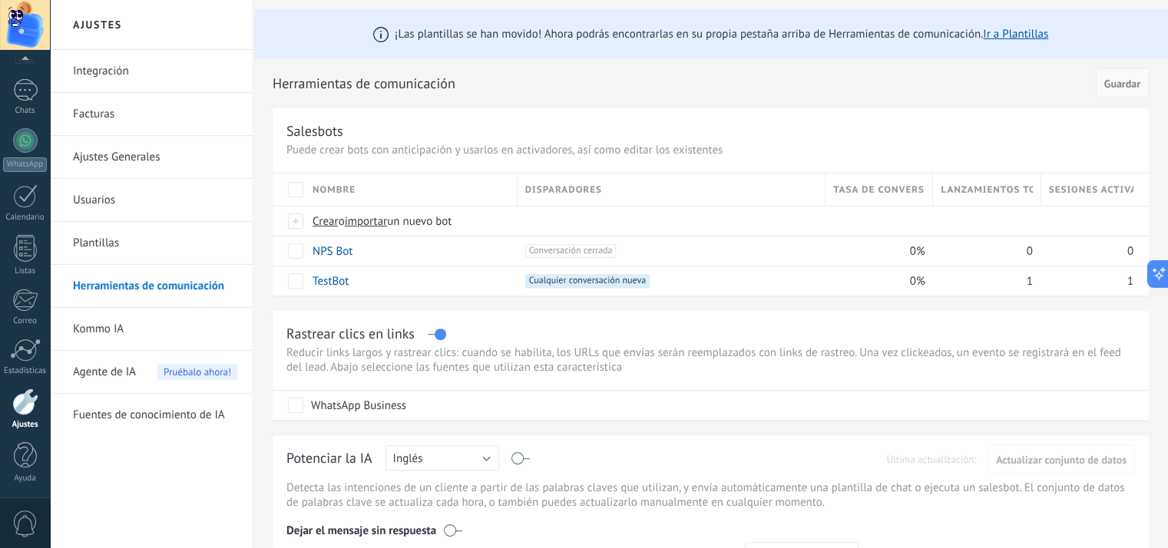
scroll to position [303, 0]
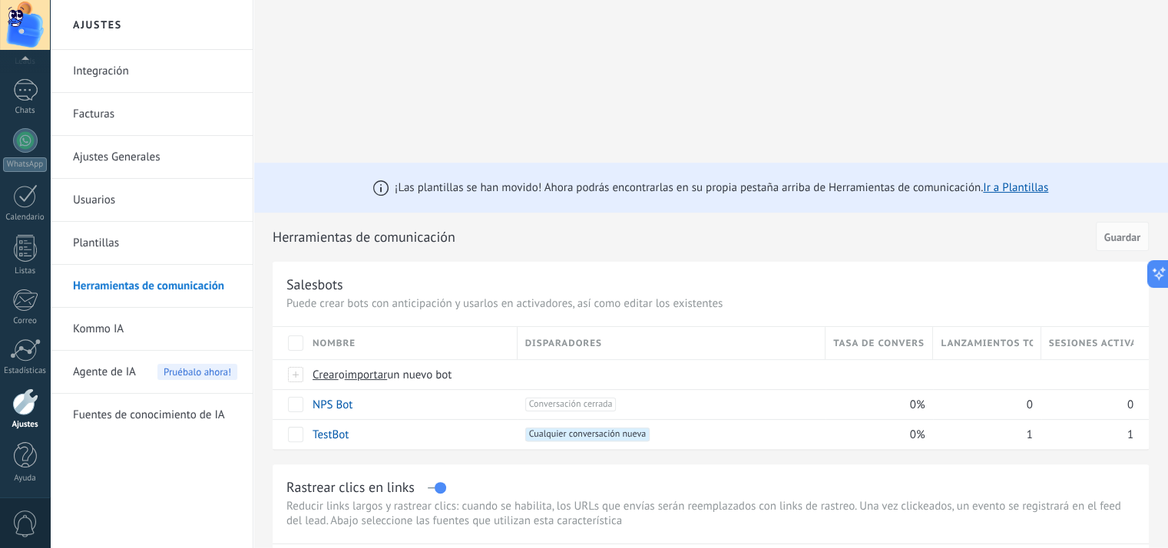
click at [91, 203] on link "Usuarios" at bounding box center [155, 200] width 164 height 43
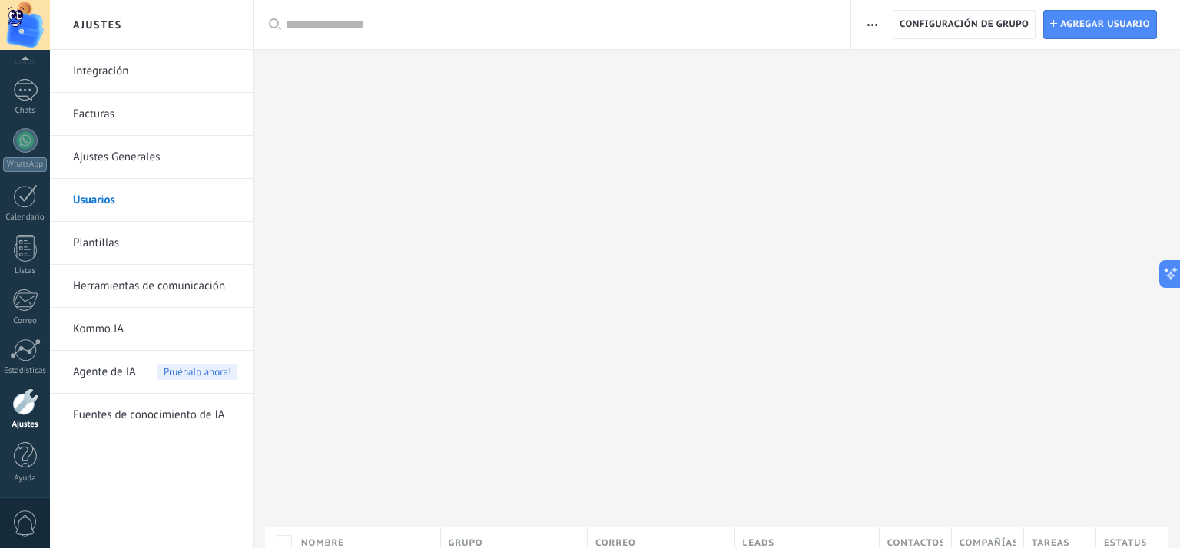
click at [112, 160] on link "Ajustes Generales" at bounding box center [155, 157] width 164 height 43
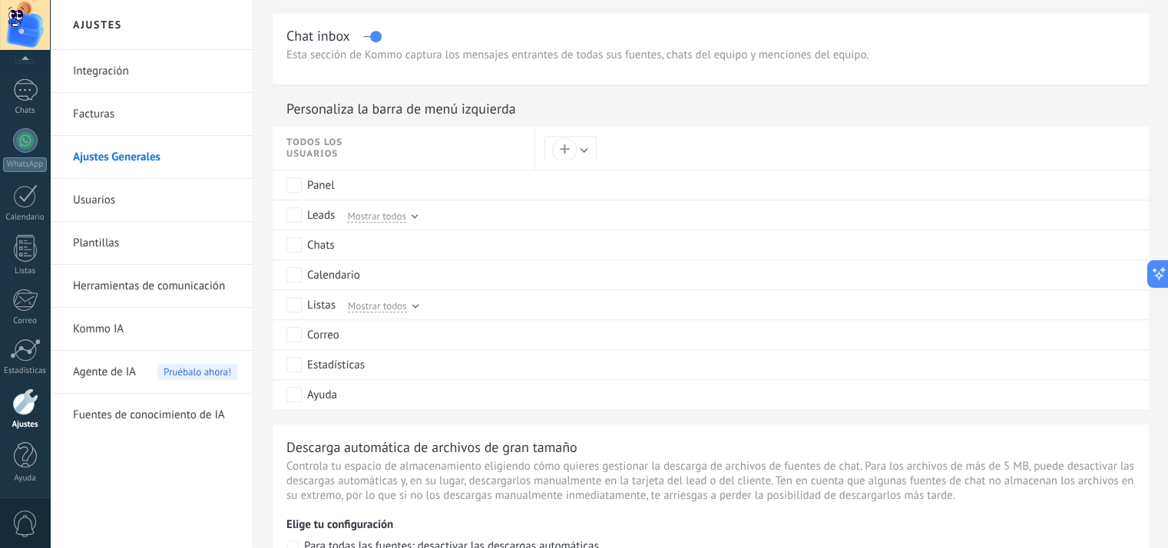
scroll to position [992, 0]
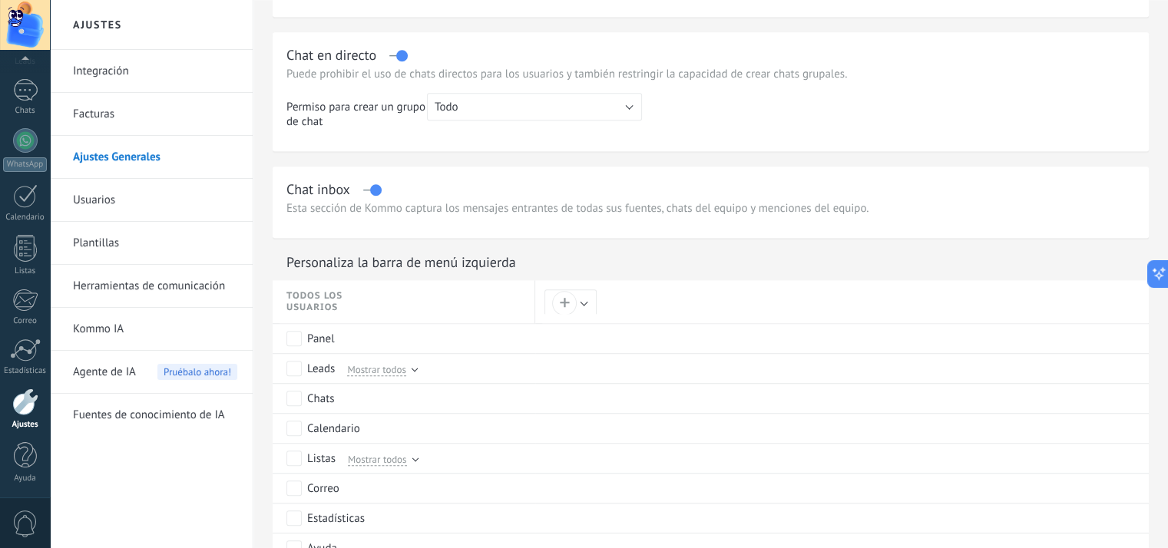
click at [112, 76] on link "Integración" at bounding box center [155, 71] width 164 height 43
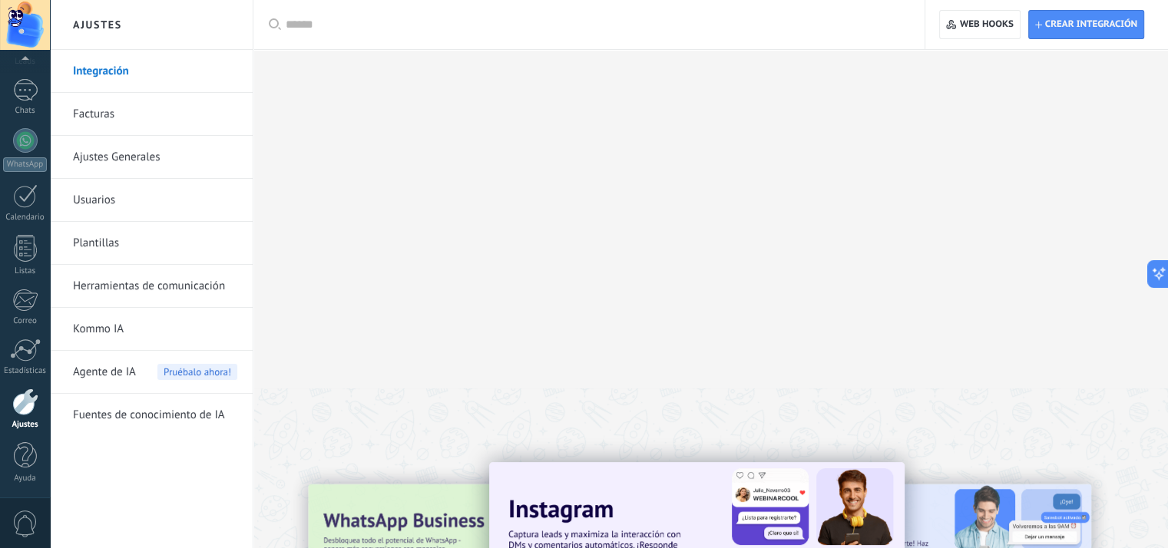
scroll to position [154, 0]
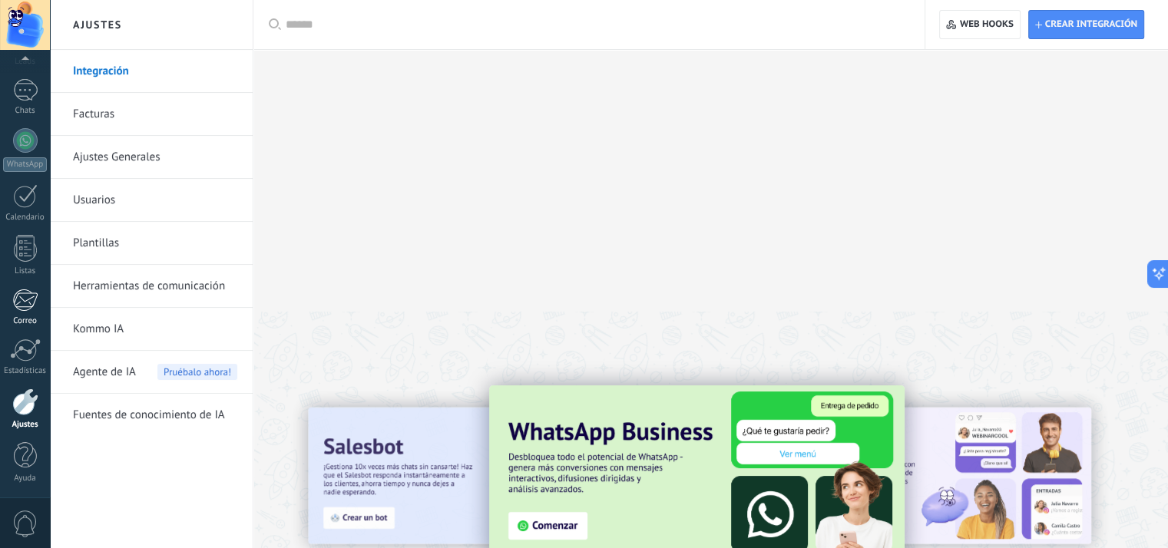
click at [28, 317] on div "Correo" at bounding box center [25, 321] width 45 height 10
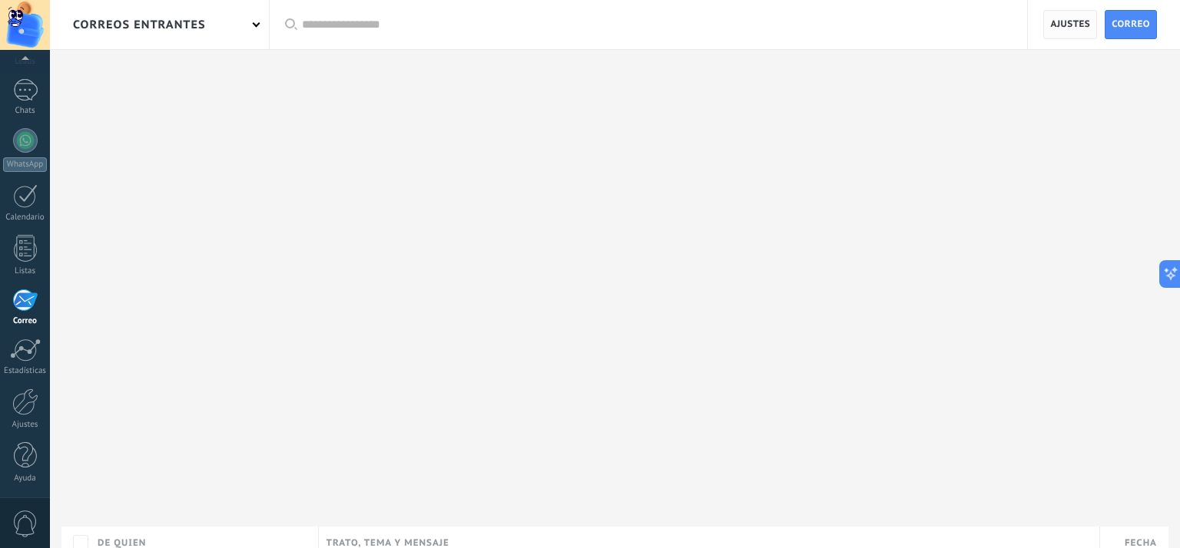
click at [1077, 31] on span "Ajustes" at bounding box center [1070, 25] width 40 height 28
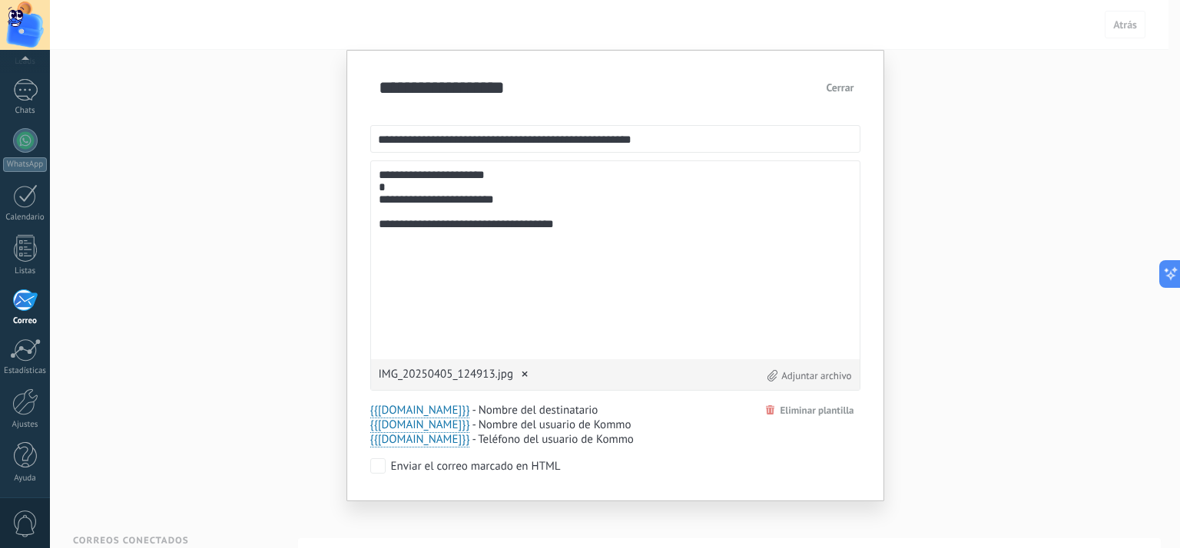
click at [620, 245] on textarea "**********" at bounding box center [615, 260] width 473 height 183
click at [487, 223] on textarea "**********" at bounding box center [615, 260] width 473 height 183
click at [542, 245] on textarea "**********" at bounding box center [615, 260] width 473 height 183
click at [508, 199] on textarea "**********" at bounding box center [615, 260] width 473 height 183
